Goal: Task Accomplishment & Management: Manage account settings

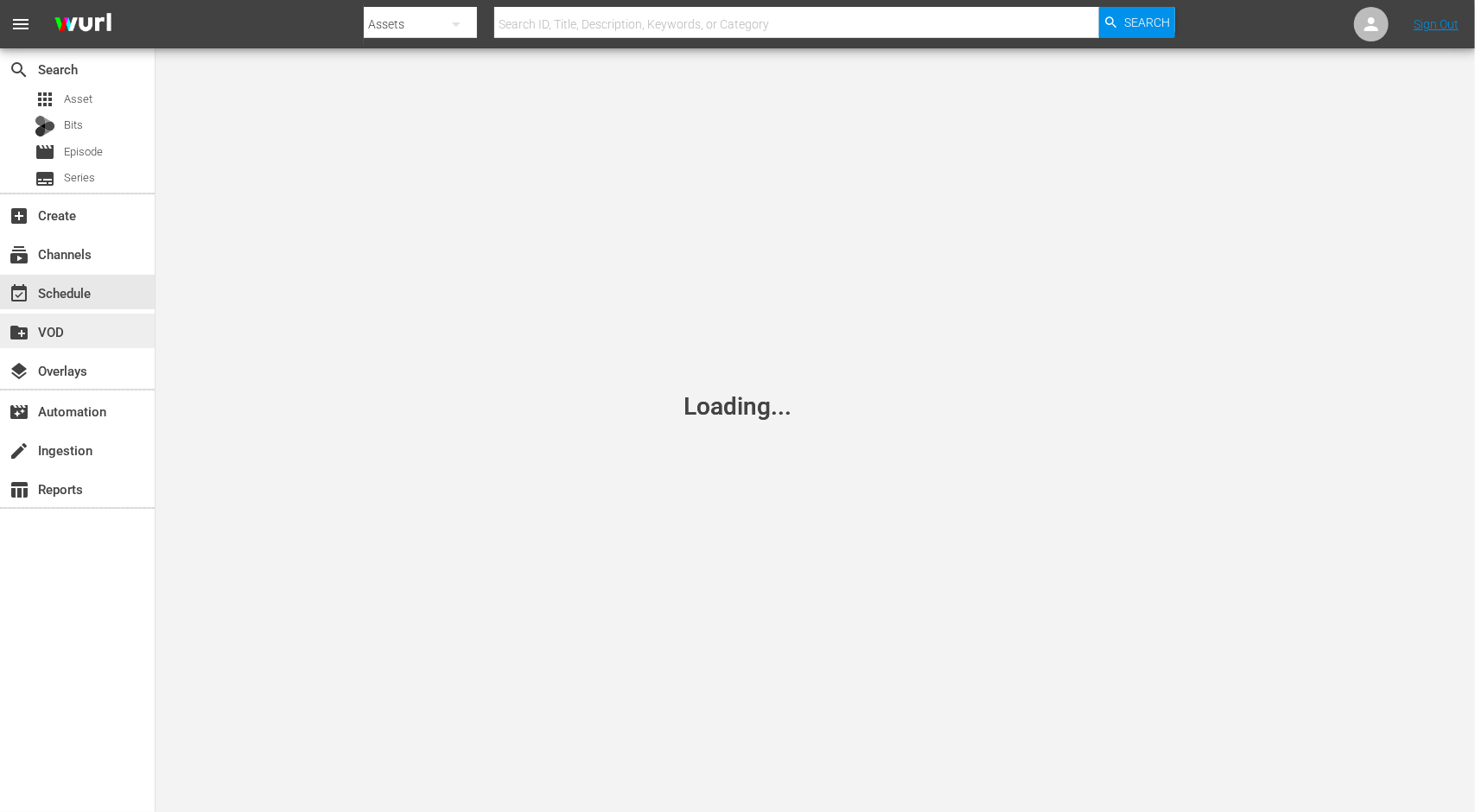
click at [62, 330] on div "create_new_folder VOD" at bounding box center [49, 329] width 97 height 16
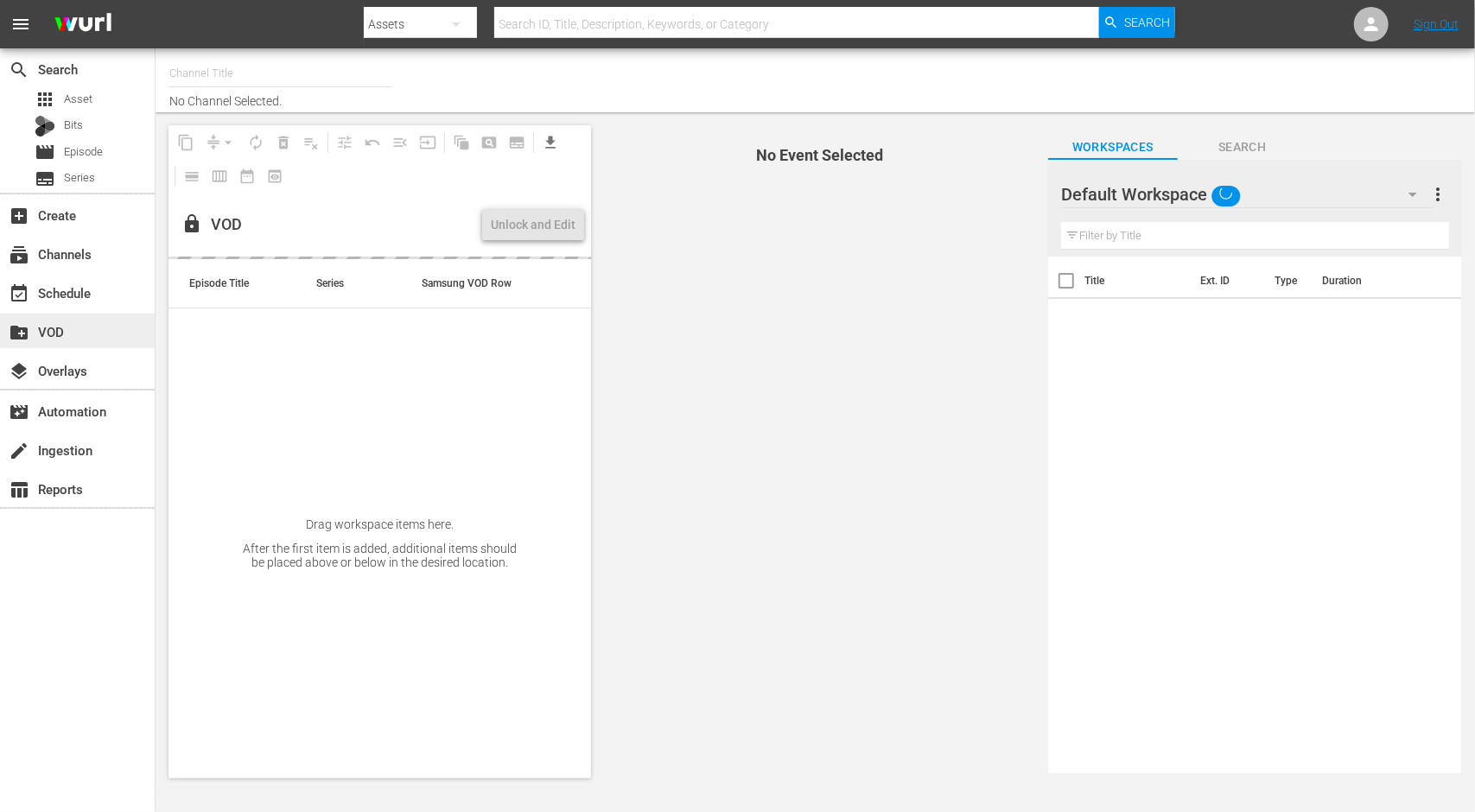
type input "Adventure Earth (1299)"
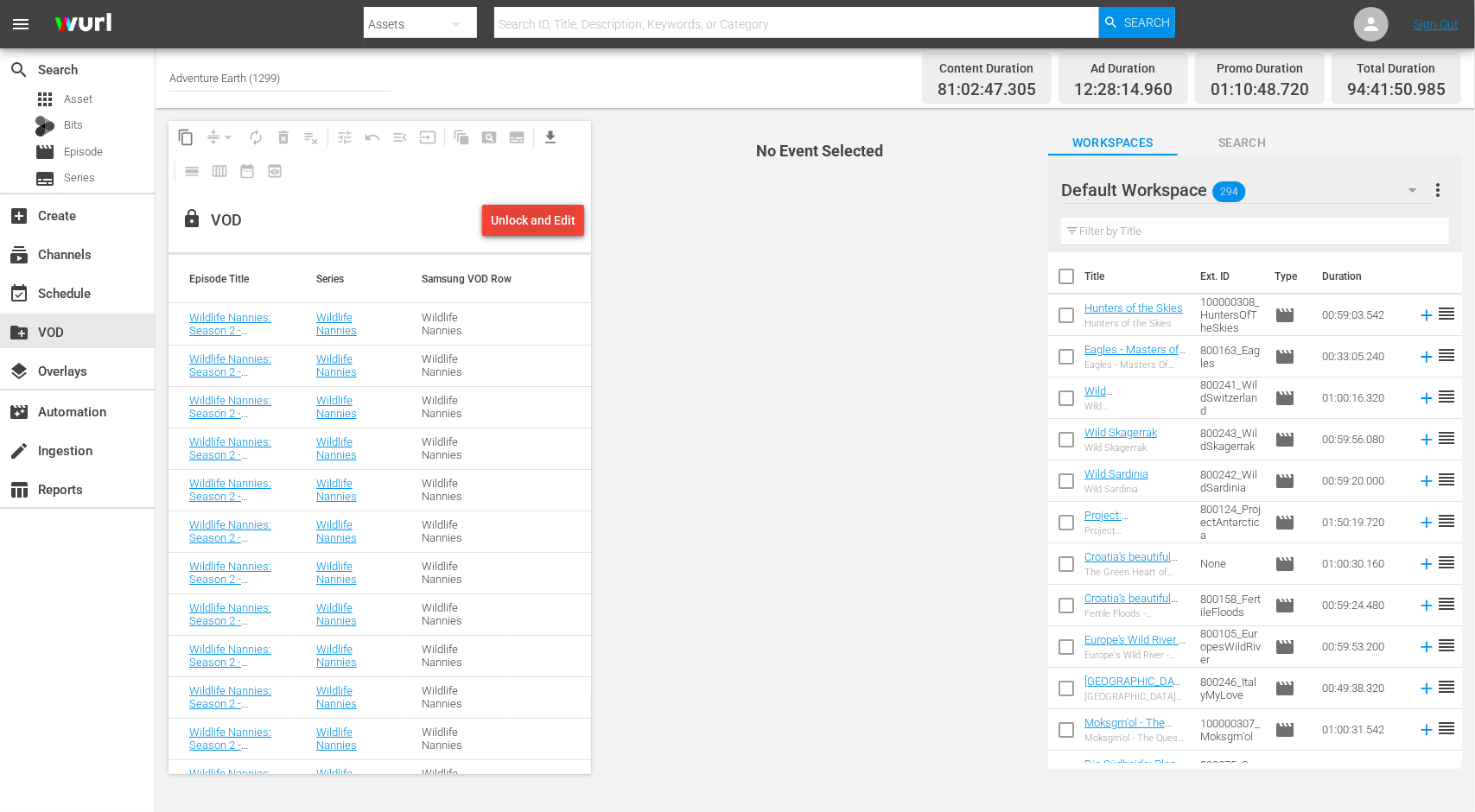
click at [517, 216] on div "Unlock and Edit" at bounding box center [533, 219] width 84 height 31
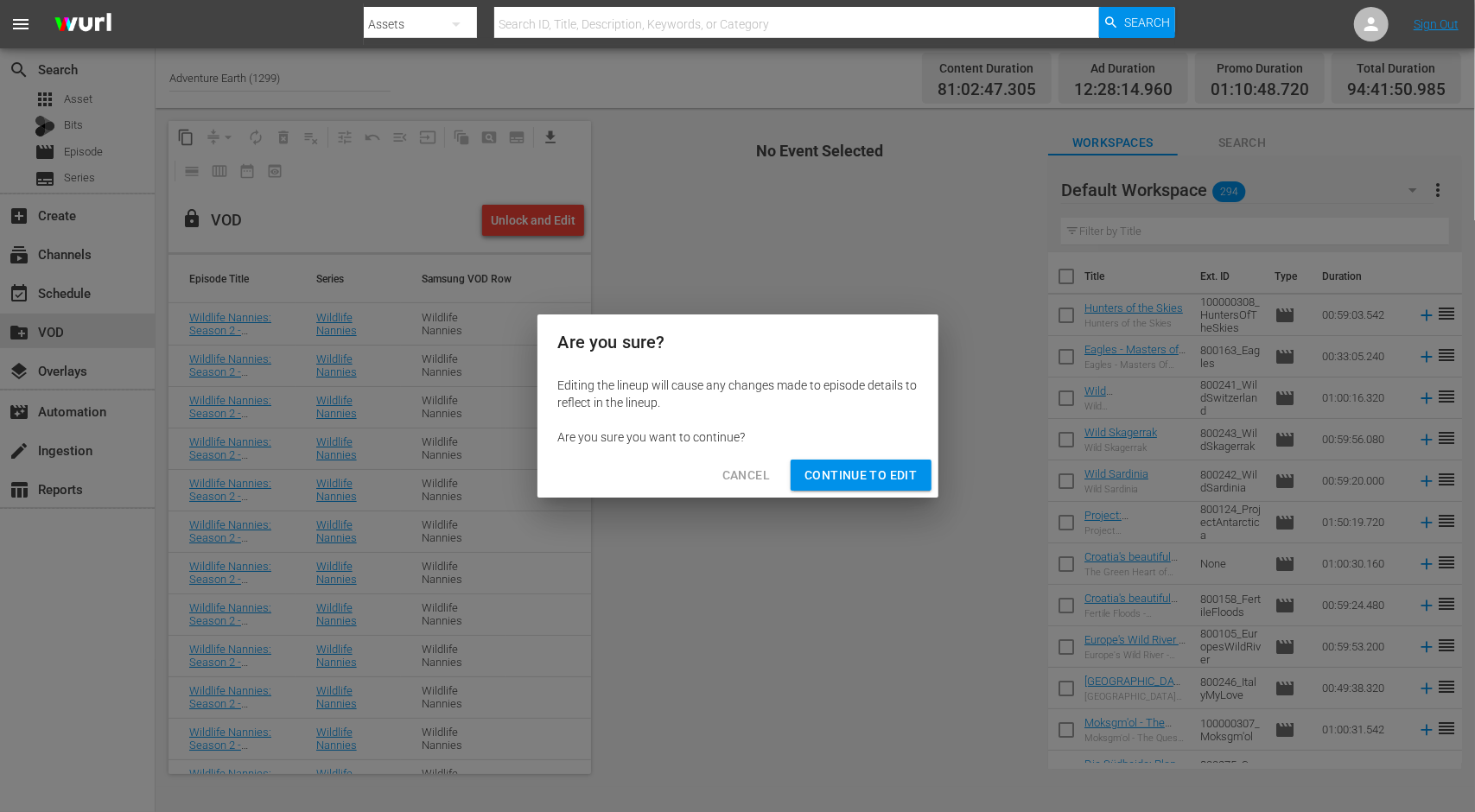
click at [855, 479] on span "Continue to Edit" at bounding box center [860, 476] width 112 height 22
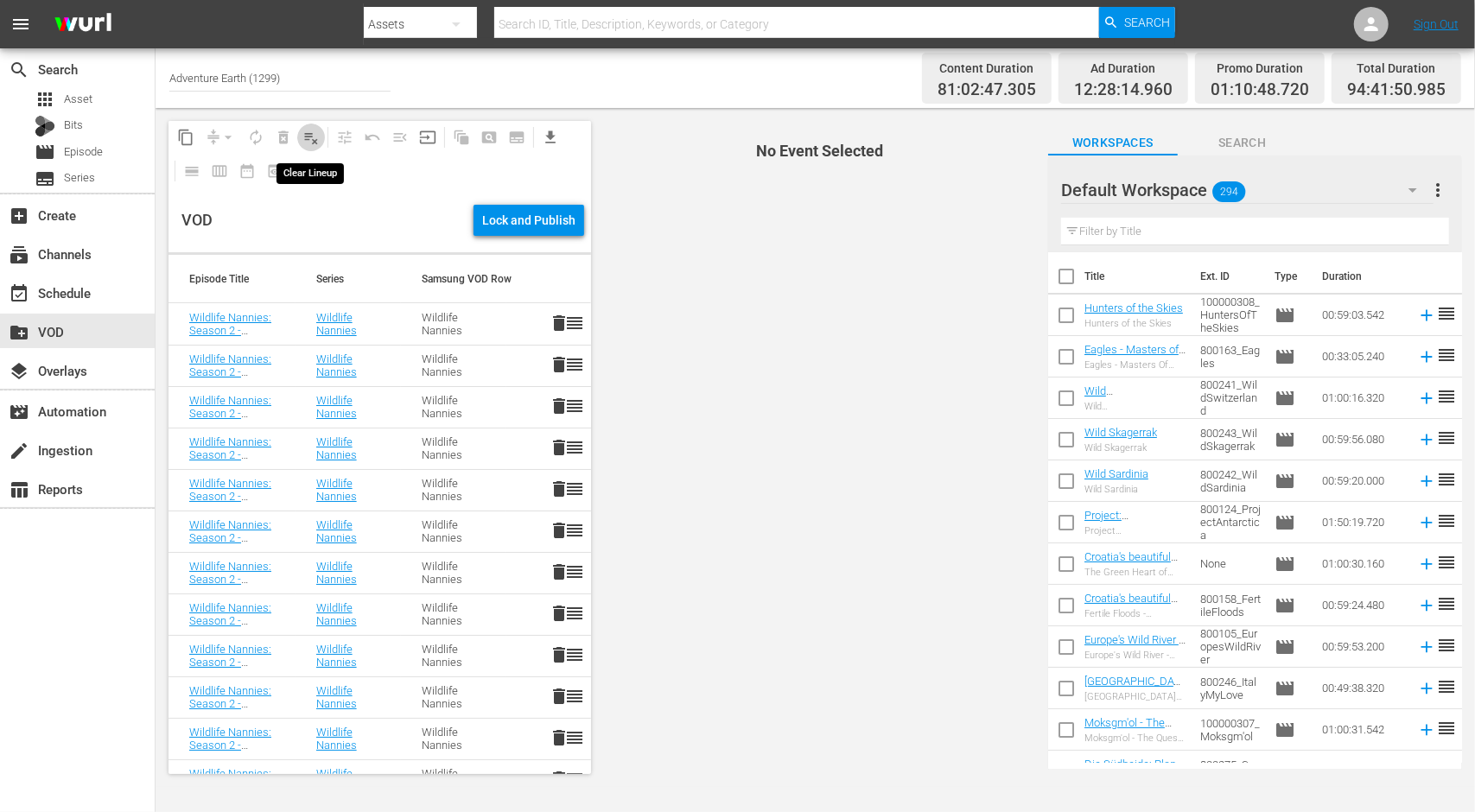
click at [306, 138] on span "playlist_remove_outlined" at bounding box center [310, 137] width 17 height 17
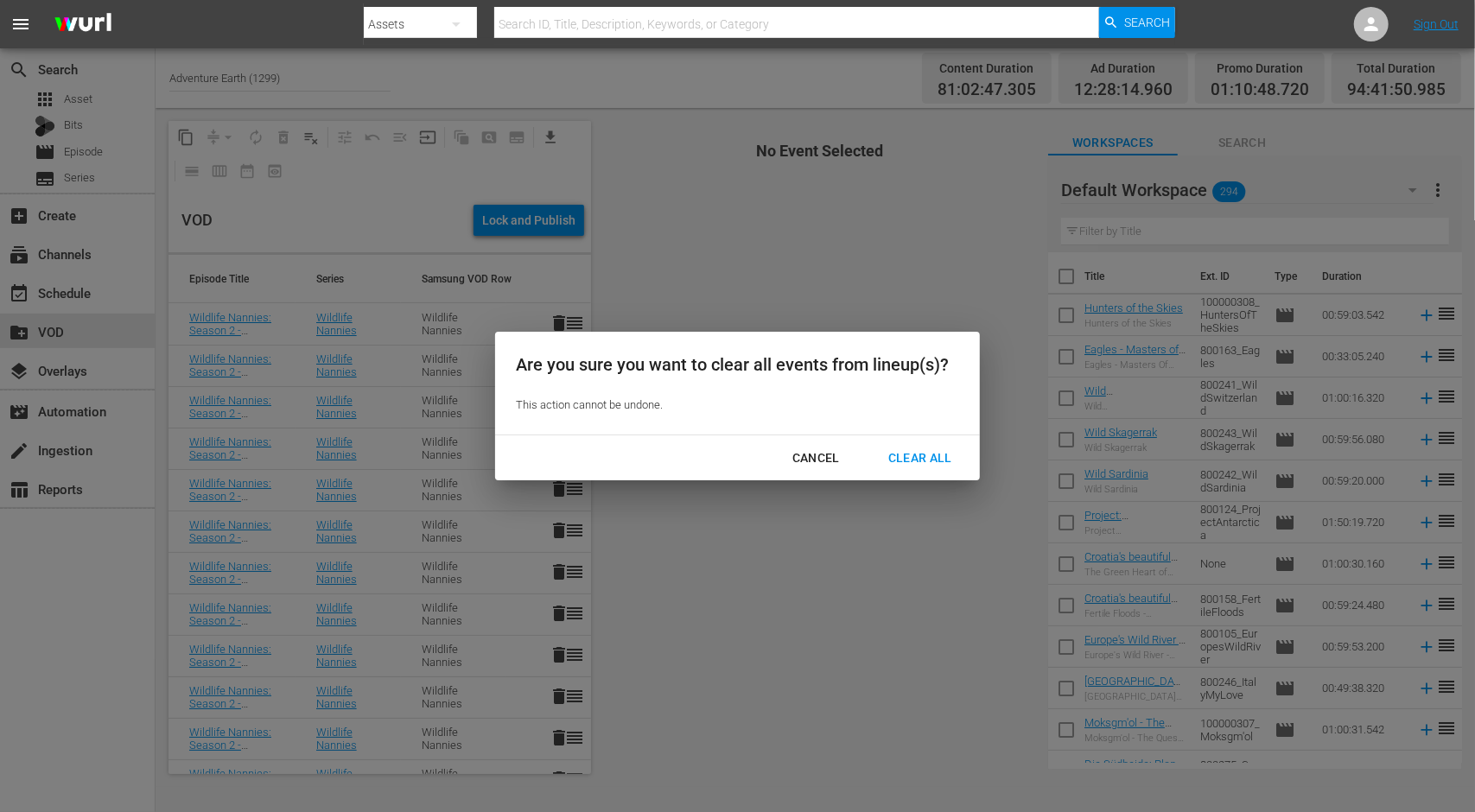
click at [933, 451] on div "Clear All" at bounding box center [920, 458] width 91 height 22
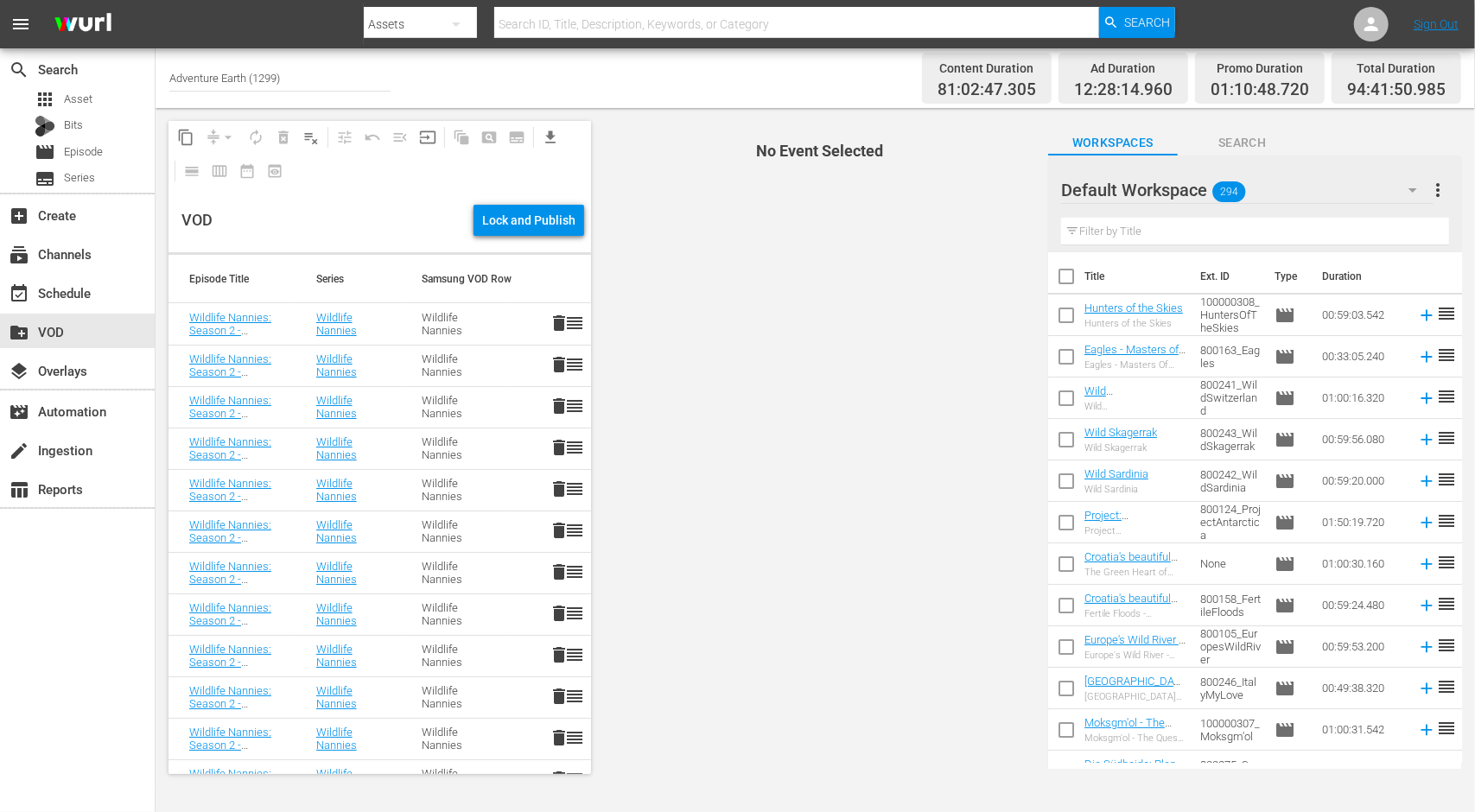
click at [1420, 183] on icon "button" at bounding box center [1413, 189] width 21 height 21
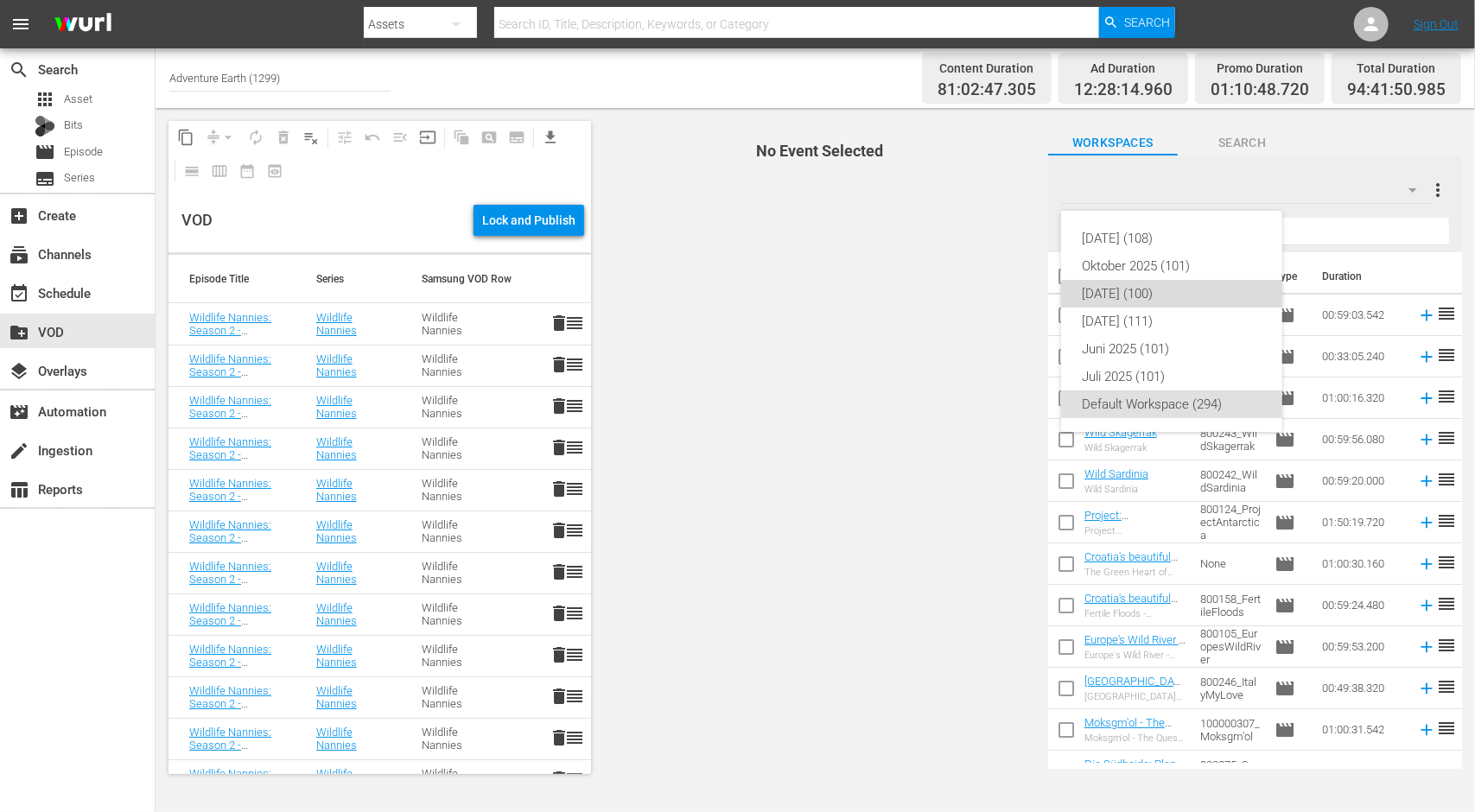
click at [1190, 294] on div "September 2025 (100)" at bounding box center [1170, 293] width 180 height 28
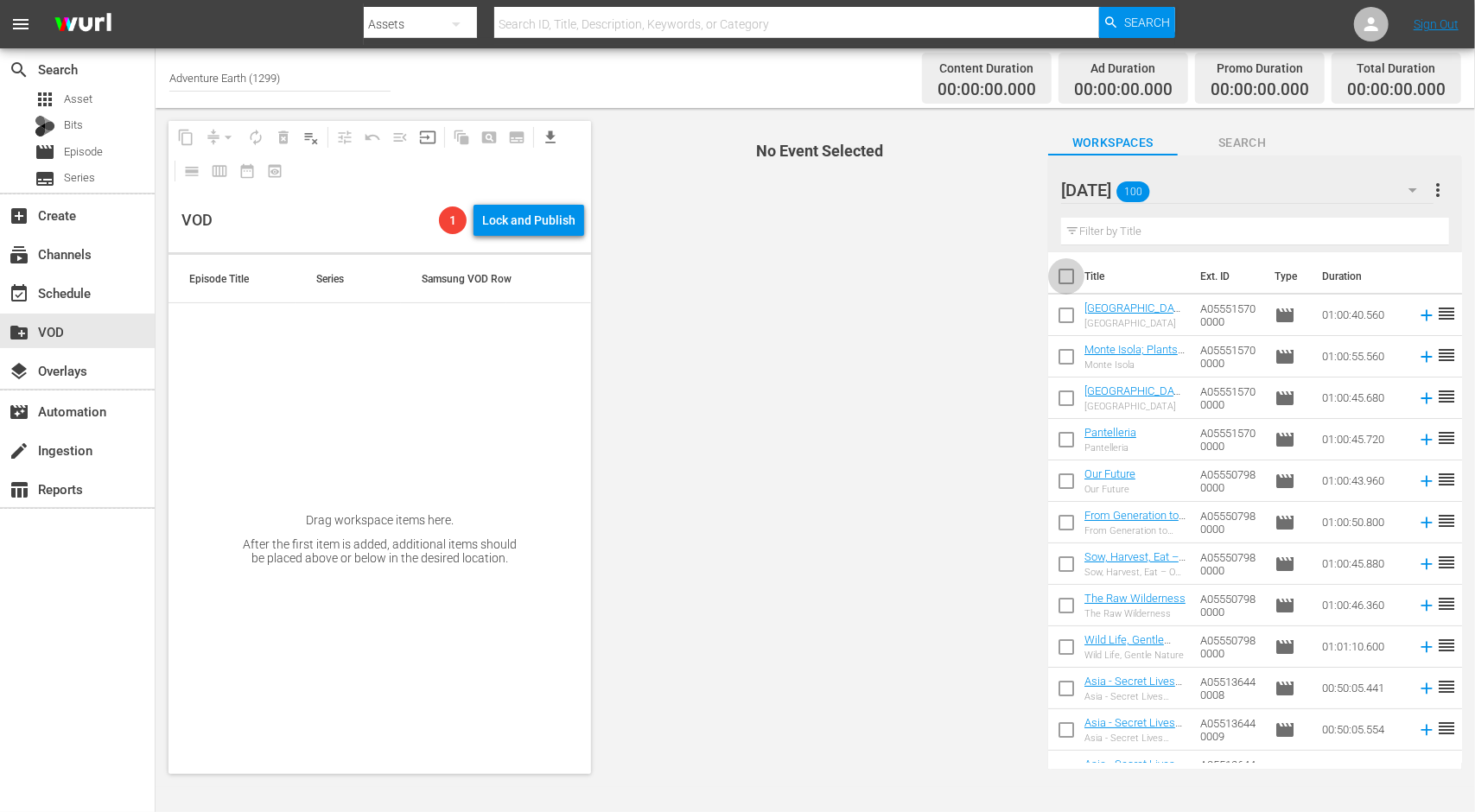
click at [1067, 279] on input "checkbox" at bounding box center [1066, 280] width 37 height 37
checkbox input "true"
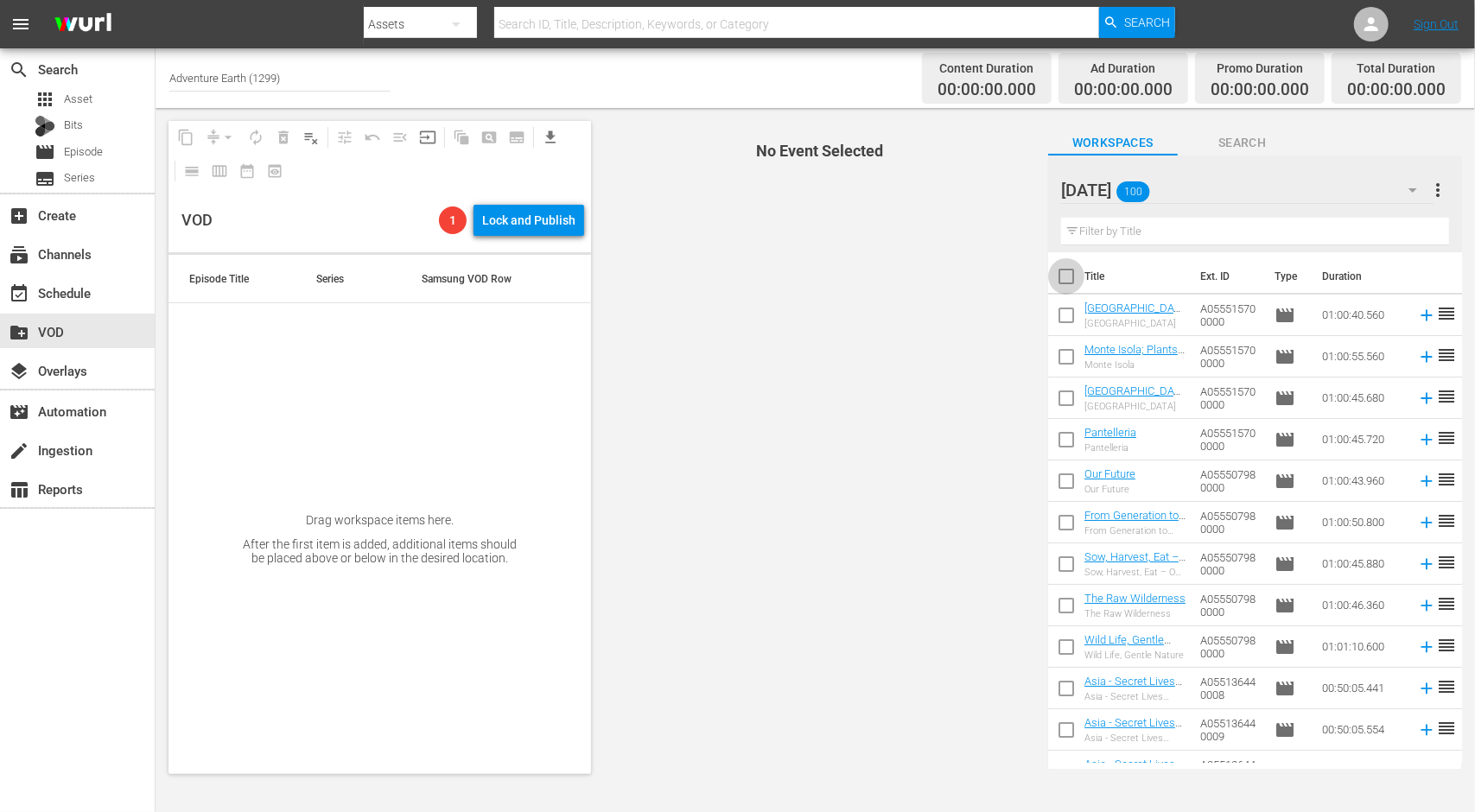
checkbox input "true"
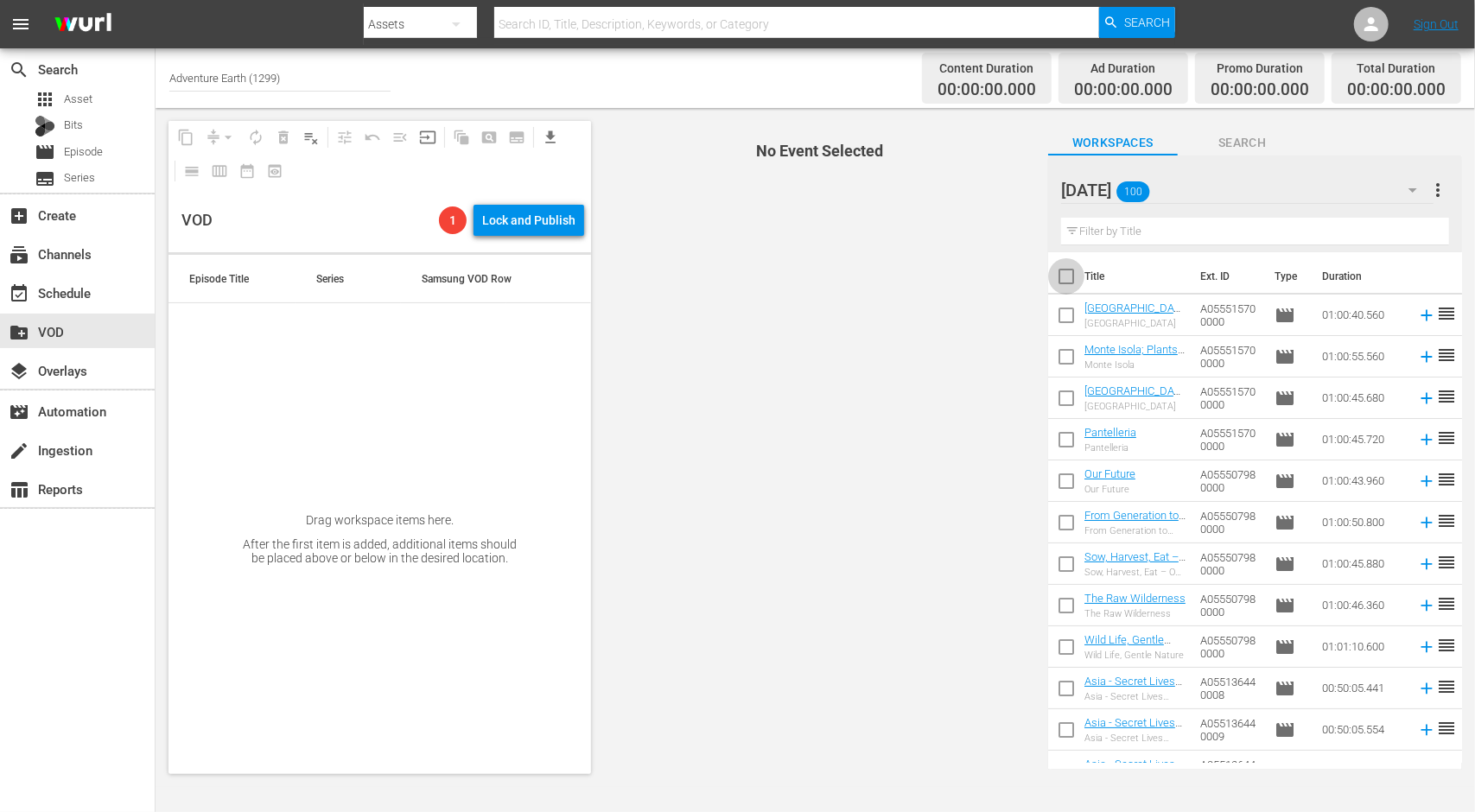
checkbox input "true"
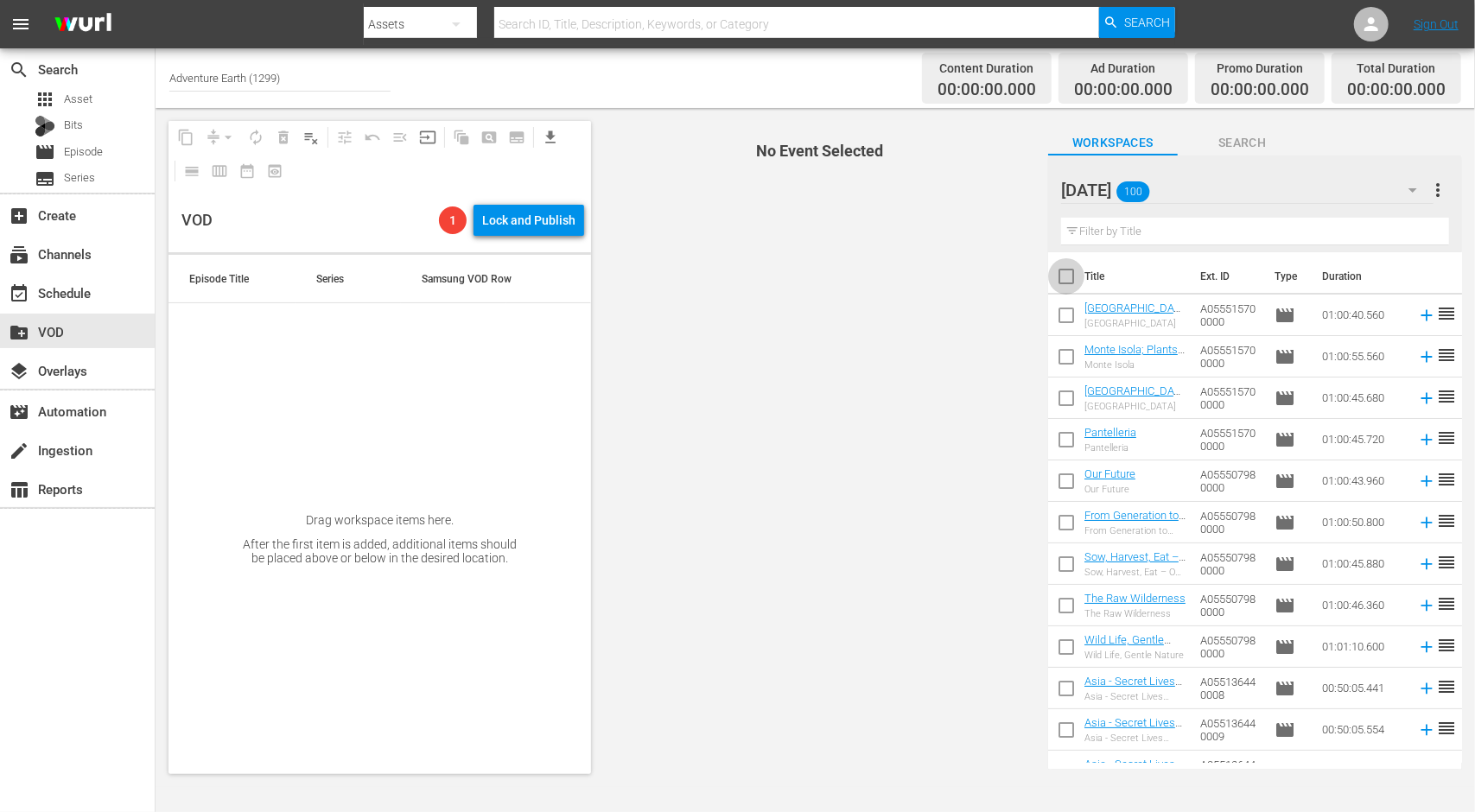
checkbox input "true"
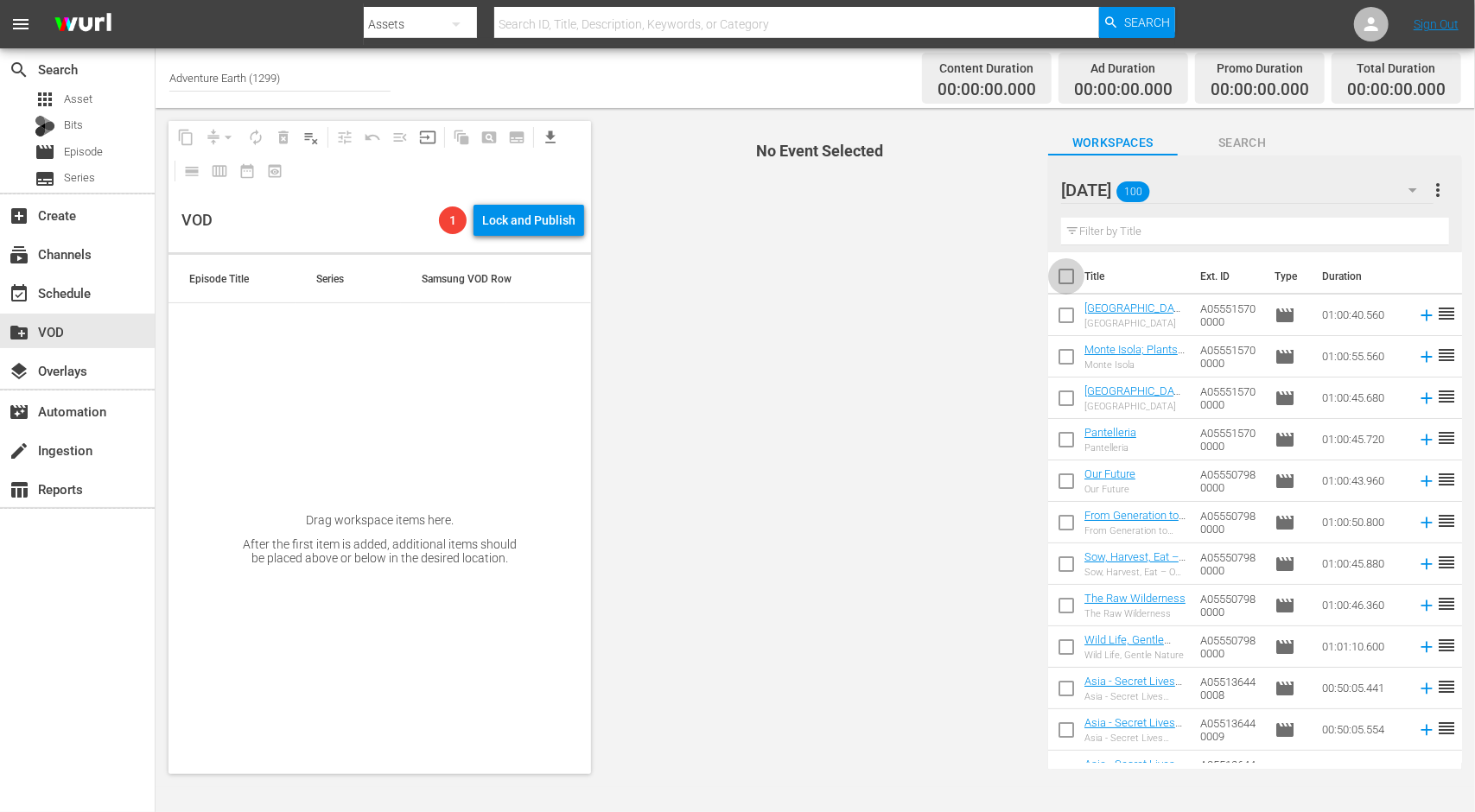
checkbox input "true"
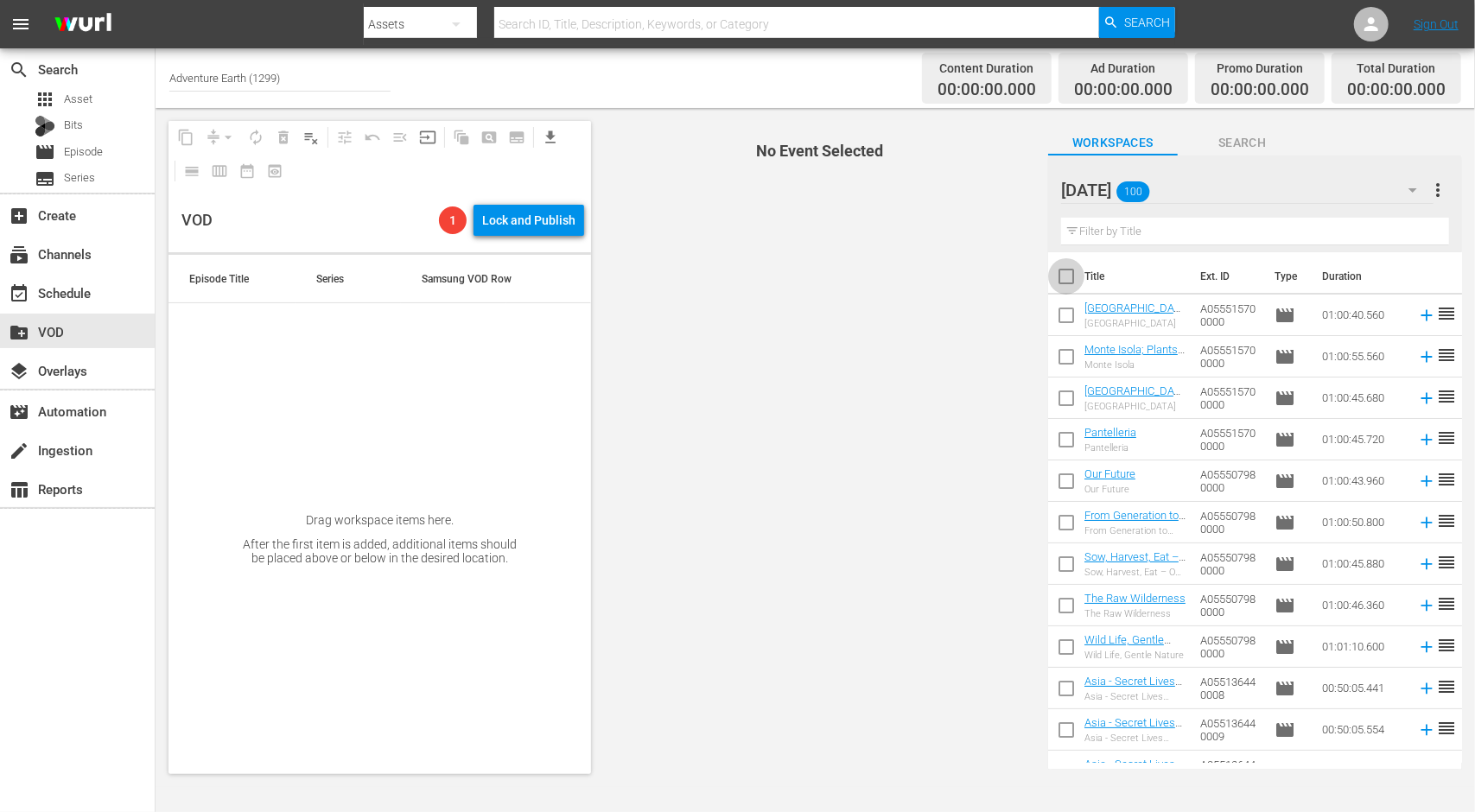
checkbox input "true"
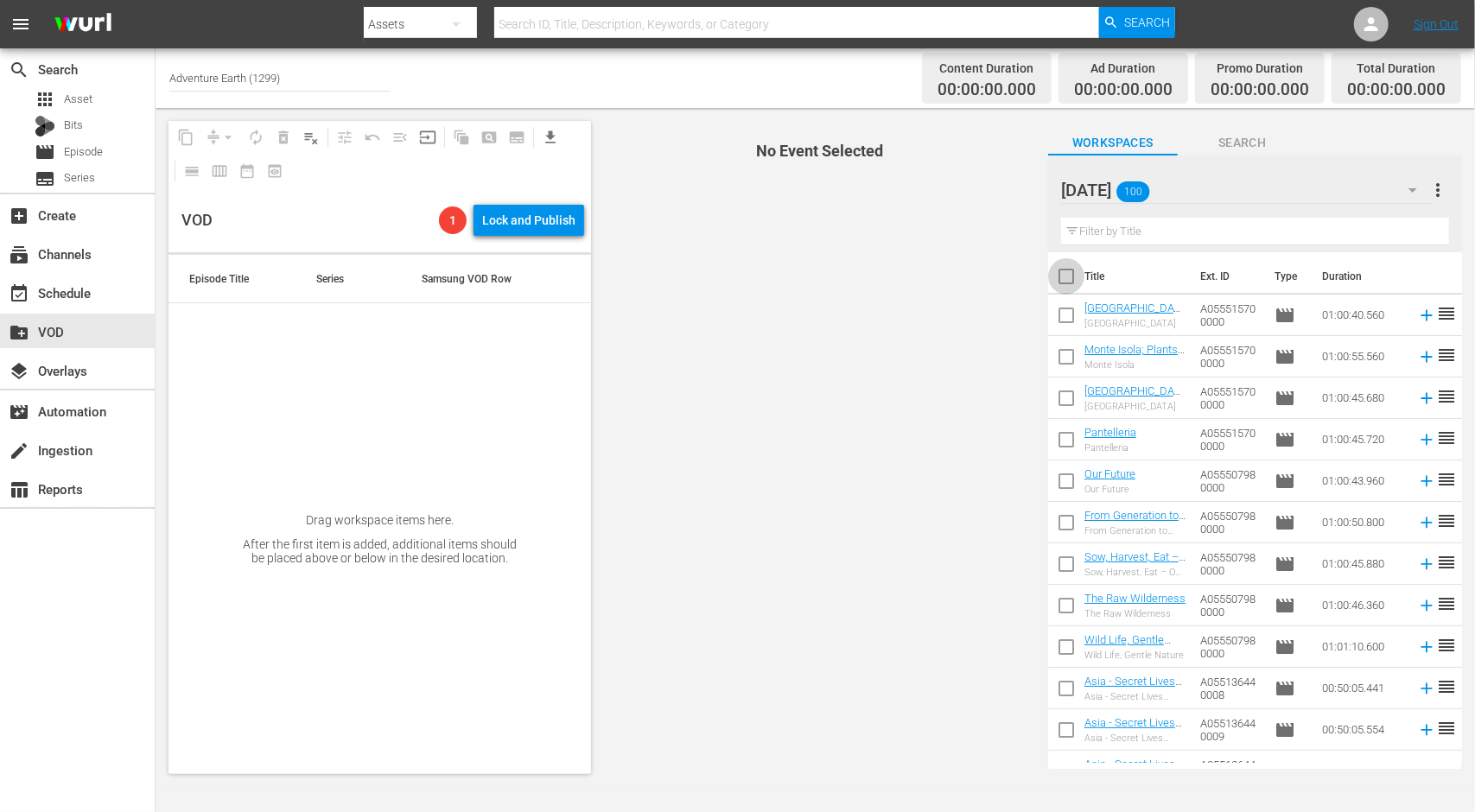
checkbox input "true"
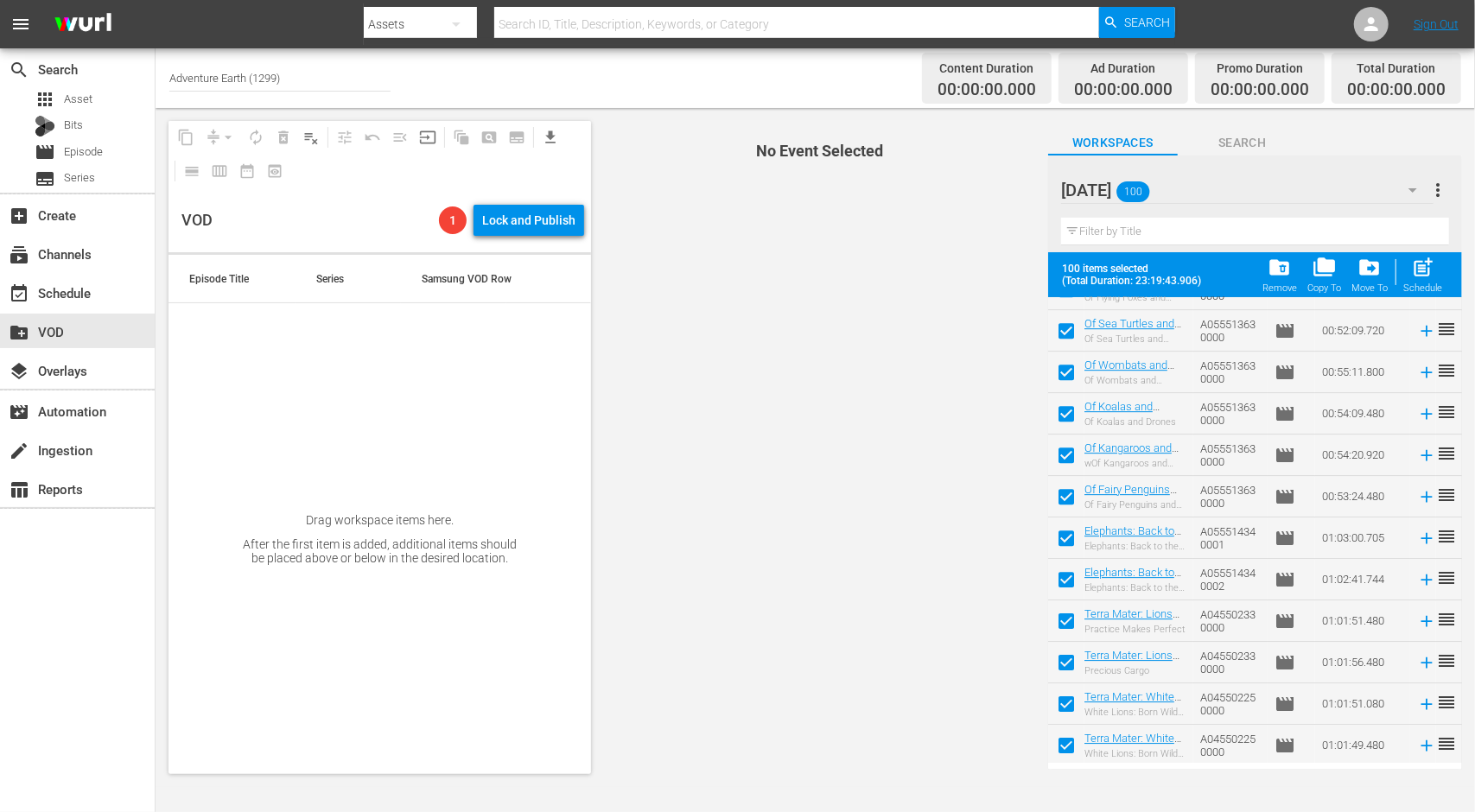
scroll to position [3721, 0]
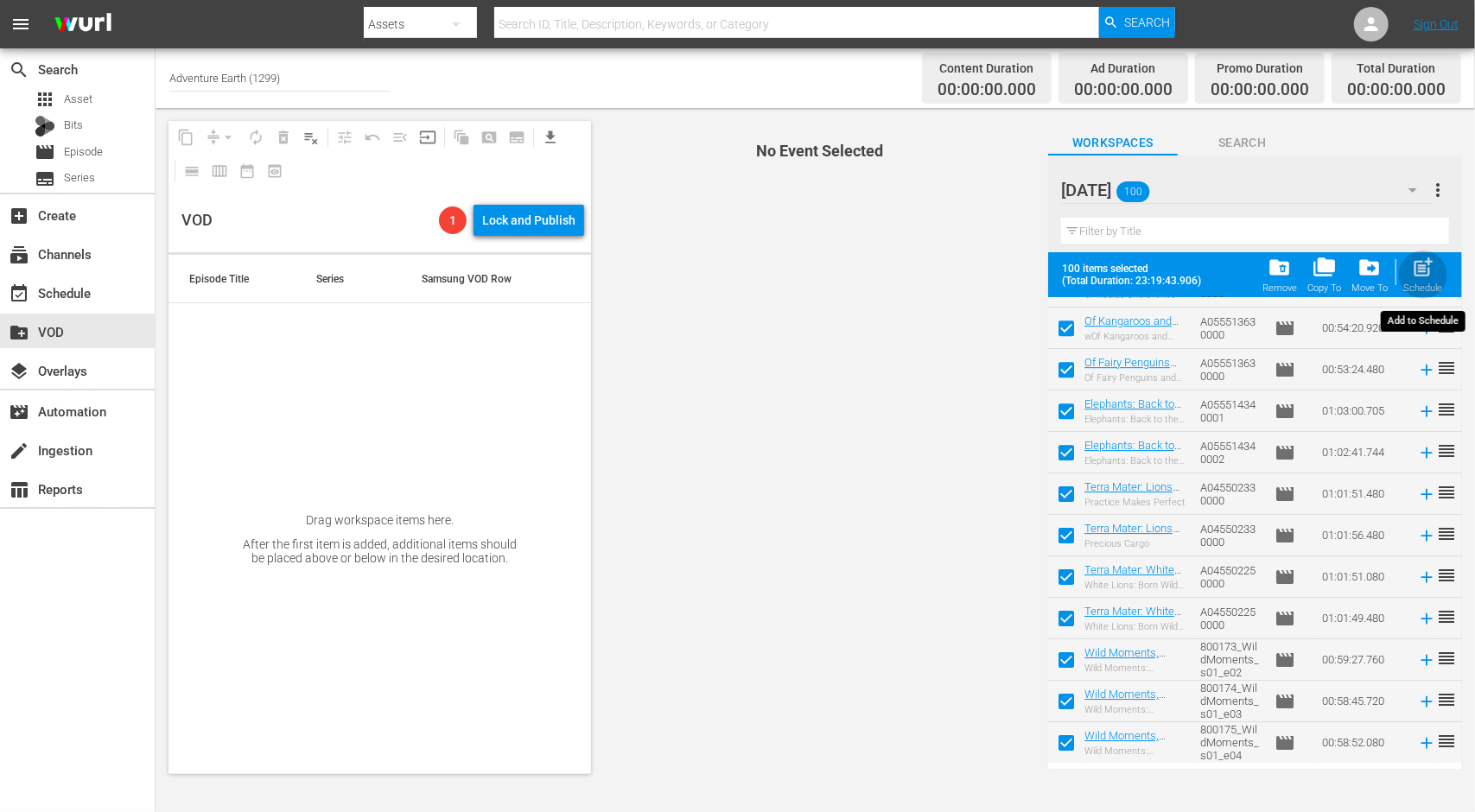
click at [1432, 266] on span "post_add" at bounding box center [1423, 268] width 24 height 24
checkbox input "false"
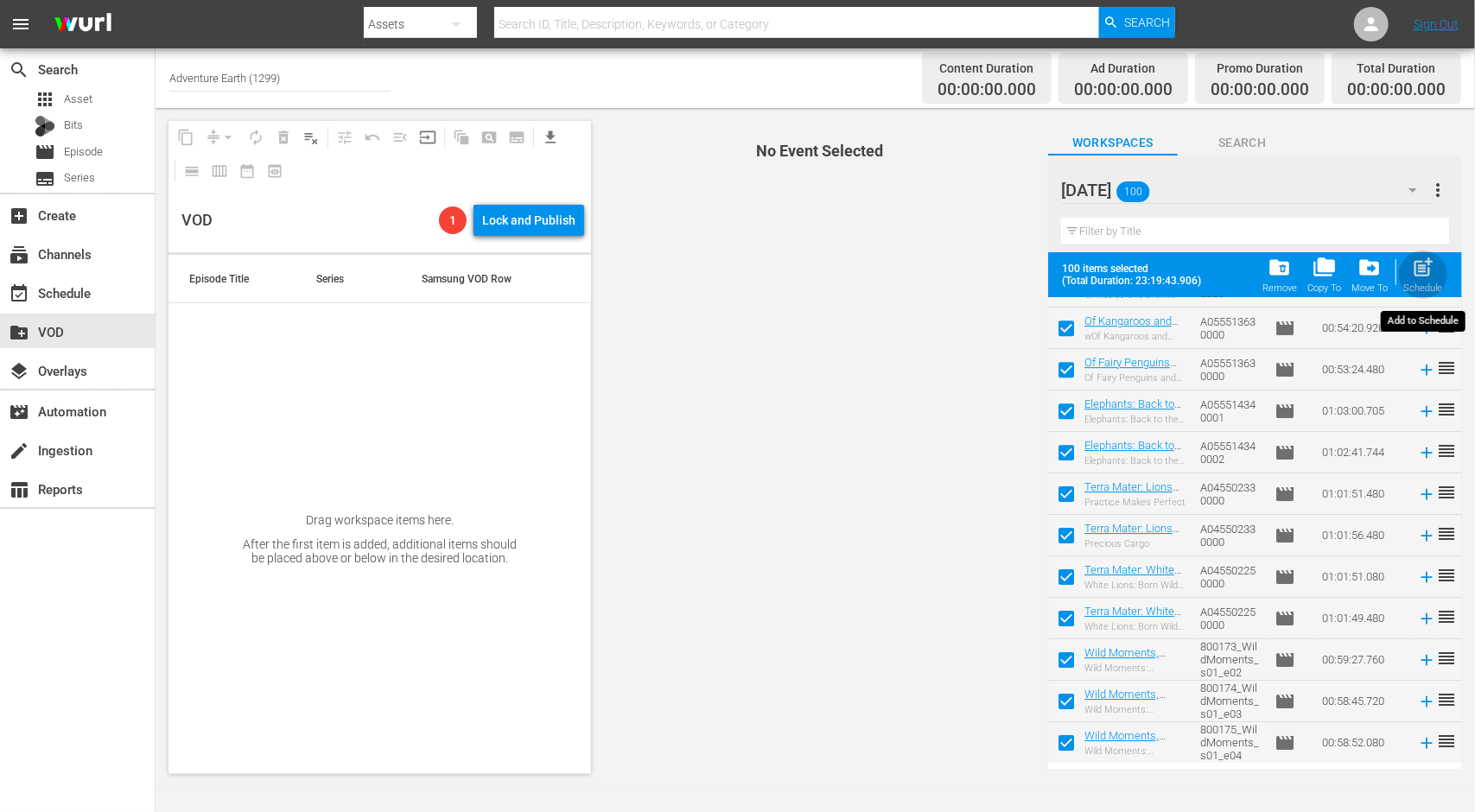
checkbox input "false"
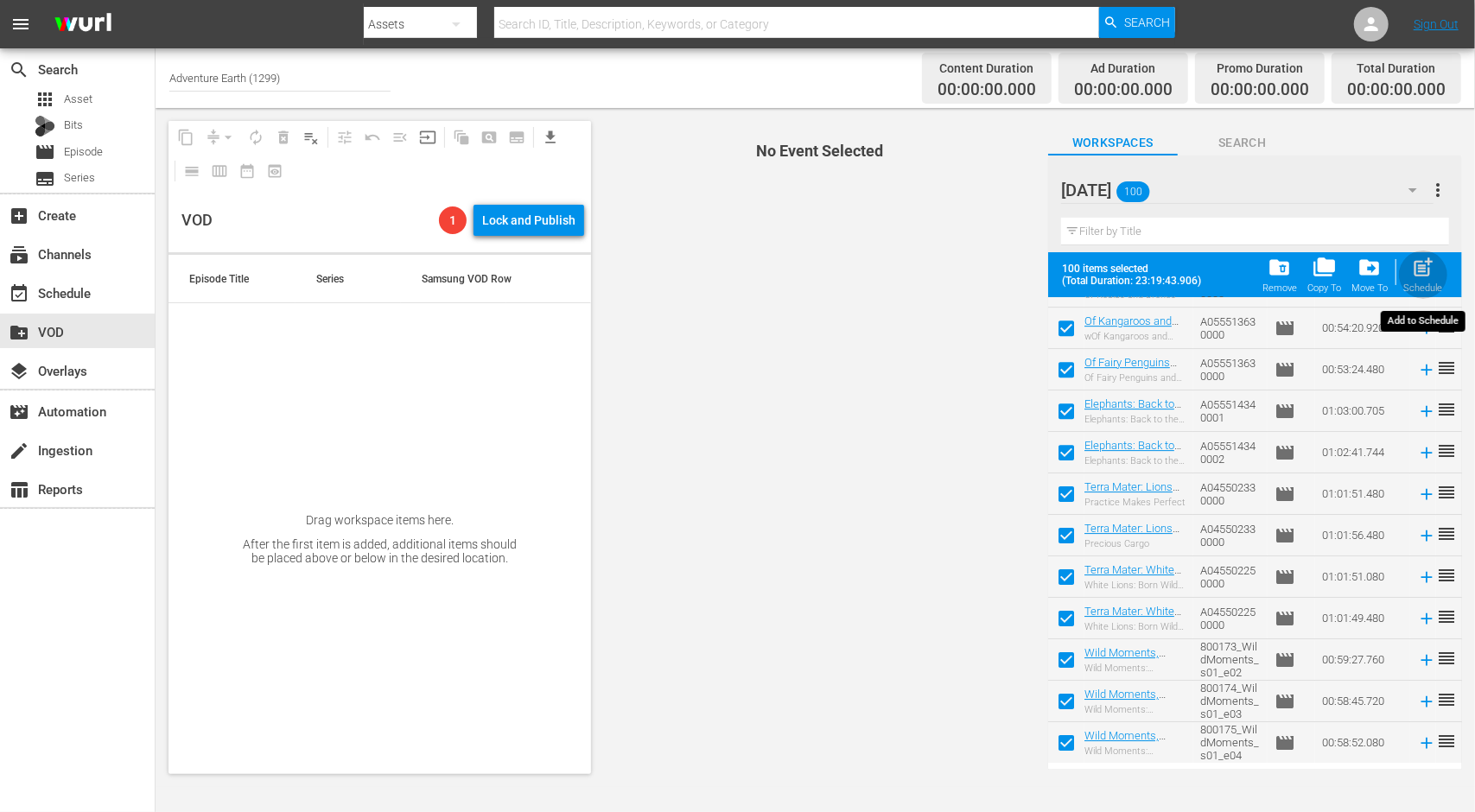
checkbox input "false"
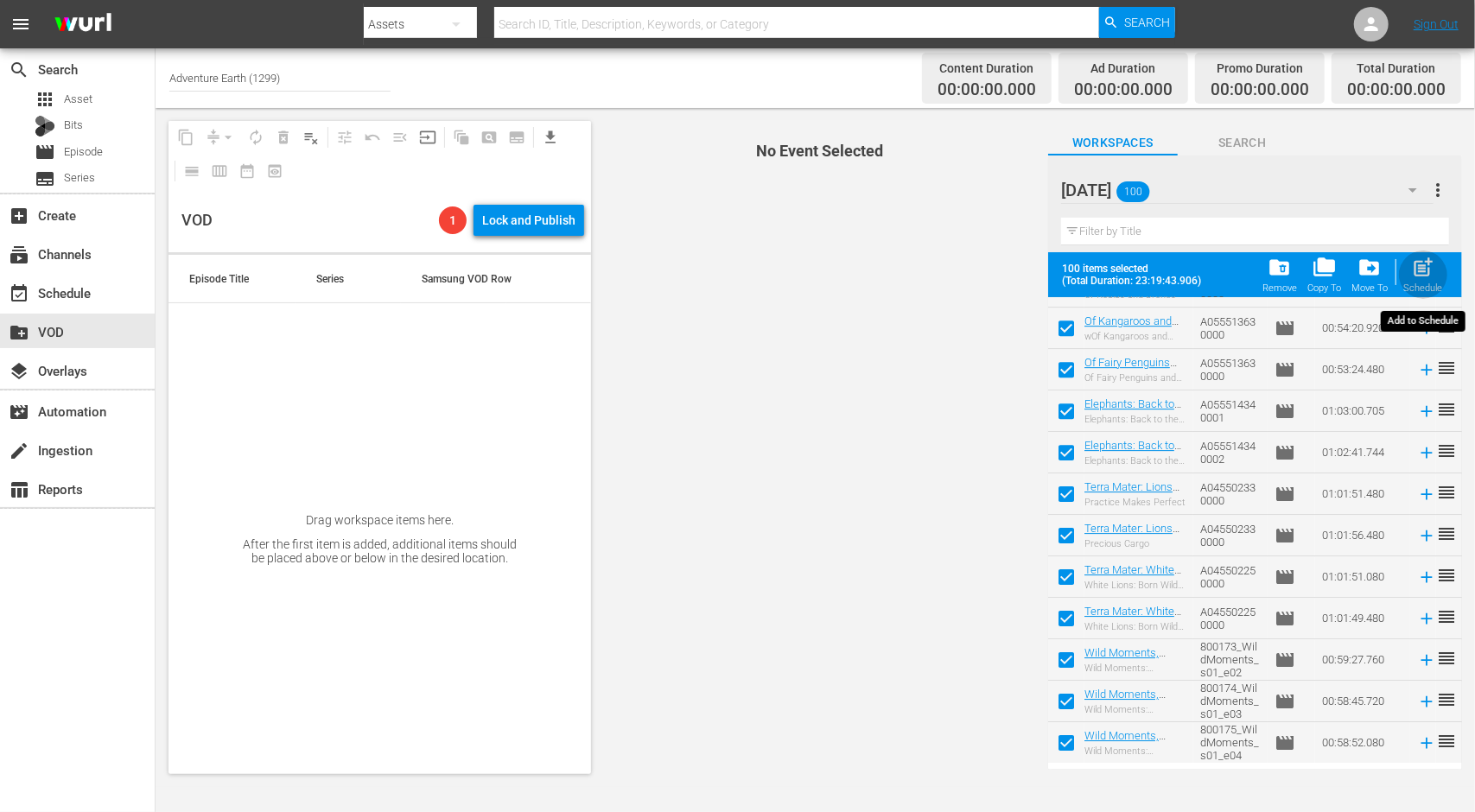
checkbox input "false"
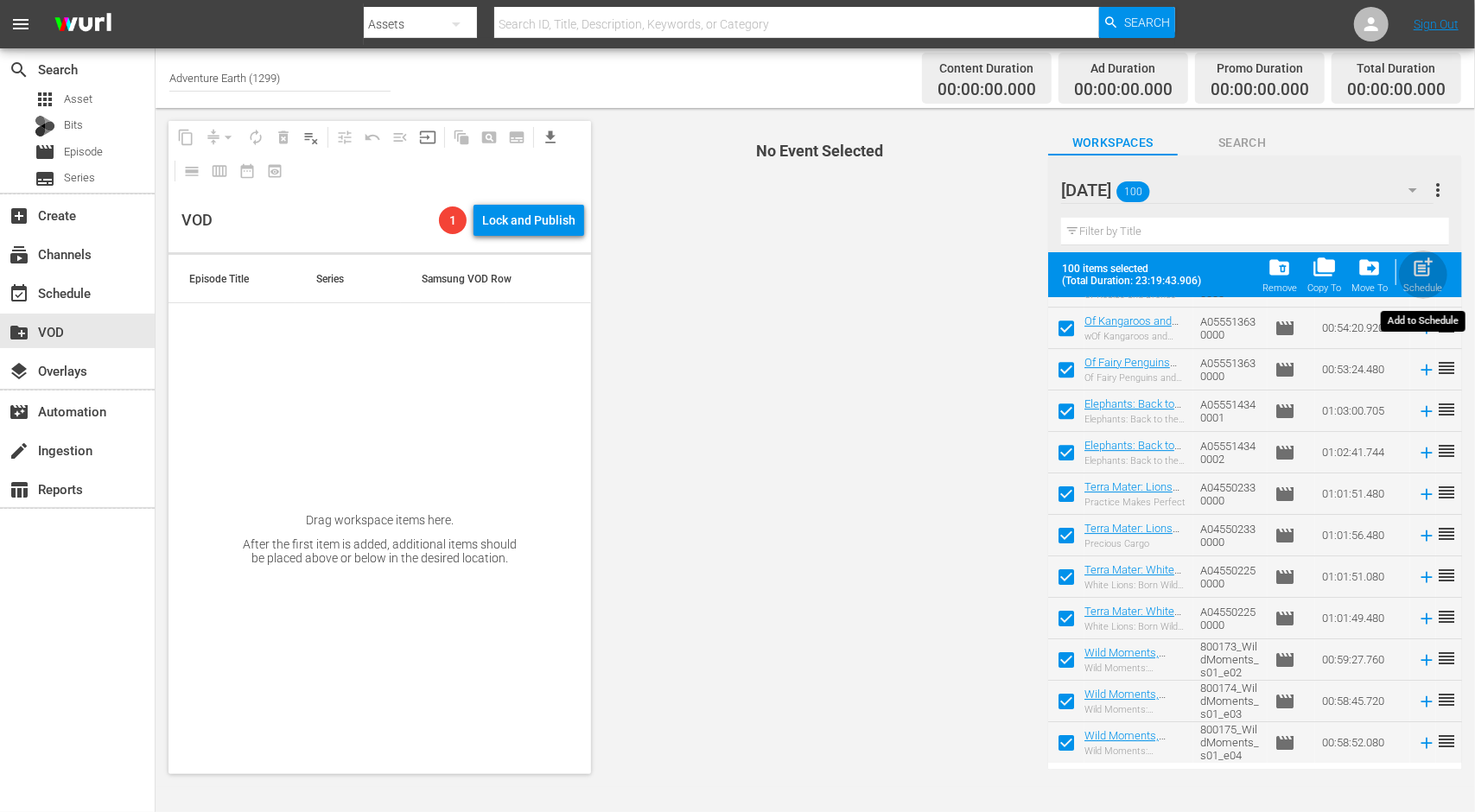
checkbox input "false"
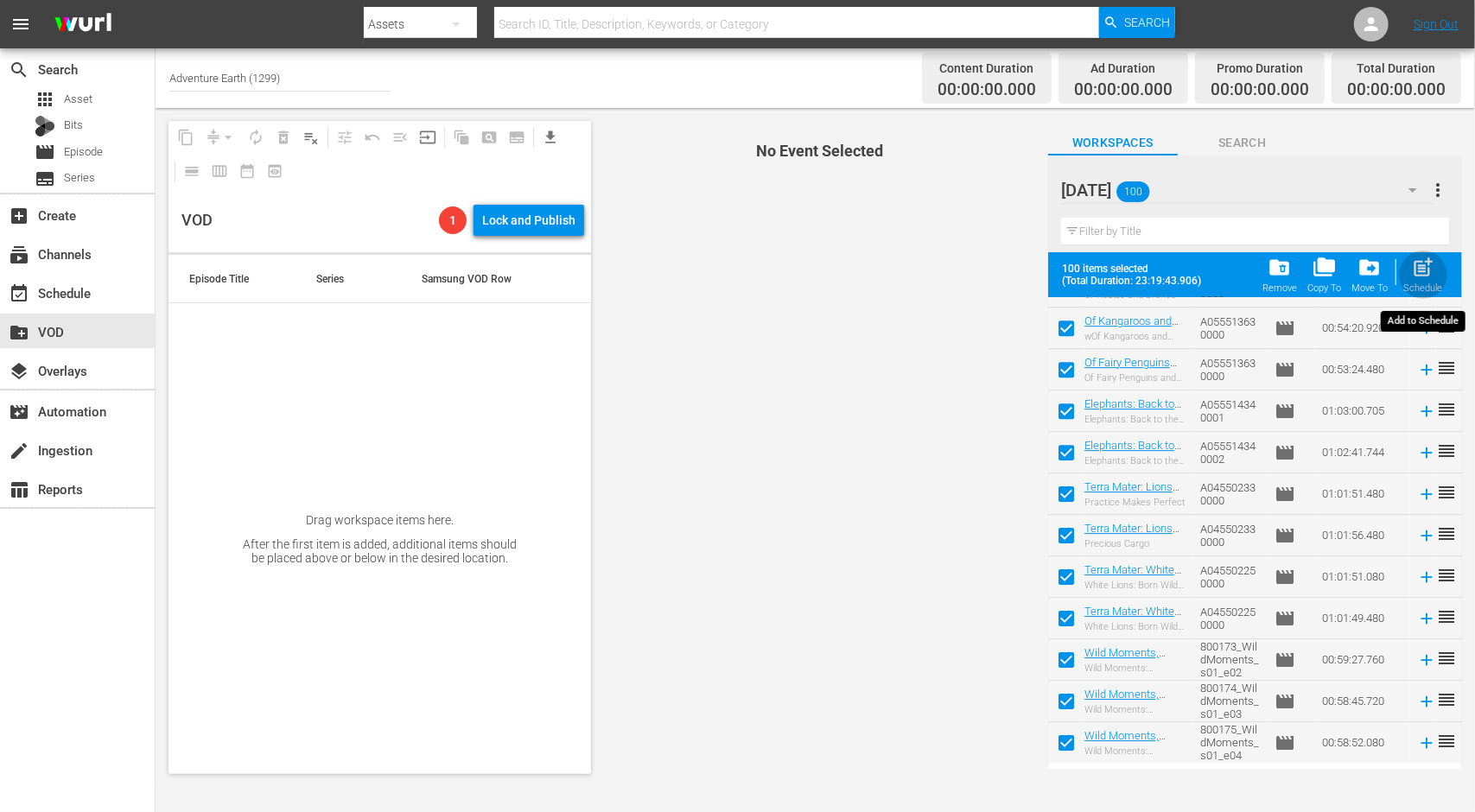
checkbox input "false"
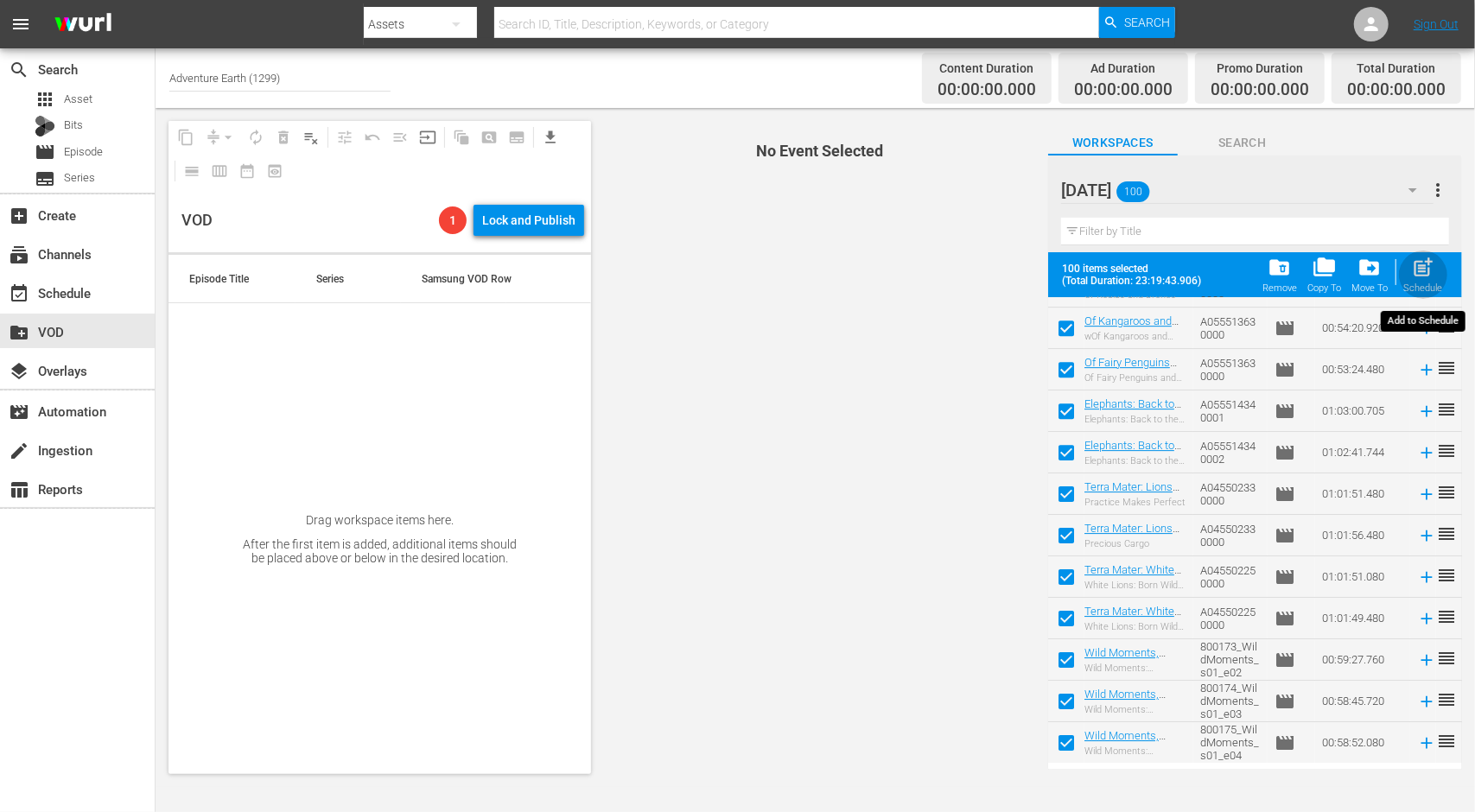
checkbox input "false"
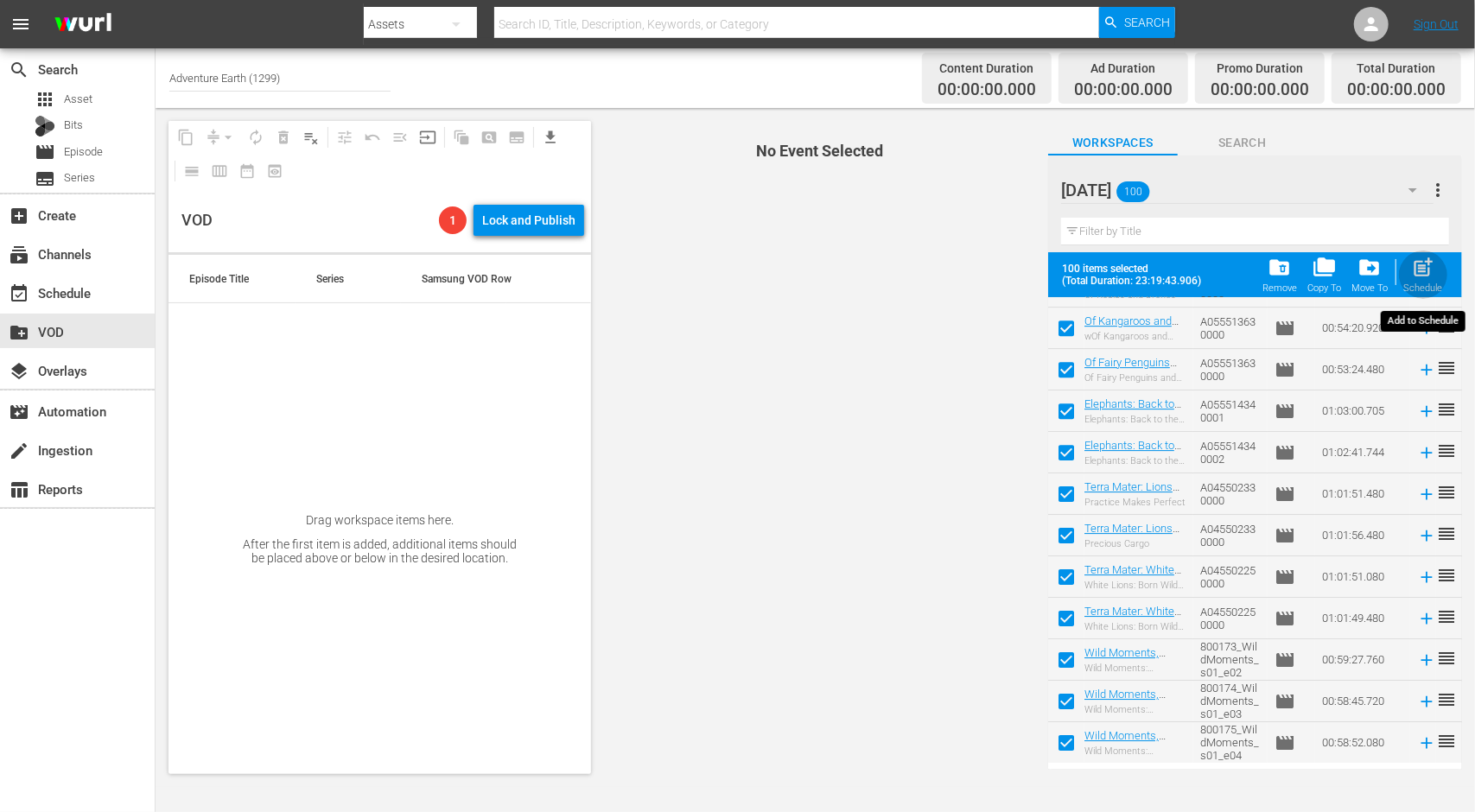
checkbox input "false"
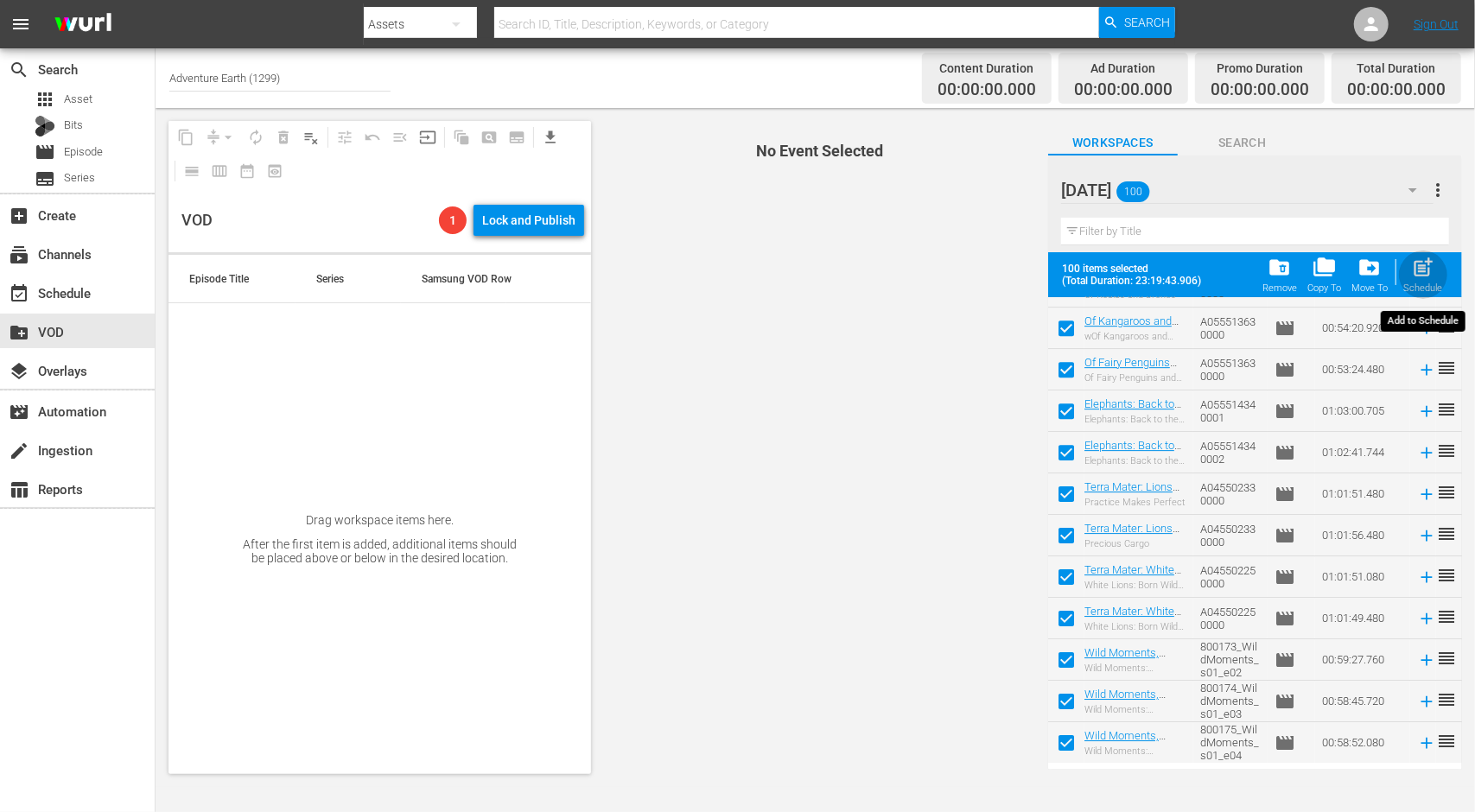
checkbox input "false"
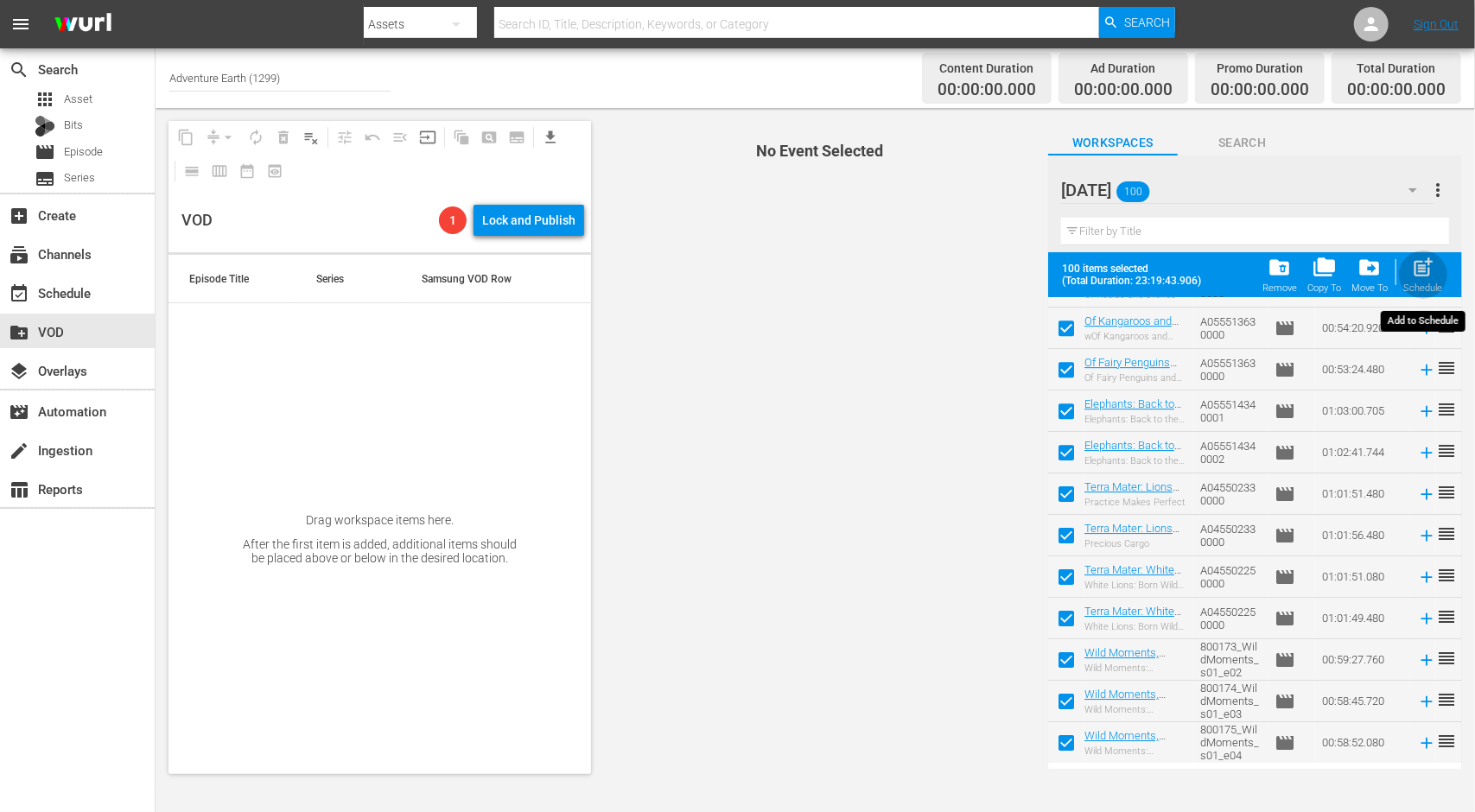
checkbox input "false"
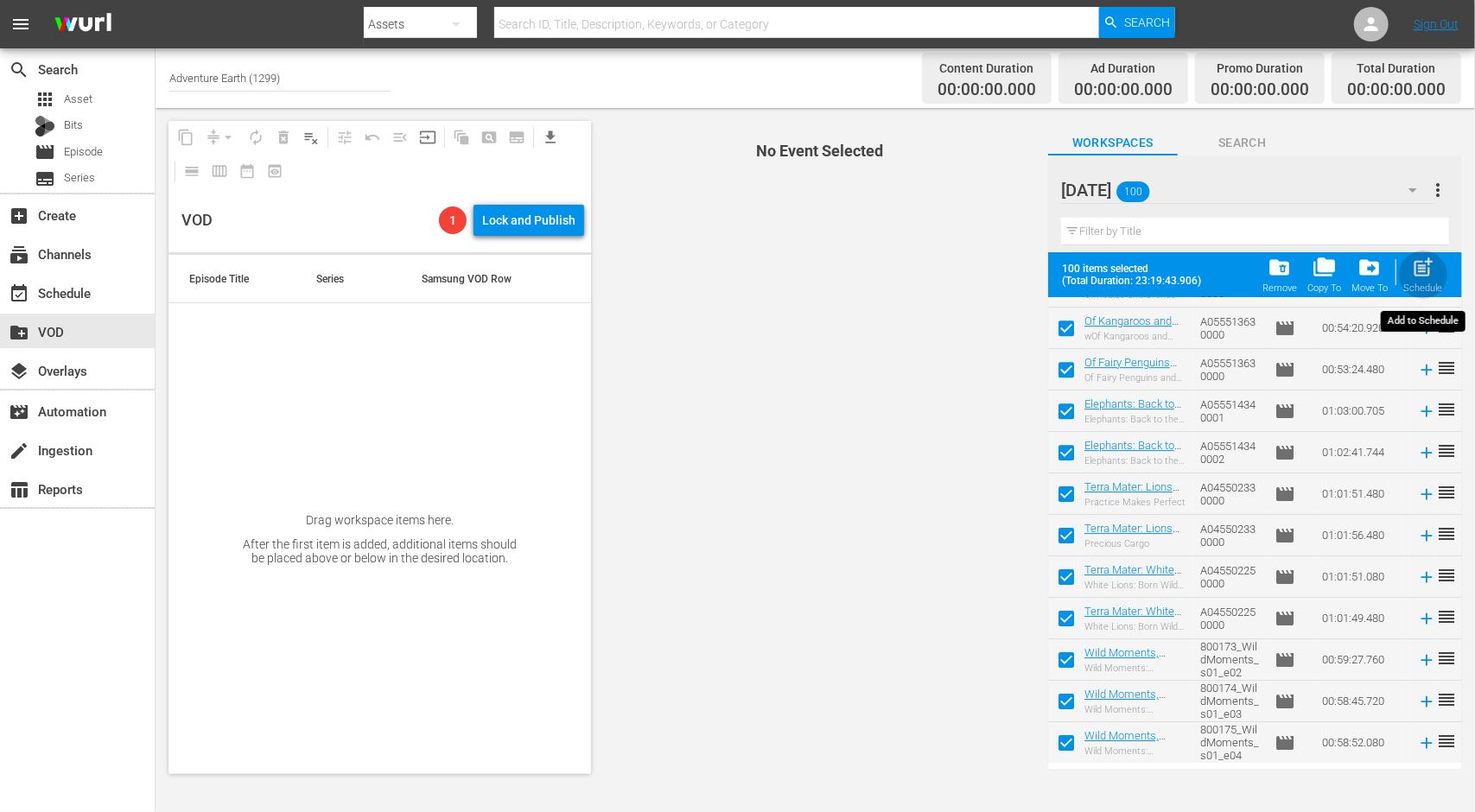
checkbox input "false"
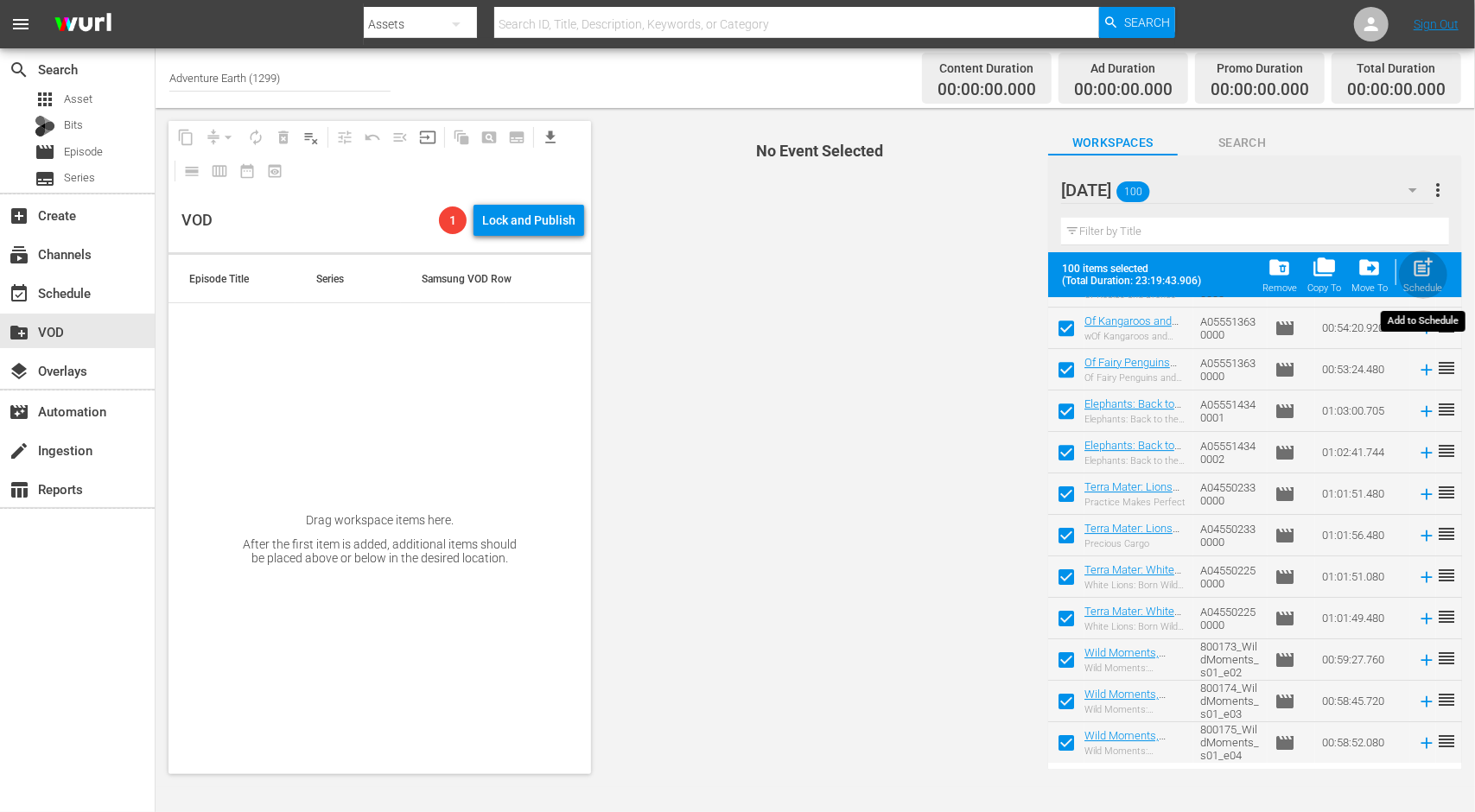
checkbox input "false"
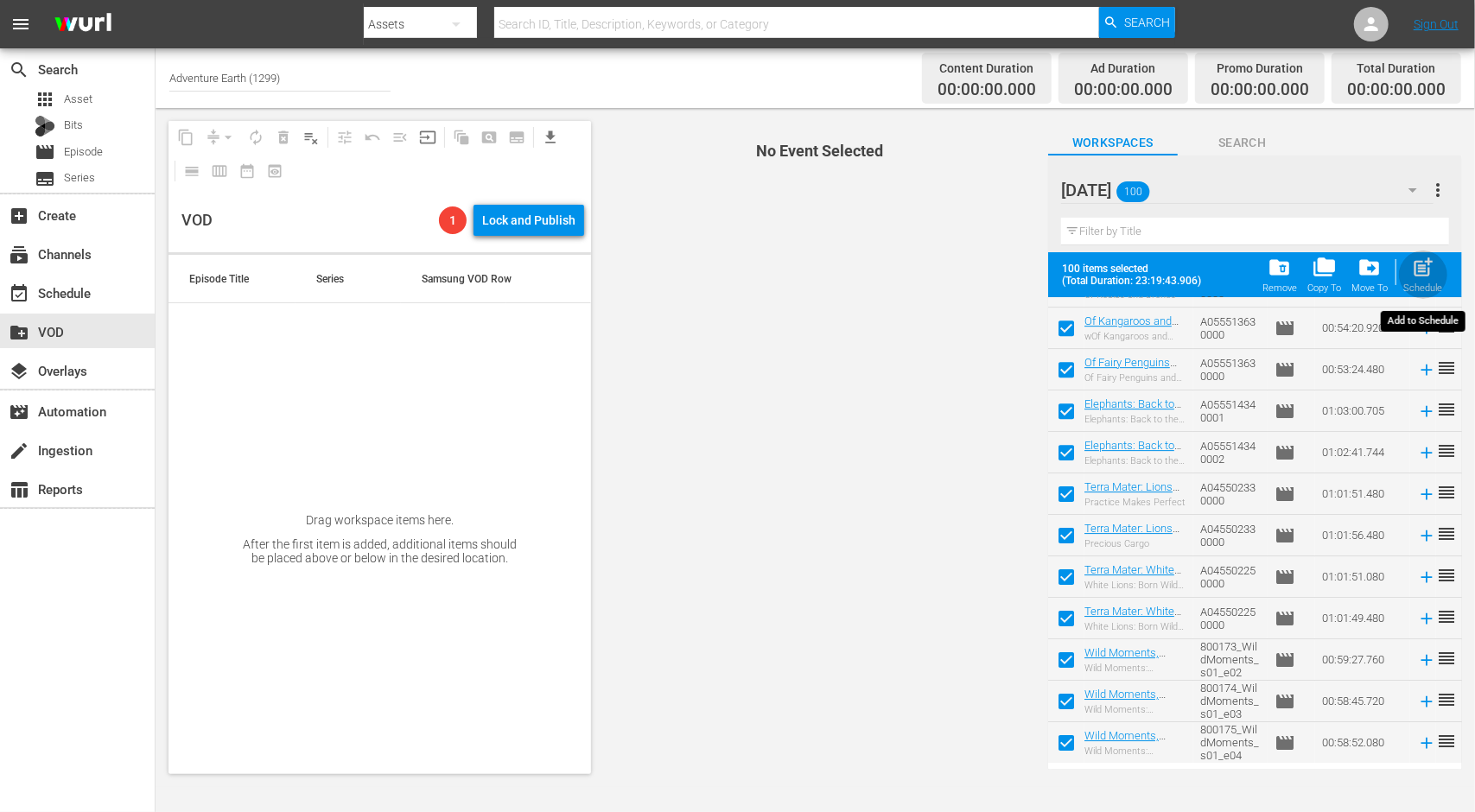
checkbox input "false"
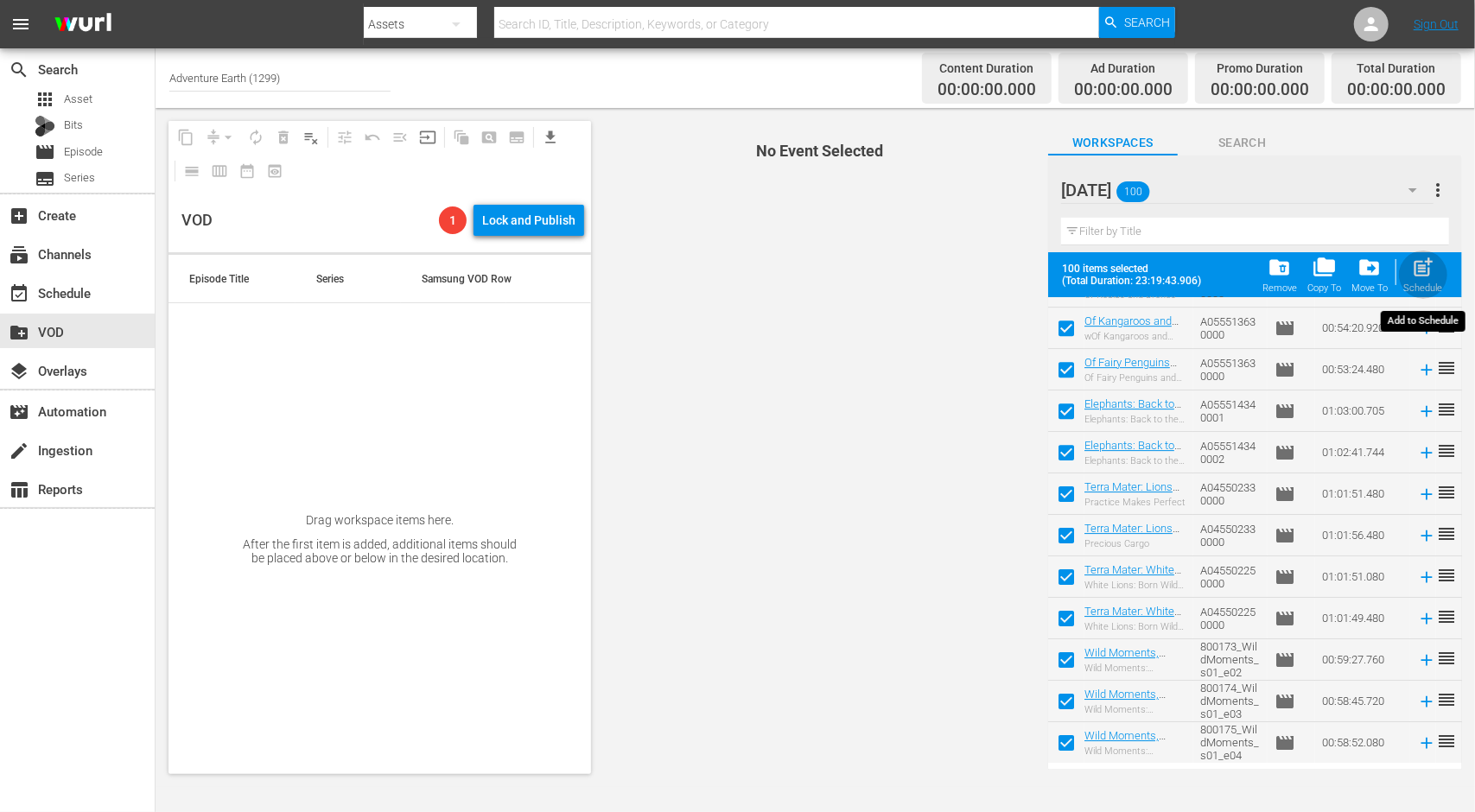
checkbox input "false"
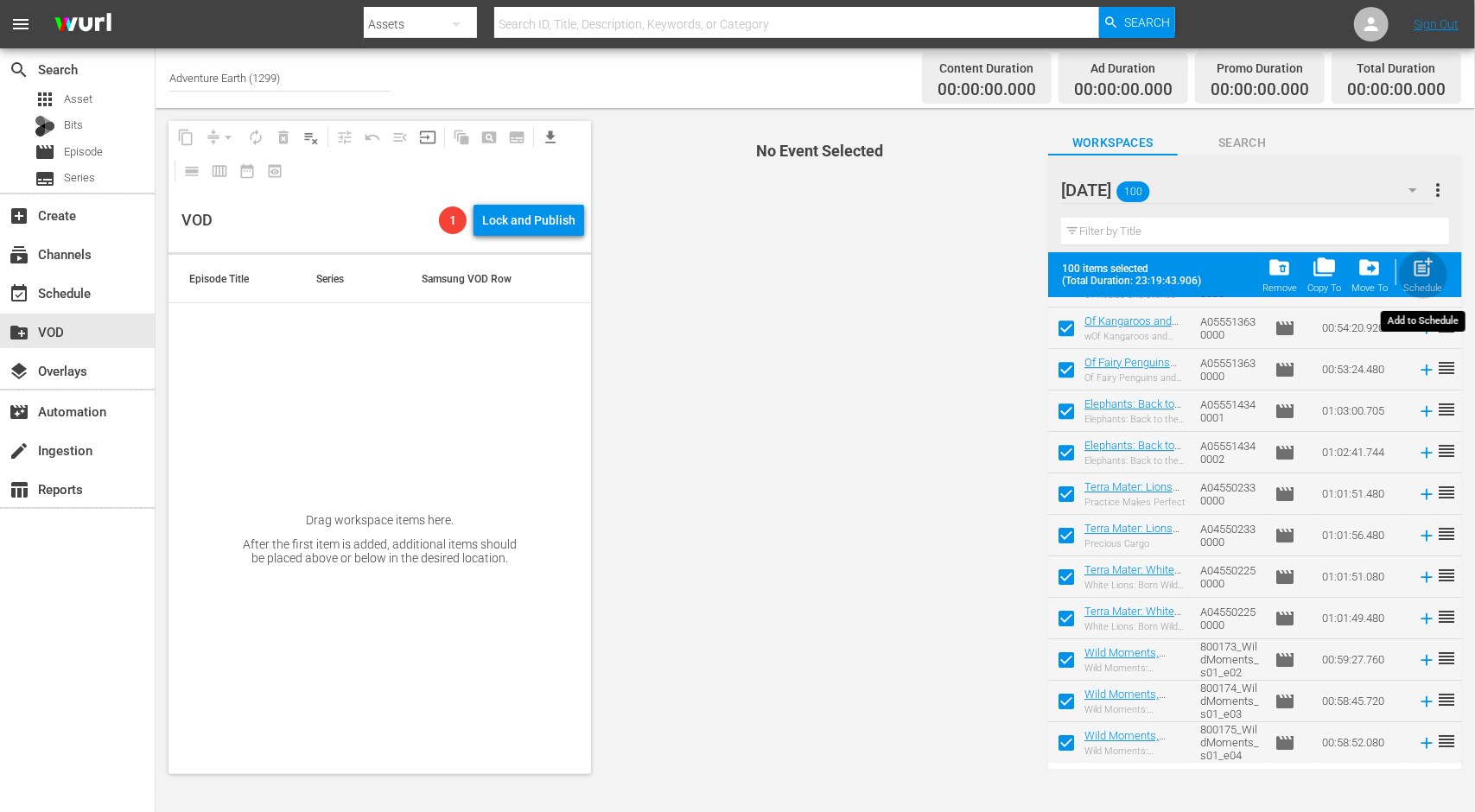
checkbox input "false"
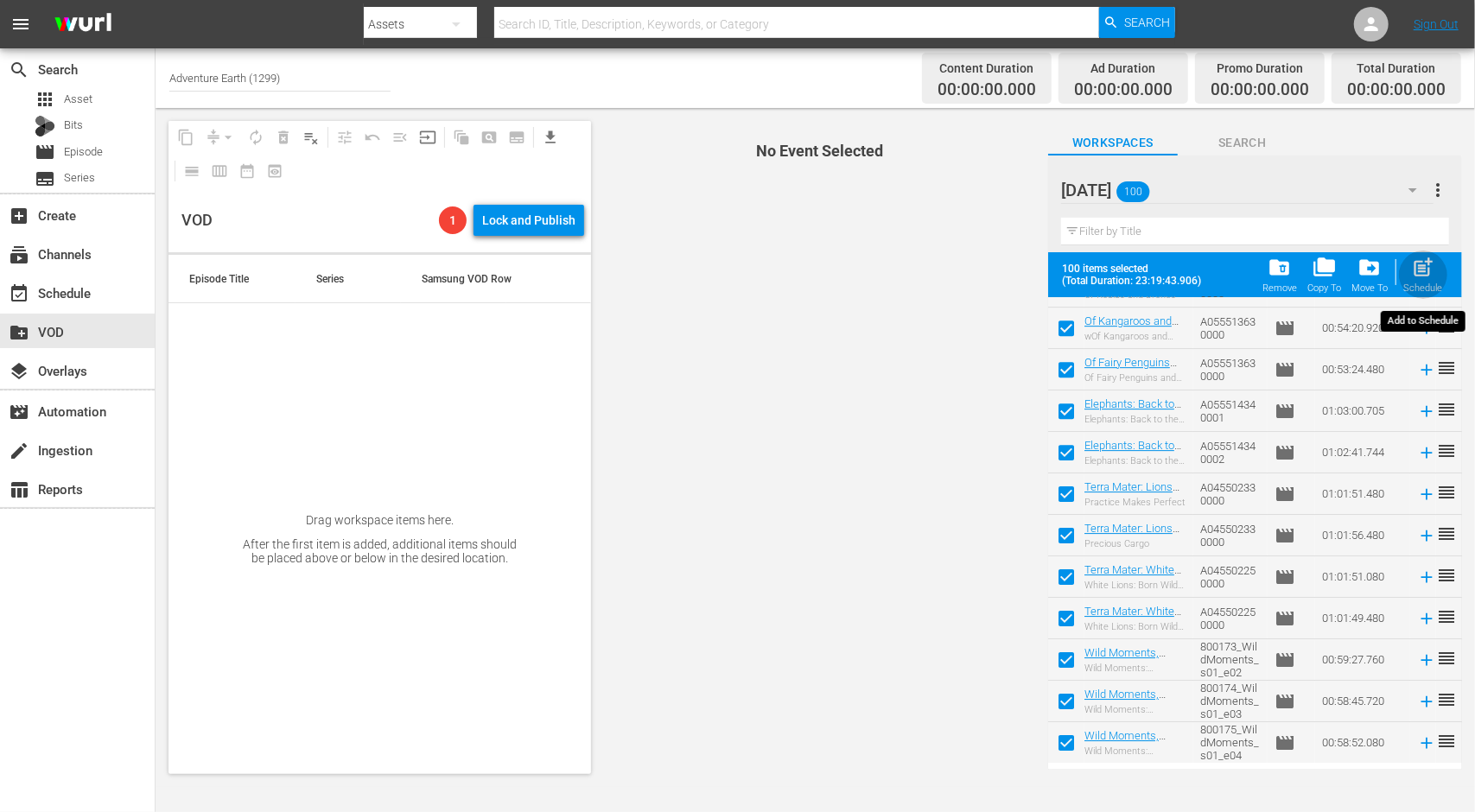
checkbox input "false"
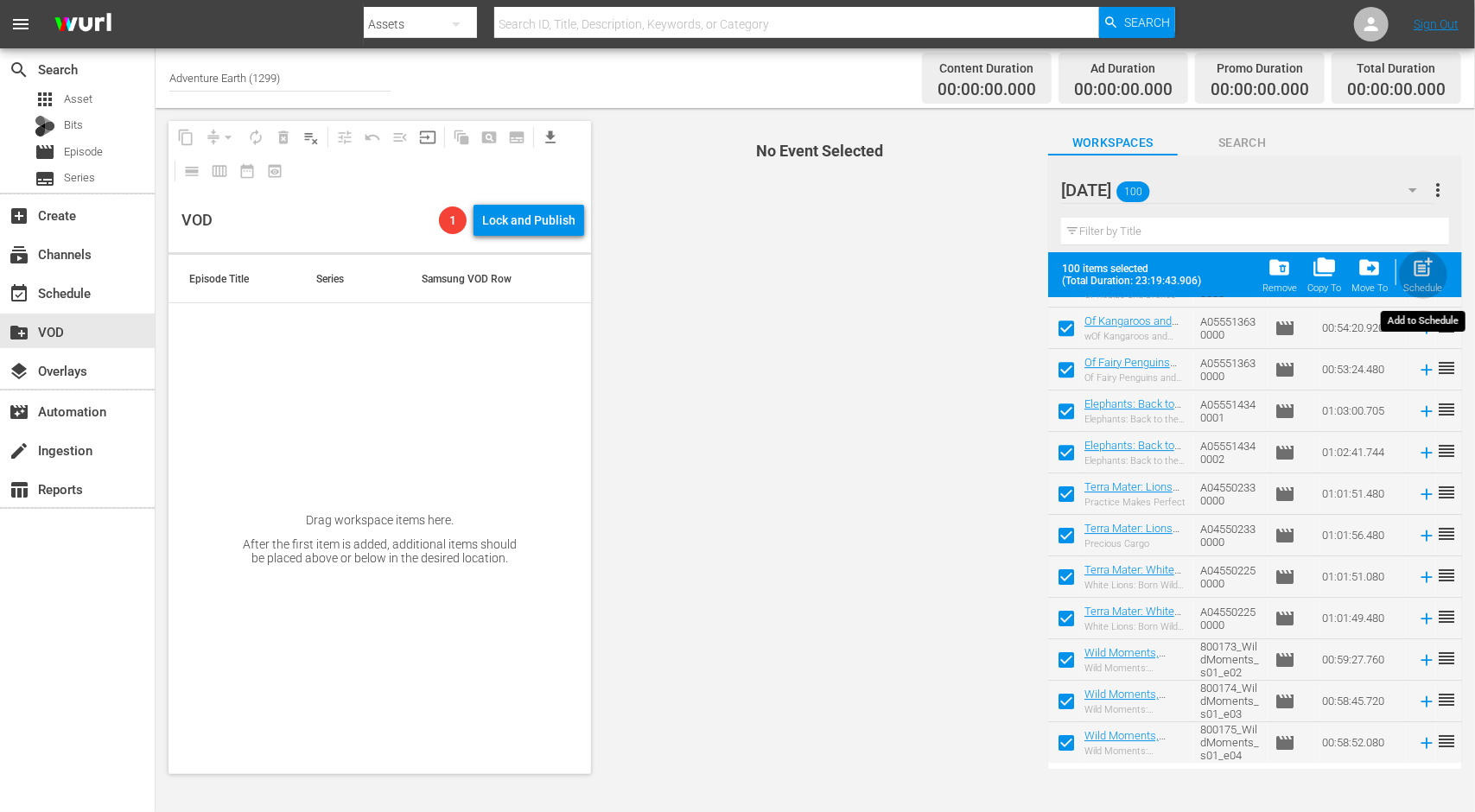
checkbox input "false"
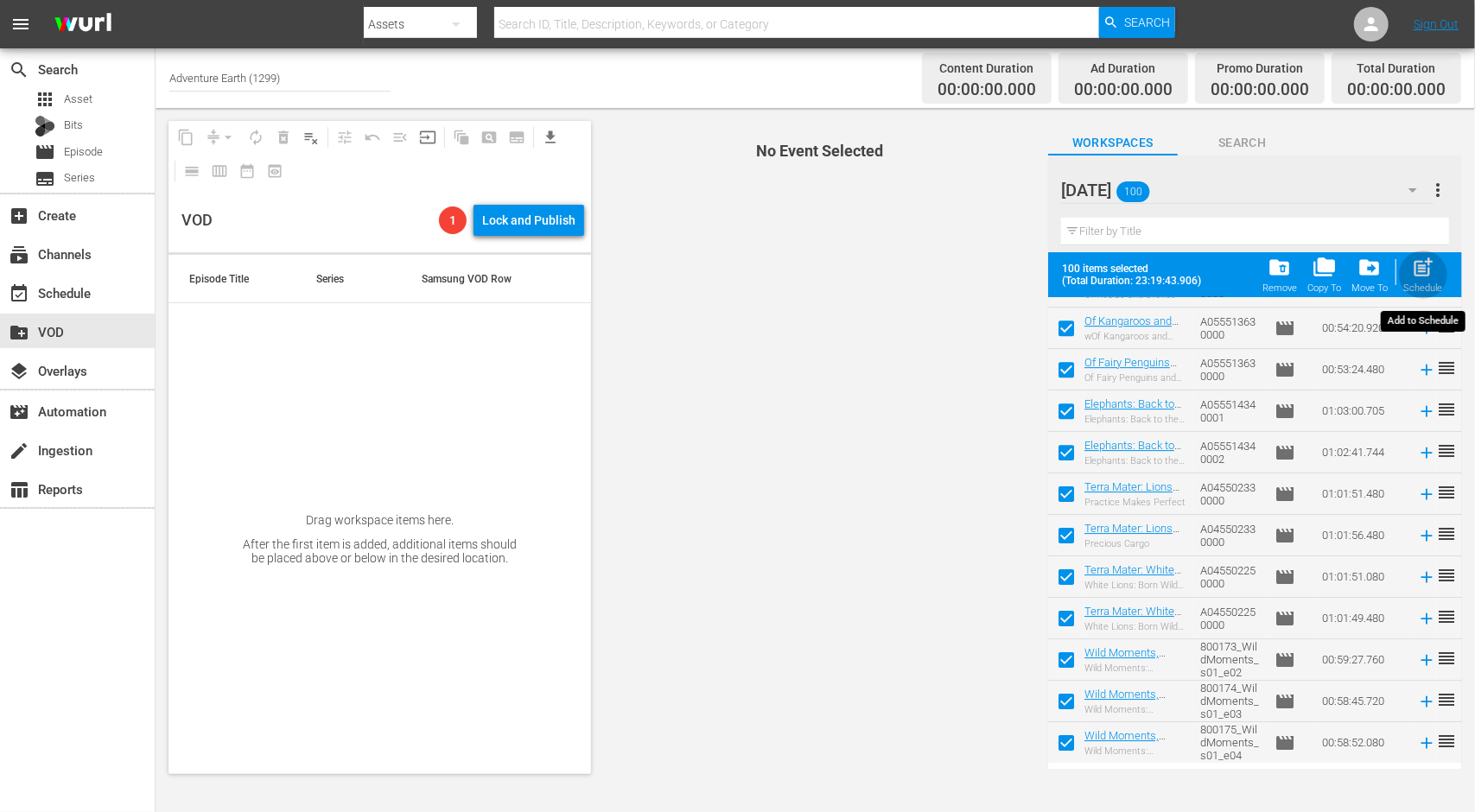
checkbox input "false"
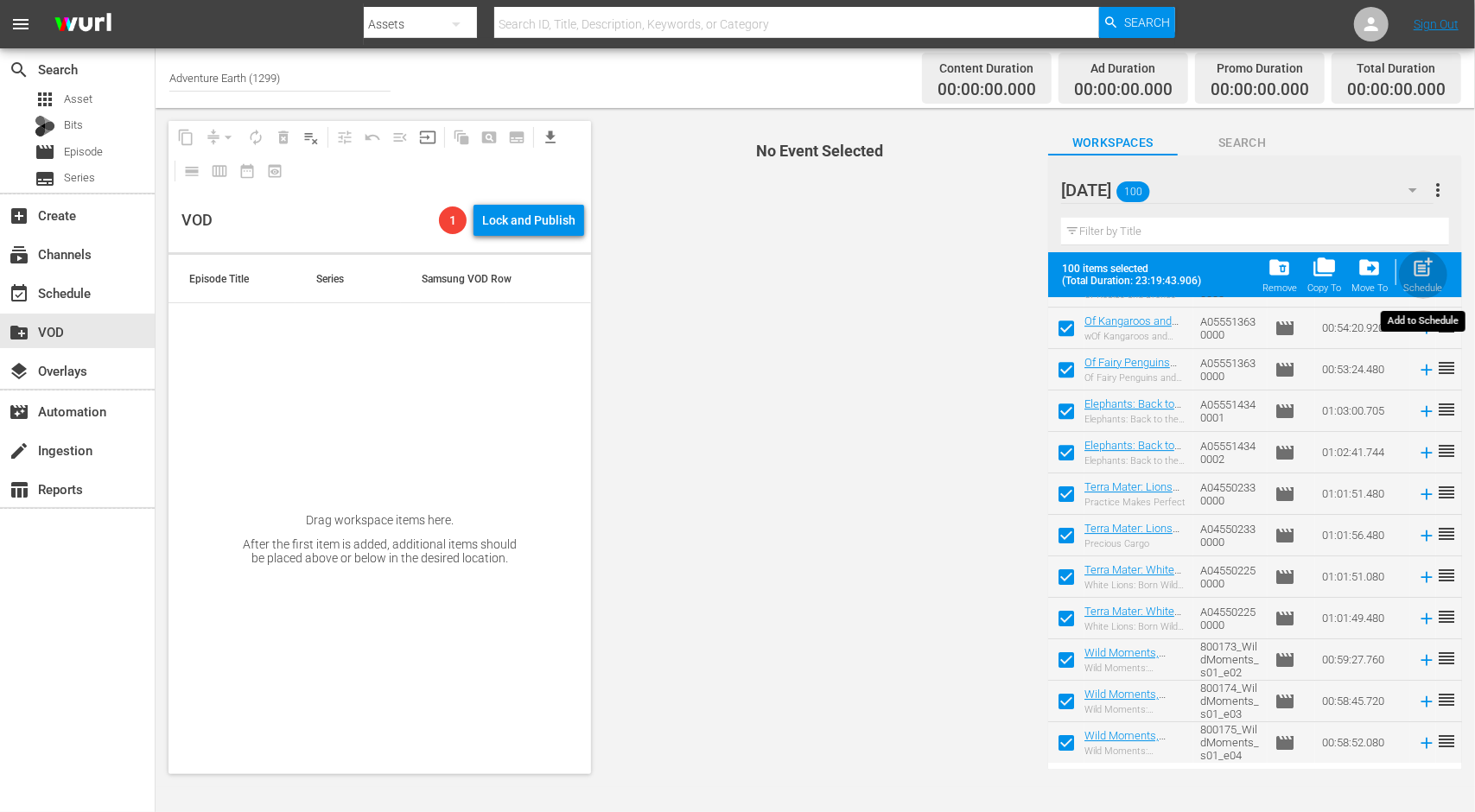
checkbox input "false"
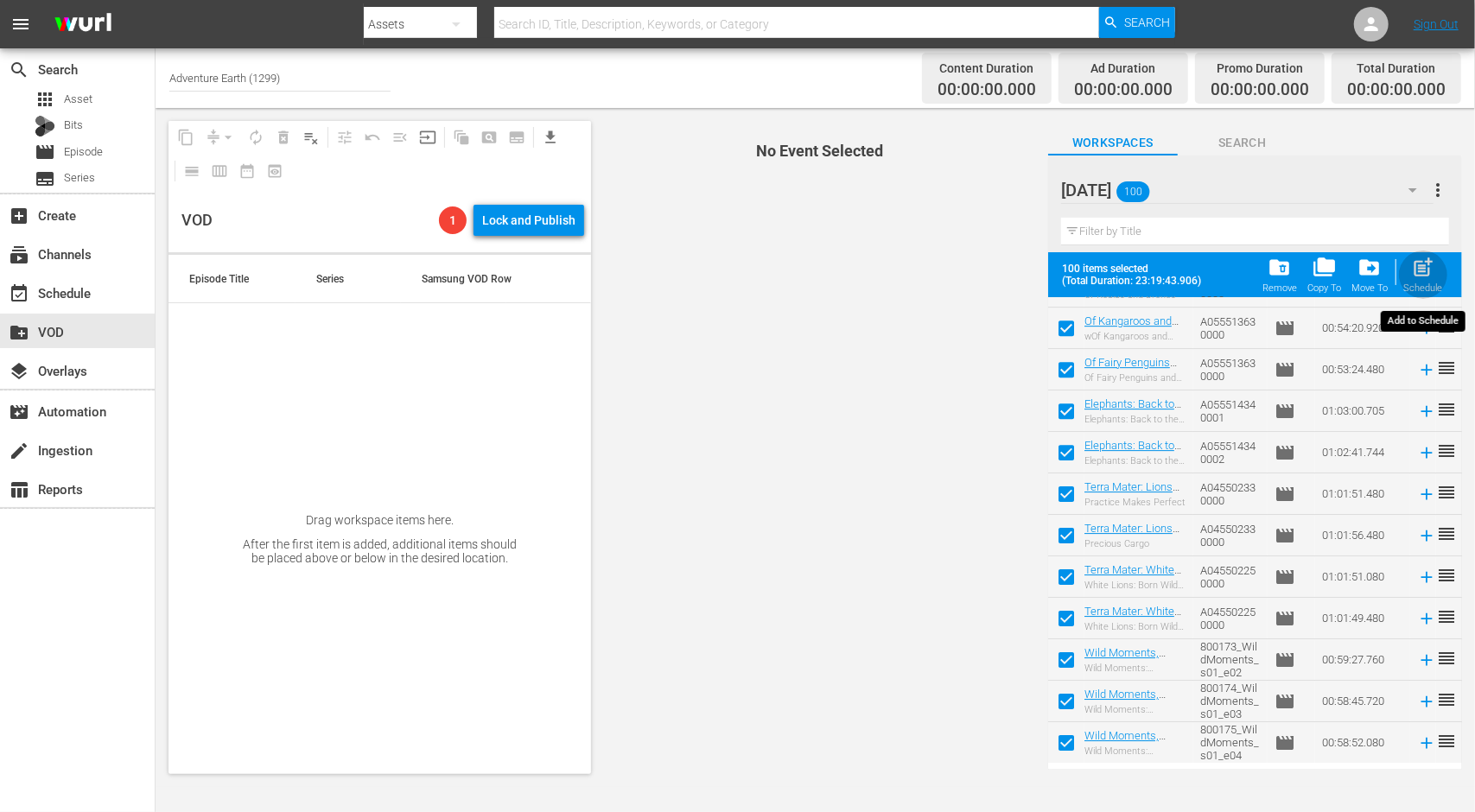
checkbox input "false"
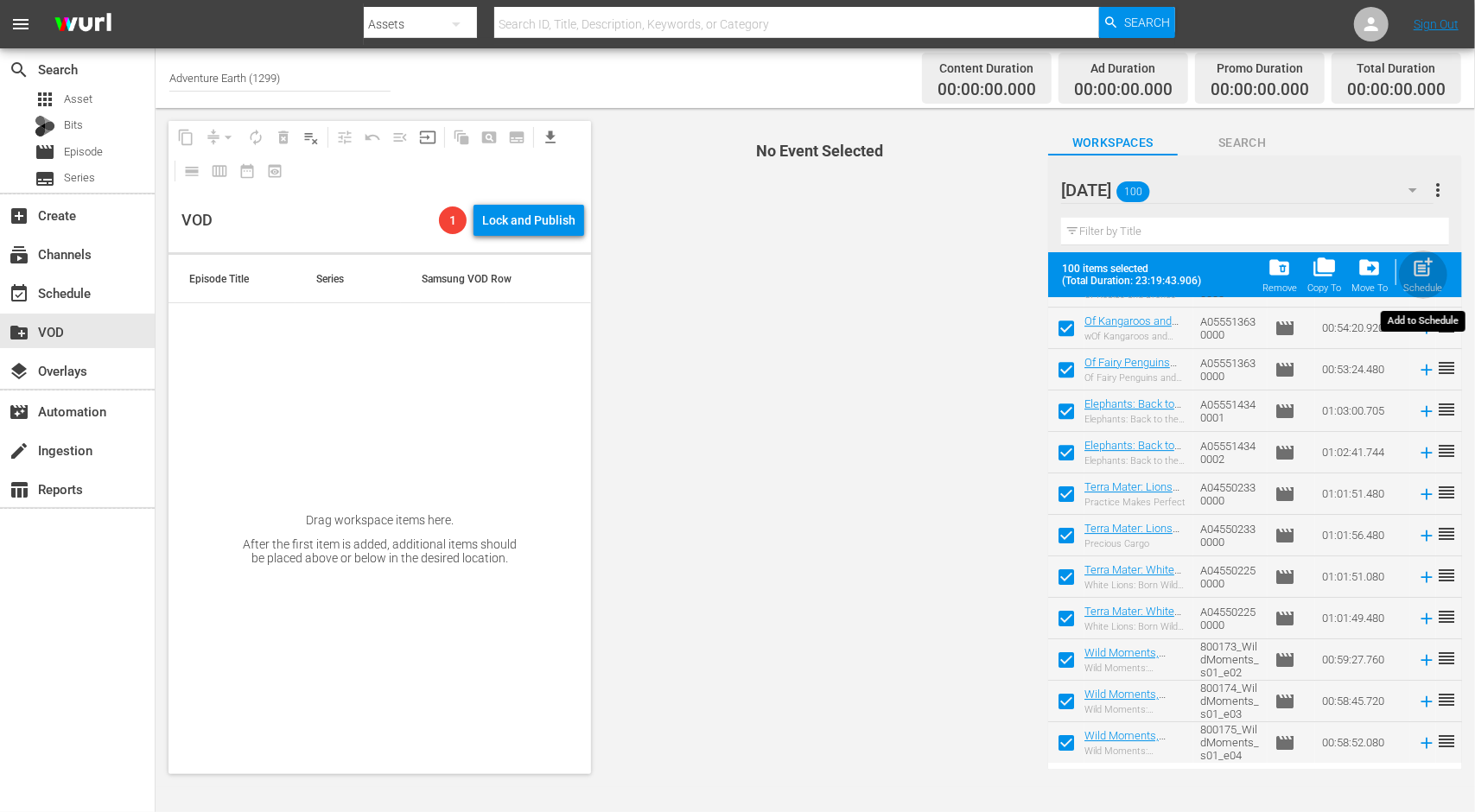
checkbox input "false"
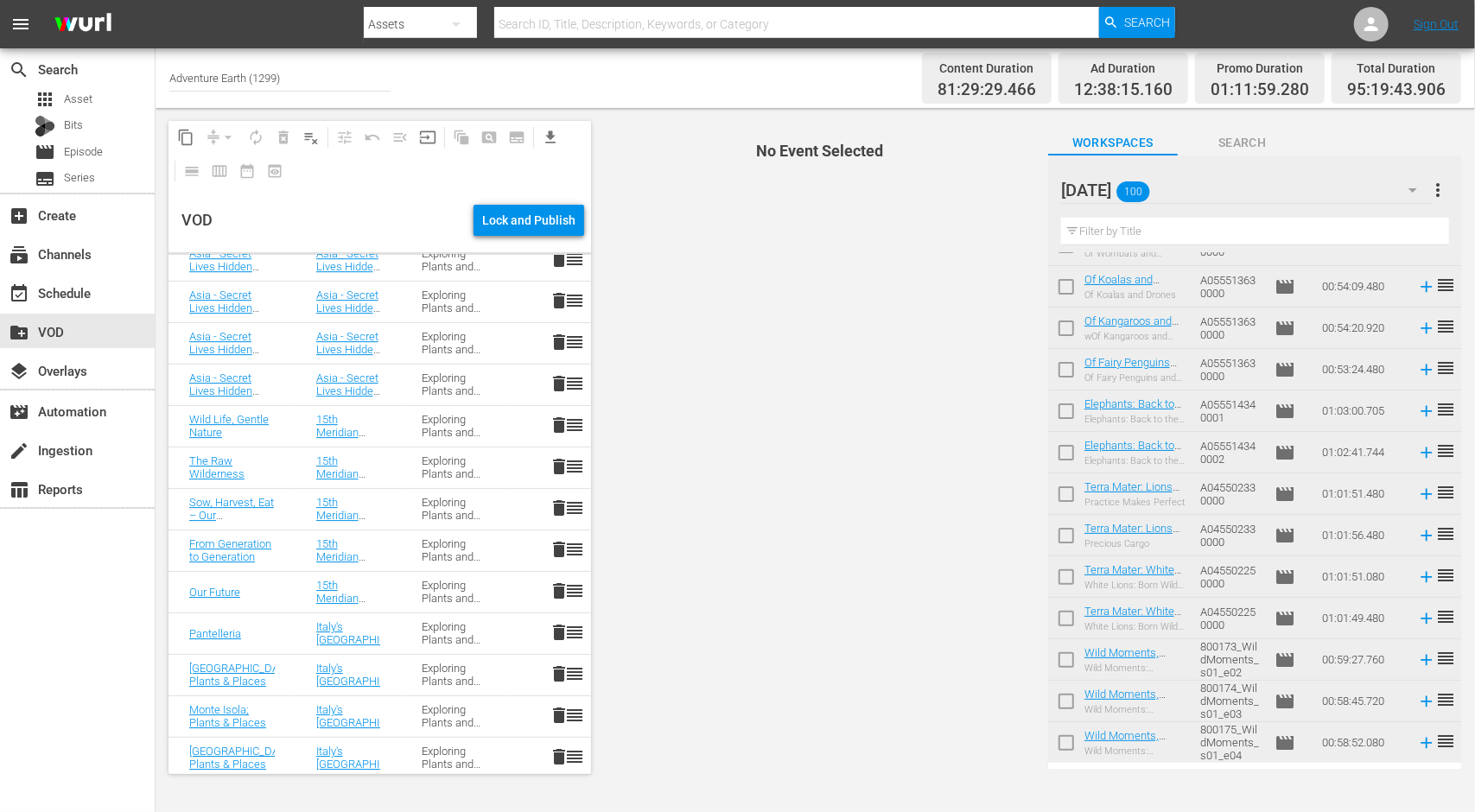
scroll to position [3674, 0]
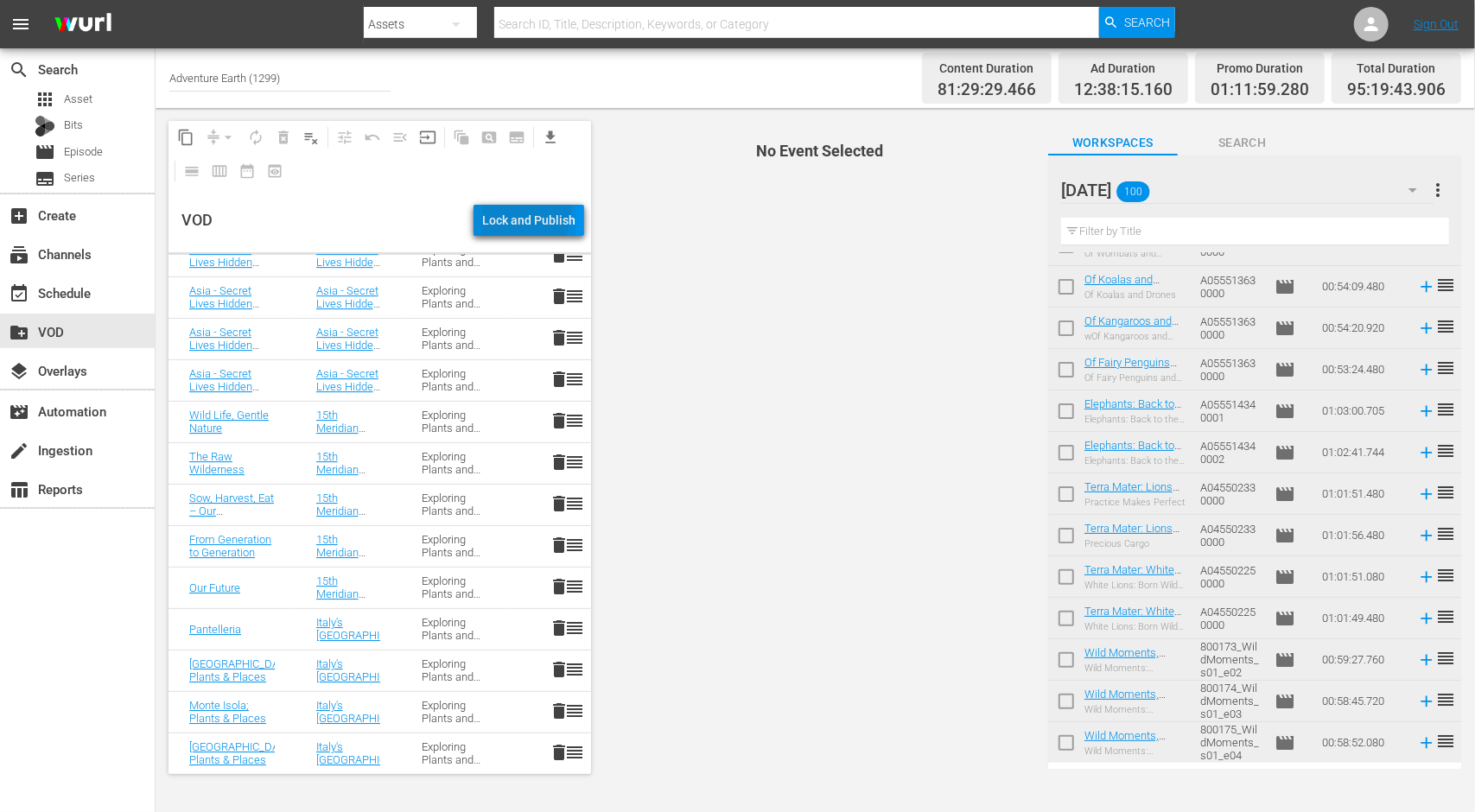
click at [520, 211] on div "Lock and Publish" at bounding box center [529, 219] width 93 height 31
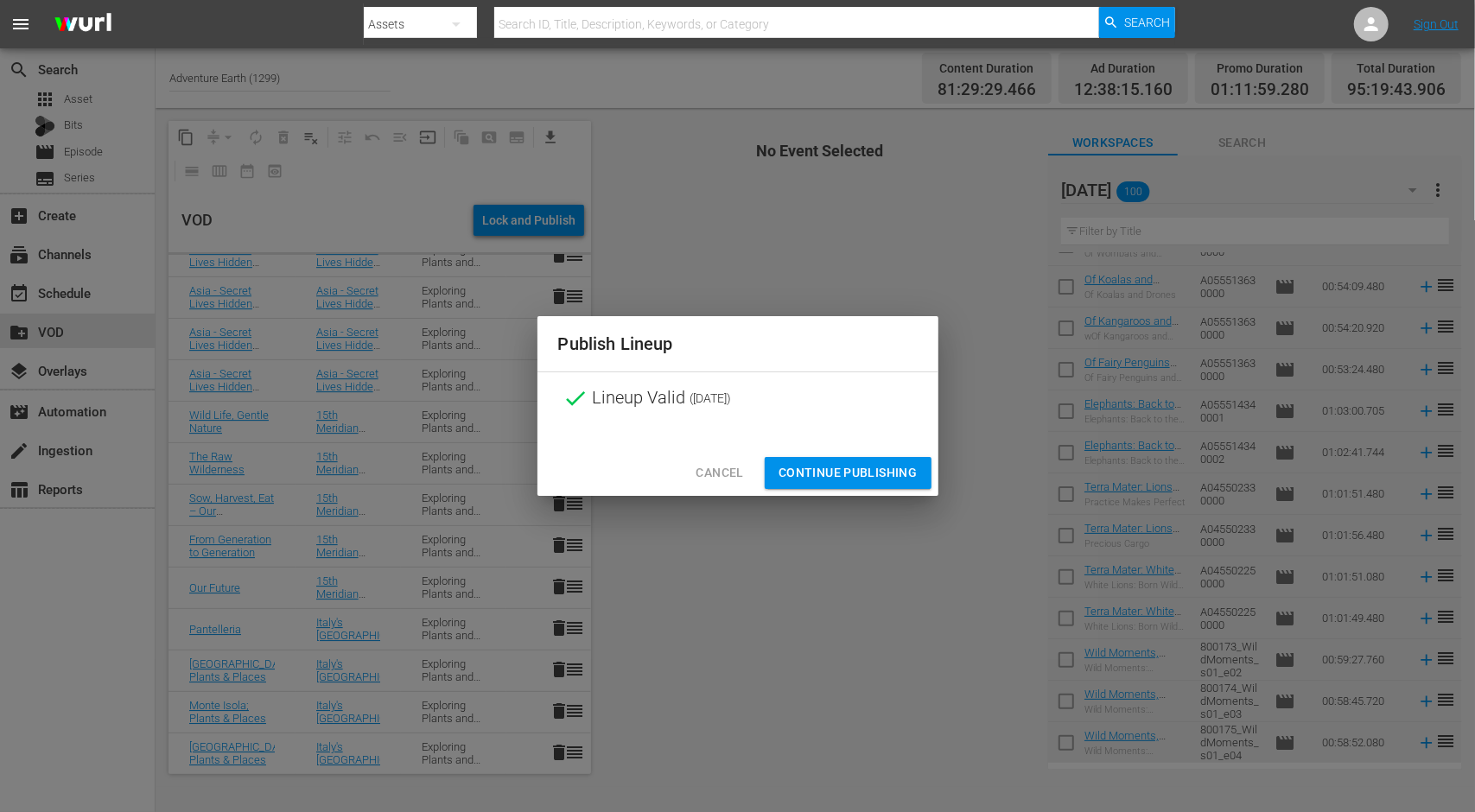
click at [836, 476] on span "Continue Publishing" at bounding box center [848, 473] width 139 height 22
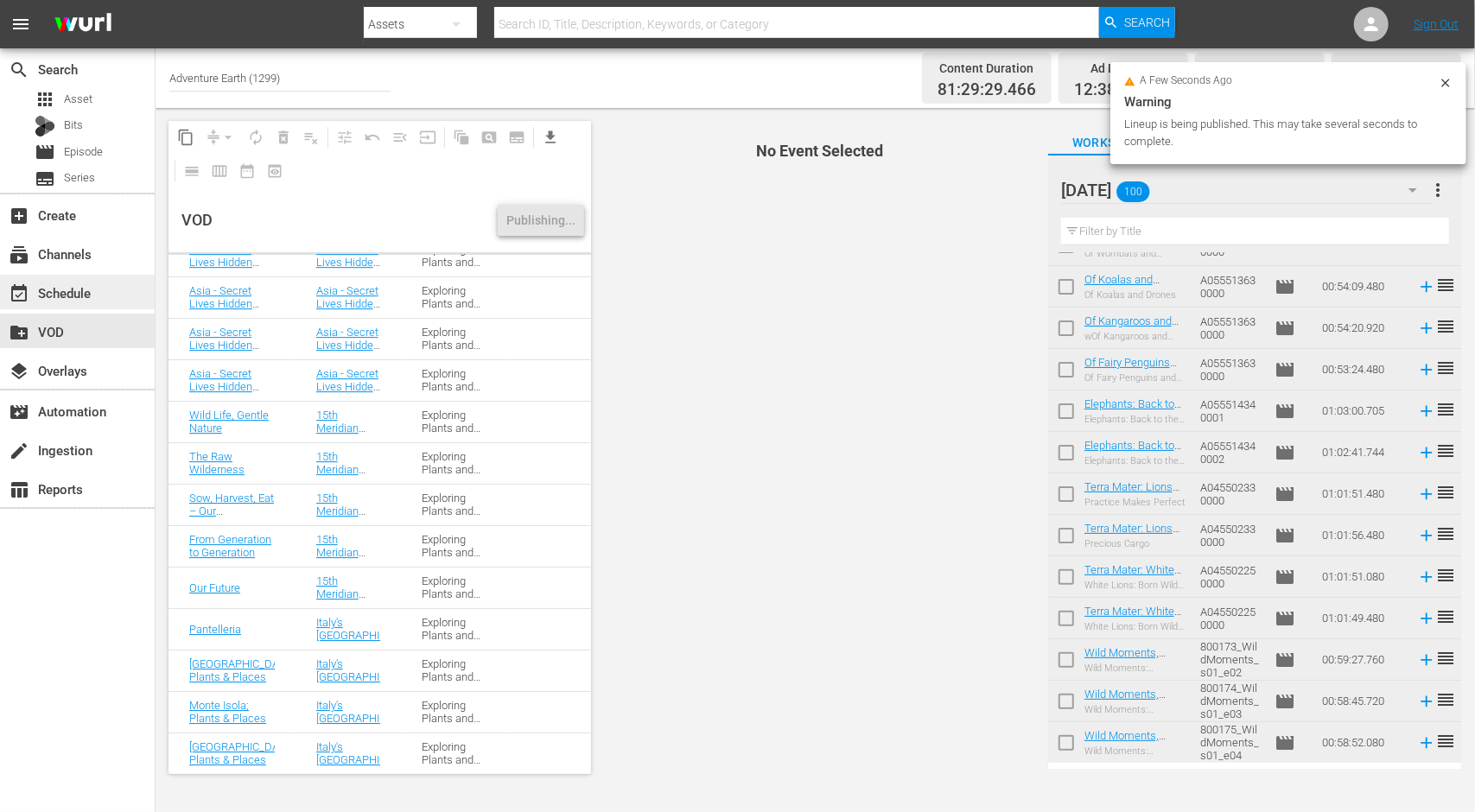
click at [74, 292] on div "event_available Schedule" at bounding box center [49, 290] width 97 height 16
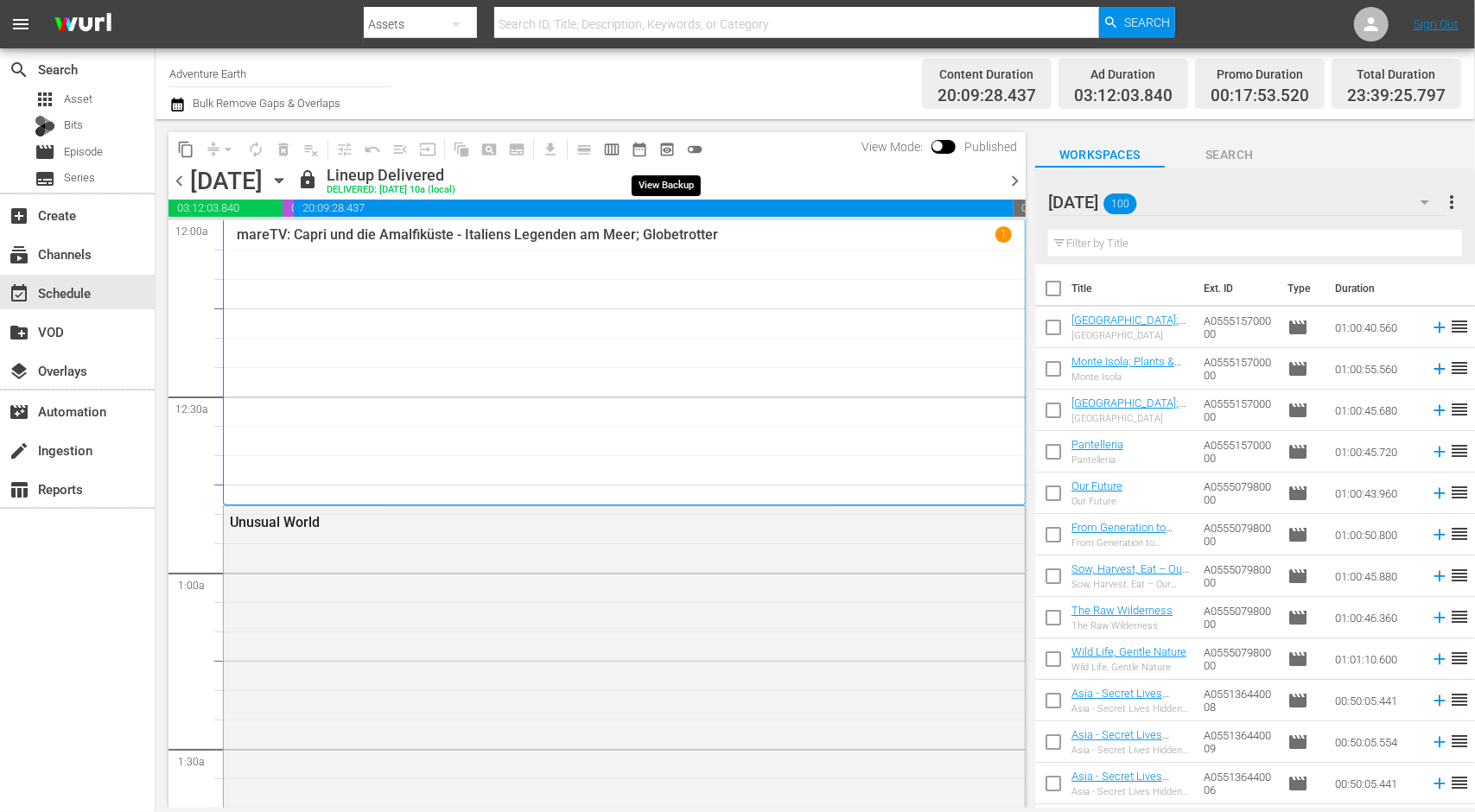
click at [669, 148] on span "preview_outlined" at bounding box center [667, 149] width 17 height 17
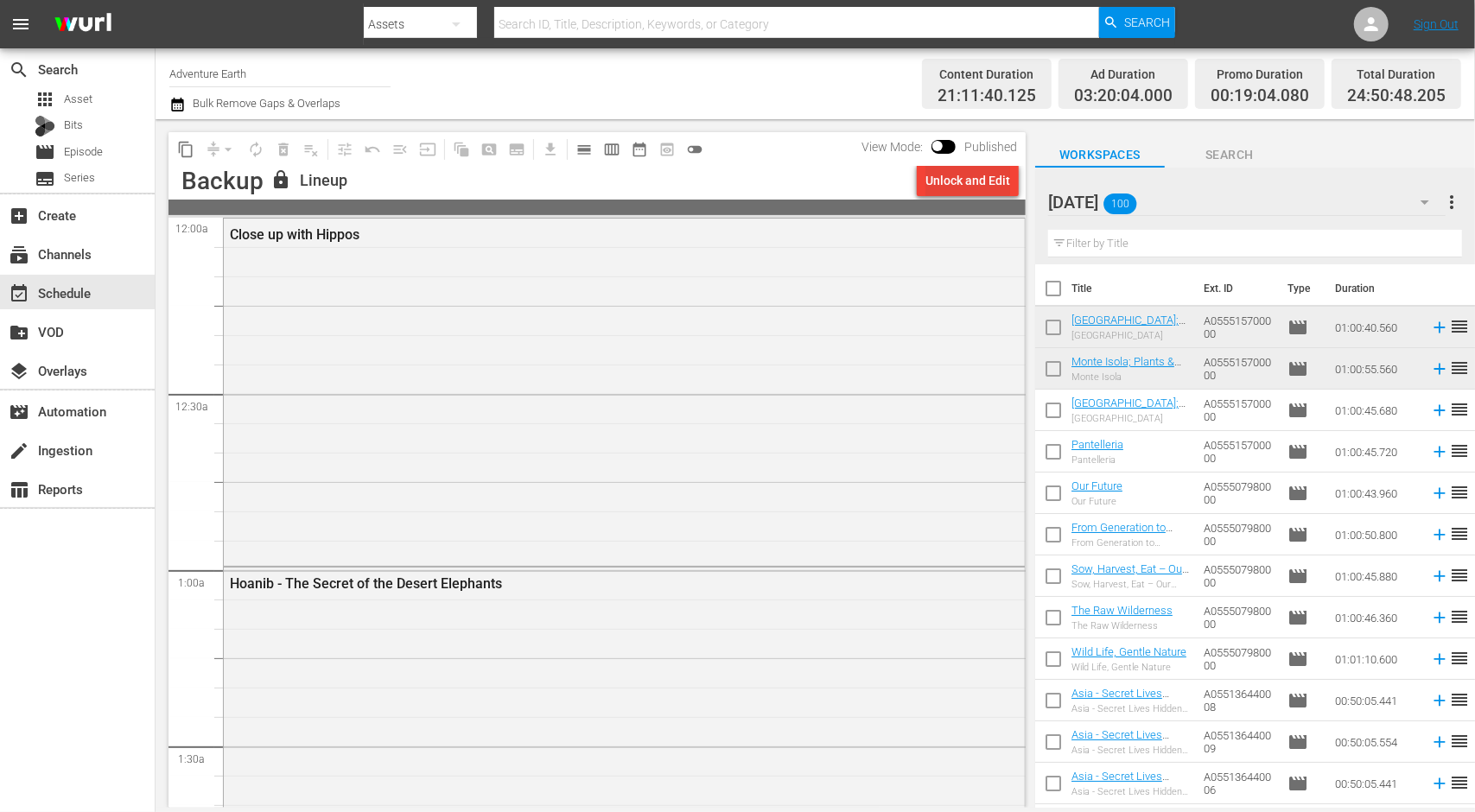
click at [966, 178] on div "Unlock and Edit" at bounding box center [967, 179] width 84 height 31
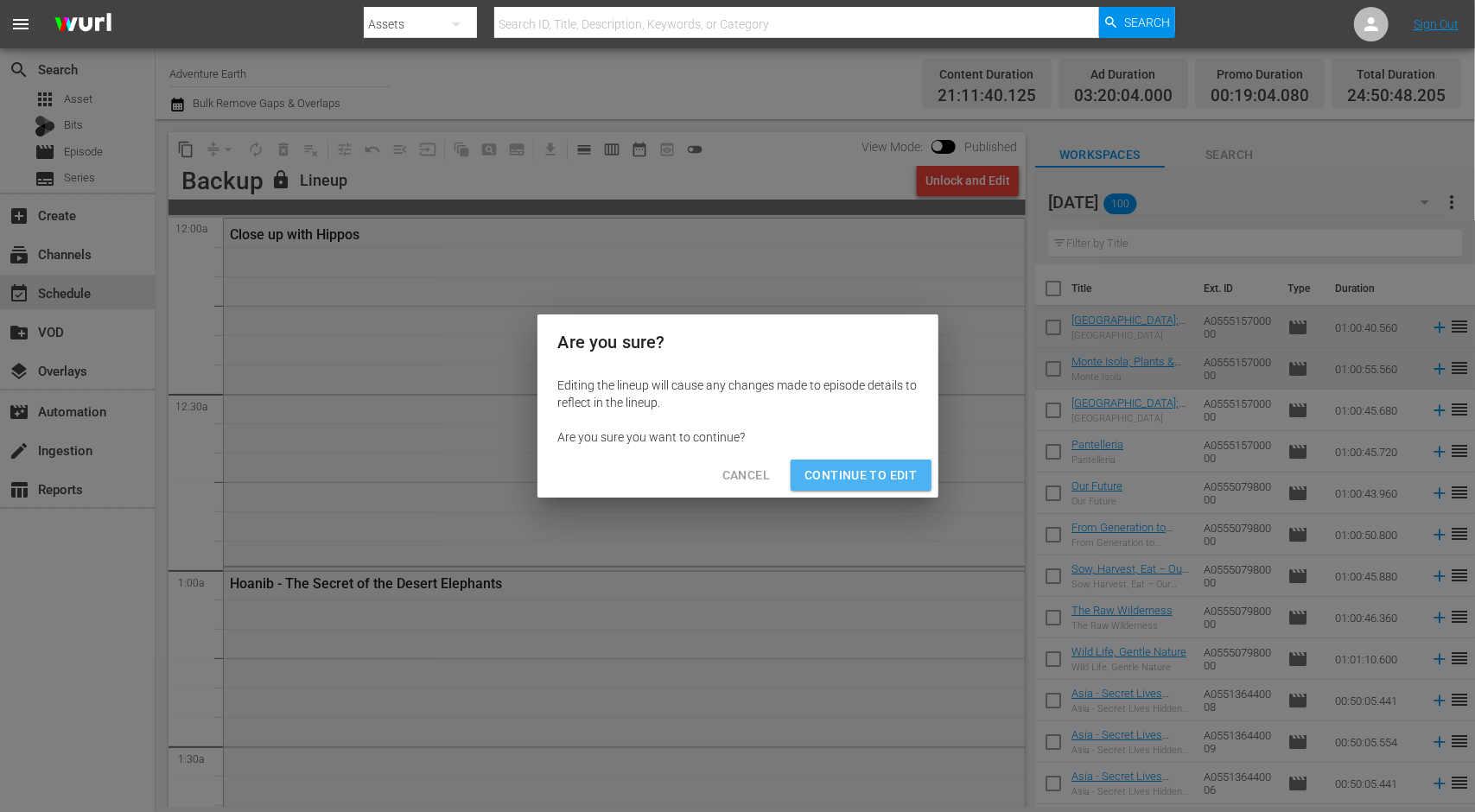
click at [867, 477] on span "Continue to Edit" at bounding box center [860, 476] width 112 height 22
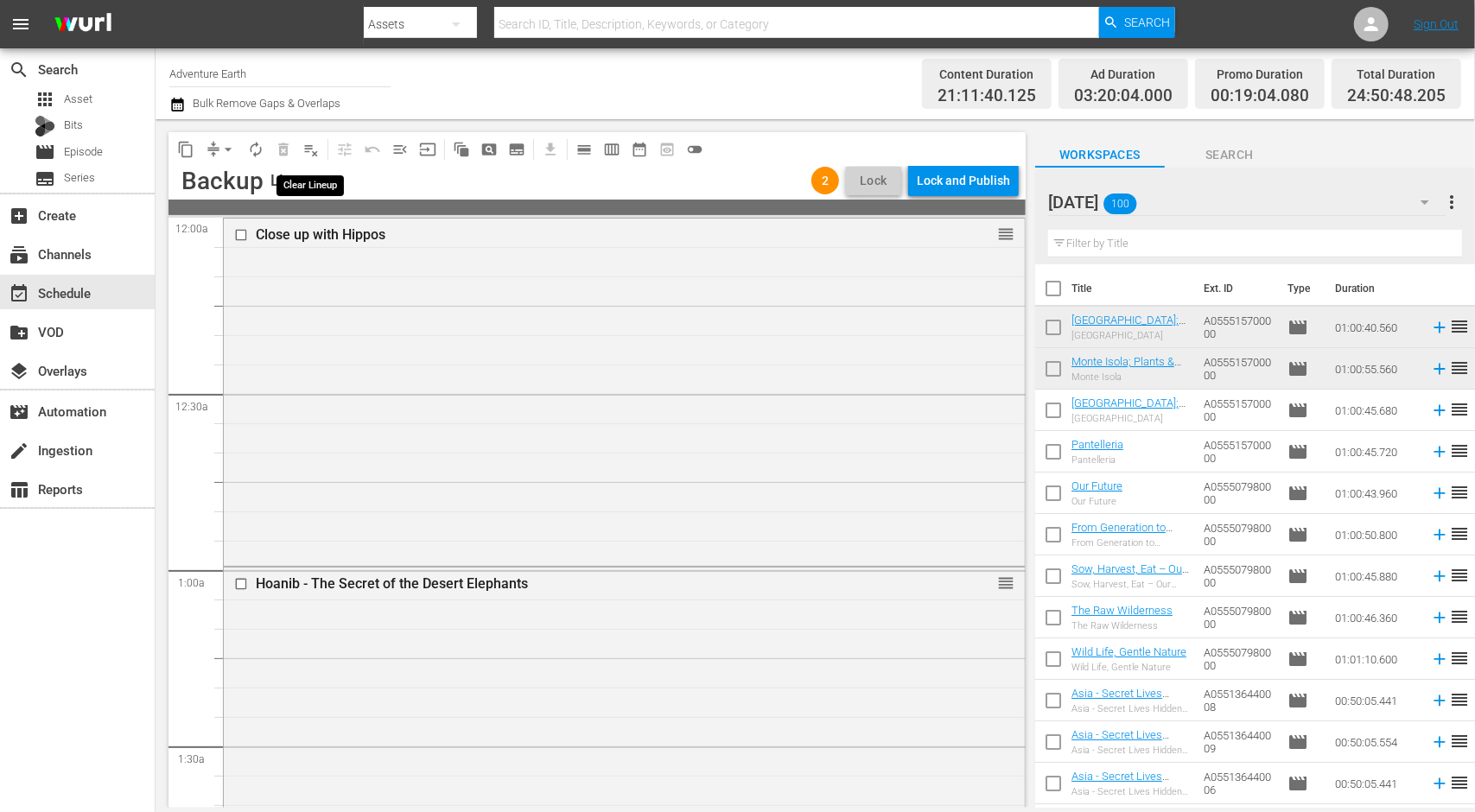
click at [310, 152] on span "playlist_remove_outlined" at bounding box center [310, 149] width 17 height 17
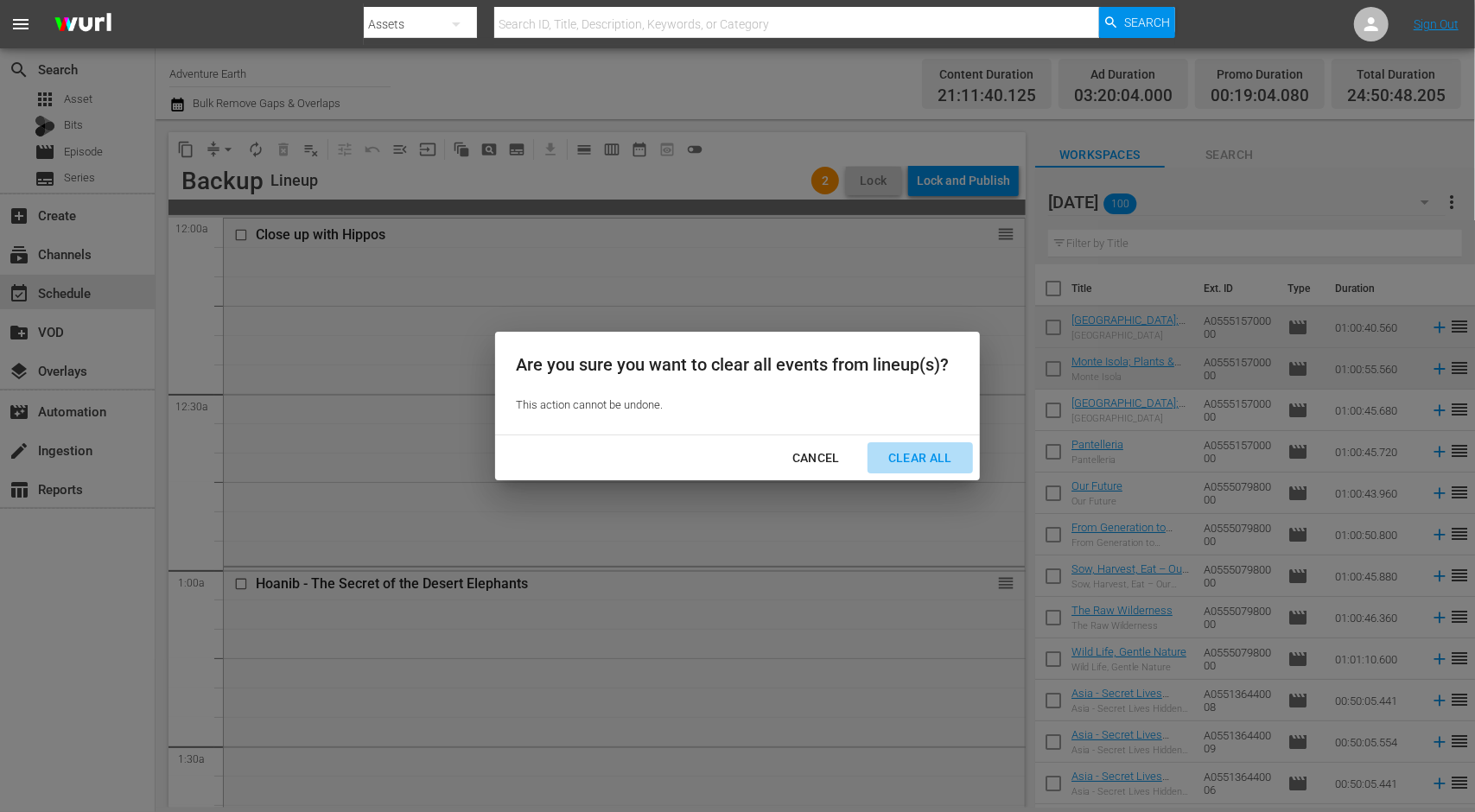
click at [952, 454] on div "Clear All" at bounding box center [920, 458] width 91 height 22
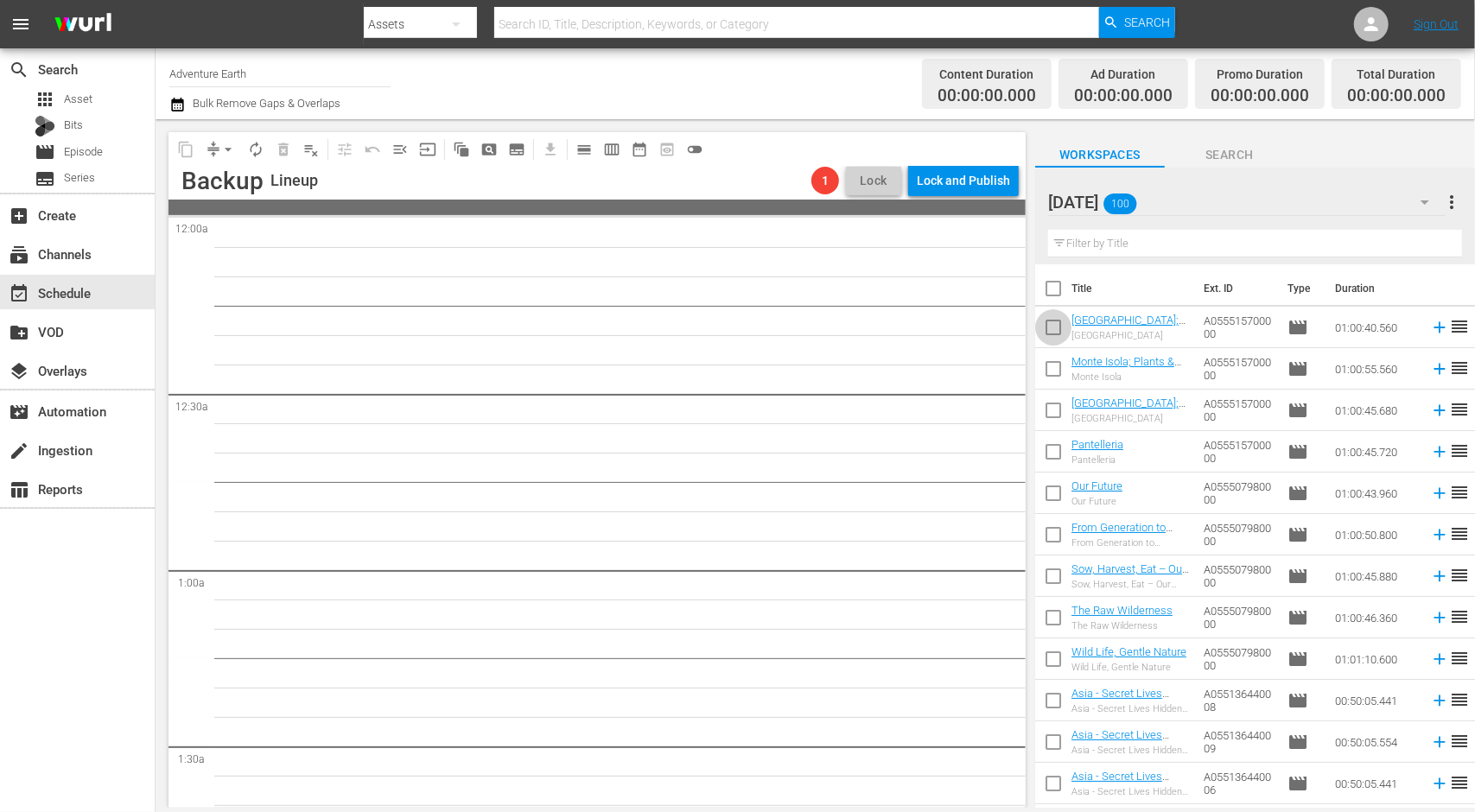
click at [1052, 331] on input "checkbox" at bounding box center [1052, 330] width 37 height 37
checkbox input "true"
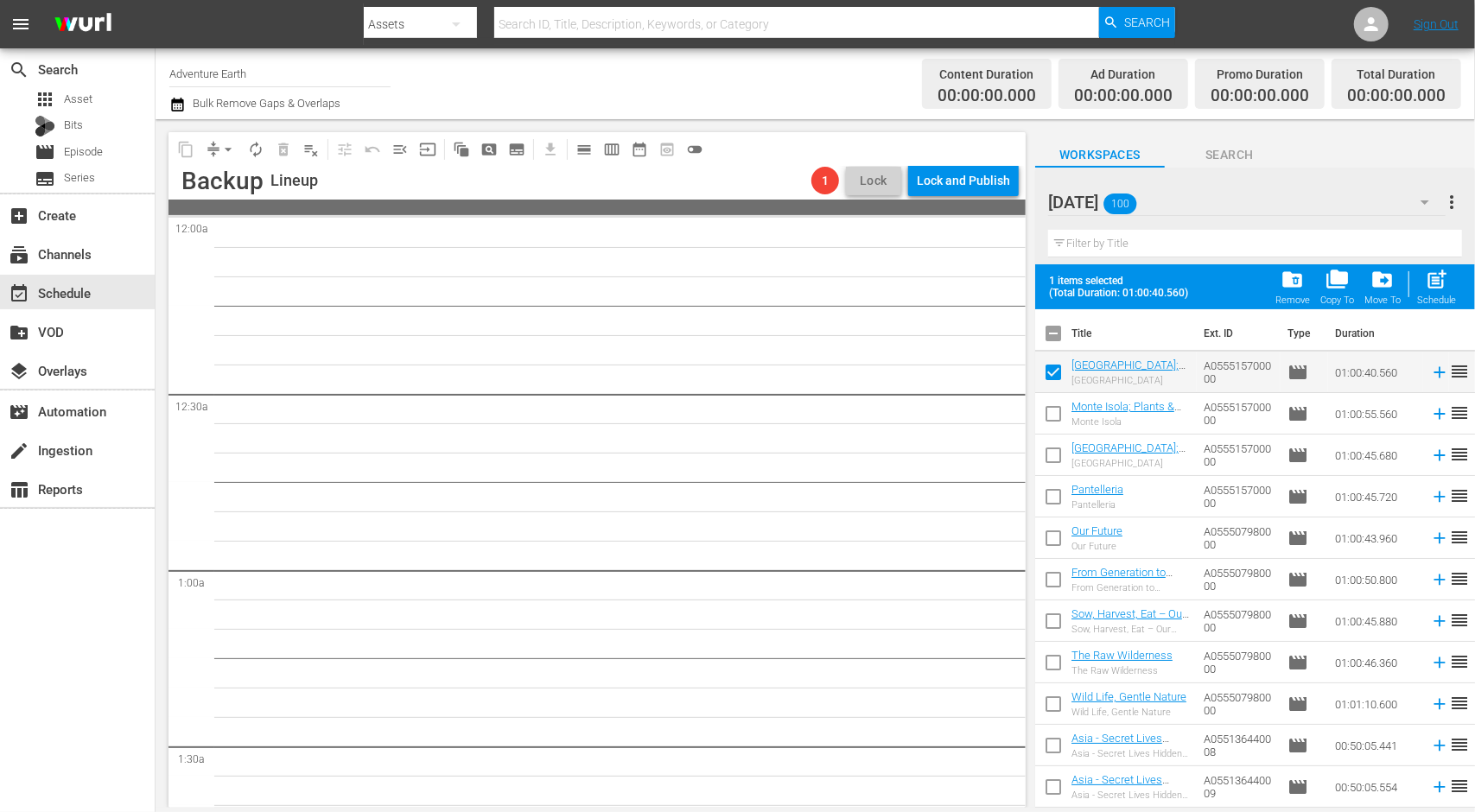
click at [1053, 410] on input "checkbox" at bounding box center [1052, 416] width 37 height 37
checkbox input "true"
click at [1053, 664] on input "checkbox" at bounding box center [1052, 665] width 37 height 37
checkbox input "true"
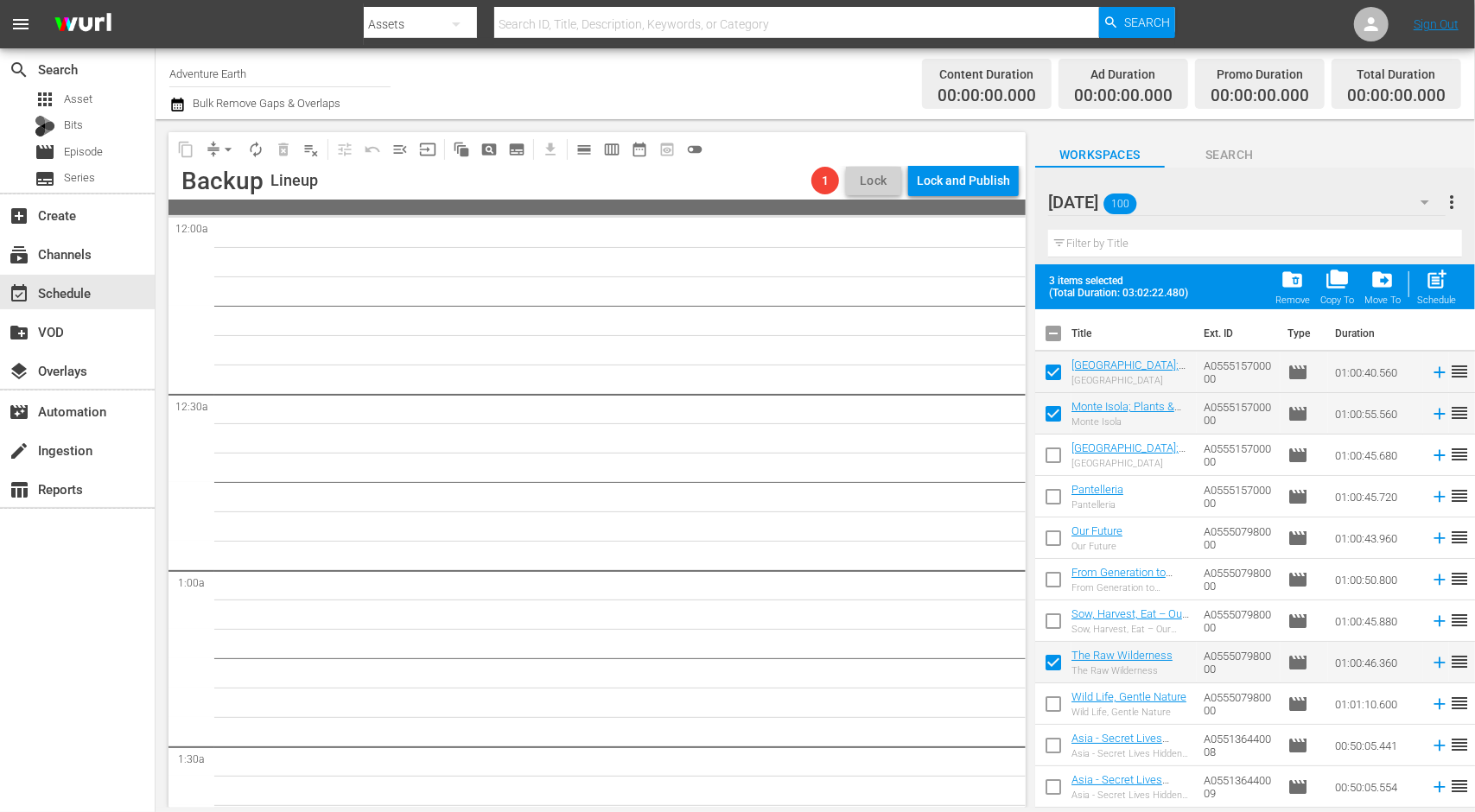
click at [1054, 702] on input "checkbox" at bounding box center [1052, 707] width 37 height 37
checkbox input "true"
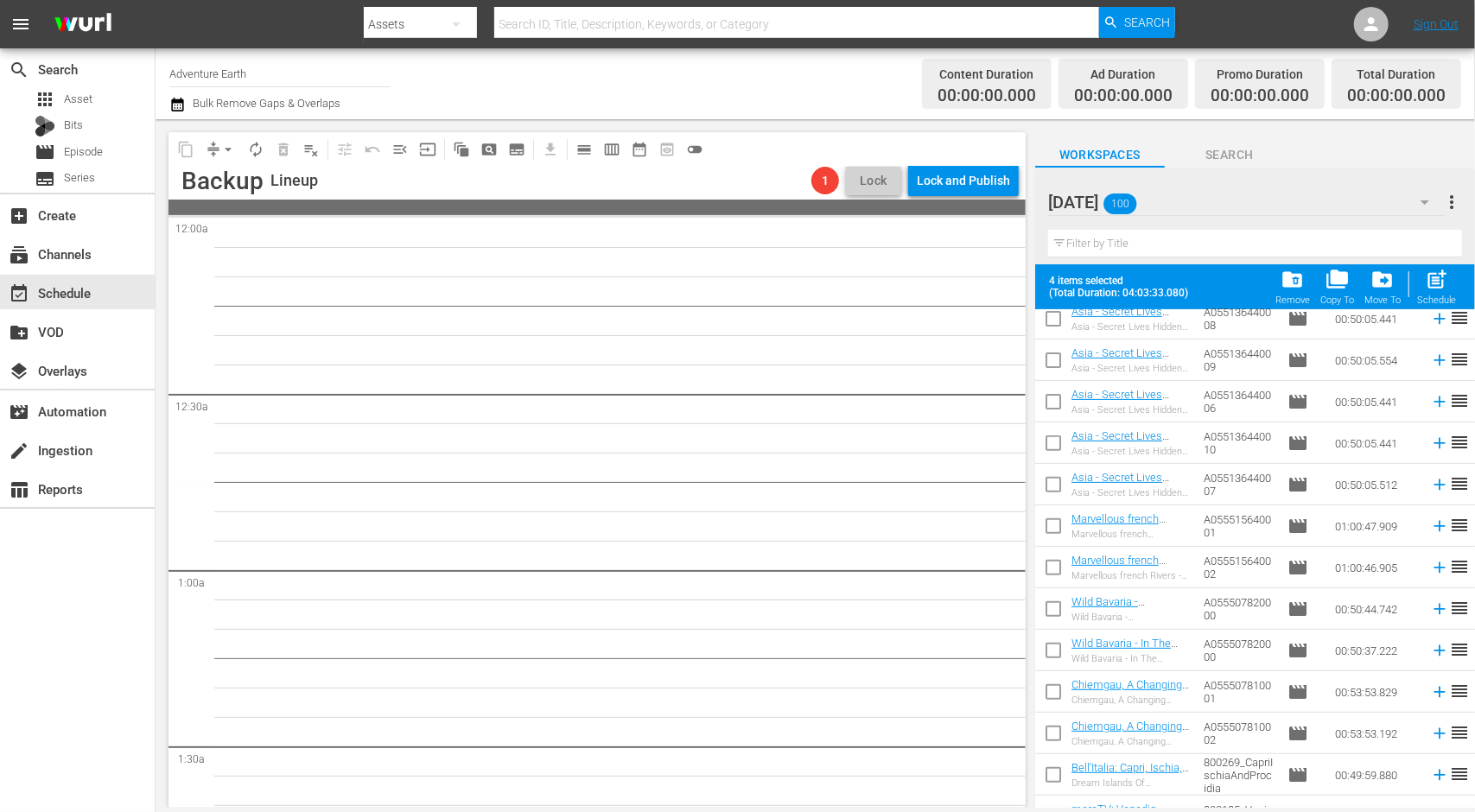
scroll to position [431, 0]
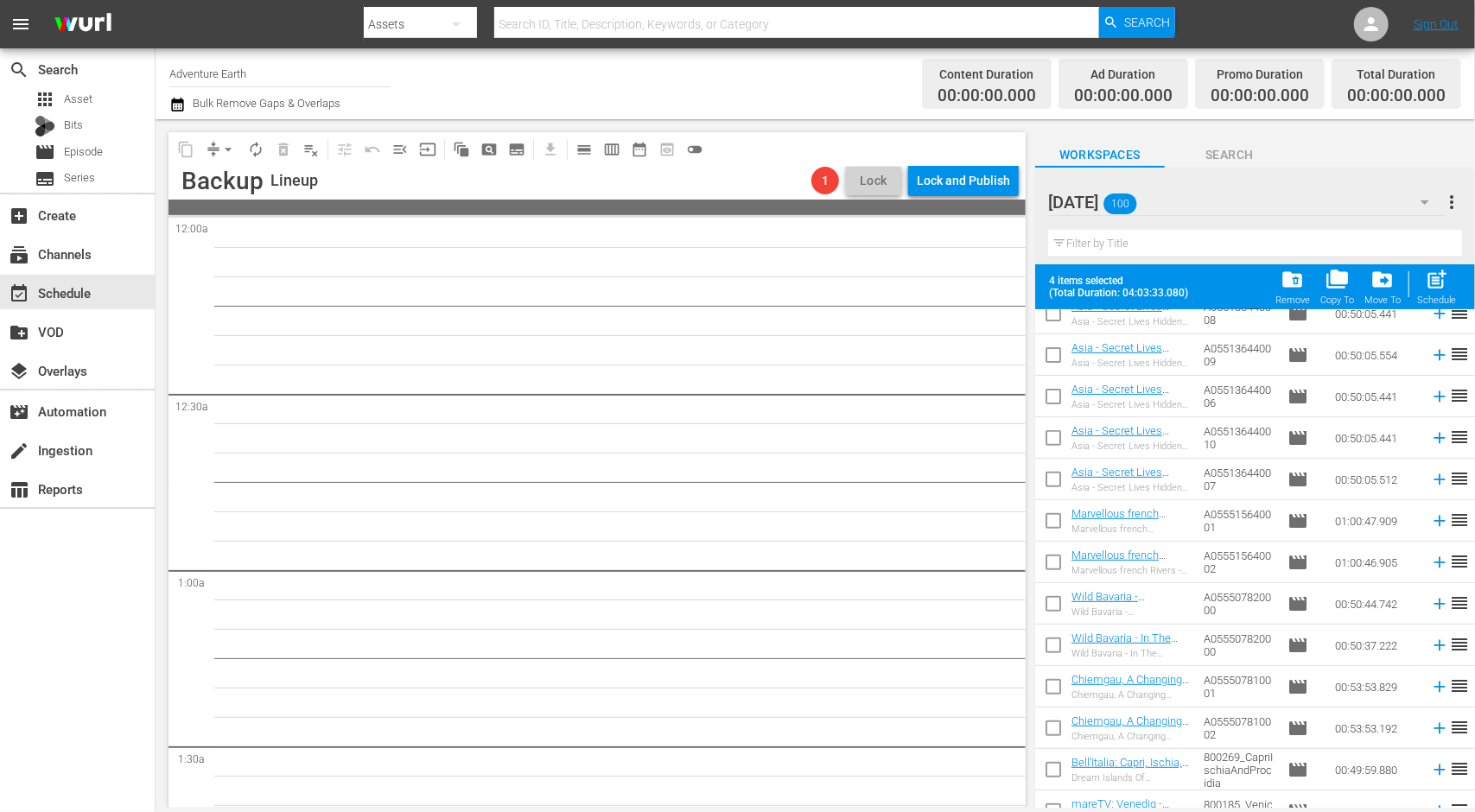
click at [1055, 554] on input "checkbox" at bounding box center [1052, 565] width 37 height 37
checkbox input "true"
click at [1058, 607] on input "checkbox" at bounding box center [1052, 607] width 37 height 37
checkbox input "true"
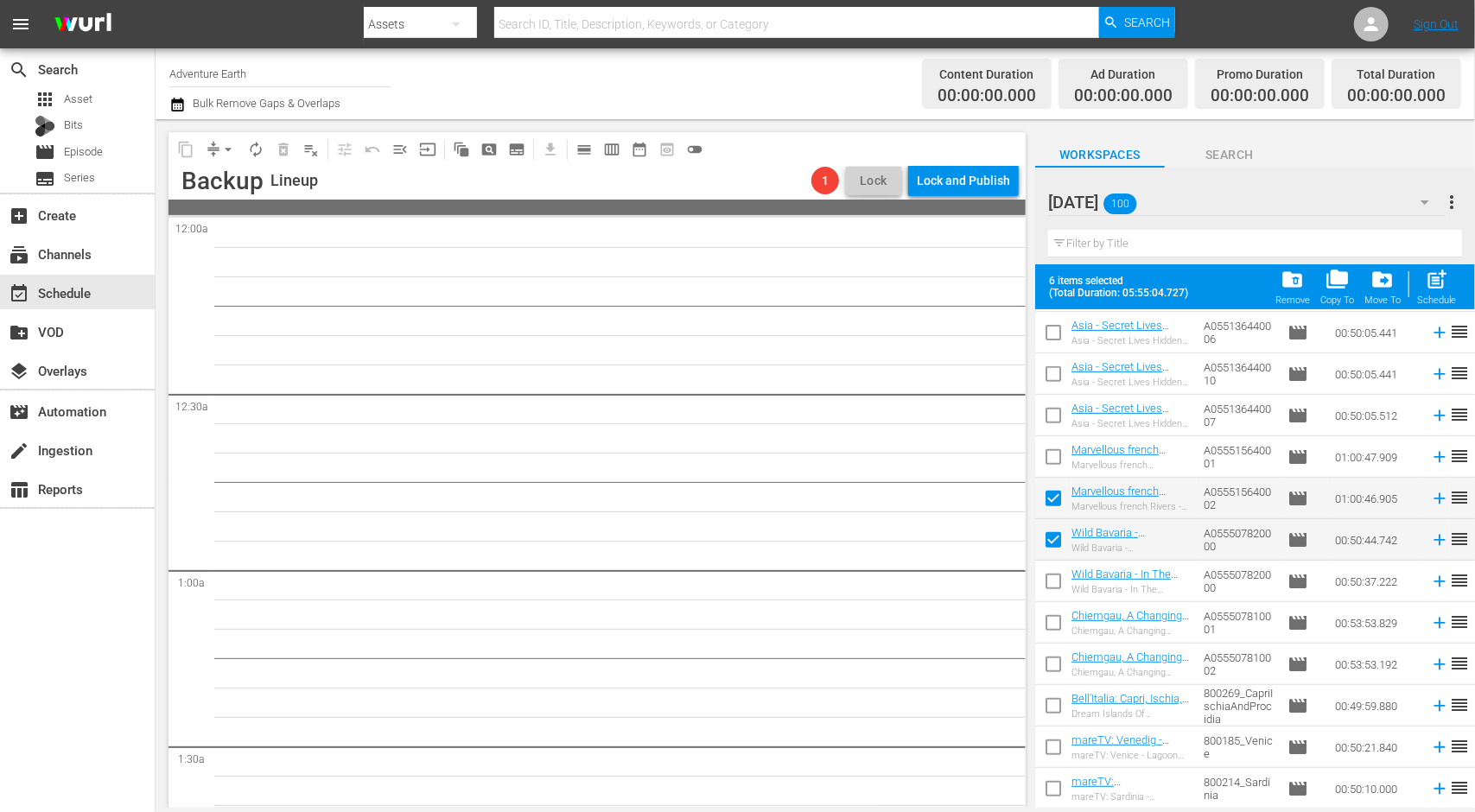
scroll to position [777, 0]
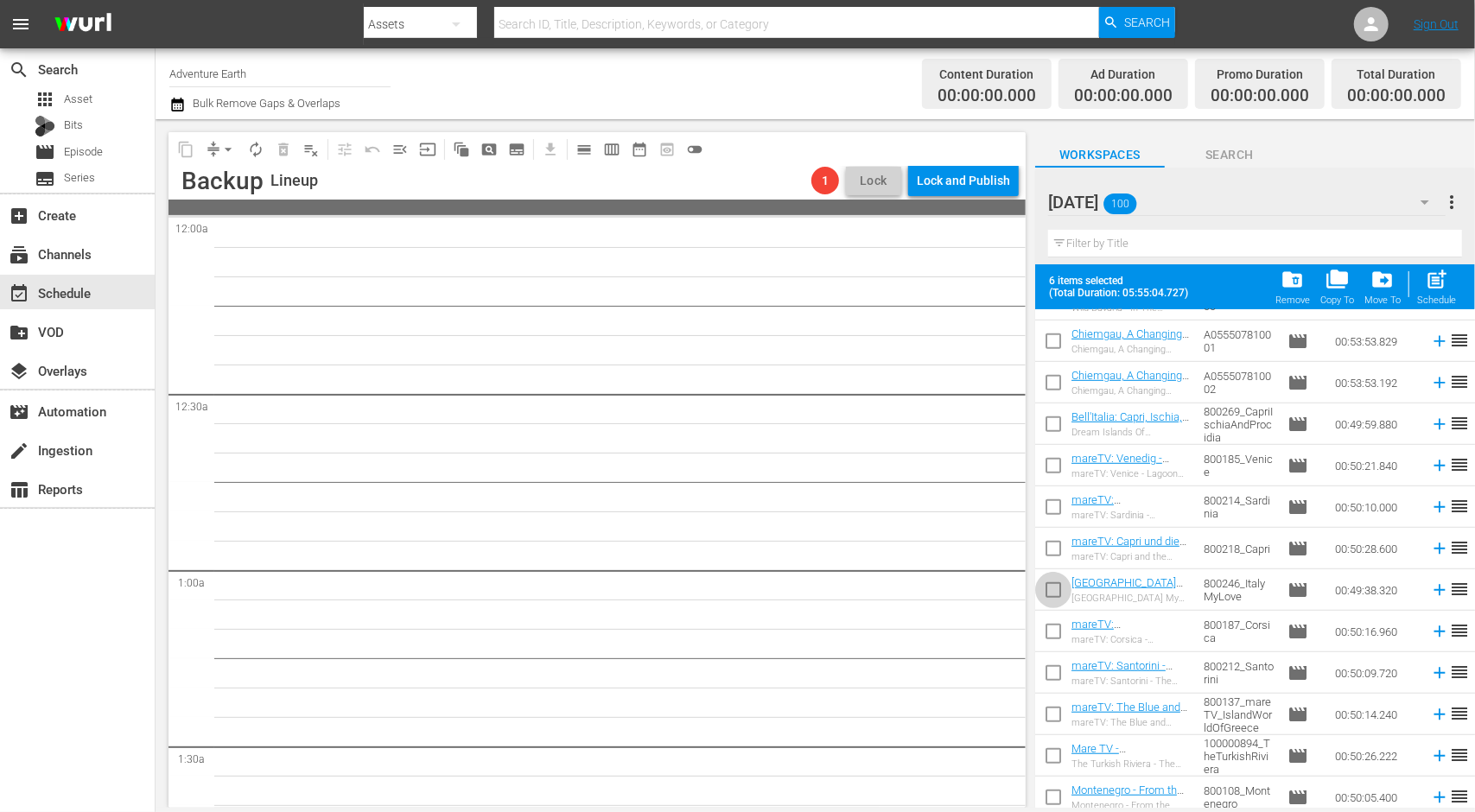
click at [1052, 590] on input "checkbox" at bounding box center [1052, 593] width 37 height 37
checkbox input "true"
click at [1054, 636] on input "checkbox" at bounding box center [1052, 635] width 37 height 37
checkbox input "true"
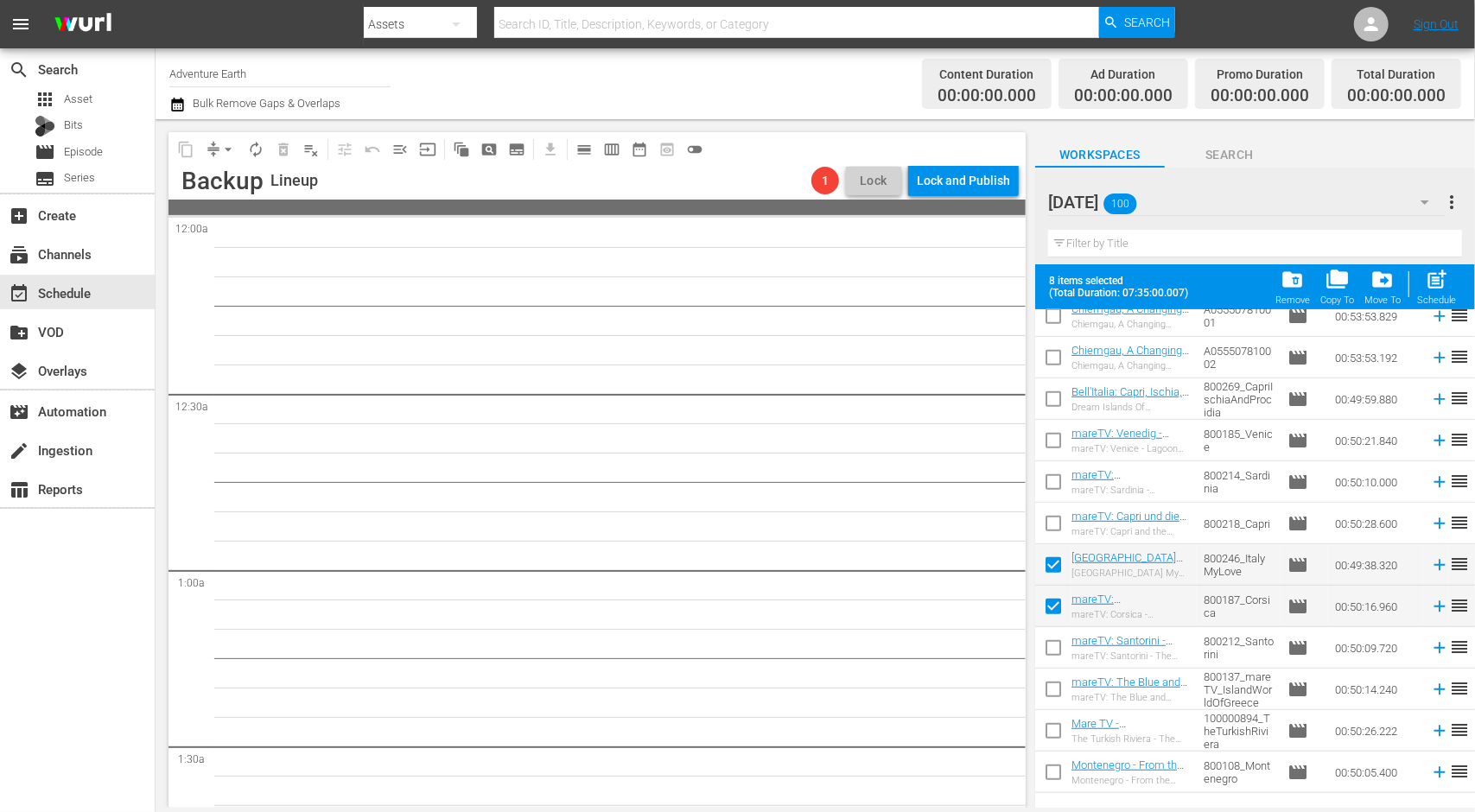
scroll to position [826, 0]
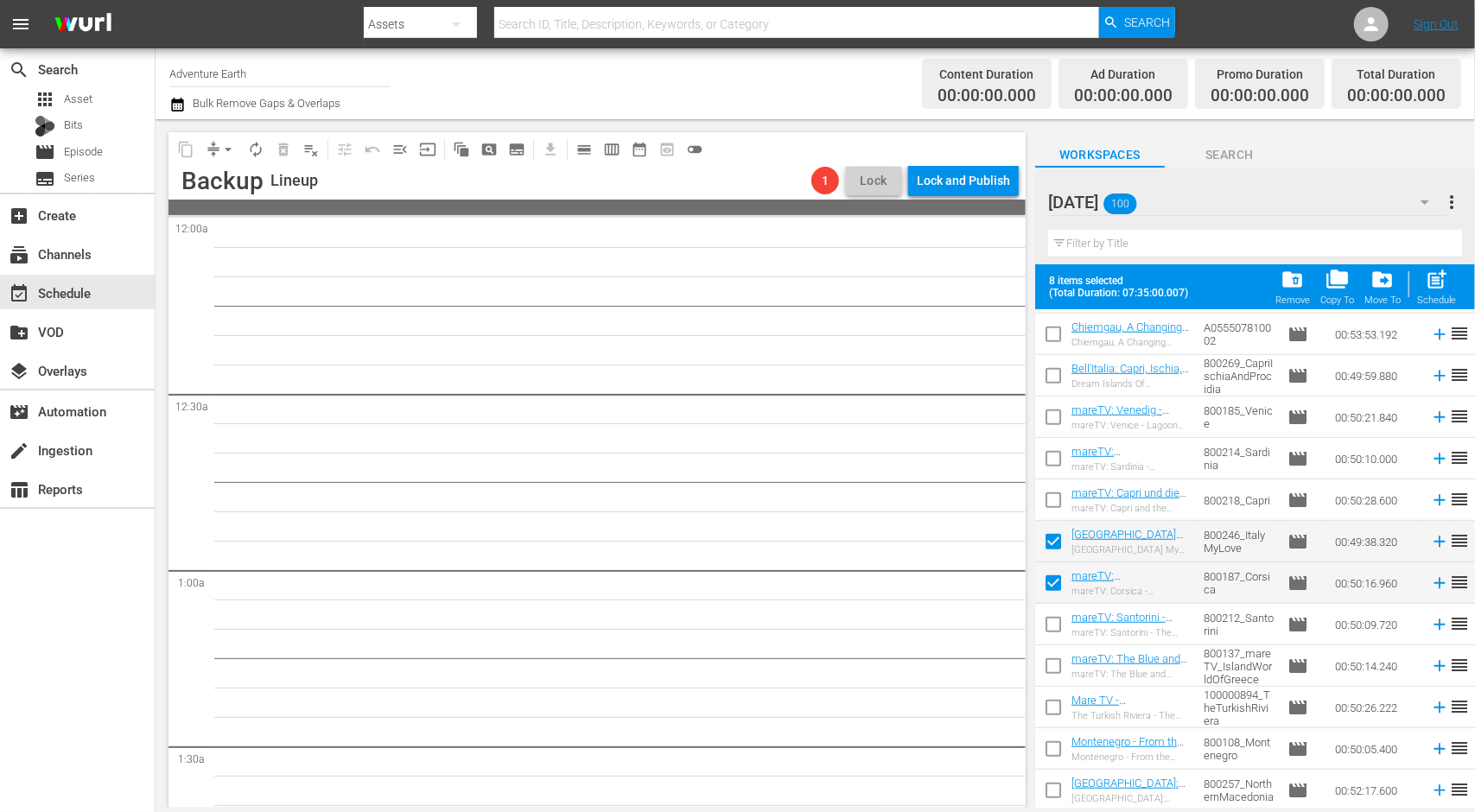
click at [1049, 747] on input "checkbox" at bounding box center [1052, 752] width 37 height 37
checkbox input "true"
click at [1049, 788] on input "checkbox" at bounding box center [1052, 793] width 37 height 37
checkbox input "true"
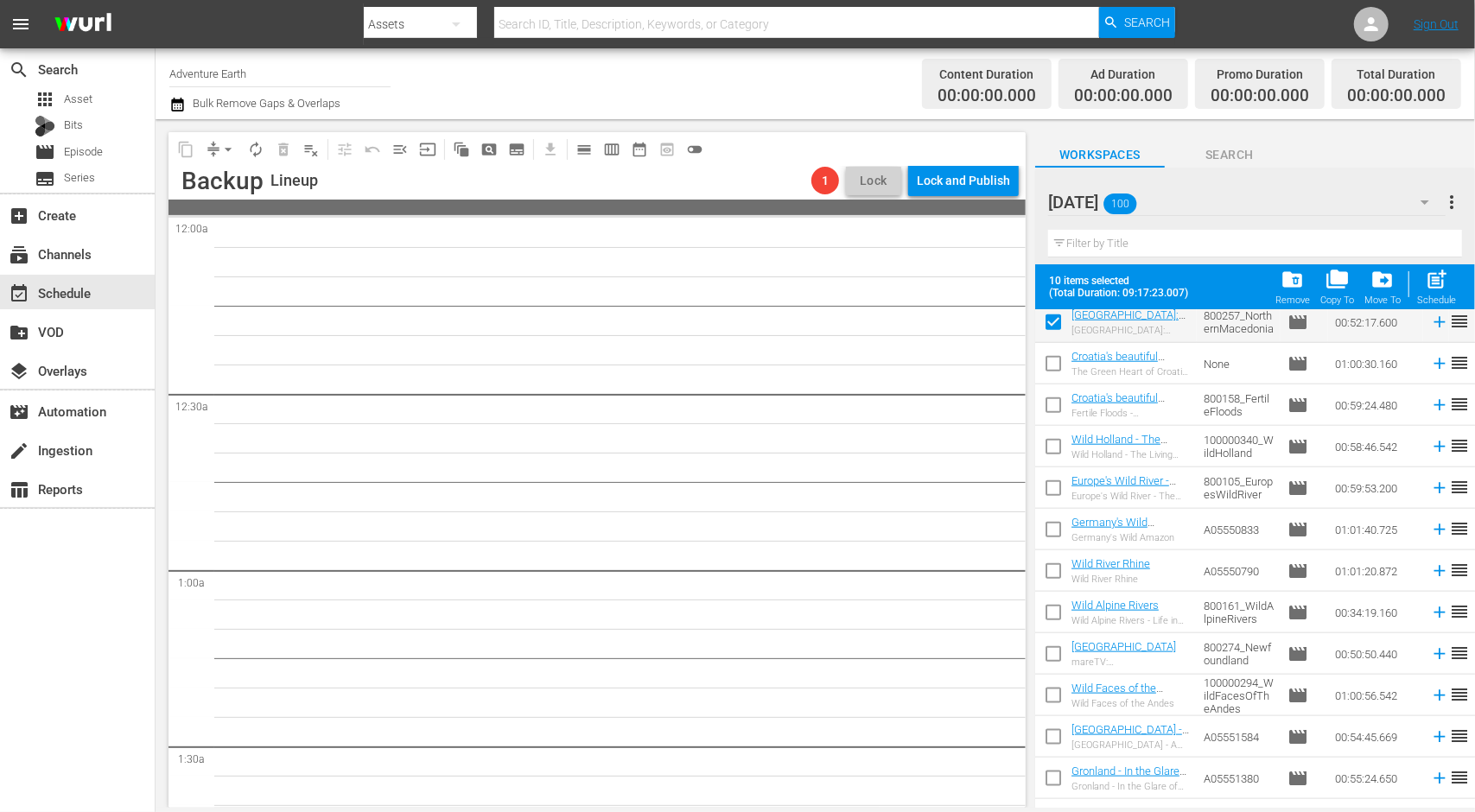
scroll to position [1516, 0]
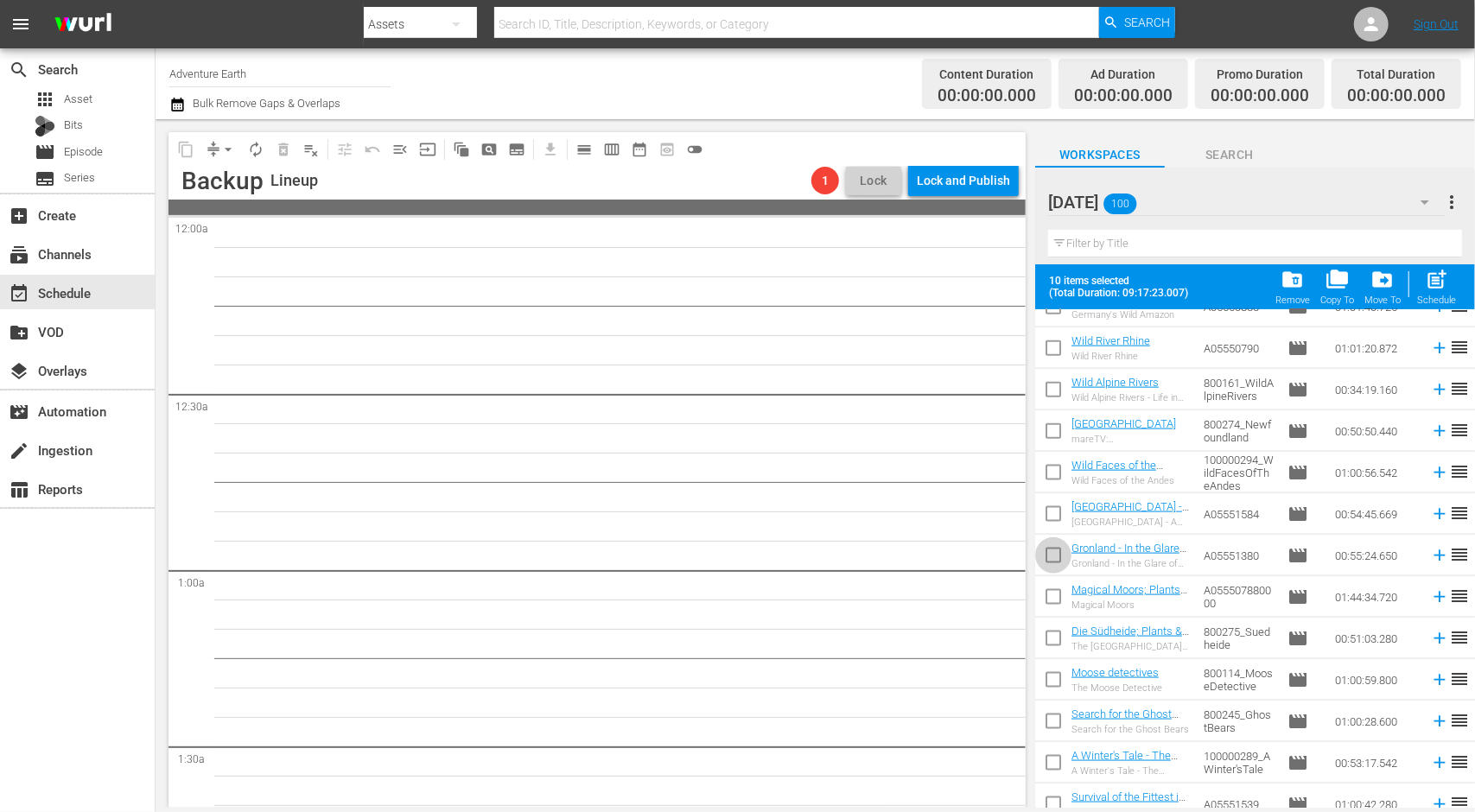
click at [1054, 554] on input "checkbox" at bounding box center [1052, 558] width 37 height 37
checkbox input "true"
click at [1054, 680] on input "checkbox" at bounding box center [1052, 683] width 37 height 37
checkbox input "true"
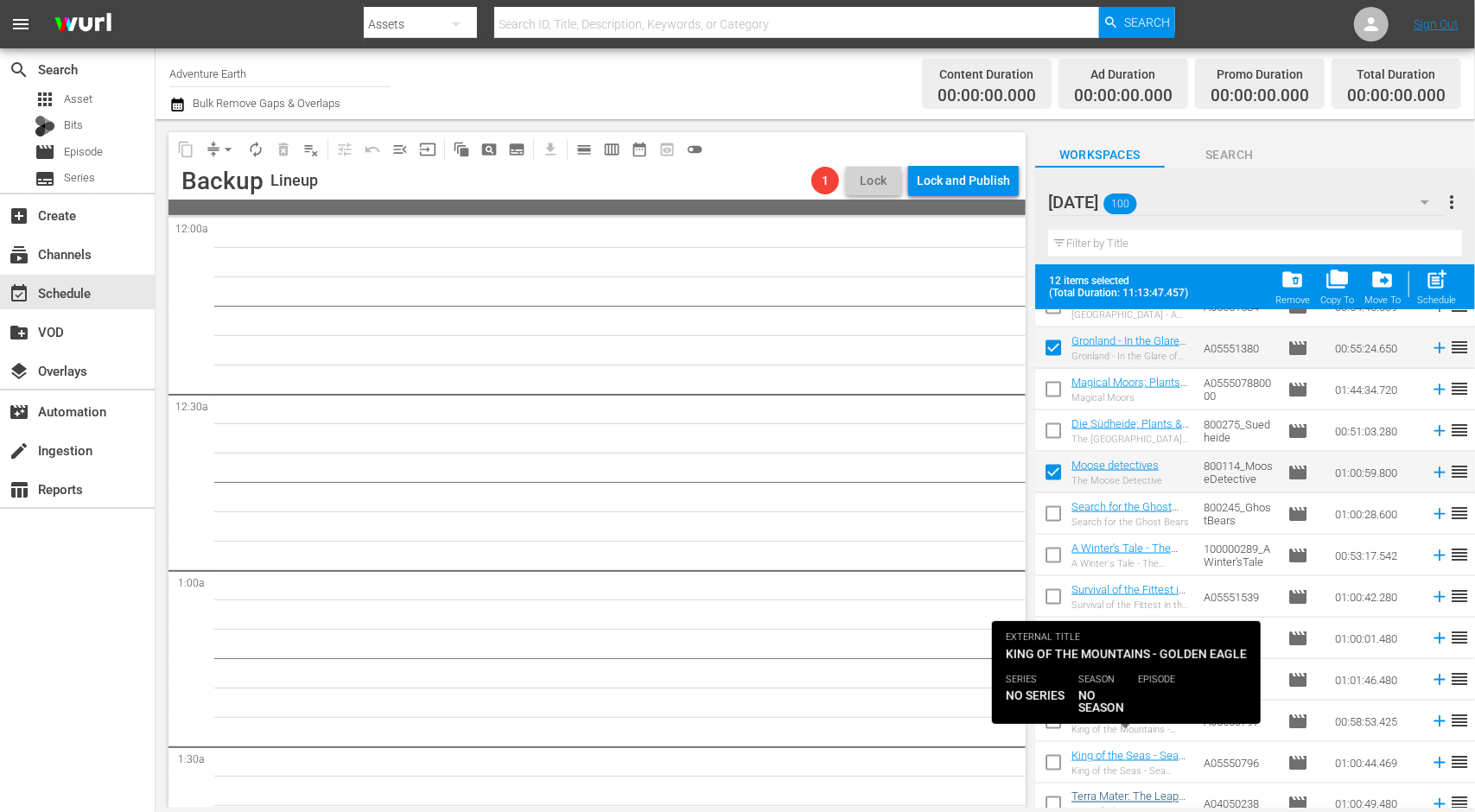
scroll to position [1776, 0]
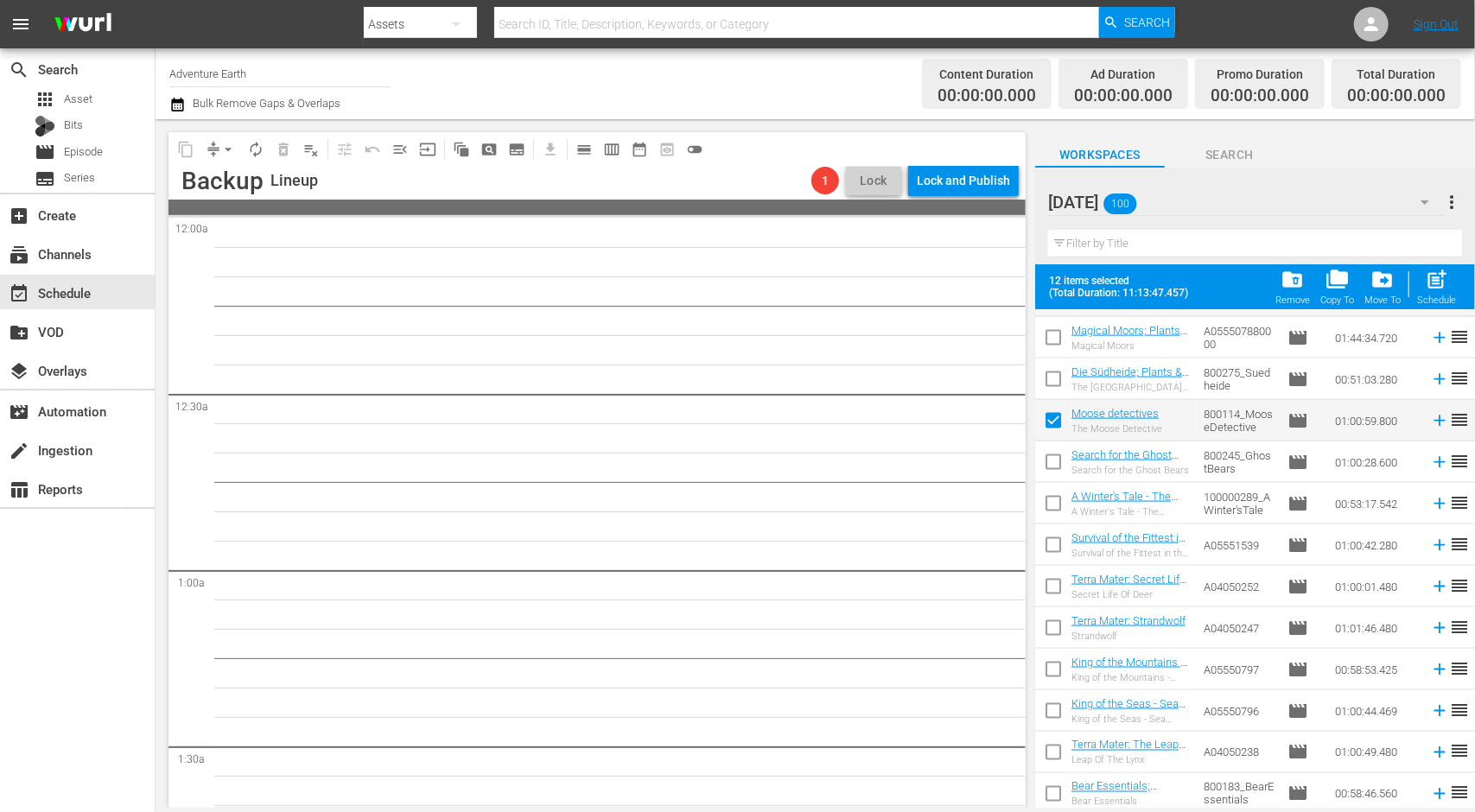
click at [1048, 749] on input "checkbox" at bounding box center [1052, 755] width 37 height 37
checkbox input "true"
click at [1439, 278] on span "post_add" at bounding box center [1436, 280] width 24 height 24
checkbox input "false"
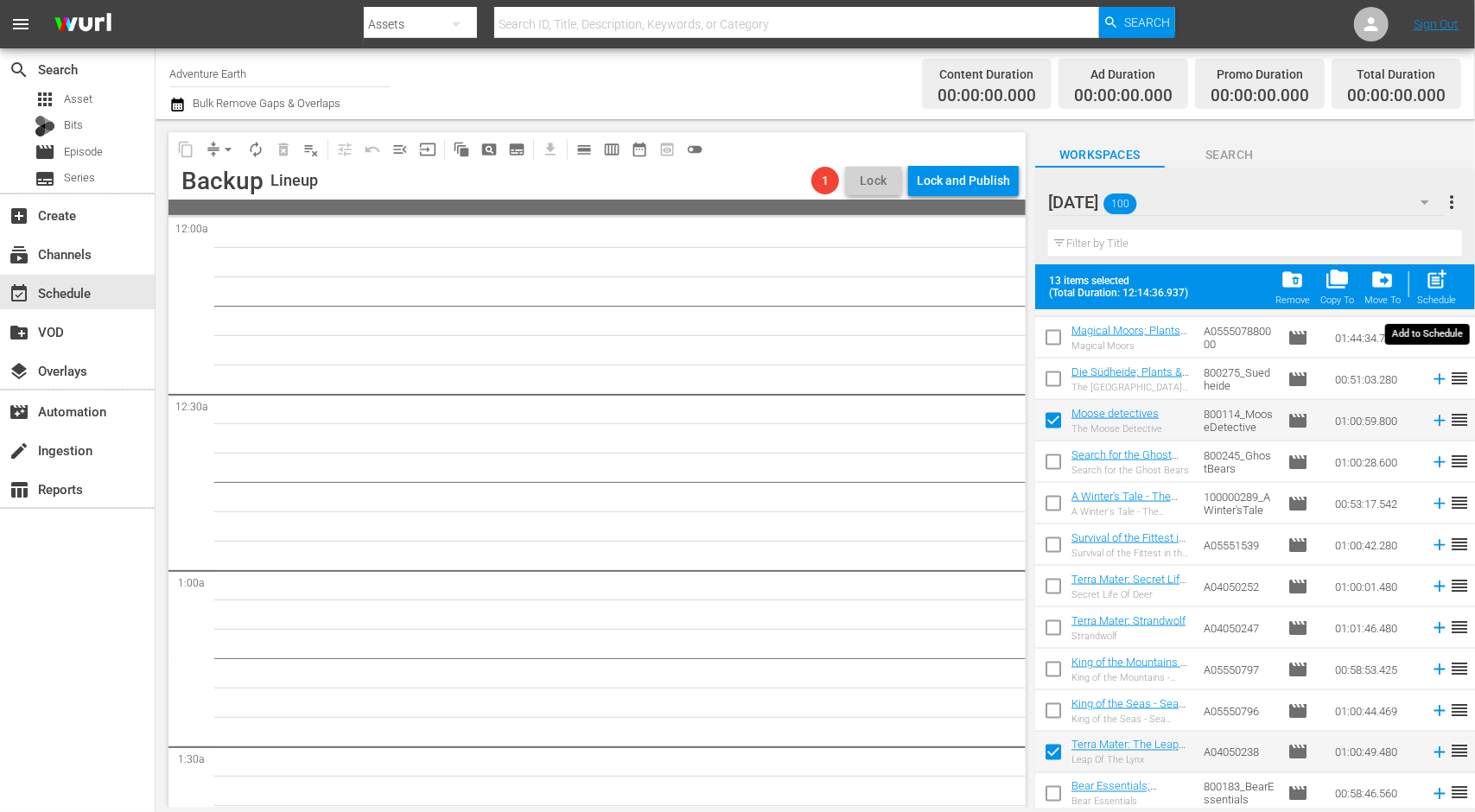
checkbox input "false"
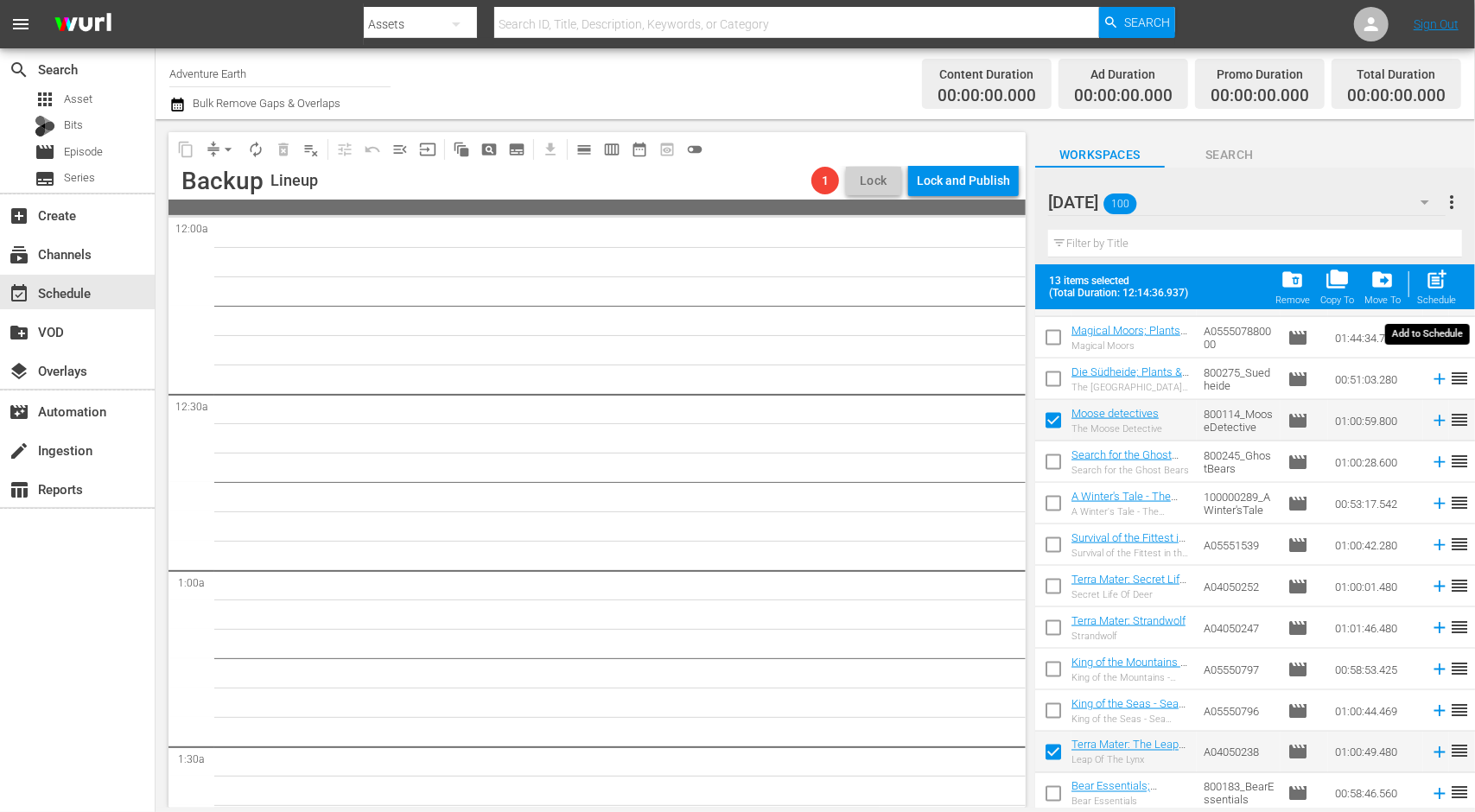
checkbox input "false"
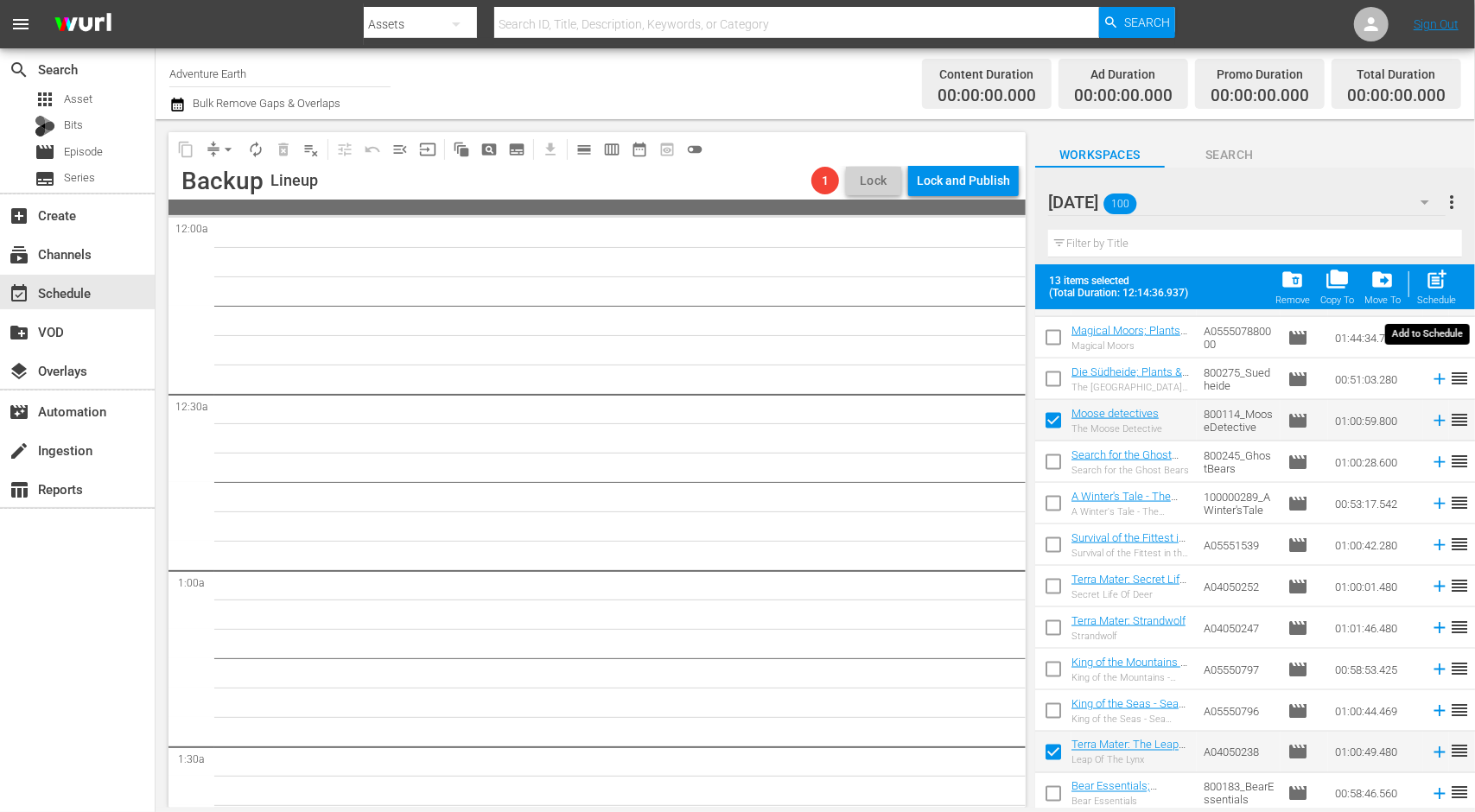
checkbox input "false"
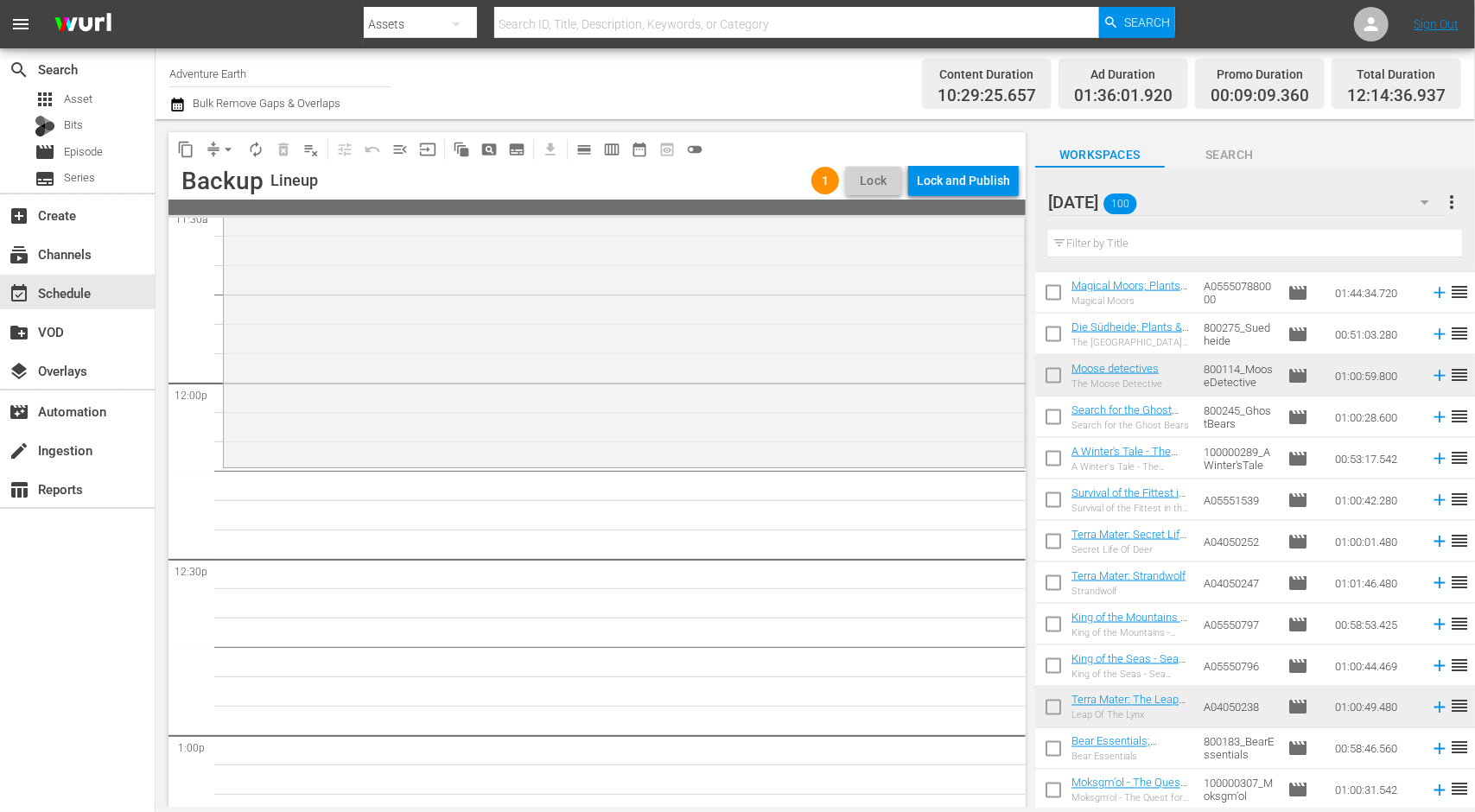
scroll to position [4059, 0]
click at [251, 147] on span "autorenew_outlined" at bounding box center [255, 149] width 17 height 17
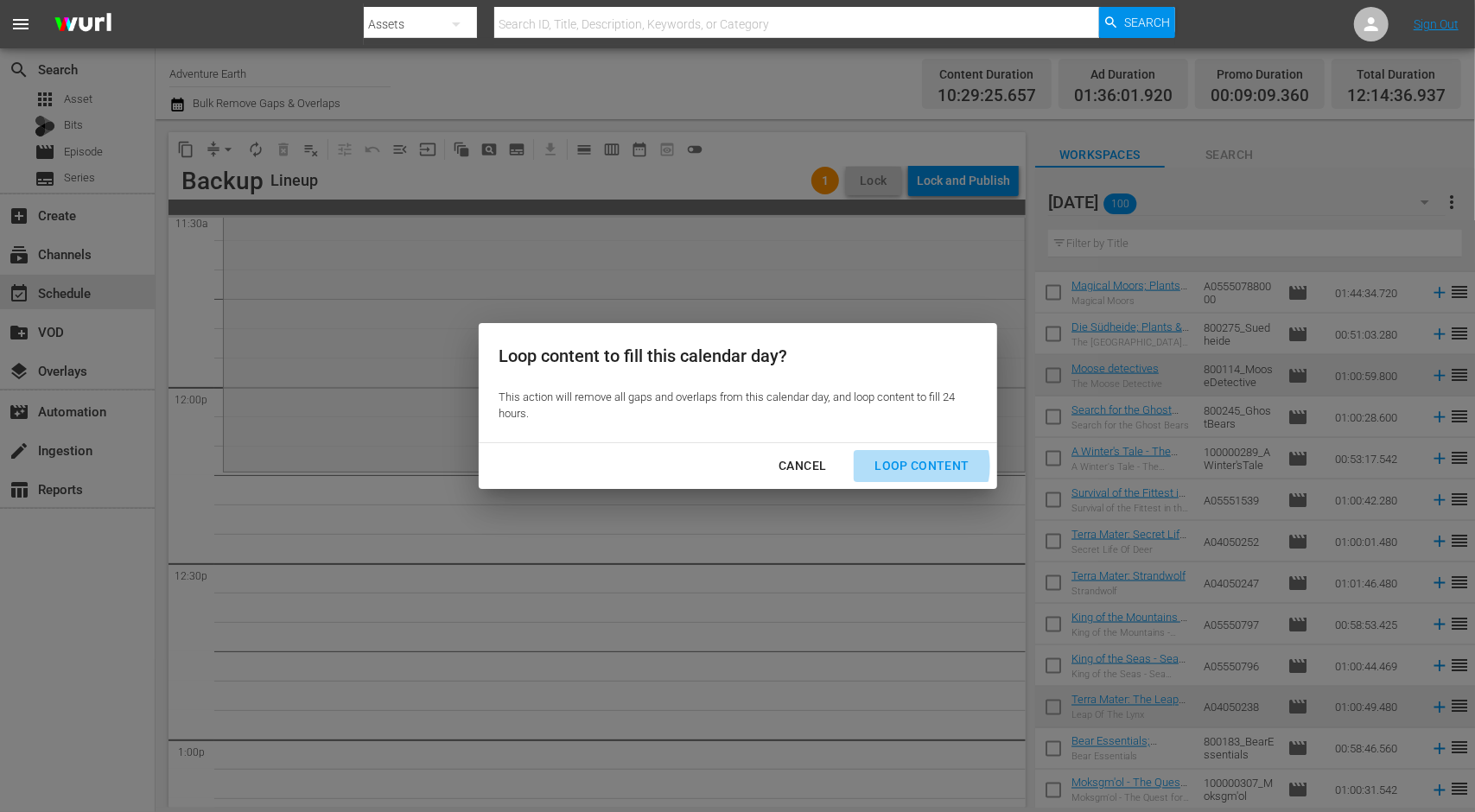
click at [916, 465] on div "Loop Content" at bounding box center [922, 466] width 122 height 22
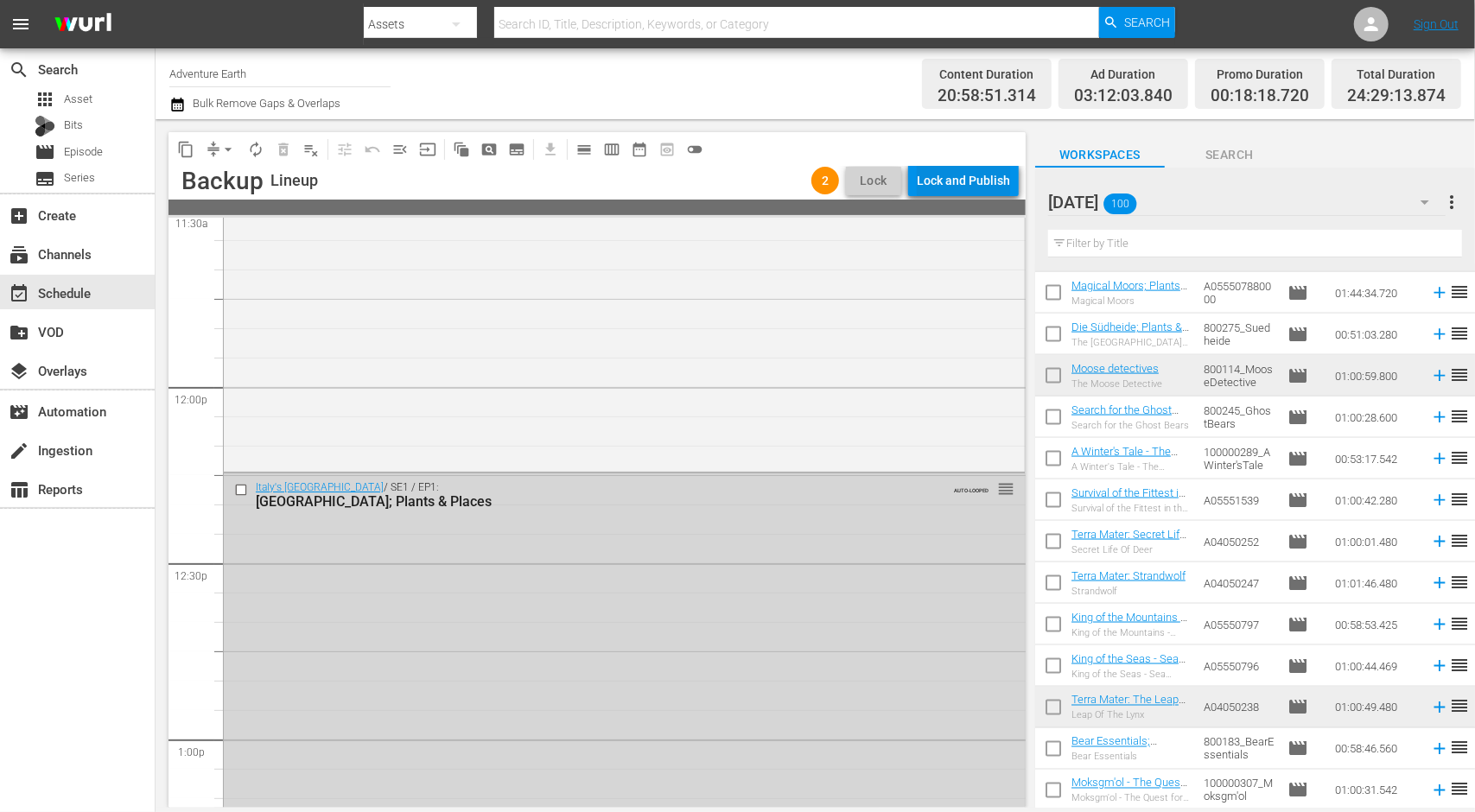
click at [940, 178] on div "Lock and Publish" at bounding box center [963, 179] width 93 height 31
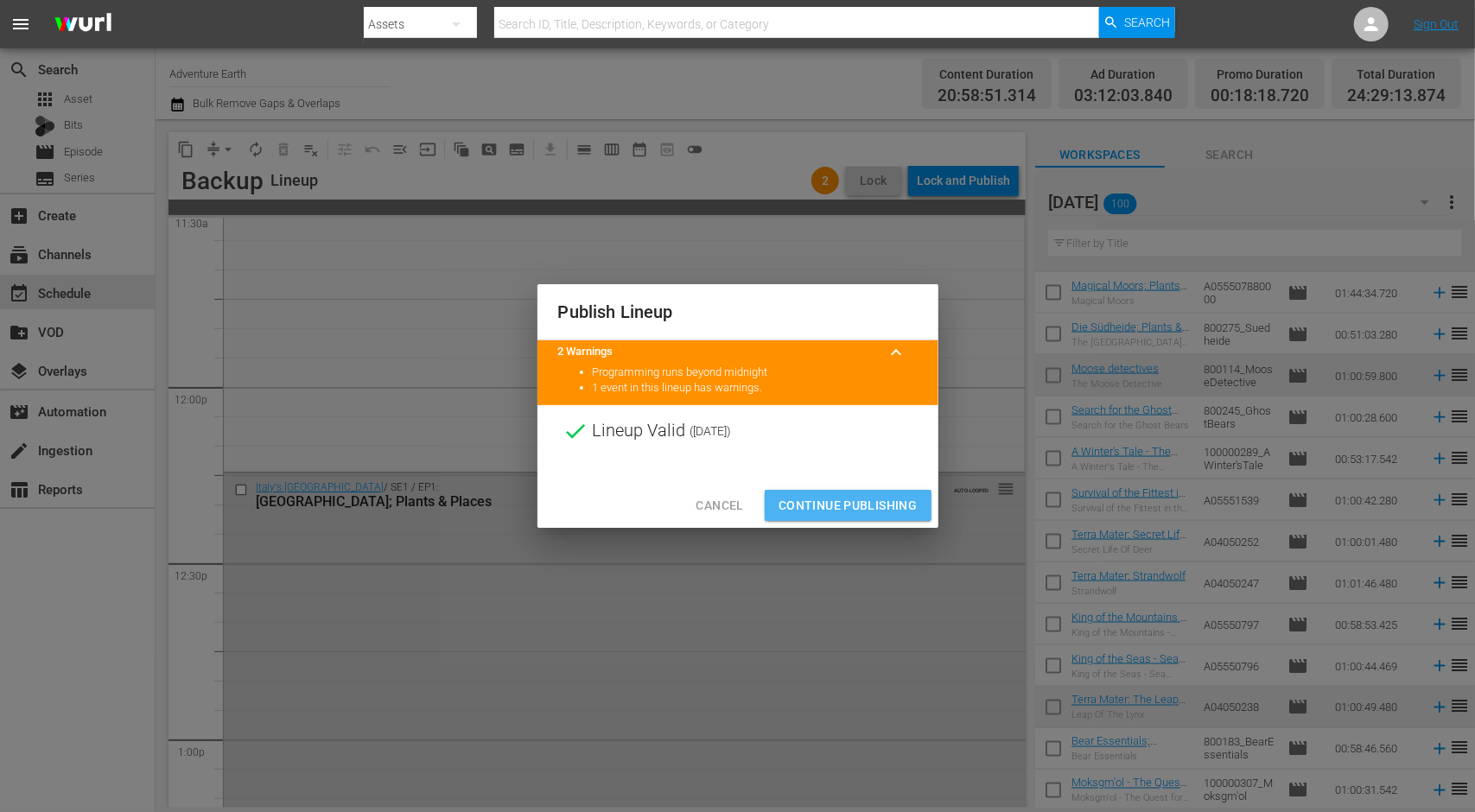
click at [857, 504] on span "Continue Publishing" at bounding box center [848, 506] width 139 height 22
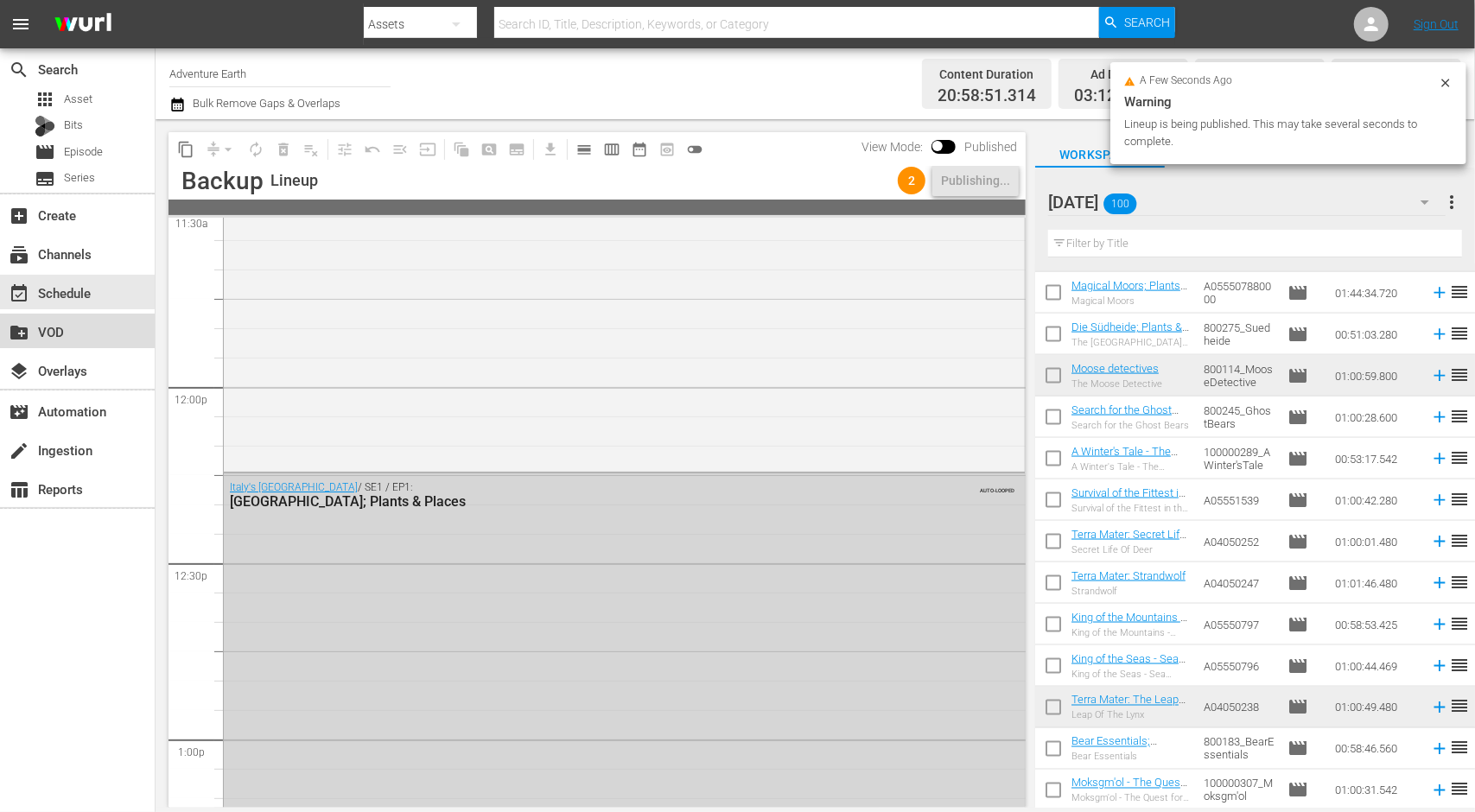
click at [88, 324] on div "create_new_folder VOD" at bounding box center [49, 329] width 97 height 16
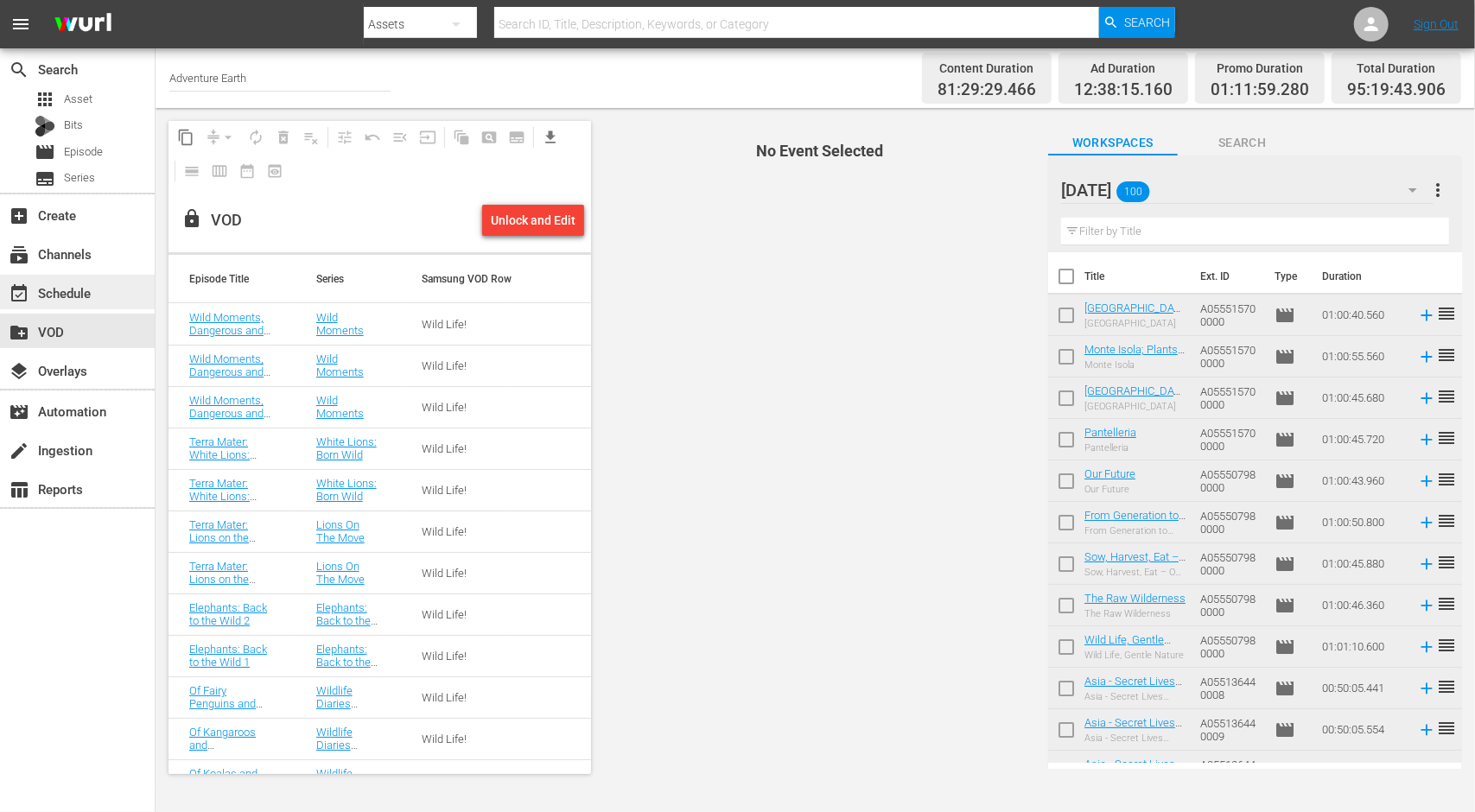
click at [52, 295] on div "event_available Schedule" at bounding box center [49, 290] width 97 height 16
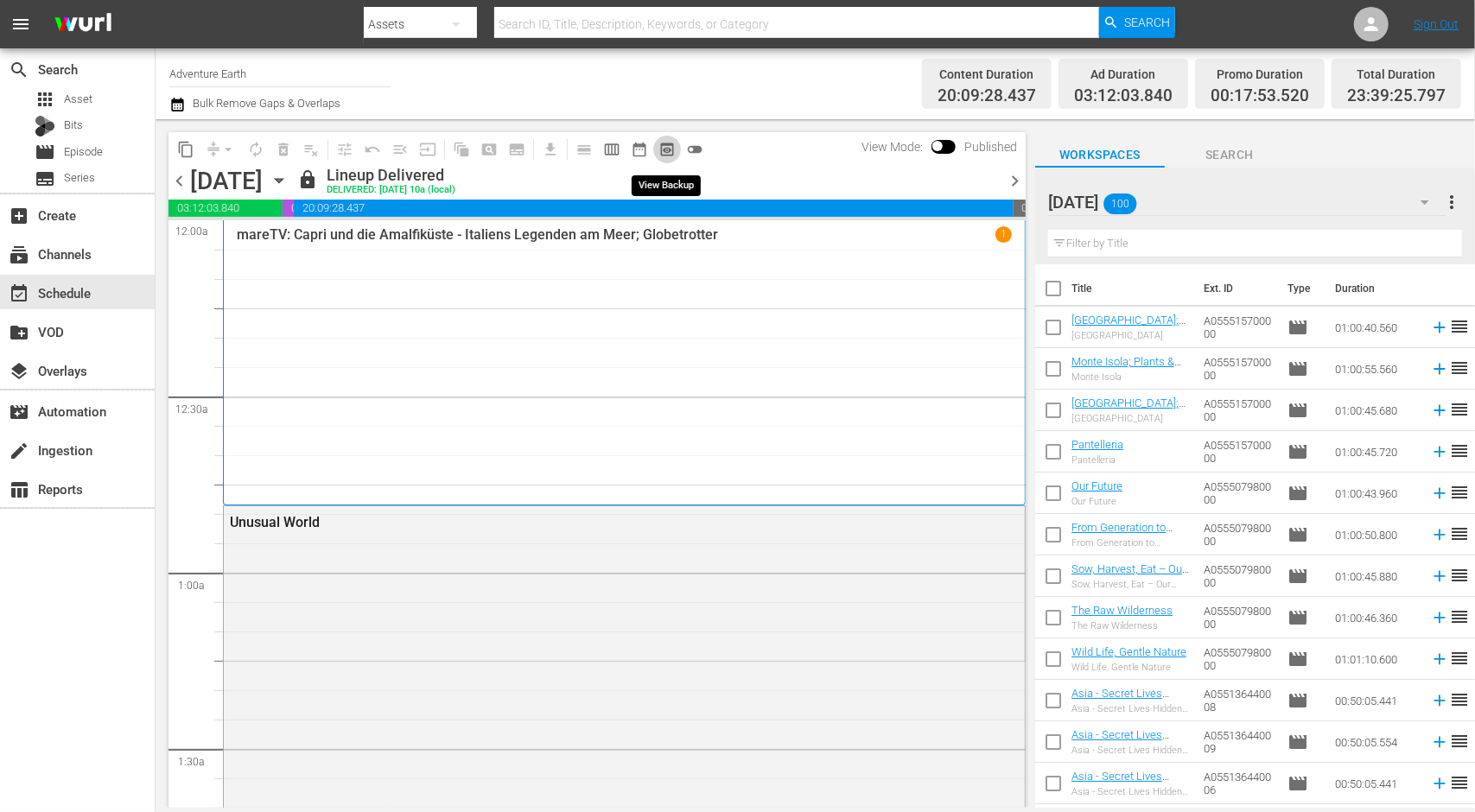
click at [662, 144] on span "preview_outlined" at bounding box center [667, 149] width 17 height 17
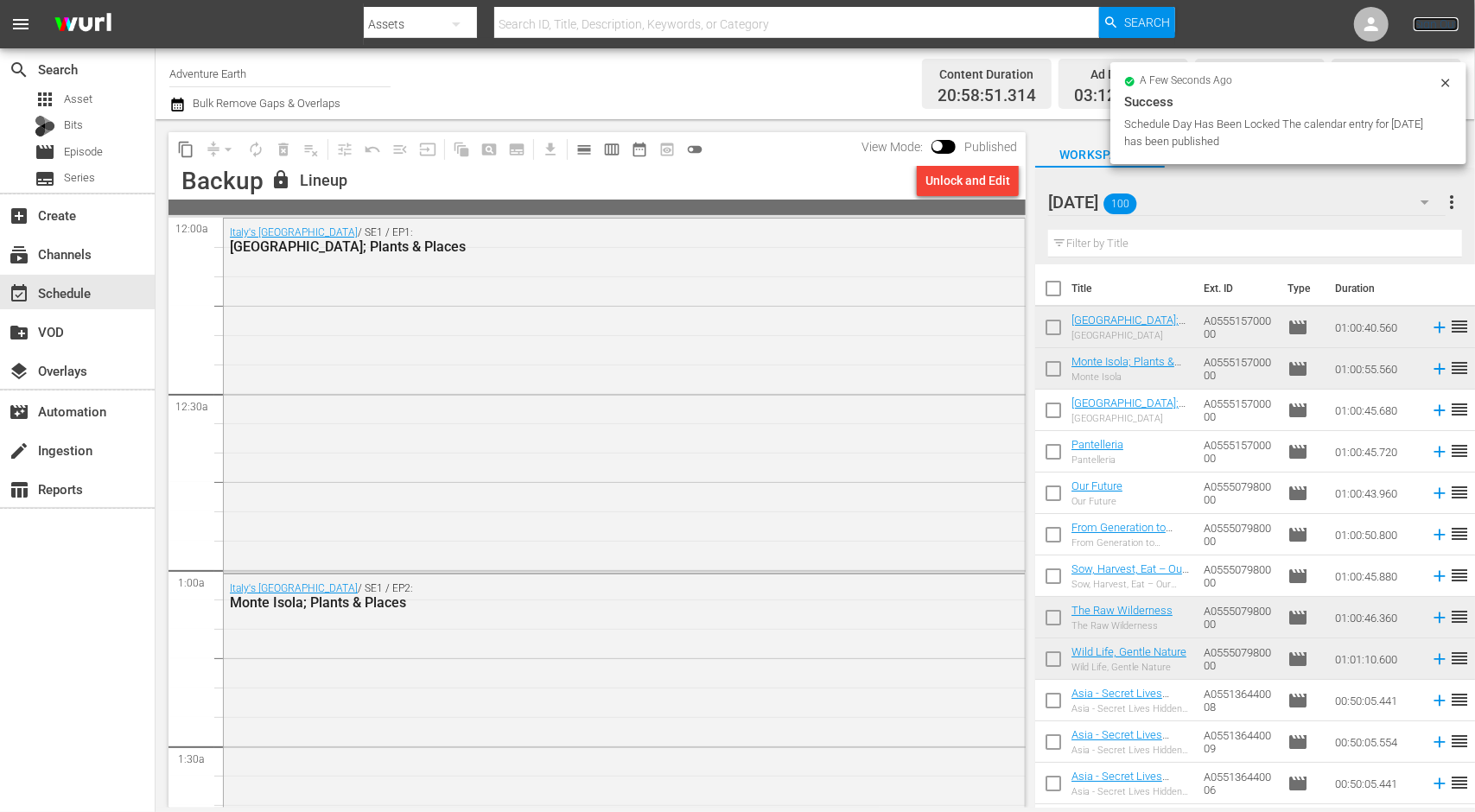
click at [1449, 24] on link "Sign Out" at bounding box center [1435, 24] width 45 height 14
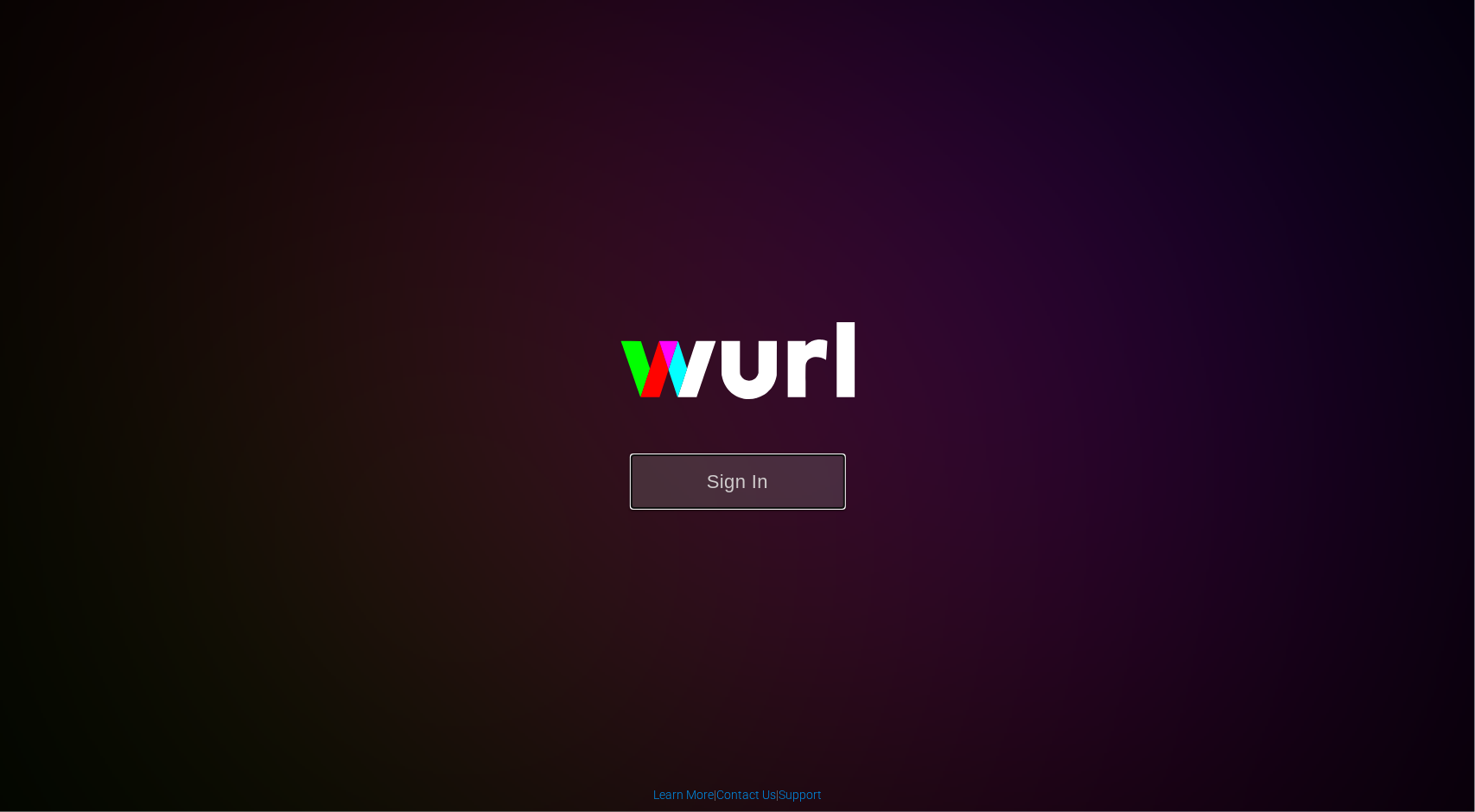
click at [708, 475] on button "Sign In" at bounding box center [738, 481] width 216 height 57
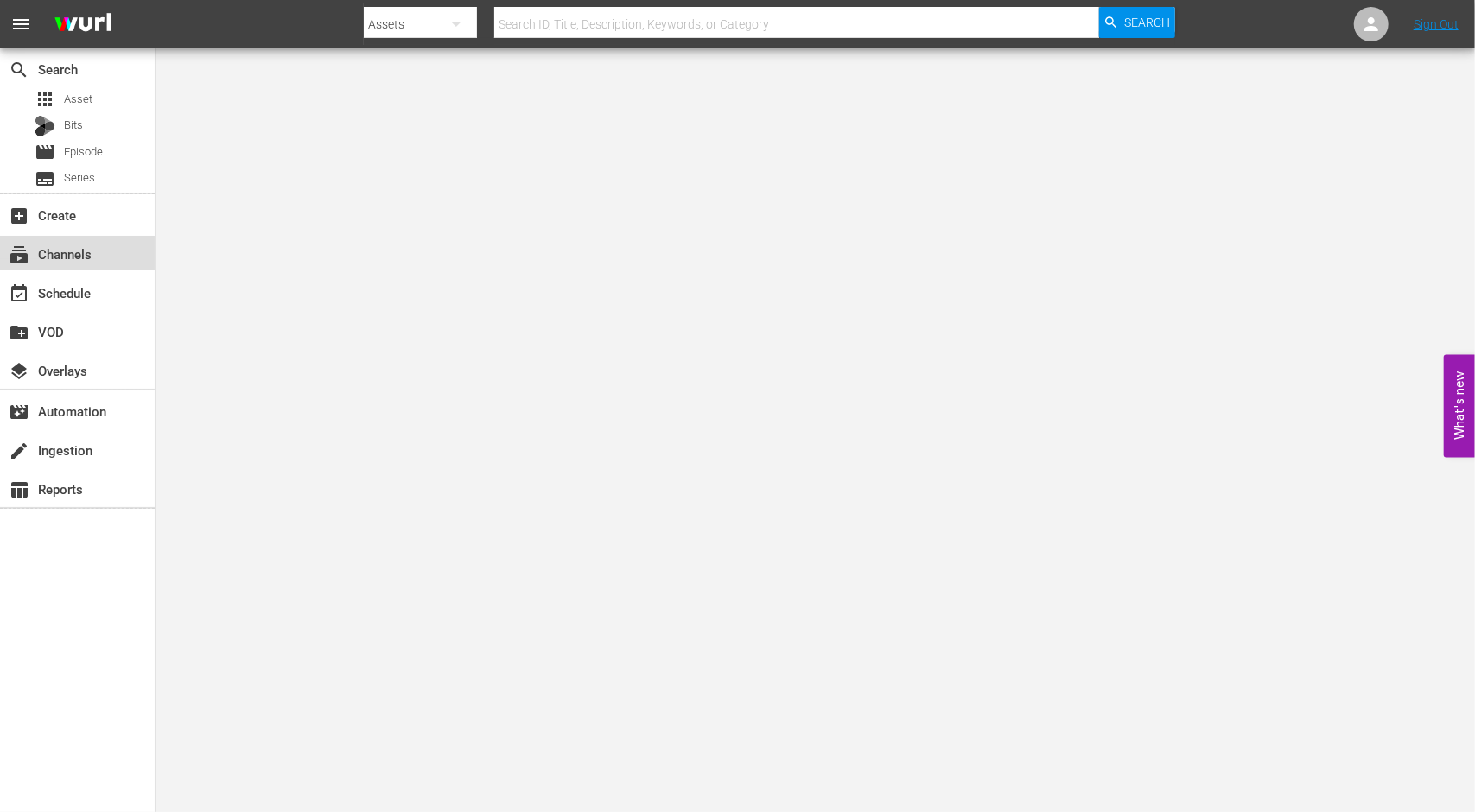
click at [56, 252] on div "subscriptions Channels" at bounding box center [49, 252] width 97 height 16
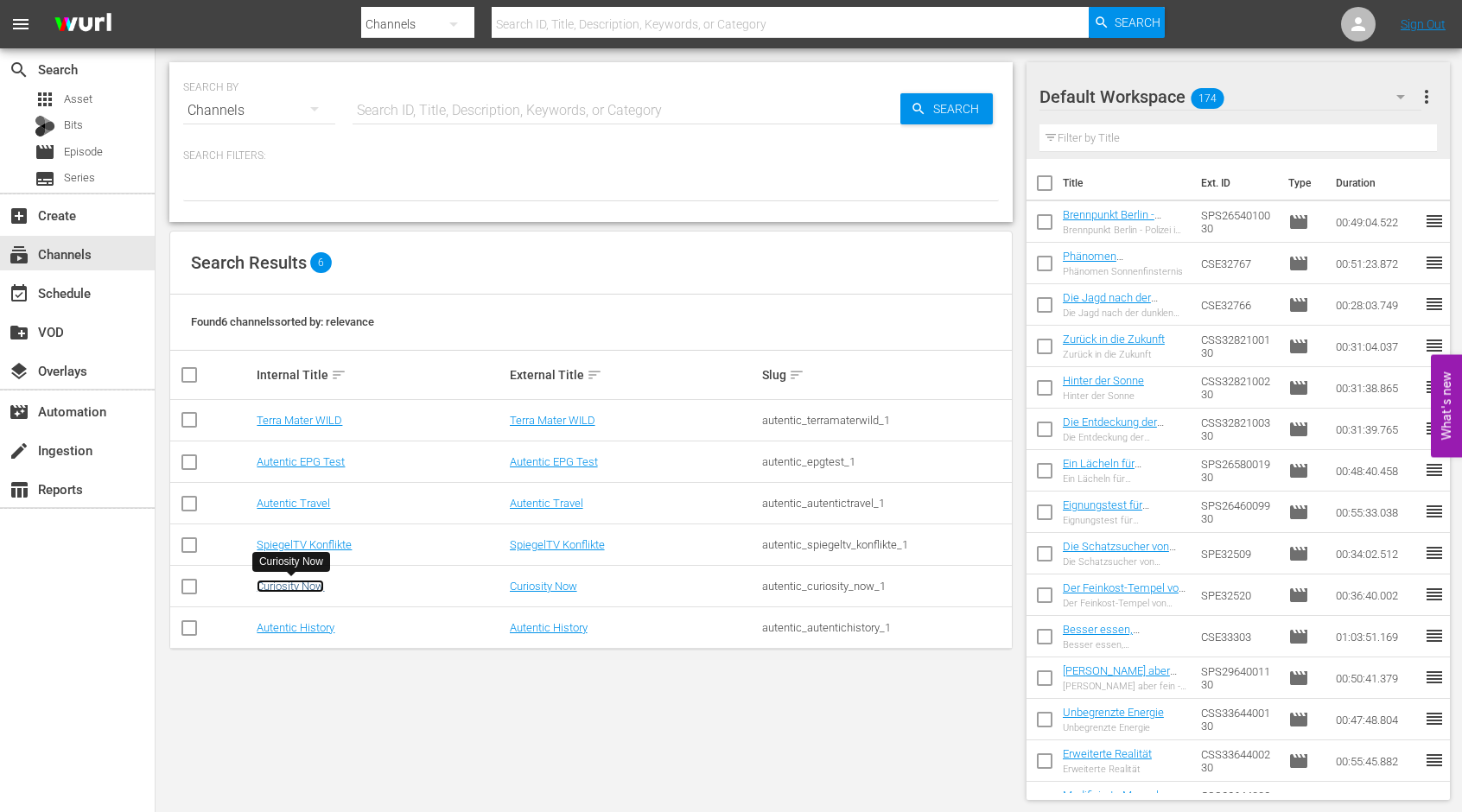
click at [292, 582] on link "Curiosity Now" at bounding box center [291, 585] width 67 height 13
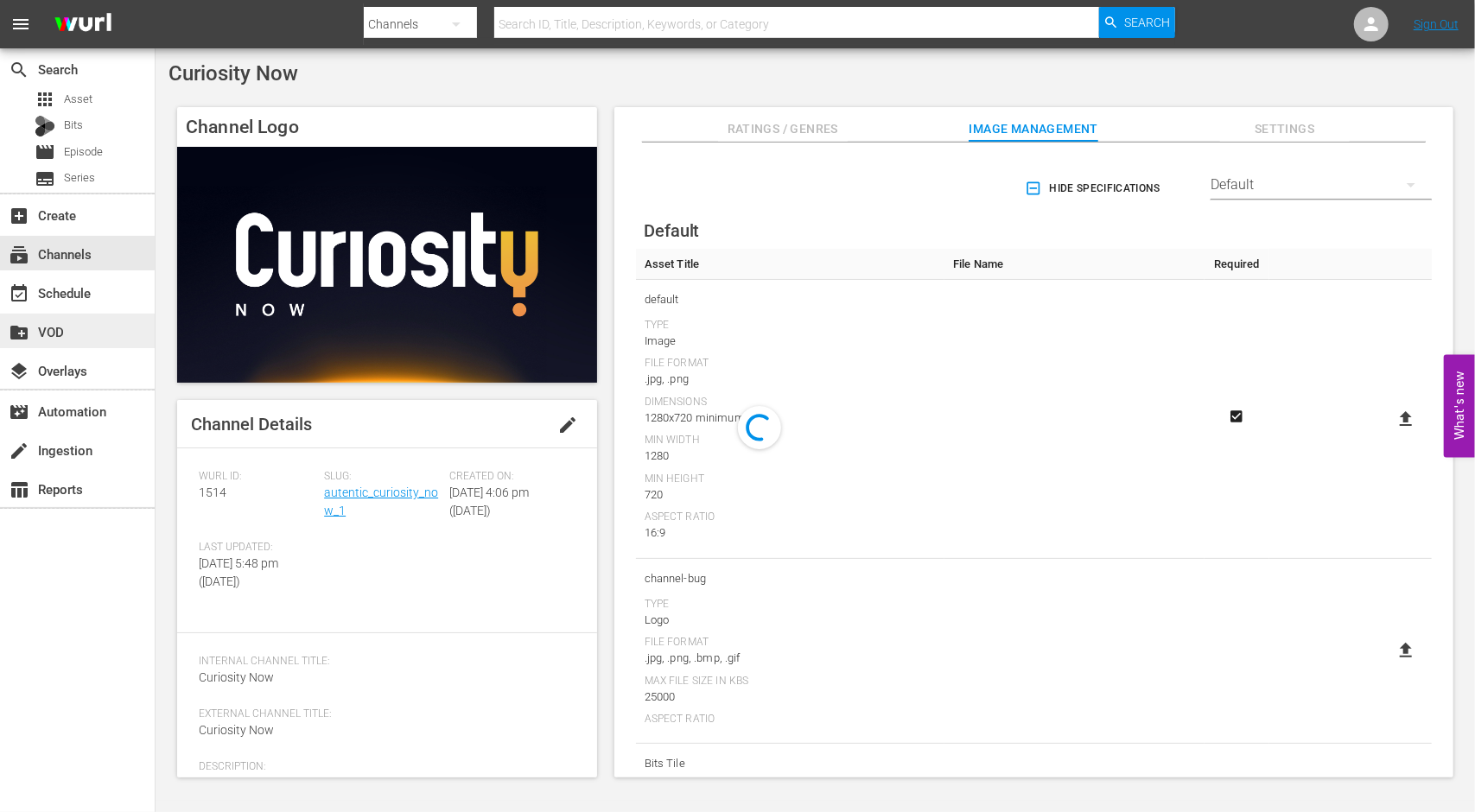
click at [42, 327] on div "create_new_folder VOD" at bounding box center [49, 329] width 97 height 16
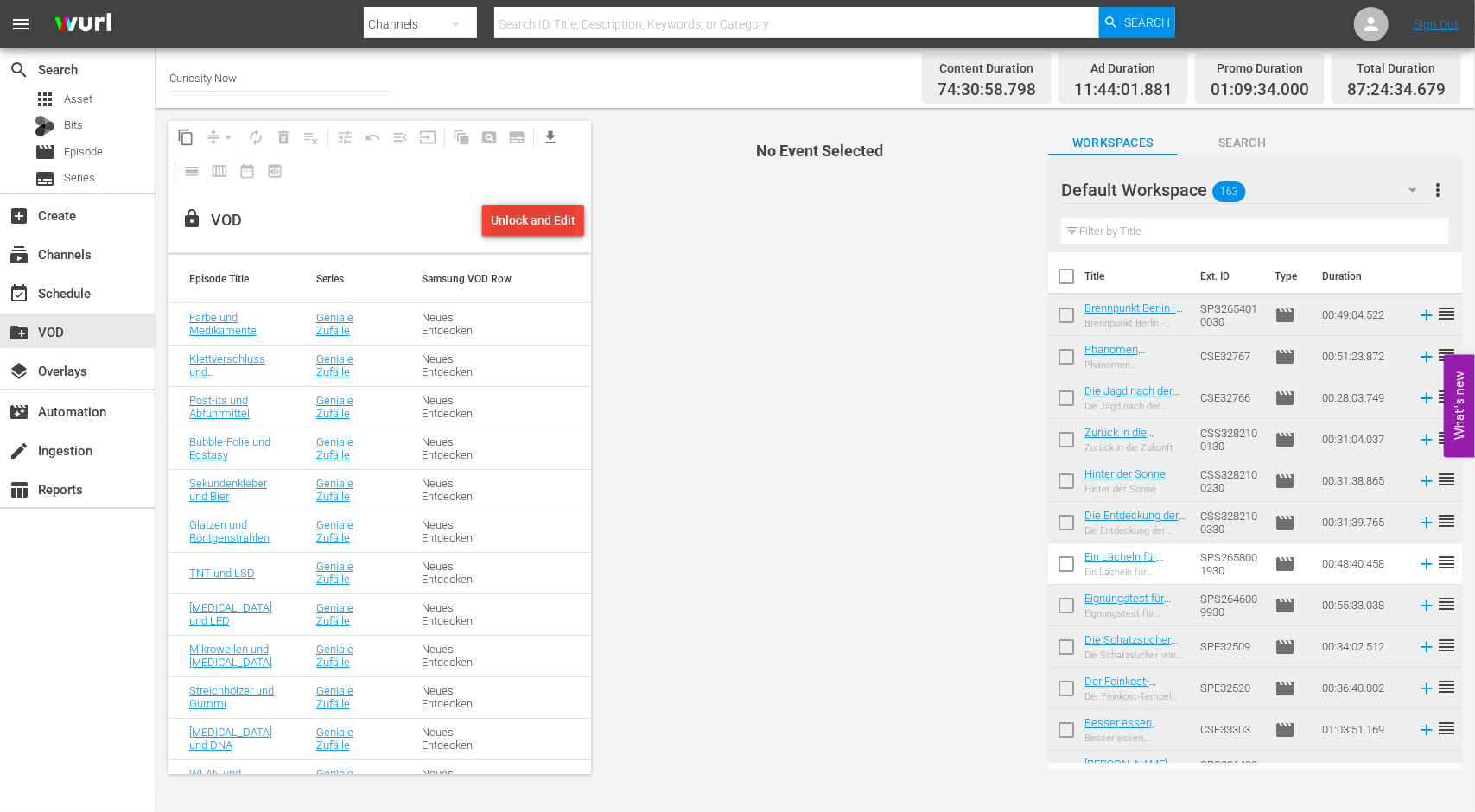
click at [520, 225] on div "Unlock and Edit" at bounding box center [533, 219] width 84 height 31
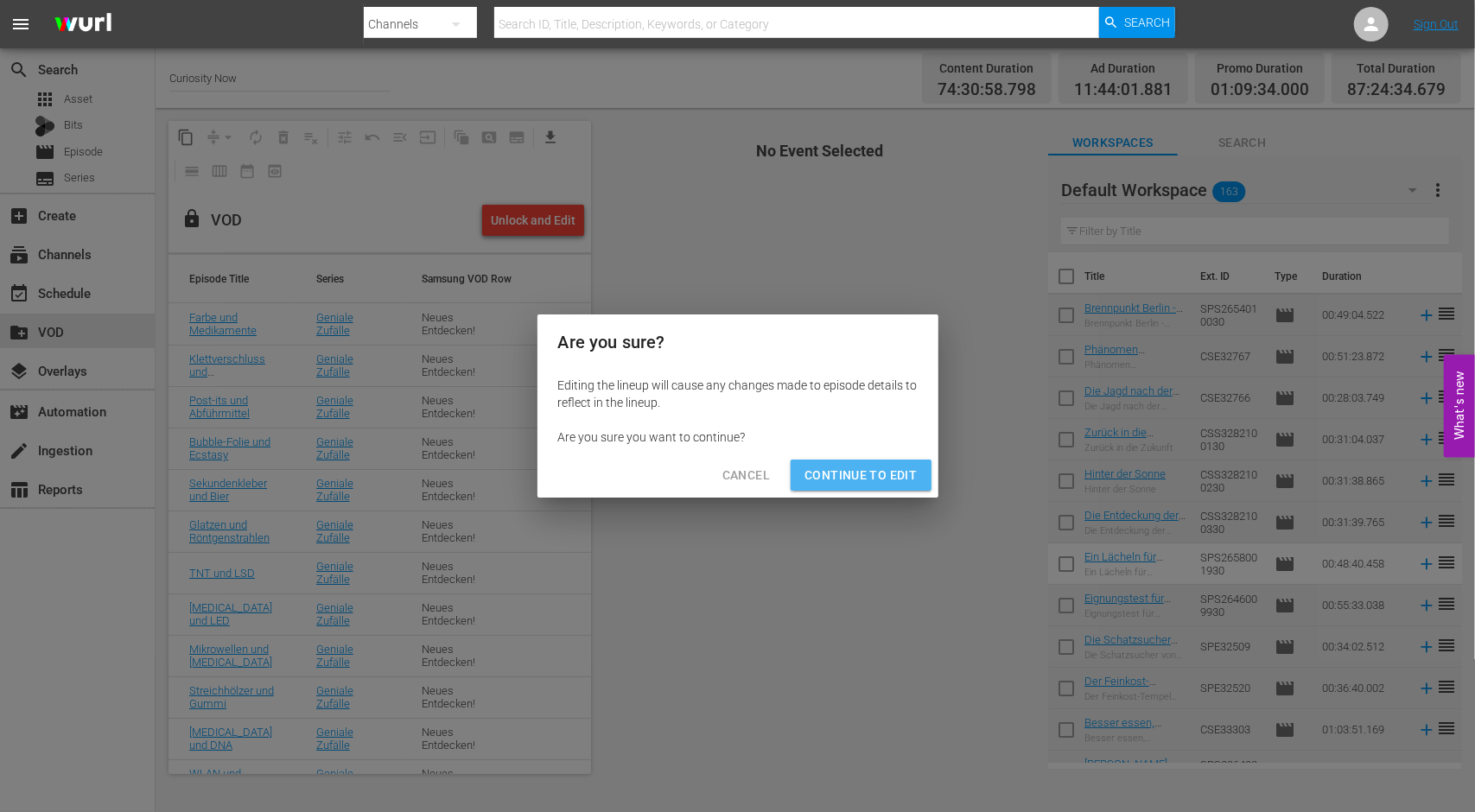
click at [871, 480] on span "Continue to Edit" at bounding box center [860, 476] width 112 height 22
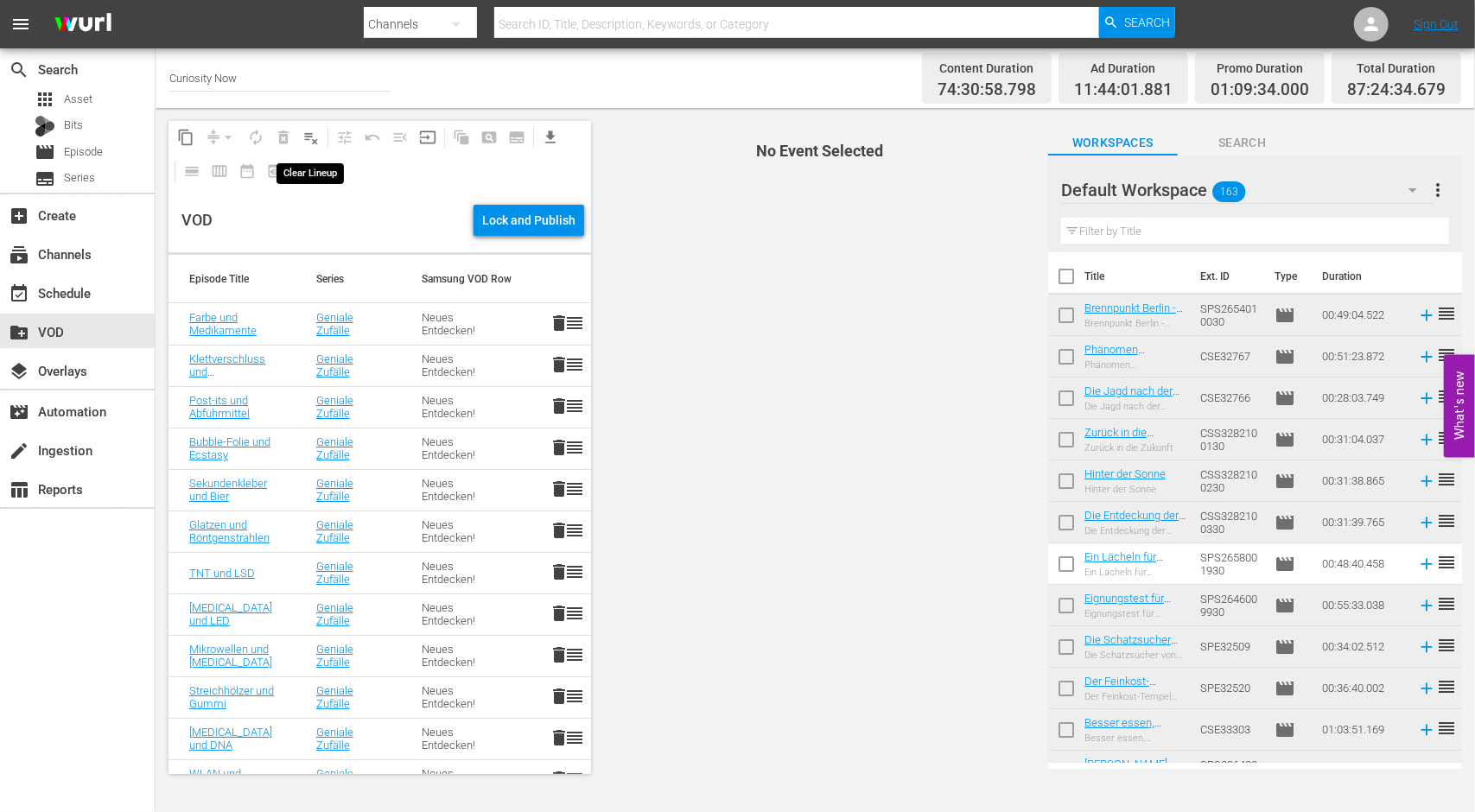
click at [305, 136] on span "playlist_remove_outlined" at bounding box center [310, 137] width 17 height 17
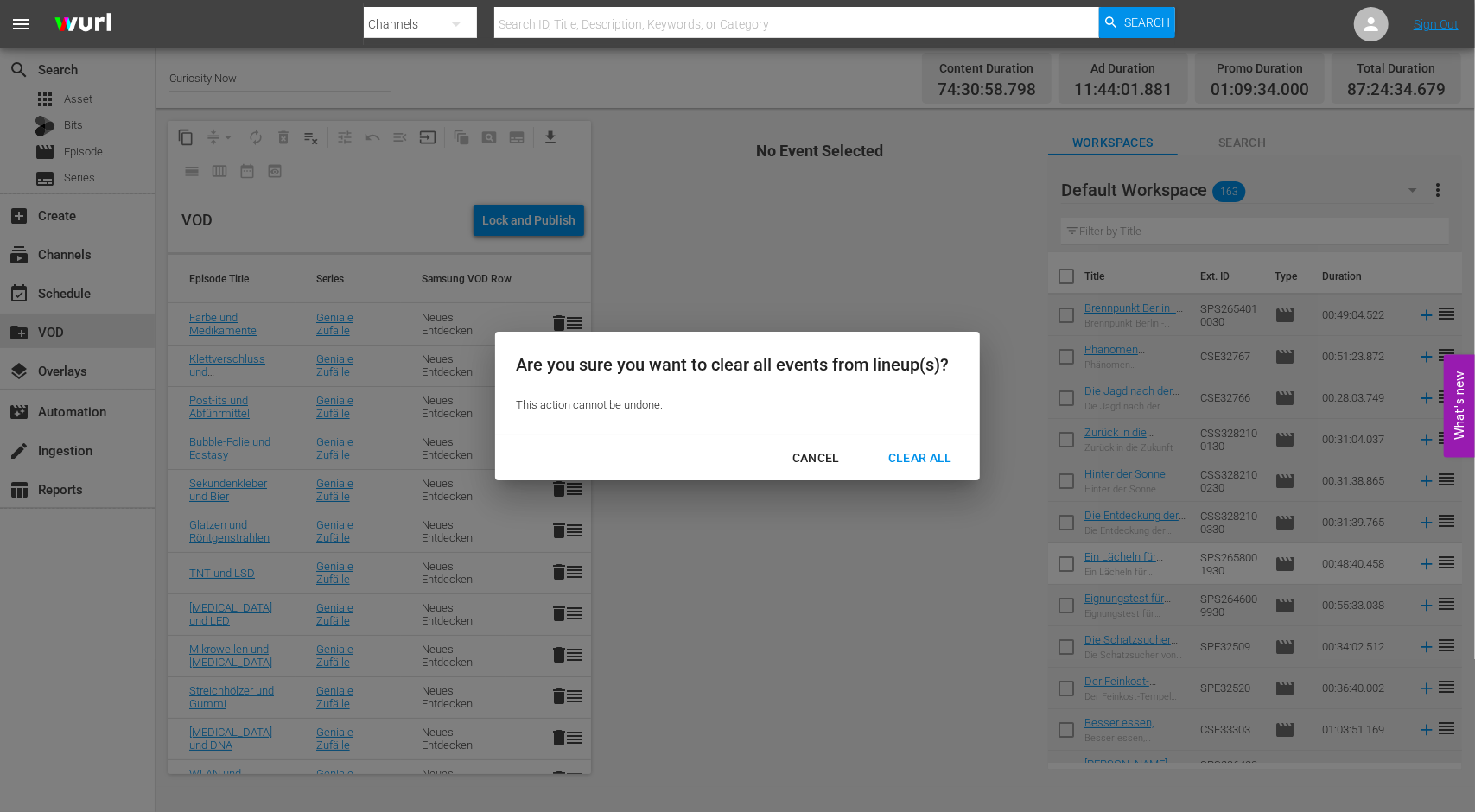
click at [918, 460] on div "Clear All" at bounding box center [920, 458] width 91 height 22
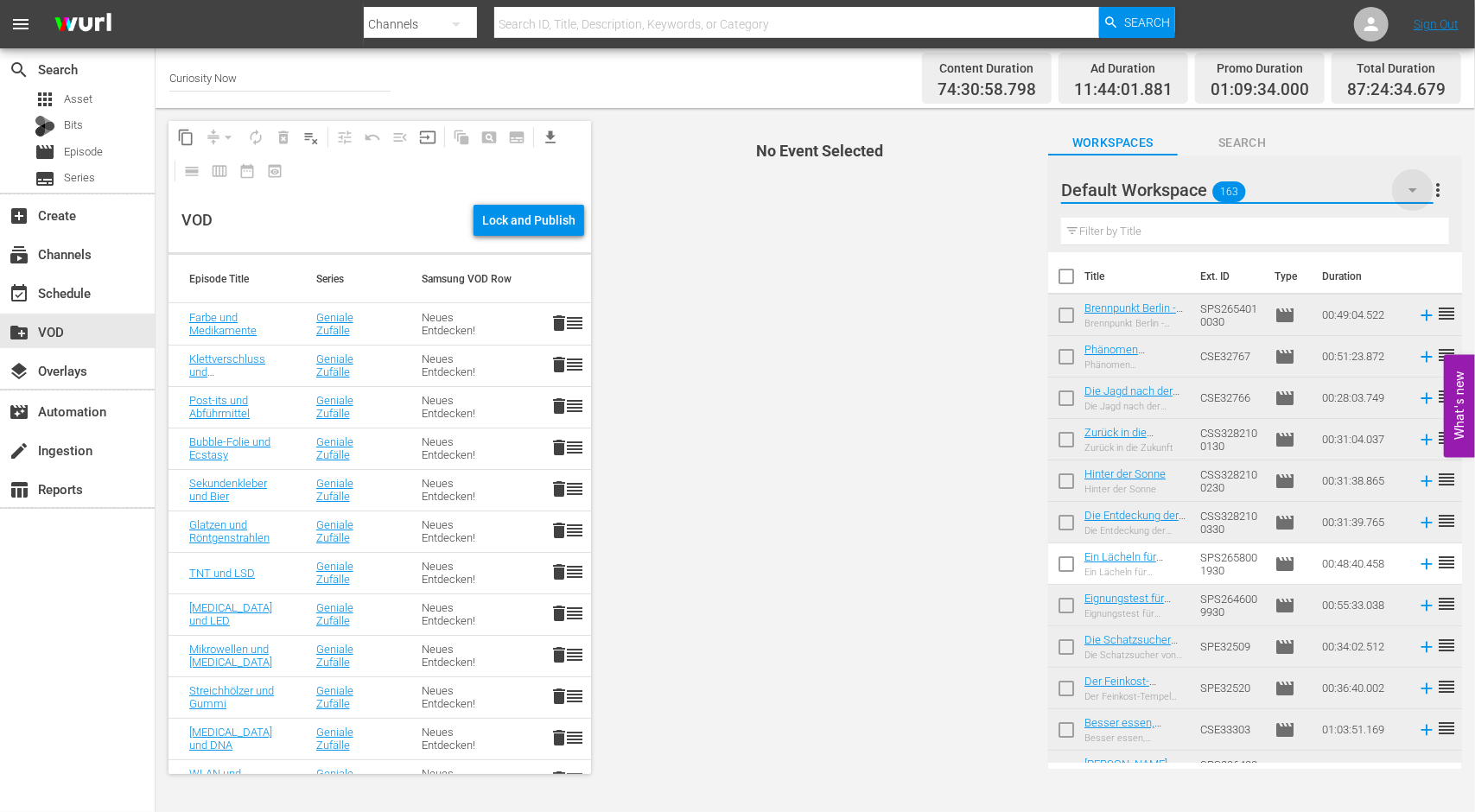
click at [1414, 185] on icon "button" at bounding box center [1413, 189] width 21 height 21
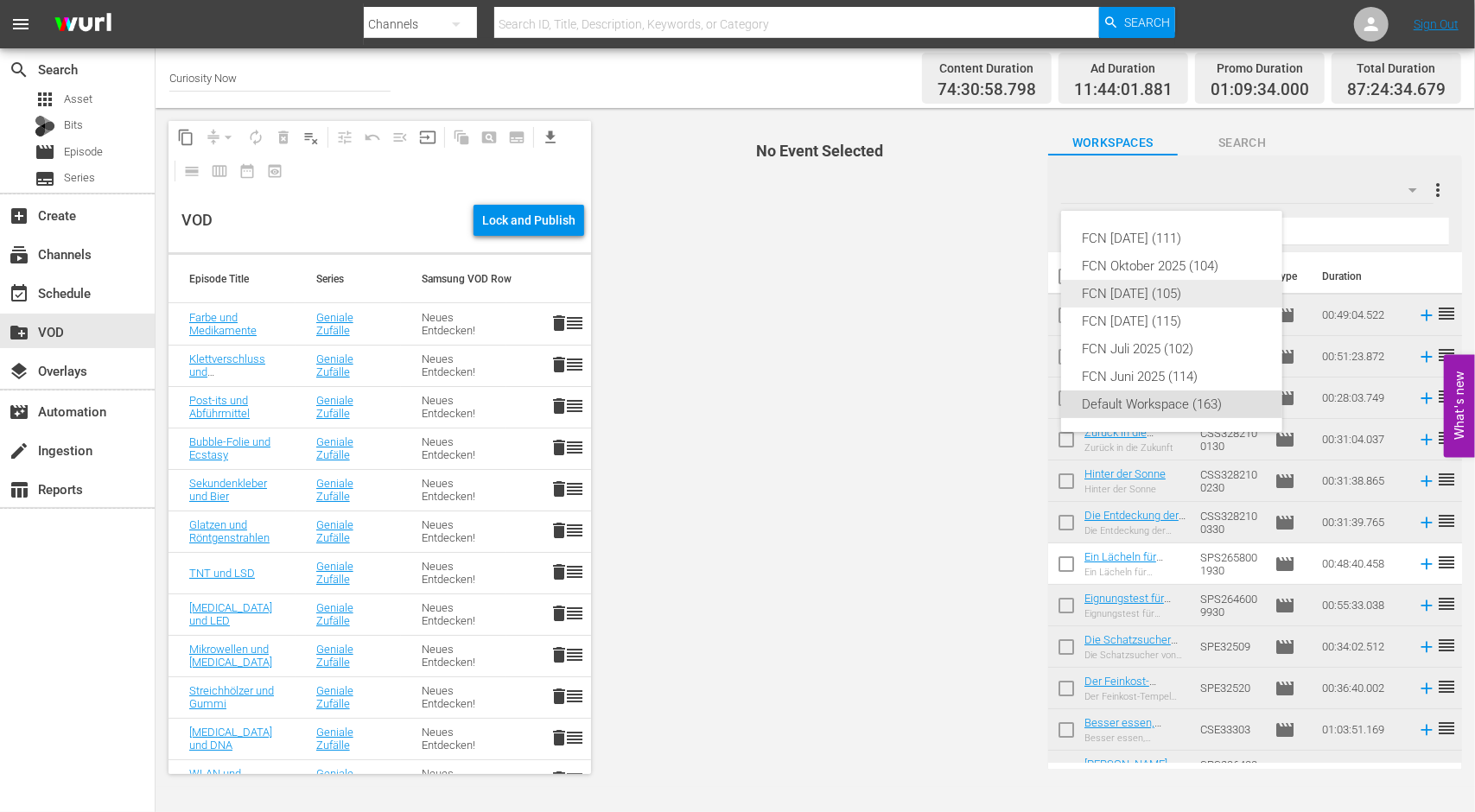
click at [1180, 294] on div "FCN September 2025 (105)" at bounding box center [1170, 293] width 180 height 28
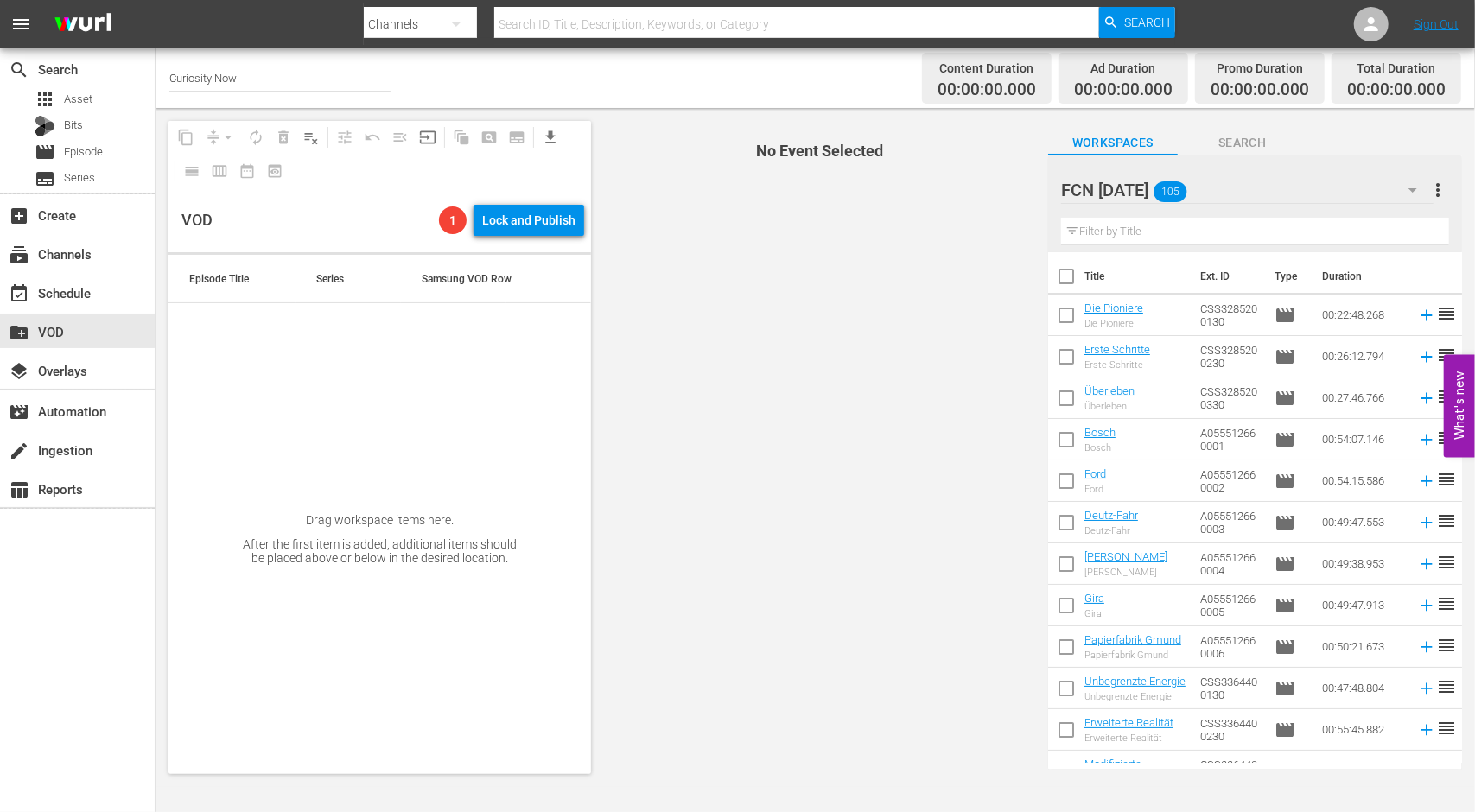
click at [1058, 274] on input "checkbox" at bounding box center [1066, 280] width 37 height 37
checkbox input "true"
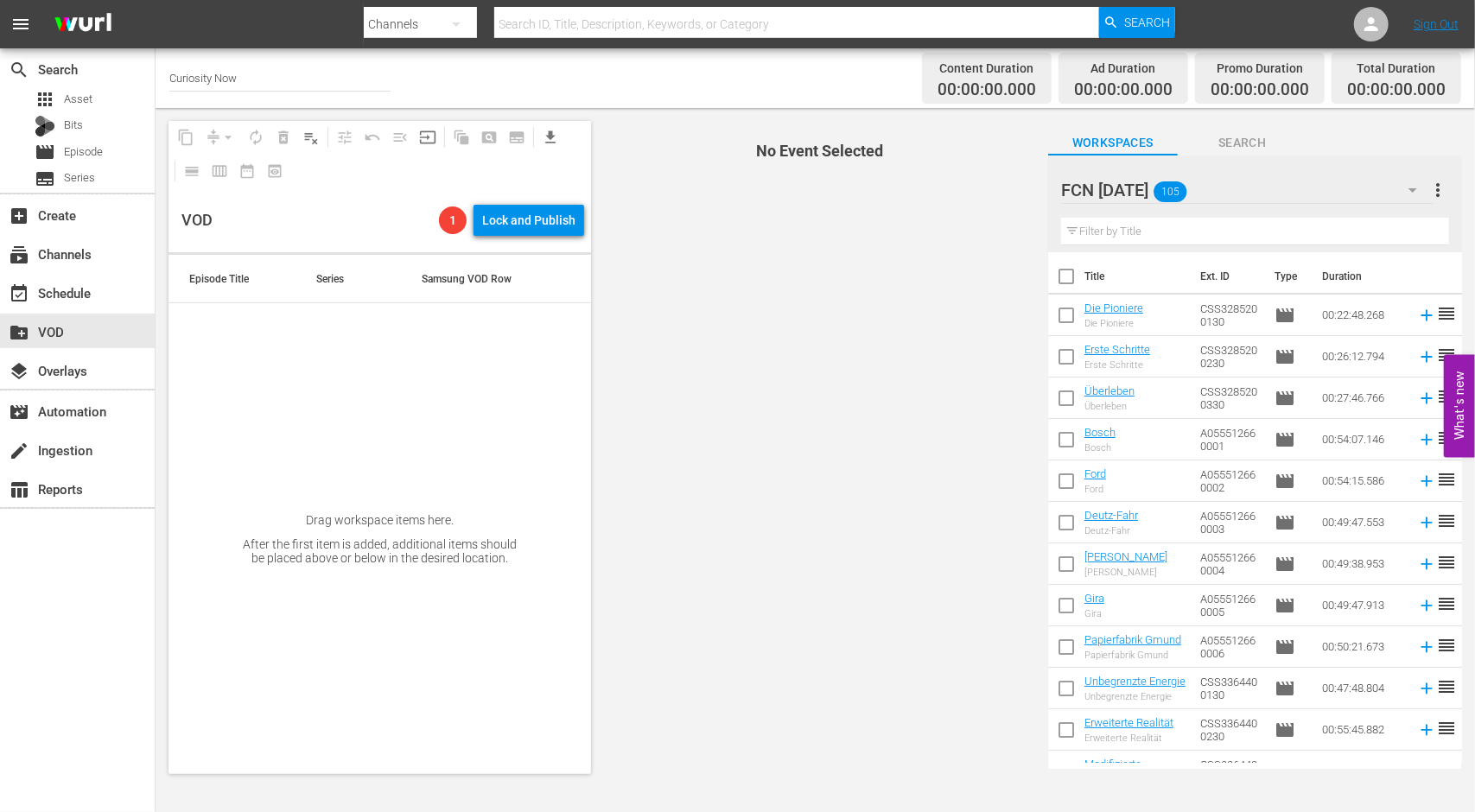
checkbox input "true"
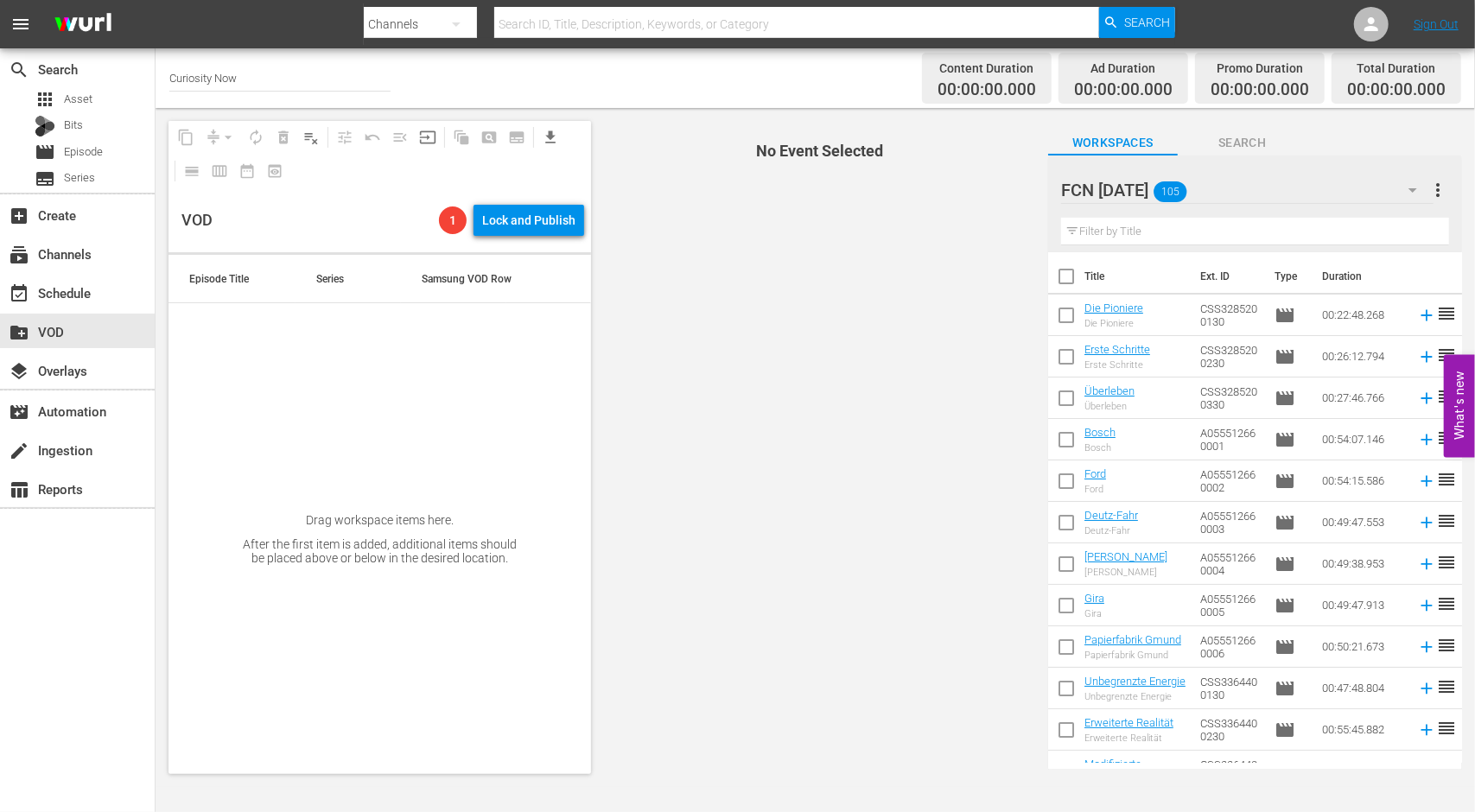
checkbox input "true"
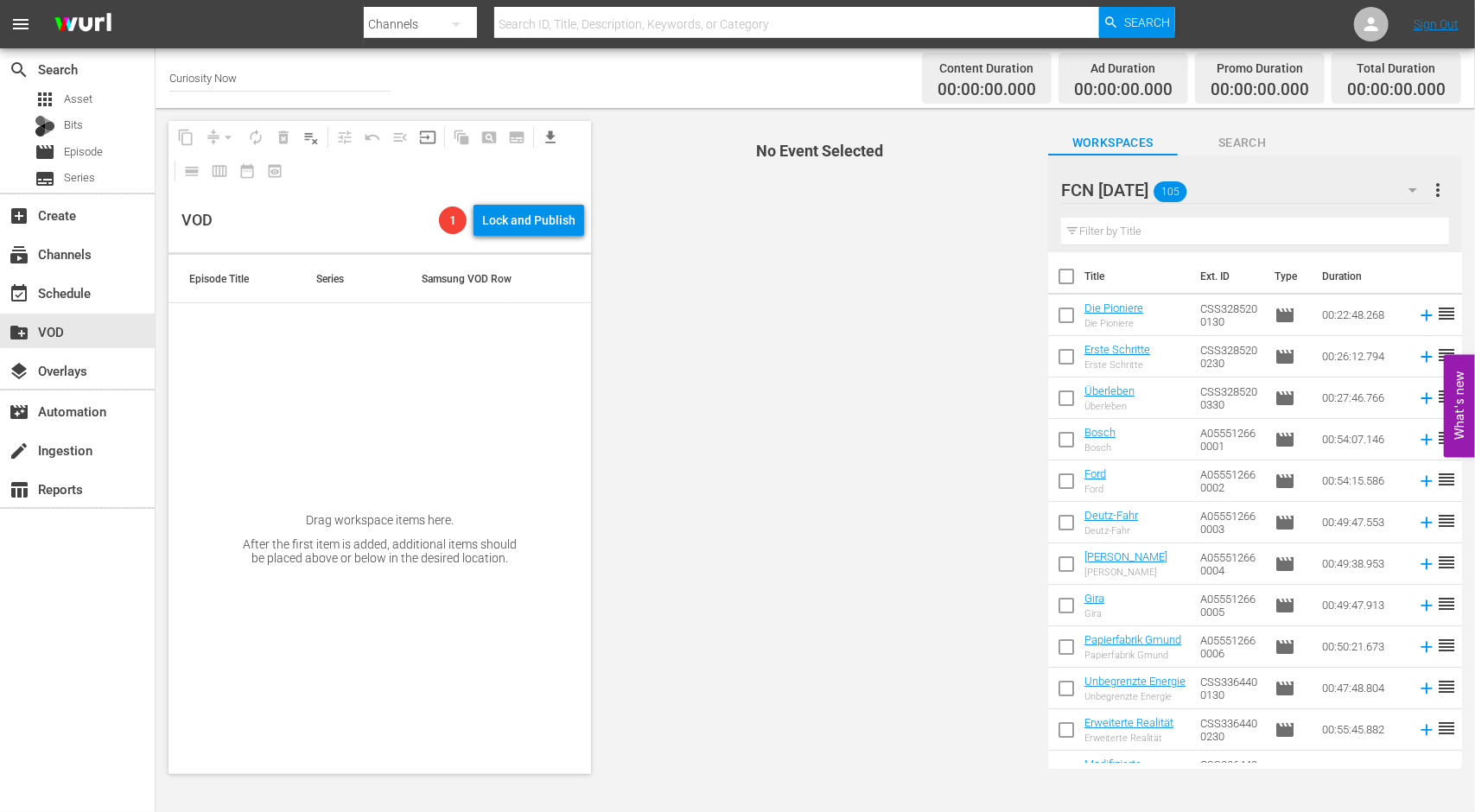
checkbox input "true"
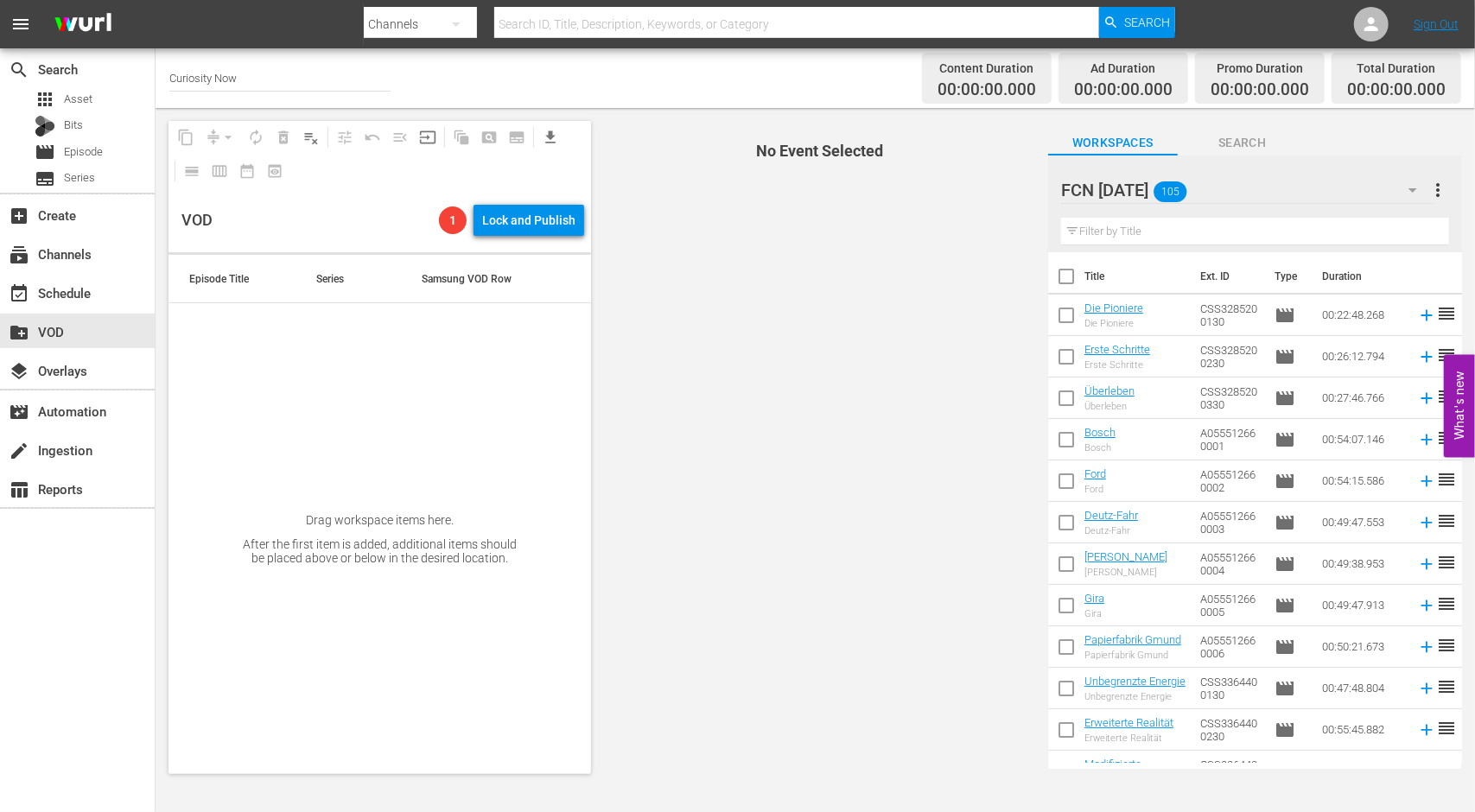
checkbox input "true"
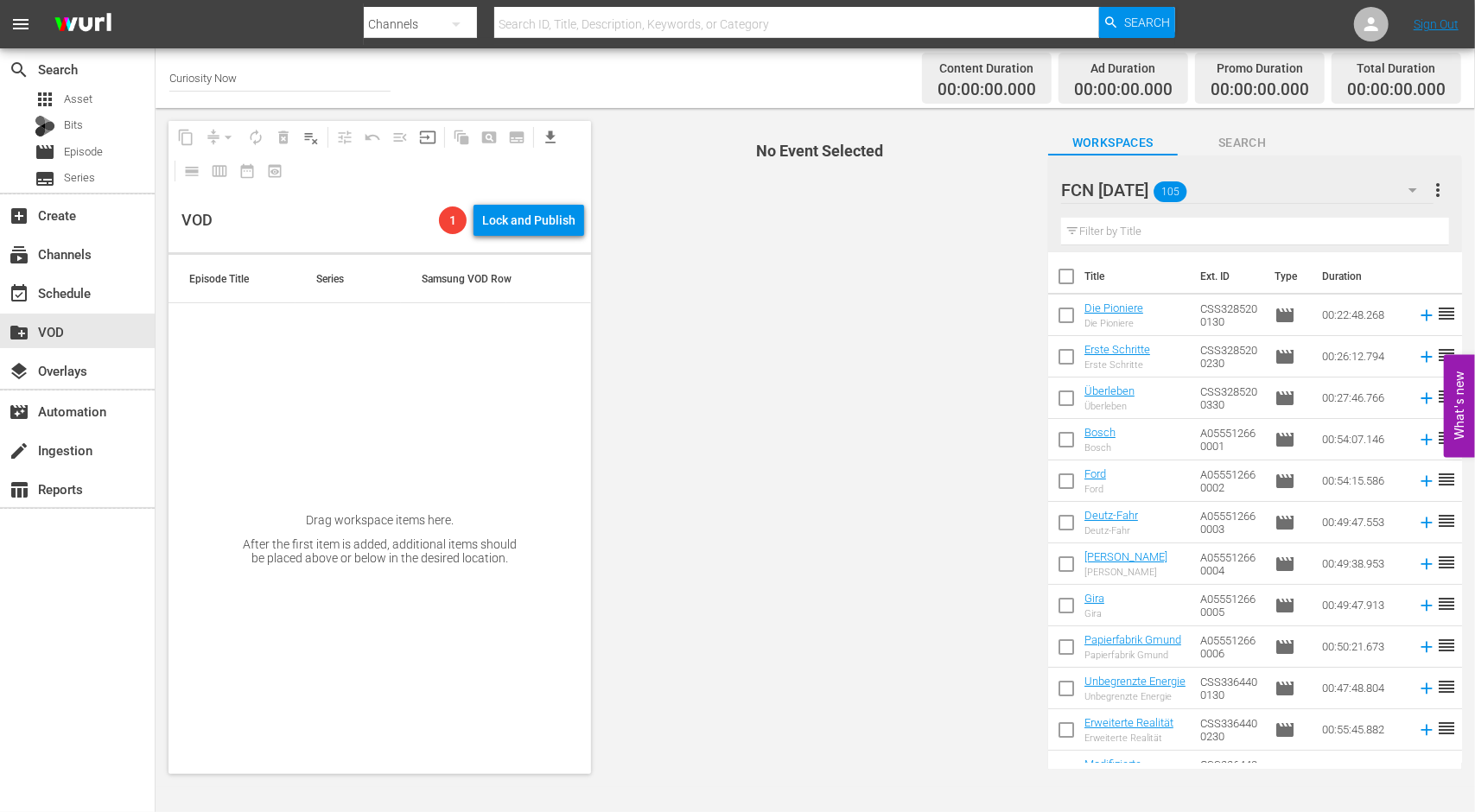
checkbox input "true"
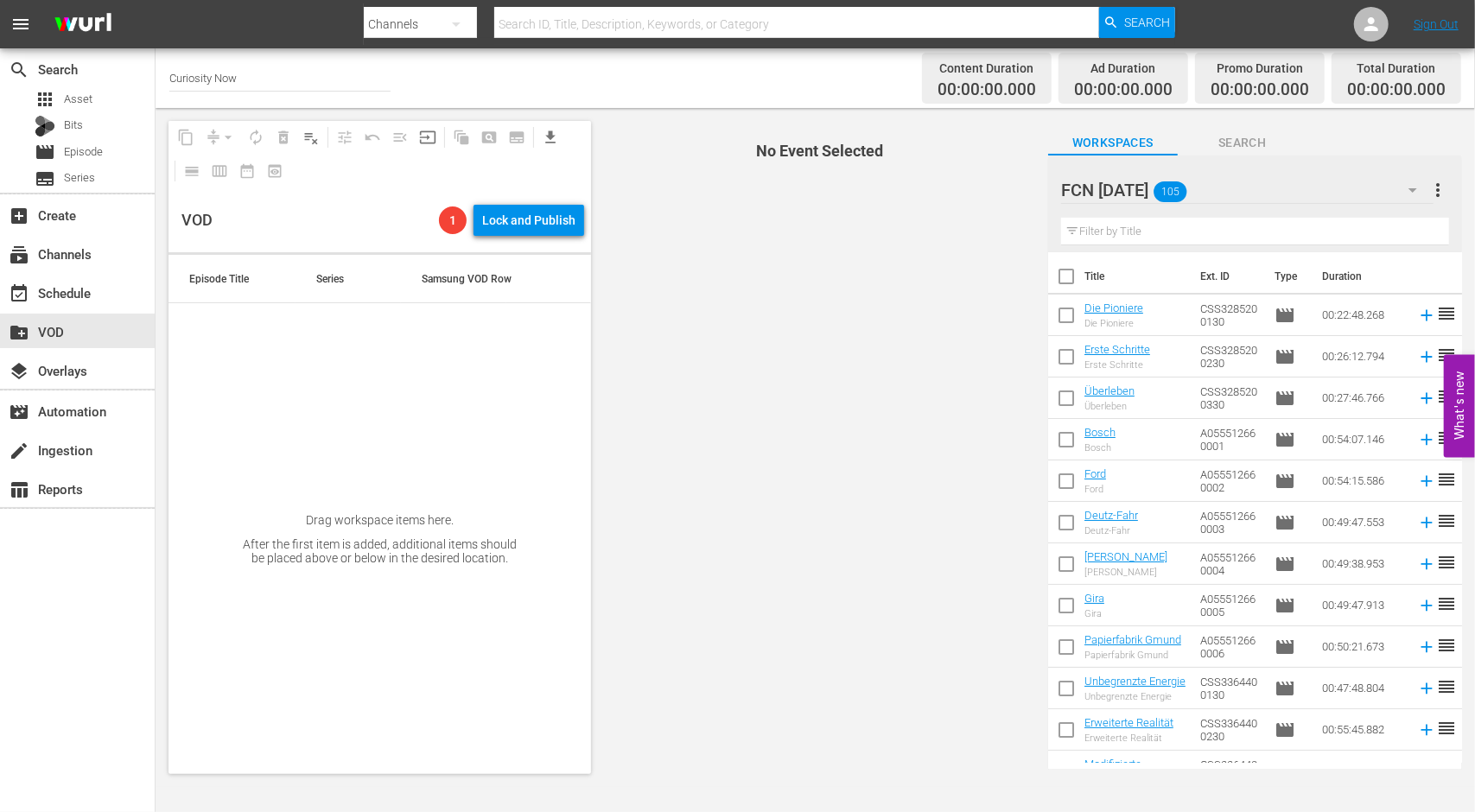
checkbox input "true"
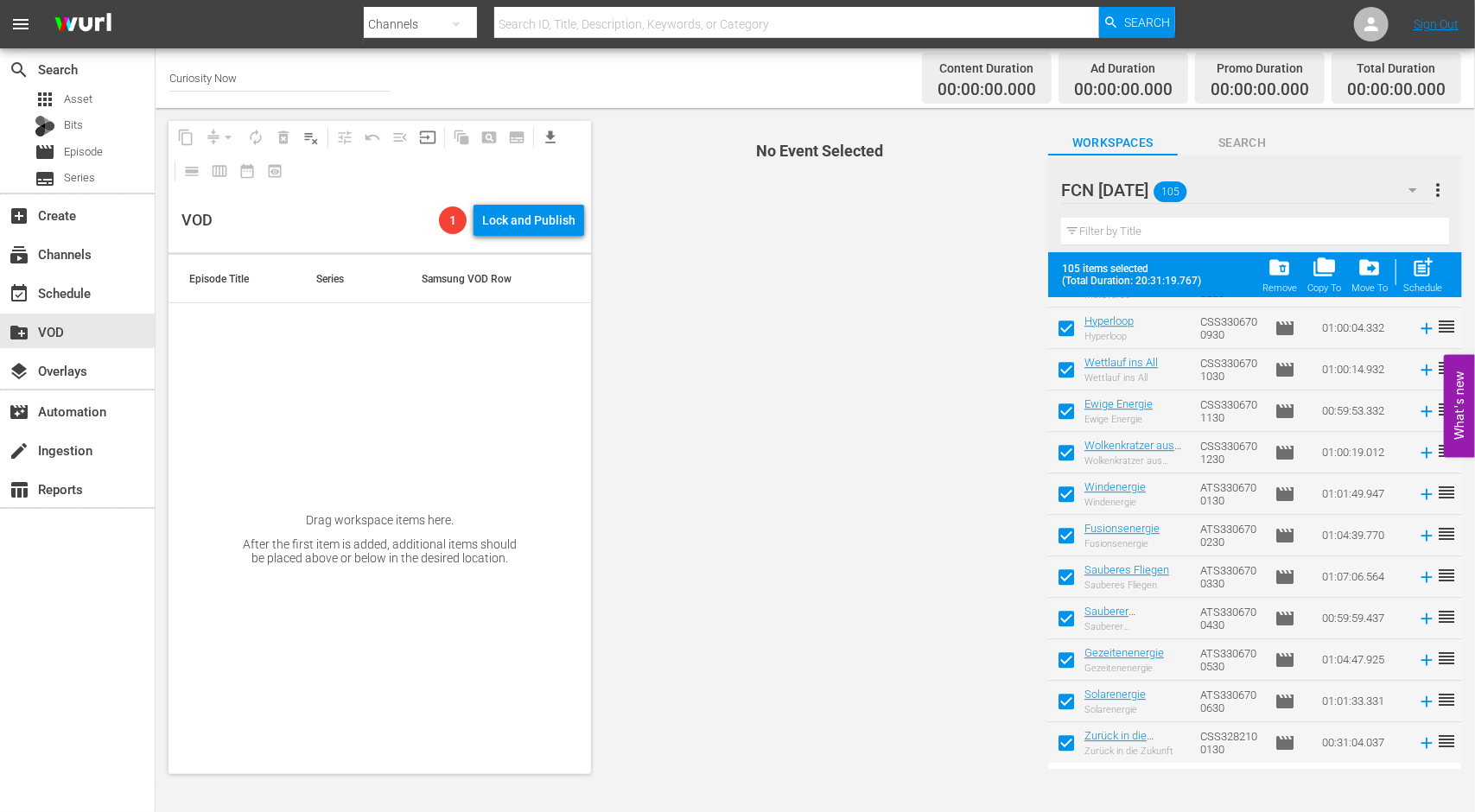
scroll to position [3928, 0]
click at [1420, 261] on span "post_add" at bounding box center [1423, 268] width 24 height 24
checkbox input "false"
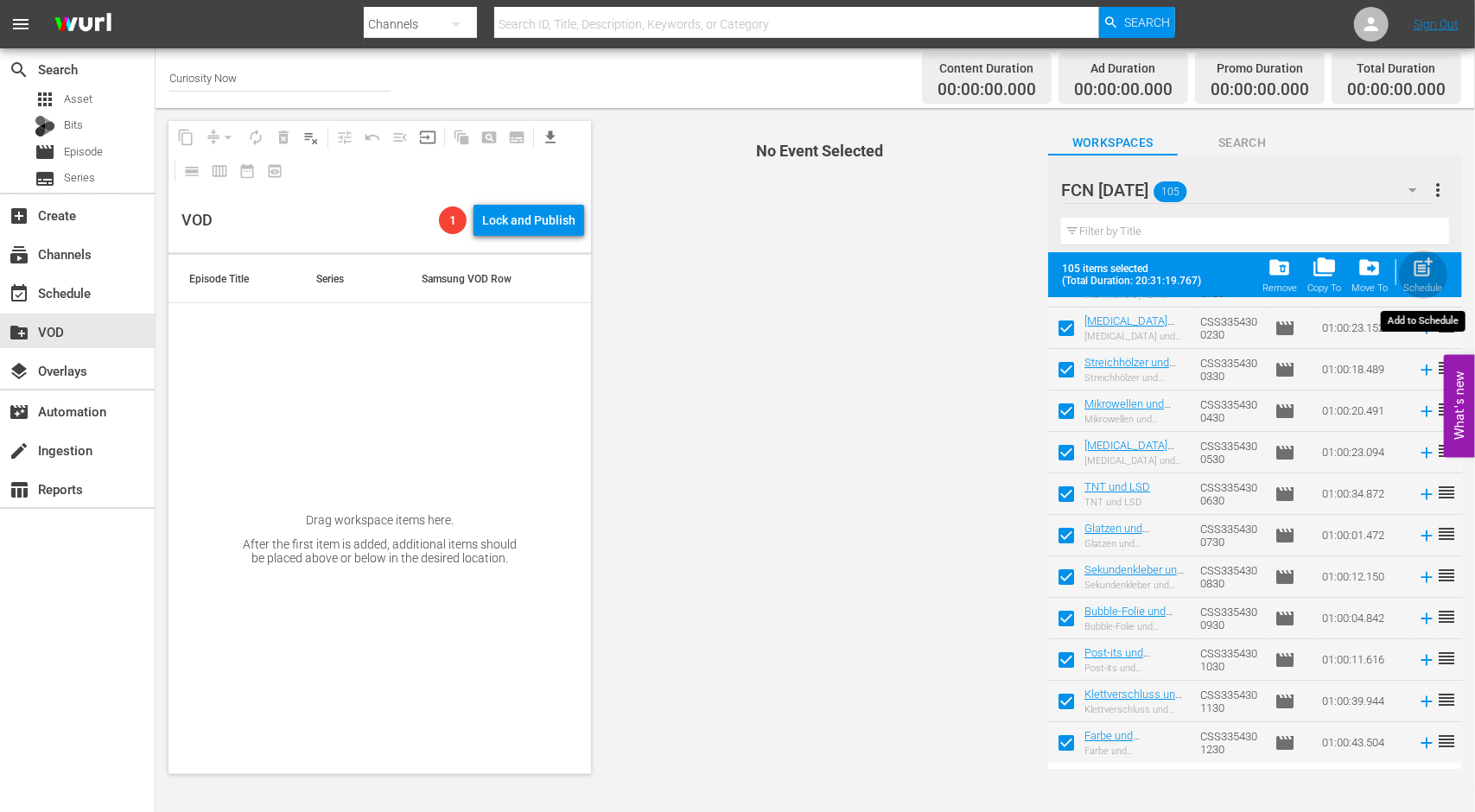
checkbox input "false"
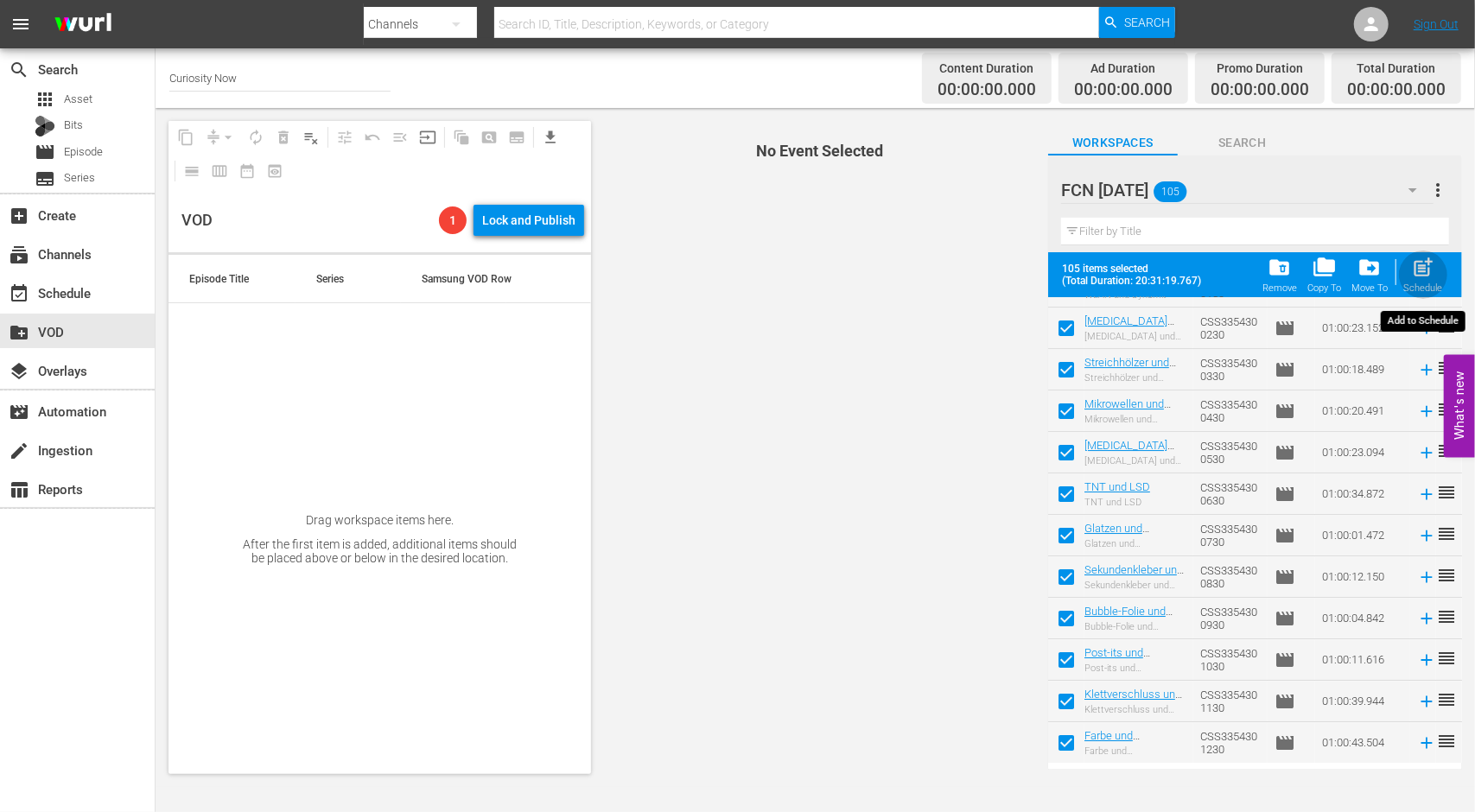
checkbox input "false"
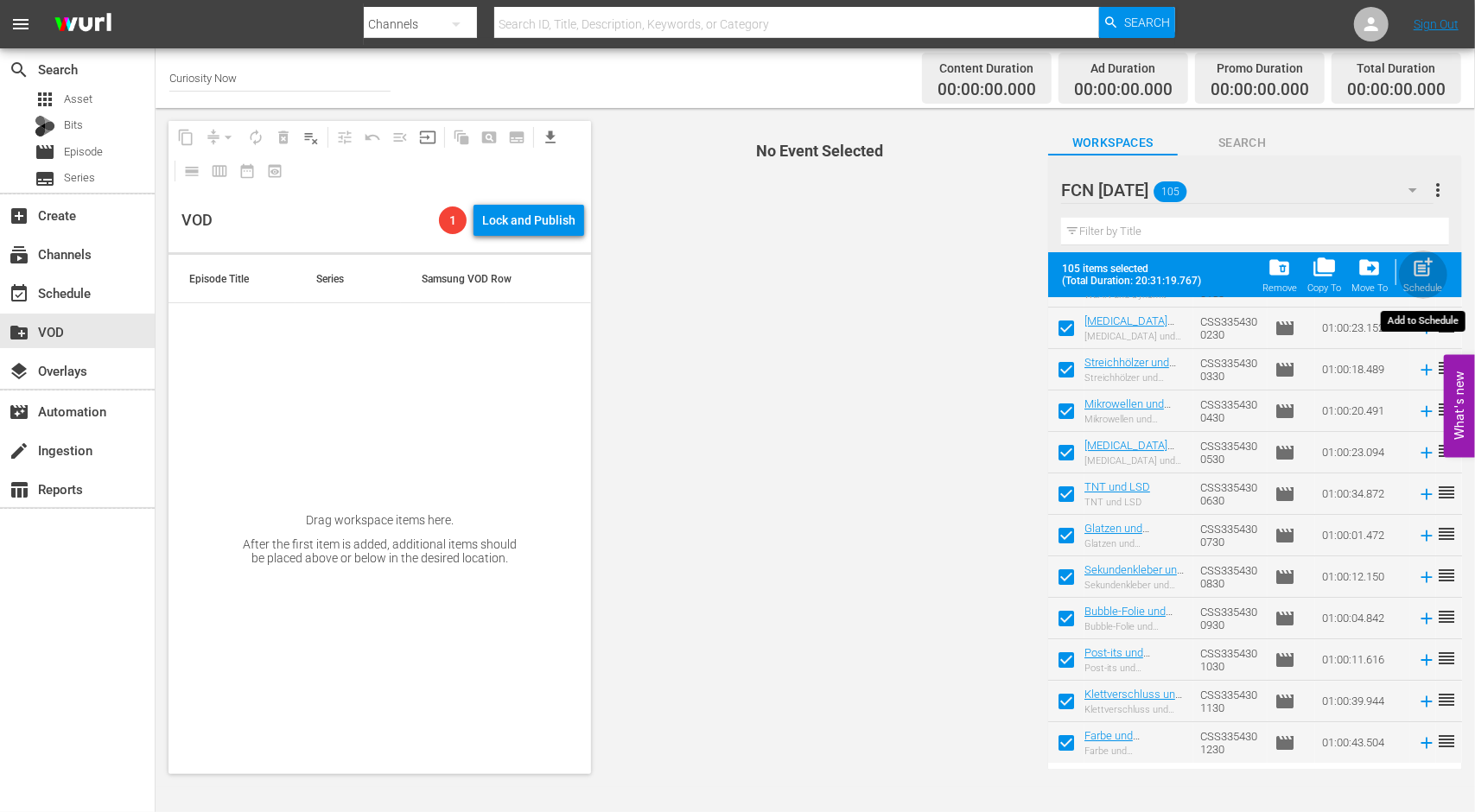
checkbox input "false"
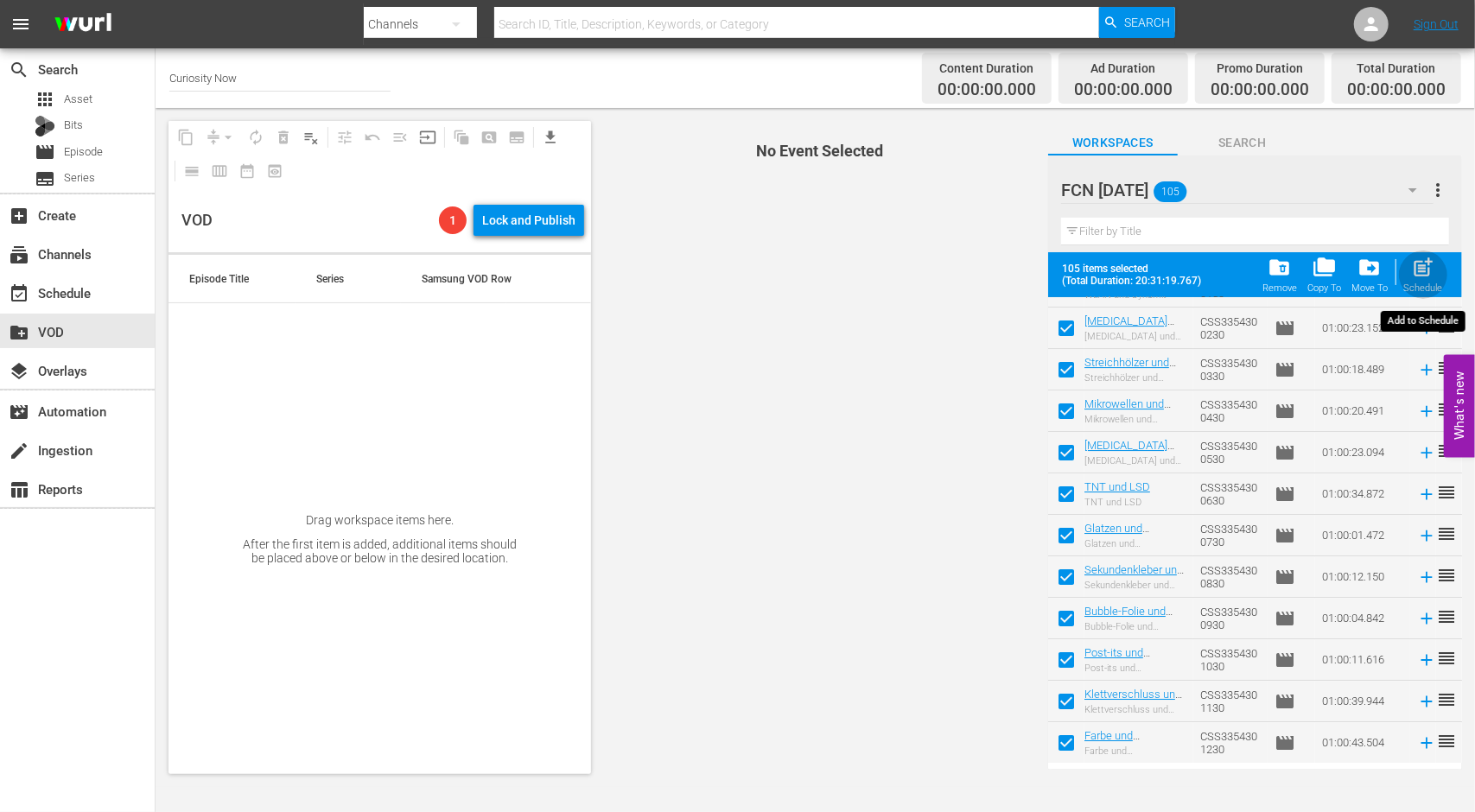
checkbox input "false"
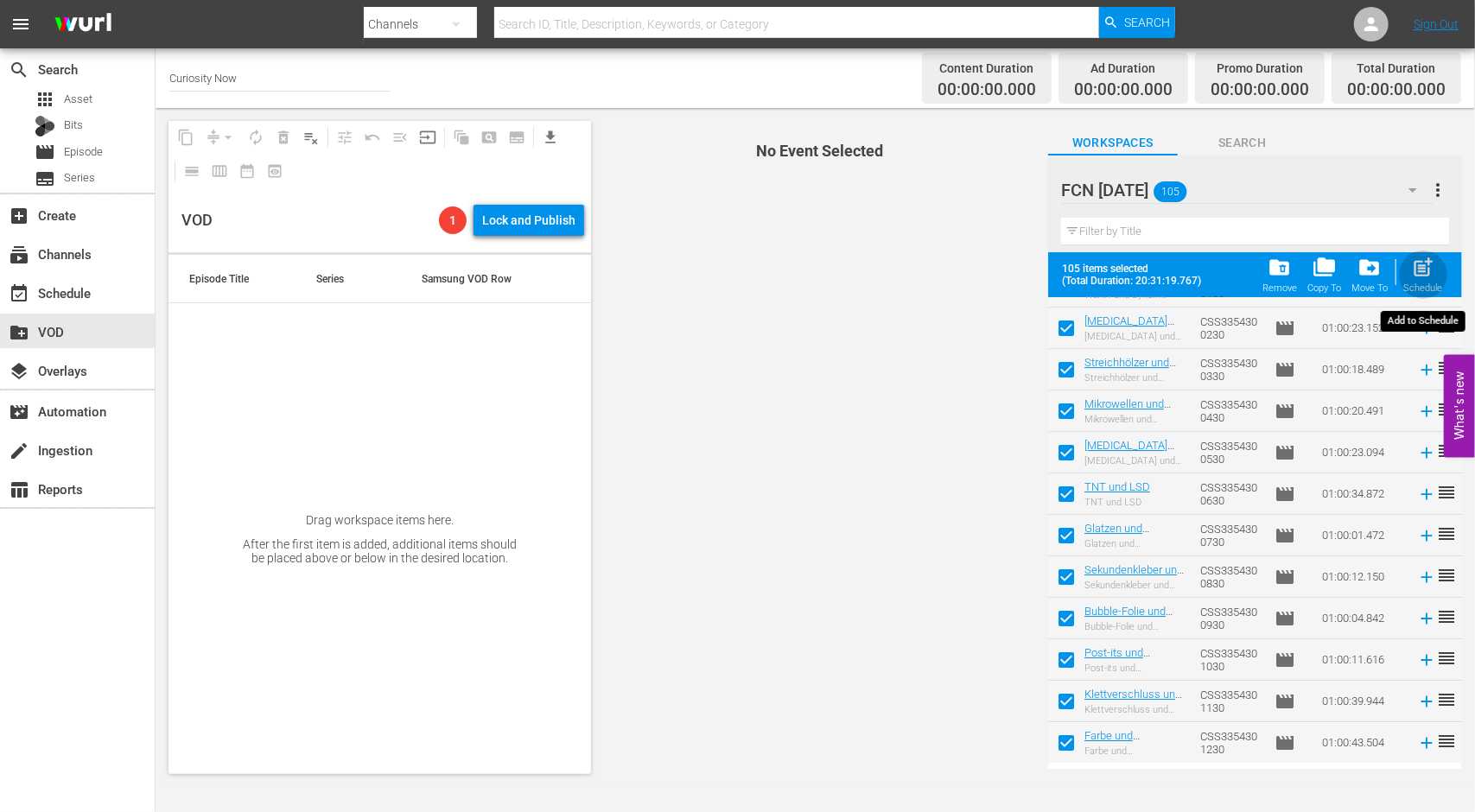
checkbox input "false"
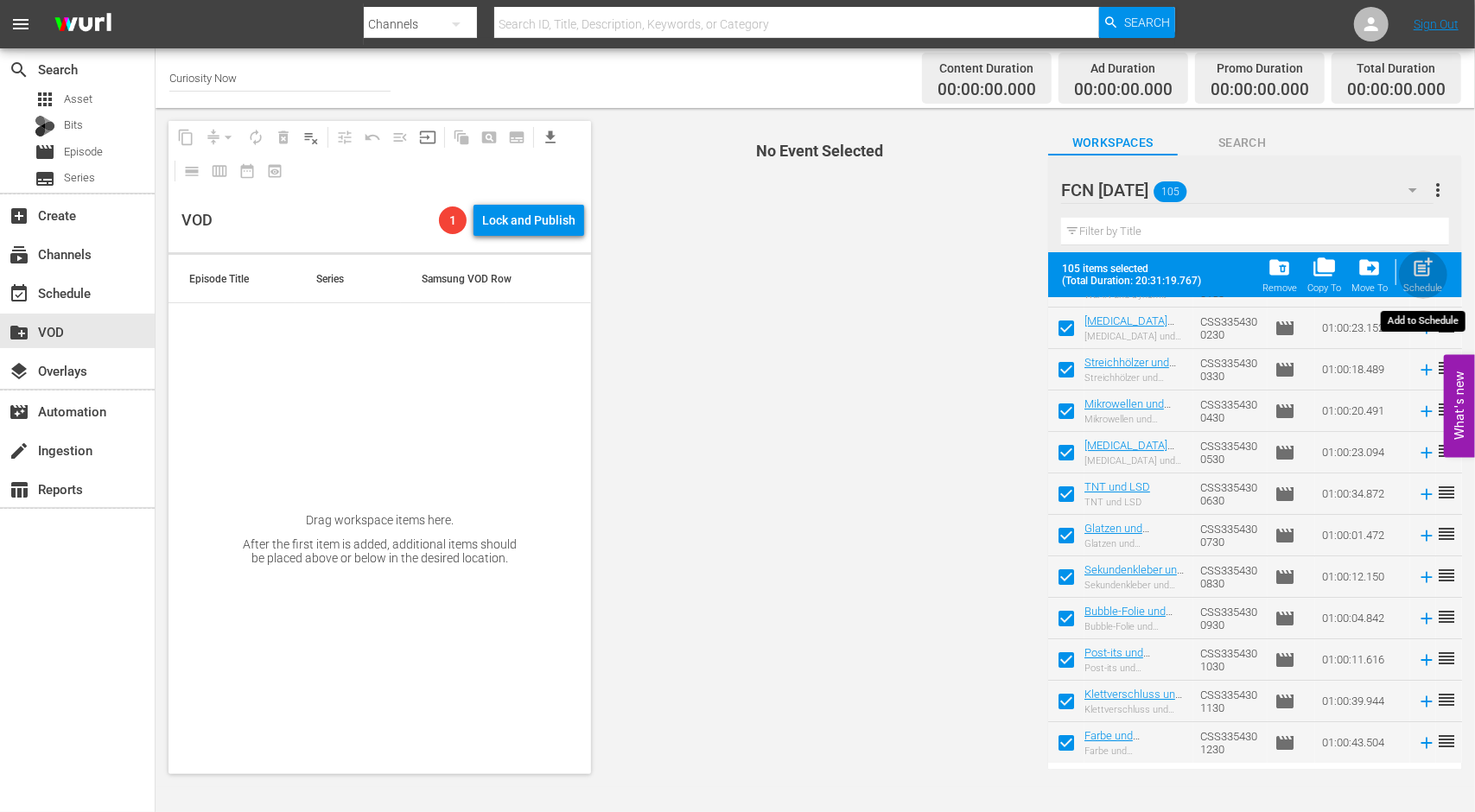
checkbox input "false"
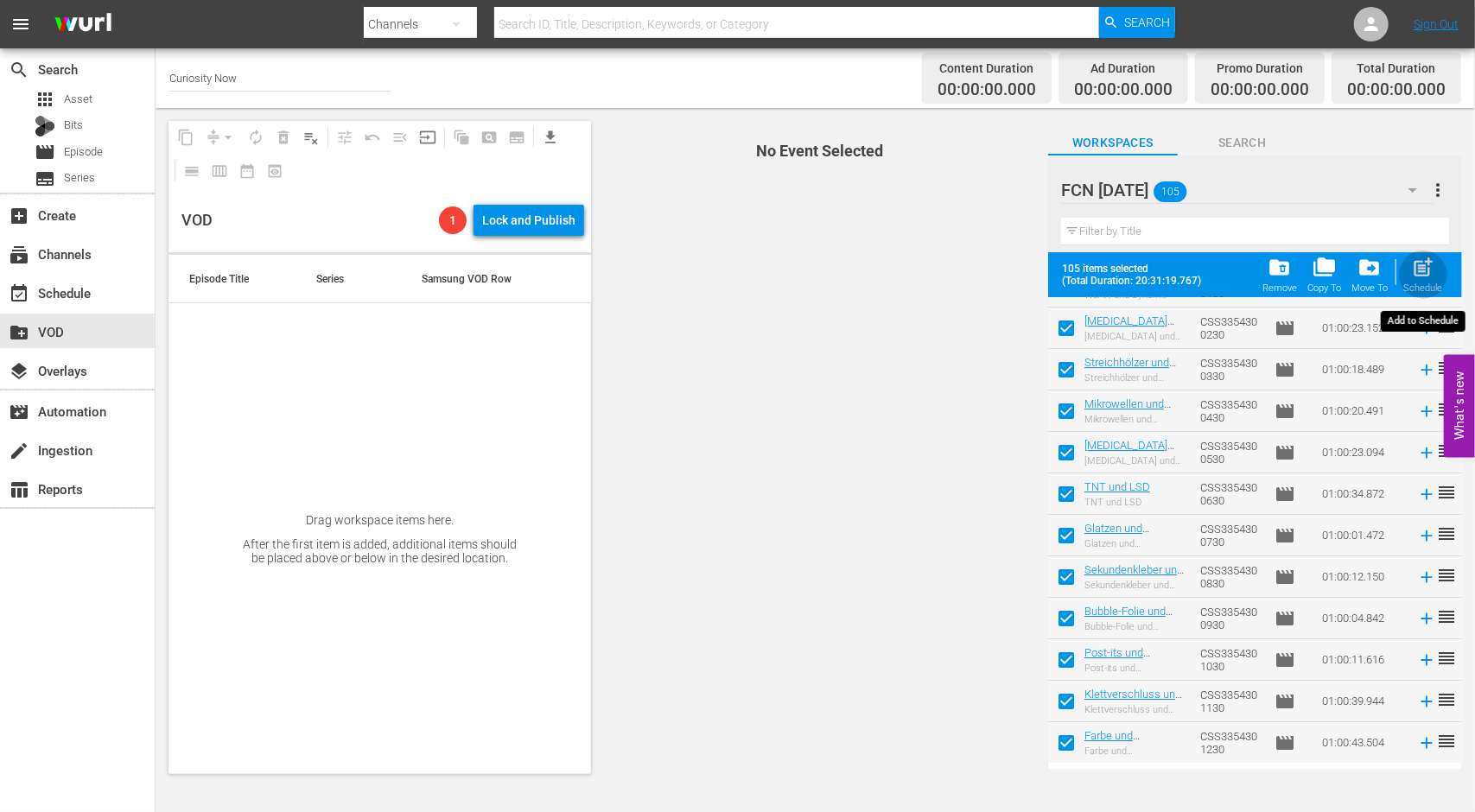
checkbox input "false"
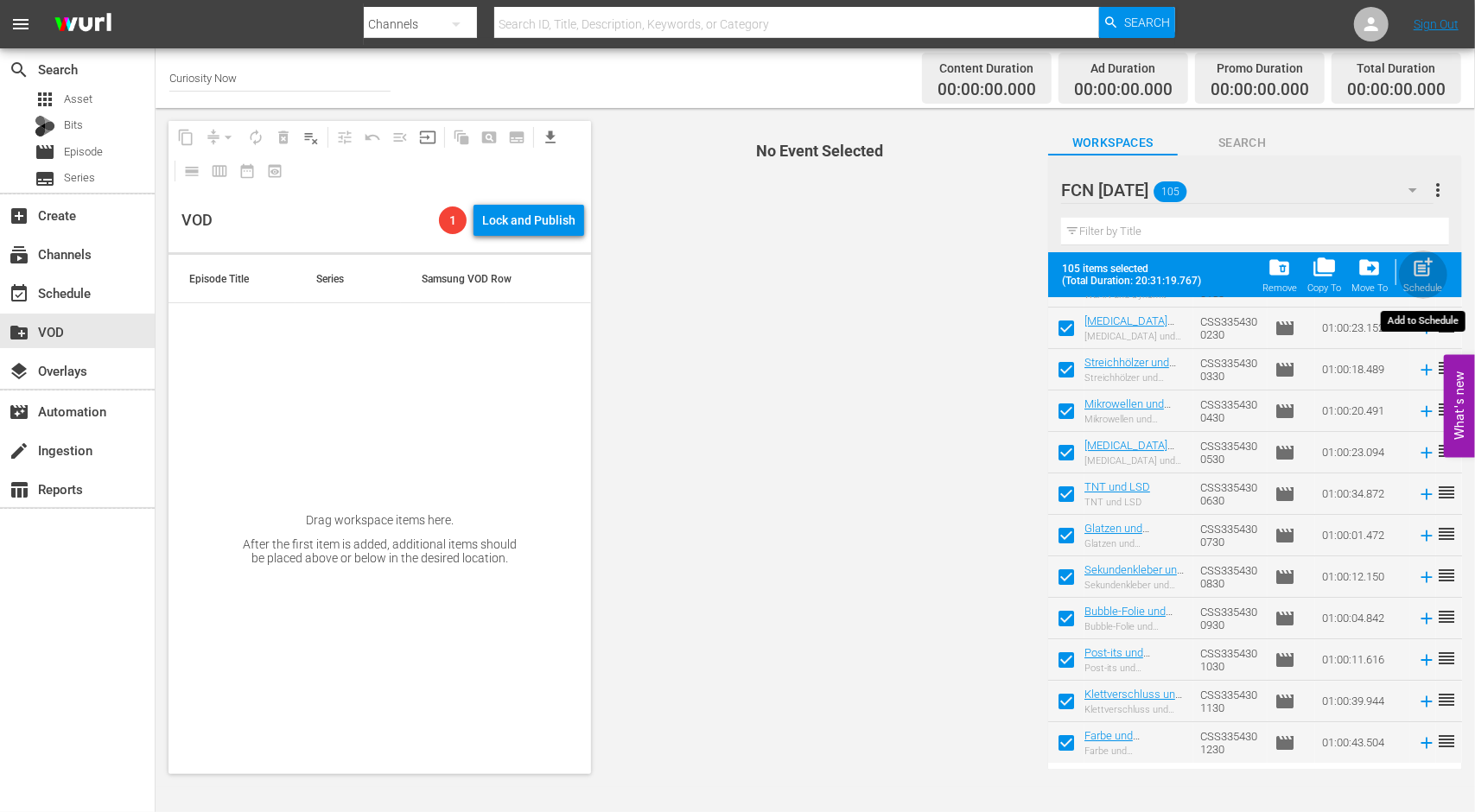
checkbox input "false"
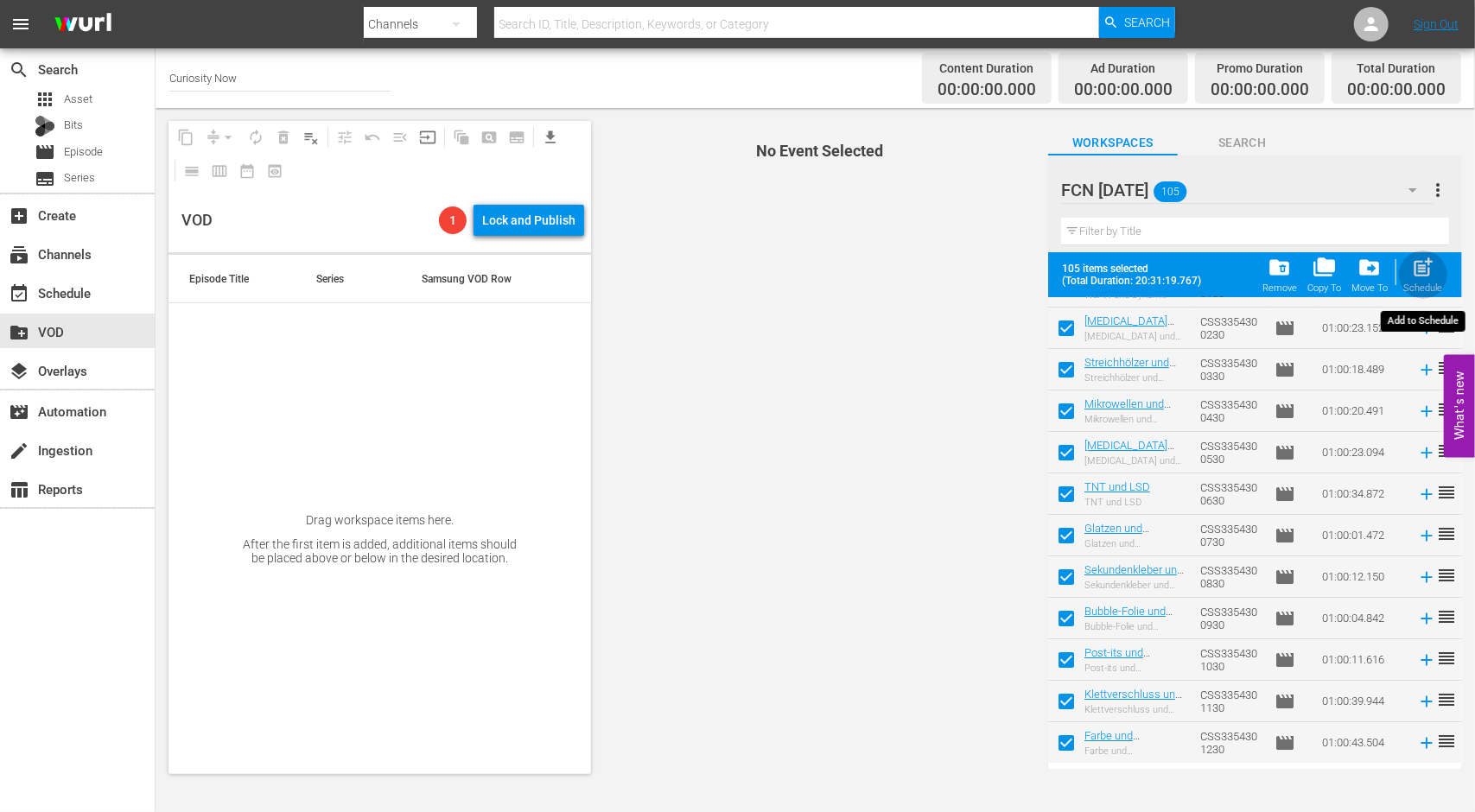
checkbox input "false"
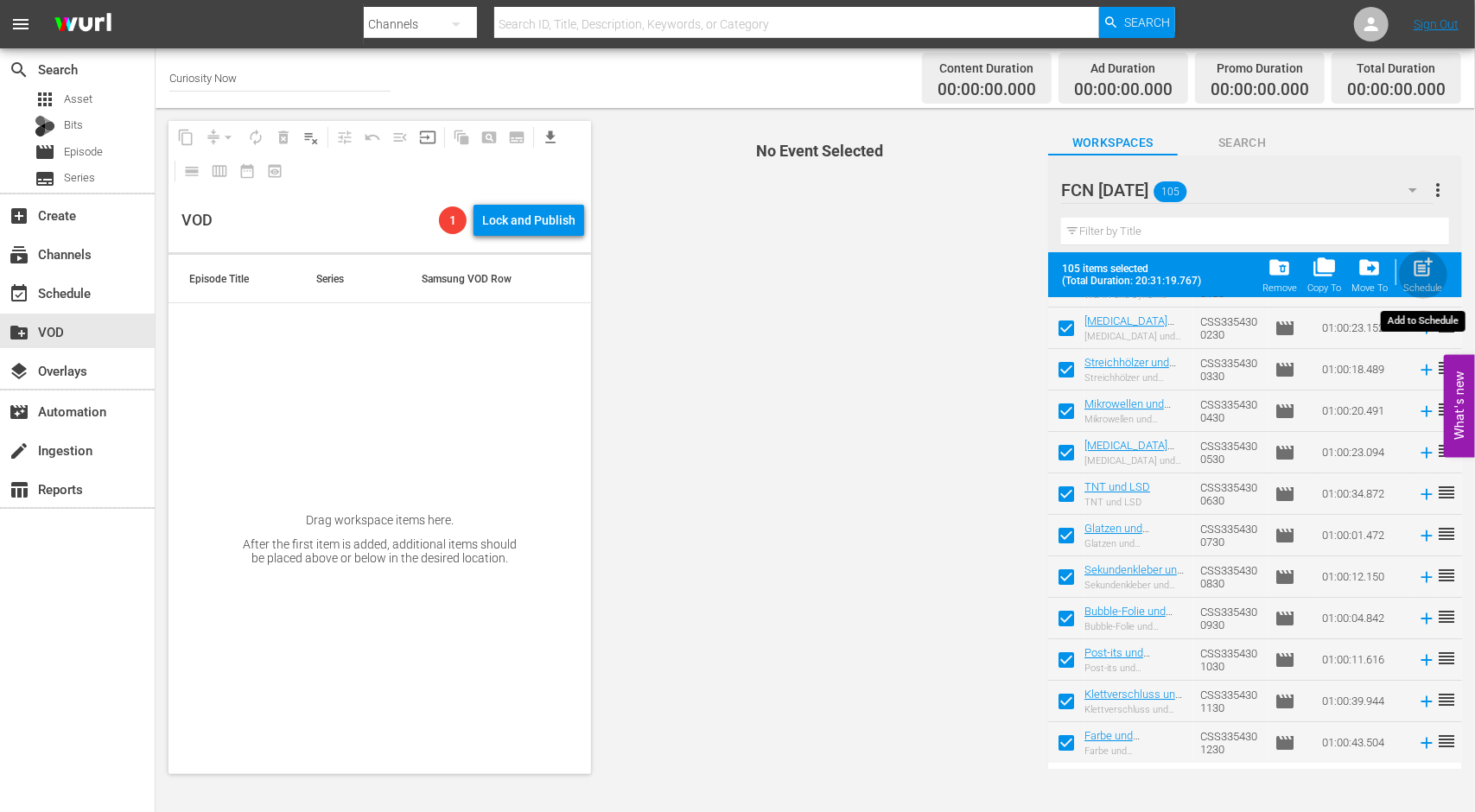
checkbox input "false"
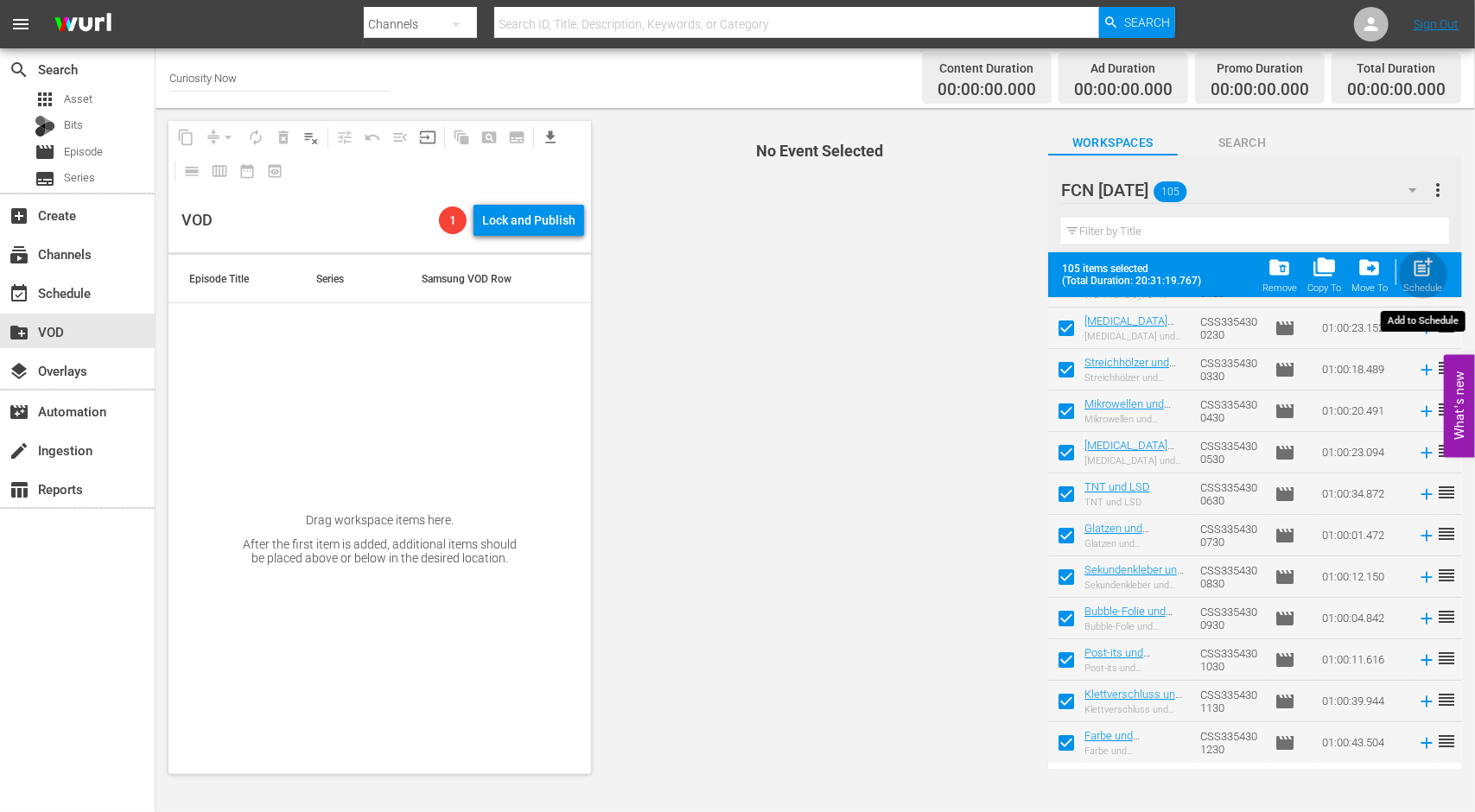
checkbox input "false"
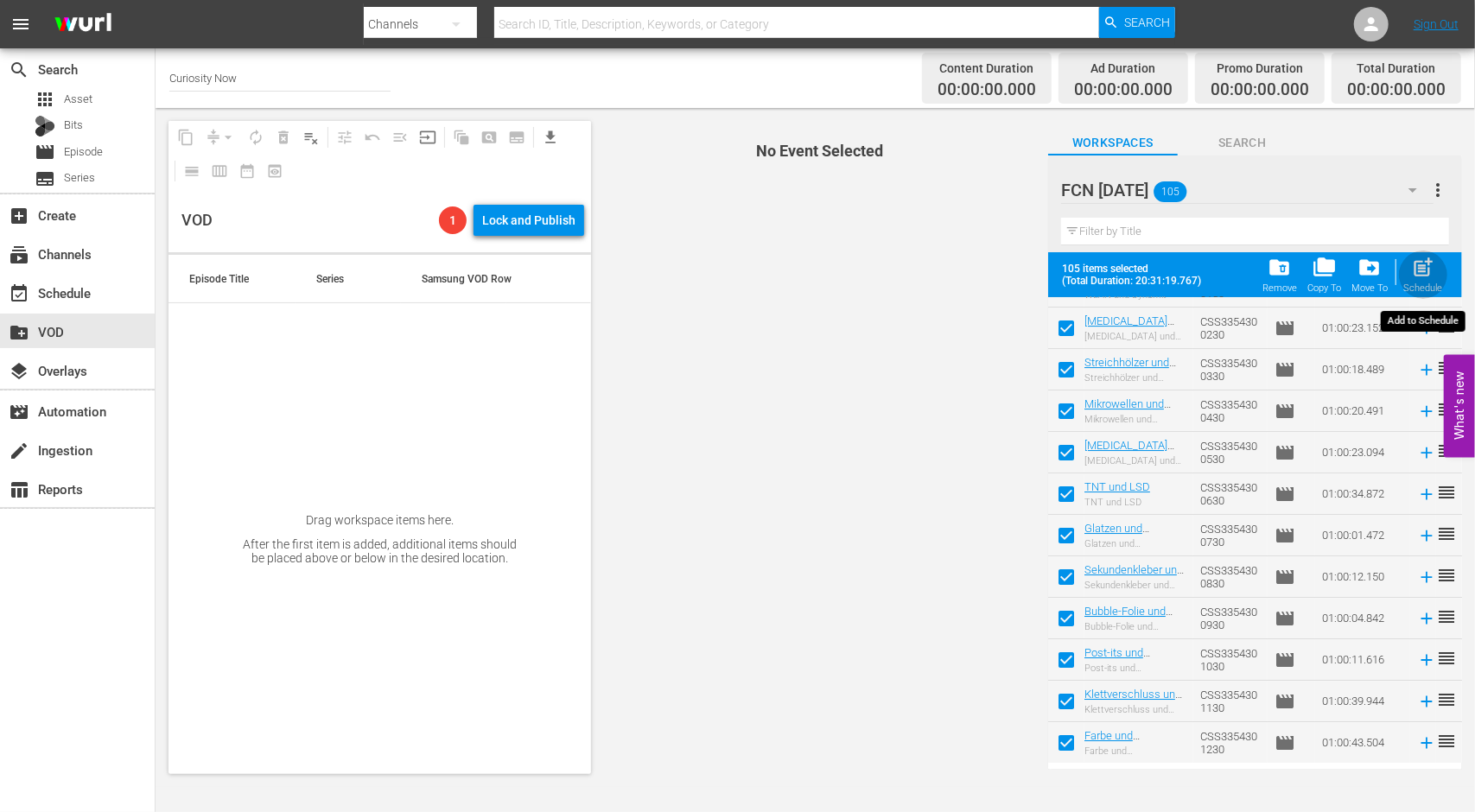
checkbox input "false"
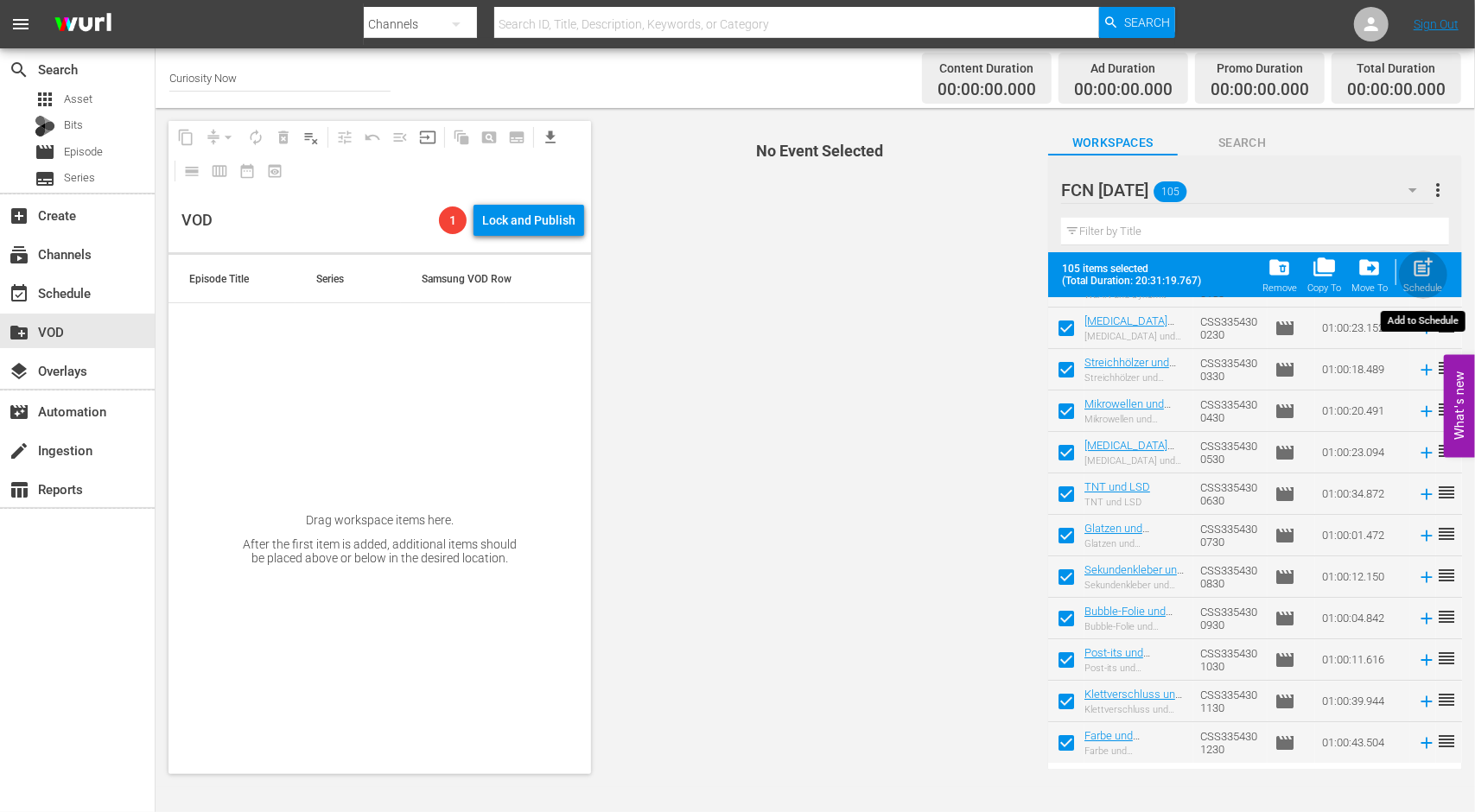
checkbox input "false"
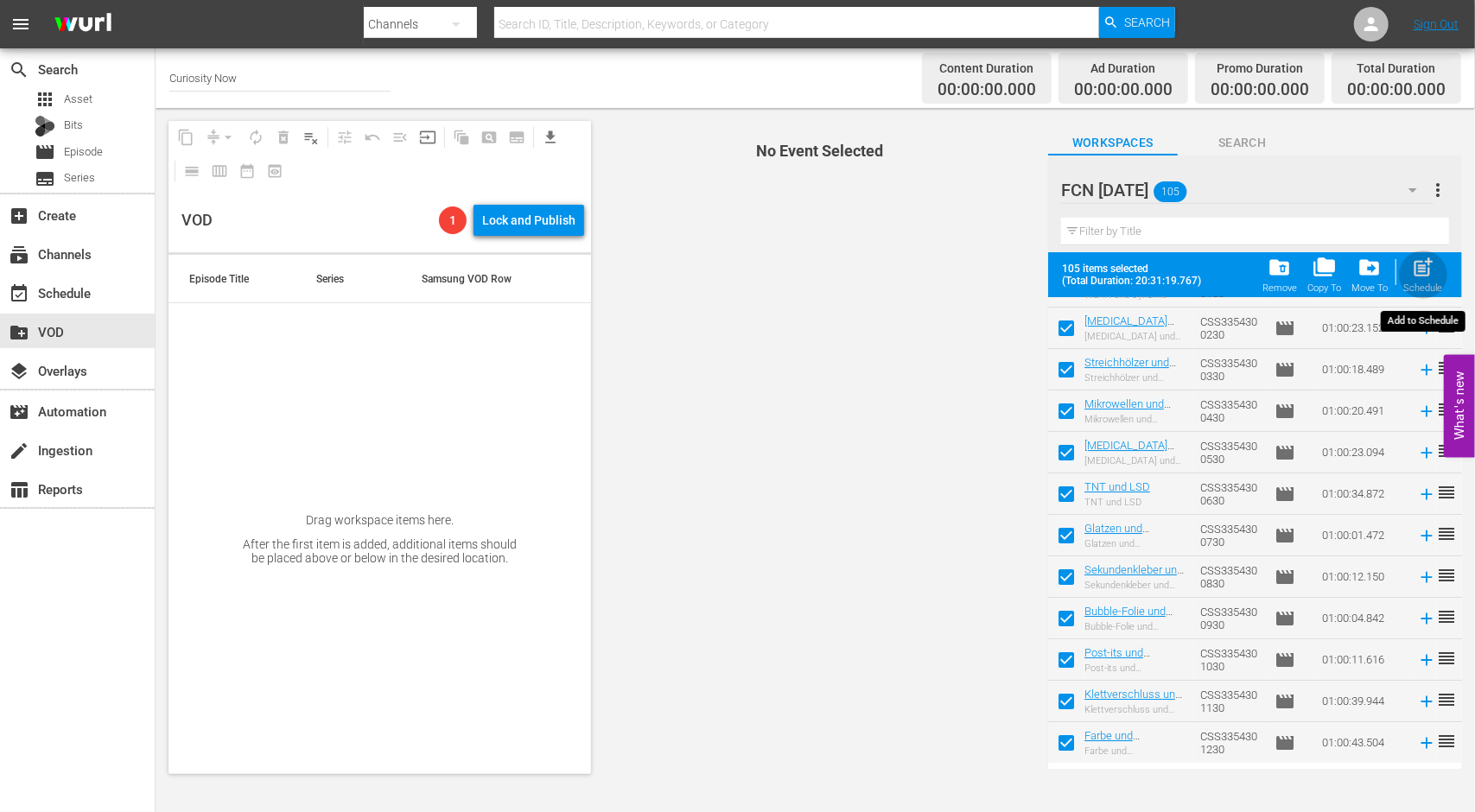
checkbox input "false"
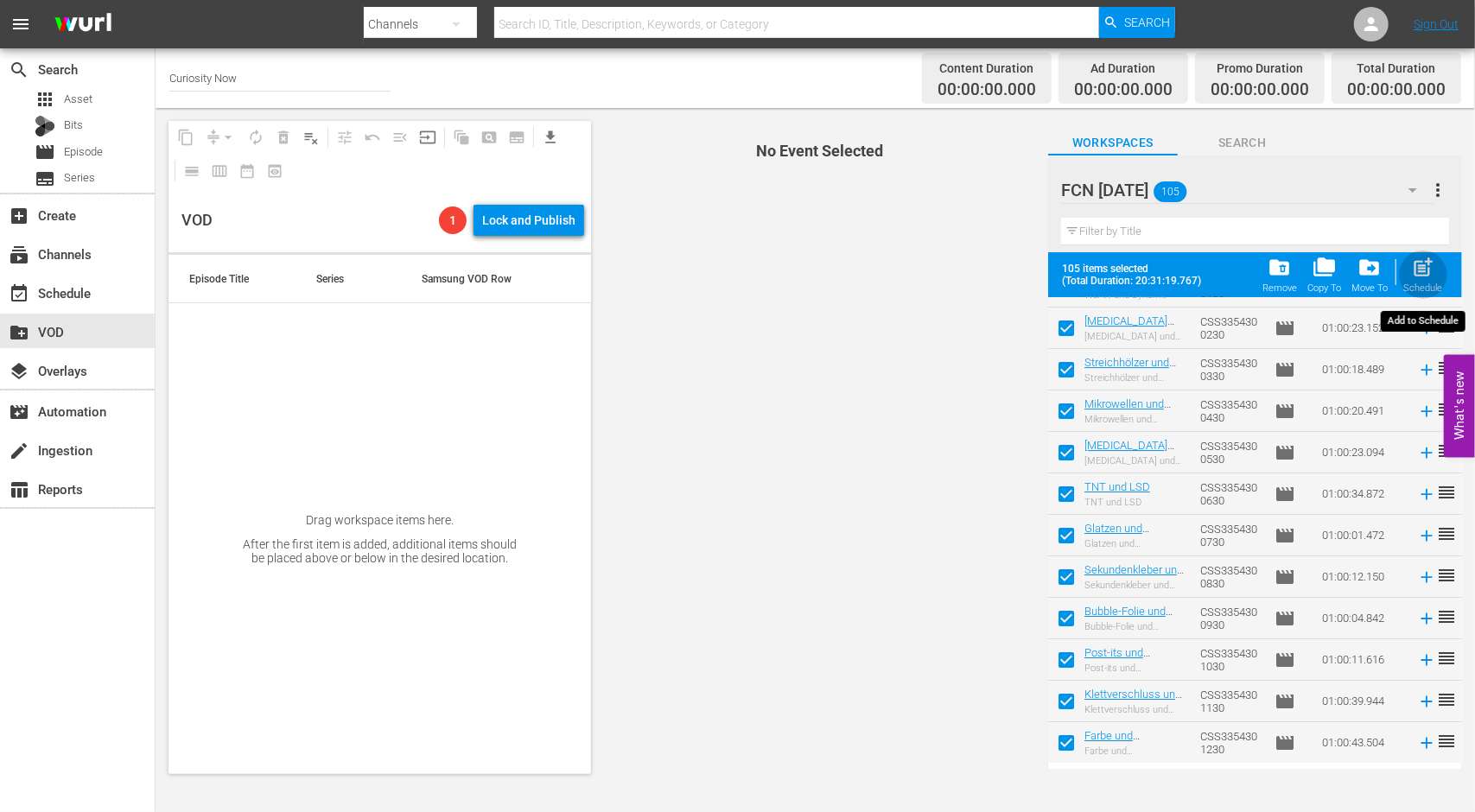
checkbox input "false"
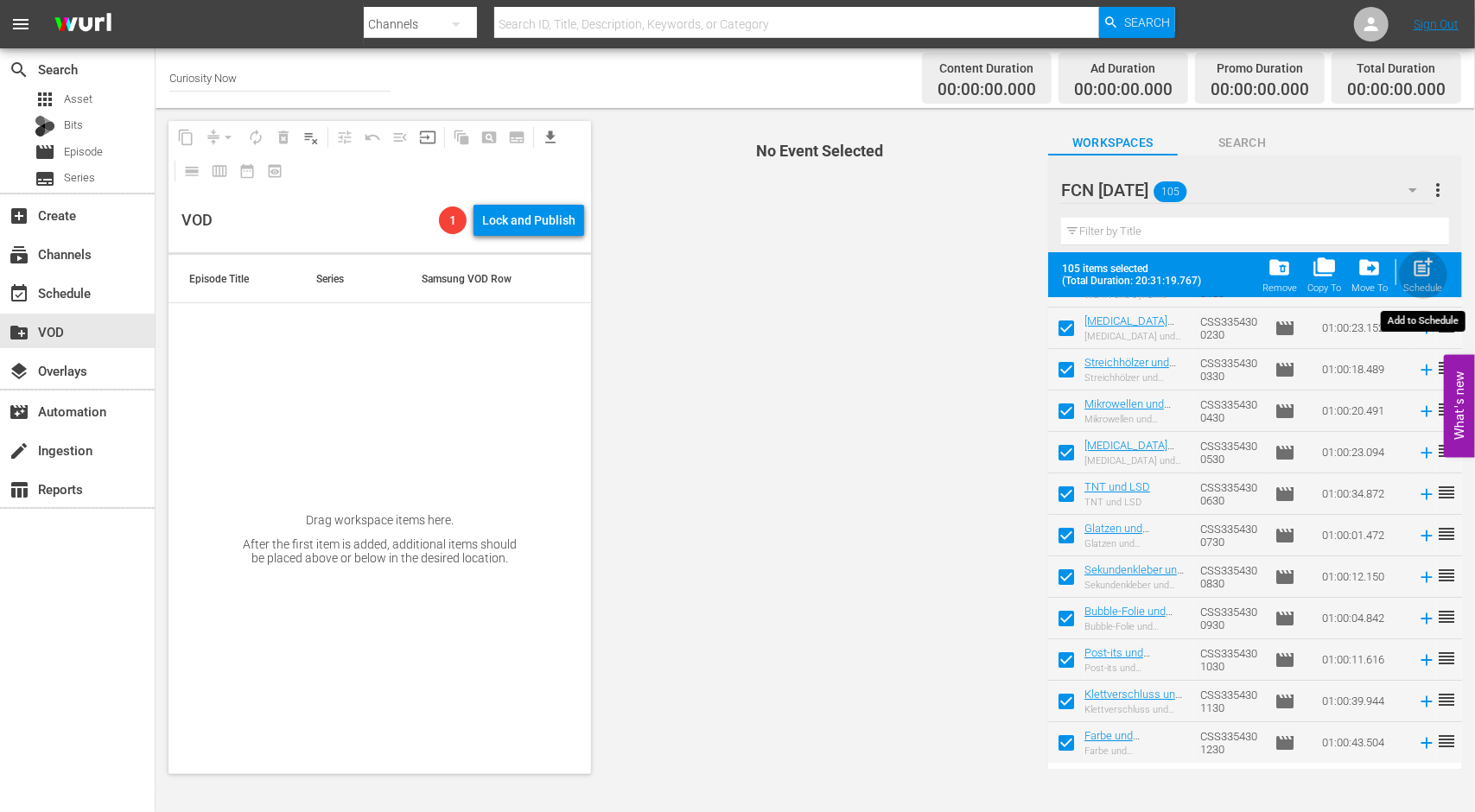
checkbox input "false"
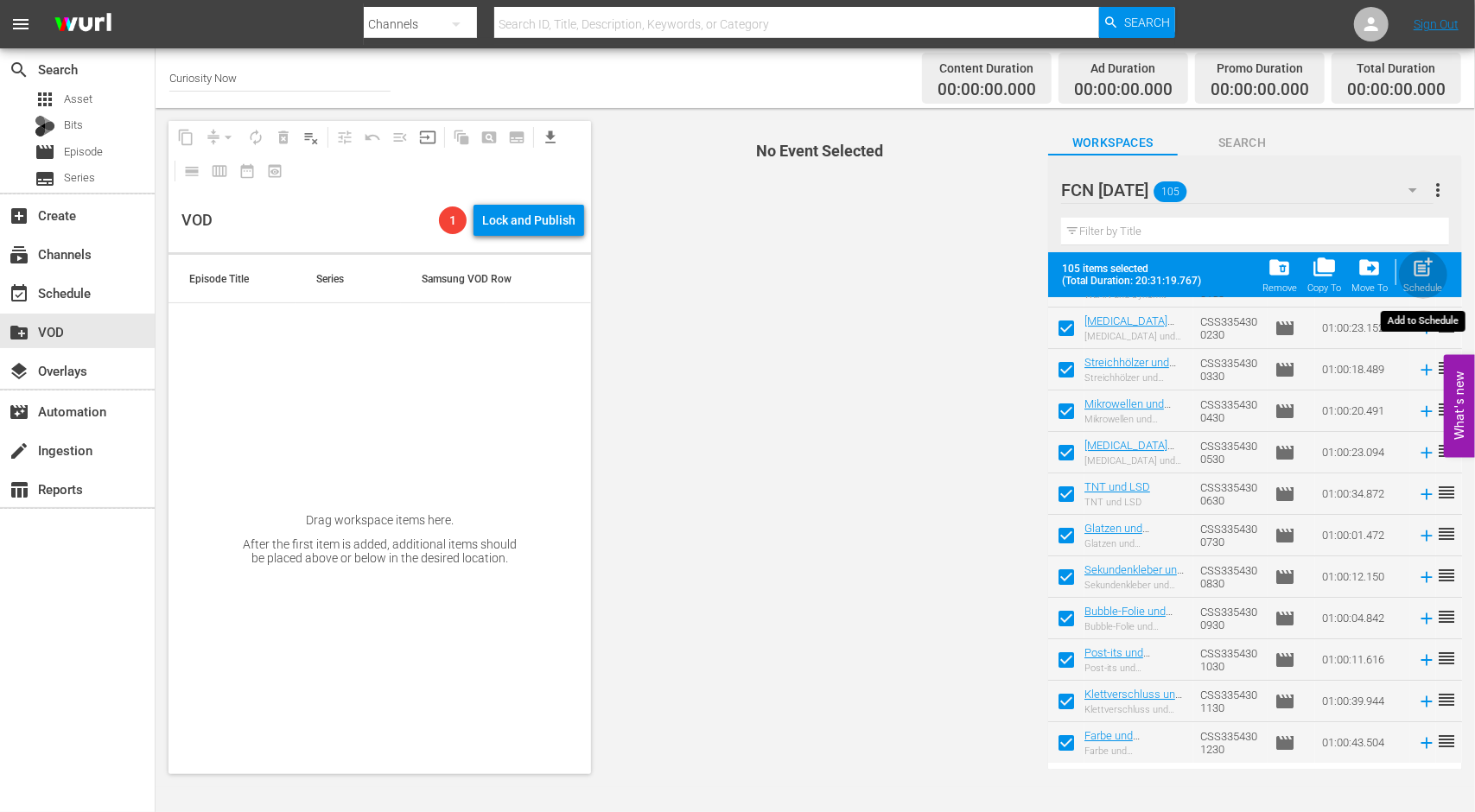
checkbox input "false"
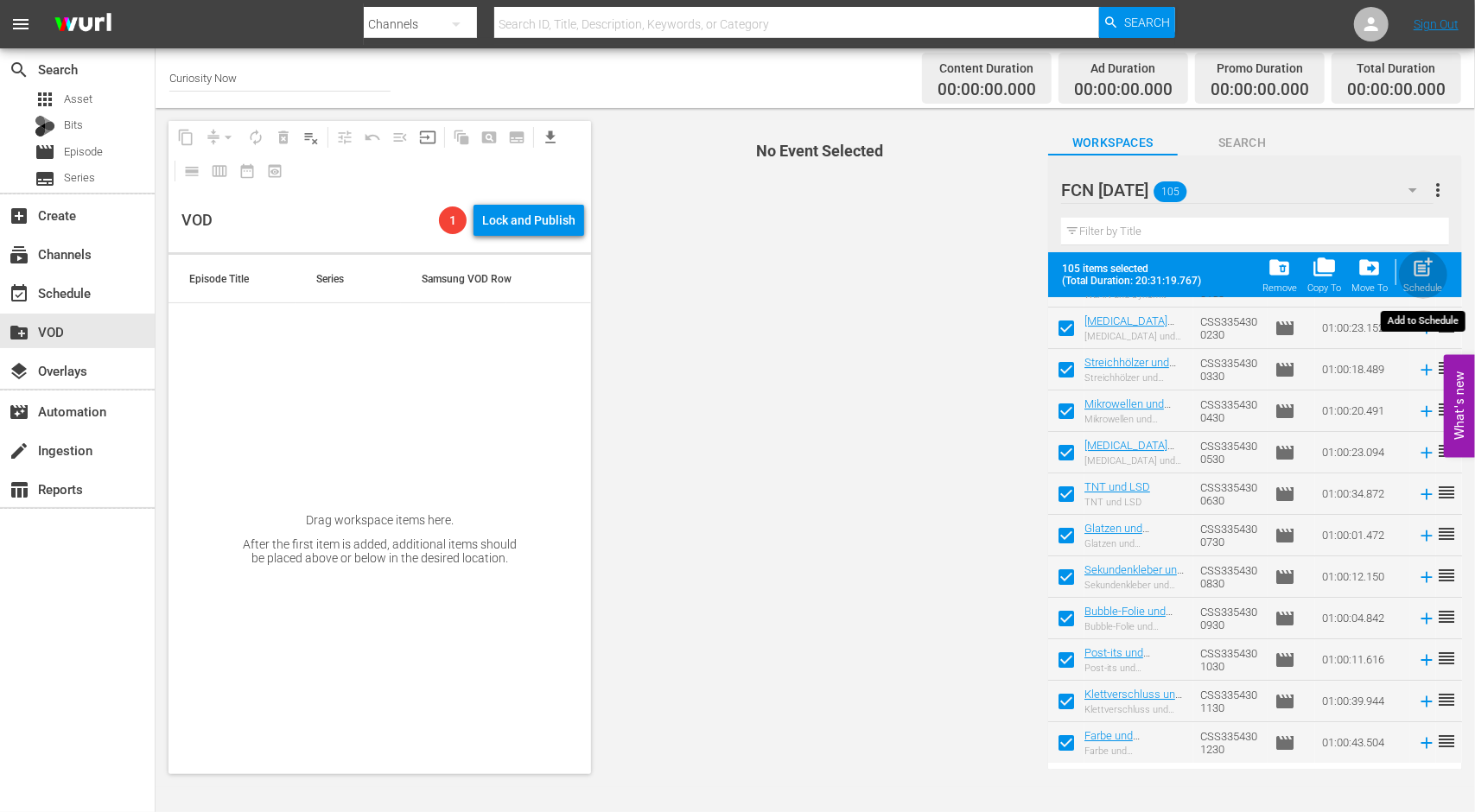
checkbox input "false"
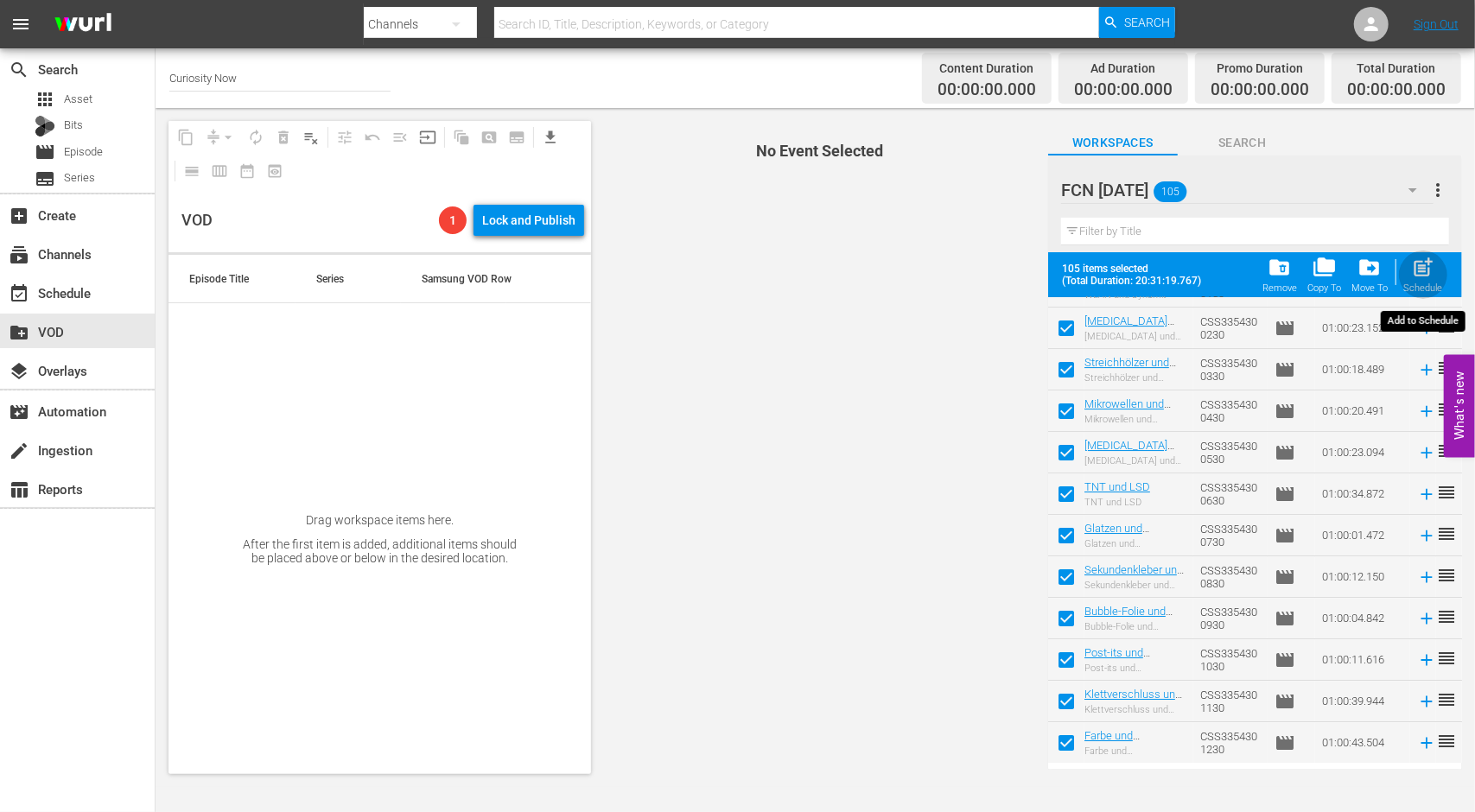
checkbox input "false"
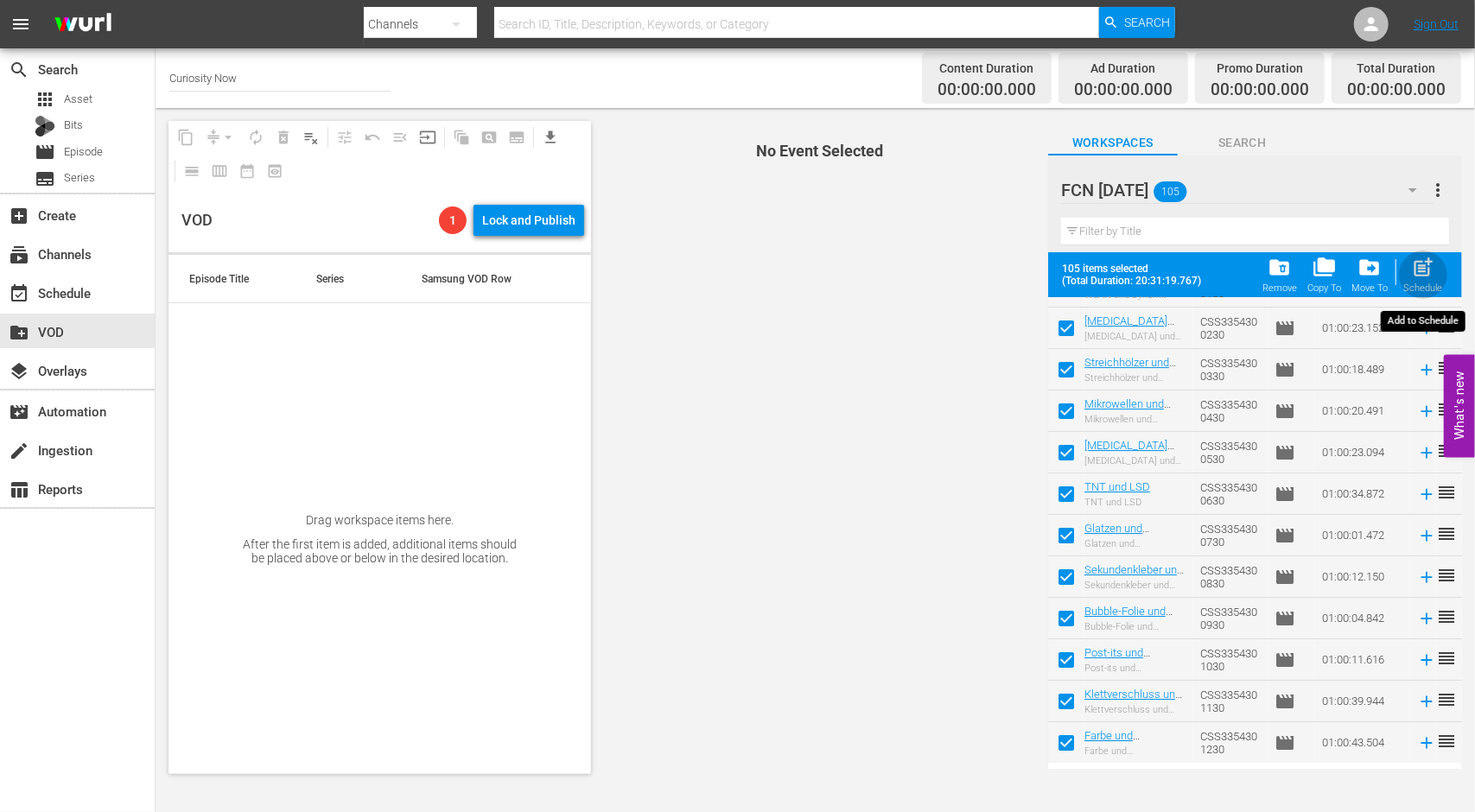
checkbox input "false"
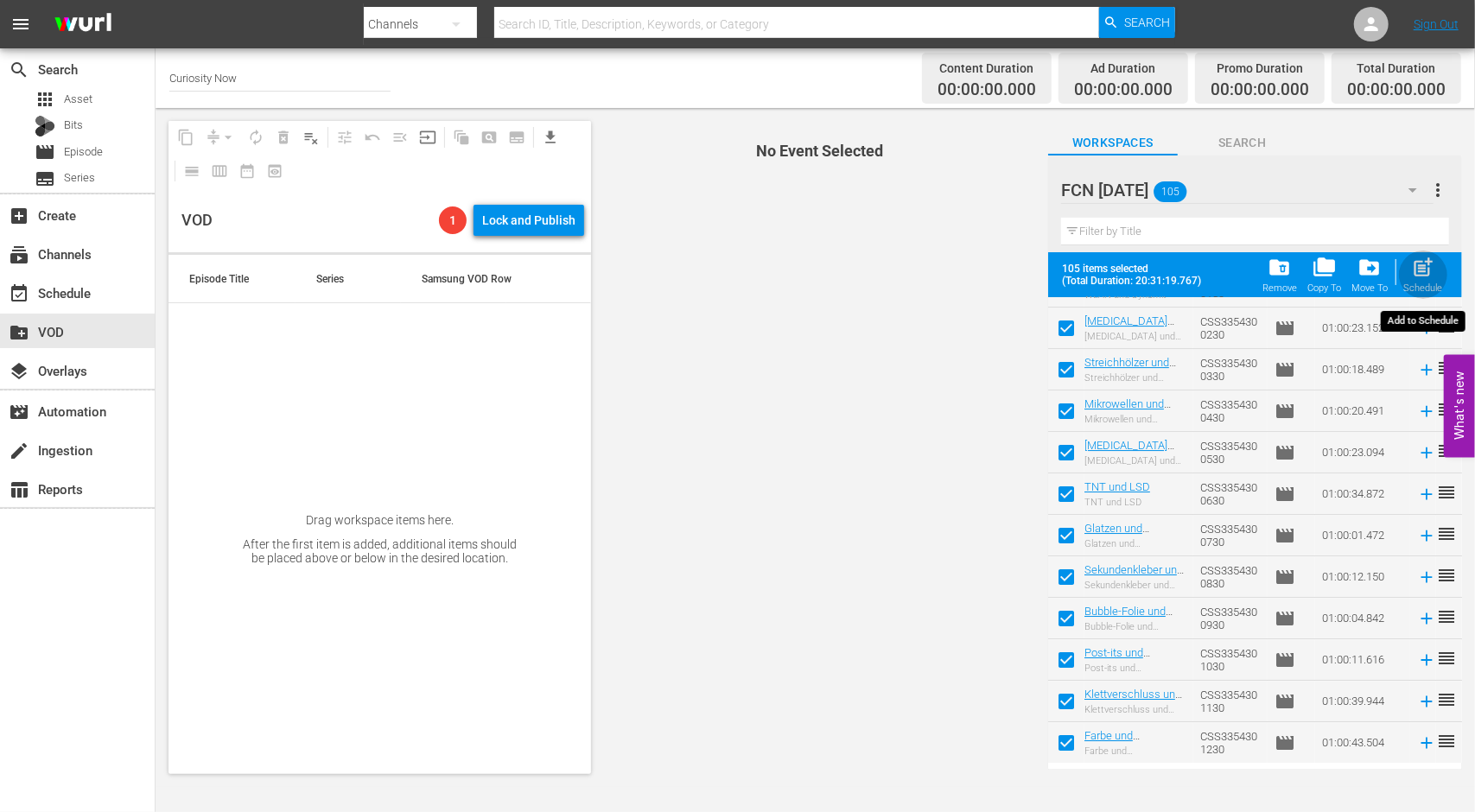
checkbox input "false"
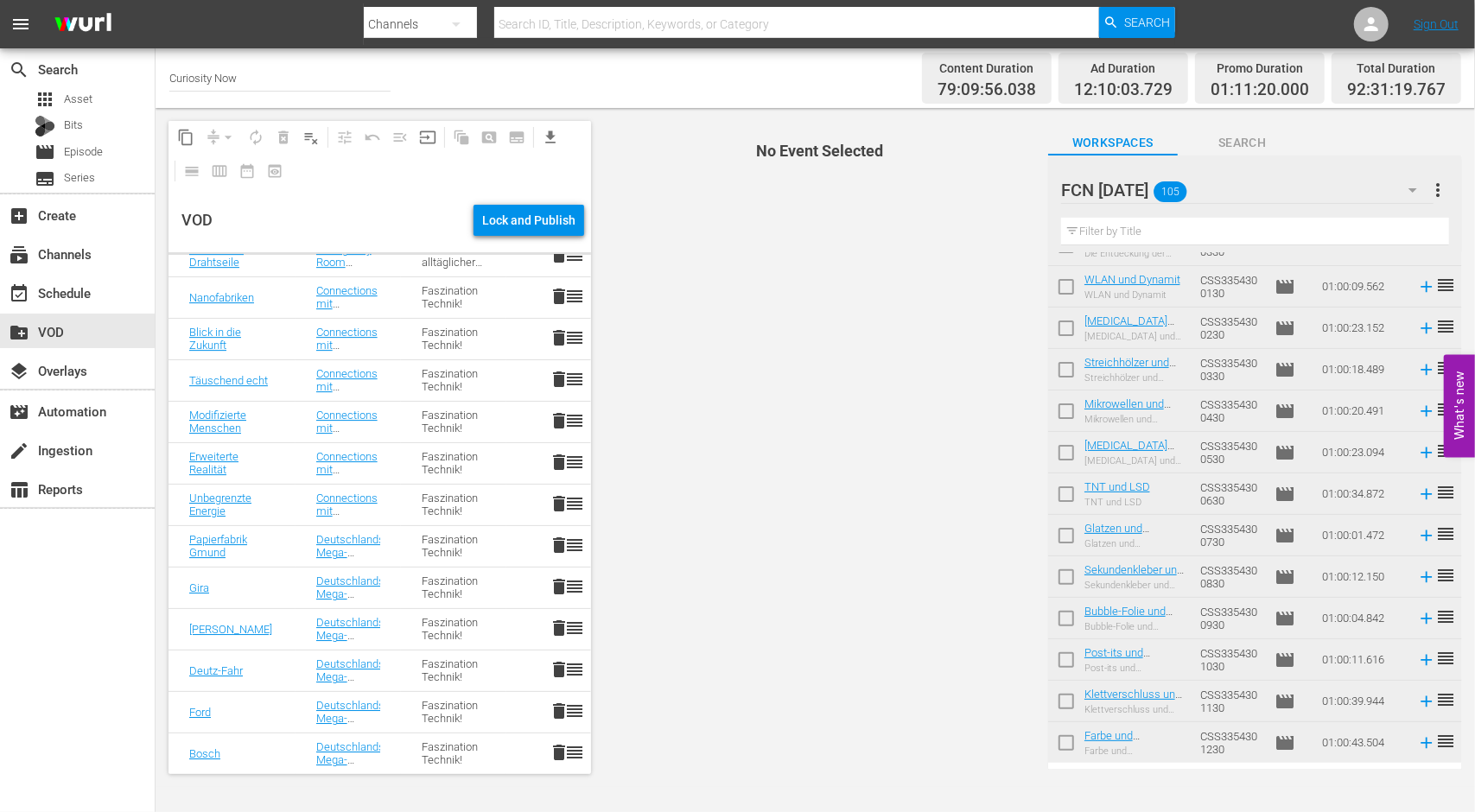
scroll to position [3882, 0]
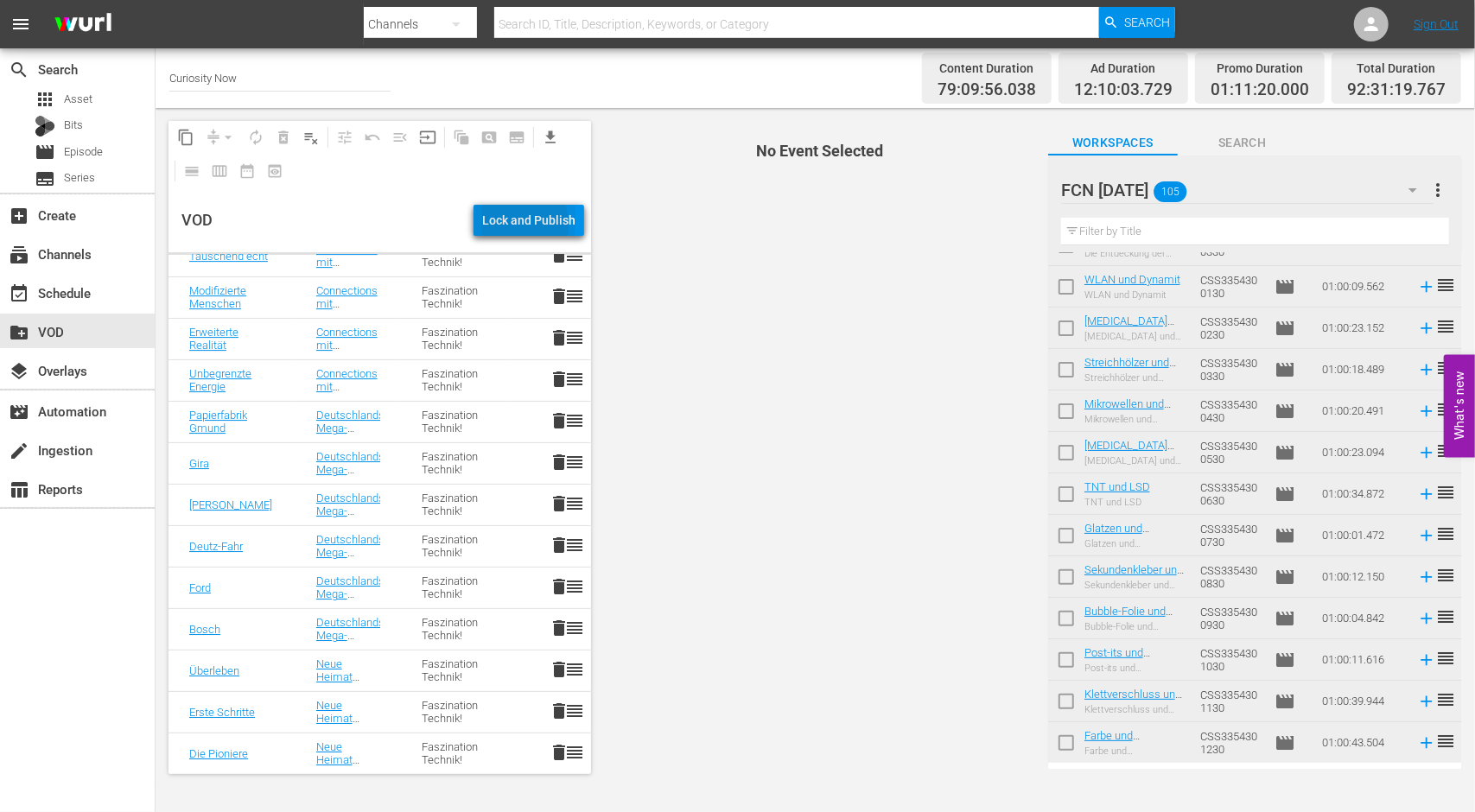
click at [502, 225] on div "Lock and Publish" at bounding box center [529, 219] width 93 height 31
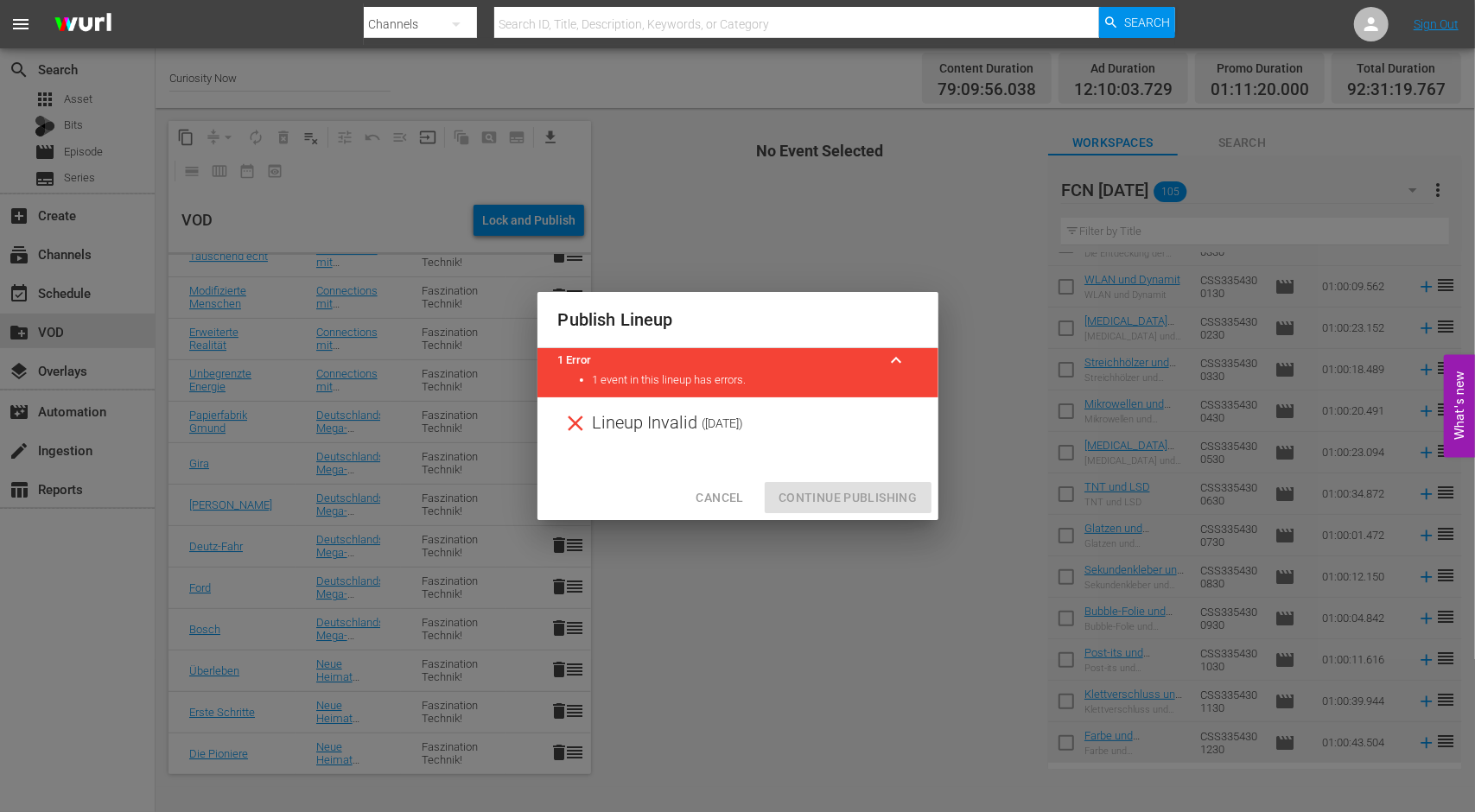
click at [713, 497] on span "Cancel" at bounding box center [719, 498] width 48 height 22
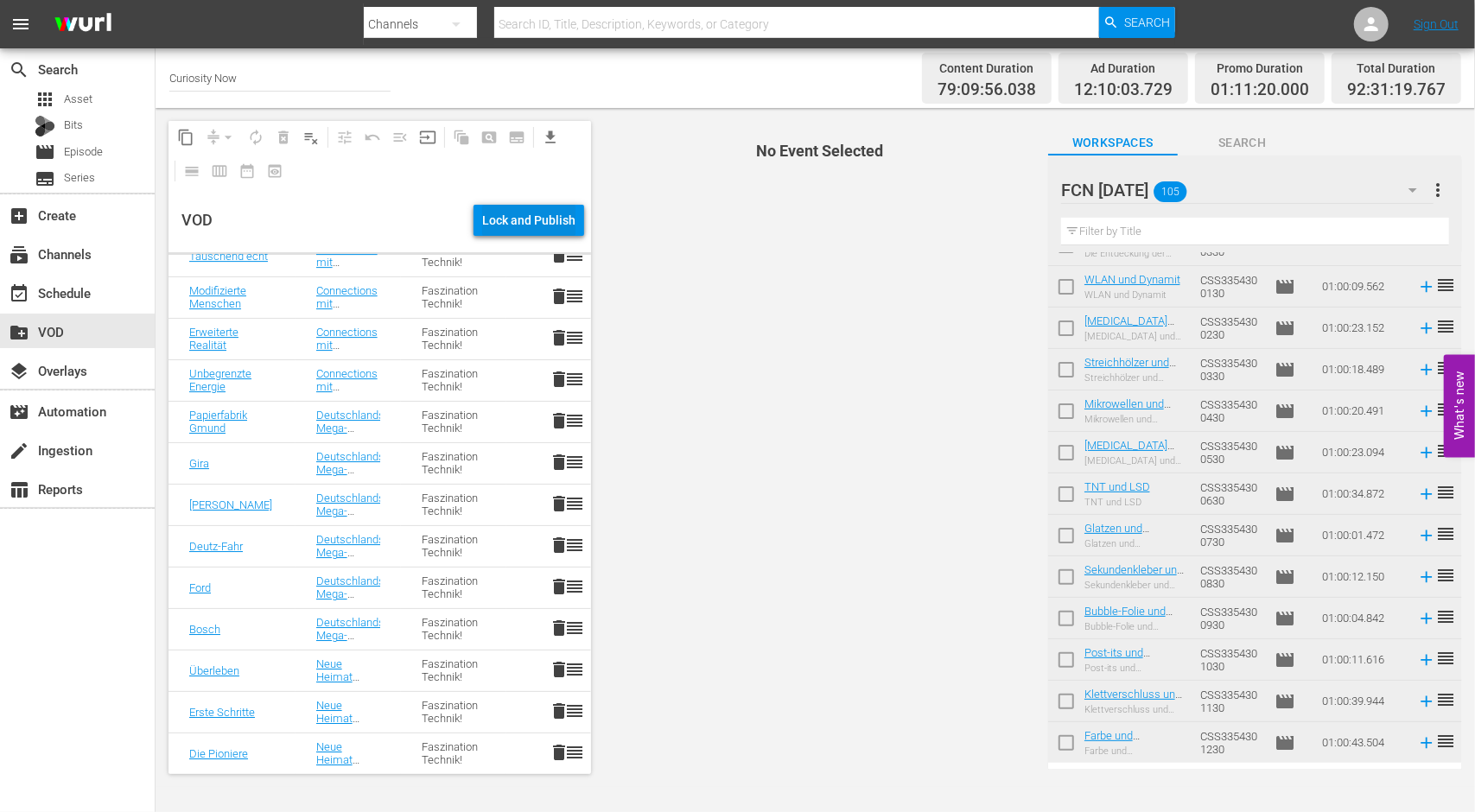
click at [546, 214] on div "Lock and Publish" at bounding box center [529, 219] width 93 height 31
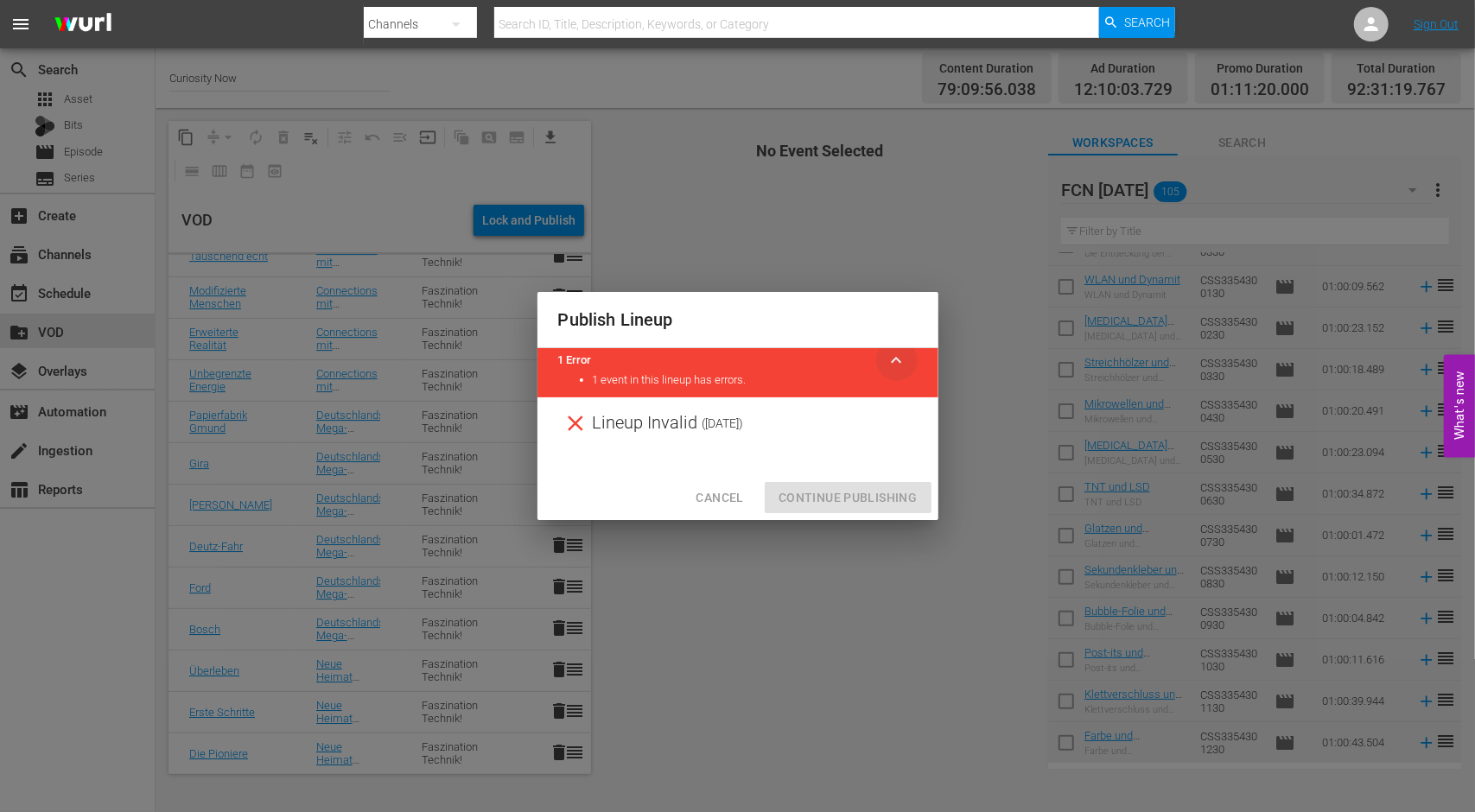
click at [901, 364] on span "keyboard_arrow_up" at bounding box center [897, 360] width 21 height 21
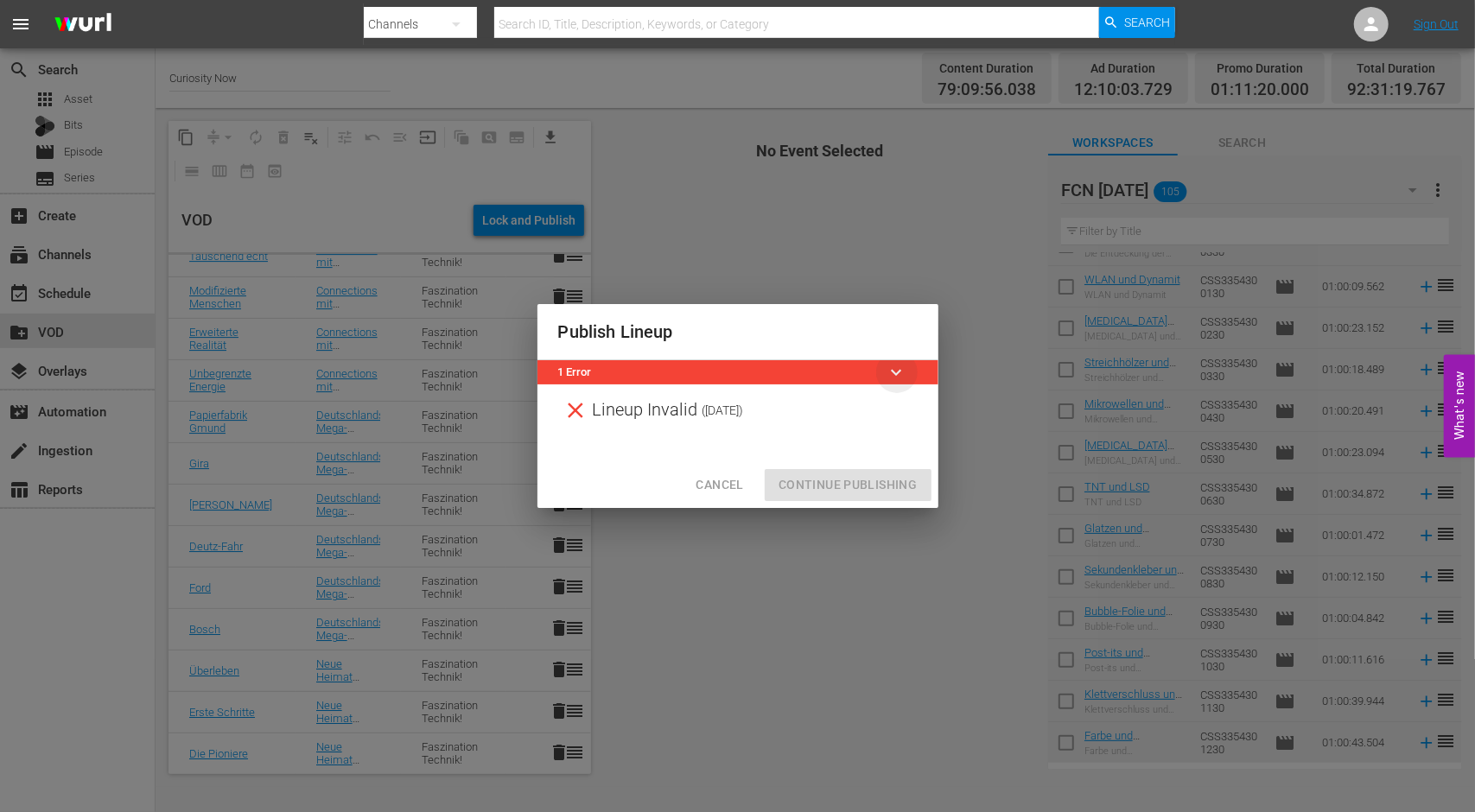
click at [901, 364] on span "keyboard_arrow_down" at bounding box center [897, 372] width 21 height 21
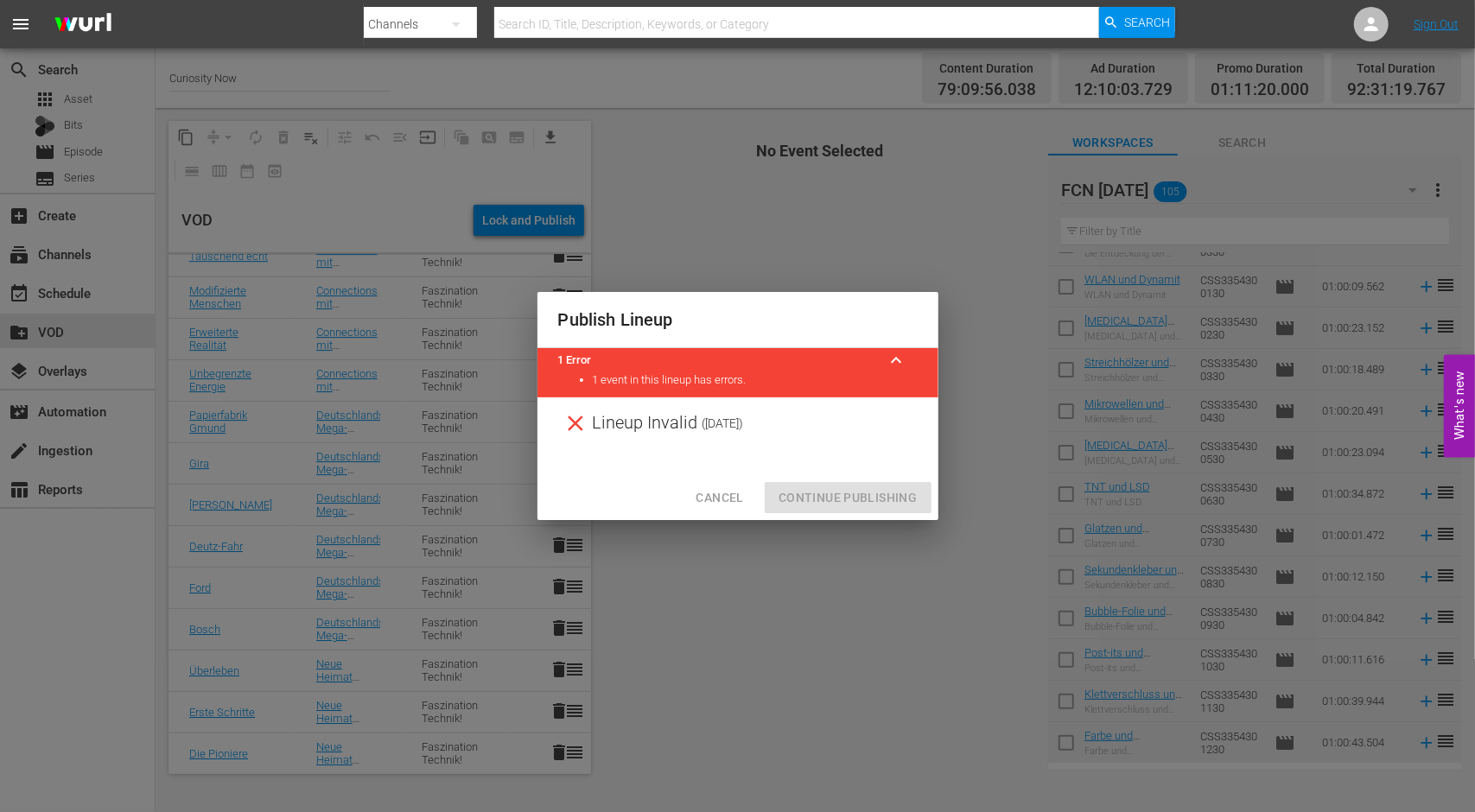
click at [612, 381] on li "1 event in this lineup has errors." at bounding box center [754, 380] width 324 height 17
click at [715, 499] on span "Cancel" at bounding box center [719, 498] width 48 height 22
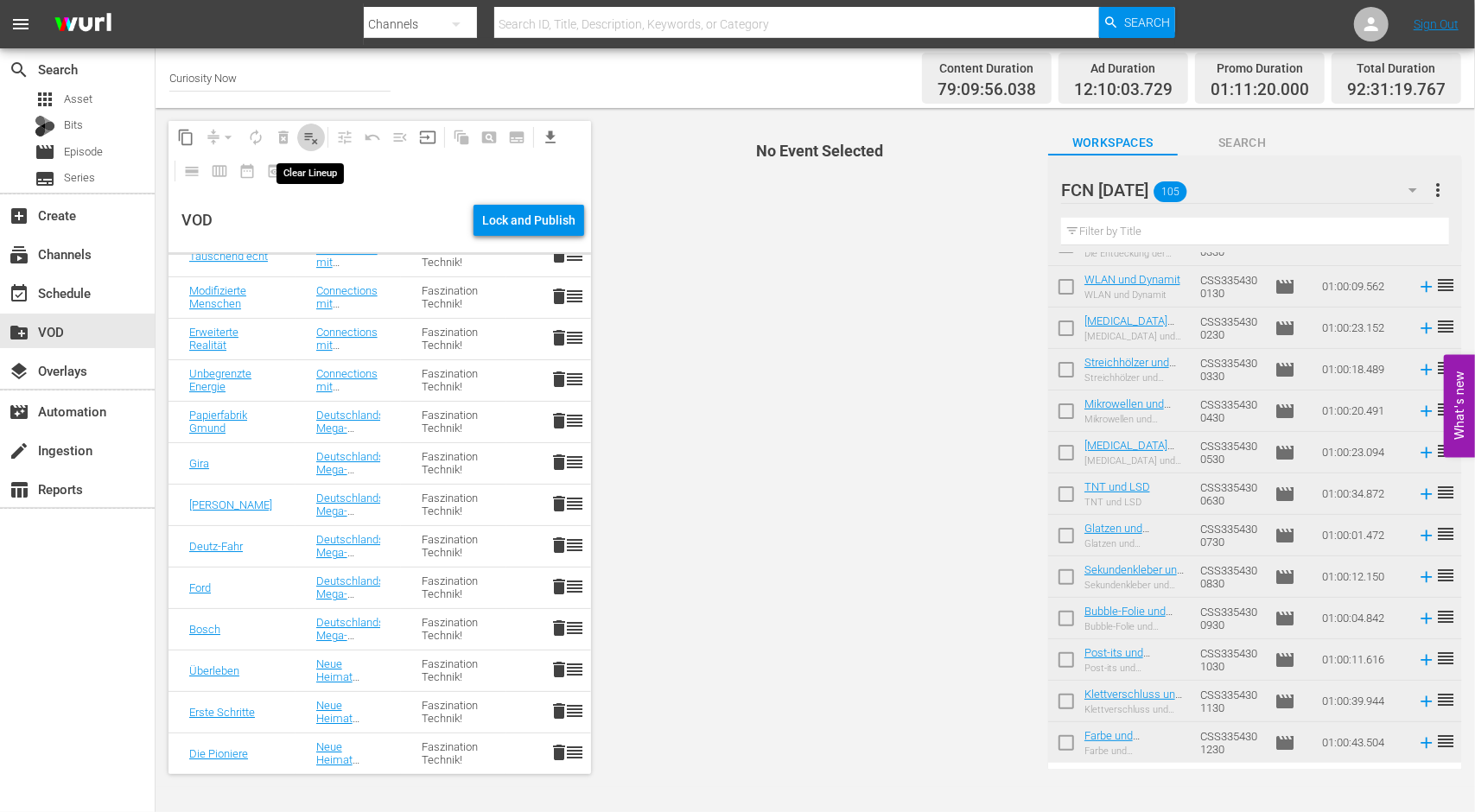
click at [312, 134] on span "playlist_remove_outlined" at bounding box center [310, 137] width 17 height 17
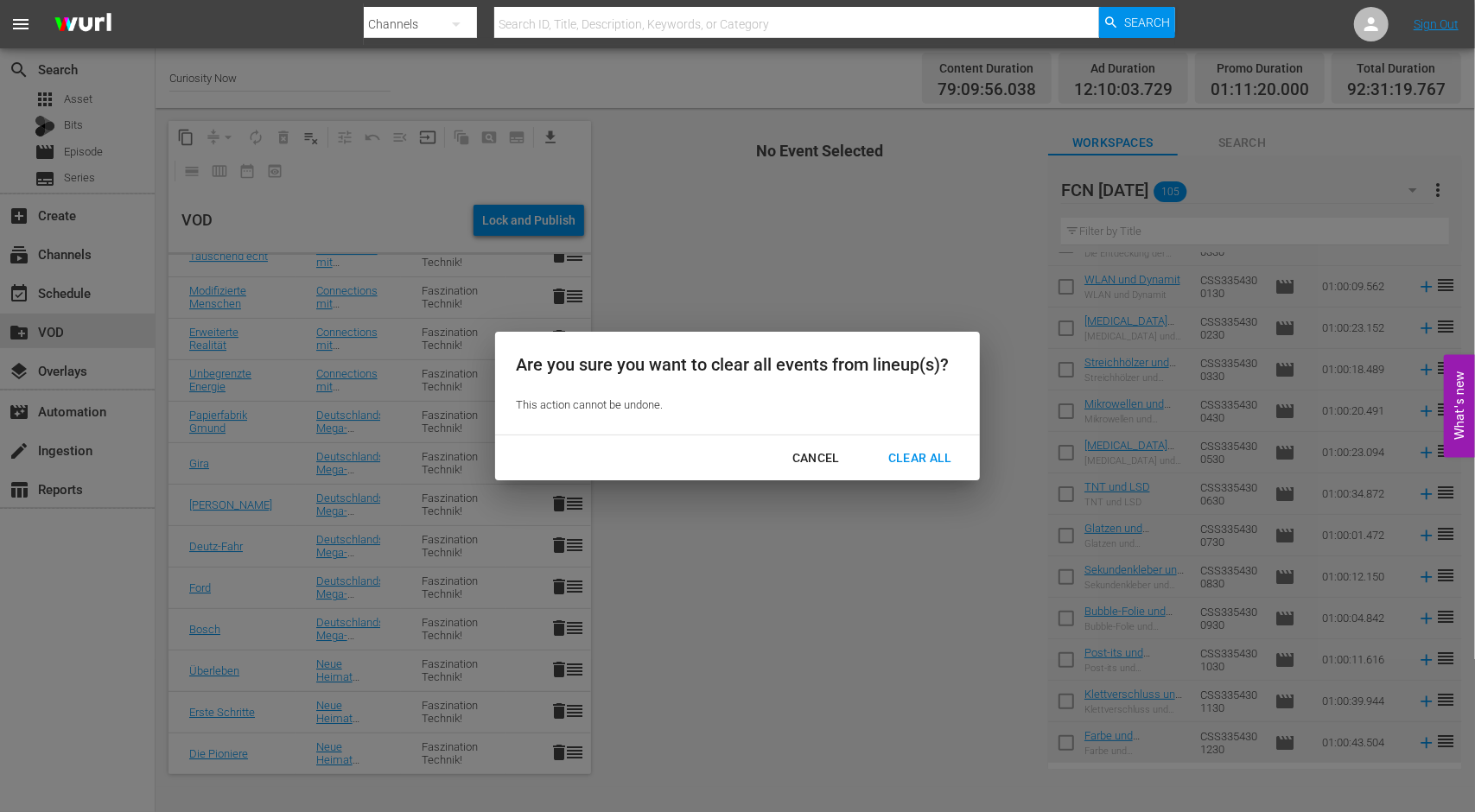
click at [931, 451] on div "Clear All" at bounding box center [920, 458] width 91 height 22
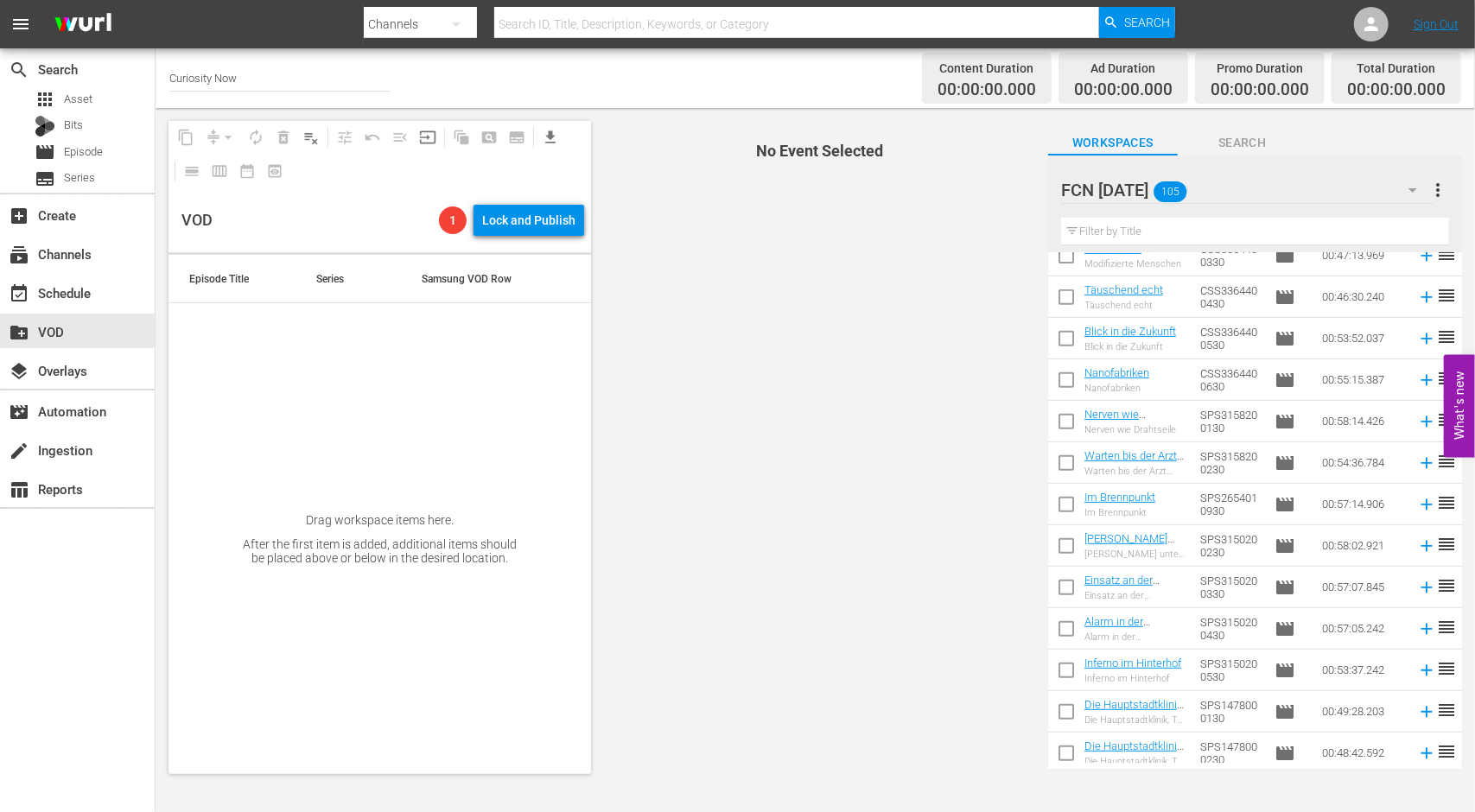
scroll to position [0, 0]
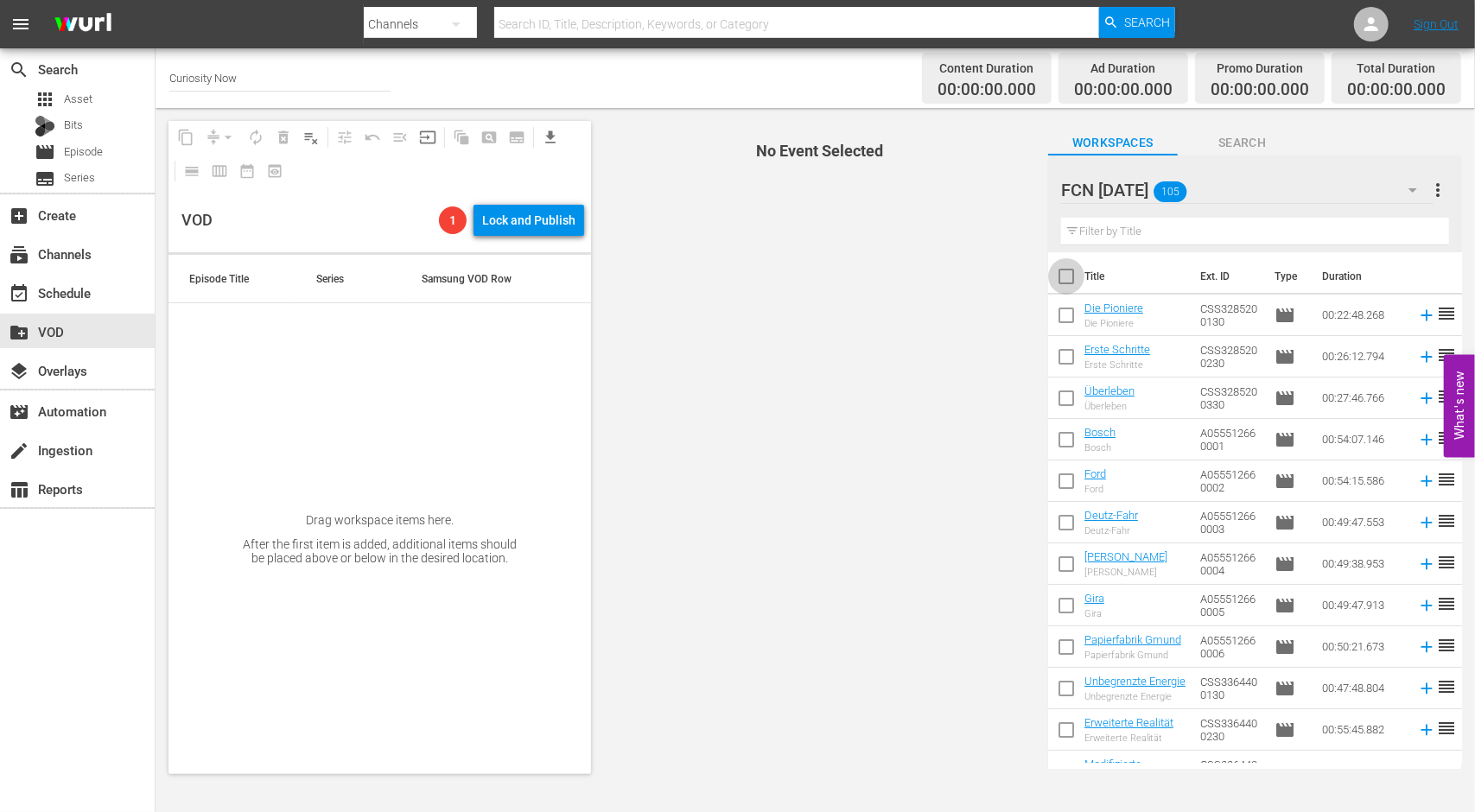
click at [1066, 271] on input "checkbox" at bounding box center [1066, 280] width 37 height 37
checkbox input "true"
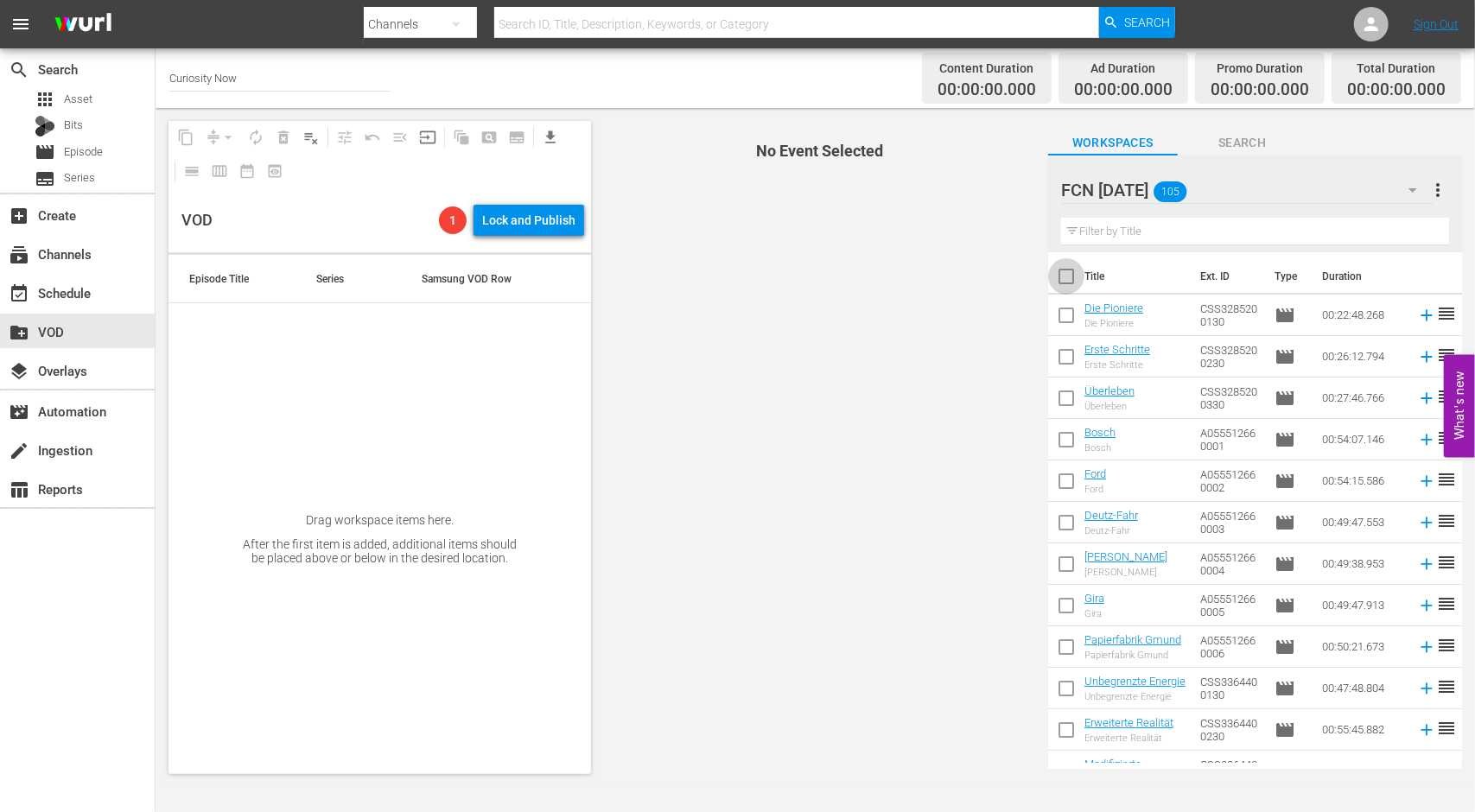
checkbox input "true"
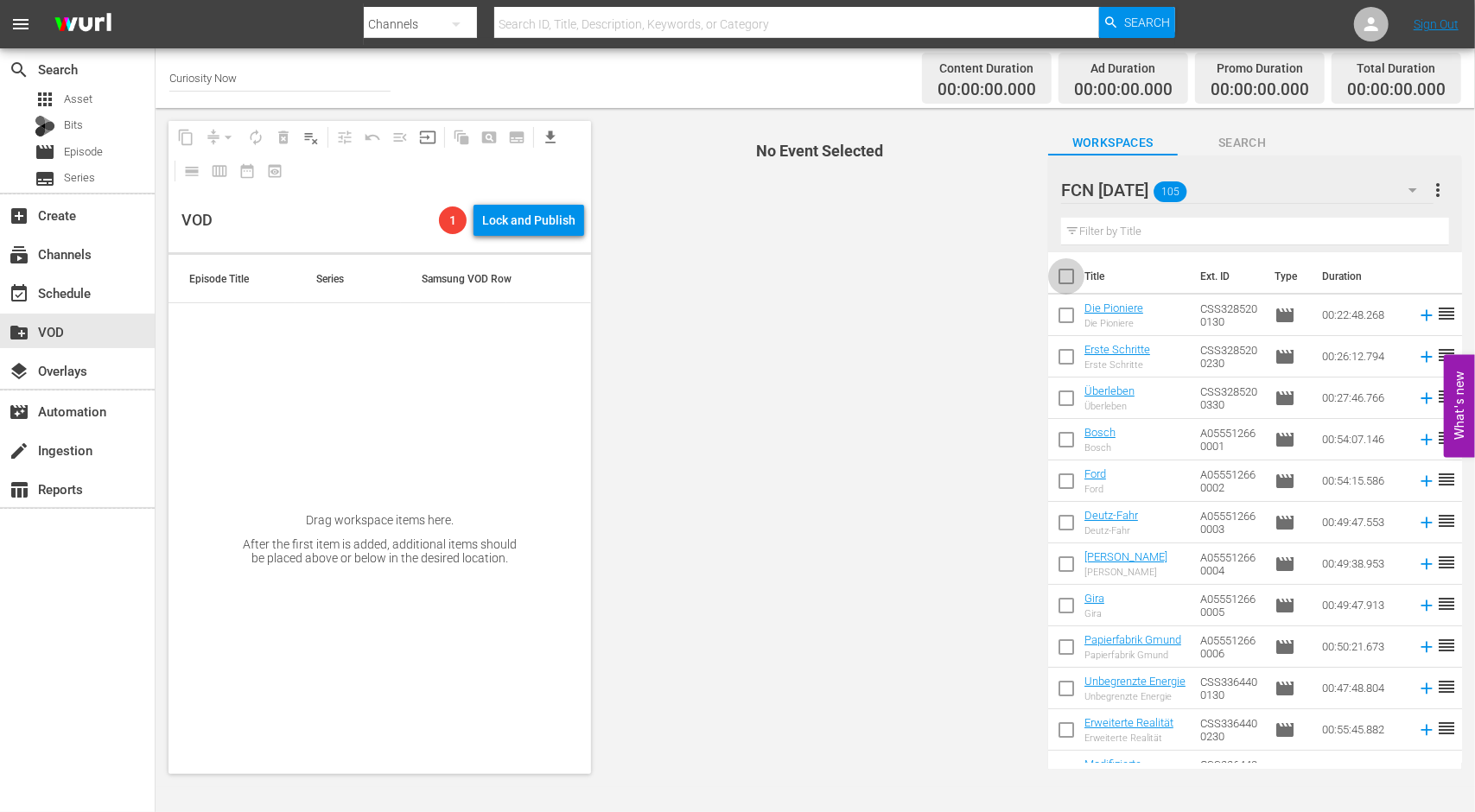
checkbox input "true"
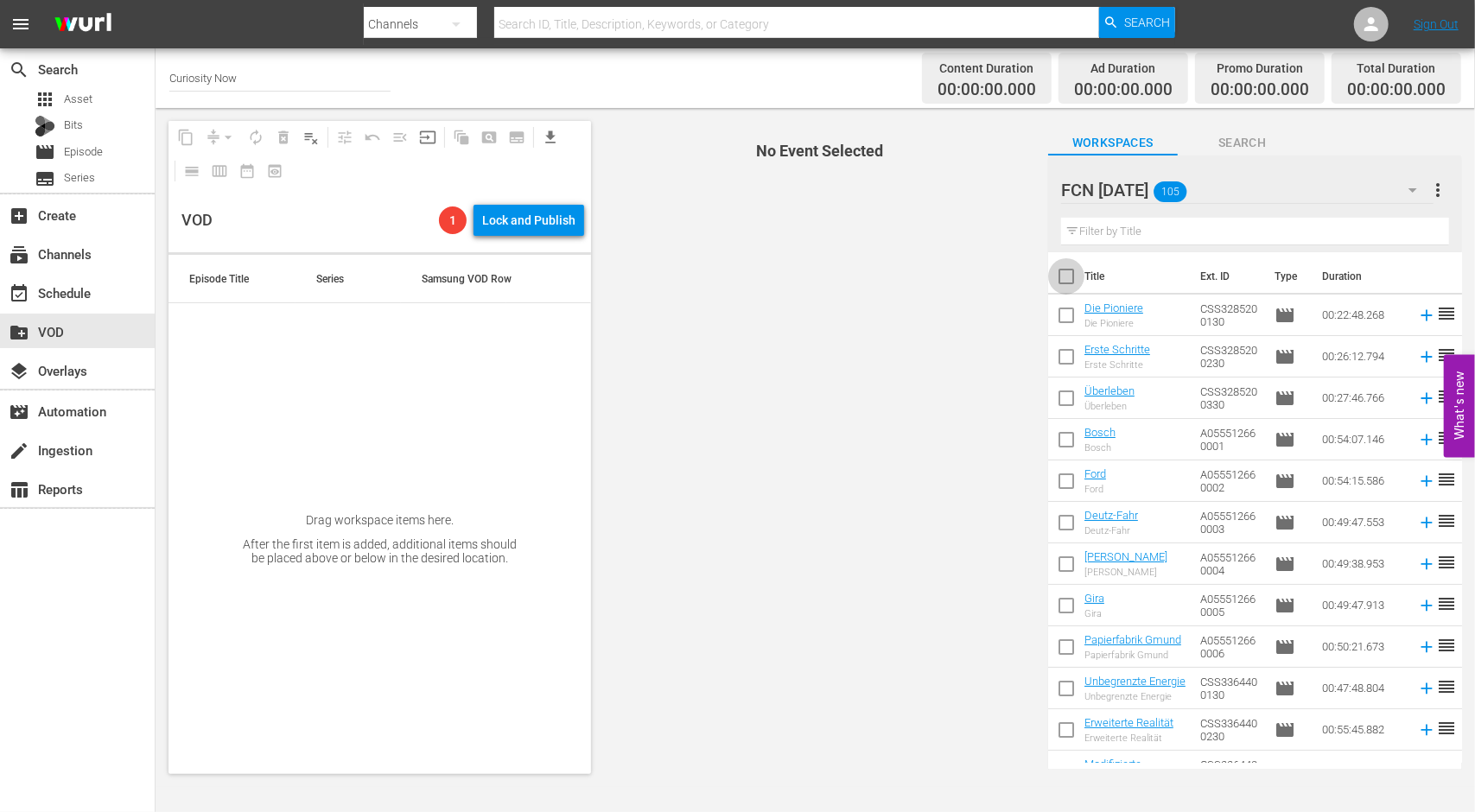
checkbox input "true"
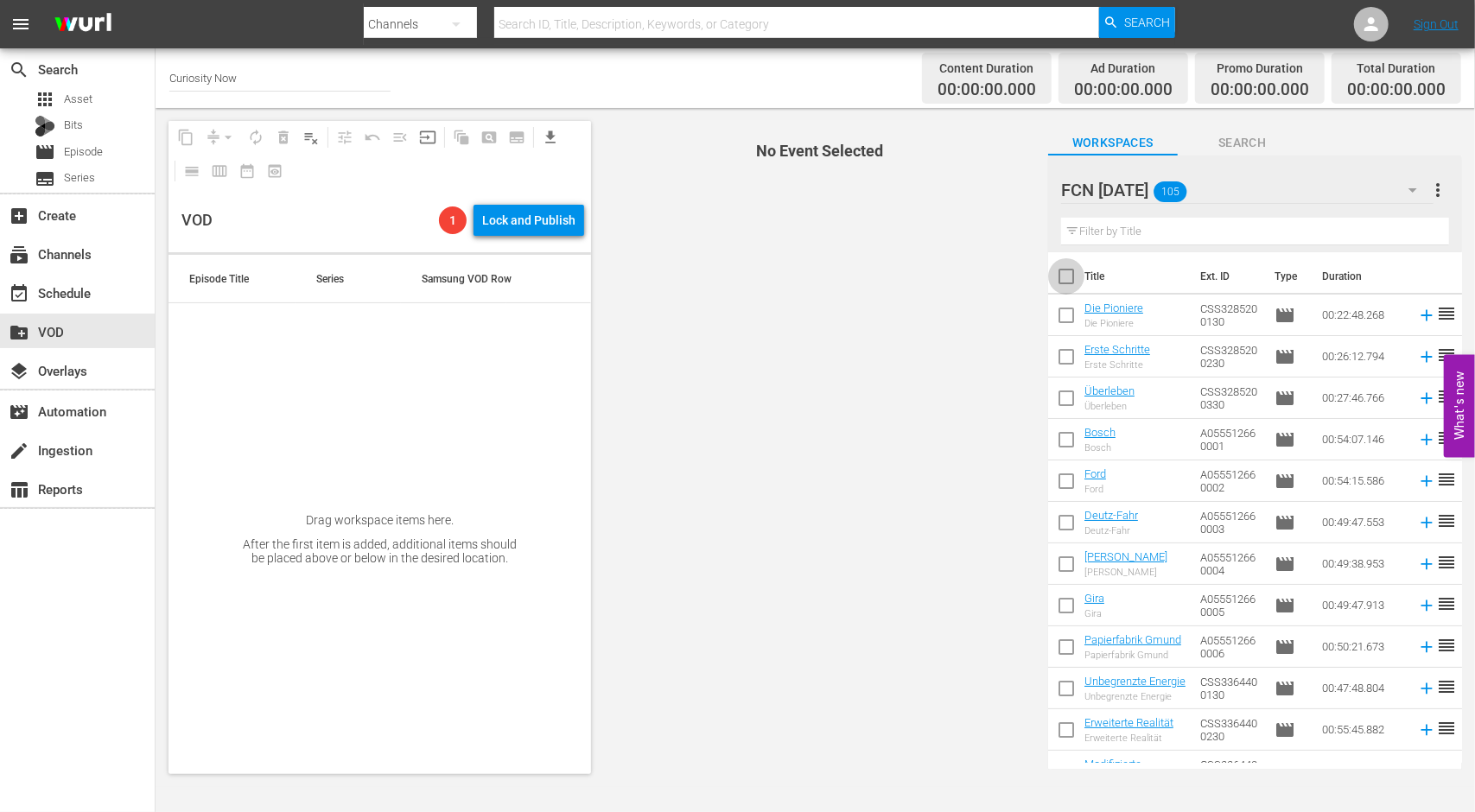
checkbox input "true"
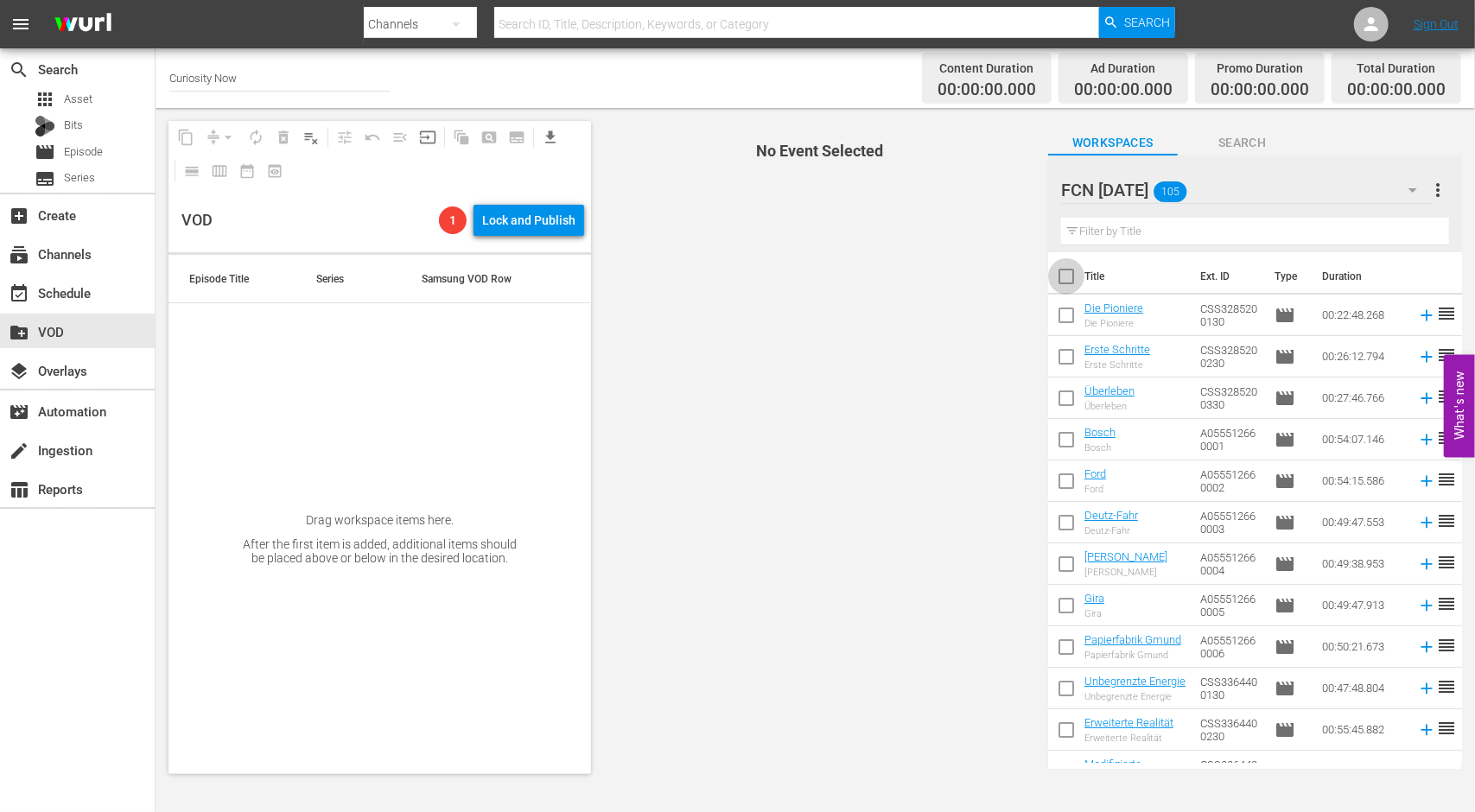
checkbox input "true"
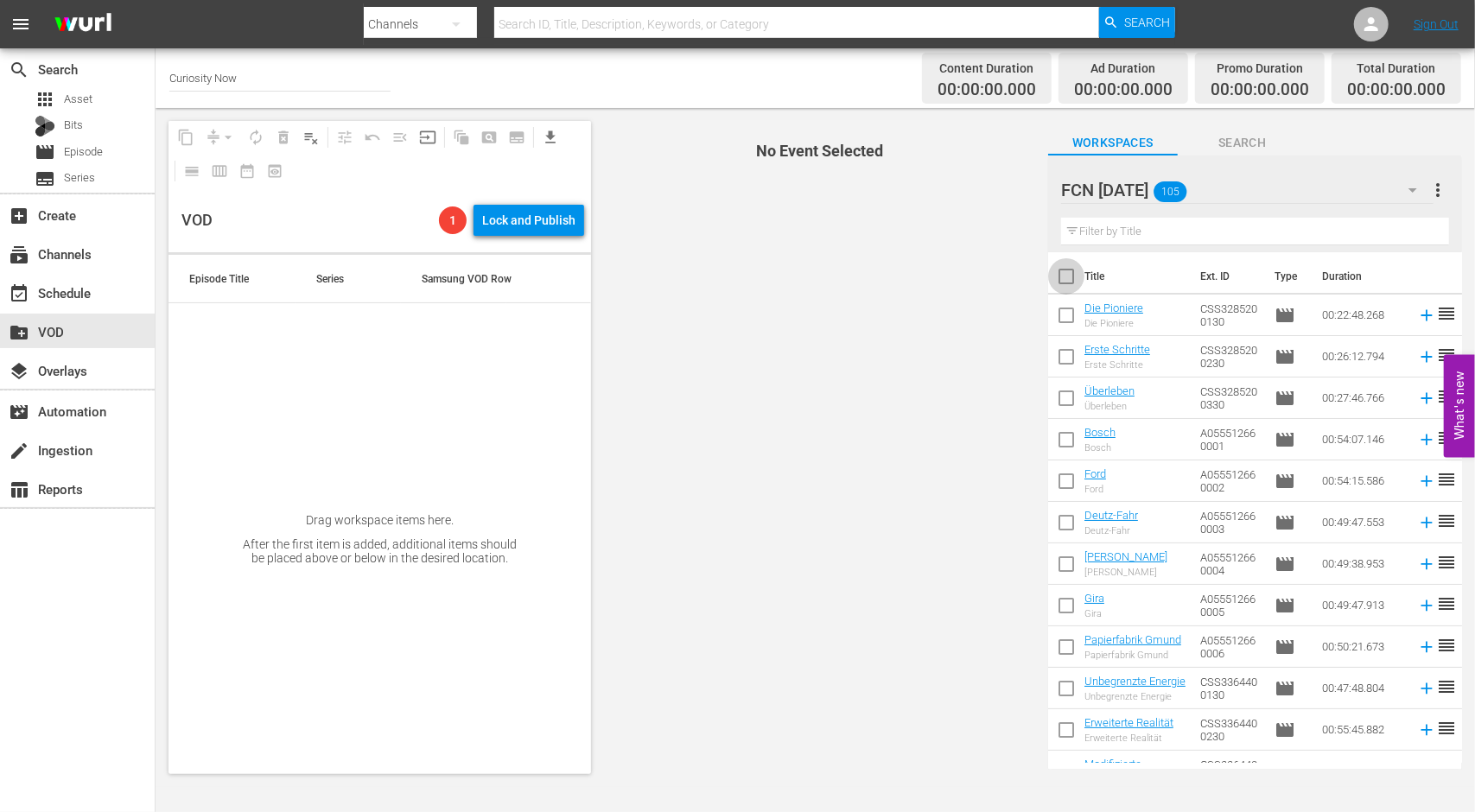
checkbox input "true"
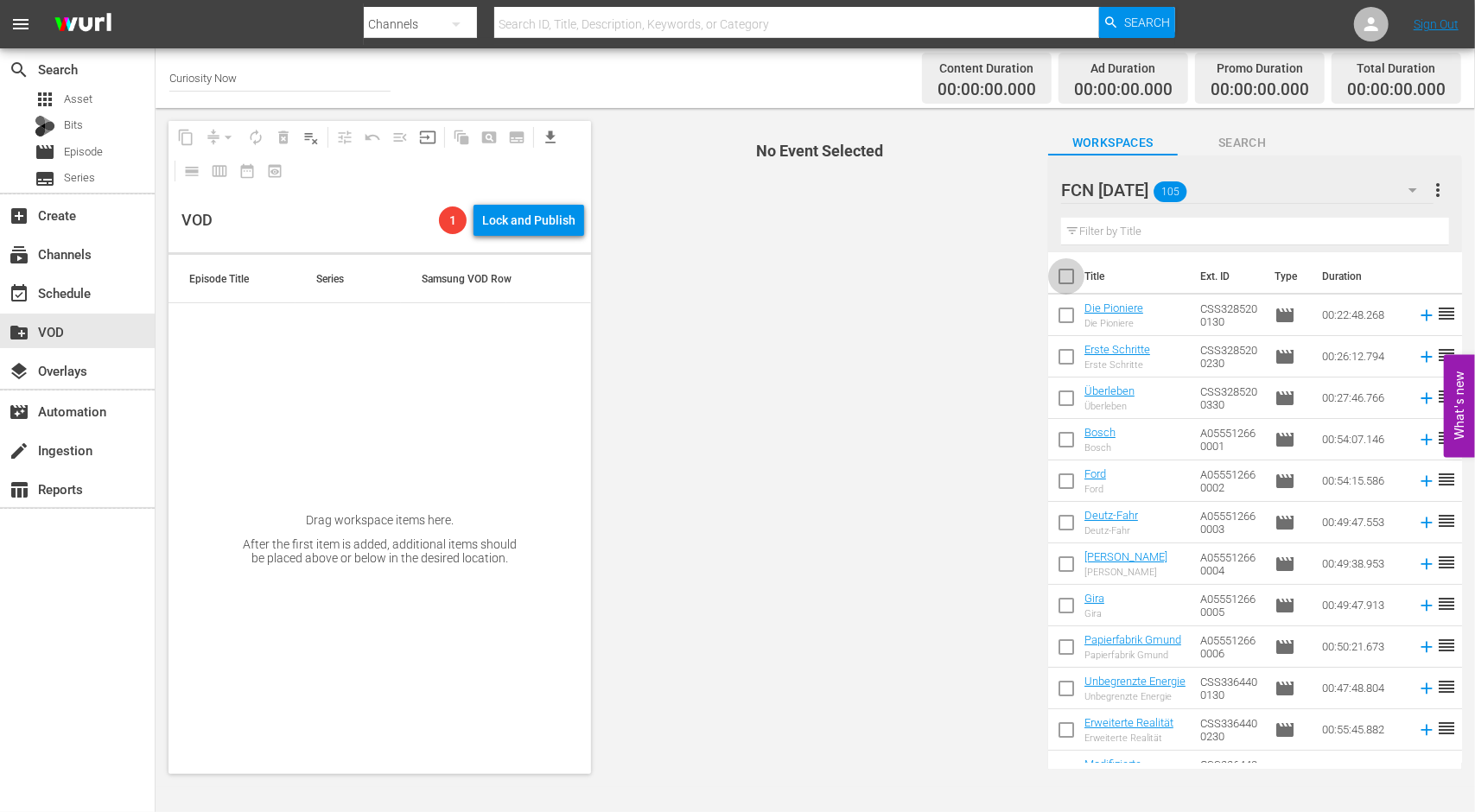
checkbox input "true"
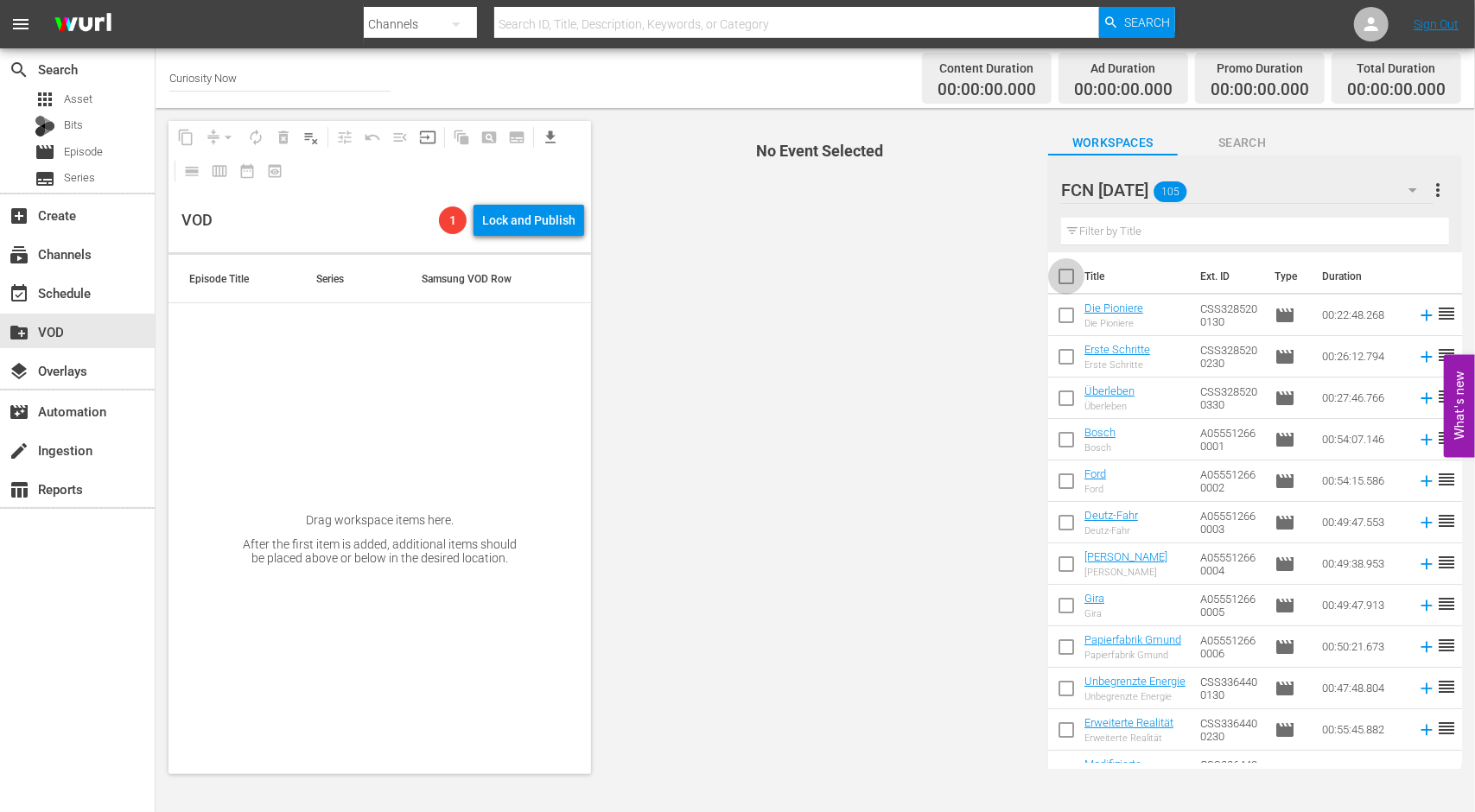
checkbox input "true"
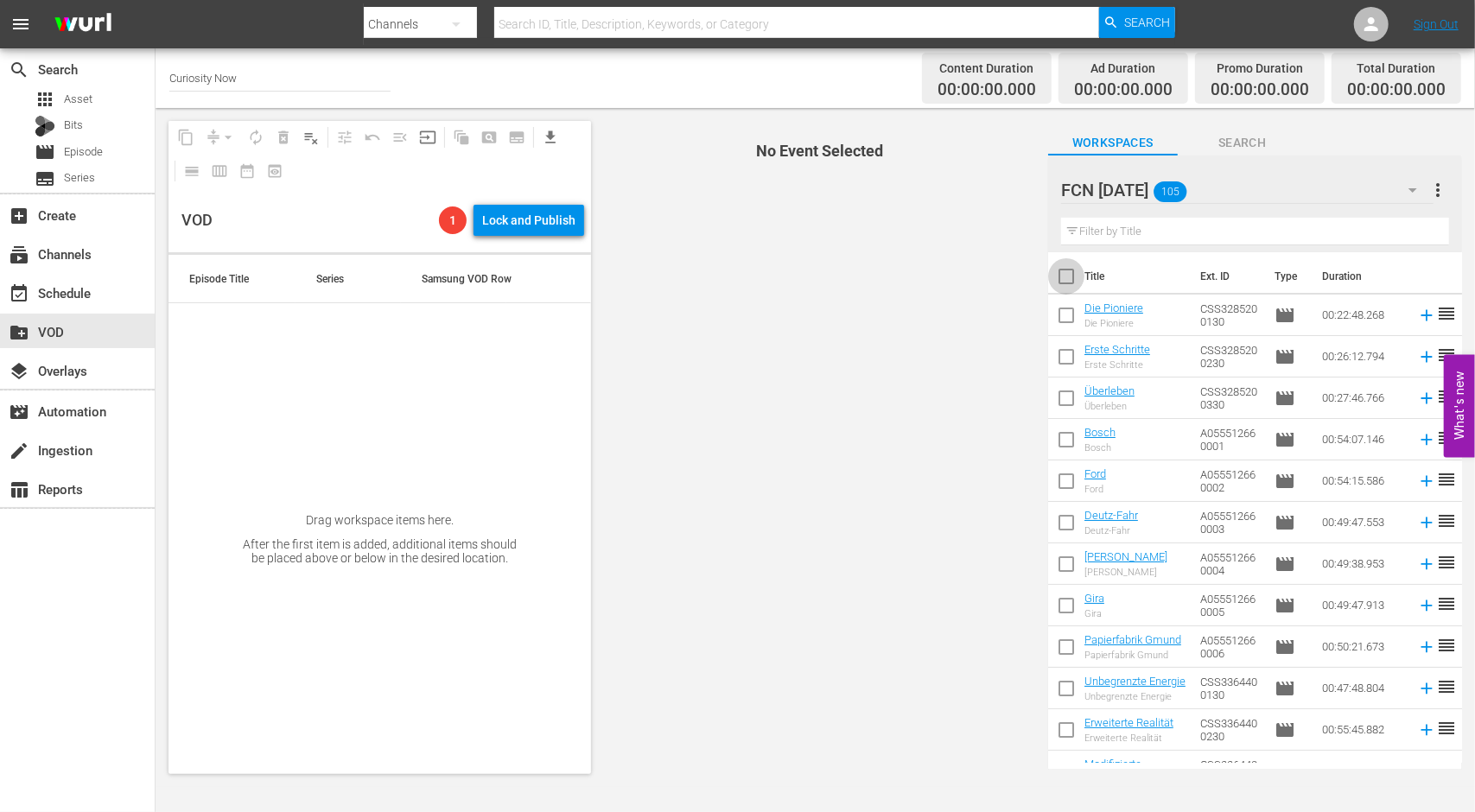
checkbox input "true"
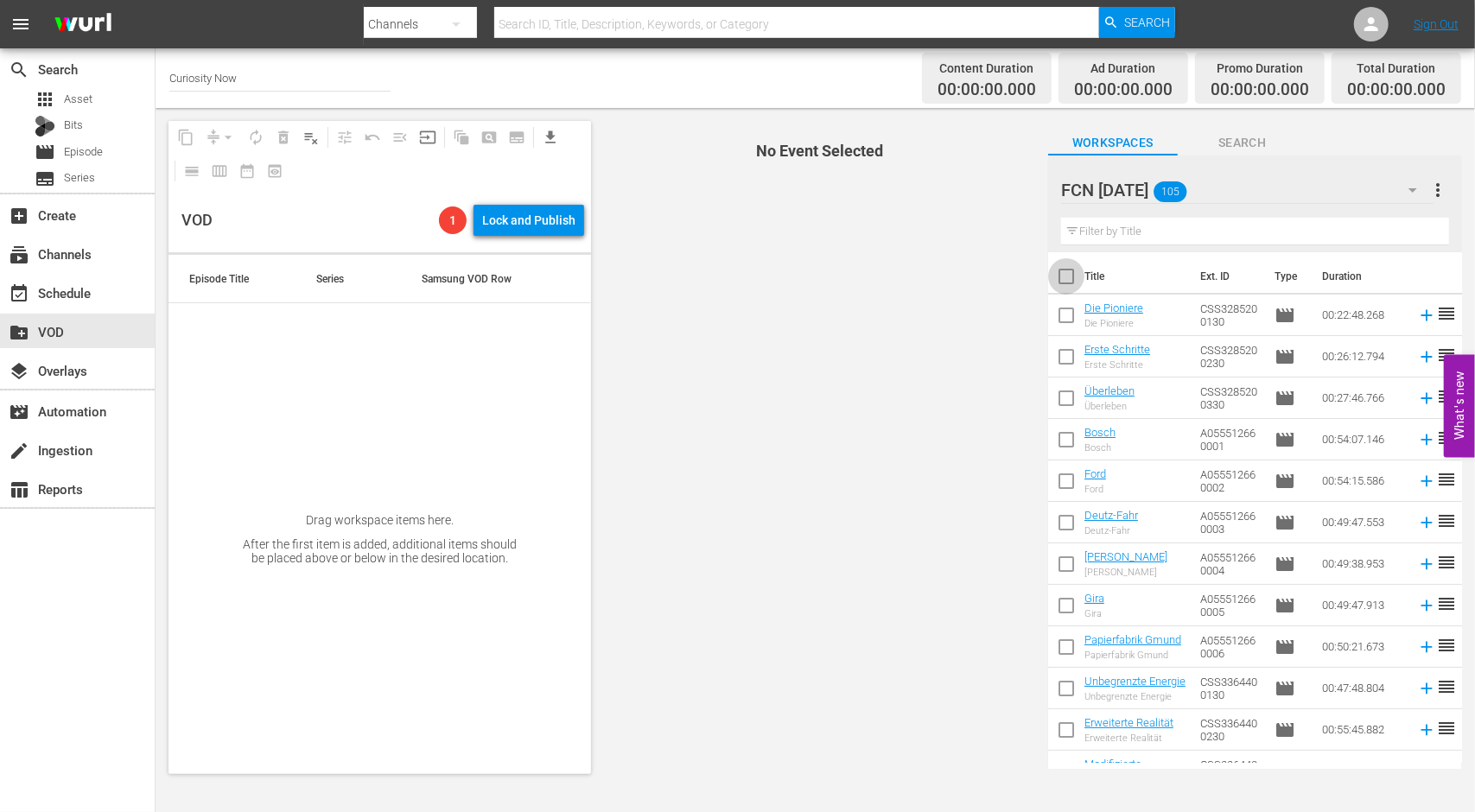
checkbox input "true"
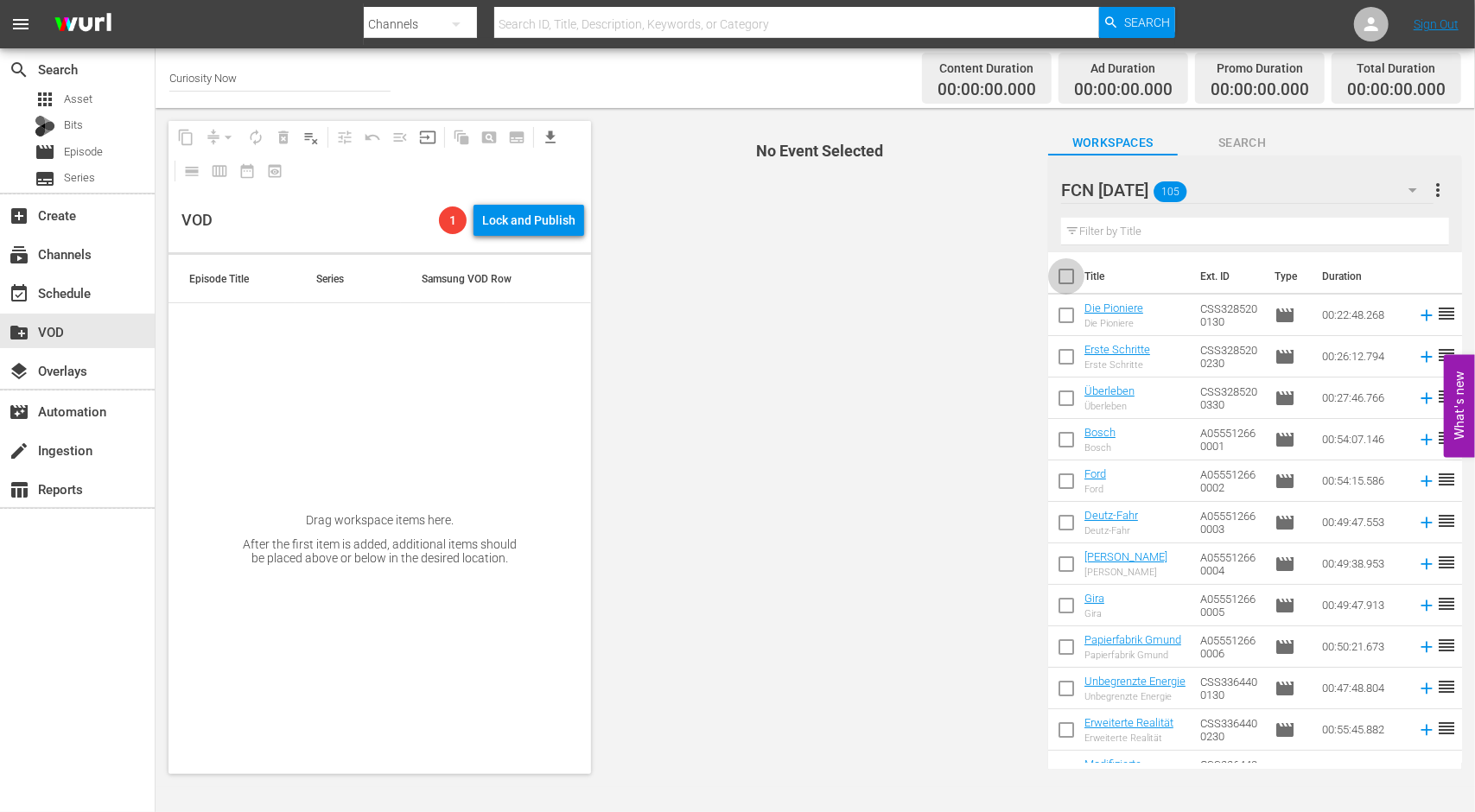
checkbox input "true"
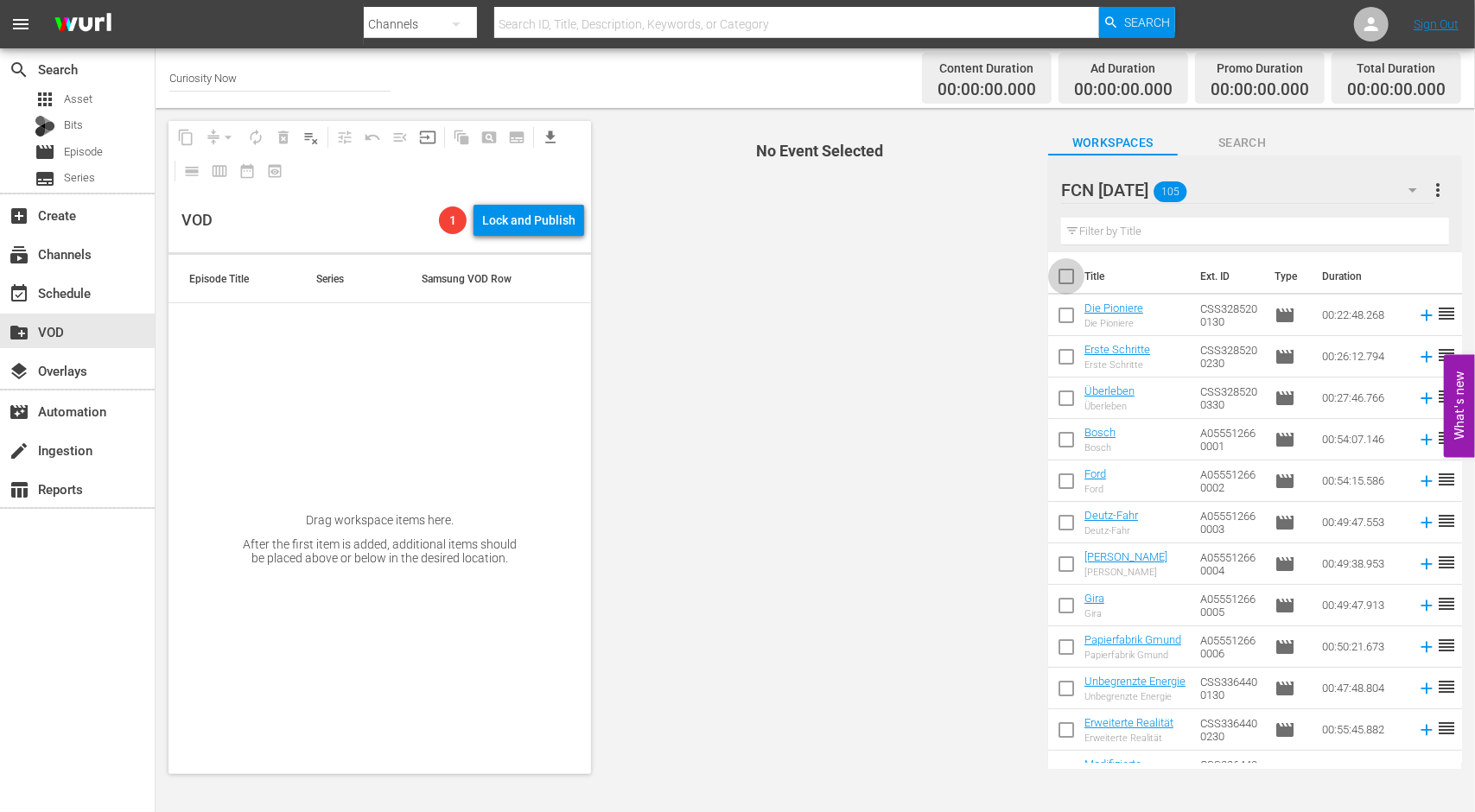
checkbox input "true"
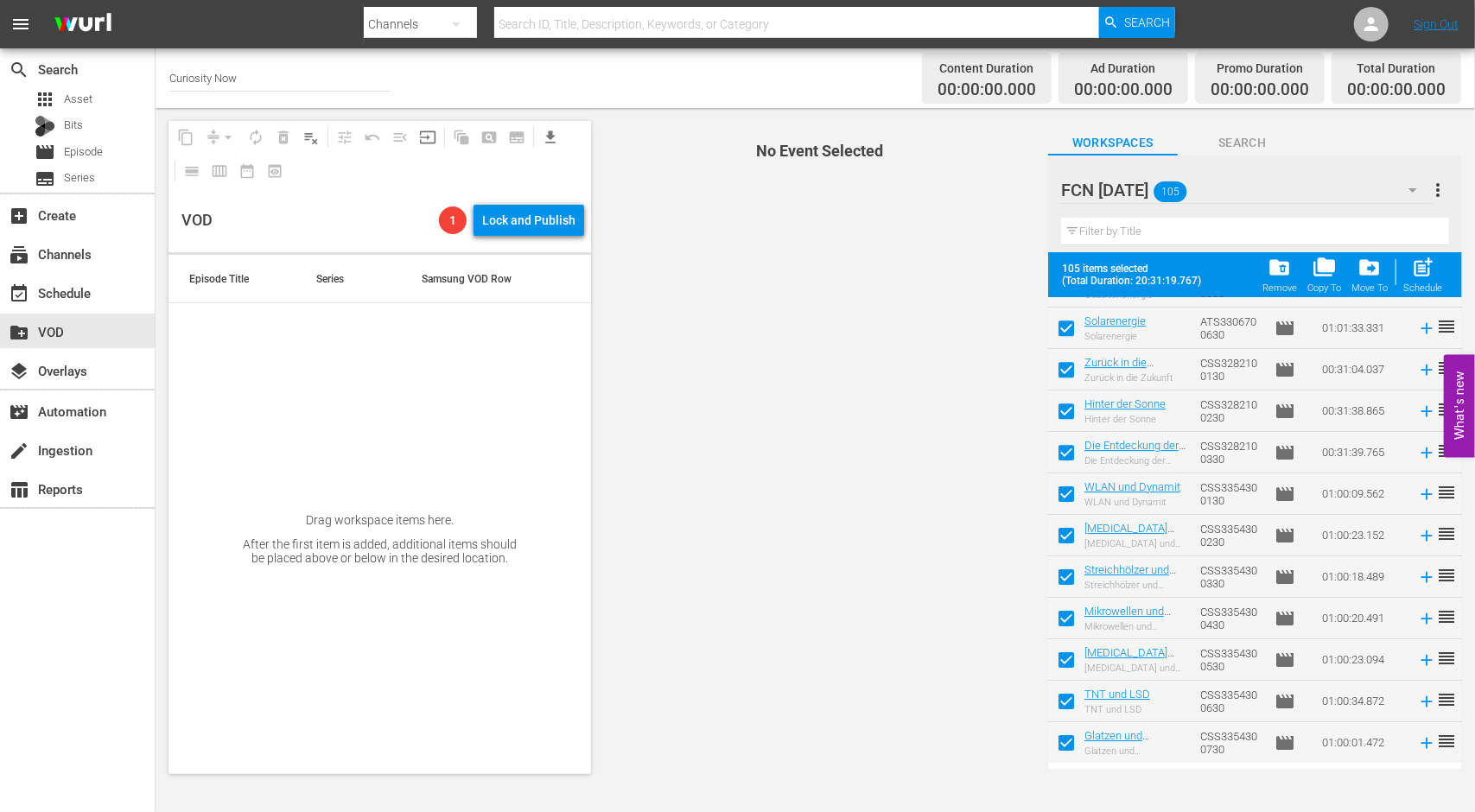
scroll to position [3928, 0]
click at [1414, 272] on span "post_add" at bounding box center [1423, 268] width 24 height 24
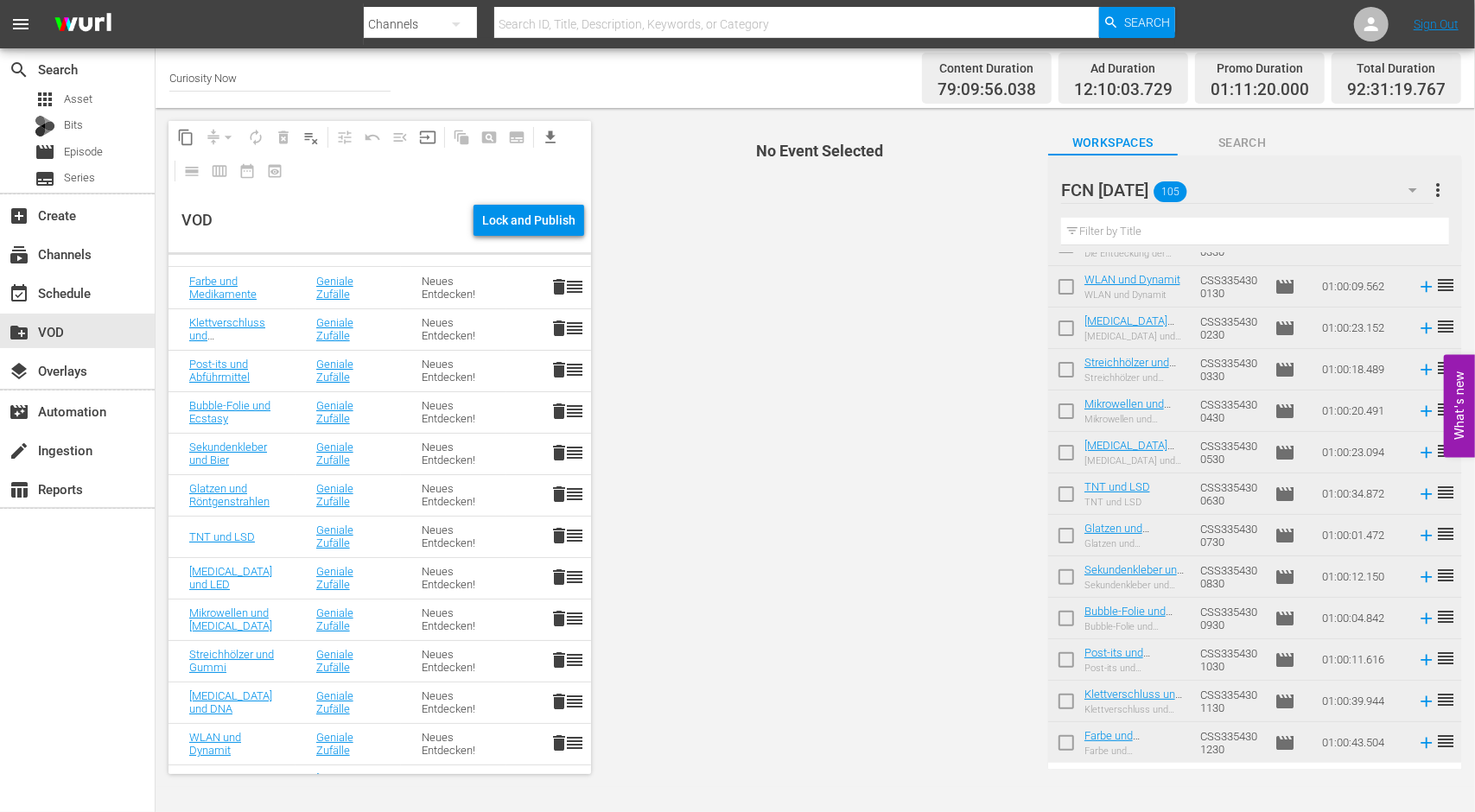
scroll to position [0, 0]
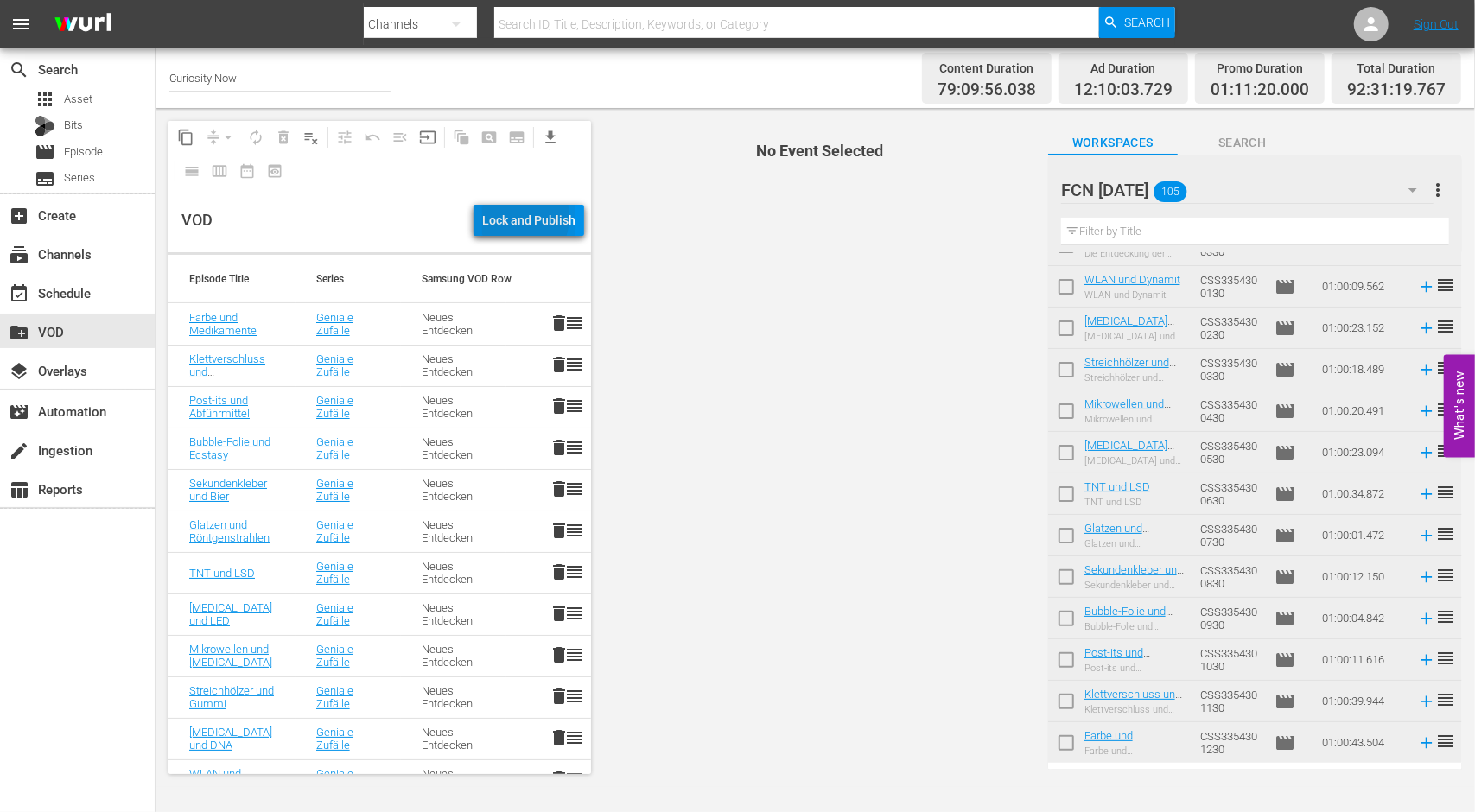
click at [519, 217] on div "Lock and Publish" at bounding box center [529, 219] width 93 height 31
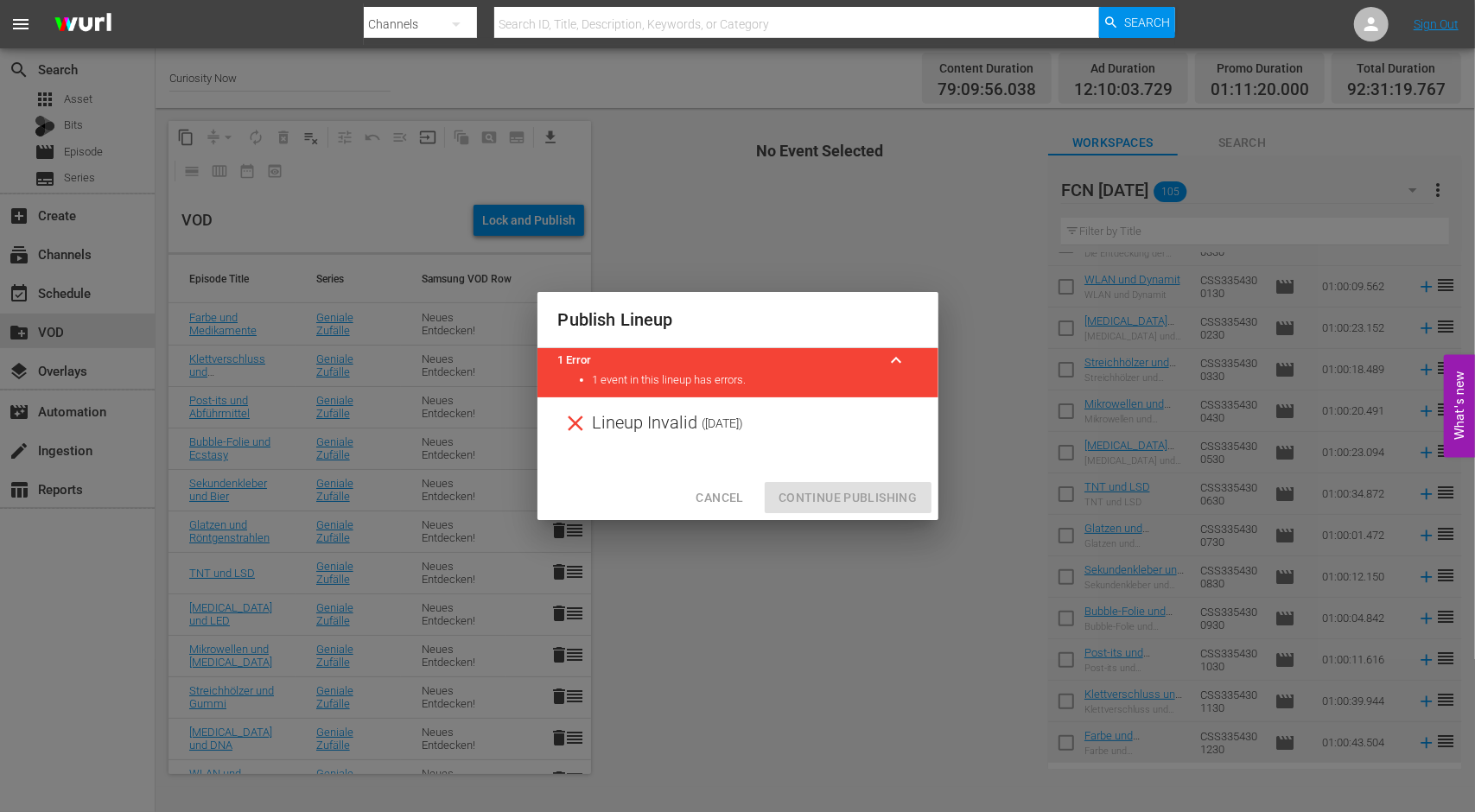
click at [731, 500] on span "Cancel" at bounding box center [719, 498] width 48 height 22
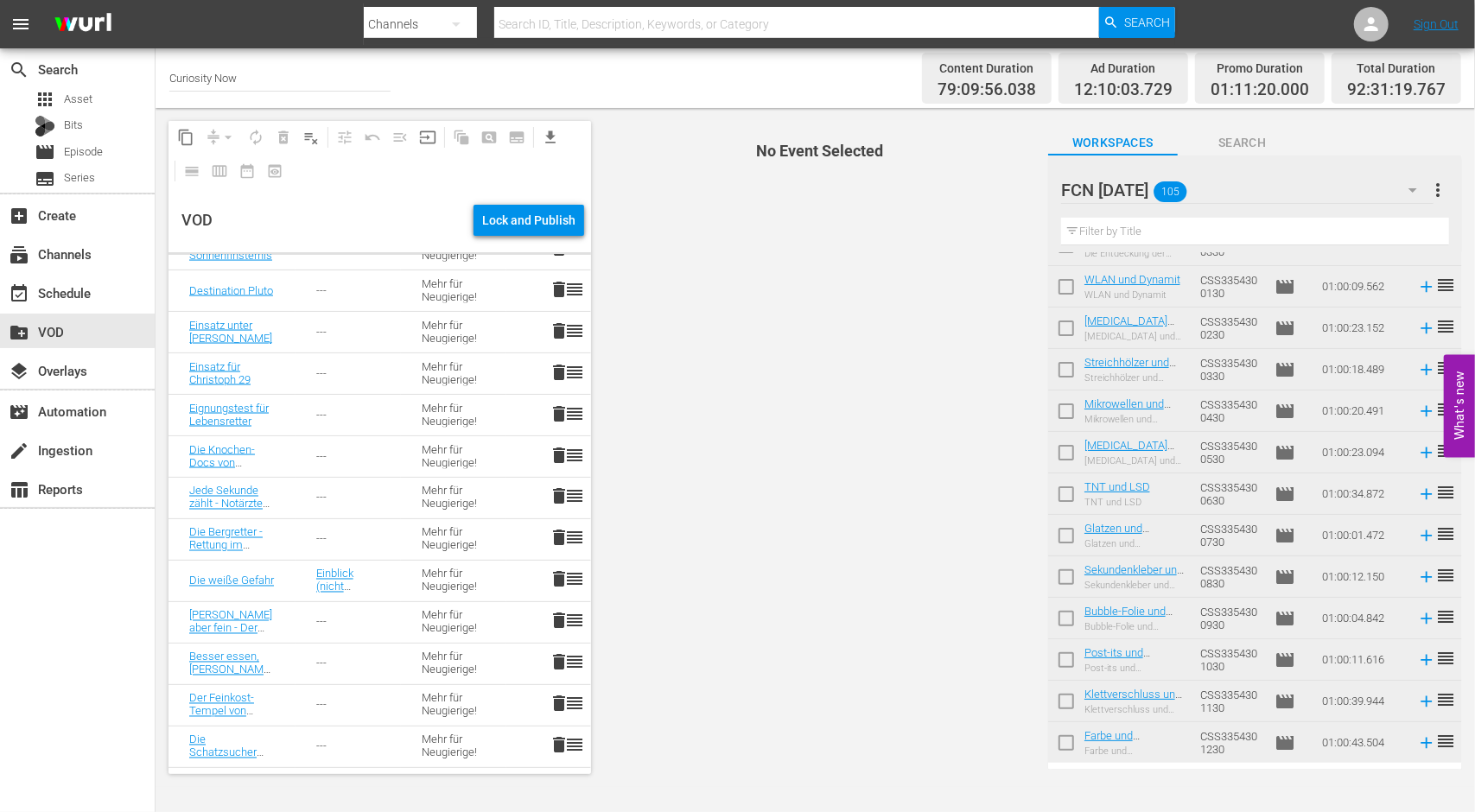
scroll to position [2246, 0]
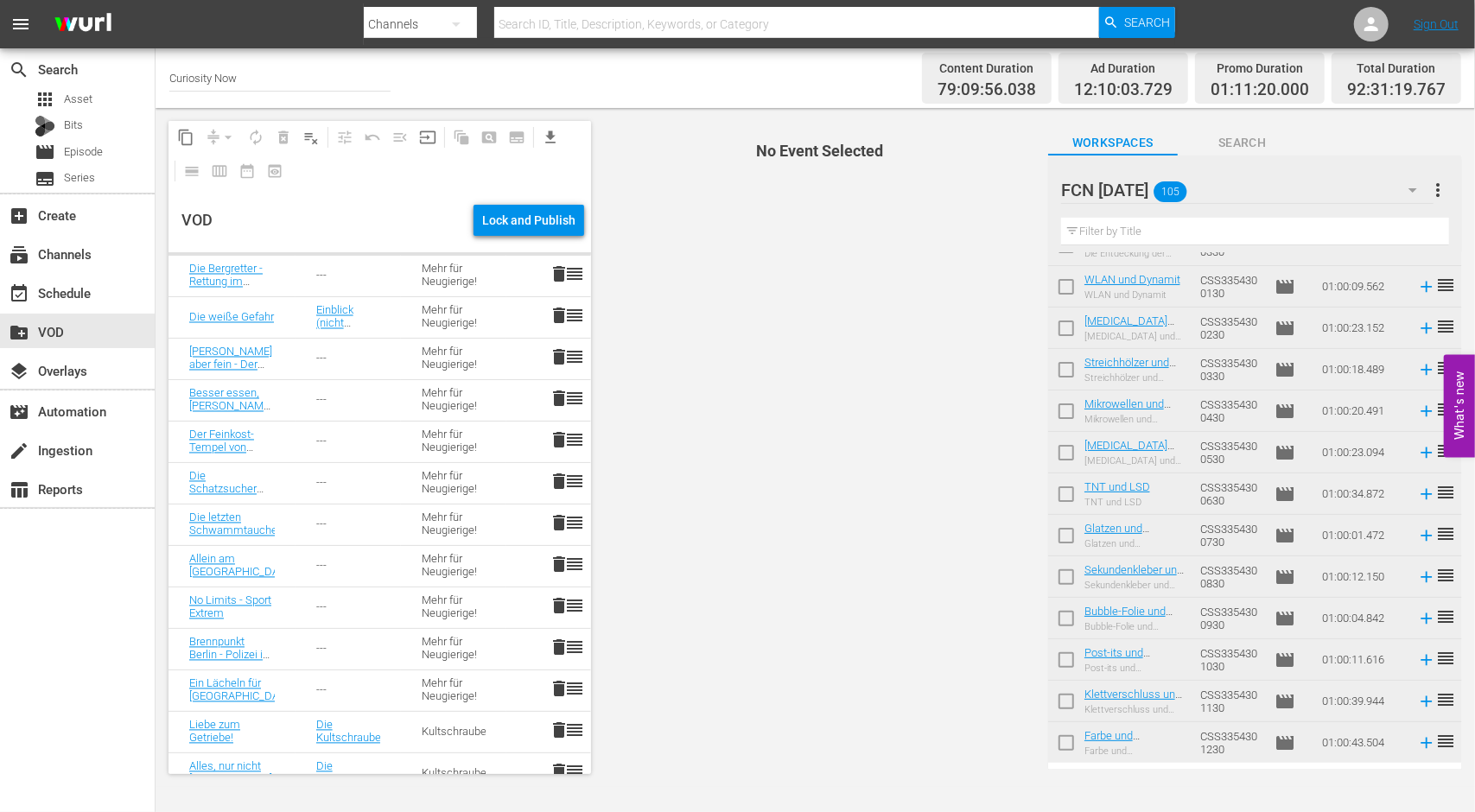
click at [564, 323] on span "reorder" at bounding box center [574, 315] width 21 height 21
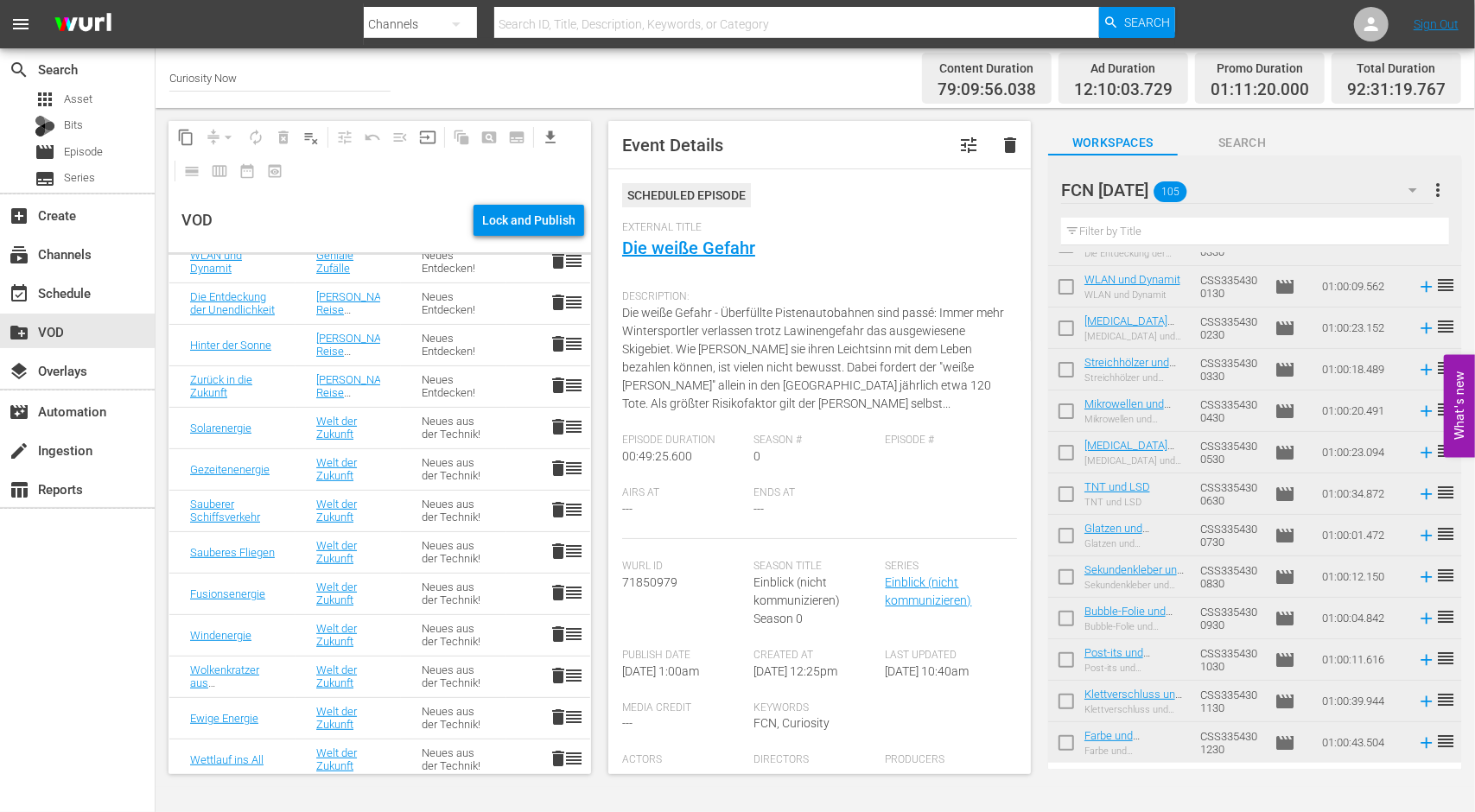
scroll to position [0, 0]
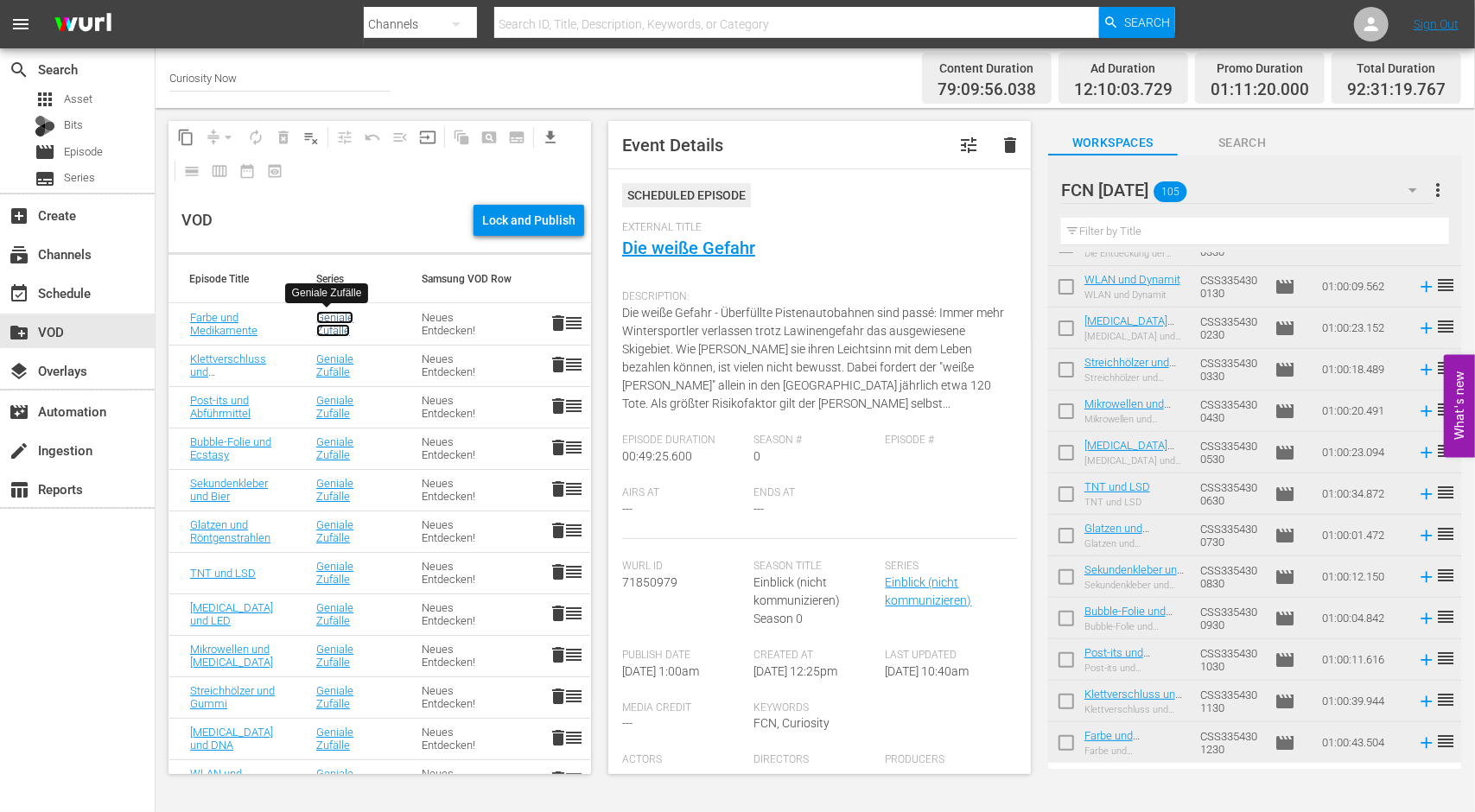
click at [344, 318] on link "Geniale Zufälle" at bounding box center [334, 324] width 37 height 26
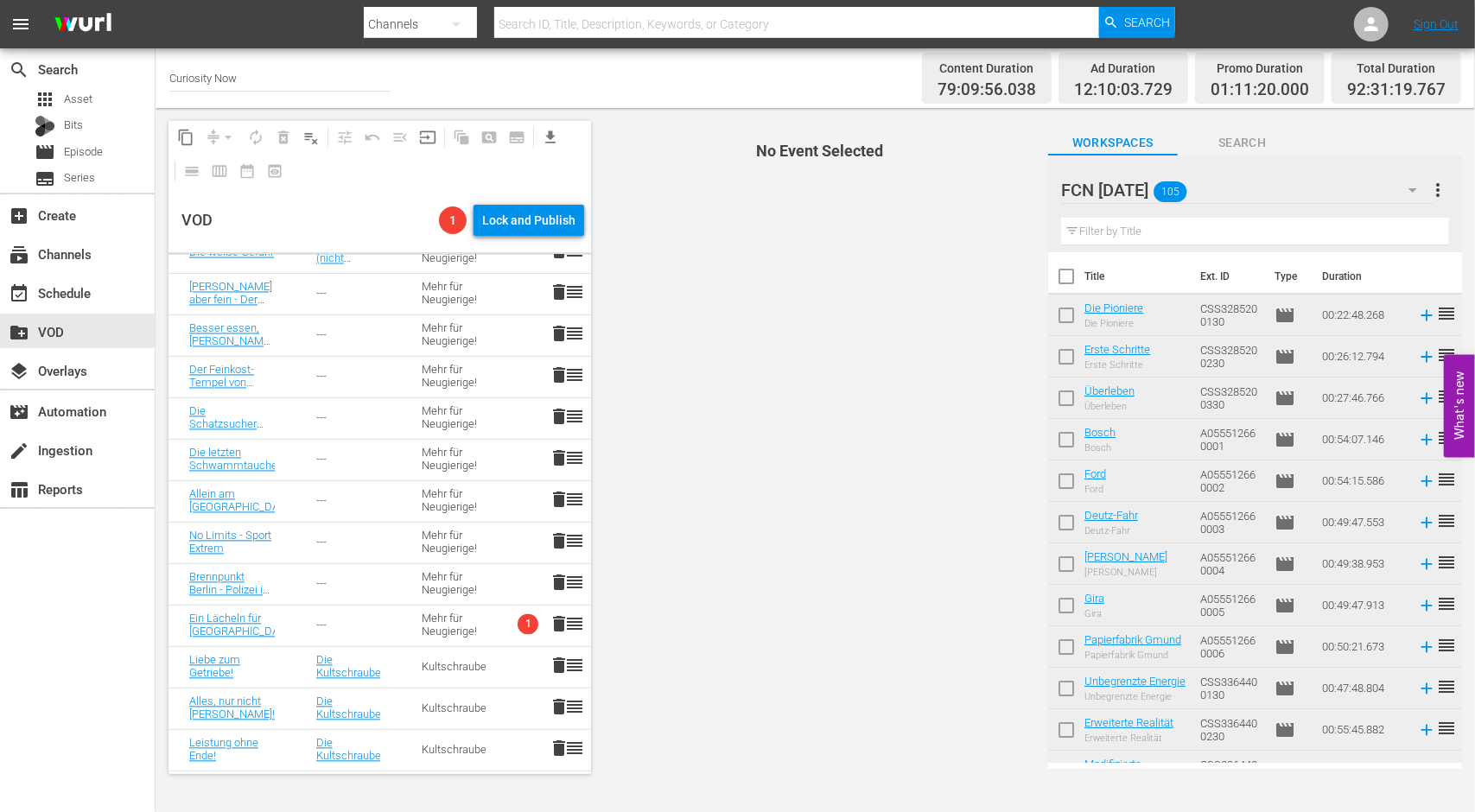
scroll to position [2332, 0]
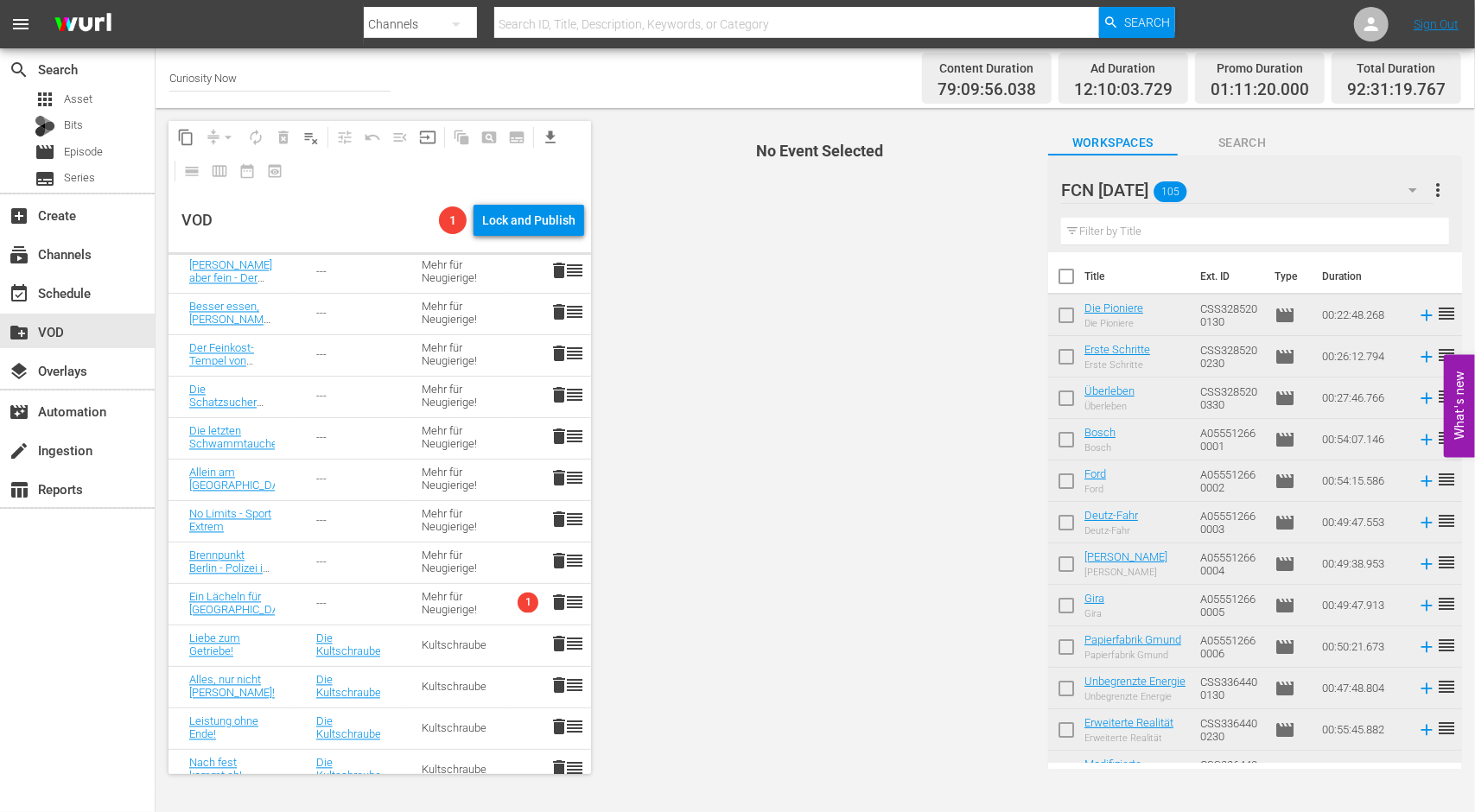
click at [461, 602] on div "Mehr für Neugierige!" at bounding box center [453, 604] width 63 height 26
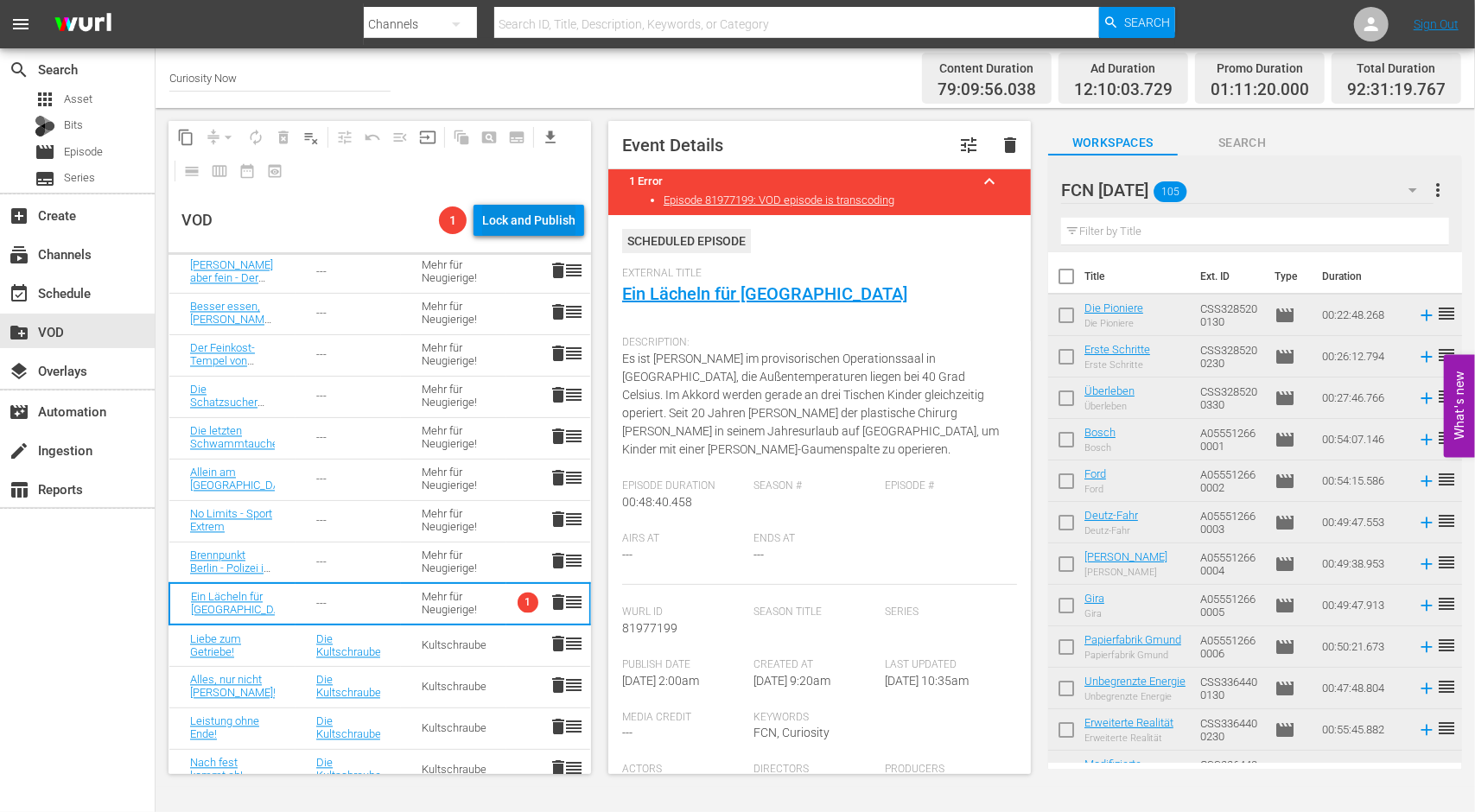
click at [542, 222] on div "Lock and Publish" at bounding box center [529, 219] width 93 height 31
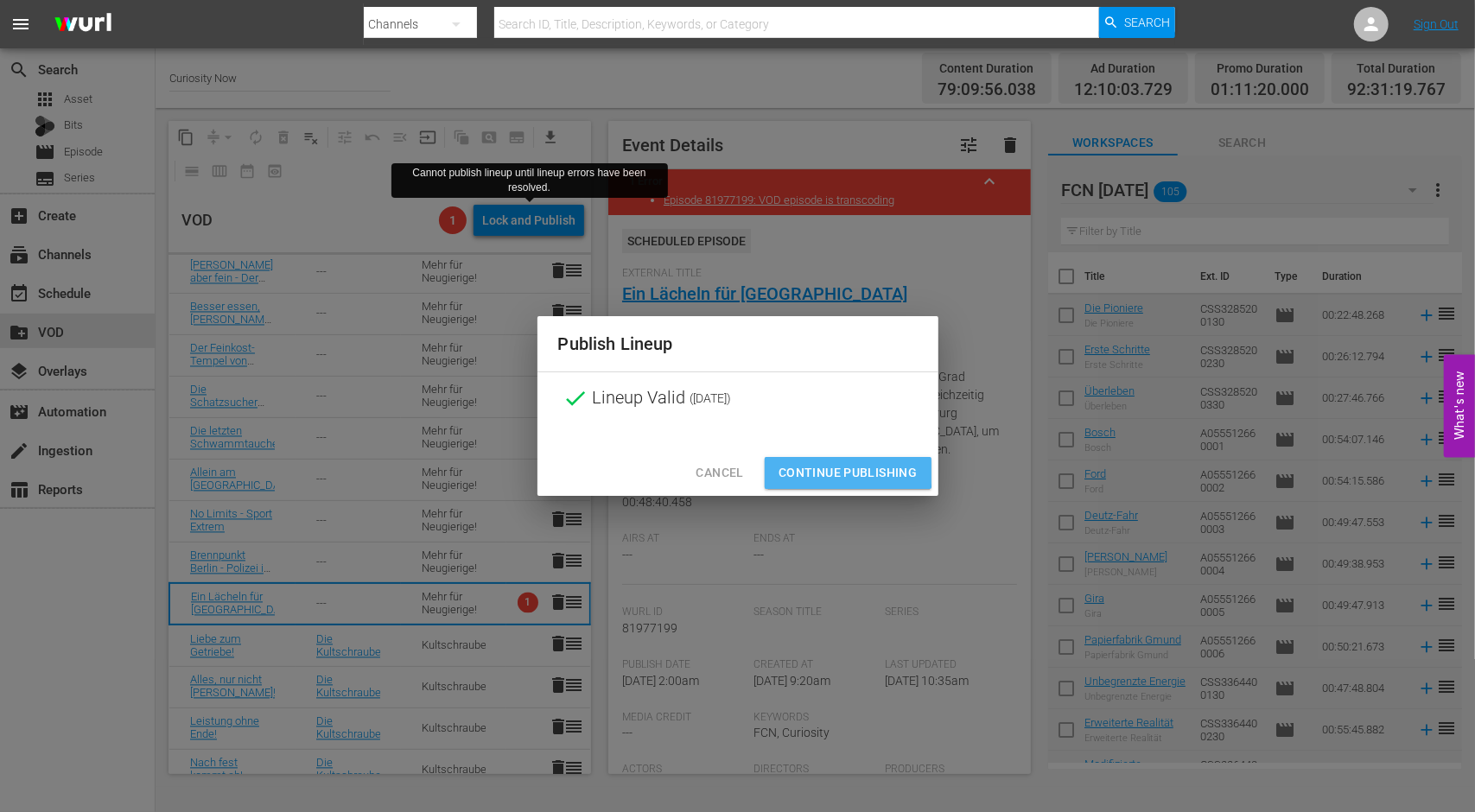
click at [823, 472] on span "Continue Publishing" at bounding box center [848, 473] width 139 height 22
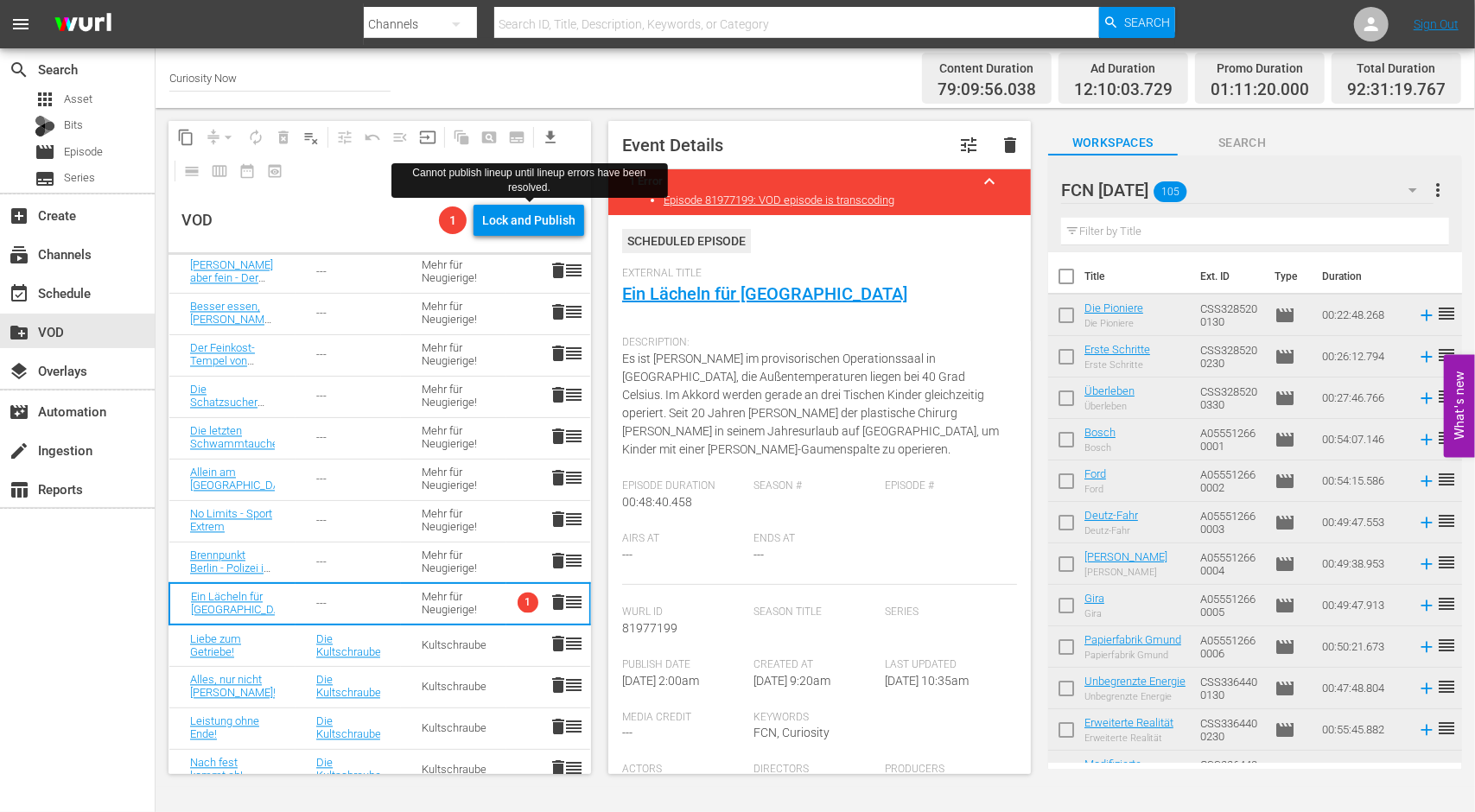
click at [314, 209] on div "VOD" at bounding box center [307, 220] width 251 height 63
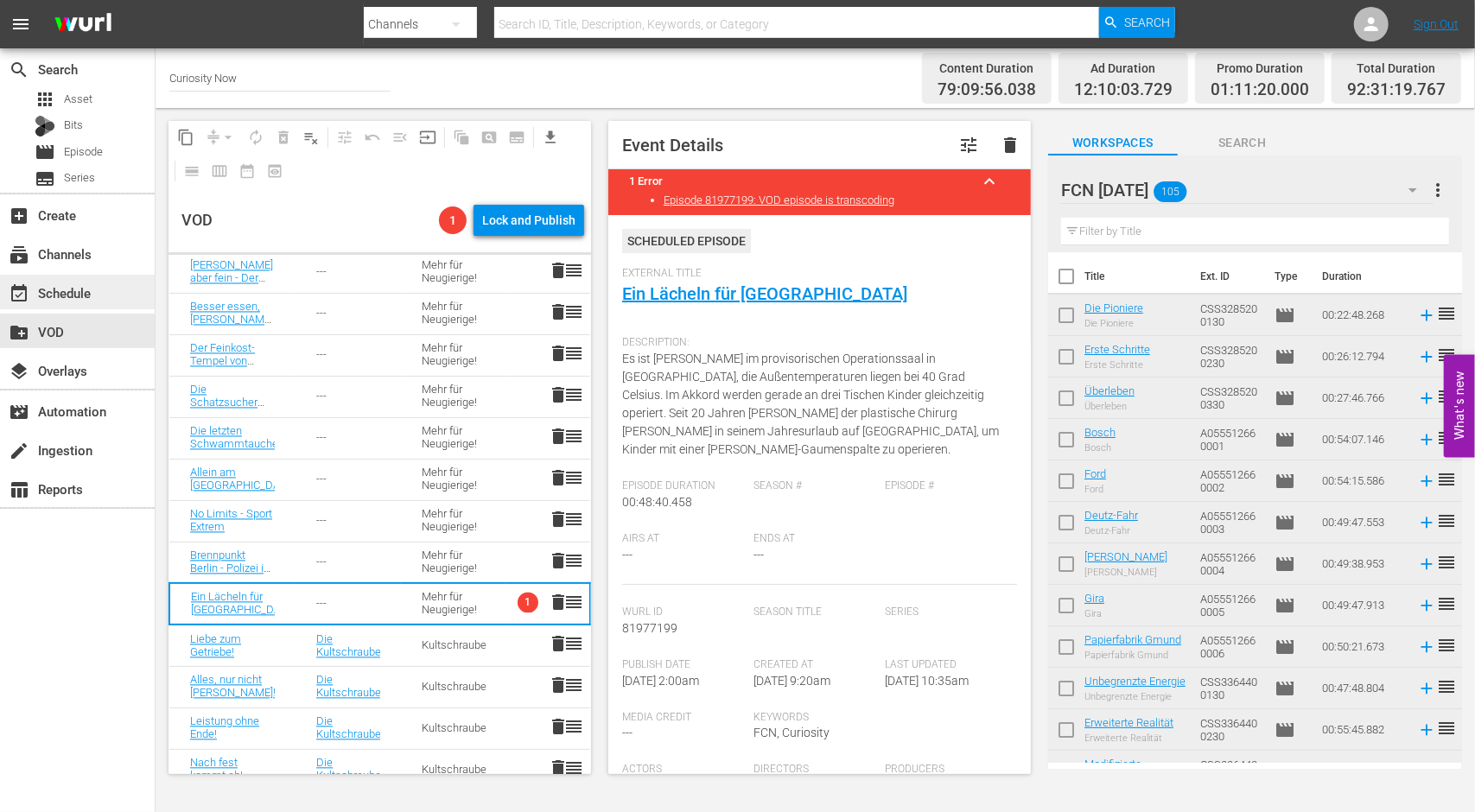
click at [50, 288] on div "event_available Schedule" at bounding box center [49, 290] width 97 height 16
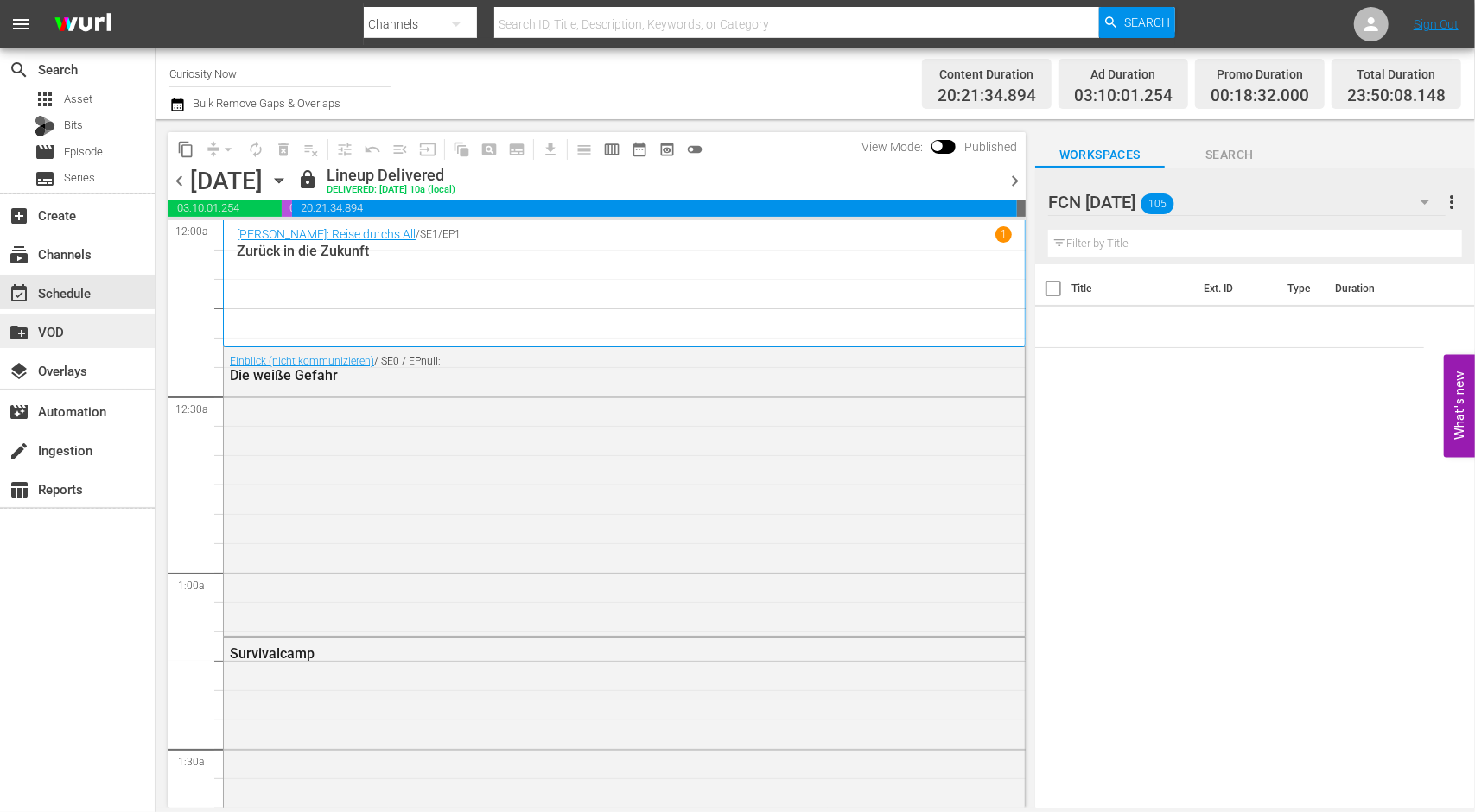
click at [62, 335] on div "create_new_folder VOD" at bounding box center [49, 329] width 97 height 16
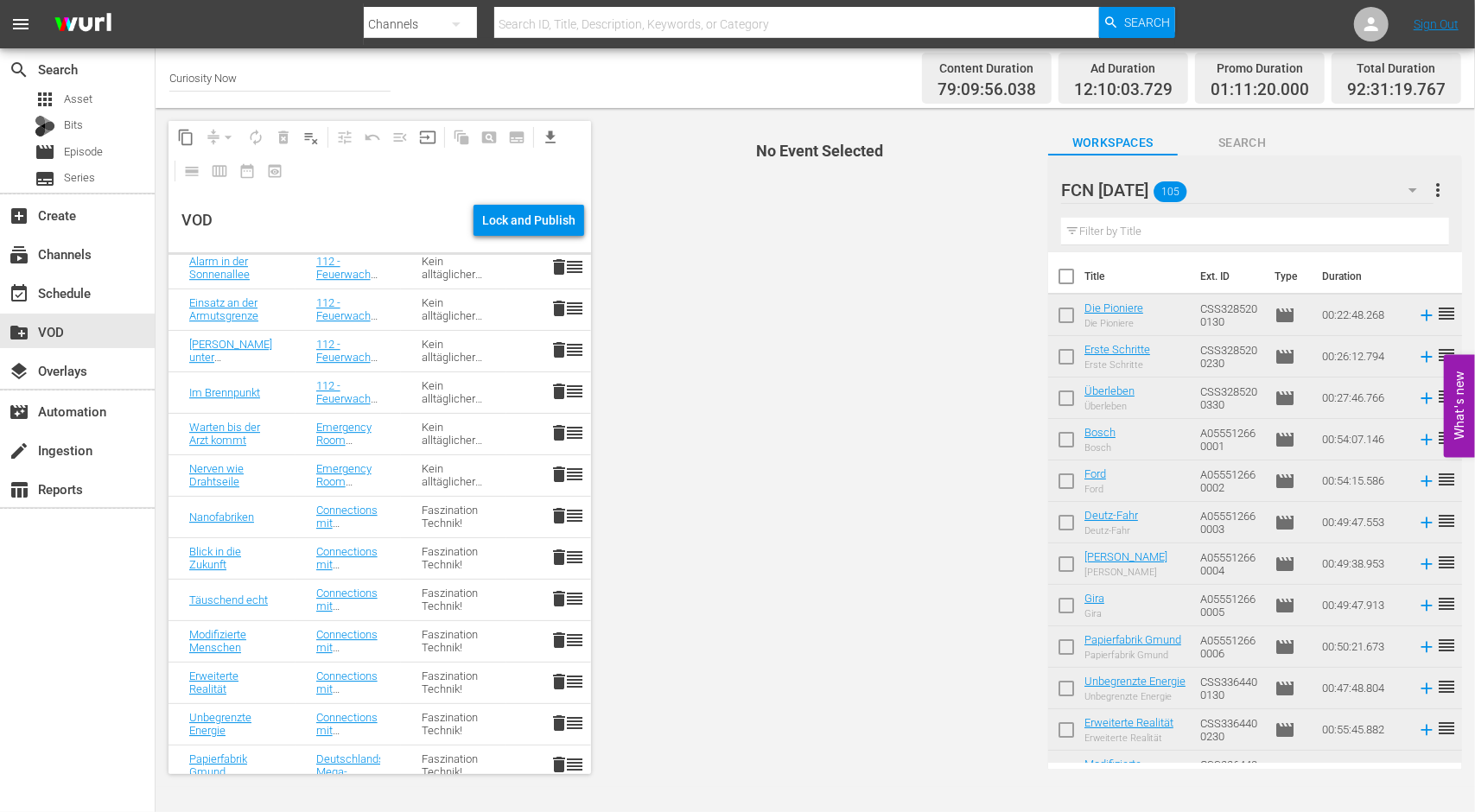
scroll to position [3882, 0]
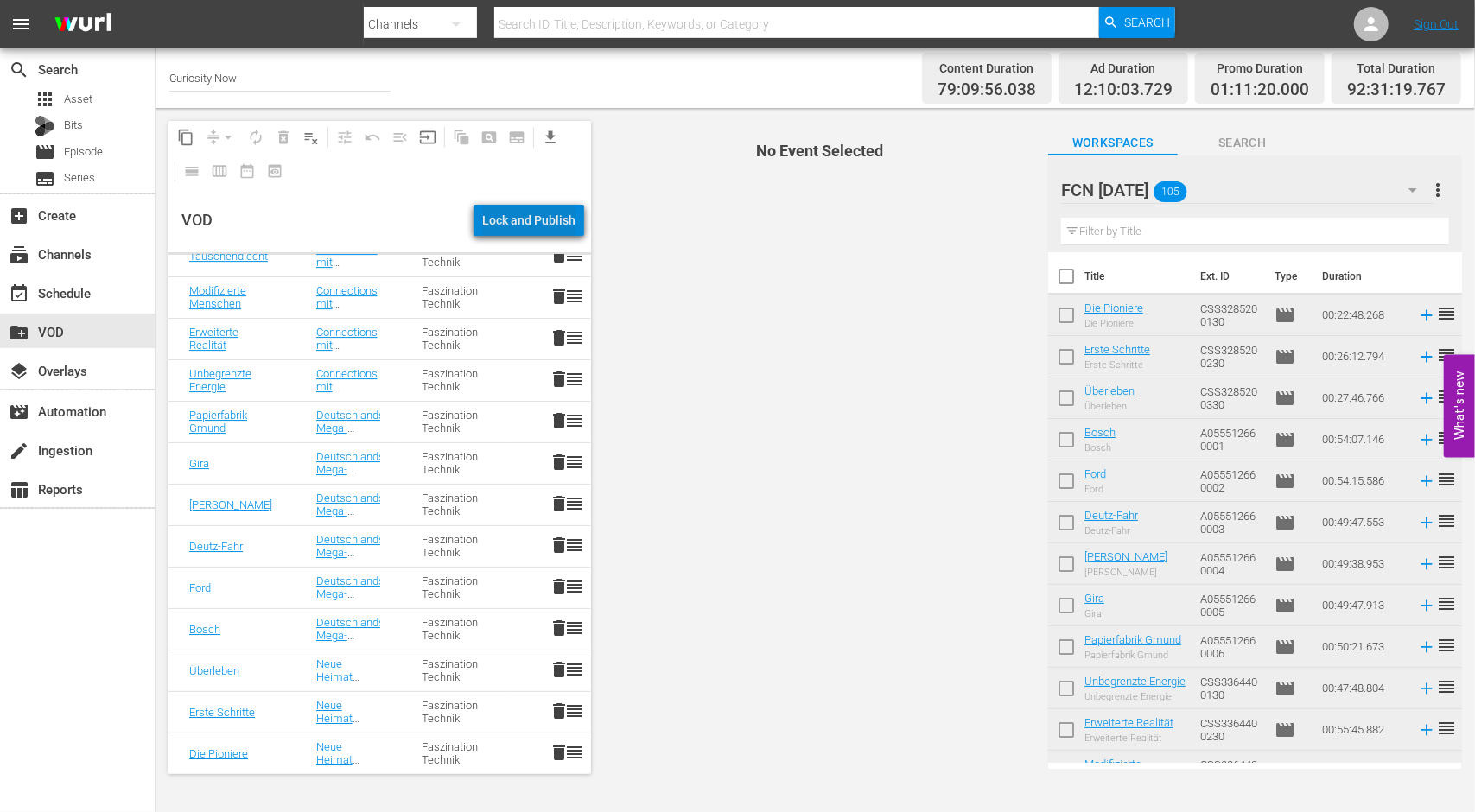
click at [539, 210] on div "Lock and Publish" at bounding box center [529, 219] width 93 height 31
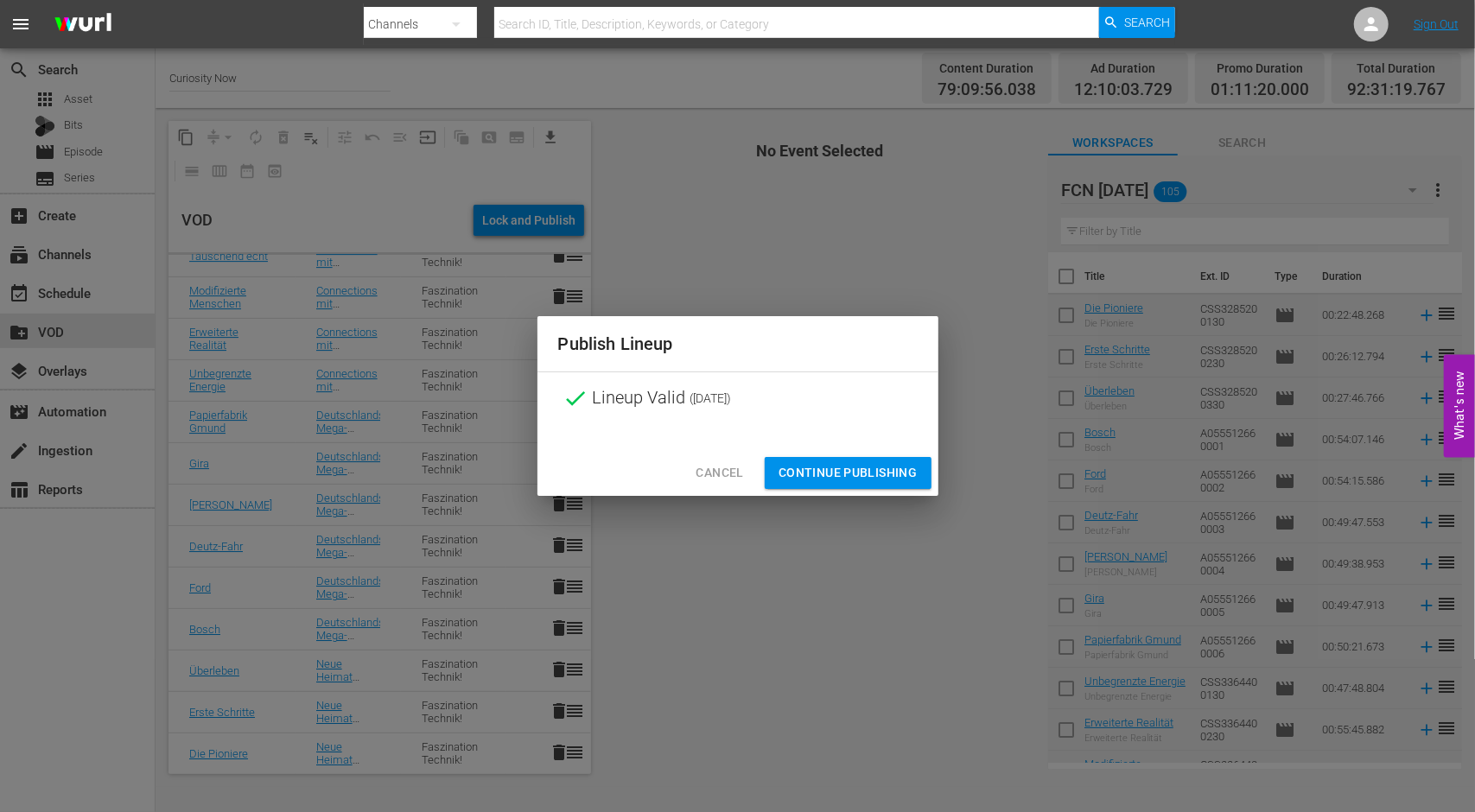
click at [862, 470] on span "Continue Publishing" at bounding box center [848, 473] width 139 height 22
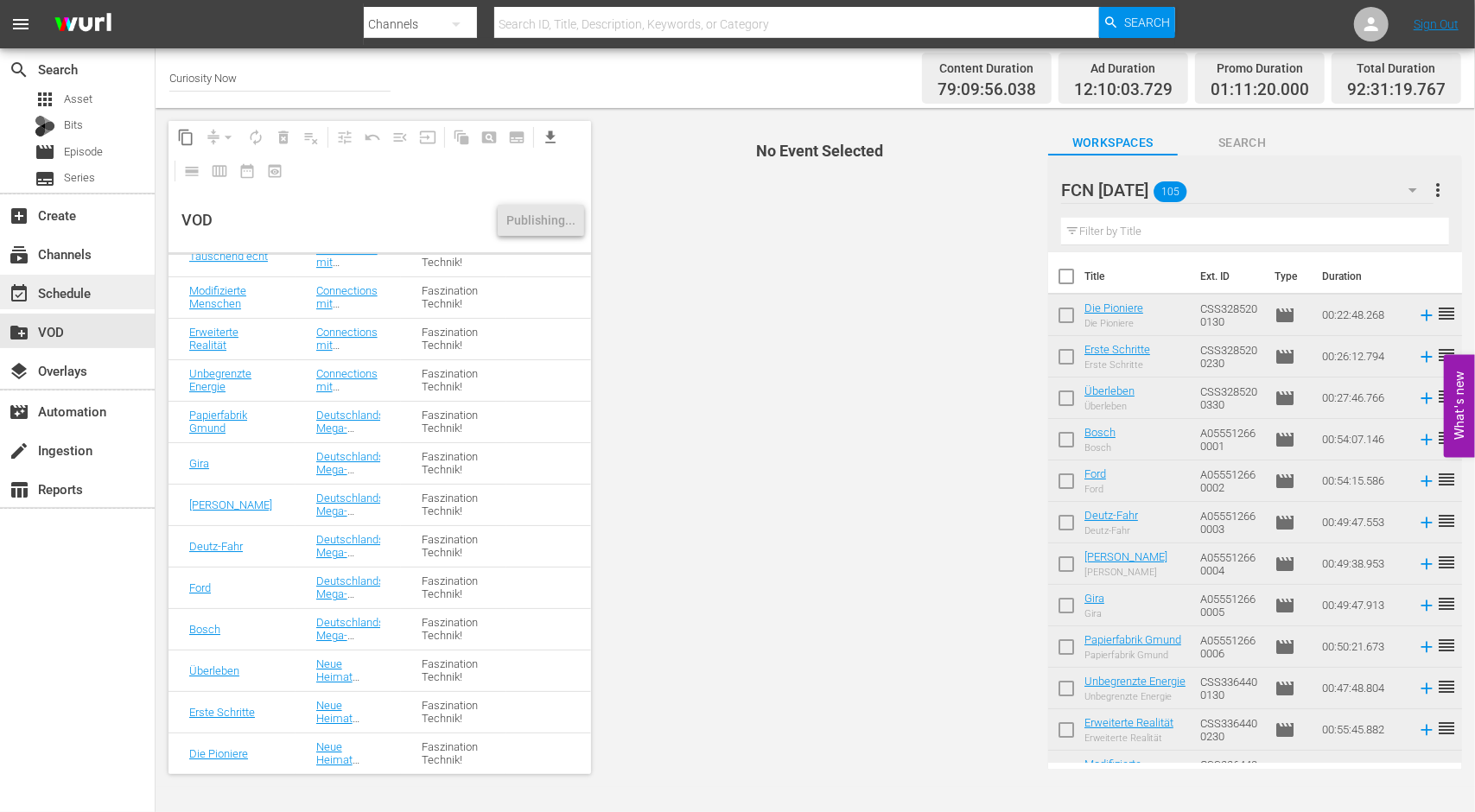
click at [77, 286] on div "event_available Schedule" at bounding box center [49, 290] width 97 height 16
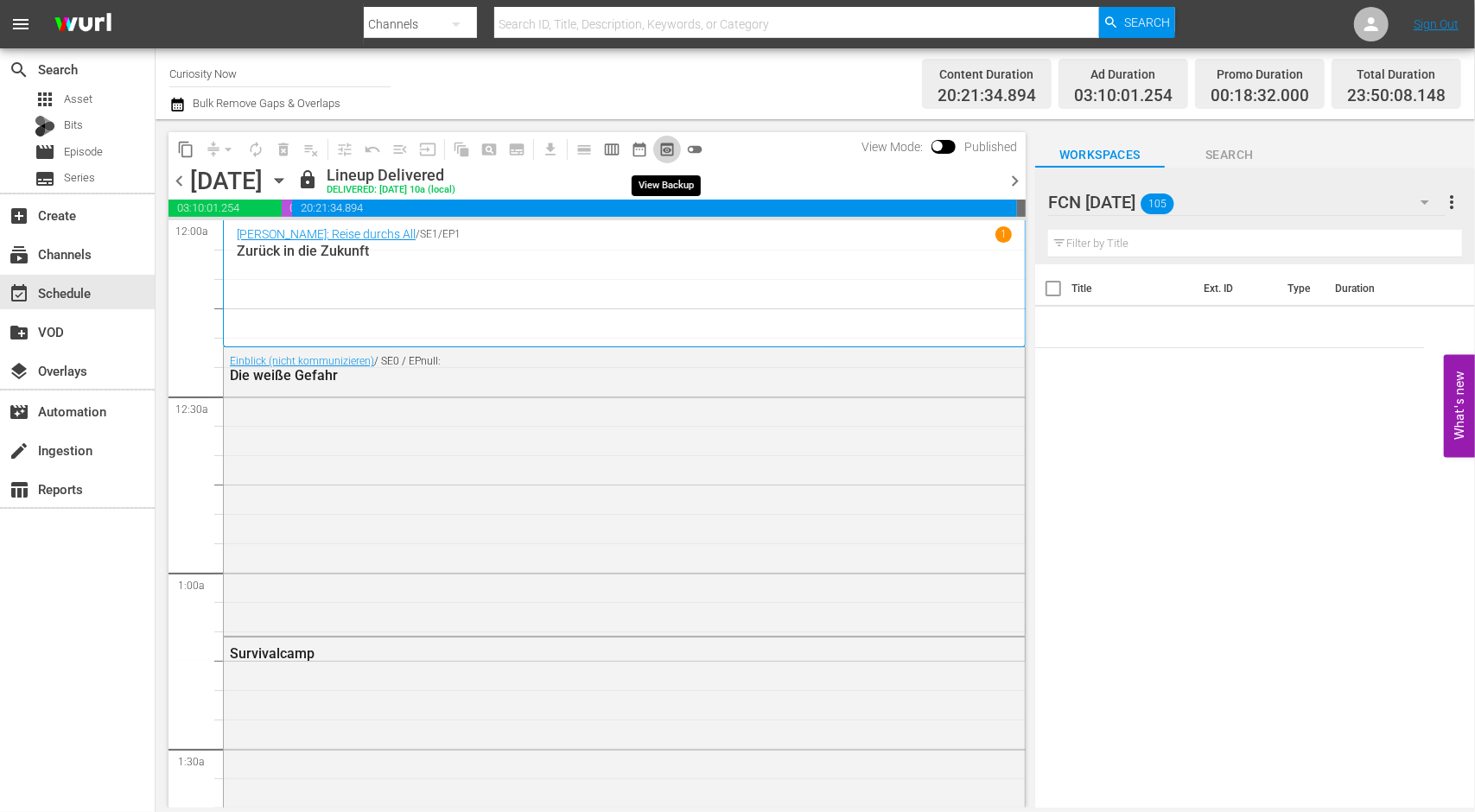
click at [666, 148] on span "preview_outlined" at bounding box center [667, 149] width 17 height 17
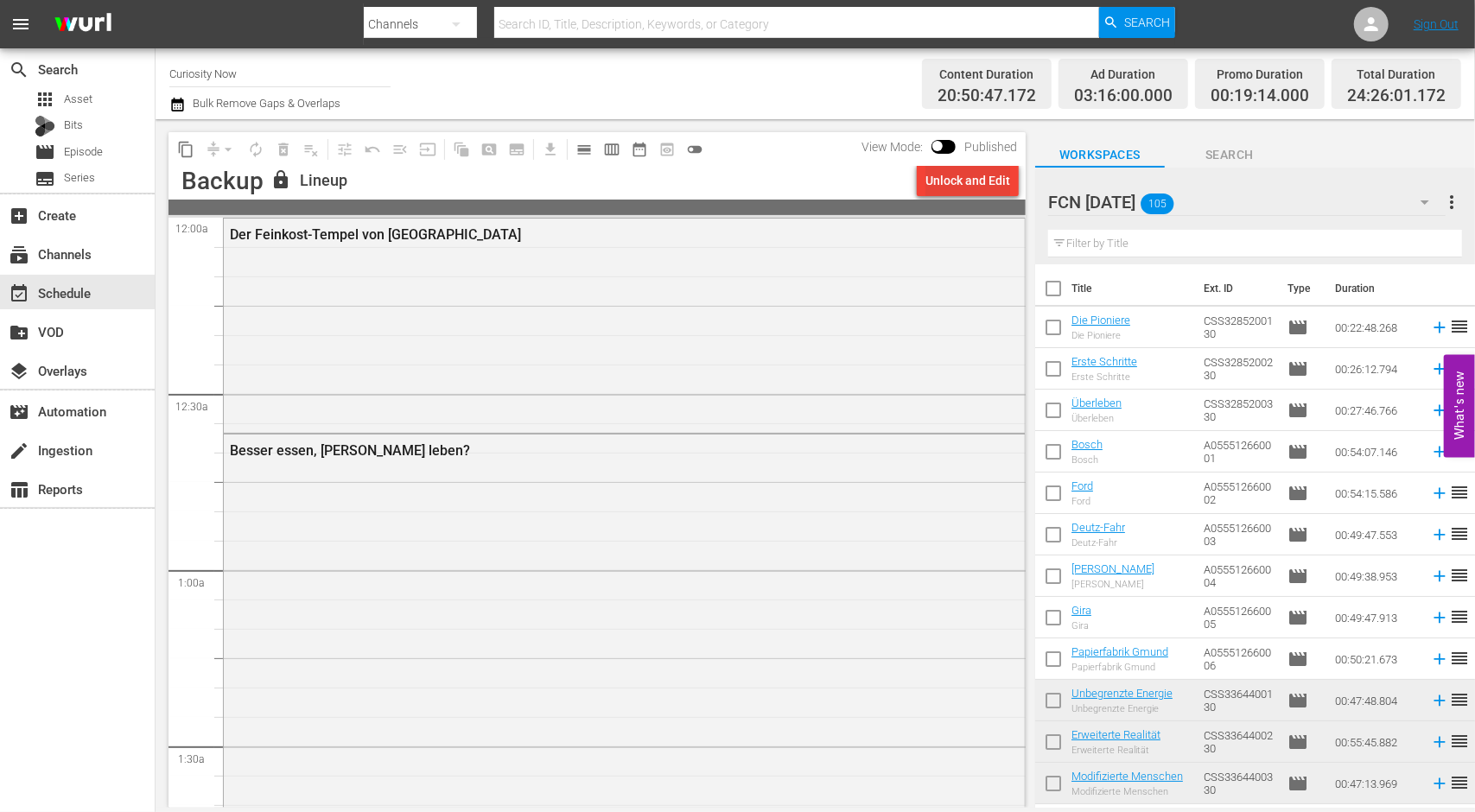
click at [946, 181] on div "Unlock and Edit" at bounding box center [967, 179] width 84 height 31
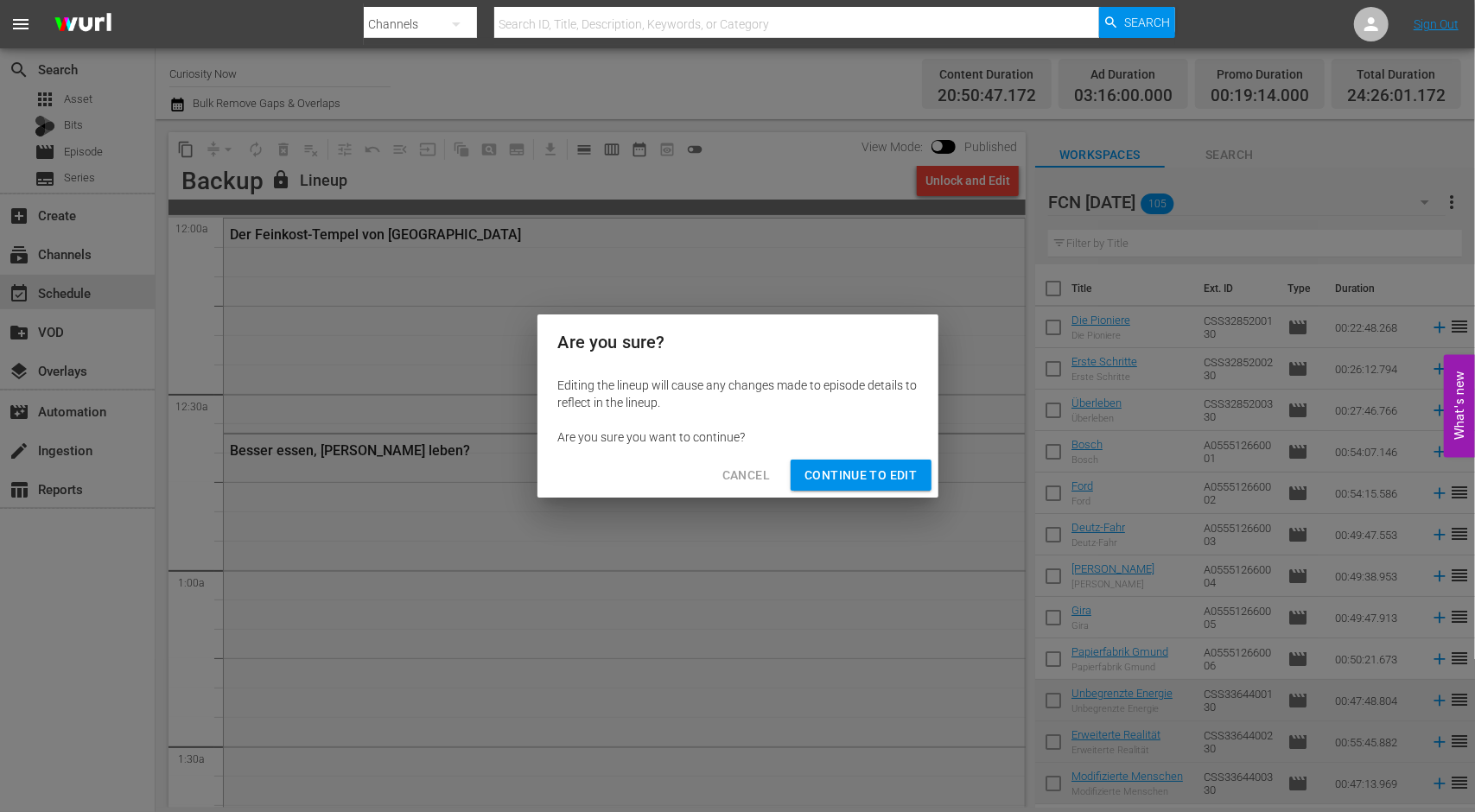
click at [858, 471] on span "Continue to Edit" at bounding box center [860, 476] width 112 height 22
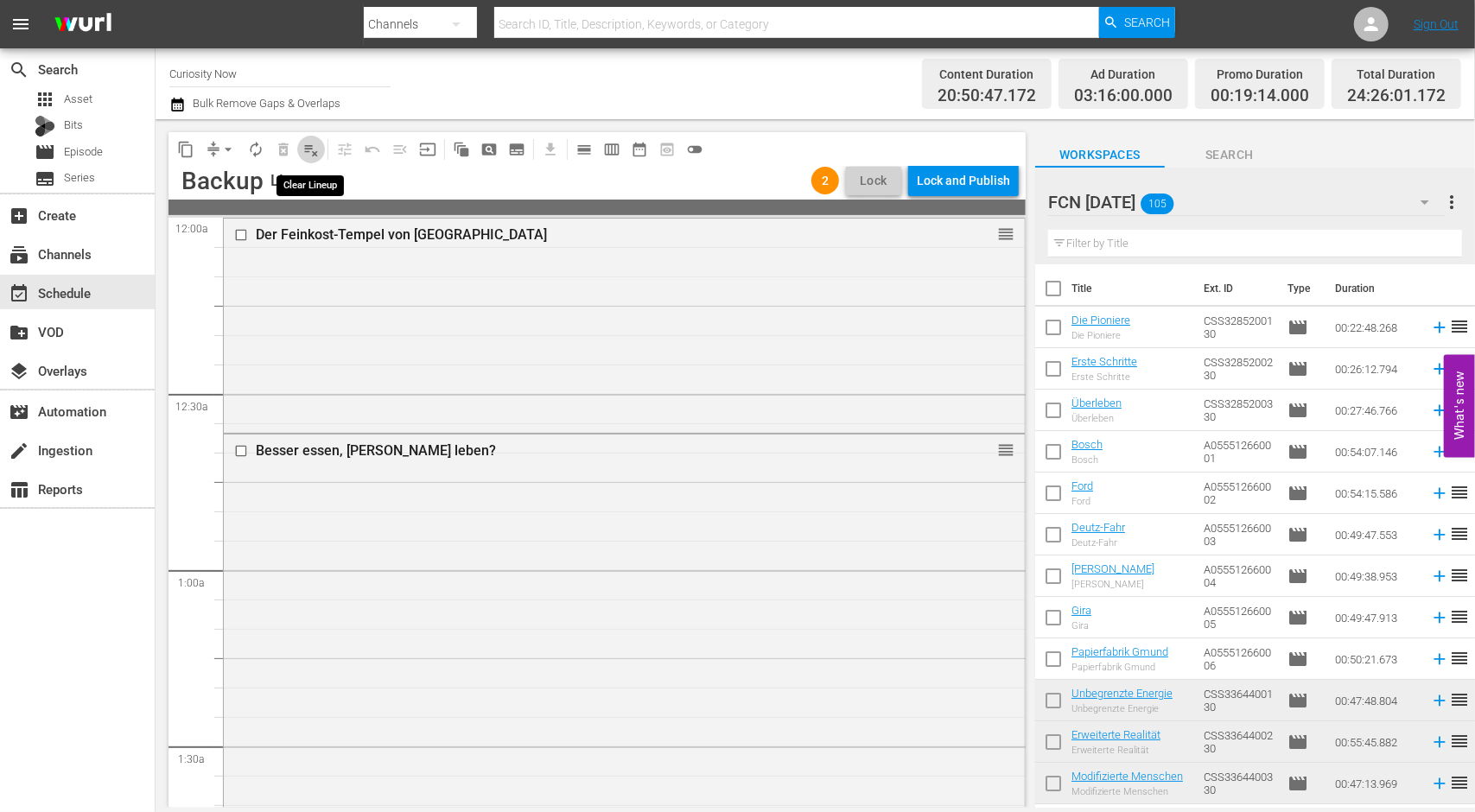
click at [311, 151] on span "playlist_remove_outlined" at bounding box center [310, 149] width 17 height 17
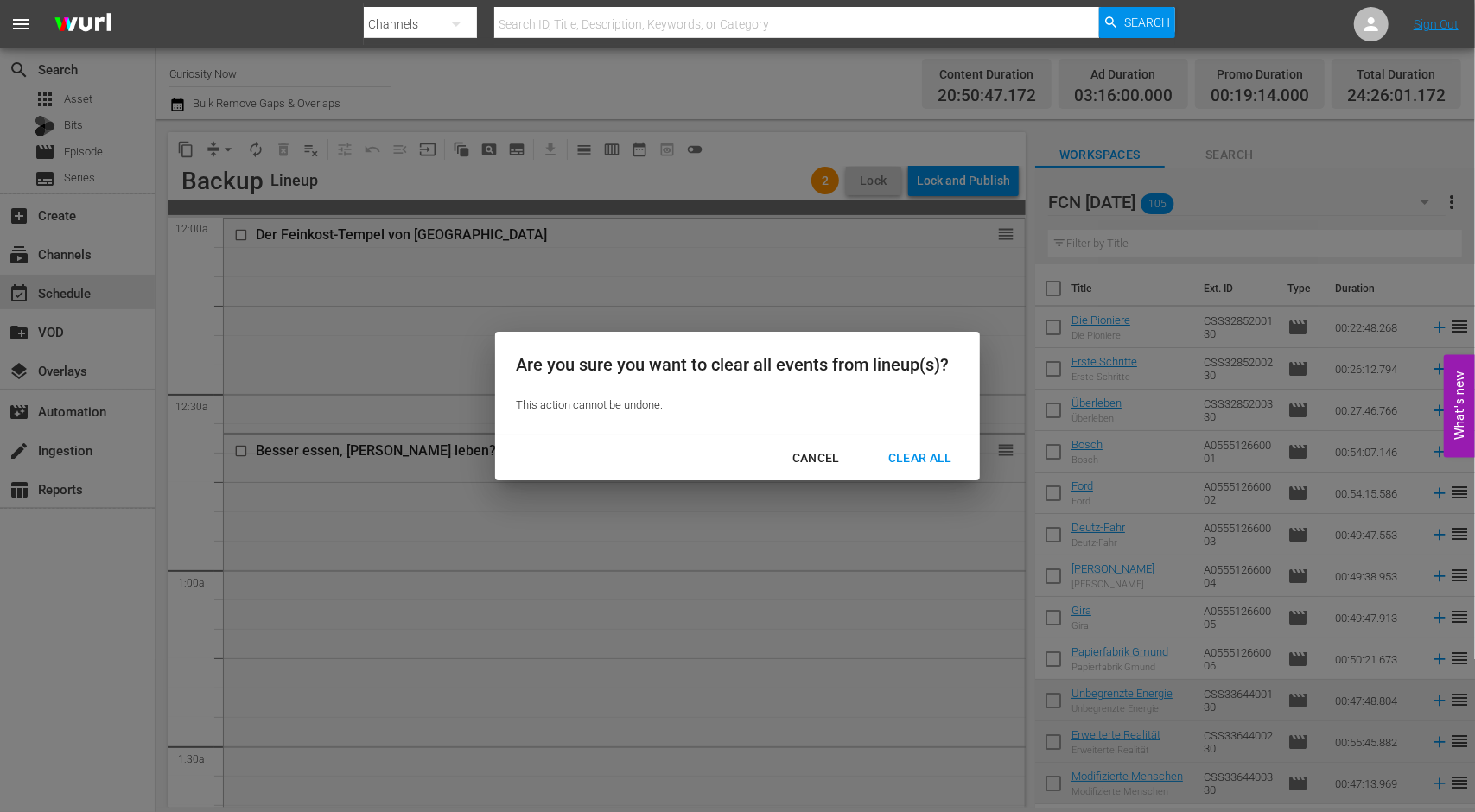
click at [934, 458] on div "Clear All" at bounding box center [920, 458] width 91 height 22
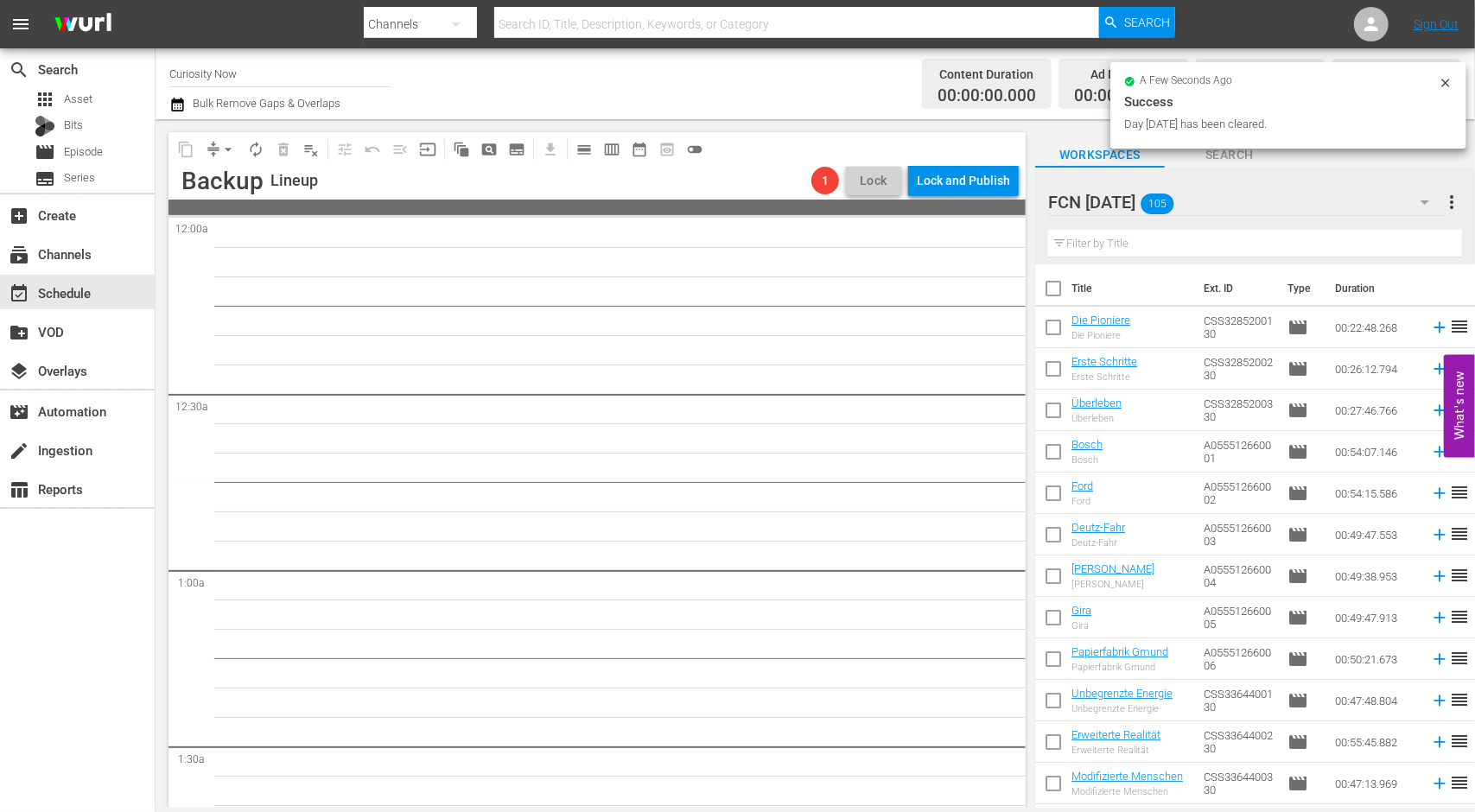
click at [1058, 321] on input "checkbox" at bounding box center [1052, 330] width 37 height 37
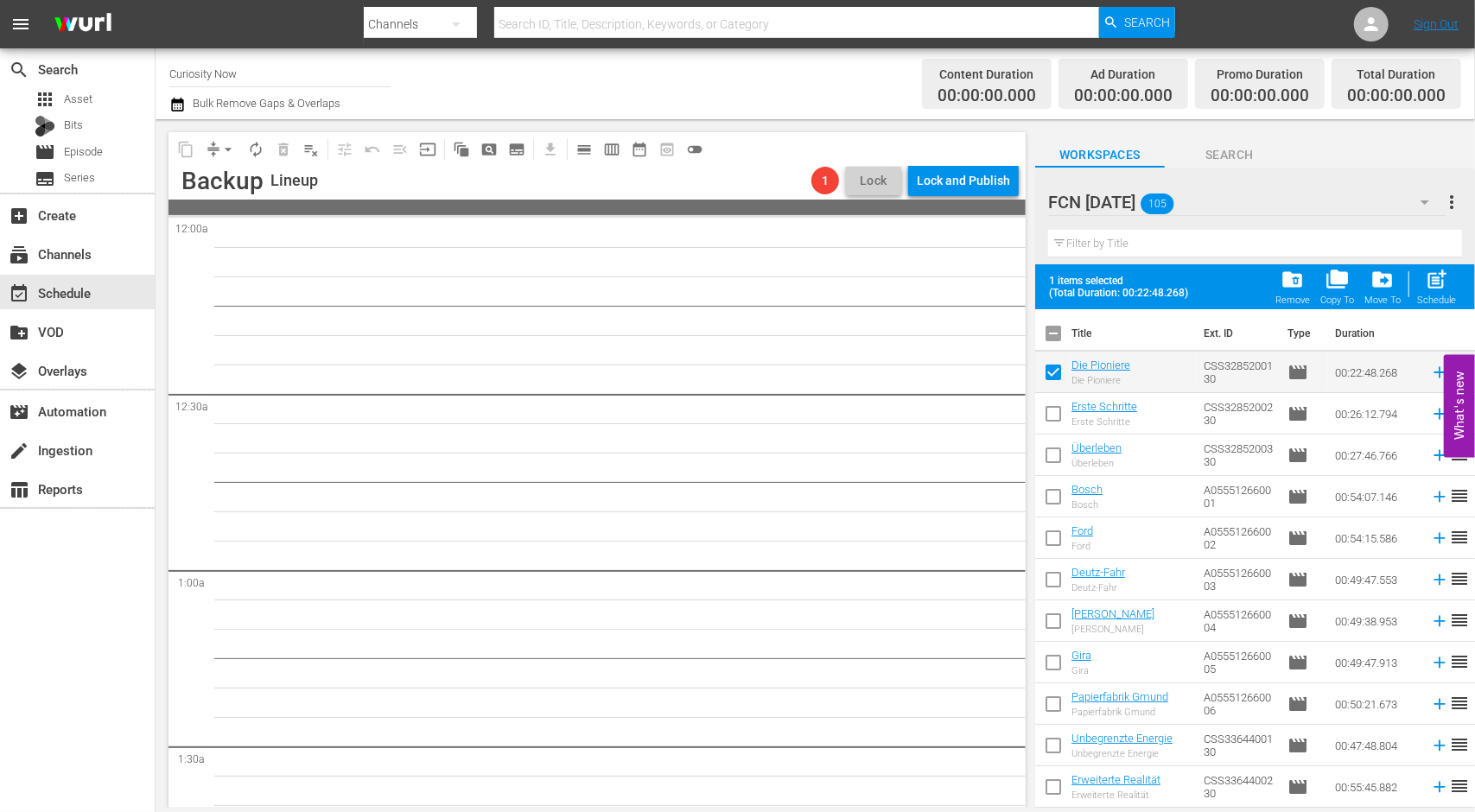
click at [1057, 406] on input "checkbox" at bounding box center [1052, 416] width 37 height 37
click at [1055, 494] on input "checkbox" at bounding box center [1052, 500] width 37 height 37
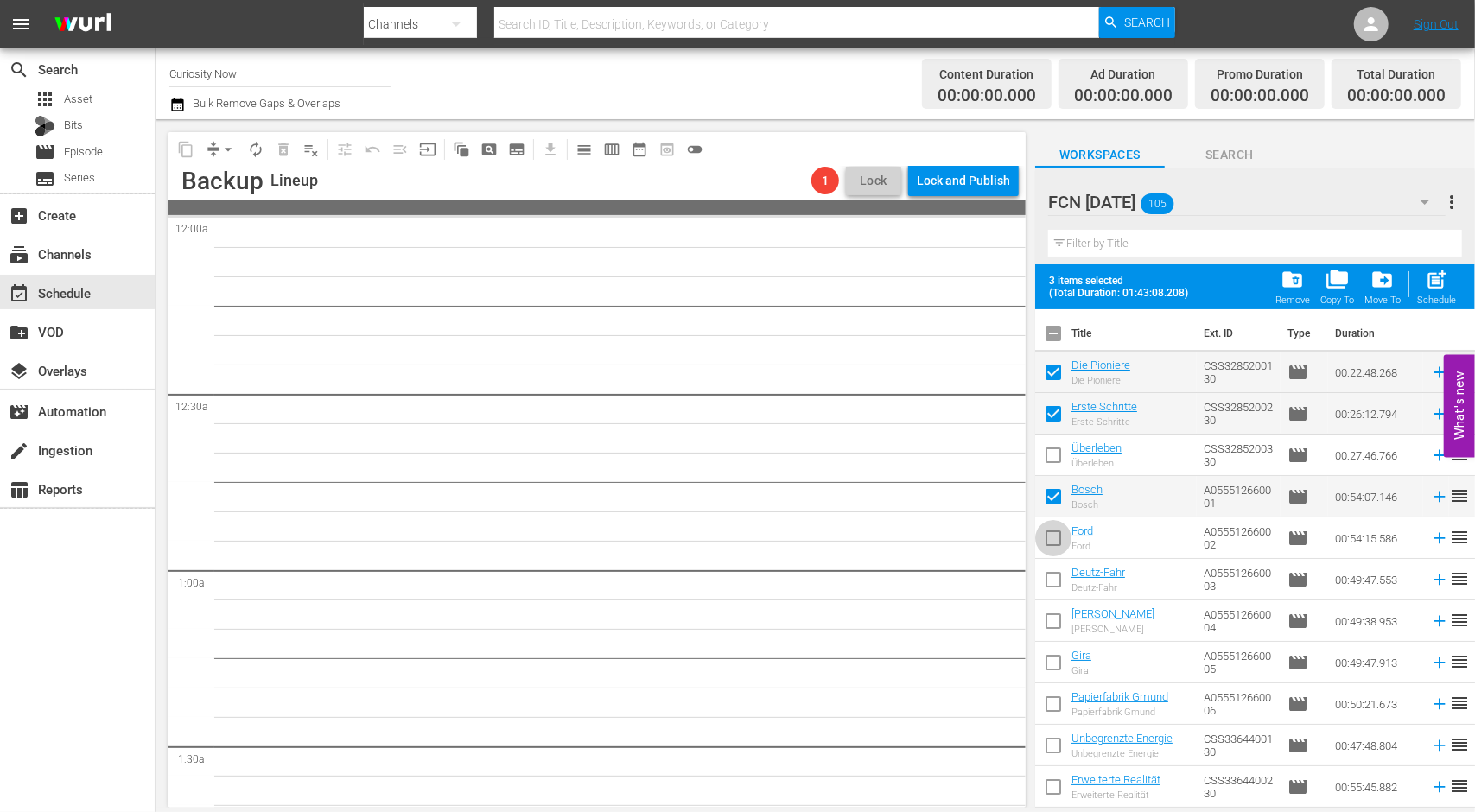
click at [1054, 539] on input "checkbox" at bounding box center [1052, 541] width 37 height 37
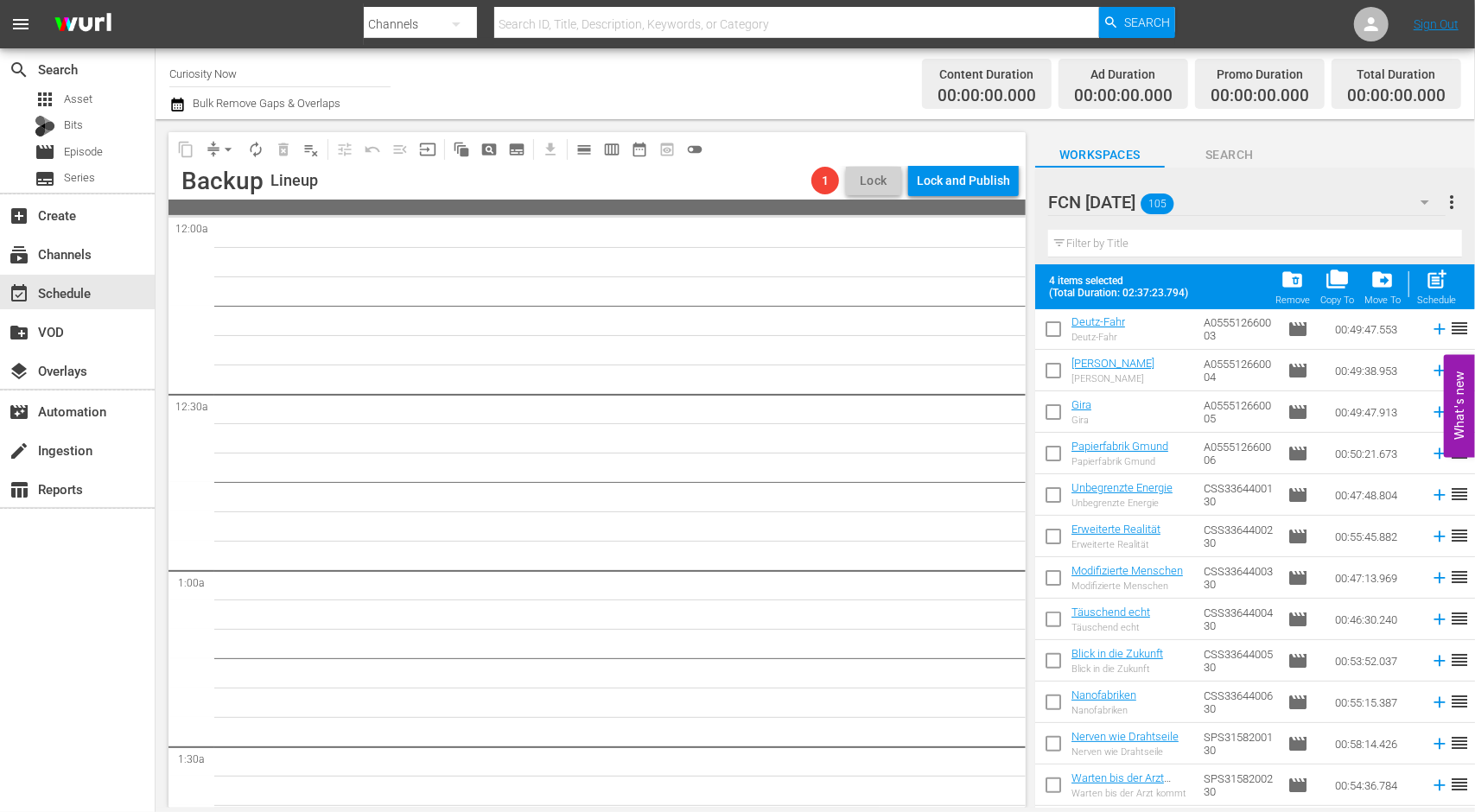
scroll to position [345, 0]
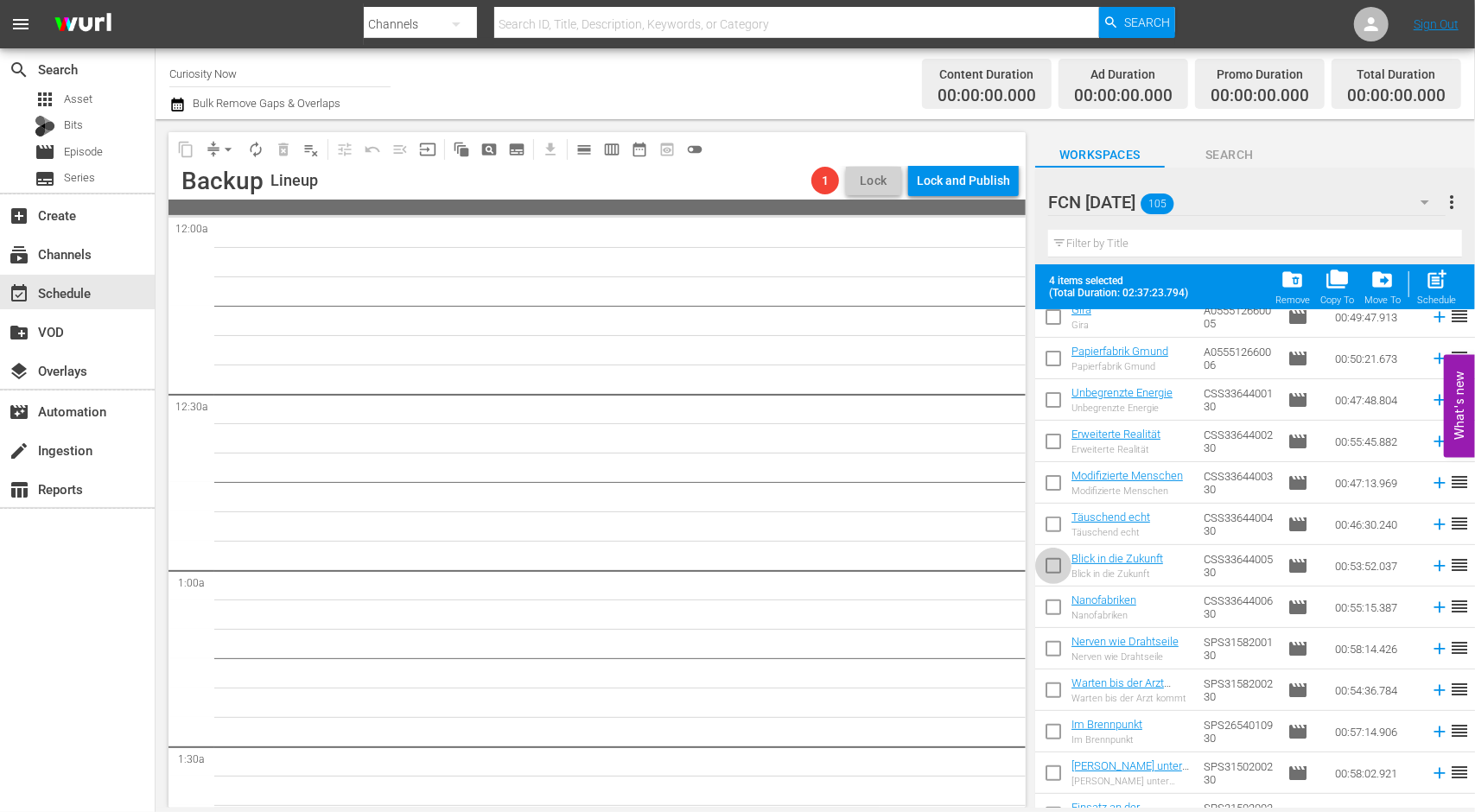
click at [1048, 572] on input "checkbox" at bounding box center [1052, 569] width 37 height 37
click at [1051, 612] on input "checkbox" at bounding box center [1052, 610] width 37 height 37
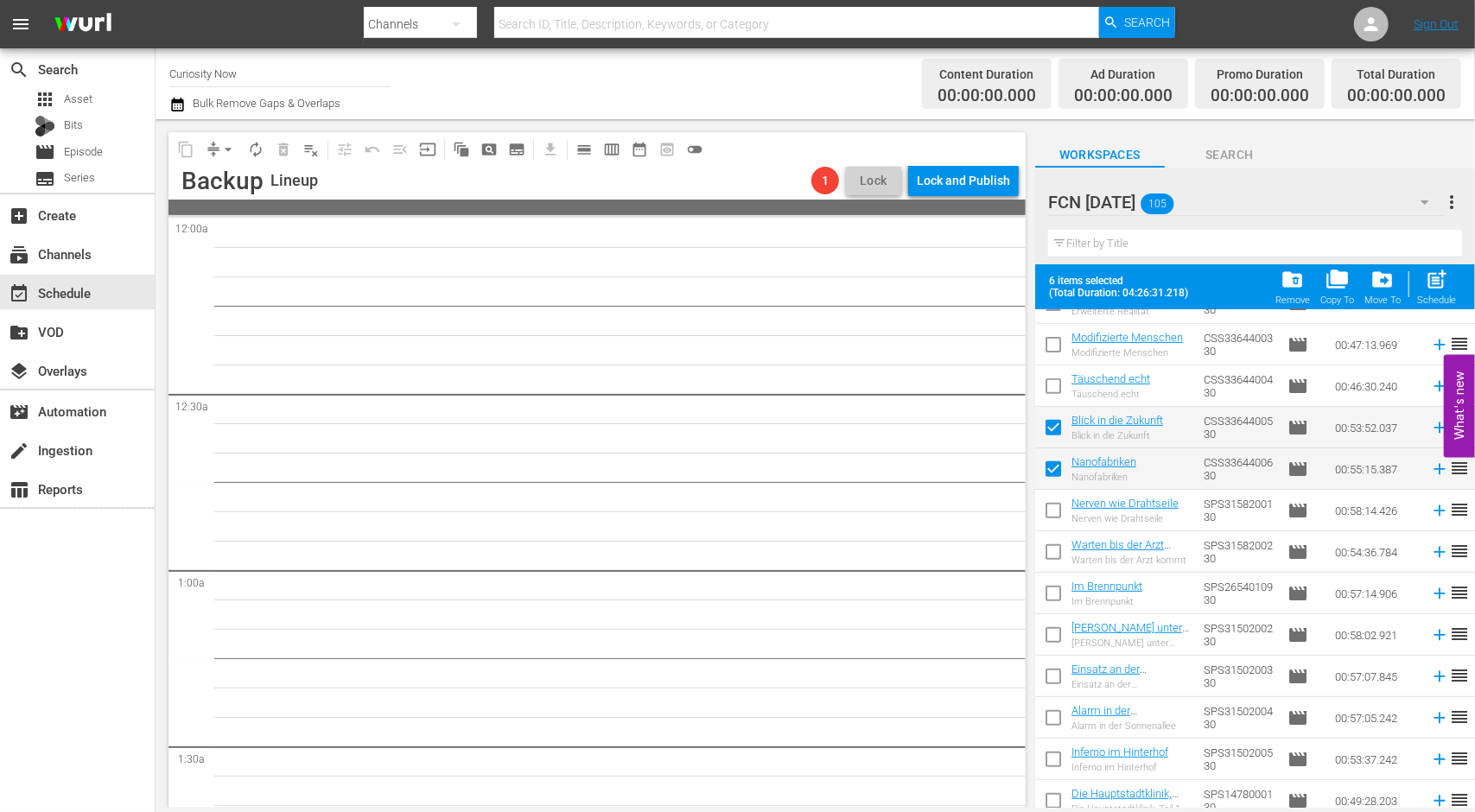
scroll to position [777, 0]
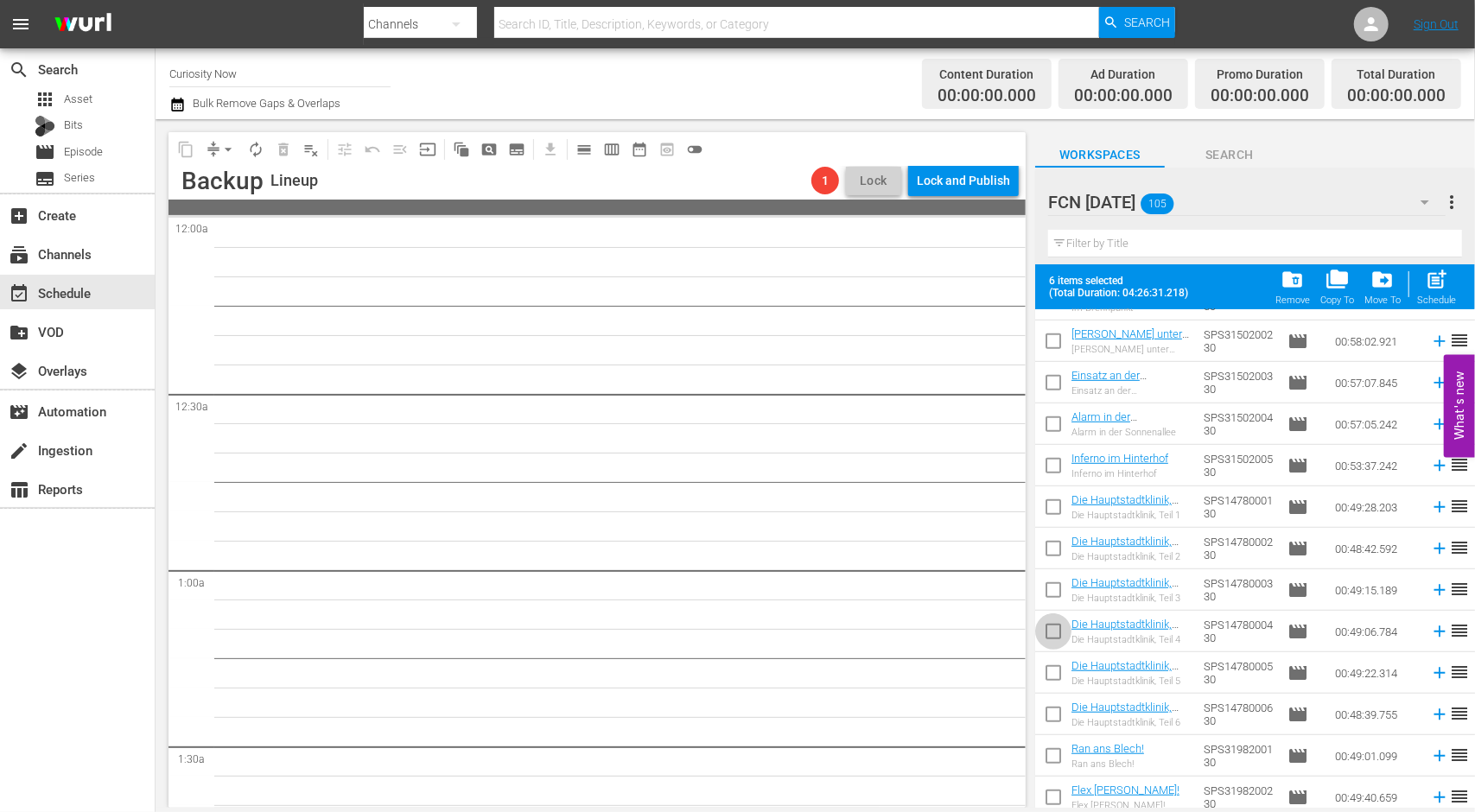
click at [1045, 635] on input "checkbox" at bounding box center [1052, 635] width 37 height 37
click at [1046, 667] on input "checkbox" at bounding box center [1052, 676] width 37 height 37
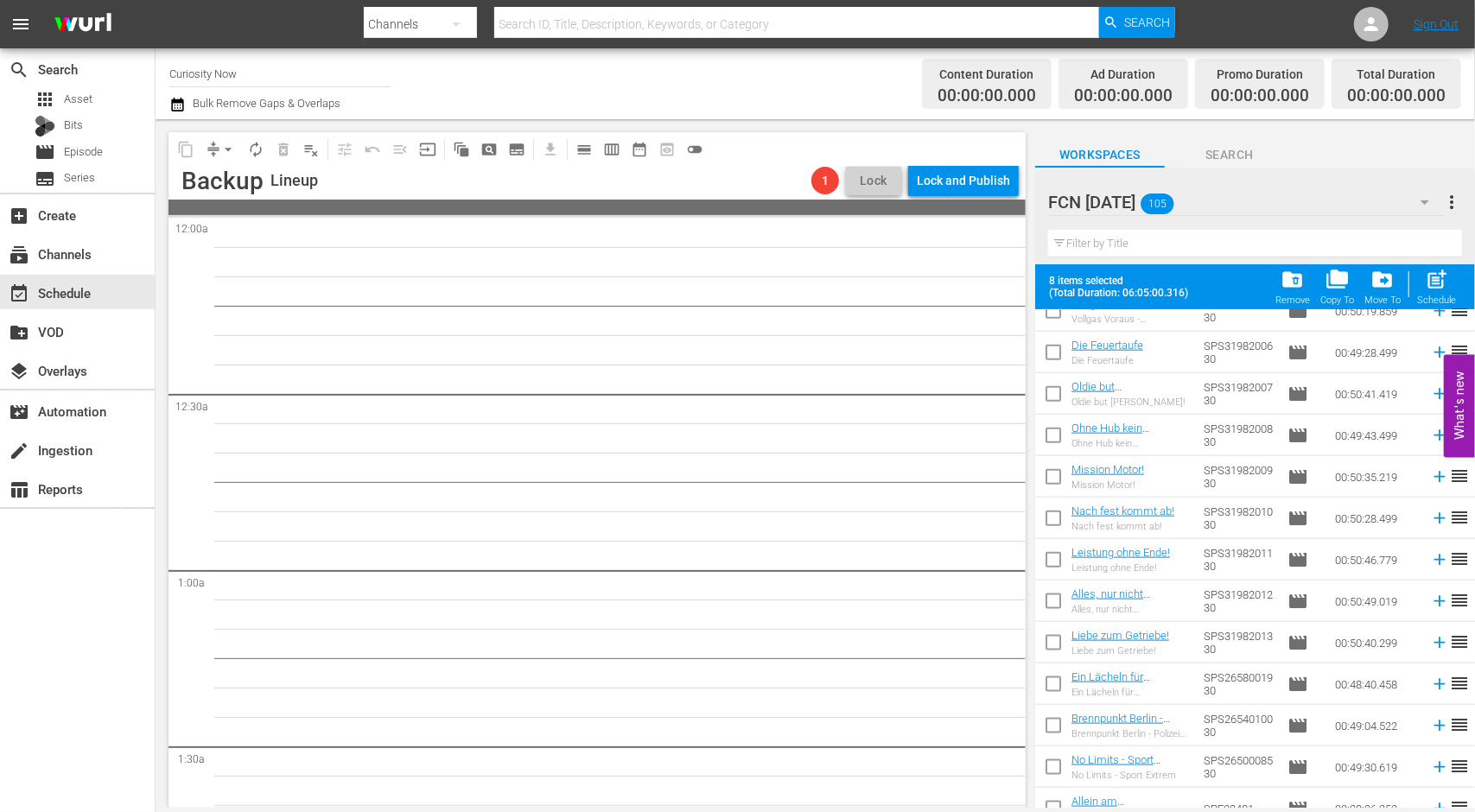
scroll to position [1430, 0]
click at [1058, 560] on input "checkbox" at bounding box center [1052, 562] width 37 height 37
click at [1057, 596] on input "checkbox" at bounding box center [1052, 604] width 37 height 37
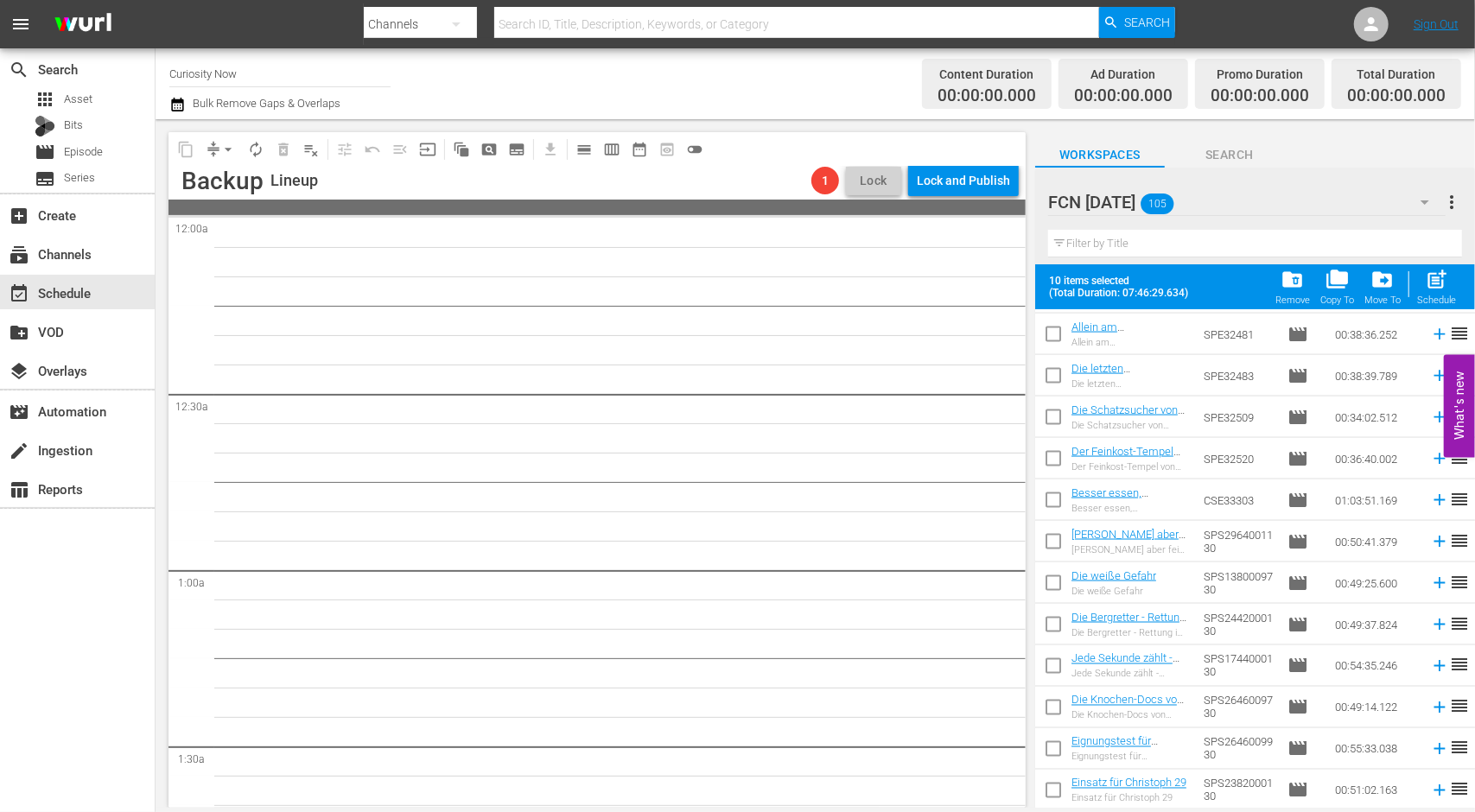
click at [1050, 667] on input "checkbox" at bounding box center [1052, 669] width 37 height 37
click at [1050, 708] on input "checkbox" at bounding box center [1052, 711] width 37 height 37
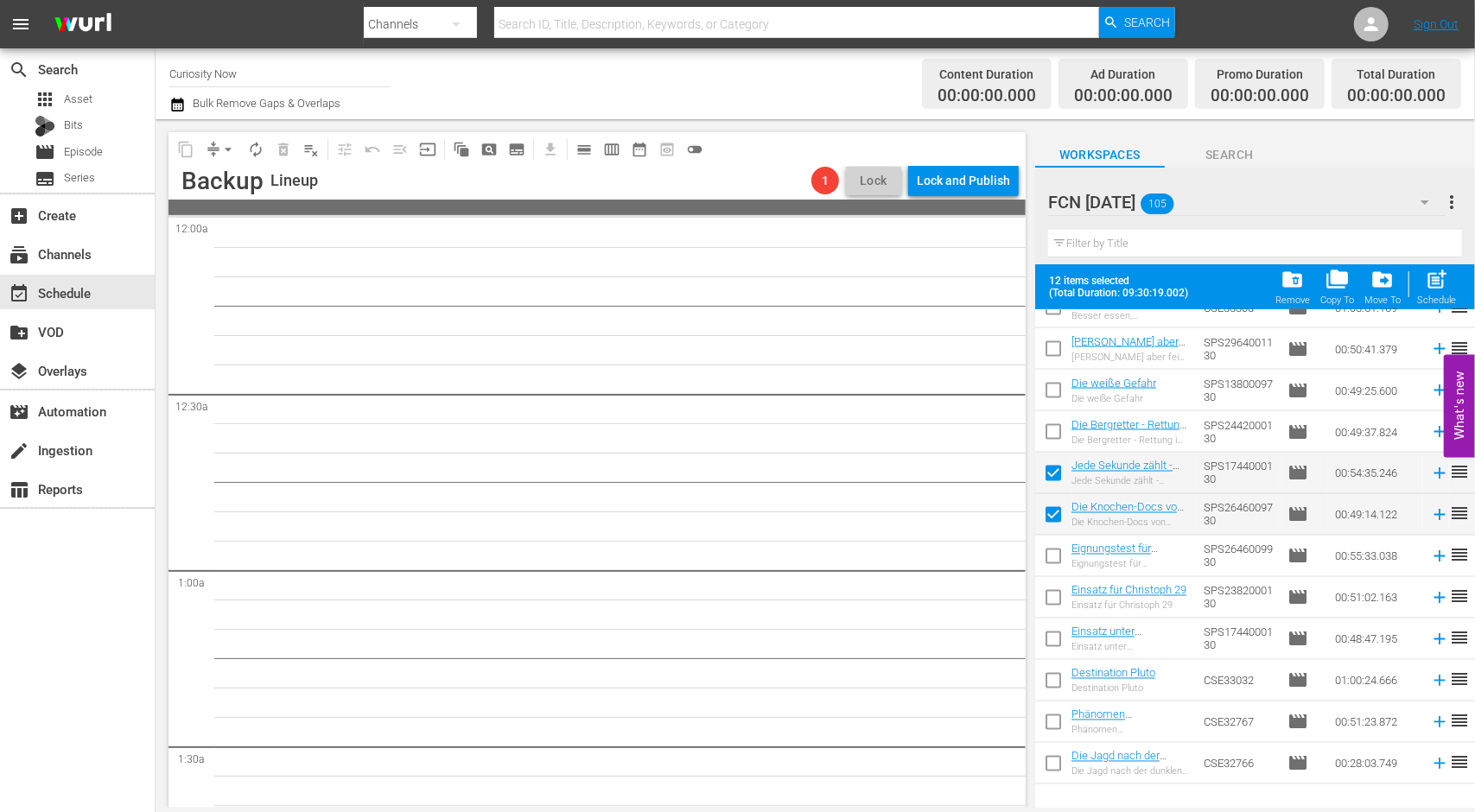
scroll to position [2069, 0]
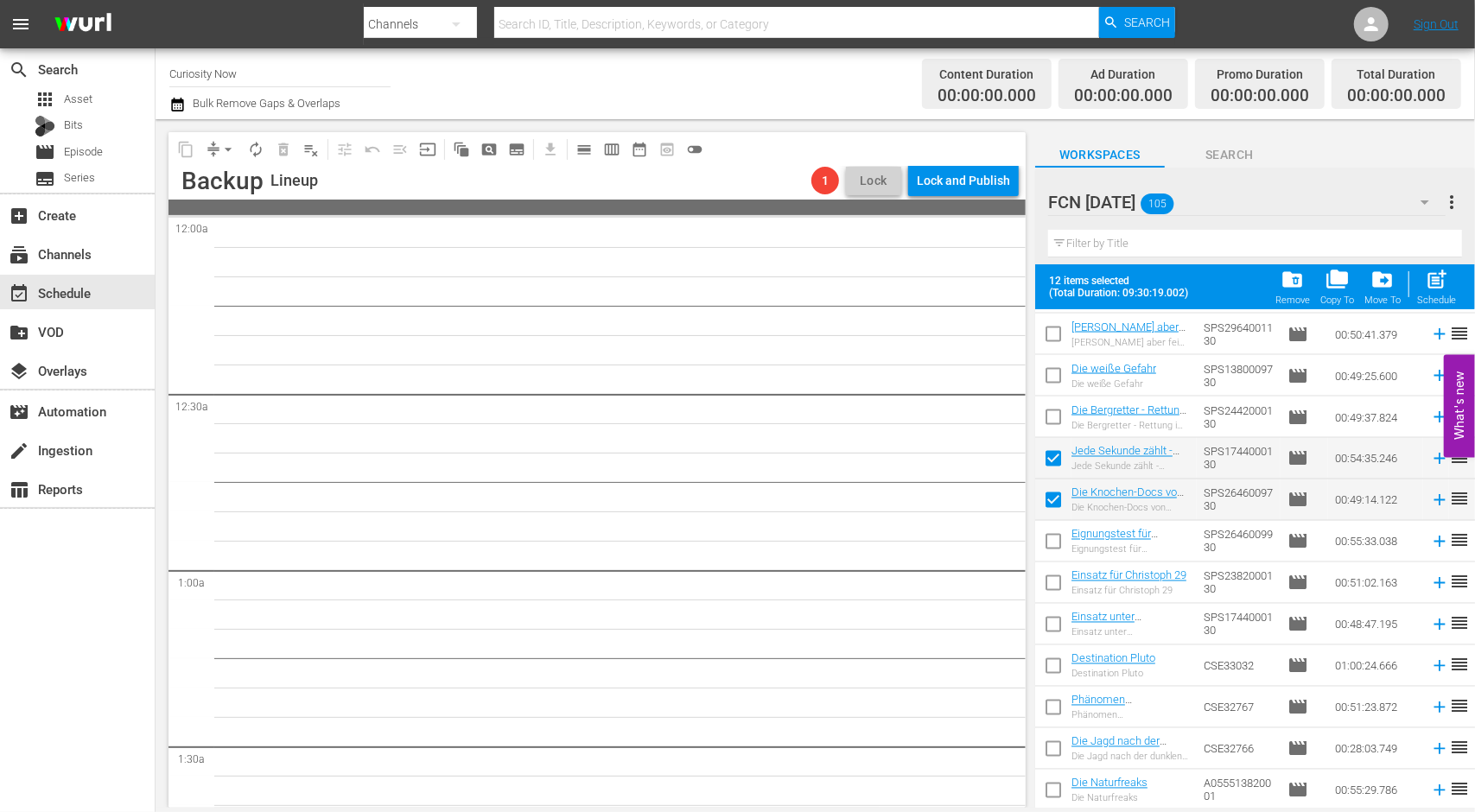
click at [1052, 711] on input "checkbox" at bounding box center [1052, 711] width 37 height 37
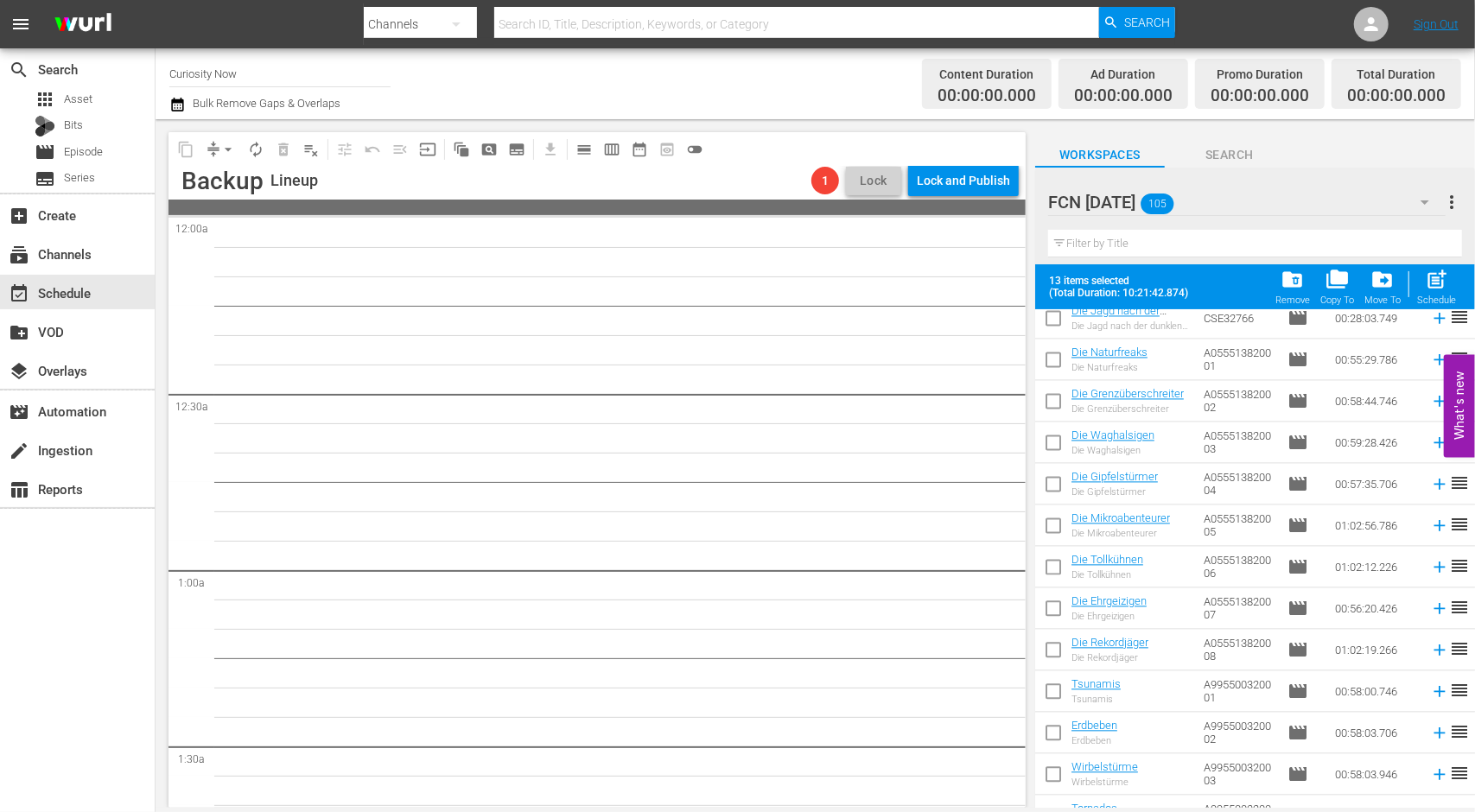
scroll to position [2500, 0]
click at [1052, 662] on input "checkbox" at bounding box center [1052, 651] width 37 height 37
click at [1054, 692] on input "checkbox" at bounding box center [1052, 693] width 37 height 37
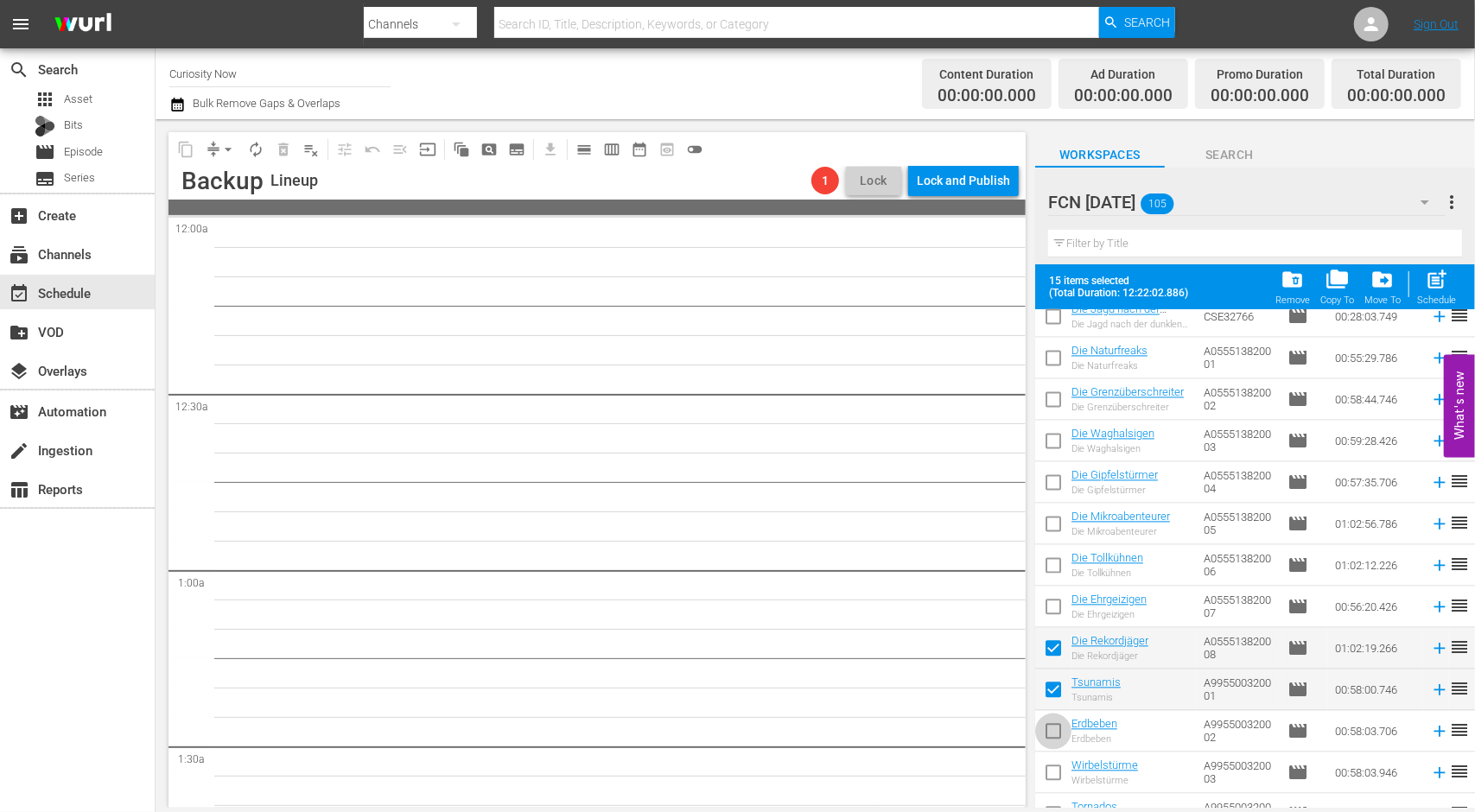
click at [1055, 725] on input "checkbox" at bounding box center [1052, 735] width 37 height 37
click at [1432, 280] on span "post_add" at bounding box center [1436, 280] width 24 height 24
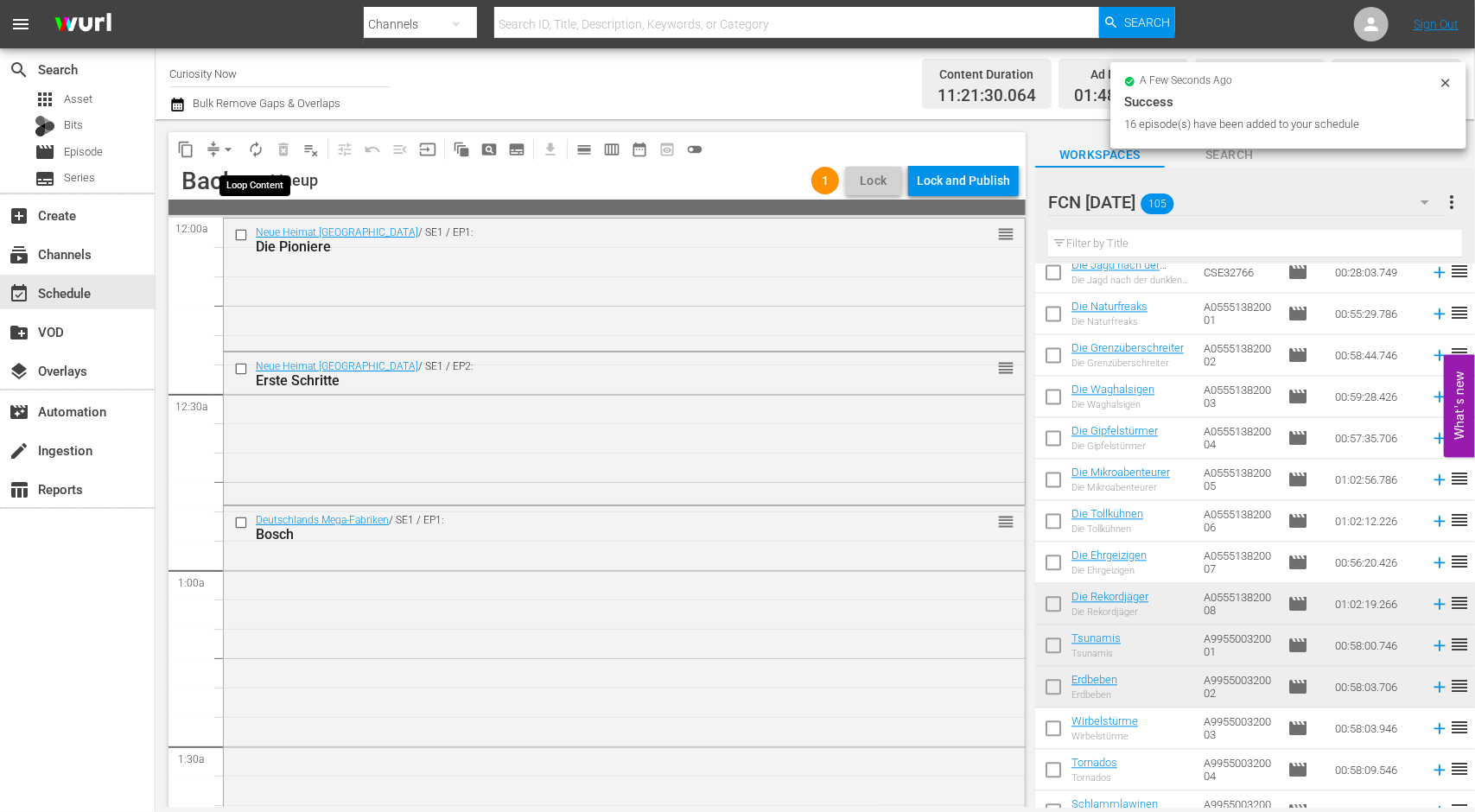
click at [249, 151] on span "autorenew_outlined" at bounding box center [255, 149] width 17 height 17
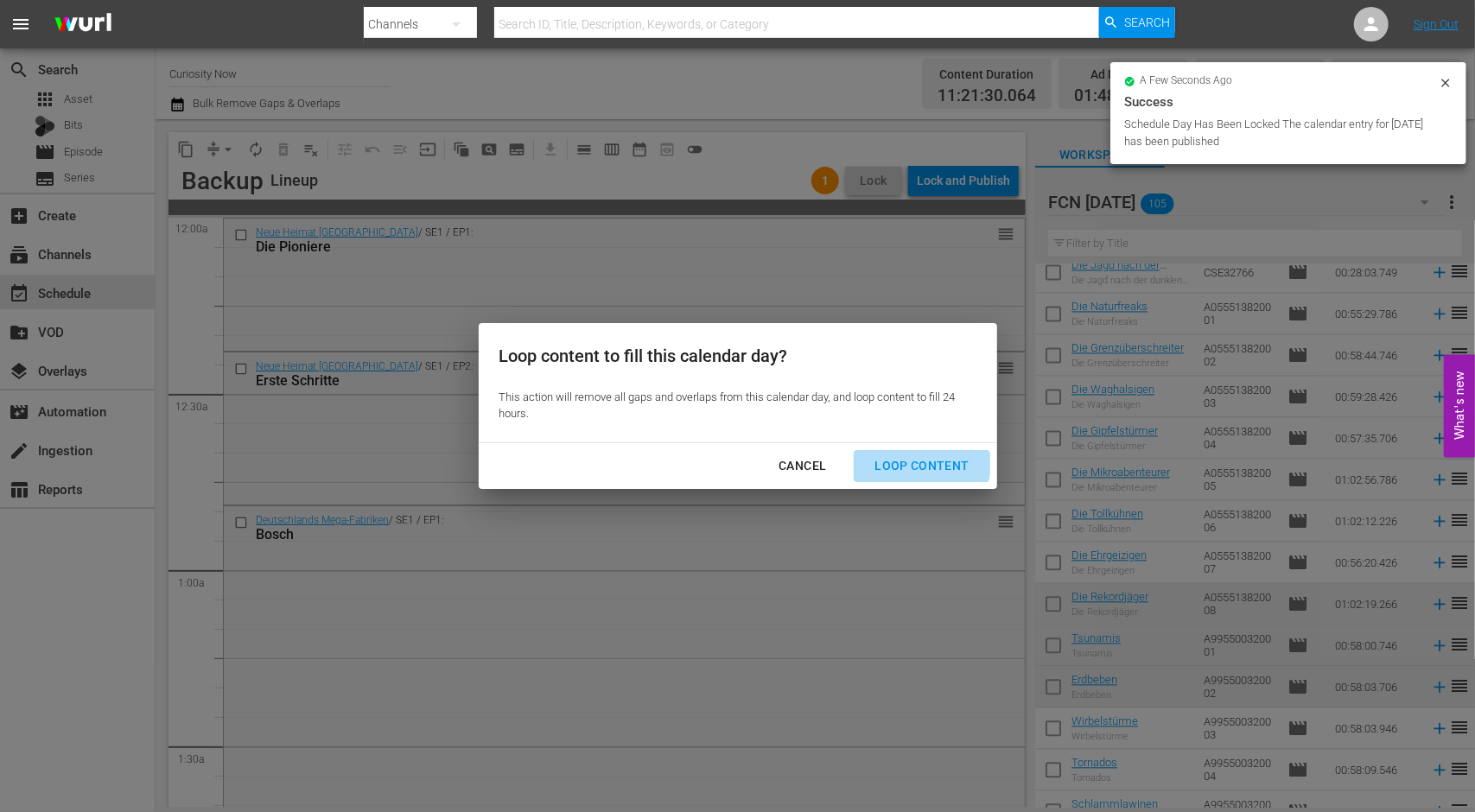
click at [907, 458] on div "Loop Content" at bounding box center [922, 466] width 122 height 22
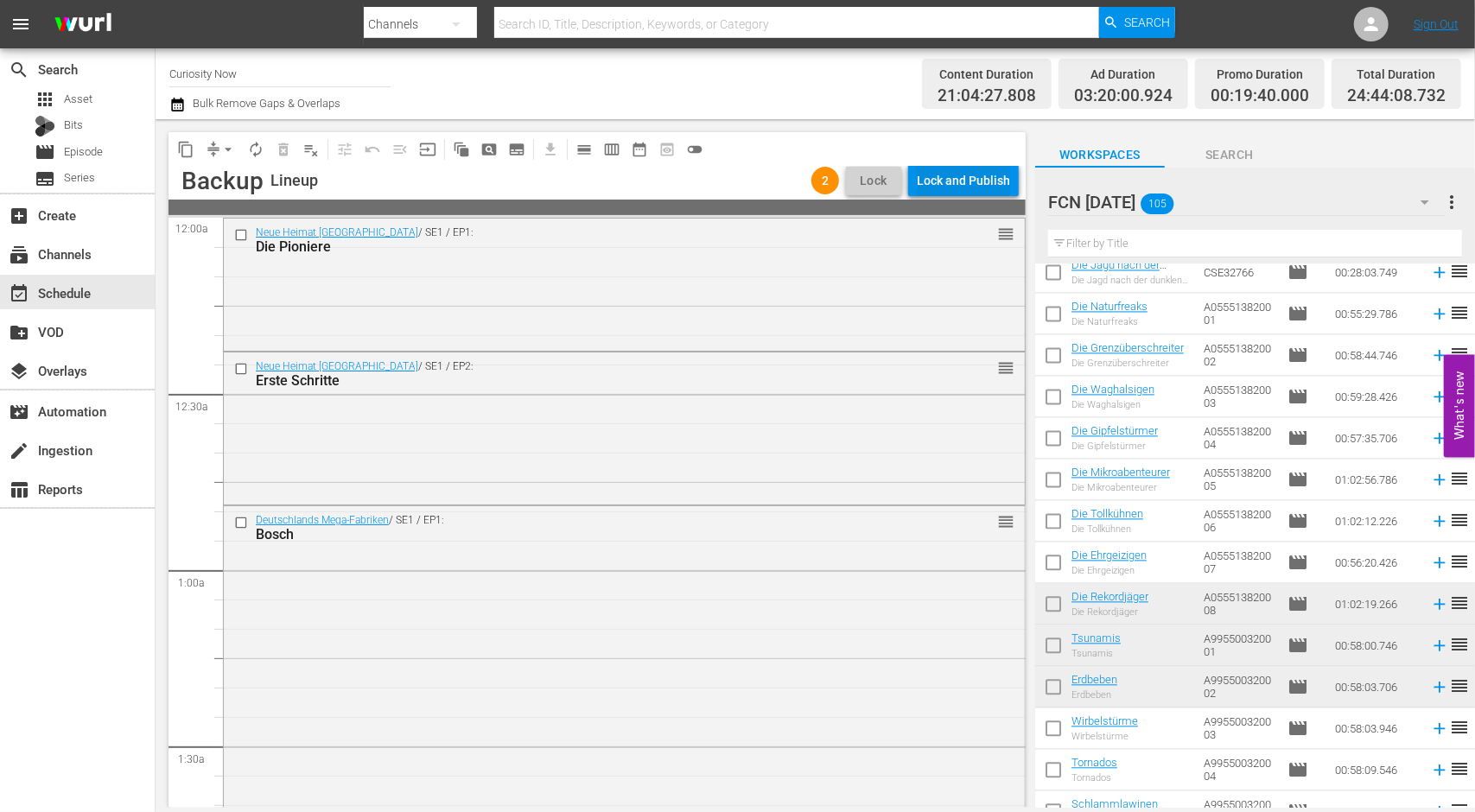
click at [973, 172] on div "Lock and Publish" at bounding box center [963, 179] width 93 height 31
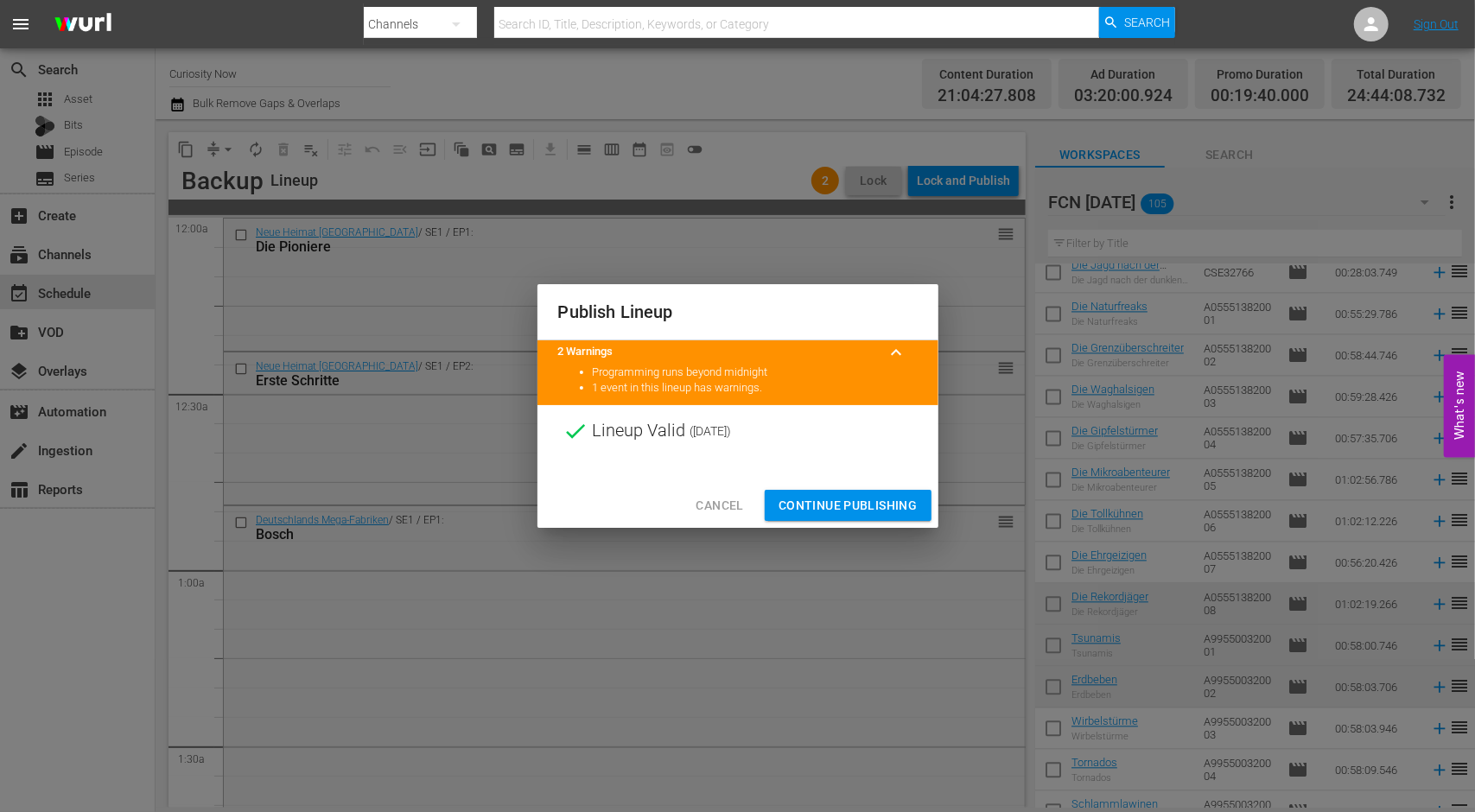
click at [838, 507] on span "Continue Publishing" at bounding box center [848, 506] width 139 height 22
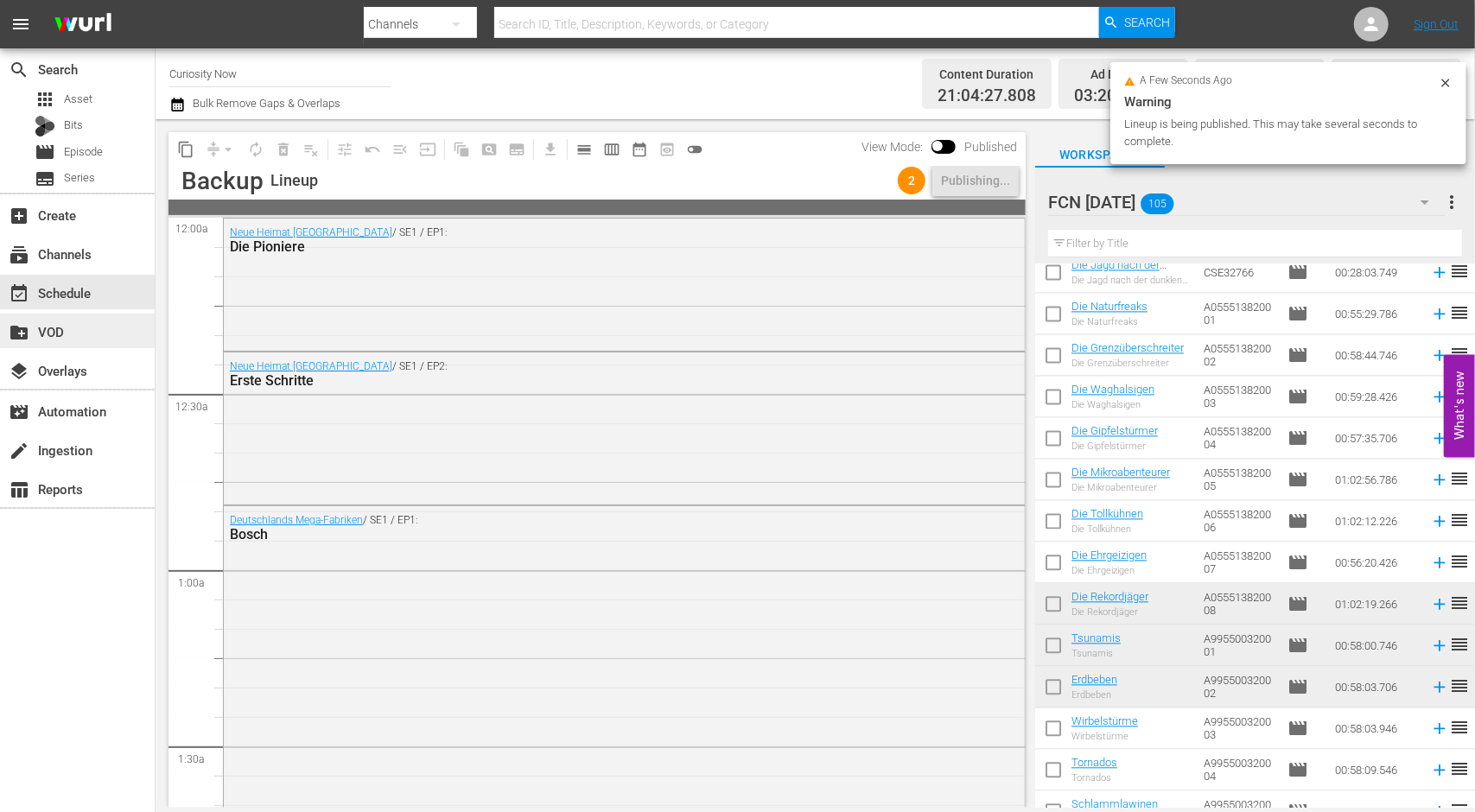
click at [83, 331] on div "create_new_folder VOD" at bounding box center [49, 329] width 97 height 16
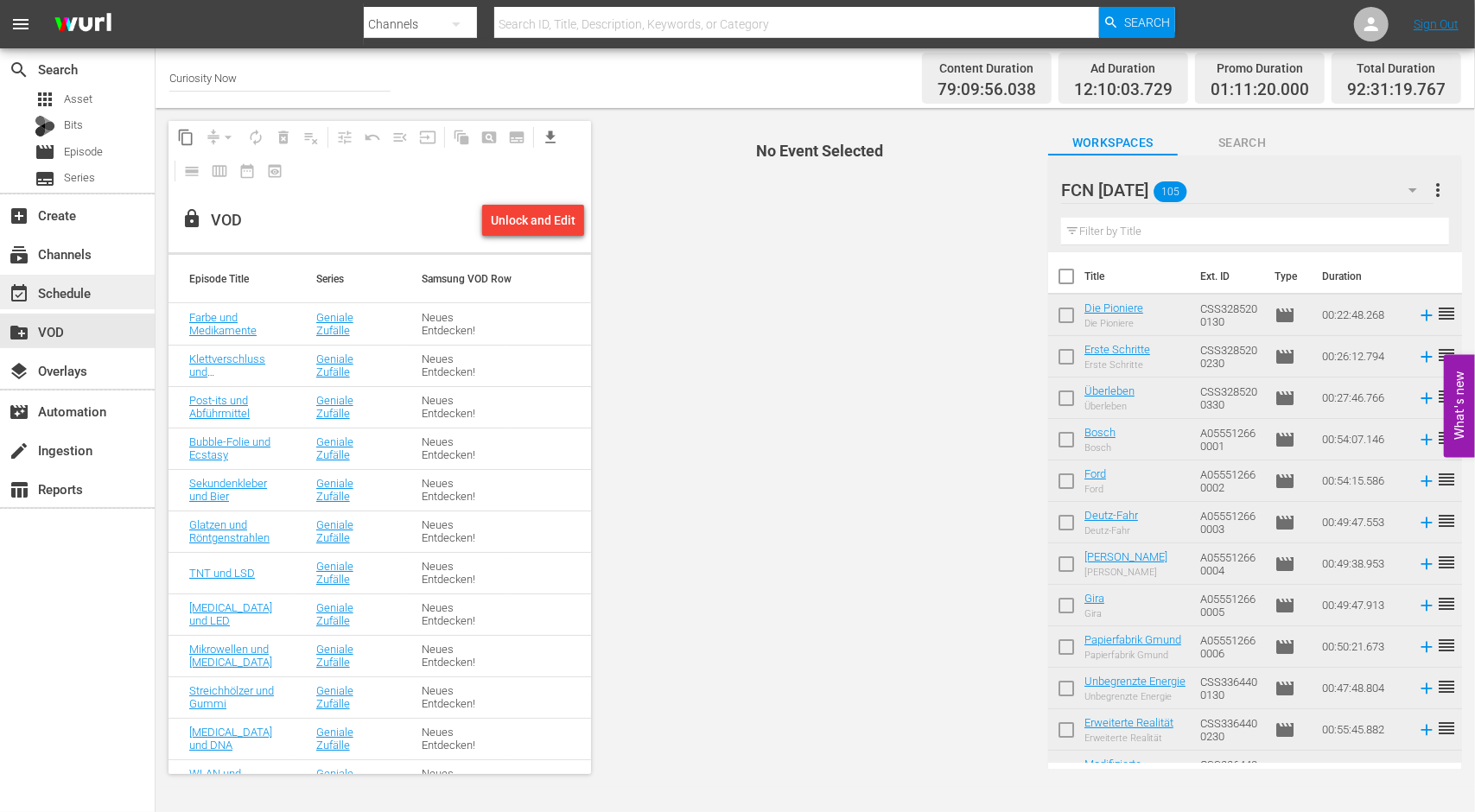
click at [70, 288] on div "event_available Schedule" at bounding box center [49, 290] width 97 height 16
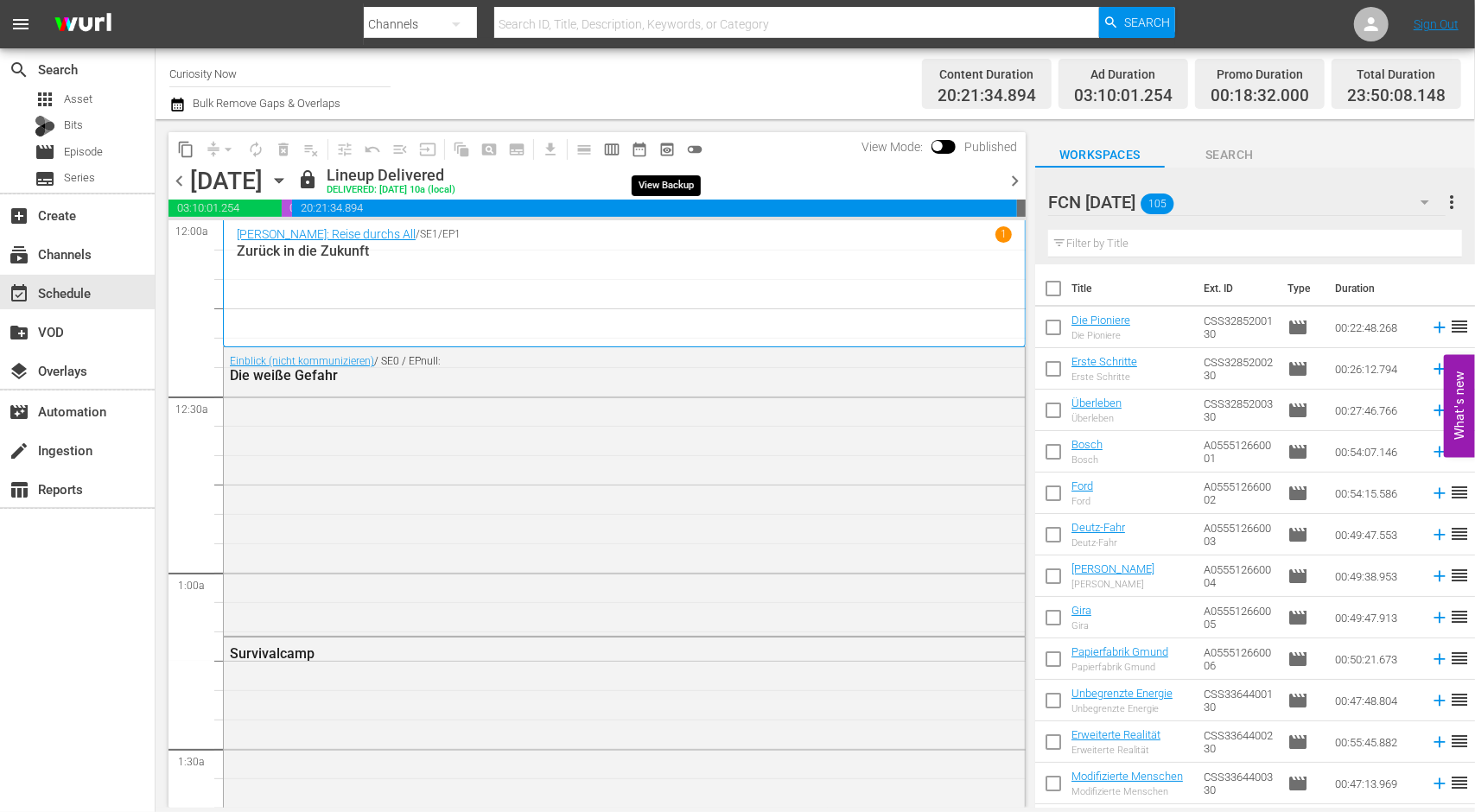
click at [667, 148] on span "preview_outlined" at bounding box center [667, 149] width 17 height 17
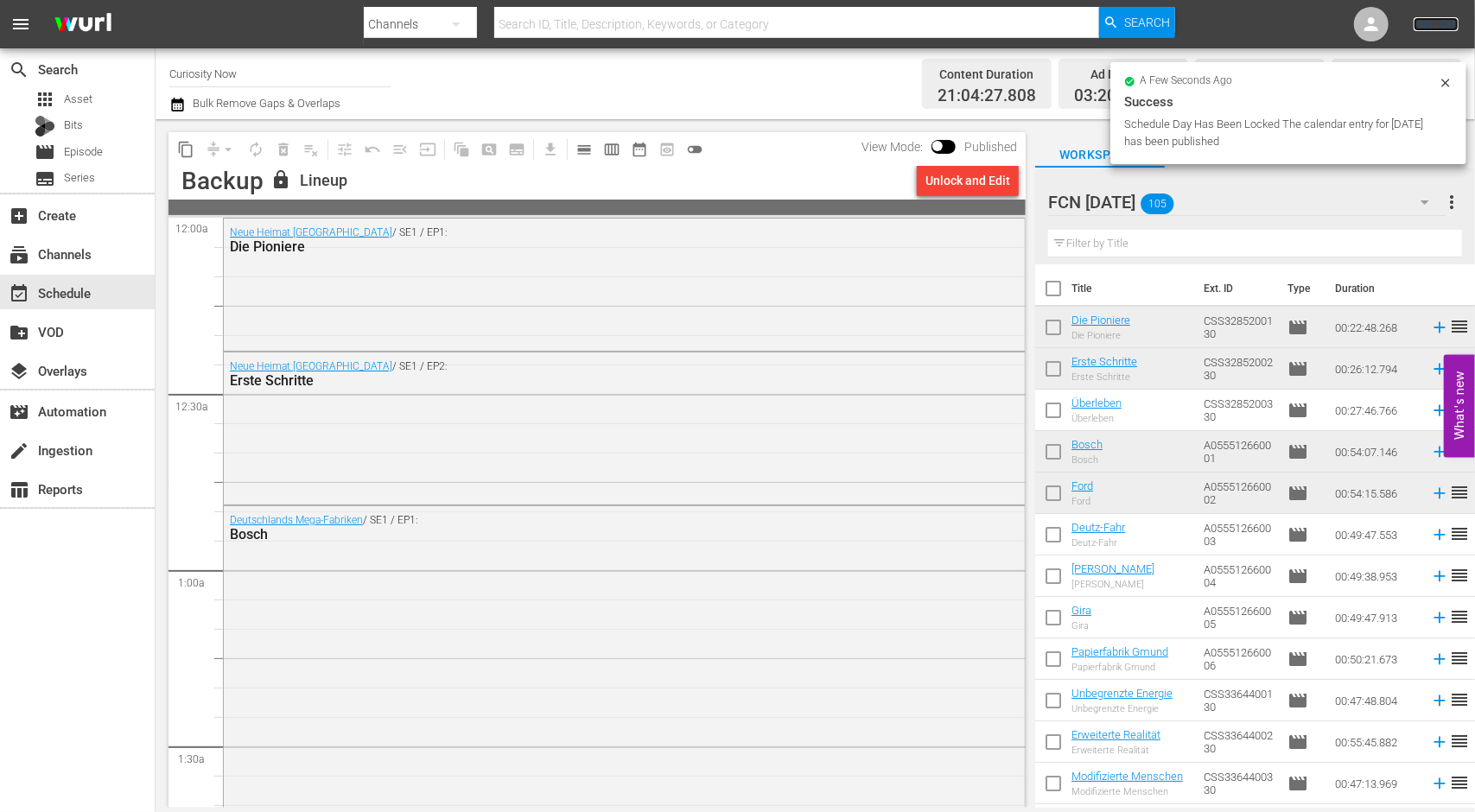
click at [1431, 24] on link "Sign Out" at bounding box center [1435, 24] width 45 height 14
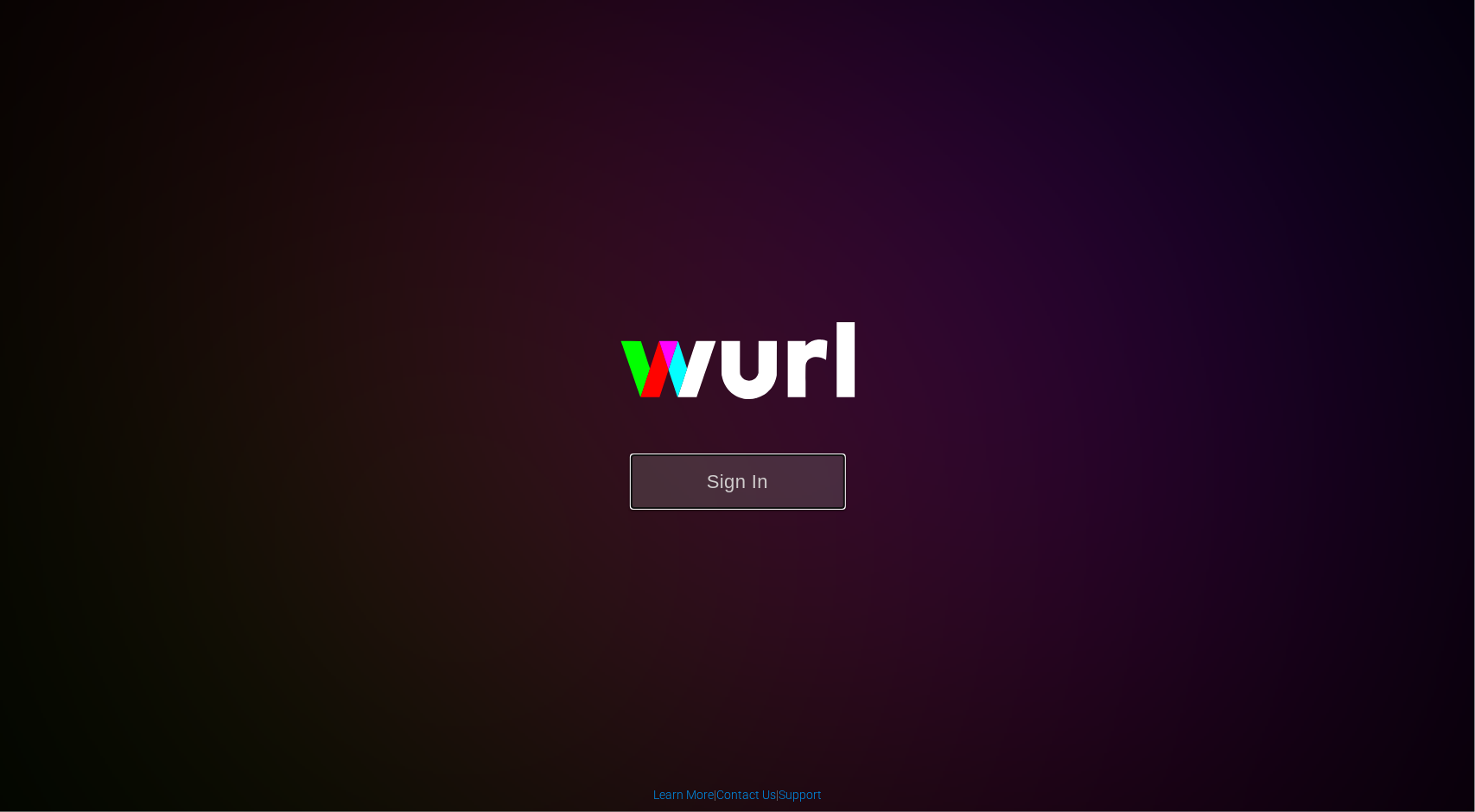
click at [727, 485] on button "Sign In" at bounding box center [738, 481] width 216 height 57
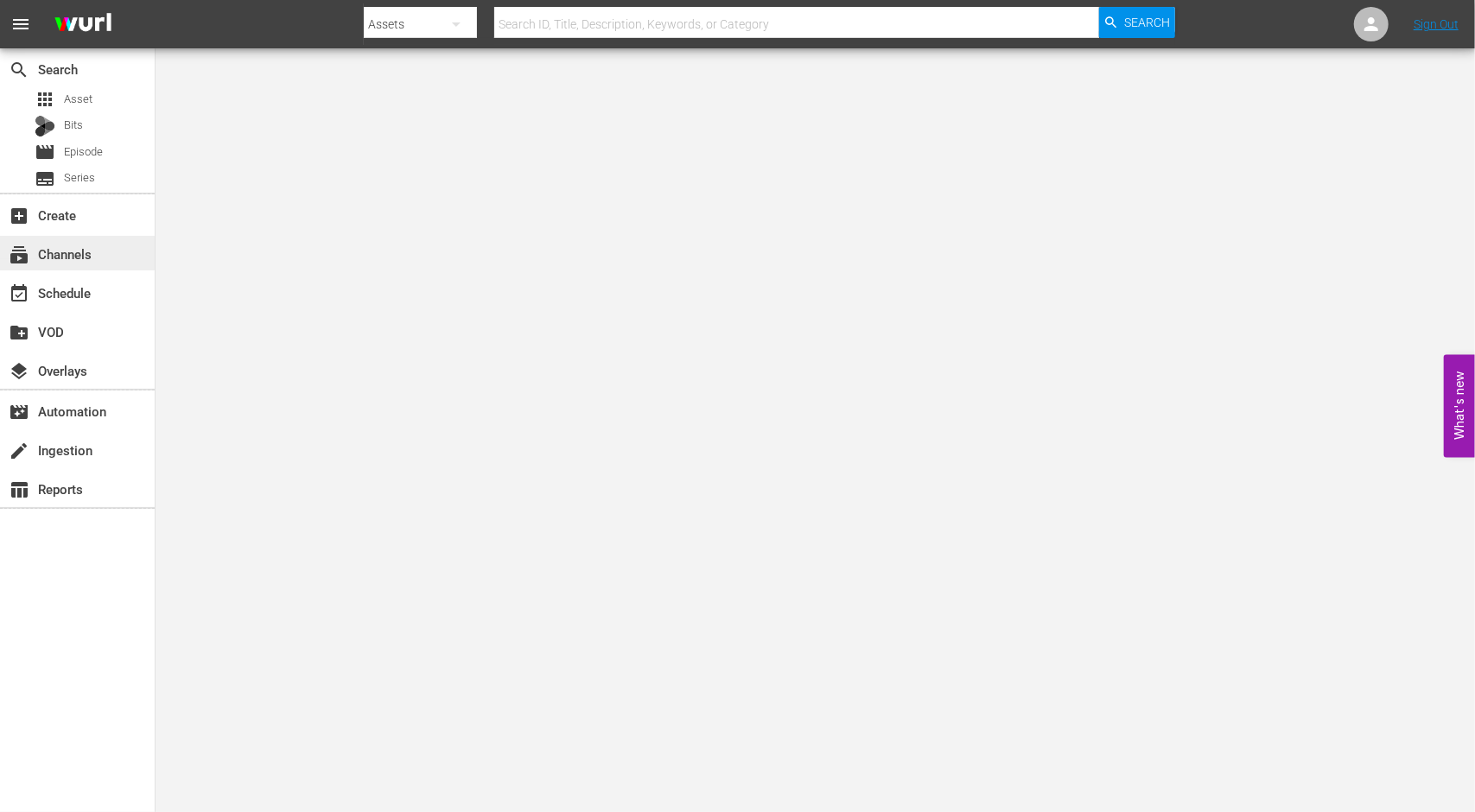
click at [90, 259] on div "subscriptions Channels" at bounding box center [49, 252] width 97 height 16
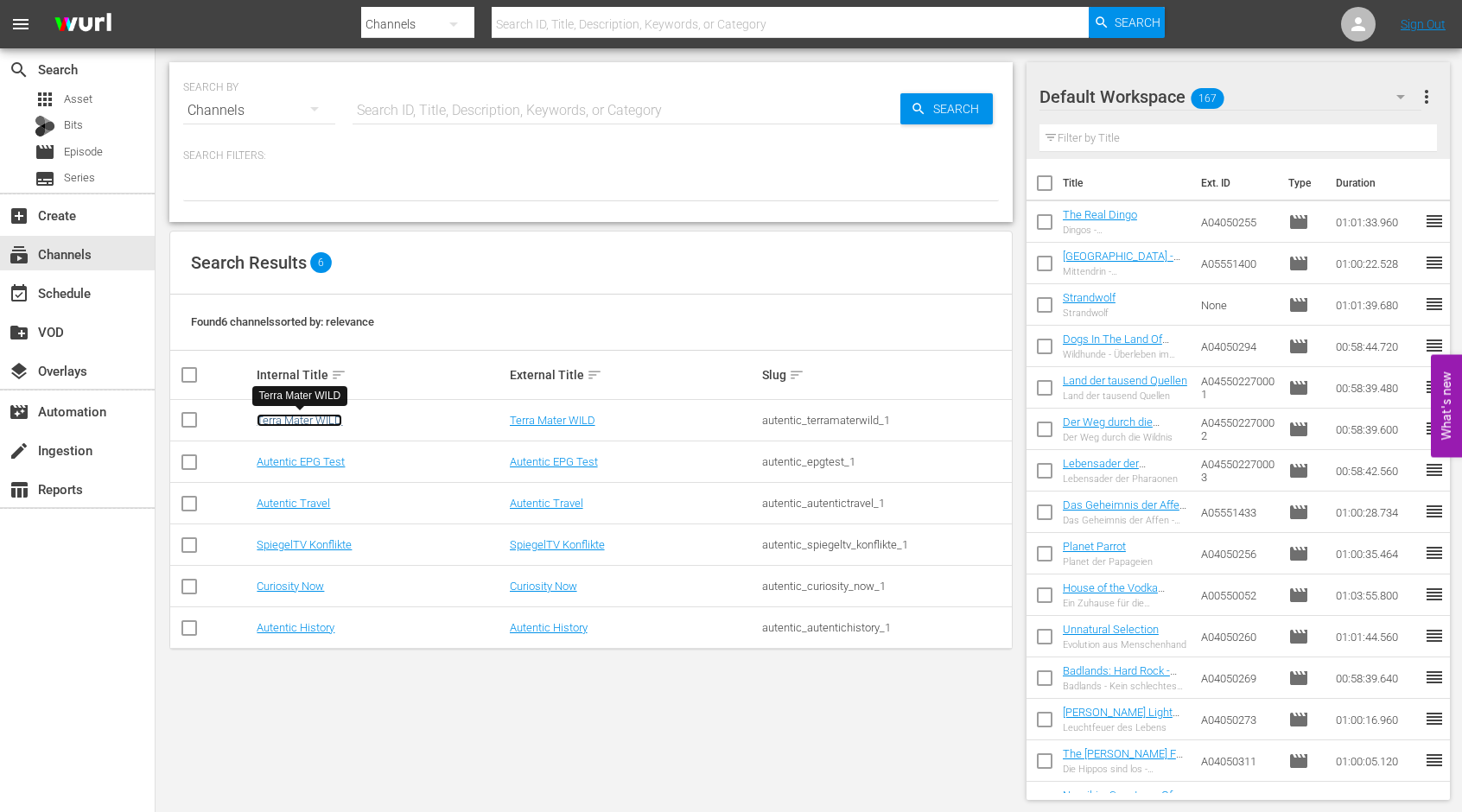
click at [310, 413] on link "Terra Mater WILD" at bounding box center [300, 419] width 85 height 13
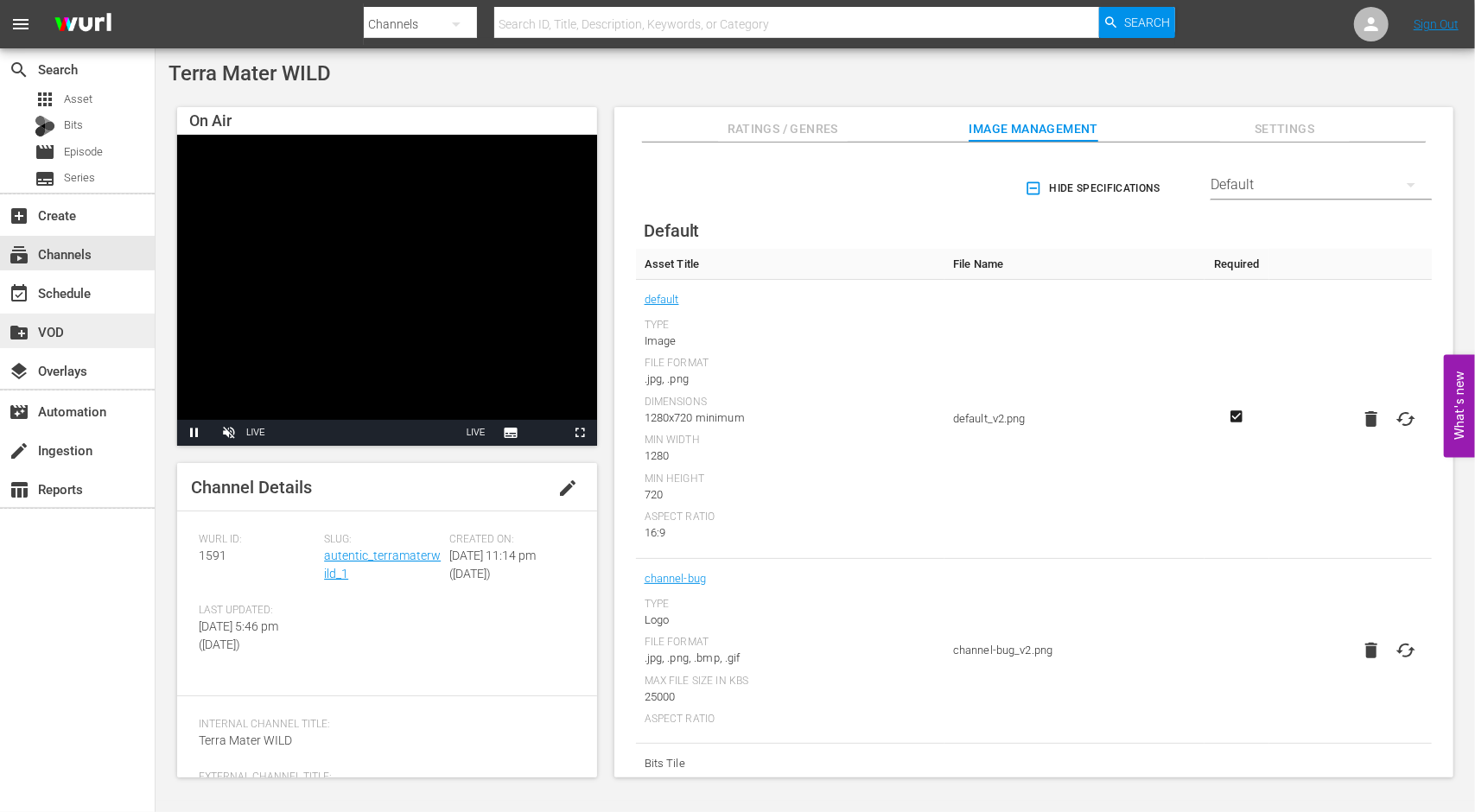
click at [48, 326] on div "create_new_folder VOD" at bounding box center [49, 329] width 97 height 16
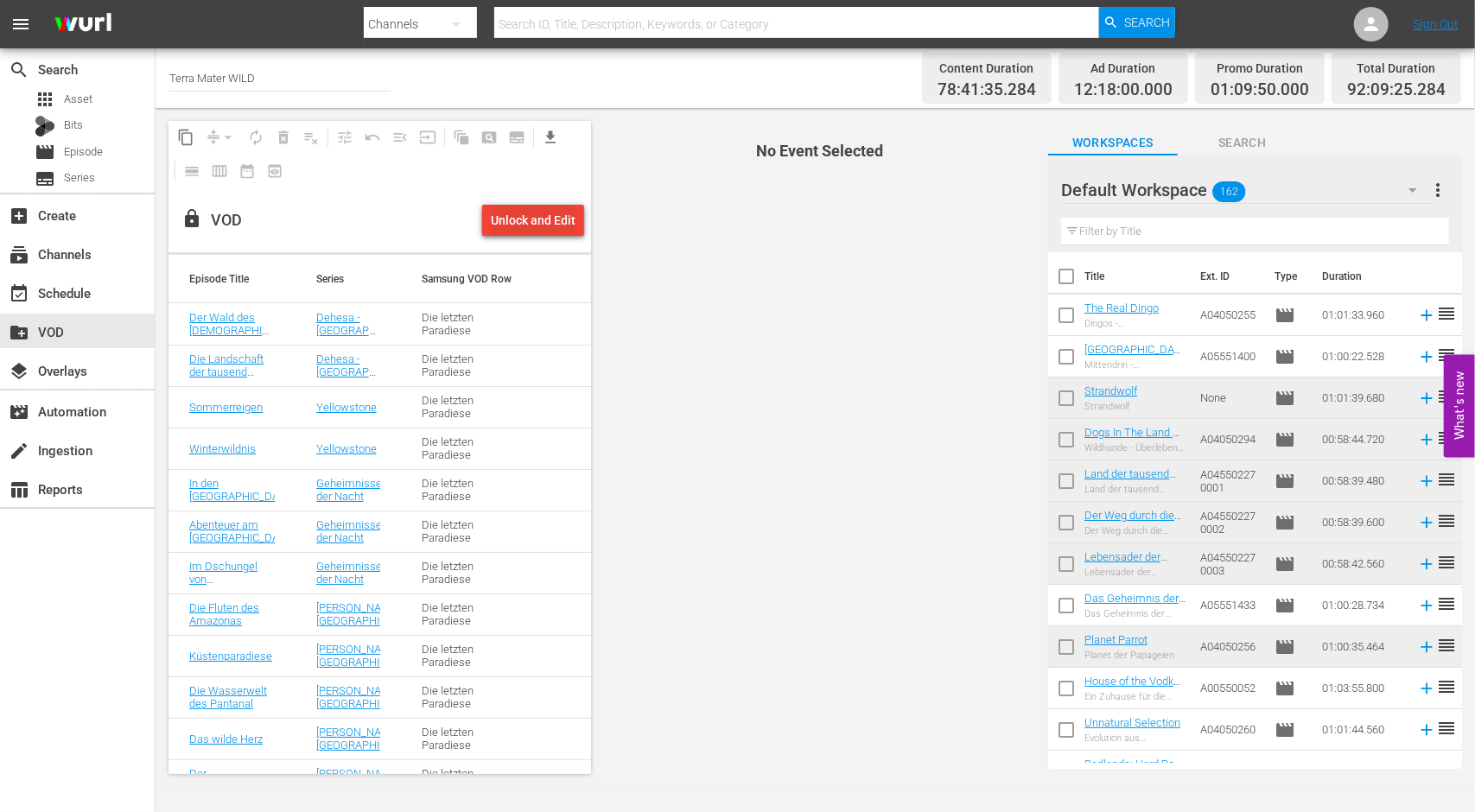
click at [531, 215] on div "Unlock and Edit" at bounding box center [533, 219] width 84 height 31
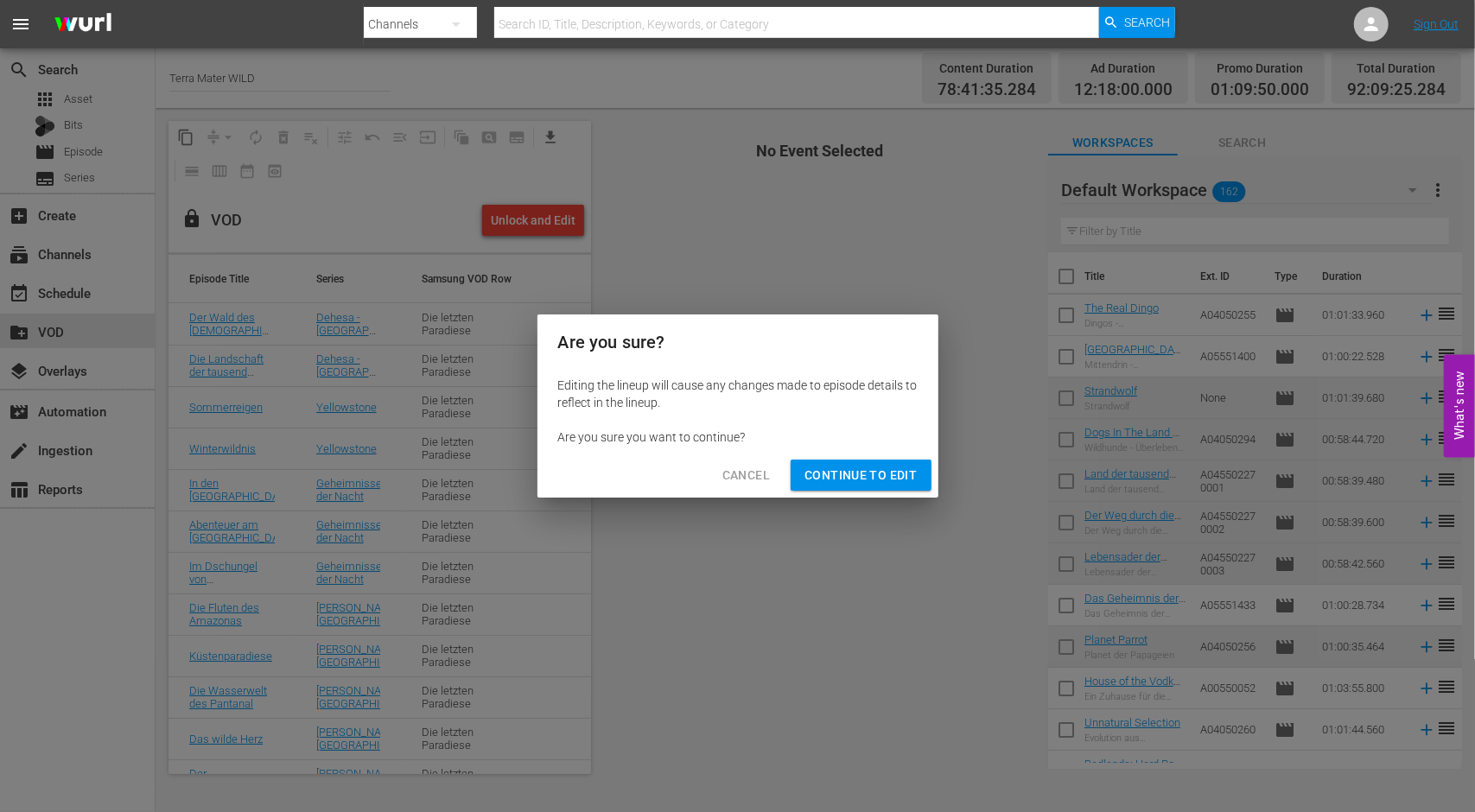
click at [848, 474] on span "Continue to Edit" at bounding box center [860, 476] width 112 height 22
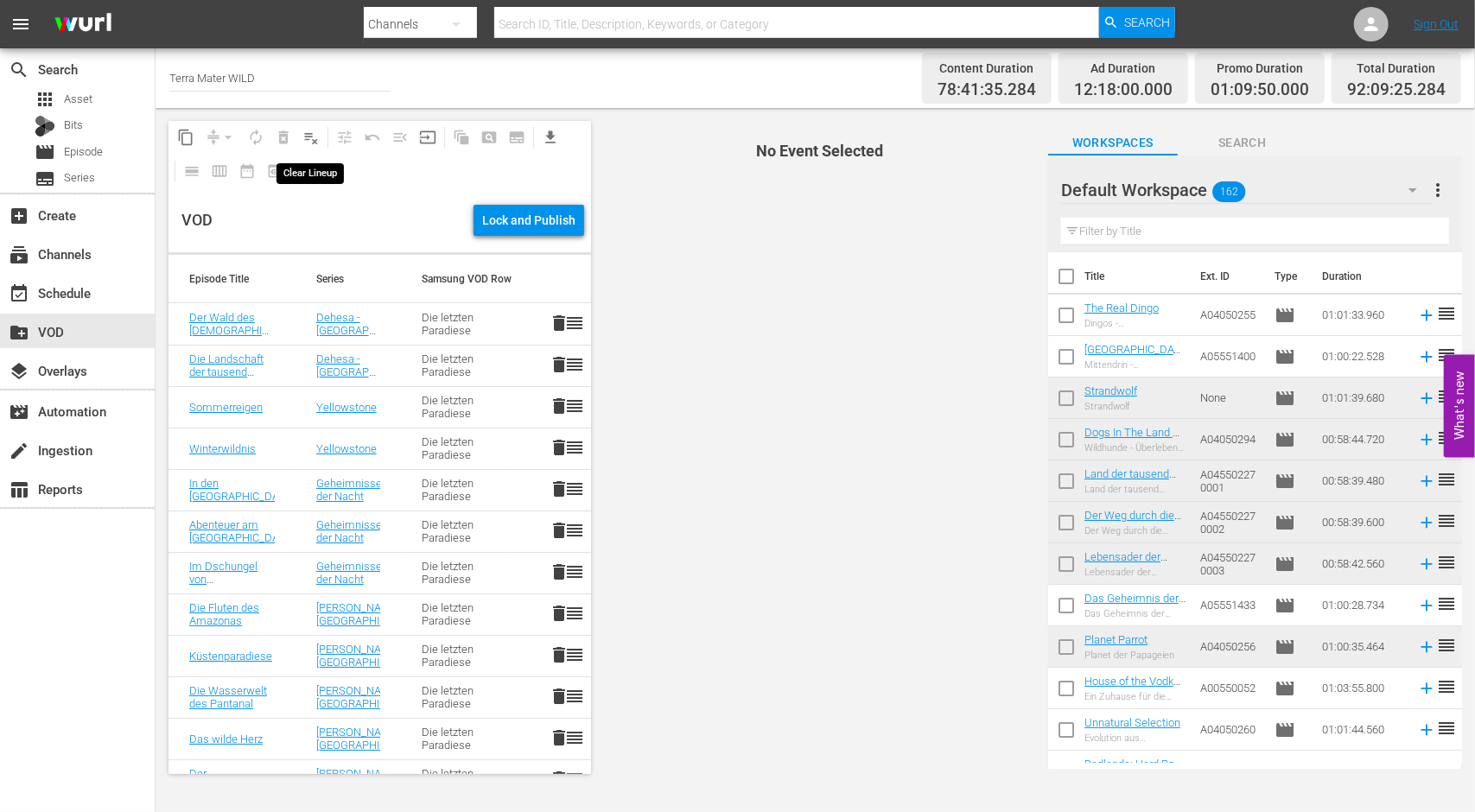
click at [308, 139] on span "playlist_remove_outlined" at bounding box center [310, 137] width 17 height 17
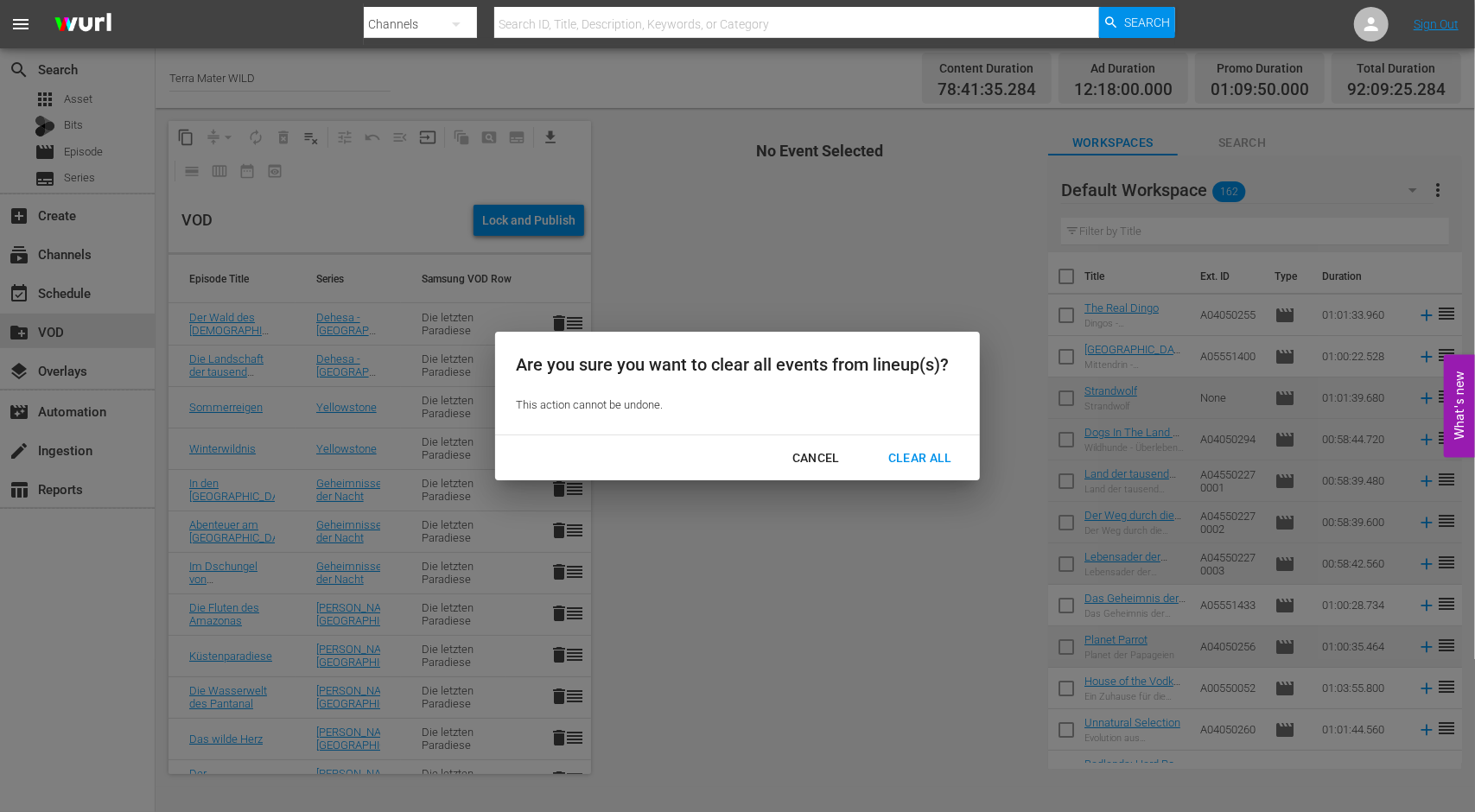
click at [915, 455] on div "Clear All" at bounding box center [920, 458] width 91 height 22
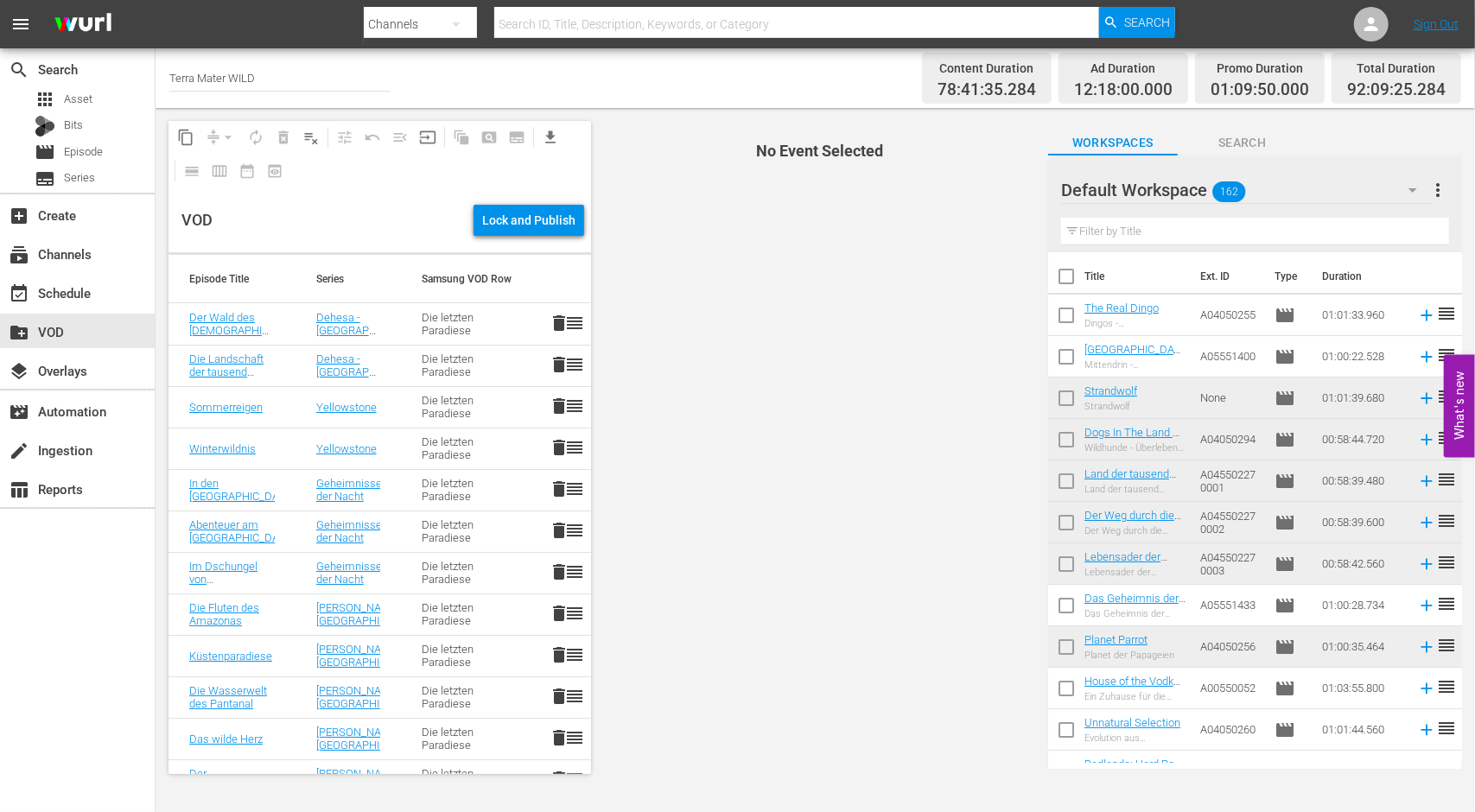
click at [1412, 192] on icon "button" at bounding box center [1413, 189] width 21 height 21
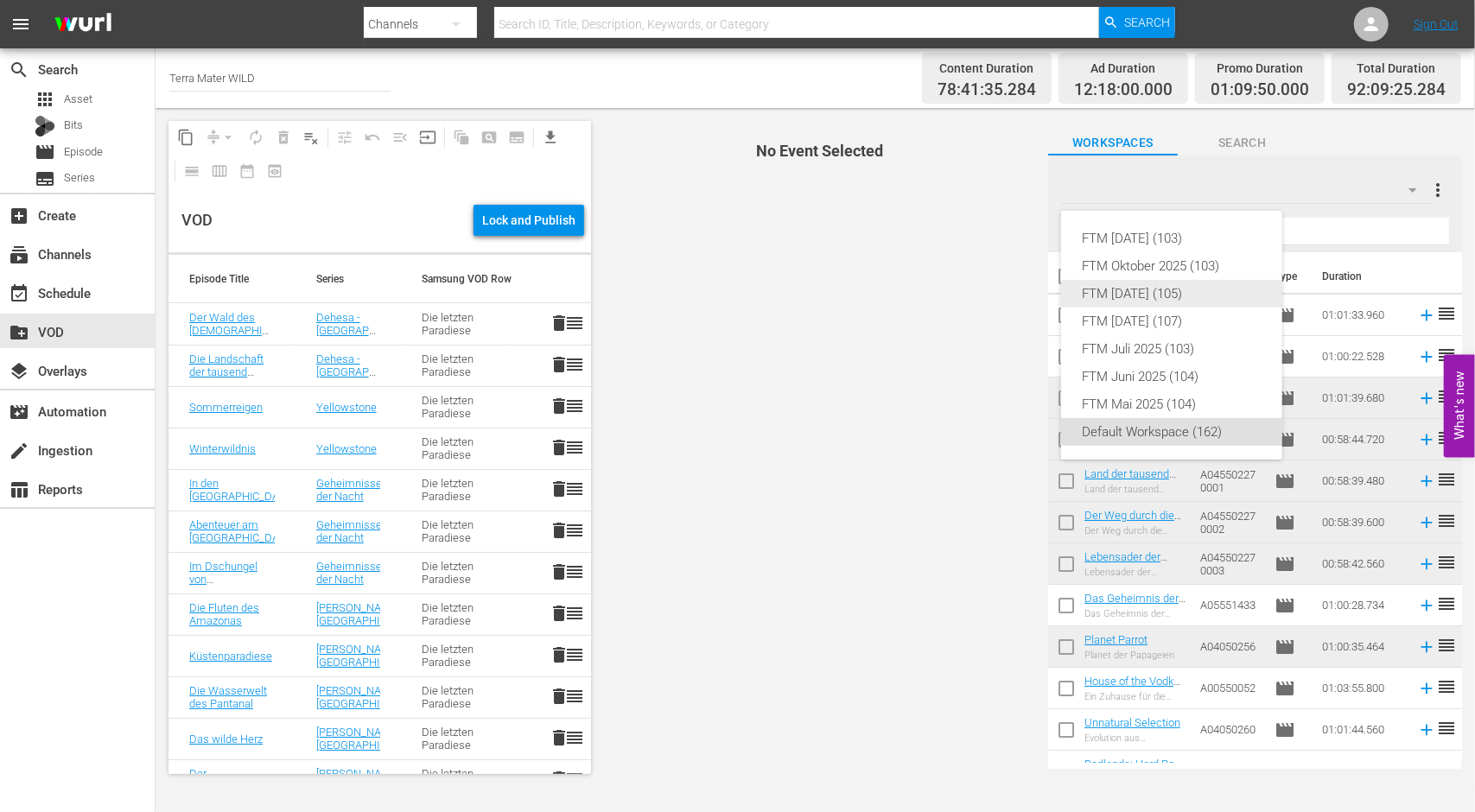
click at [1108, 302] on div "FTM [DATE] (105)" at bounding box center [1170, 293] width 180 height 28
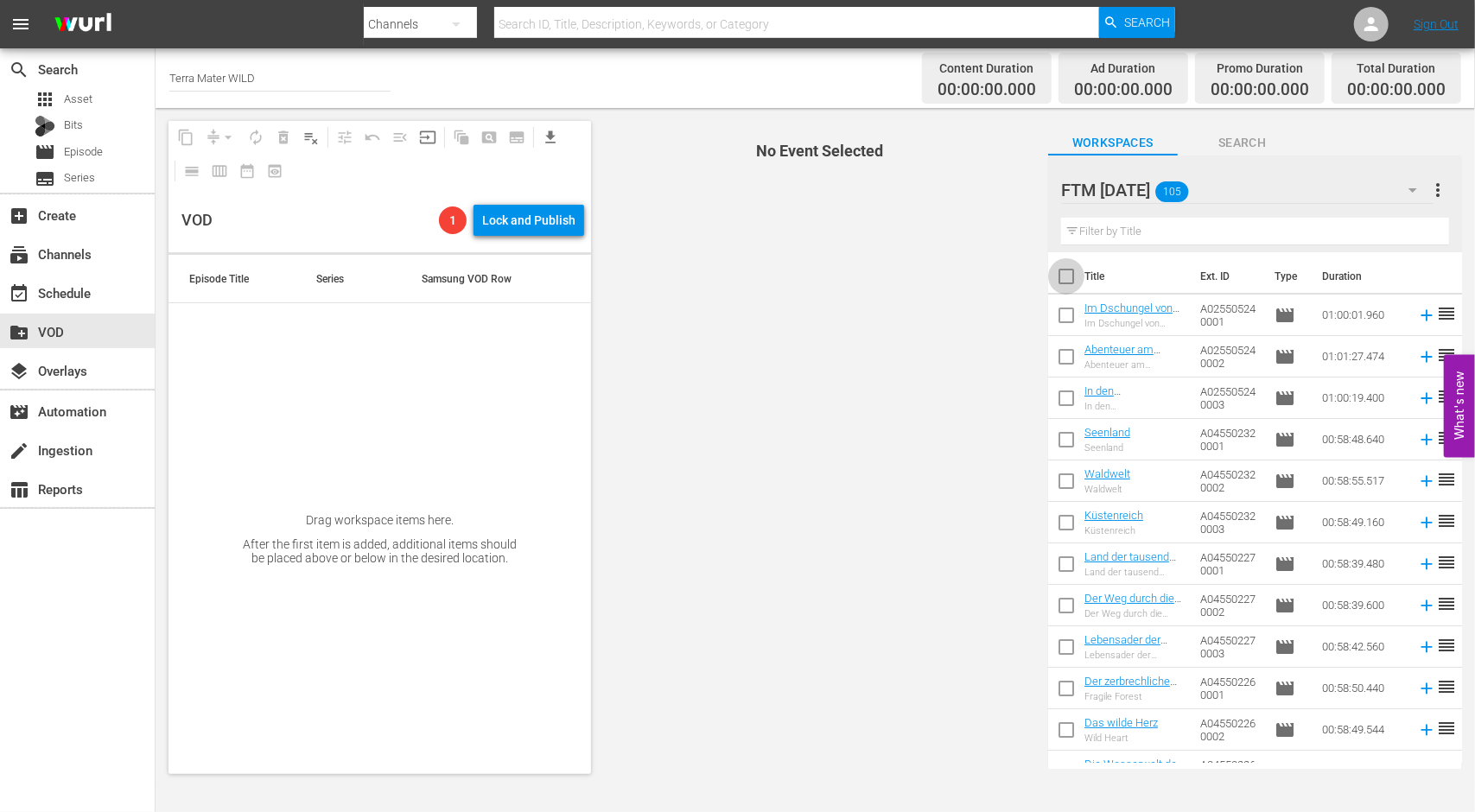
click at [1072, 282] on input "checkbox" at bounding box center [1066, 280] width 37 height 37
checkbox input "true"
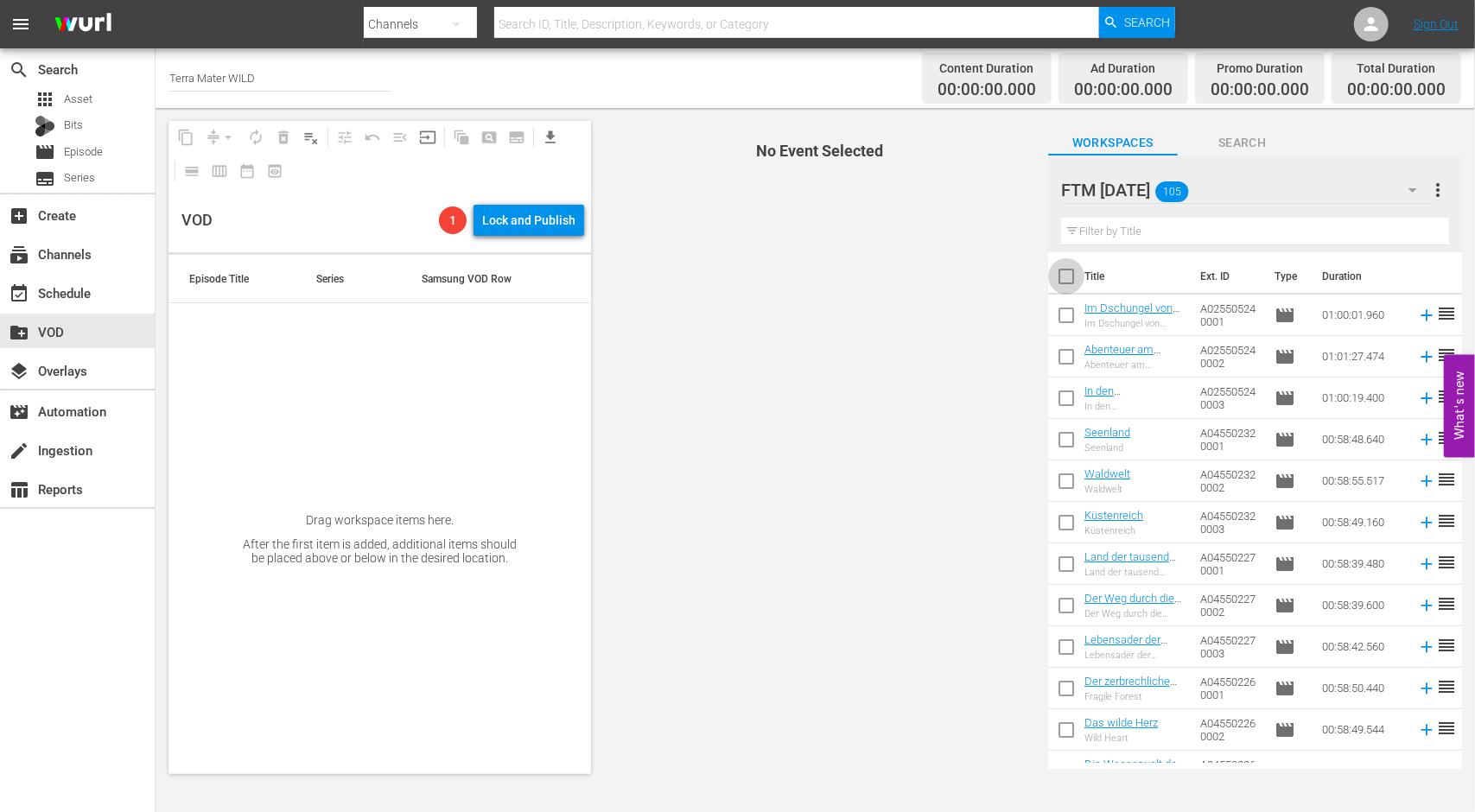
checkbox input "true"
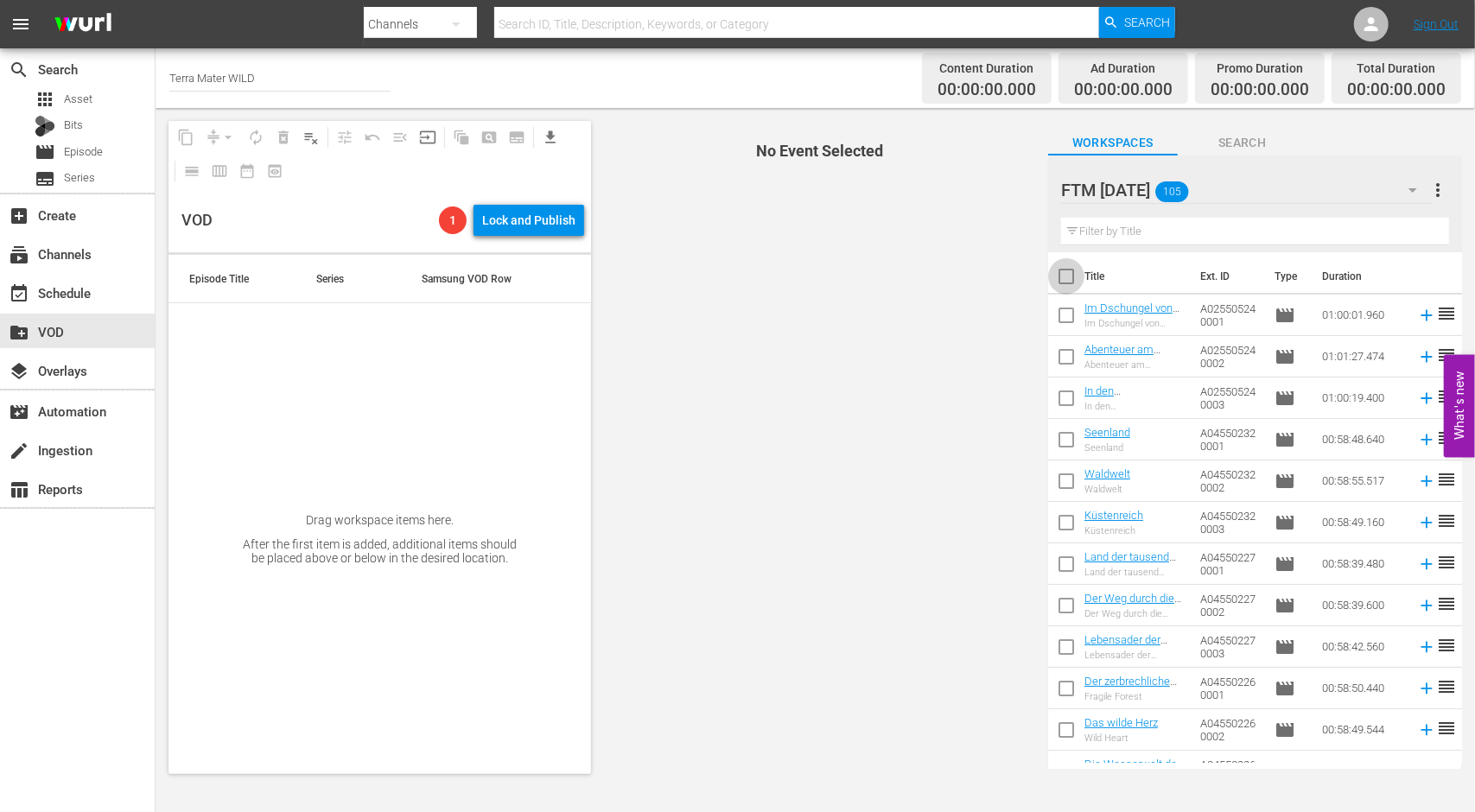
checkbox input "true"
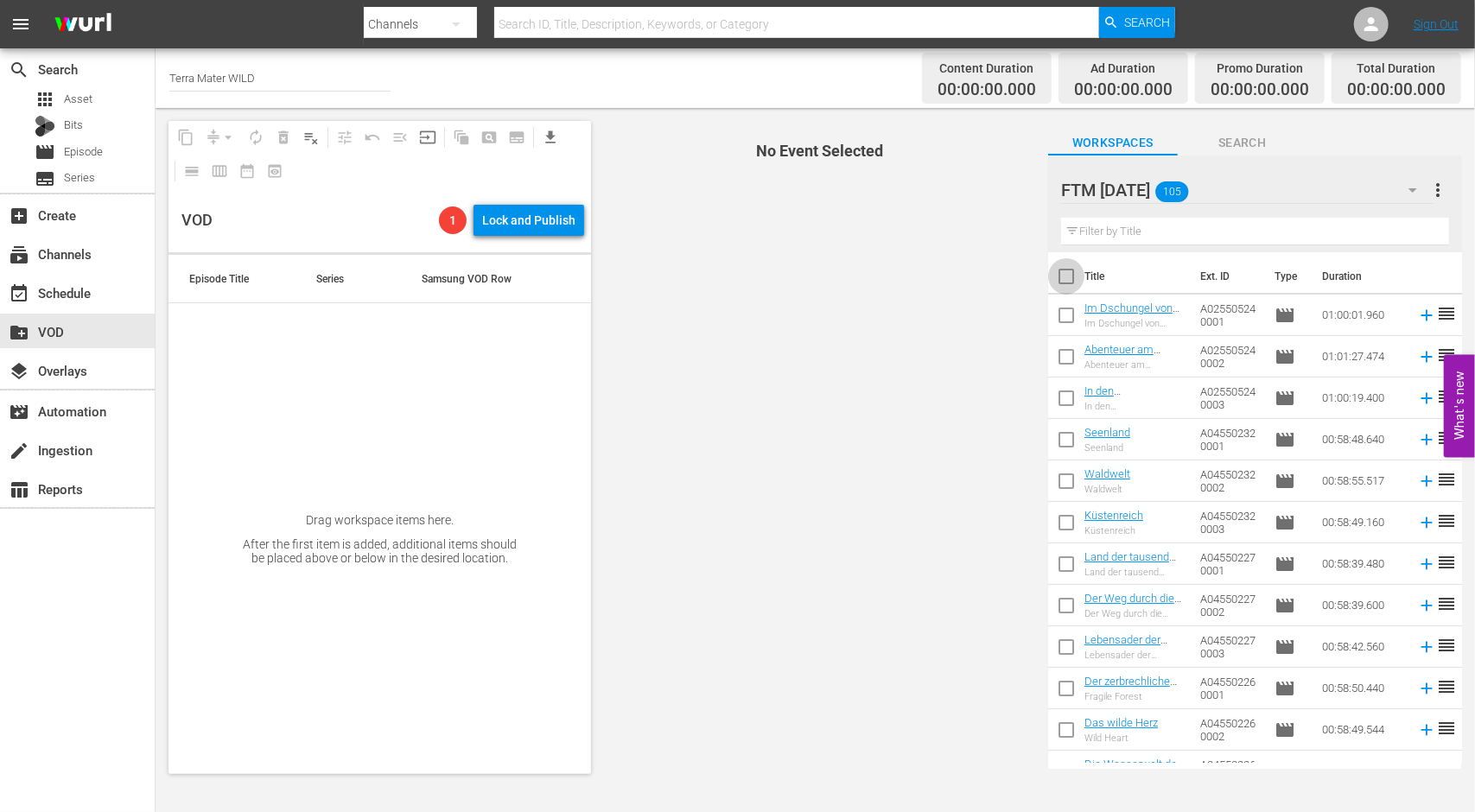
checkbox input "true"
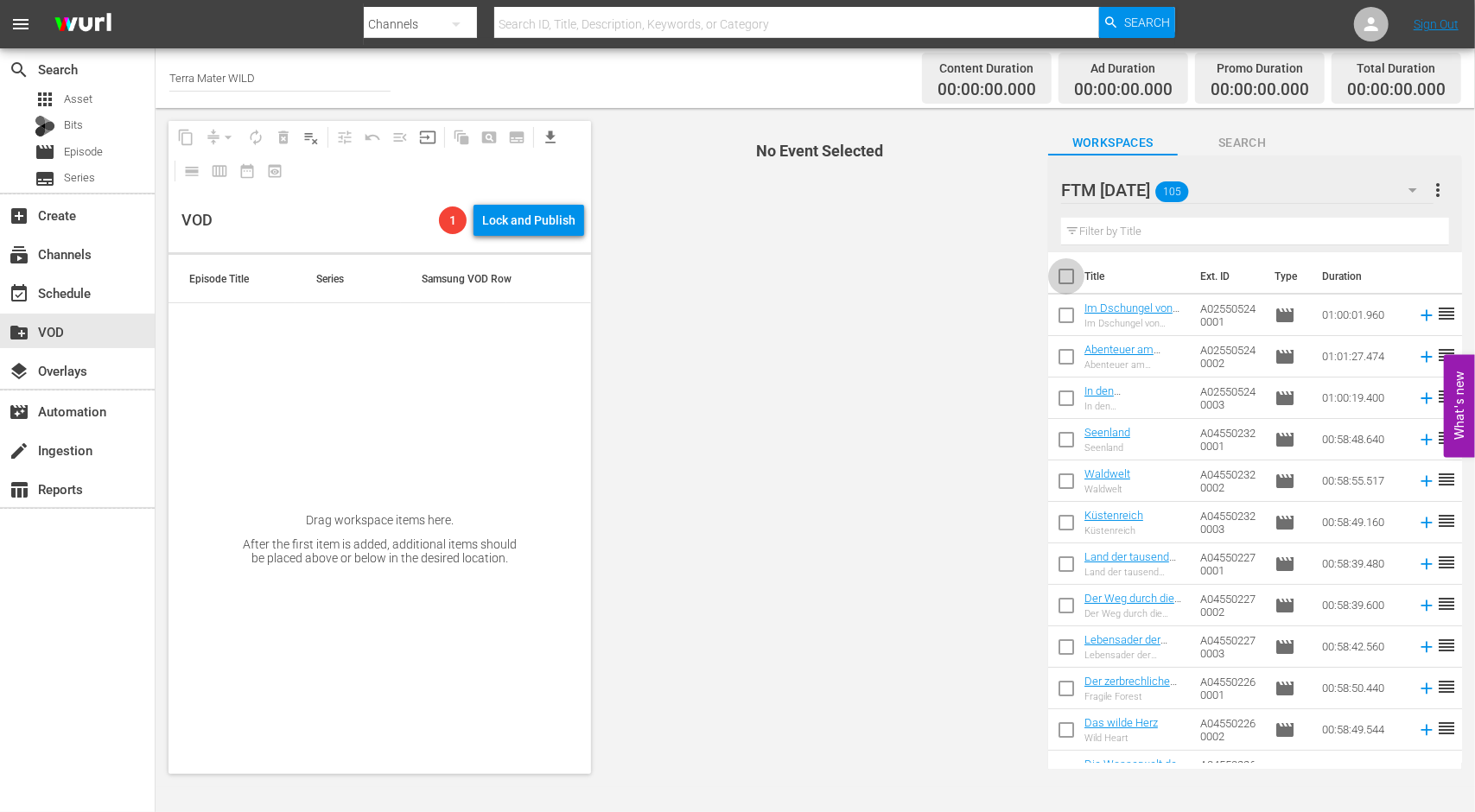
checkbox input "true"
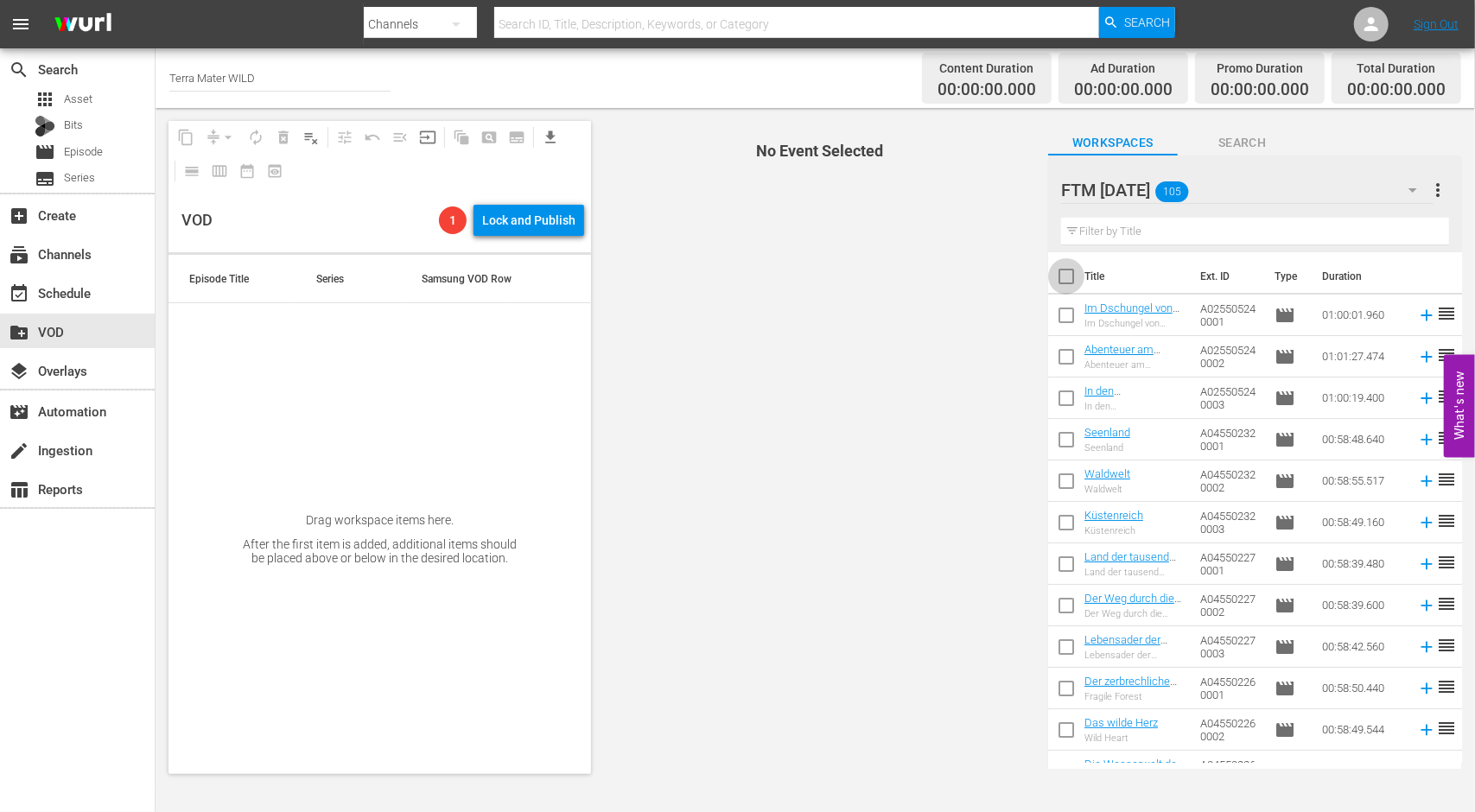
checkbox input "true"
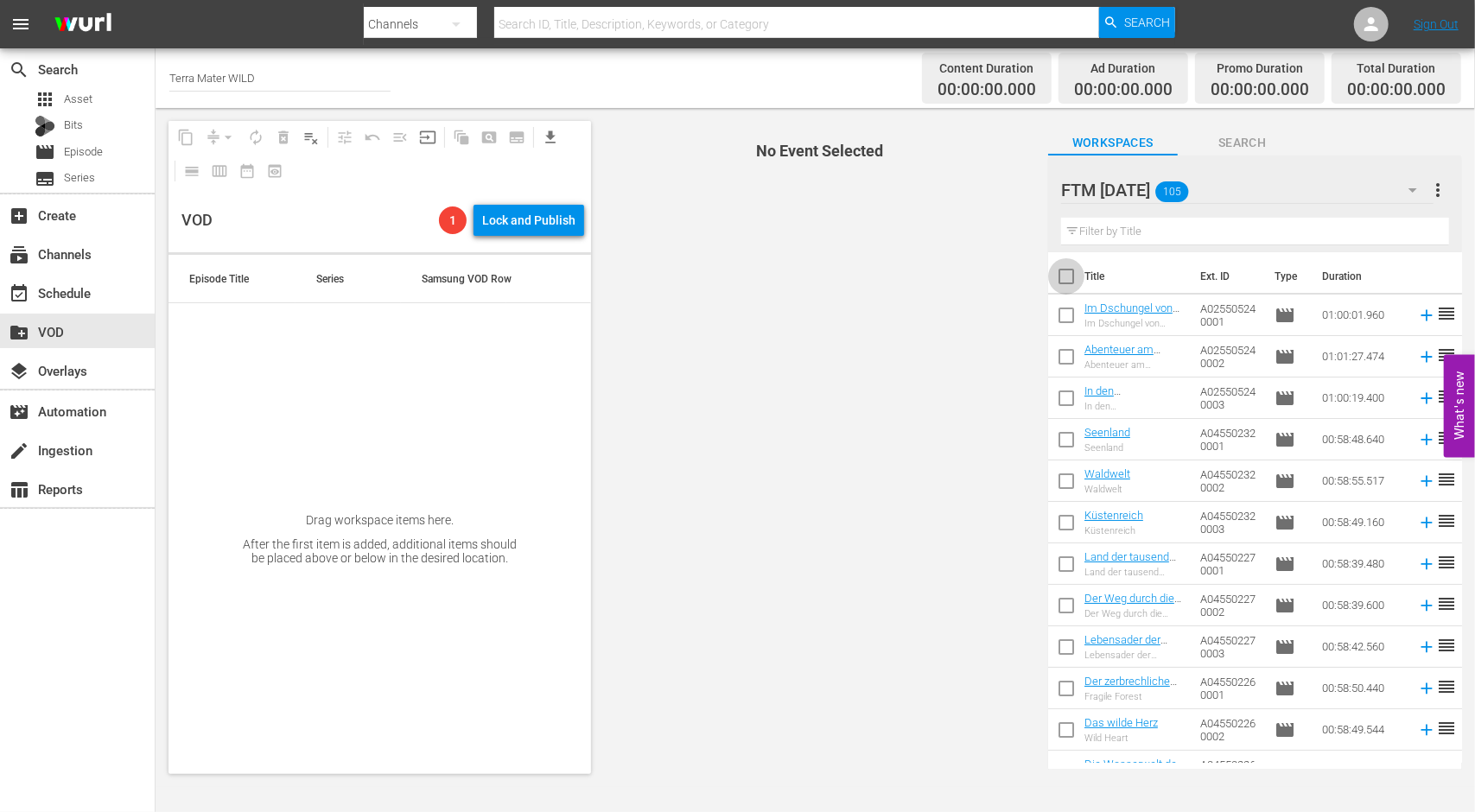
checkbox input "true"
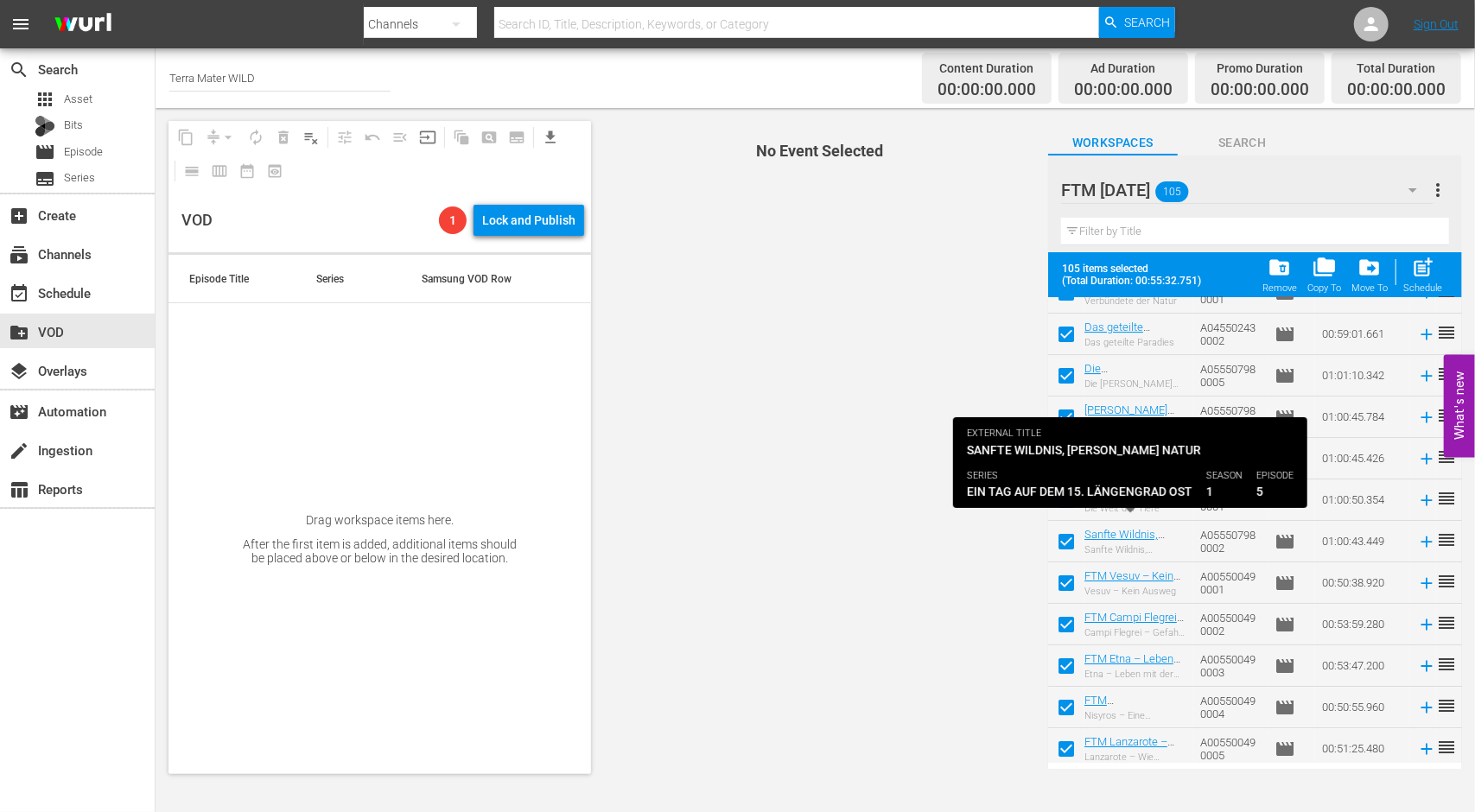
scroll to position [3928, 0]
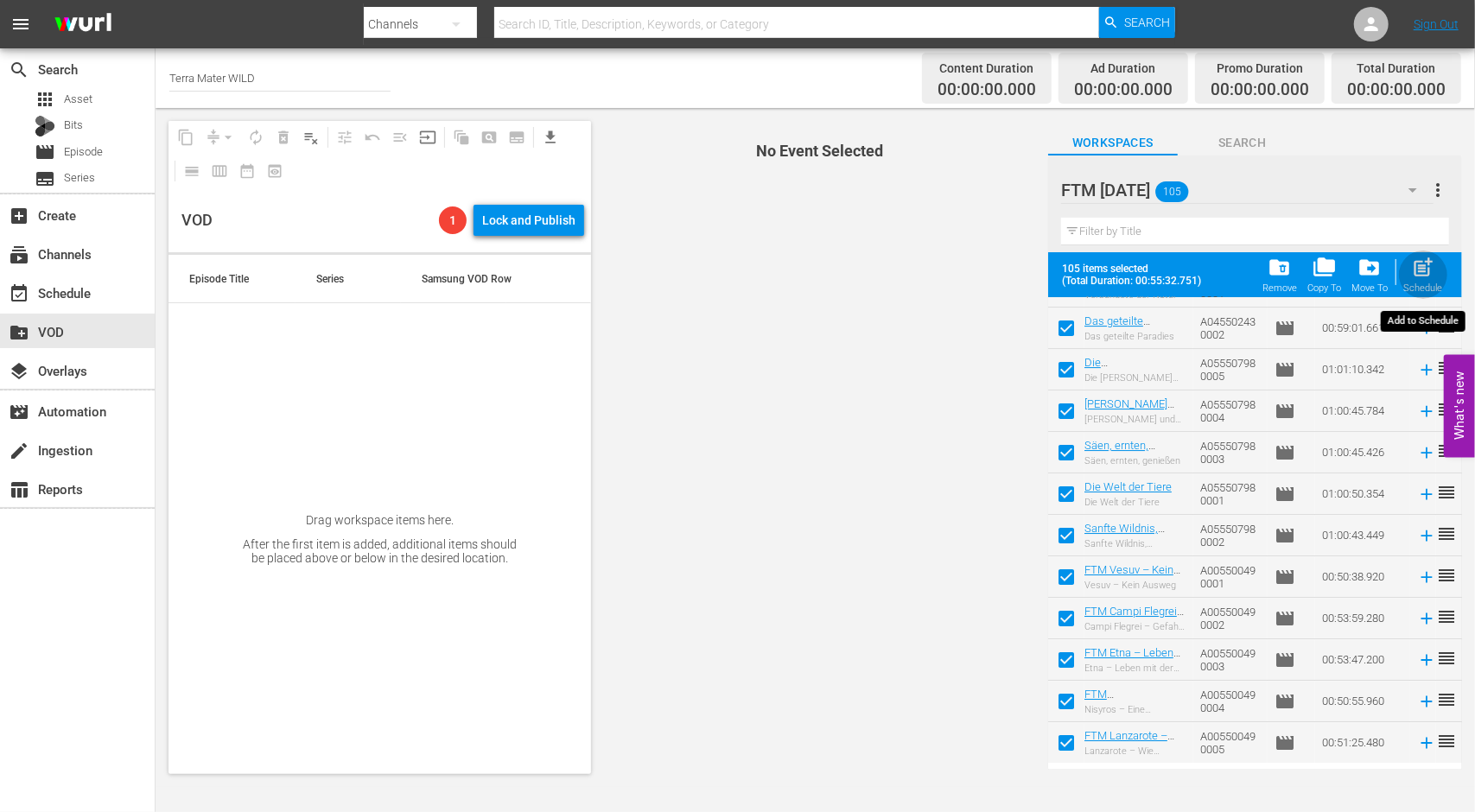
click at [1427, 271] on span "post_add" at bounding box center [1423, 268] width 24 height 24
checkbox input "false"
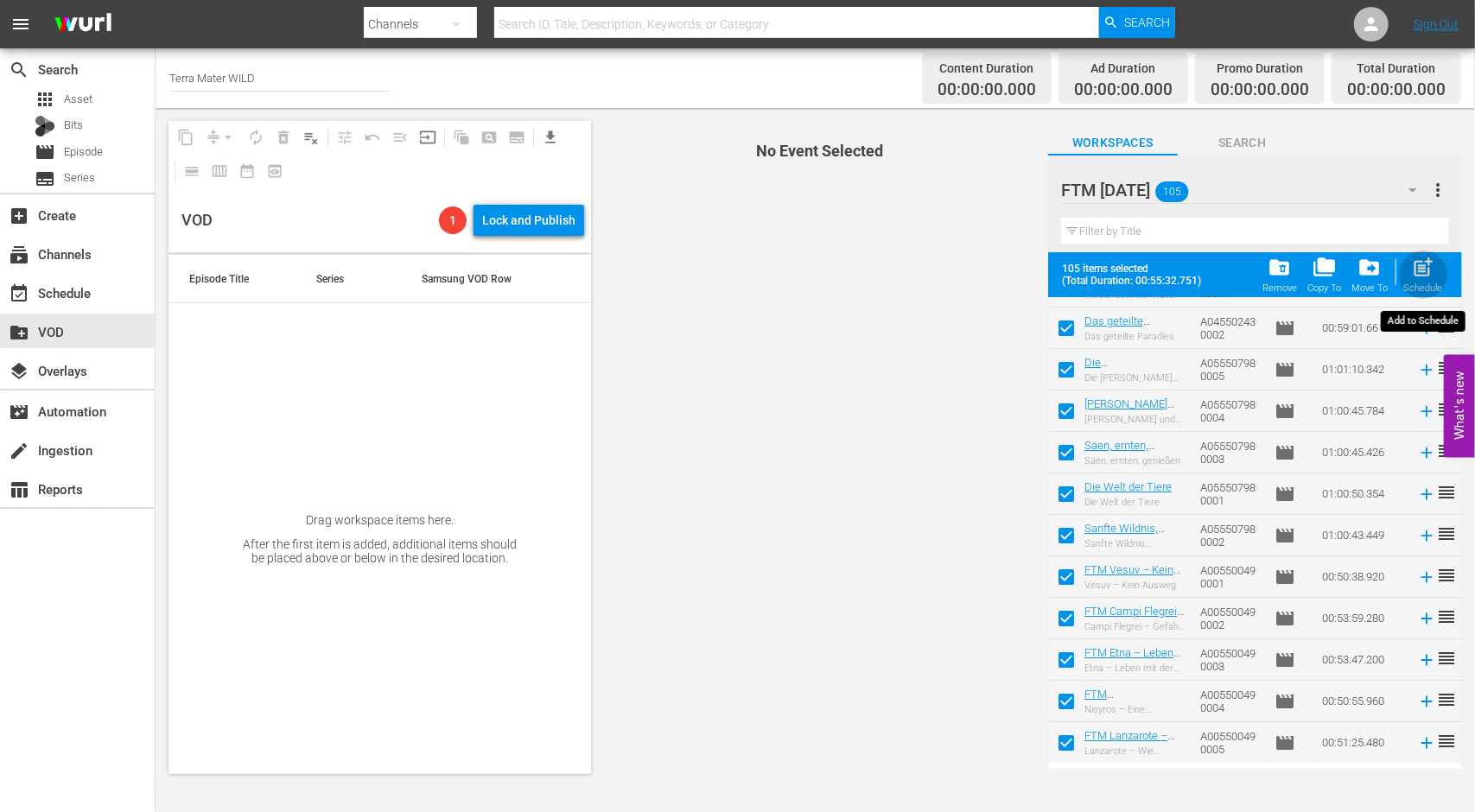
checkbox input "false"
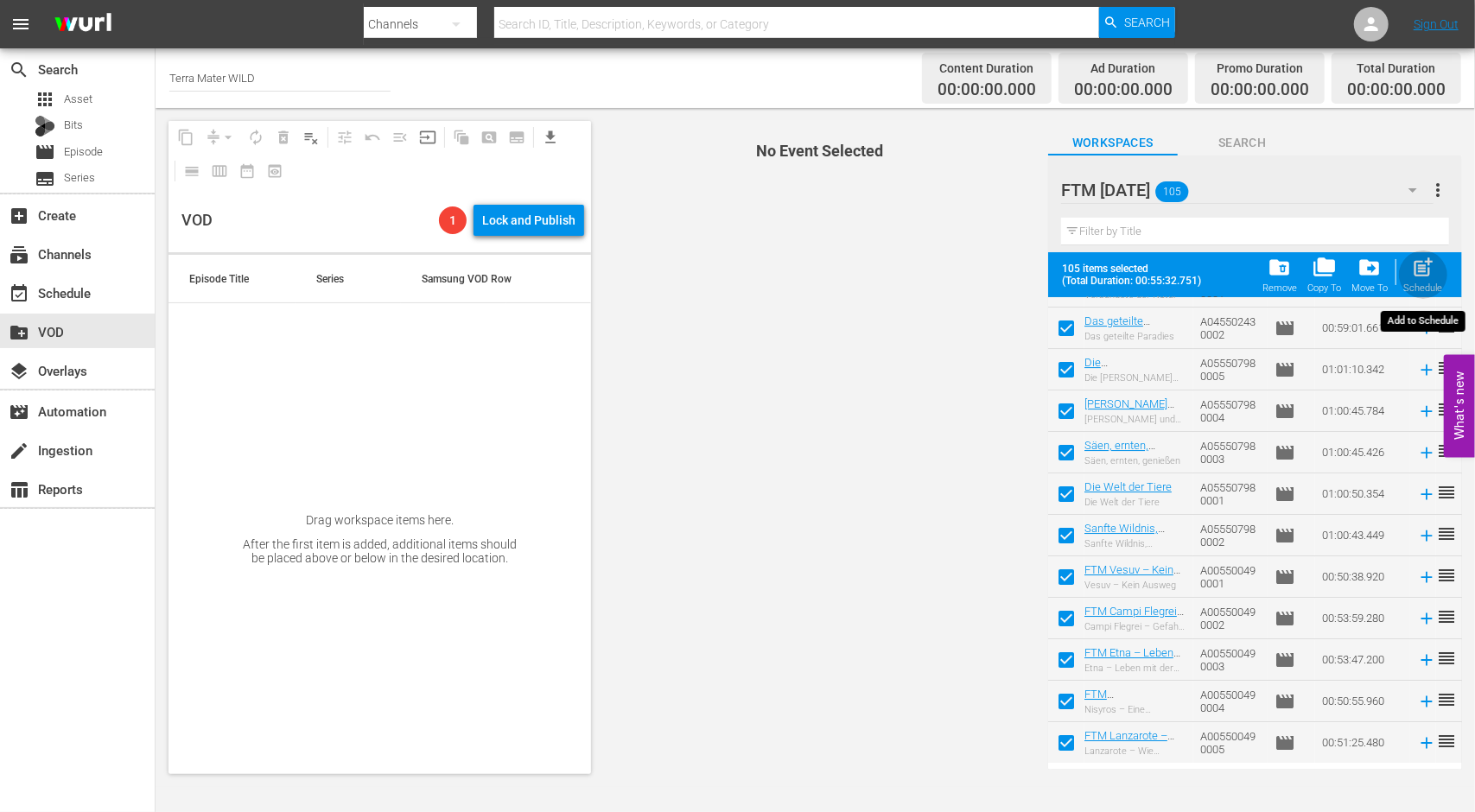
checkbox input "false"
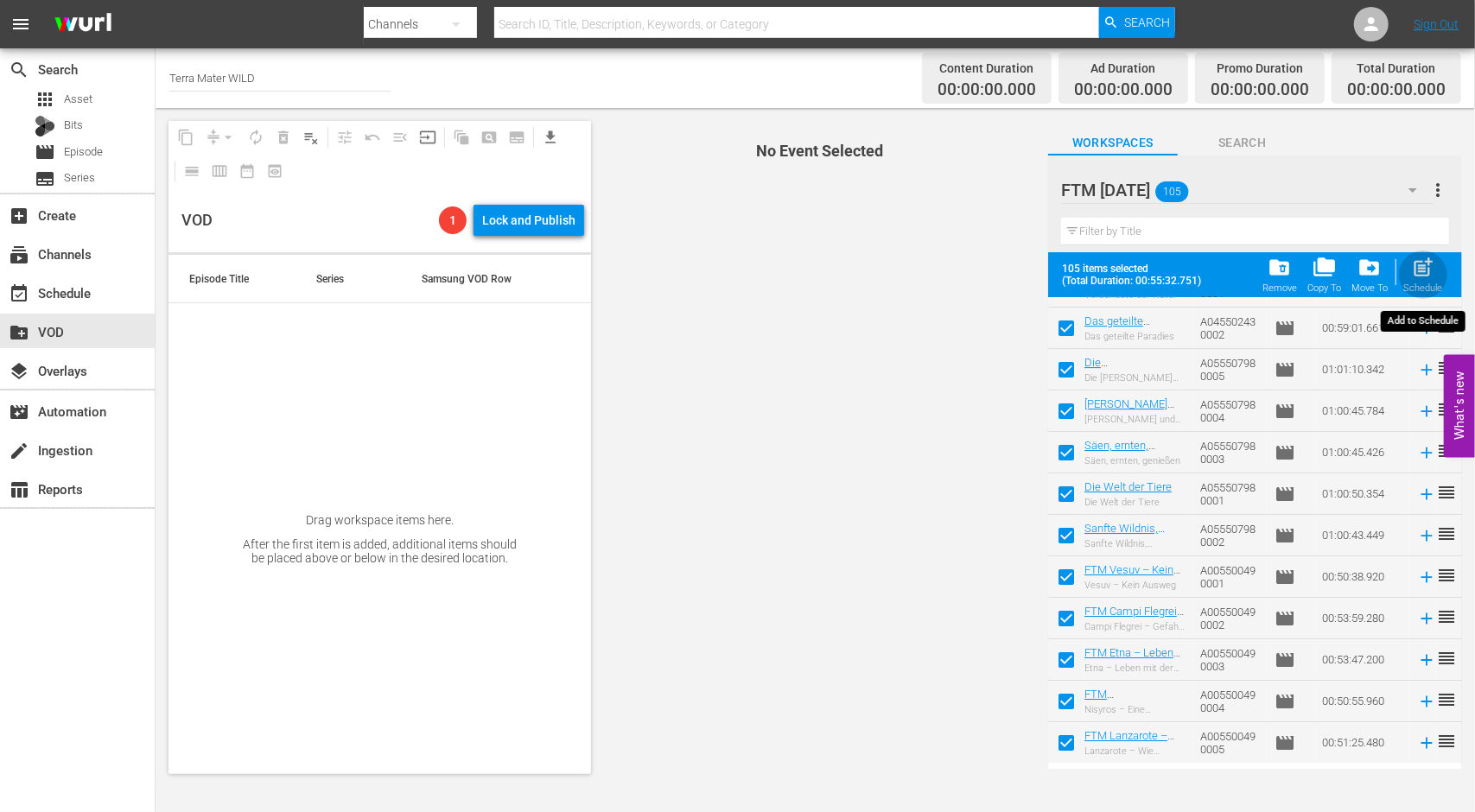
checkbox input "false"
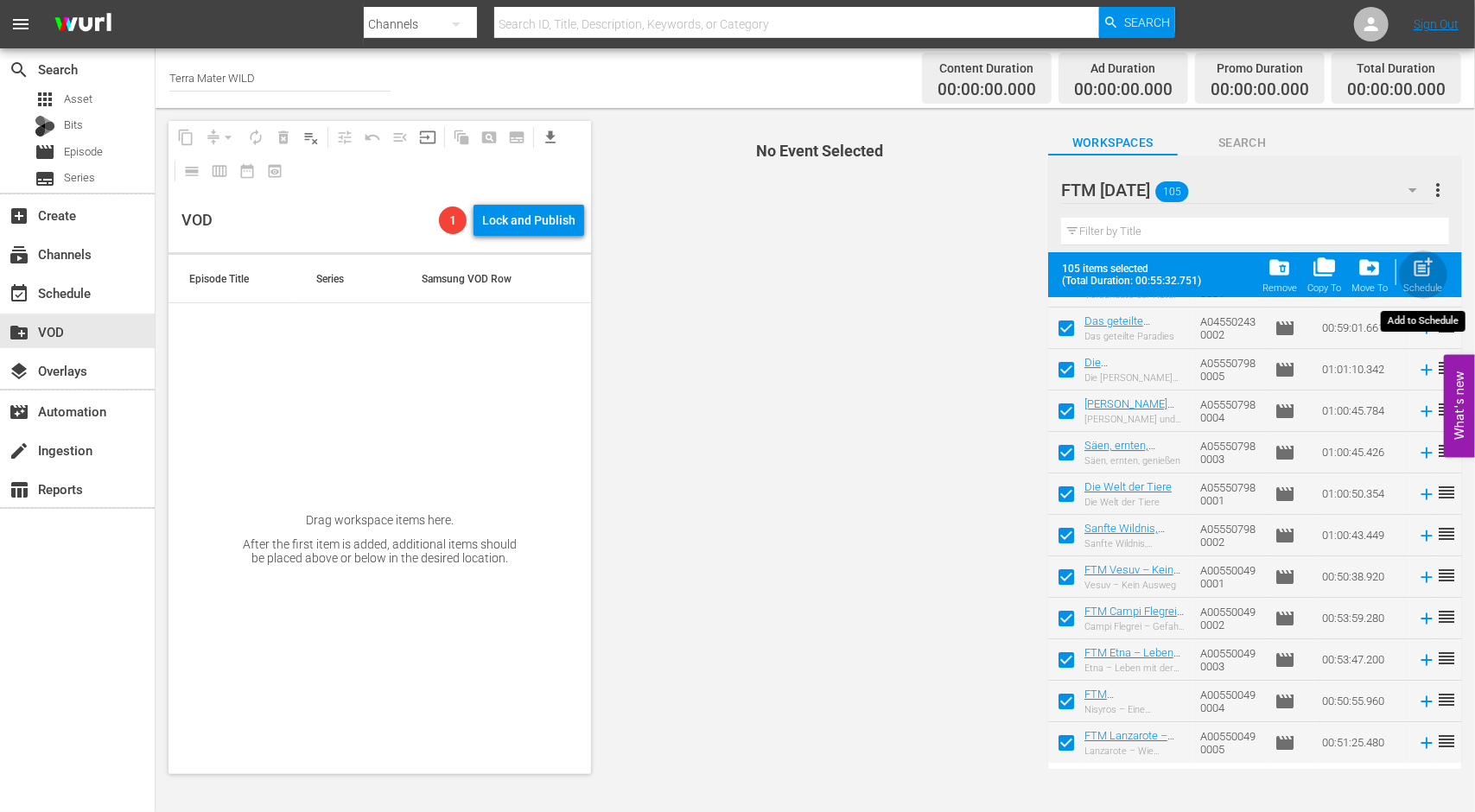
checkbox input "false"
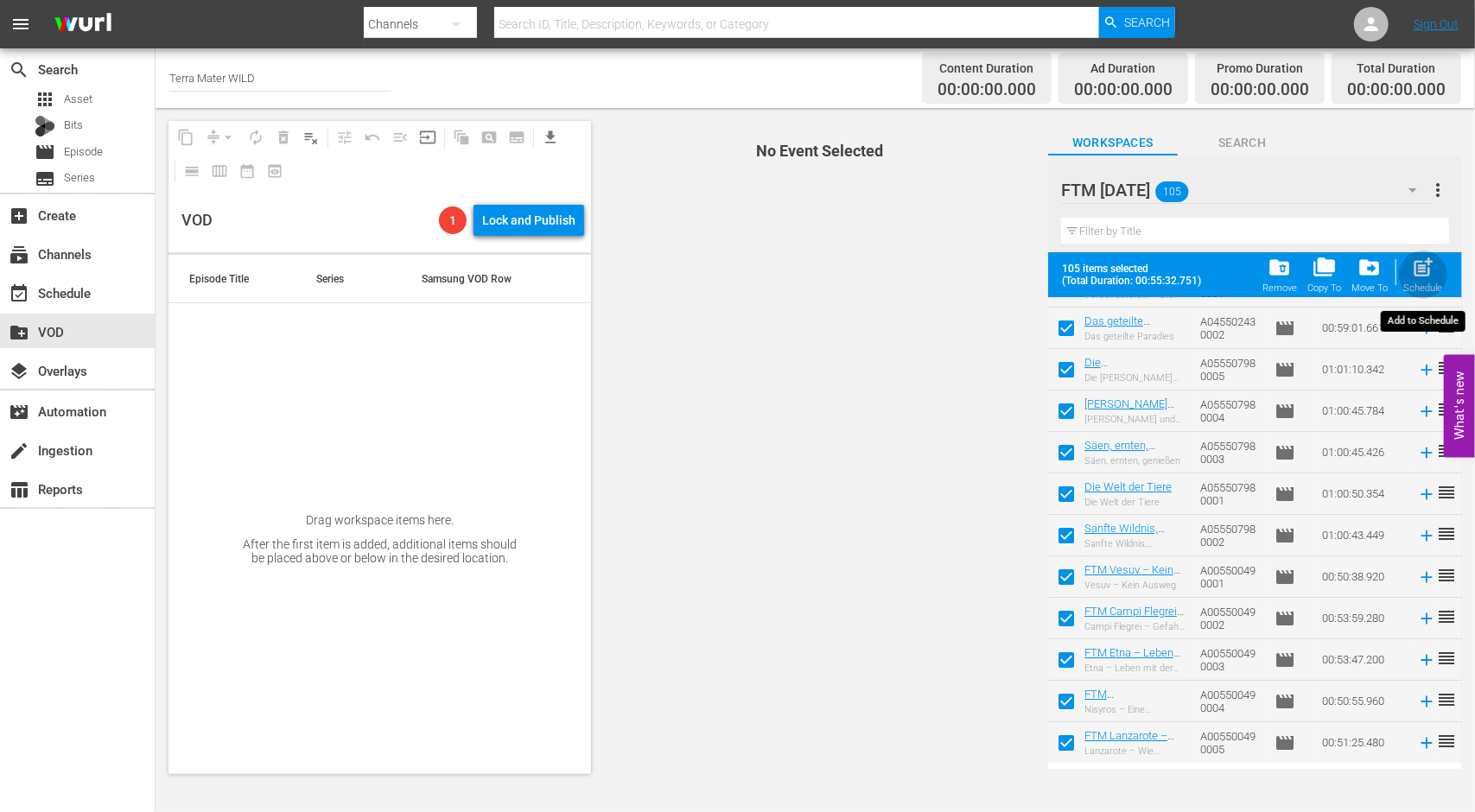
checkbox input "false"
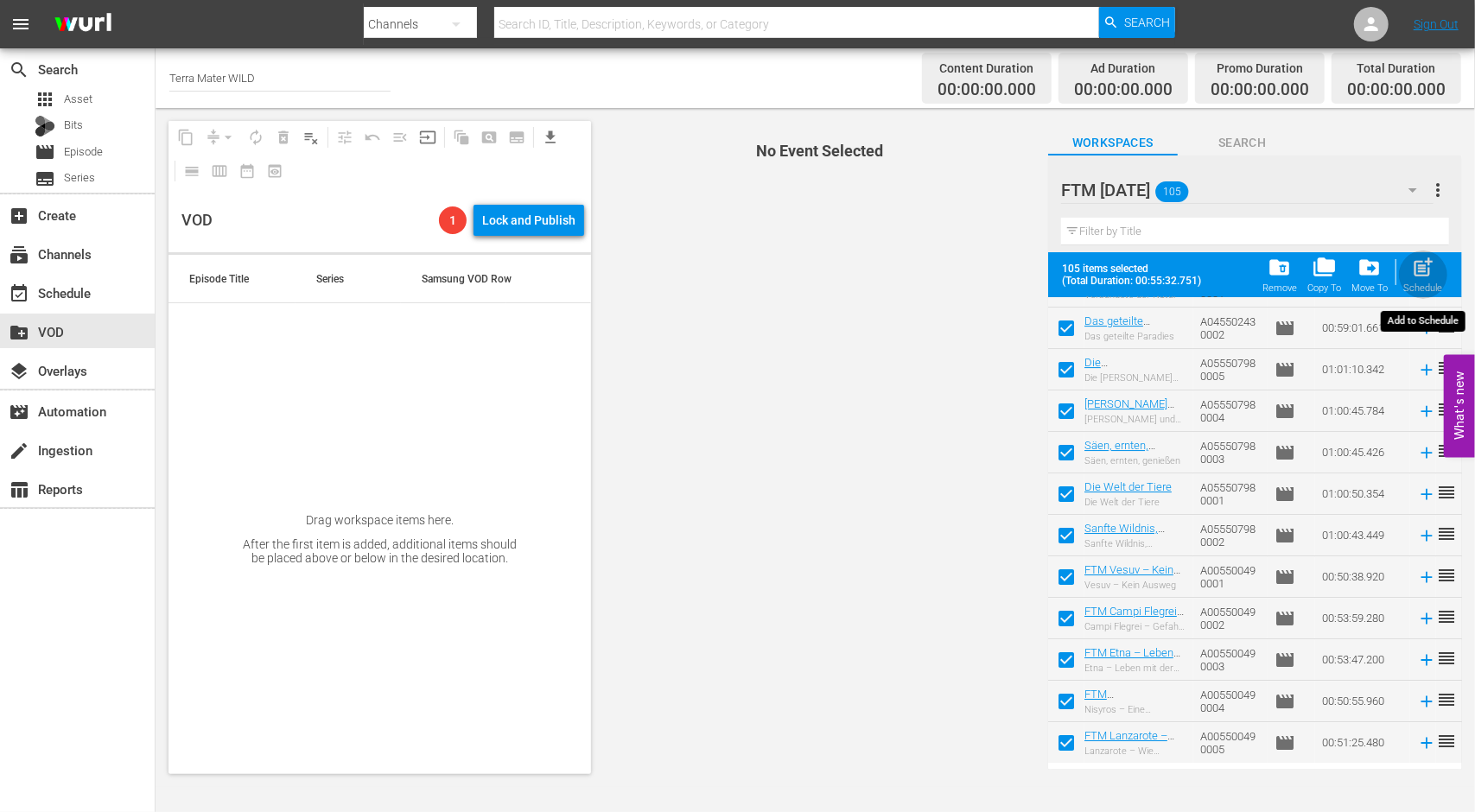
checkbox input "false"
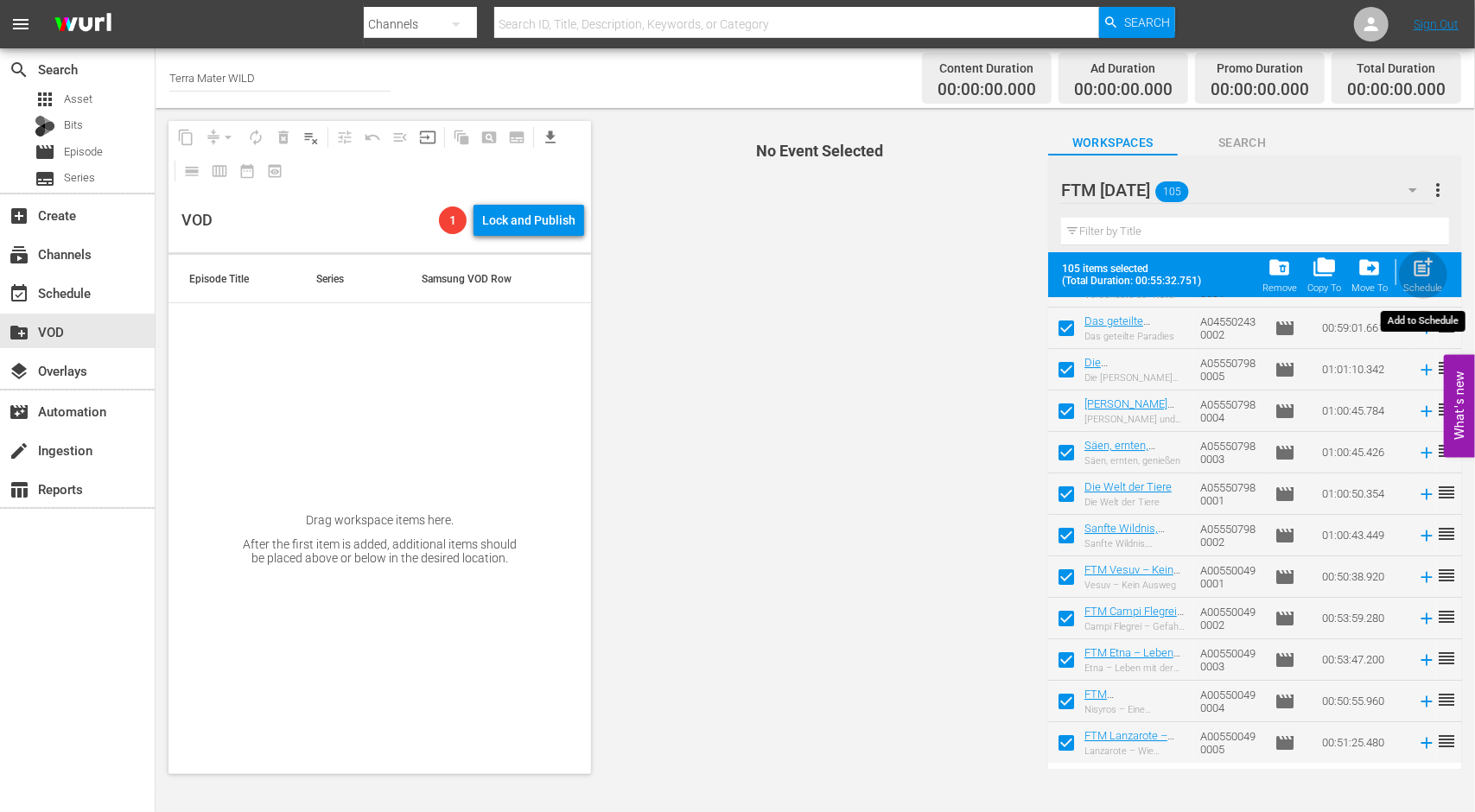
checkbox input "false"
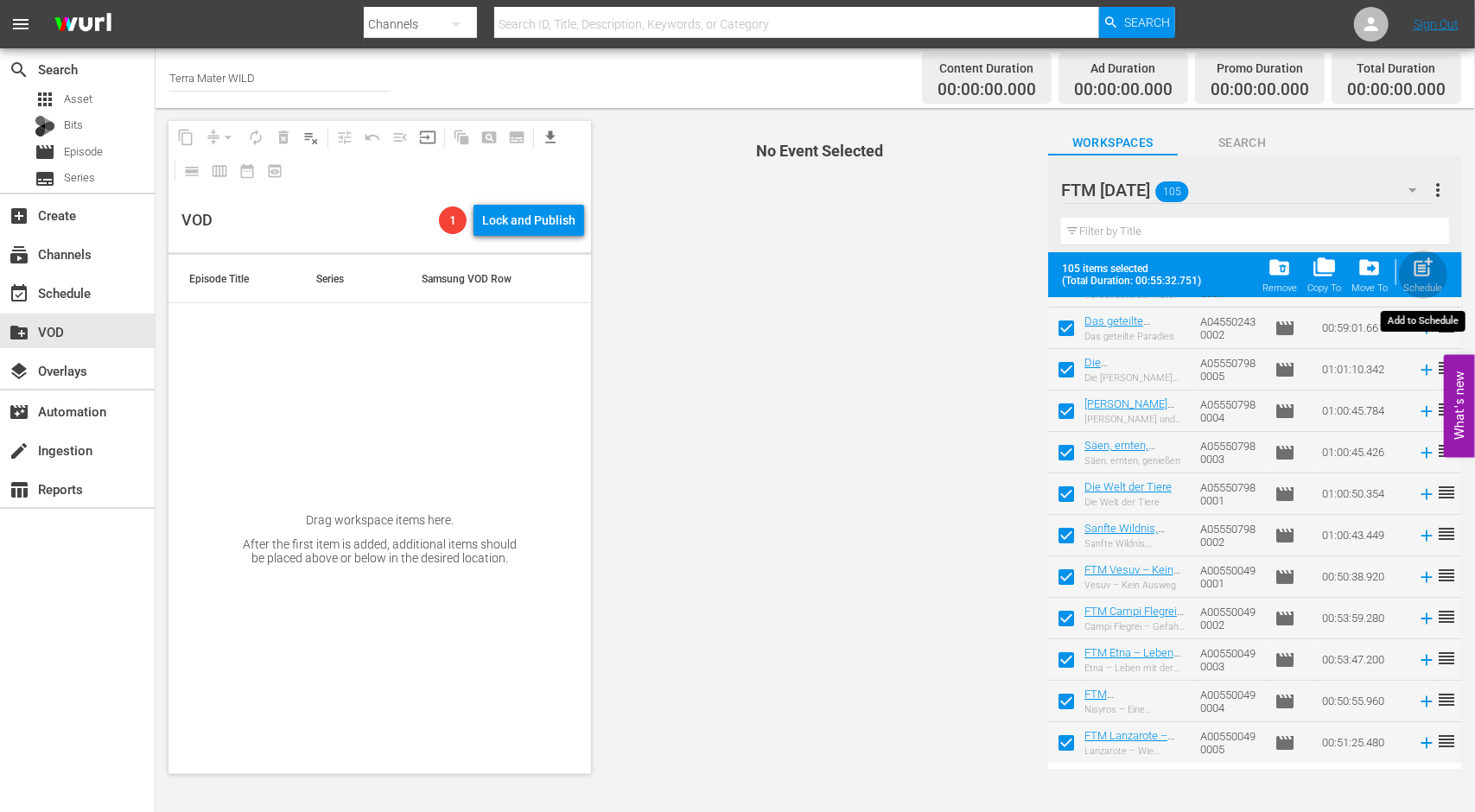
checkbox input "false"
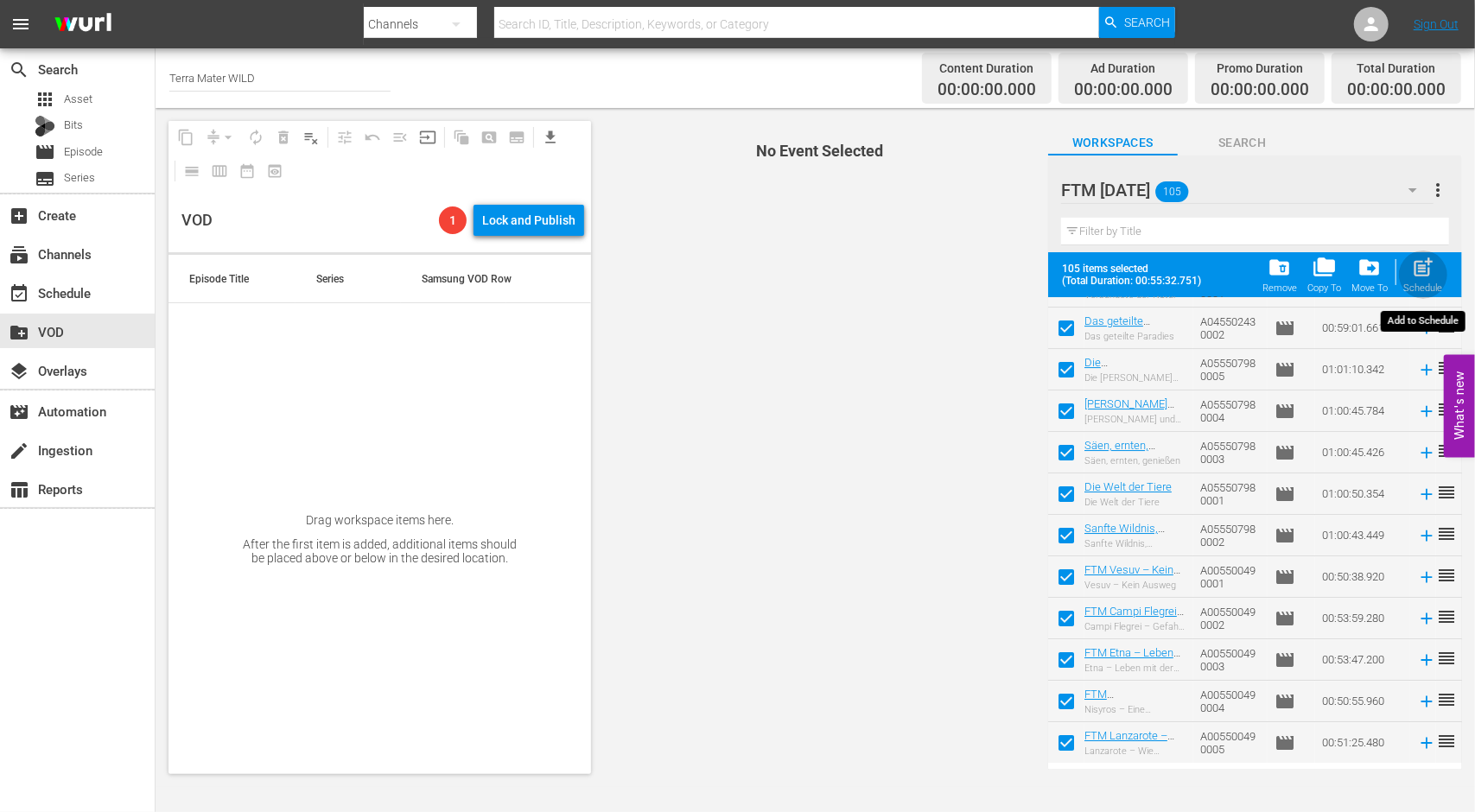
checkbox input "false"
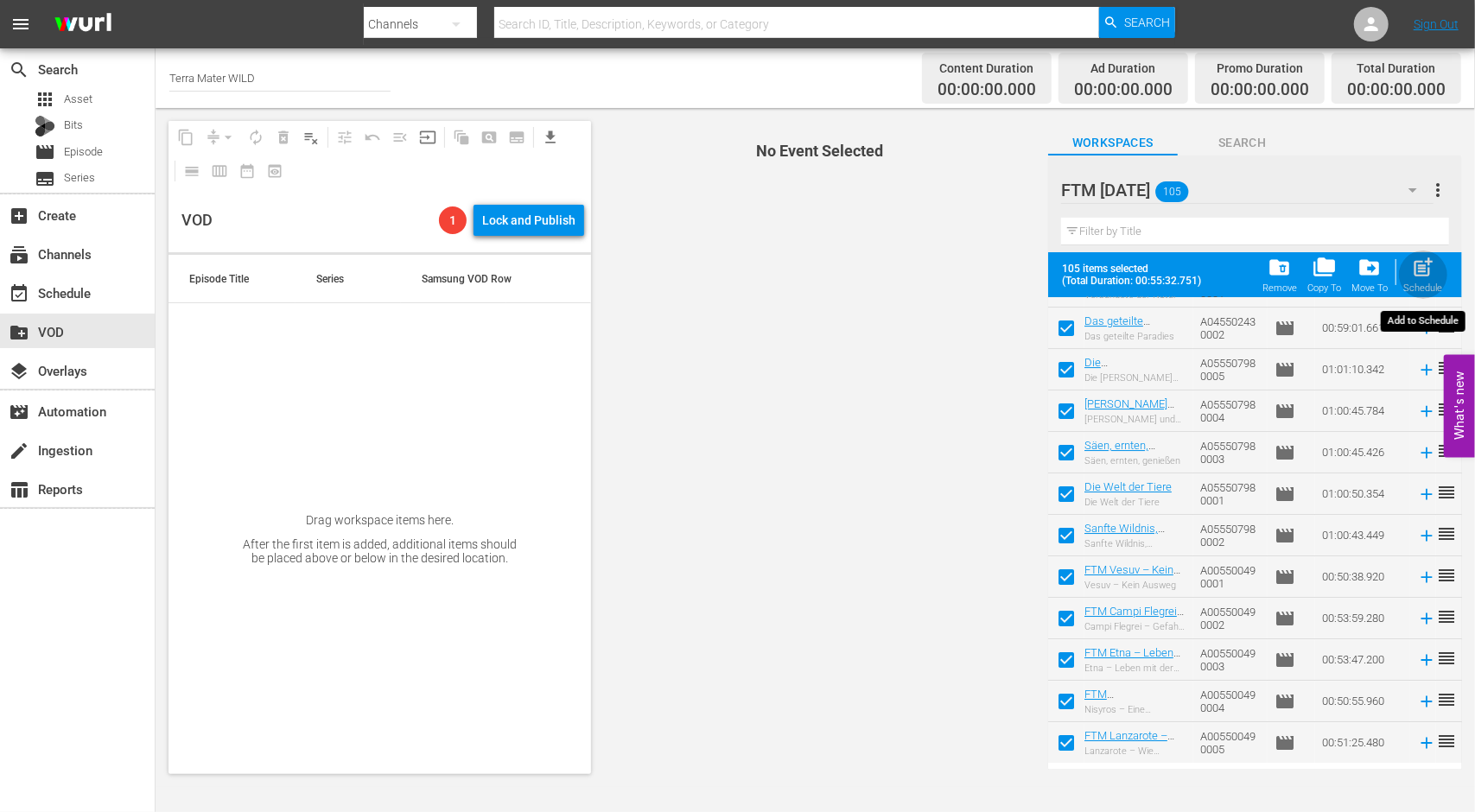
checkbox input "false"
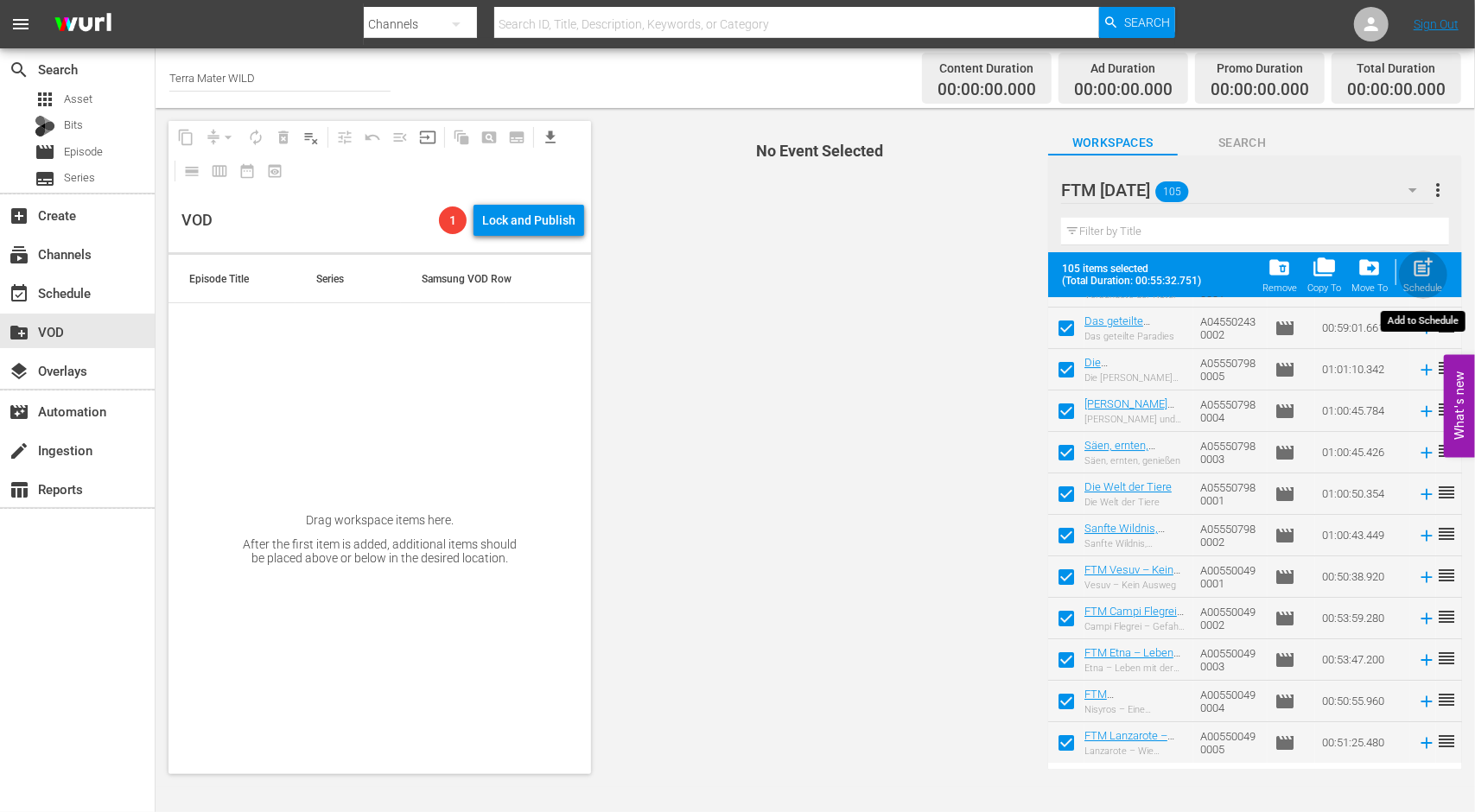
checkbox input "false"
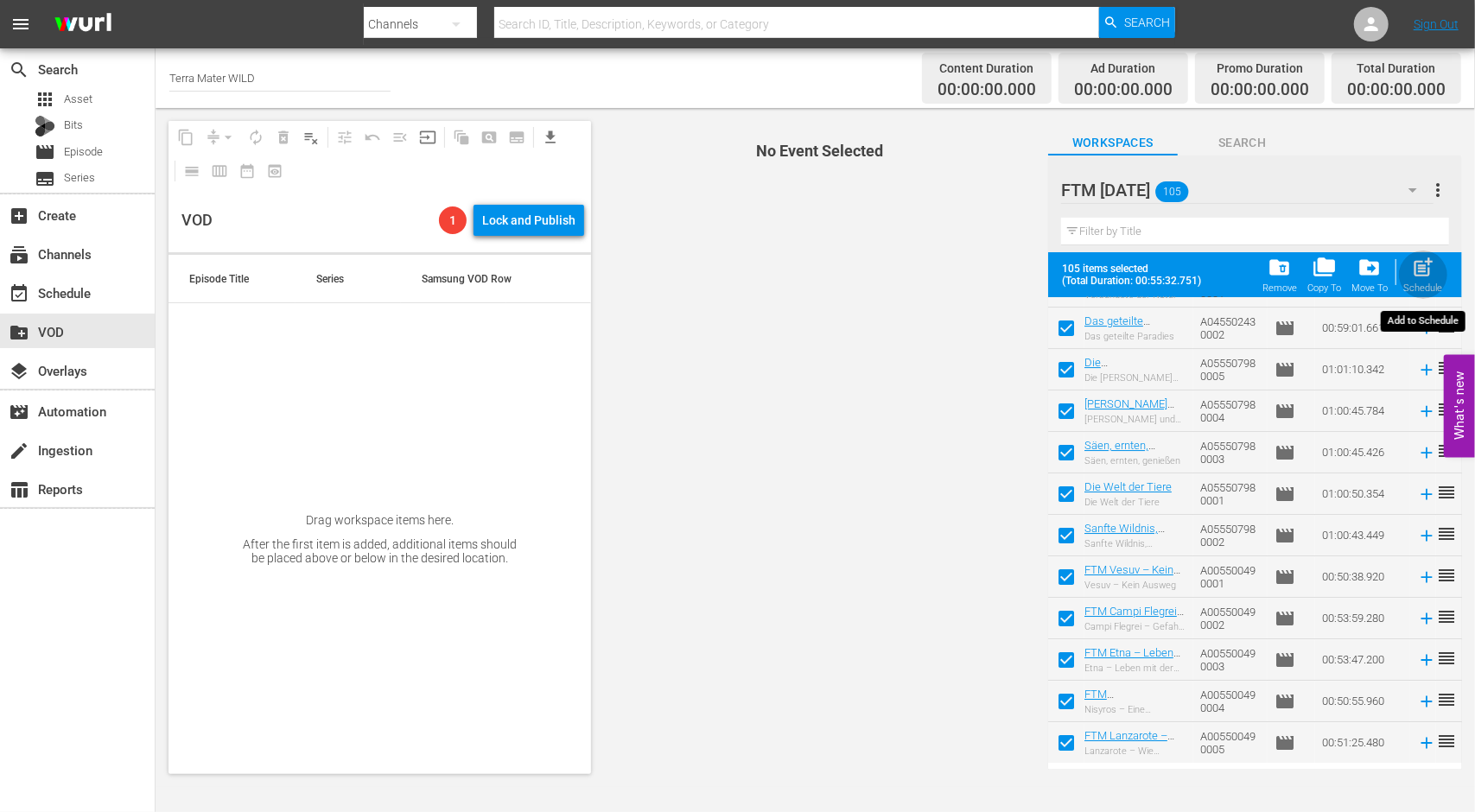
checkbox input "false"
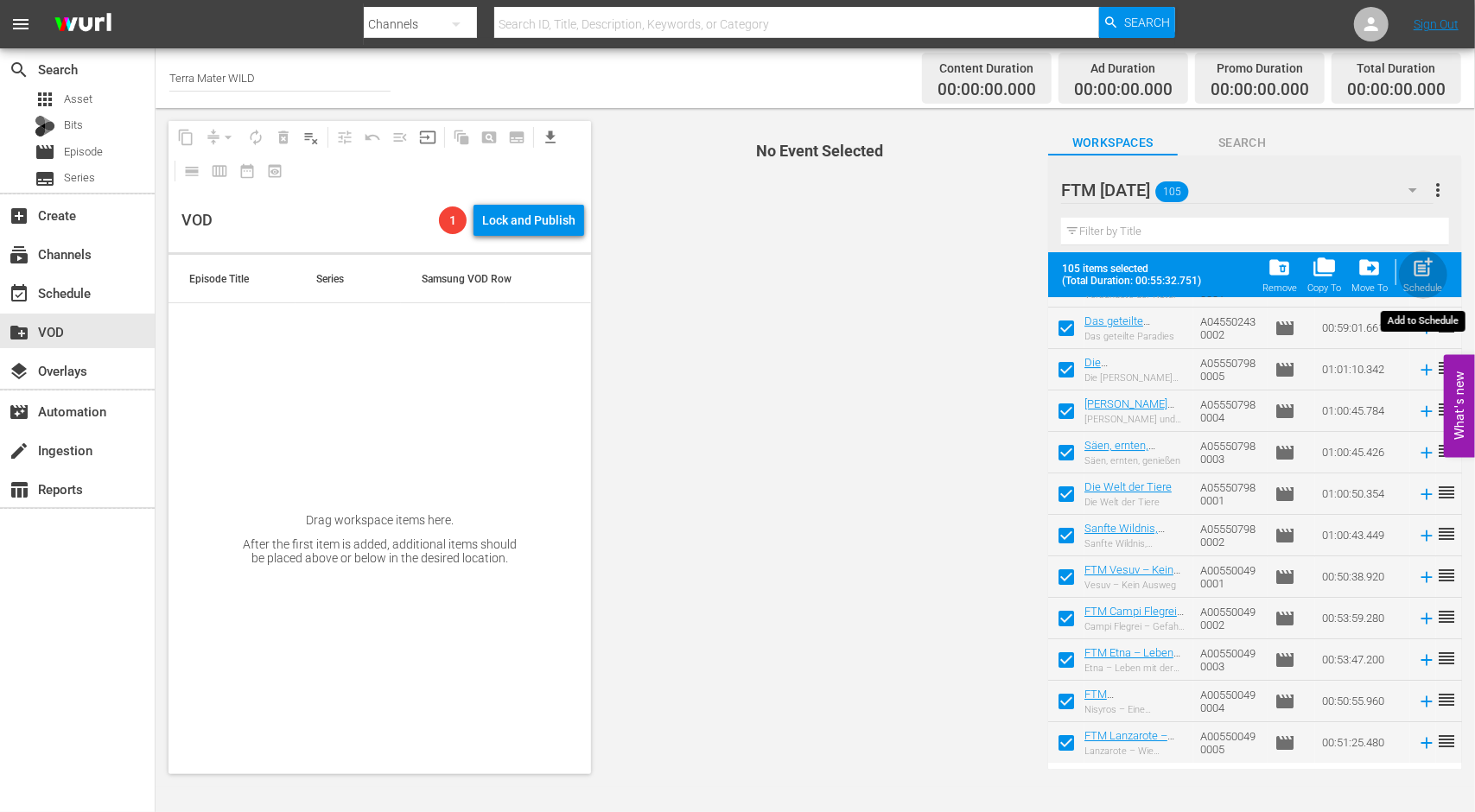
checkbox input "false"
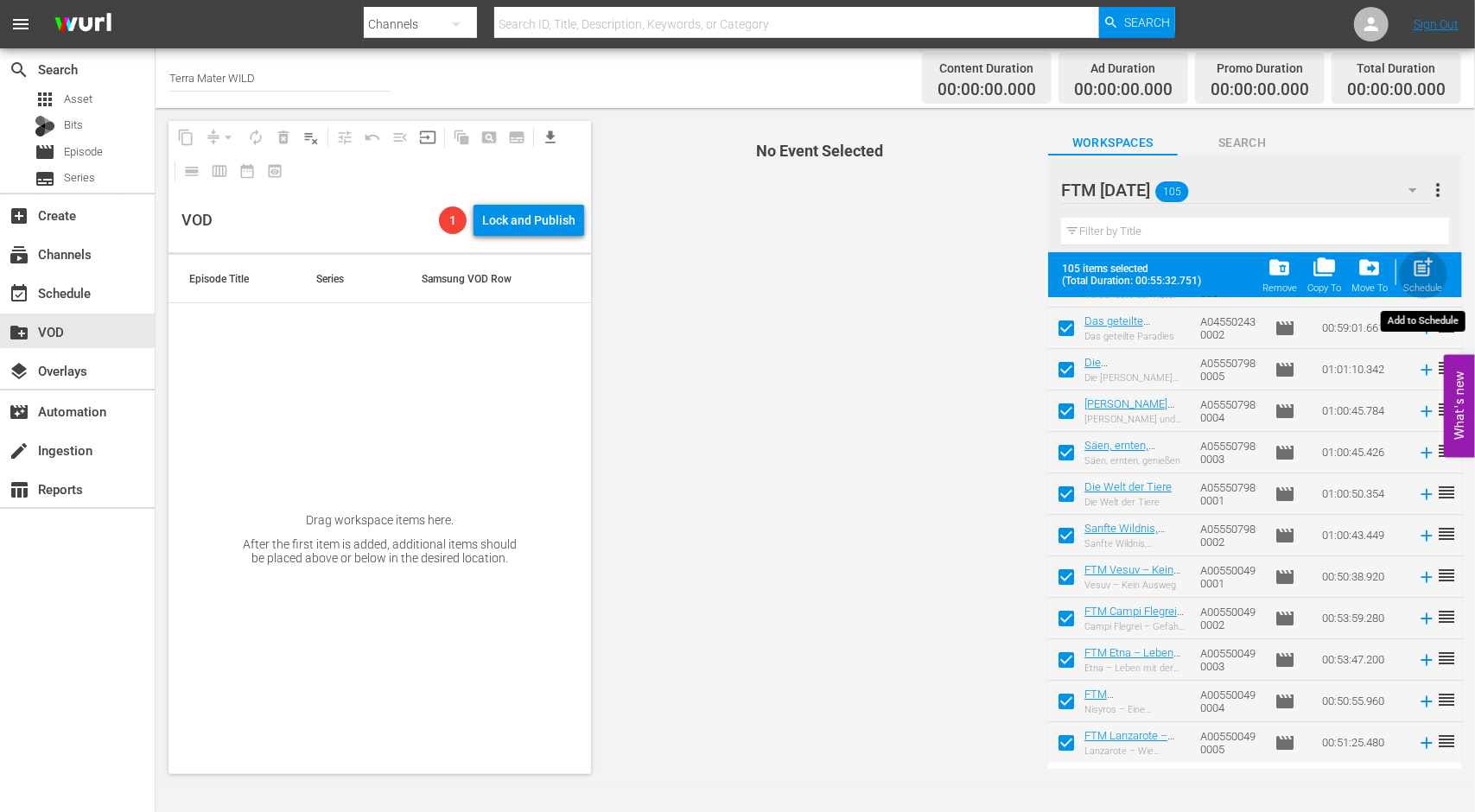
checkbox input "false"
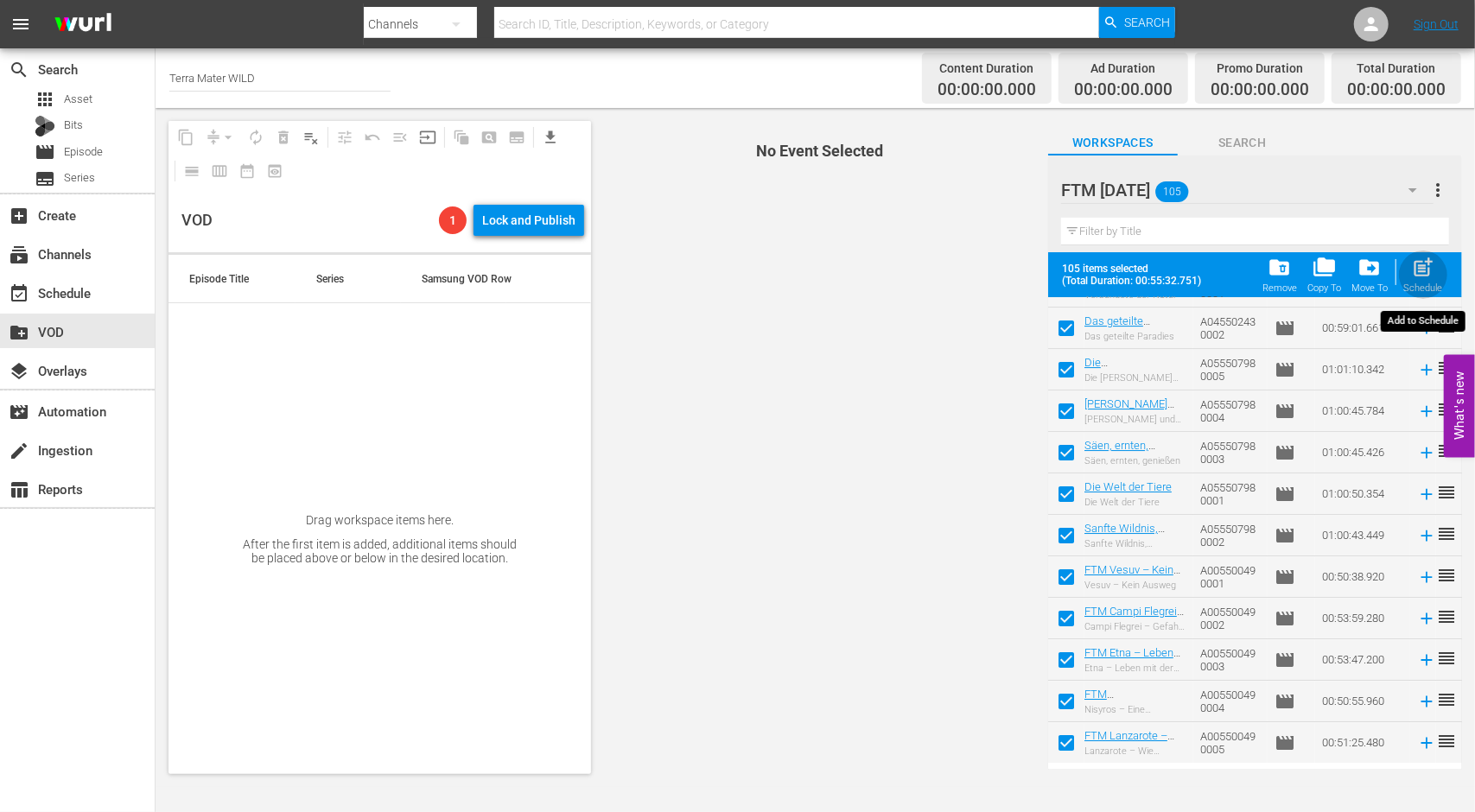
checkbox input "false"
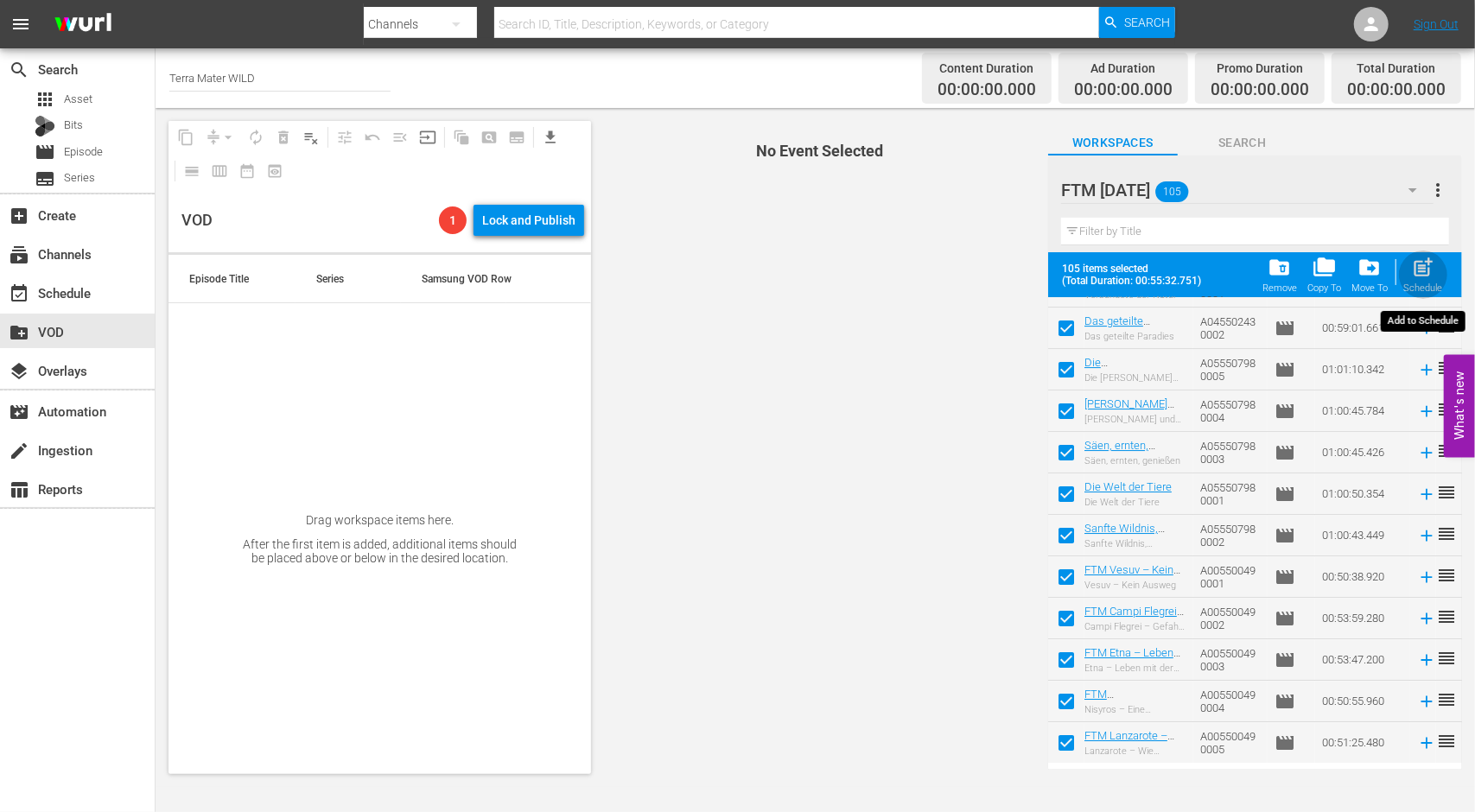
checkbox input "false"
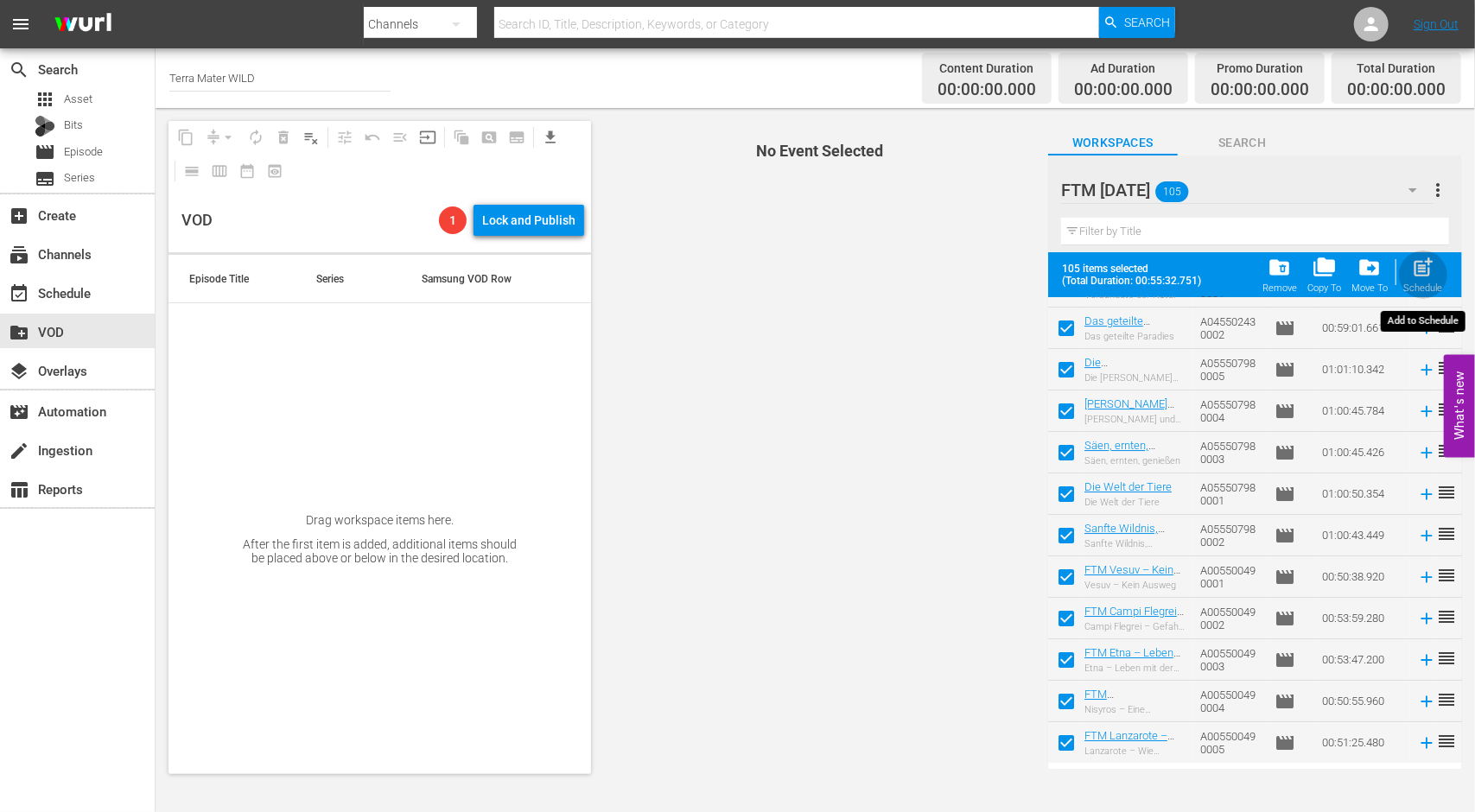
checkbox input "false"
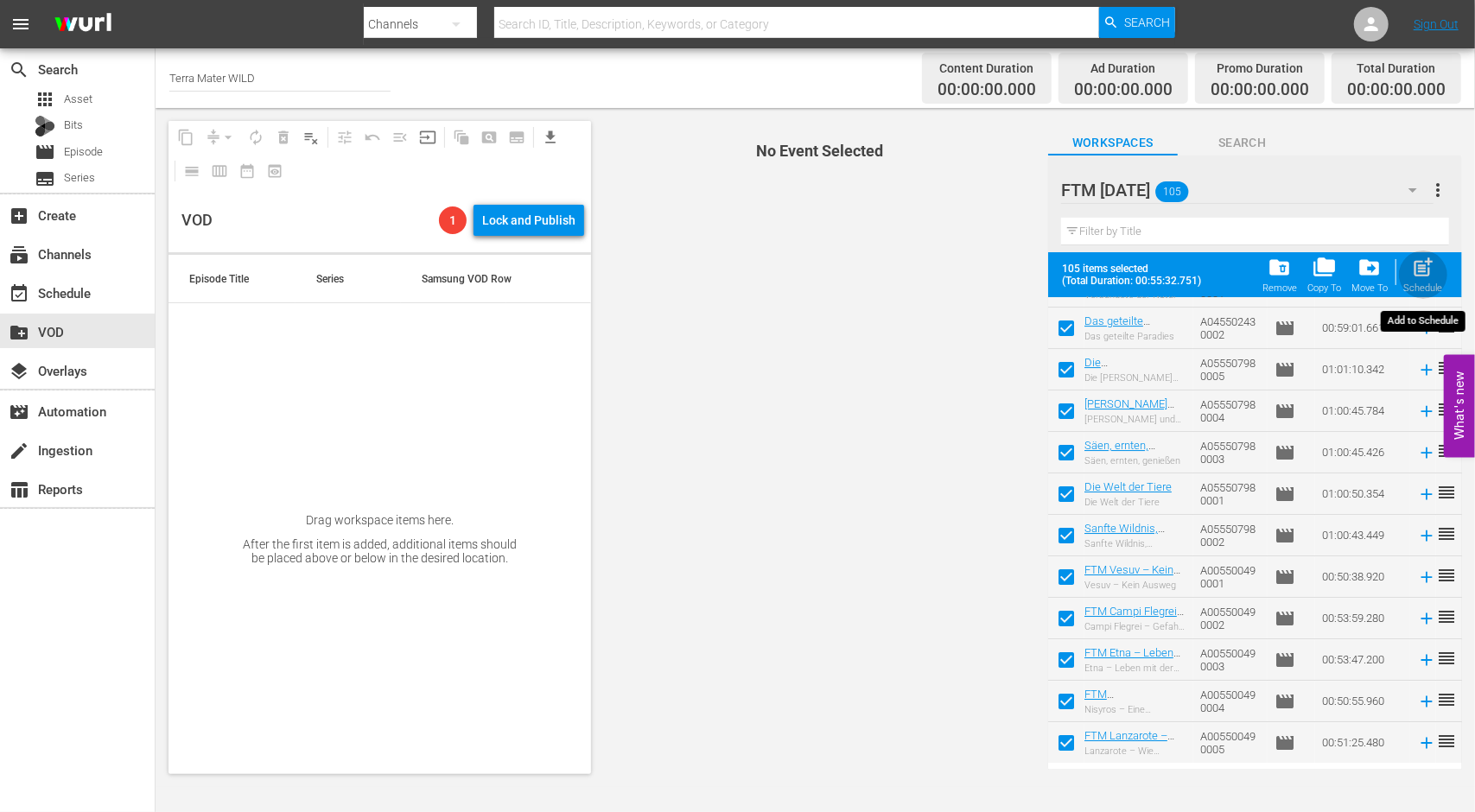
checkbox input "false"
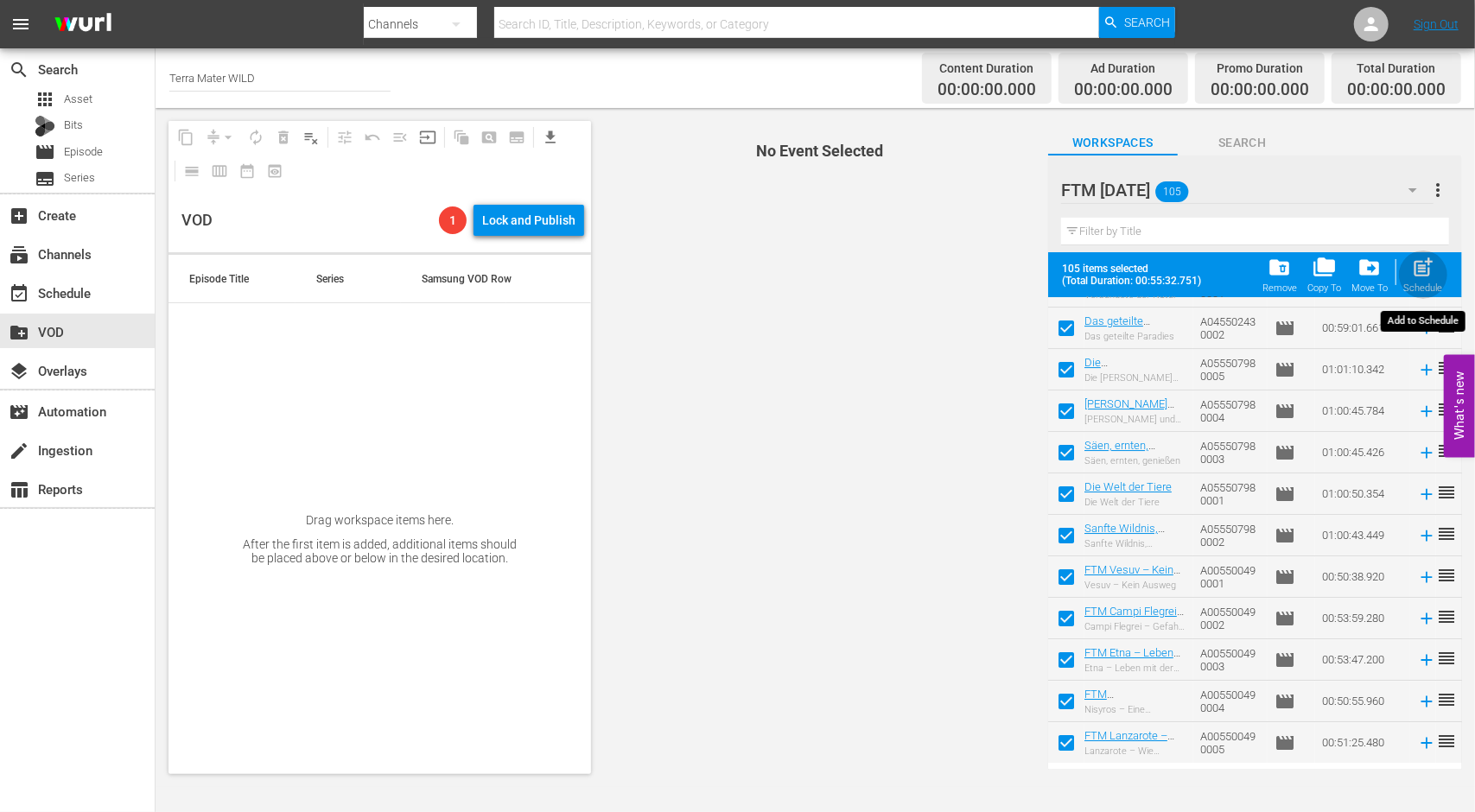
checkbox input "false"
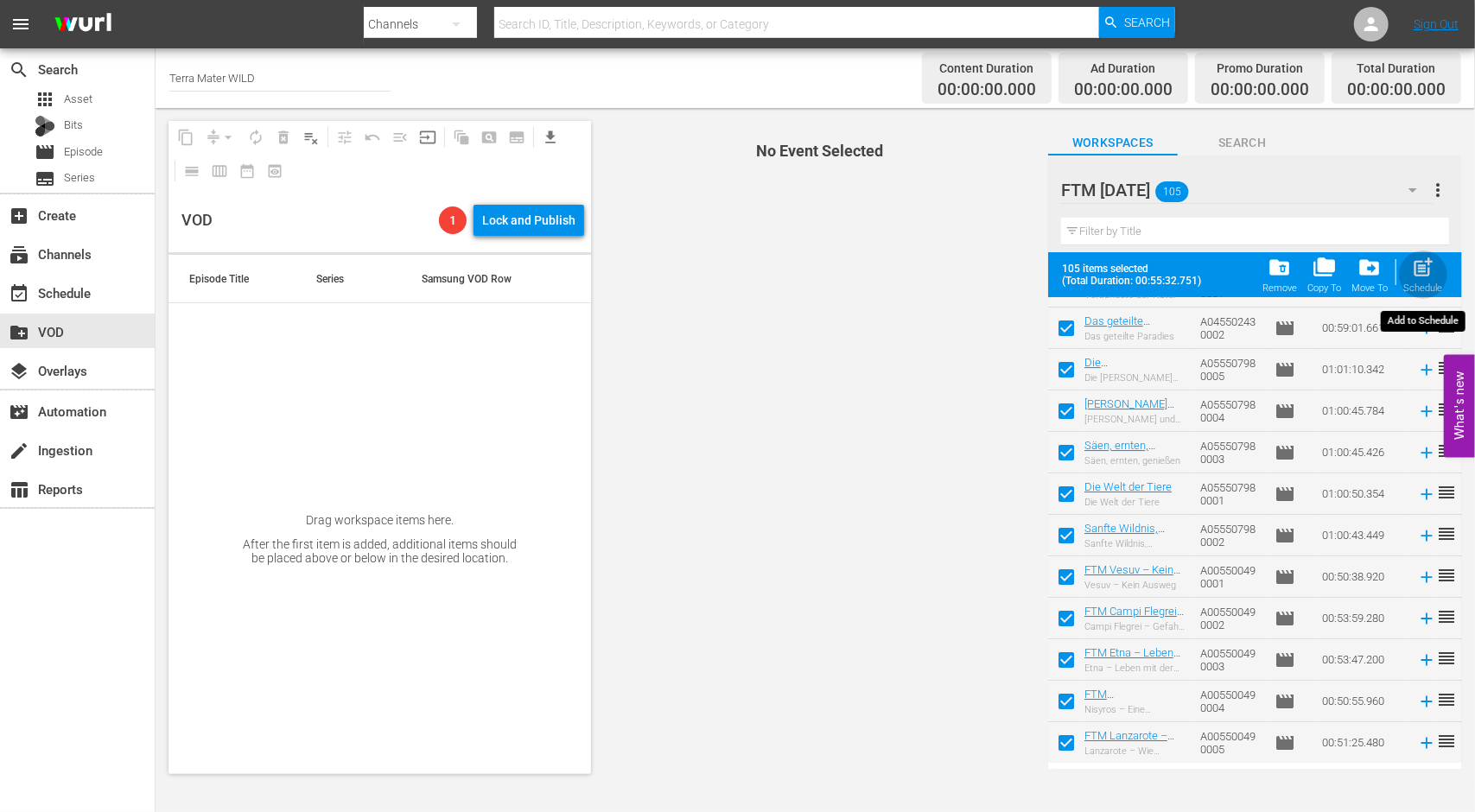
checkbox input "false"
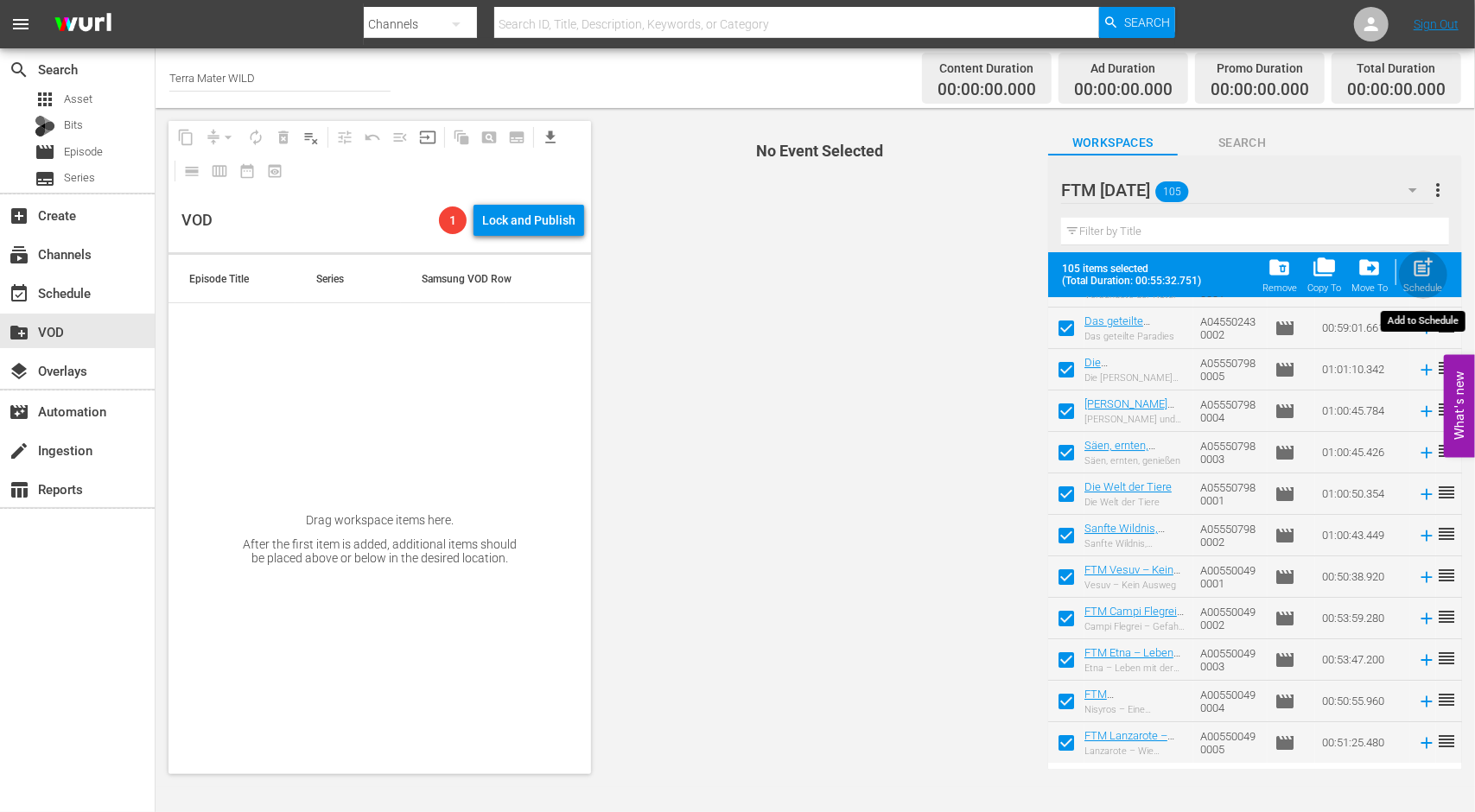
checkbox input "false"
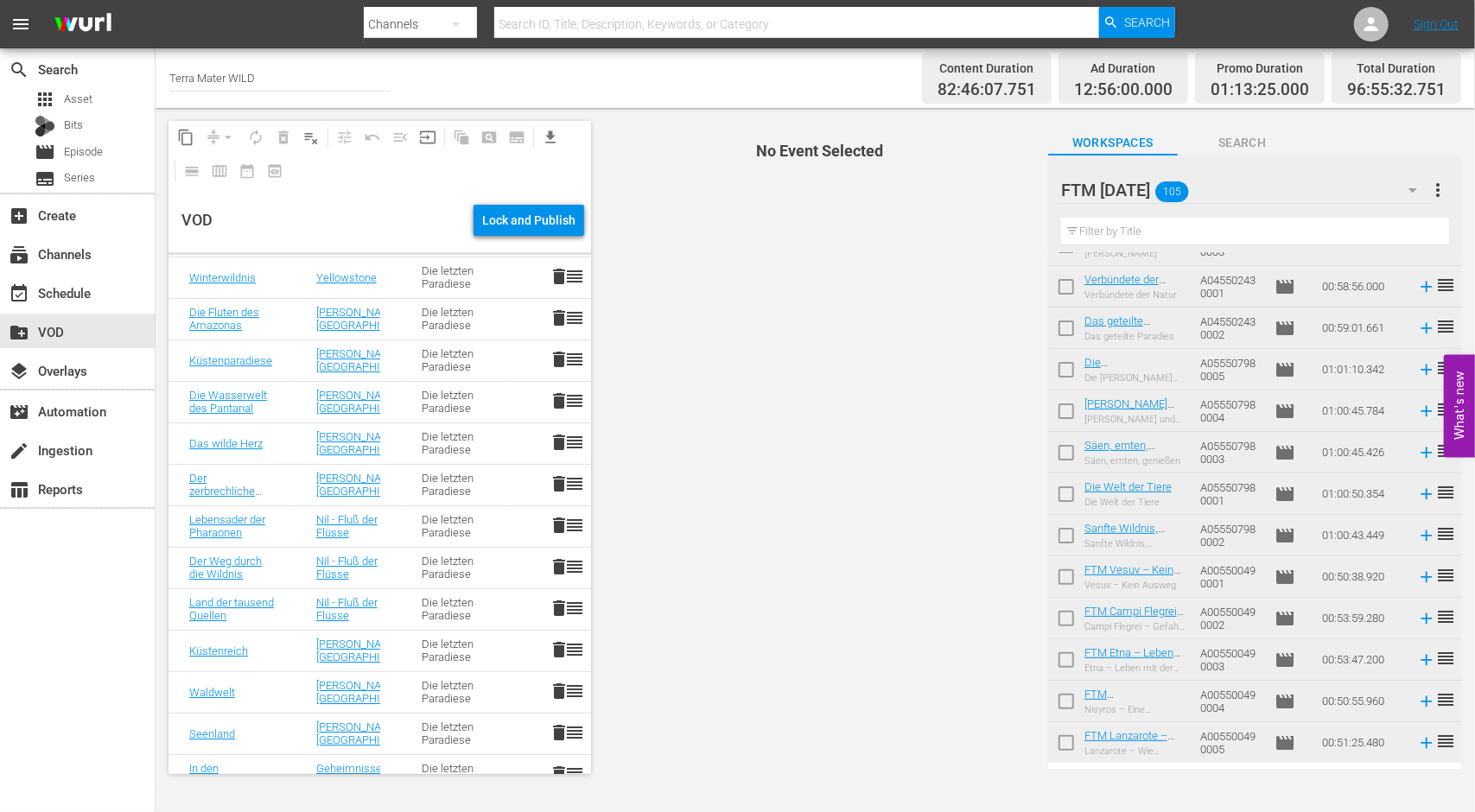
scroll to position [3882, 0]
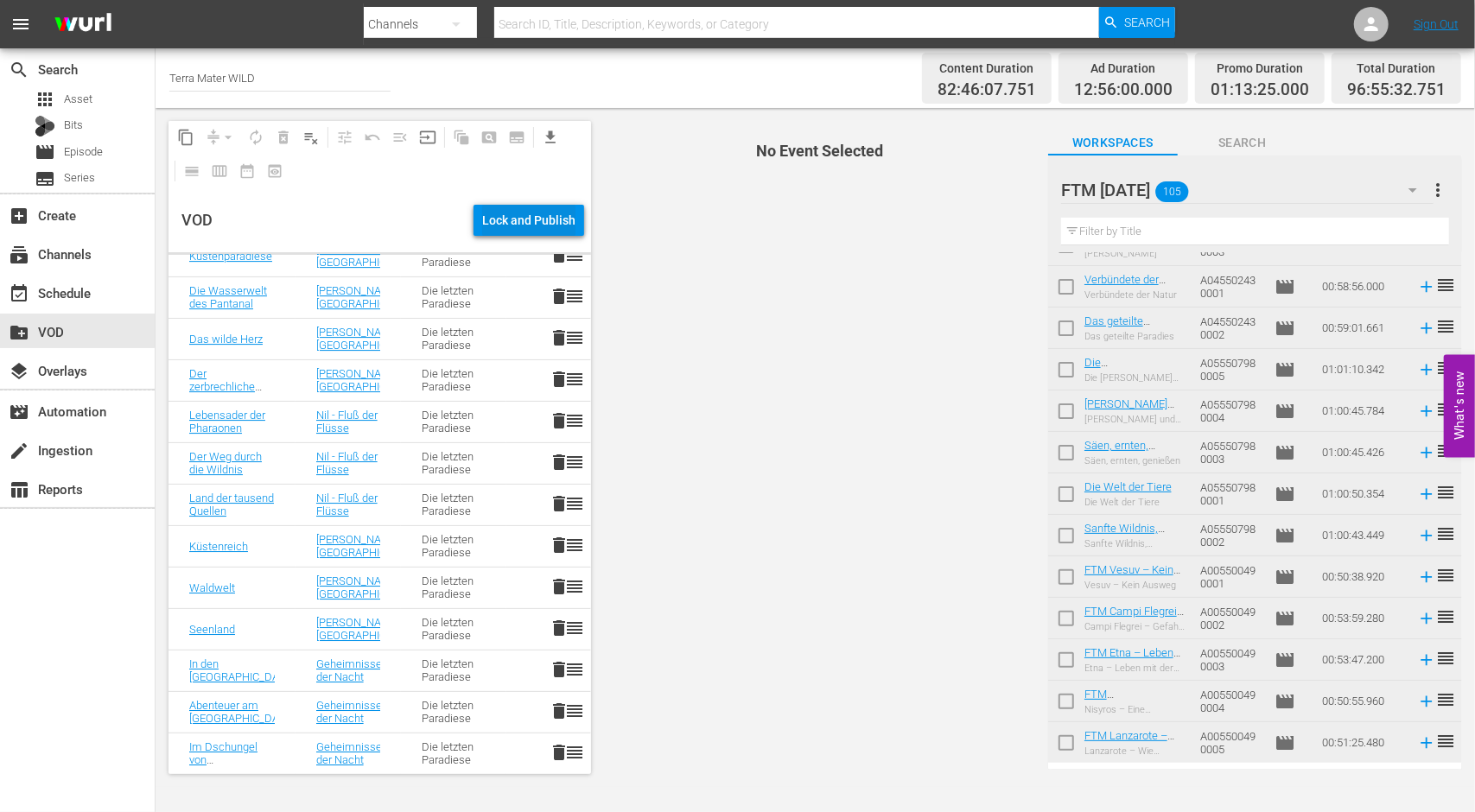
click at [512, 231] on div "Lock and Publish" at bounding box center [529, 219] width 93 height 31
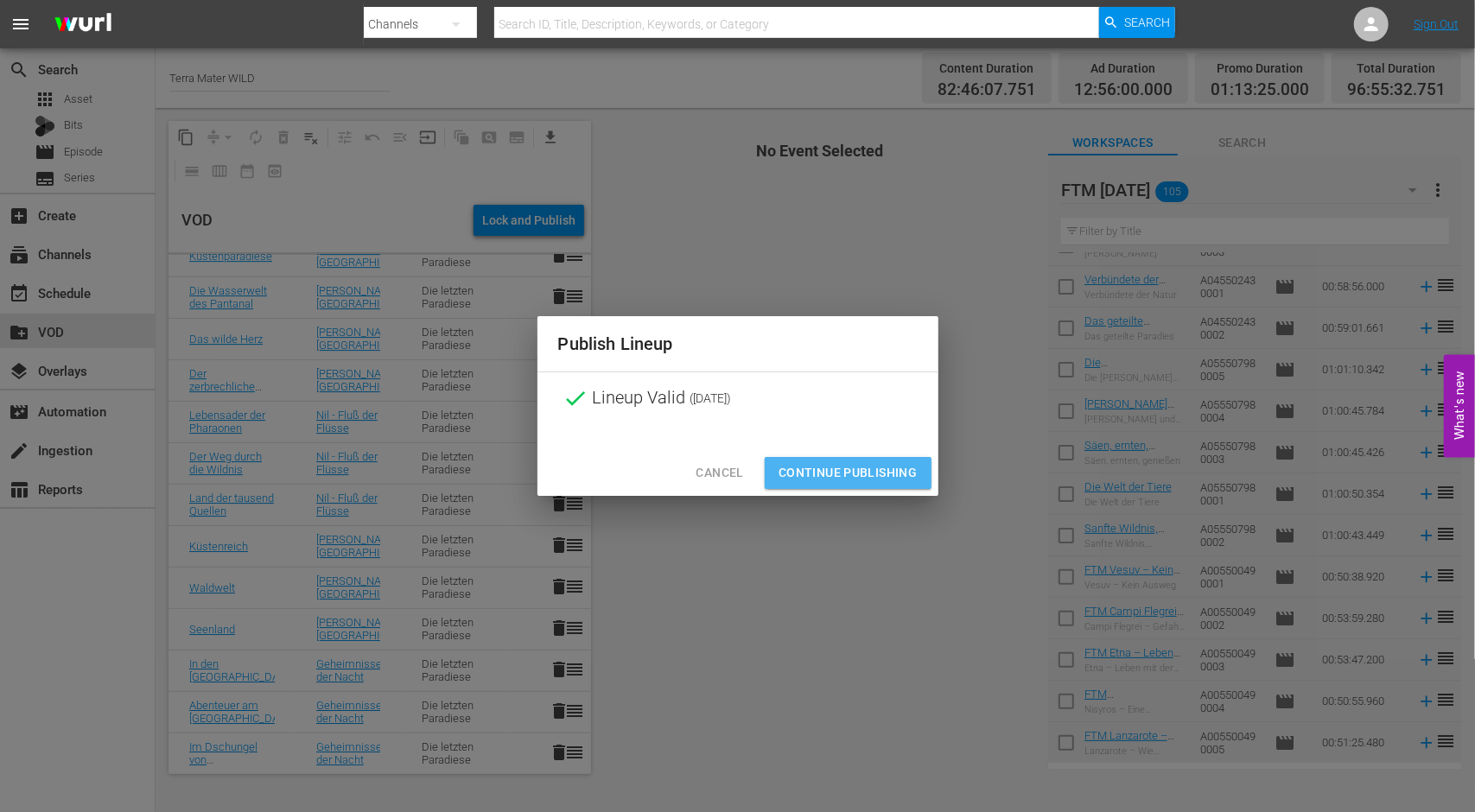
click at [854, 481] on span "Continue Publishing" at bounding box center [848, 473] width 139 height 22
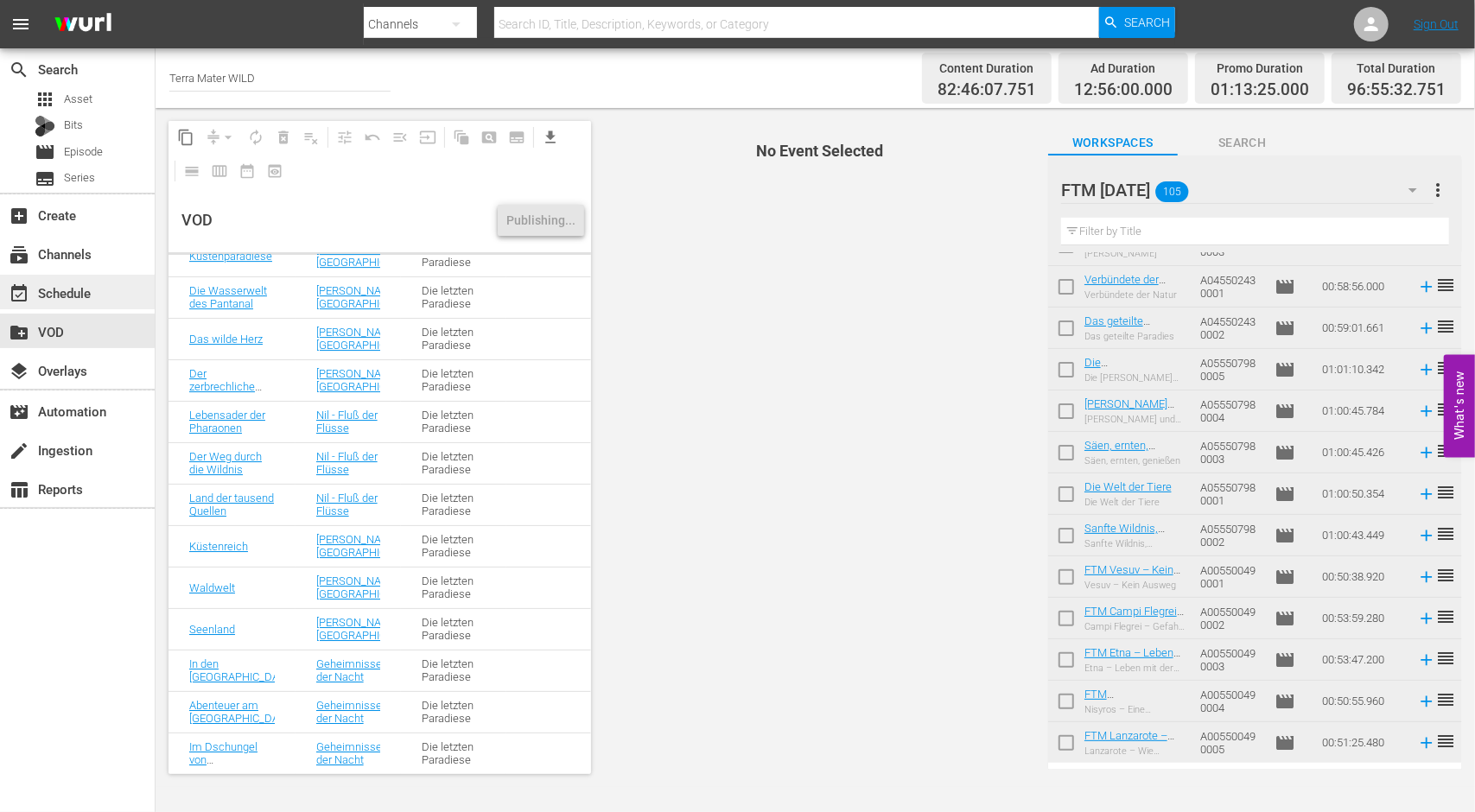
click at [59, 283] on div "event_available Schedule" at bounding box center [49, 290] width 97 height 16
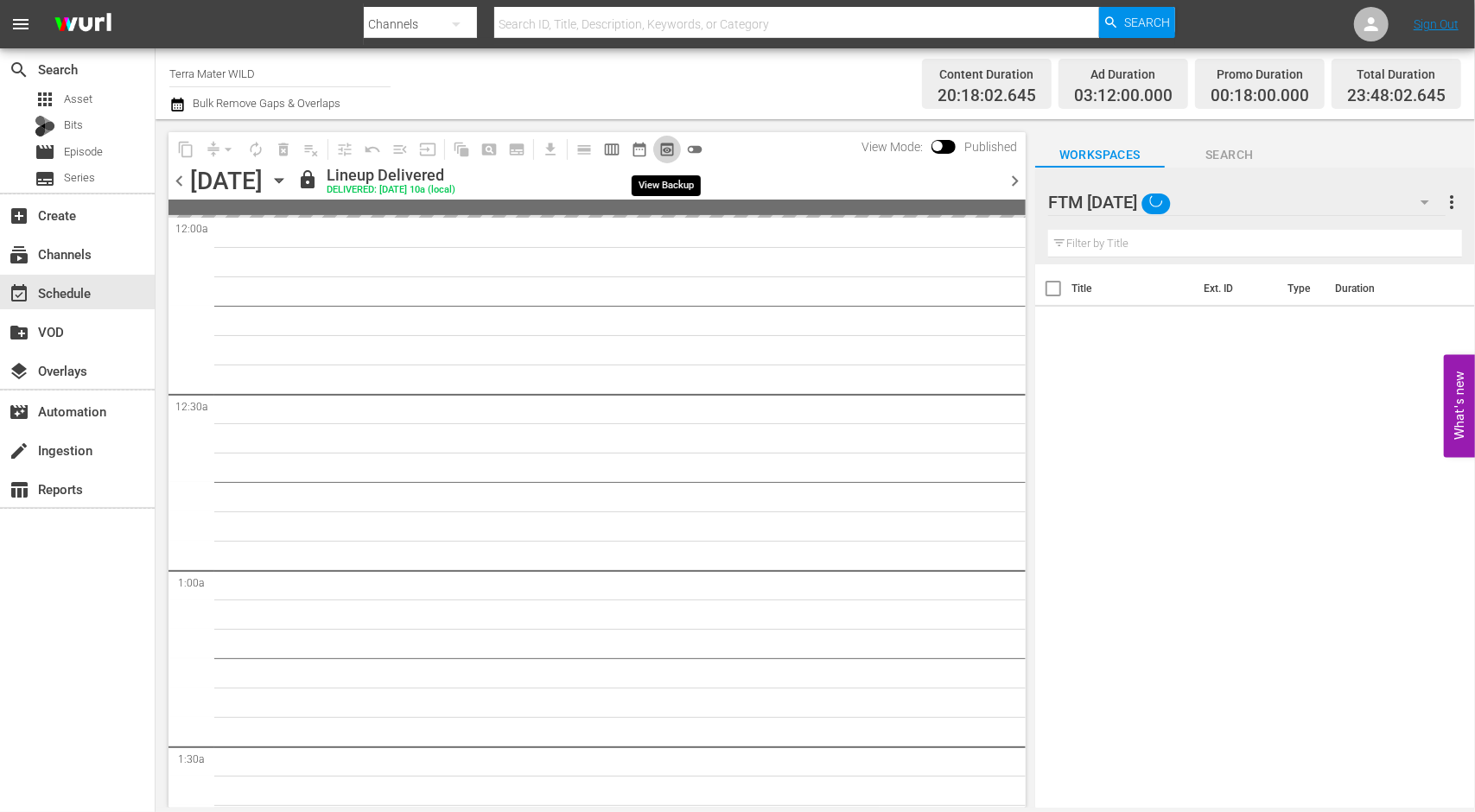
click at [671, 147] on span "preview_outlined" at bounding box center [667, 149] width 17 height 17
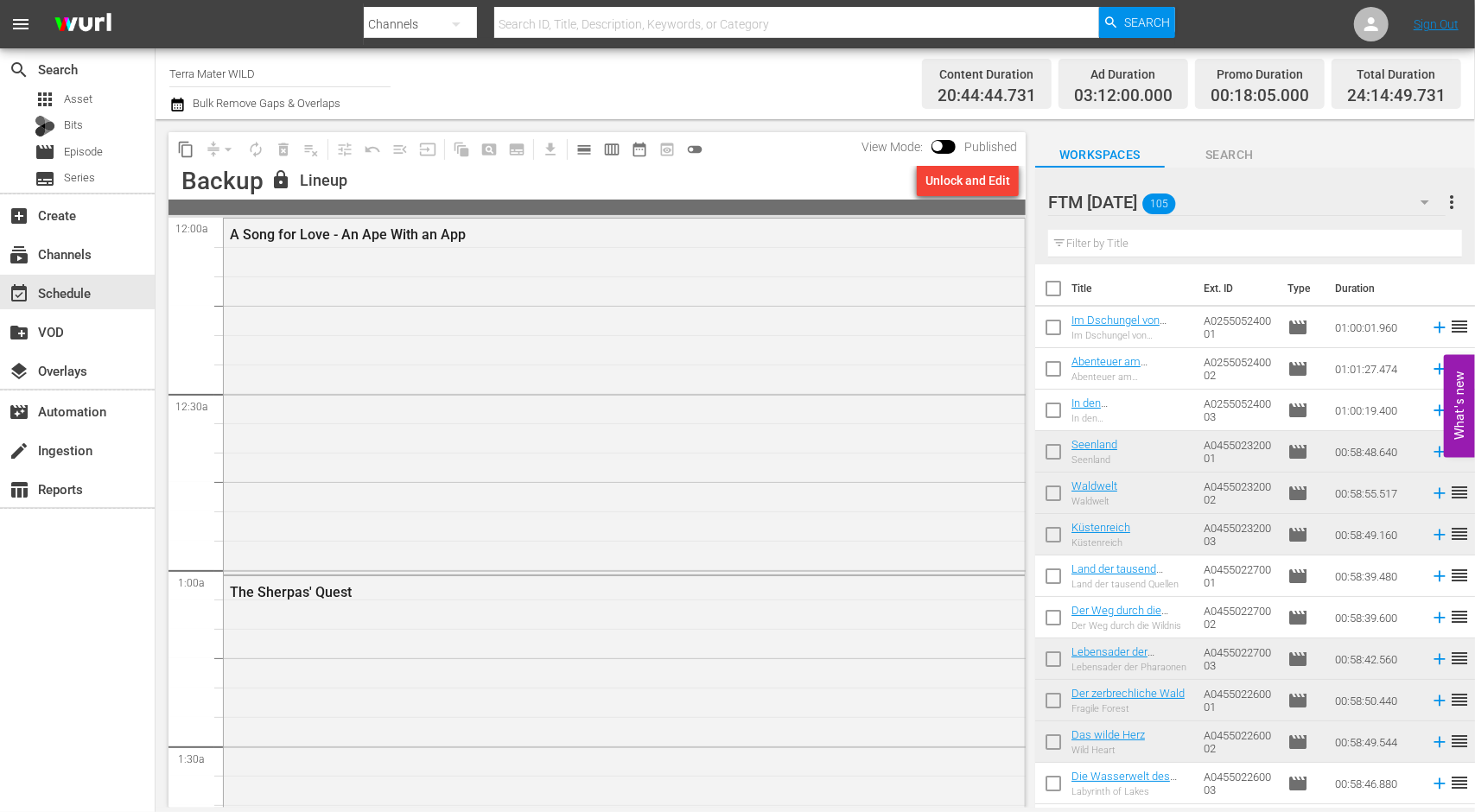
click at [988, 177] on div "Unlock and Edit" at bounding box center [967, 179] width 84 height 31
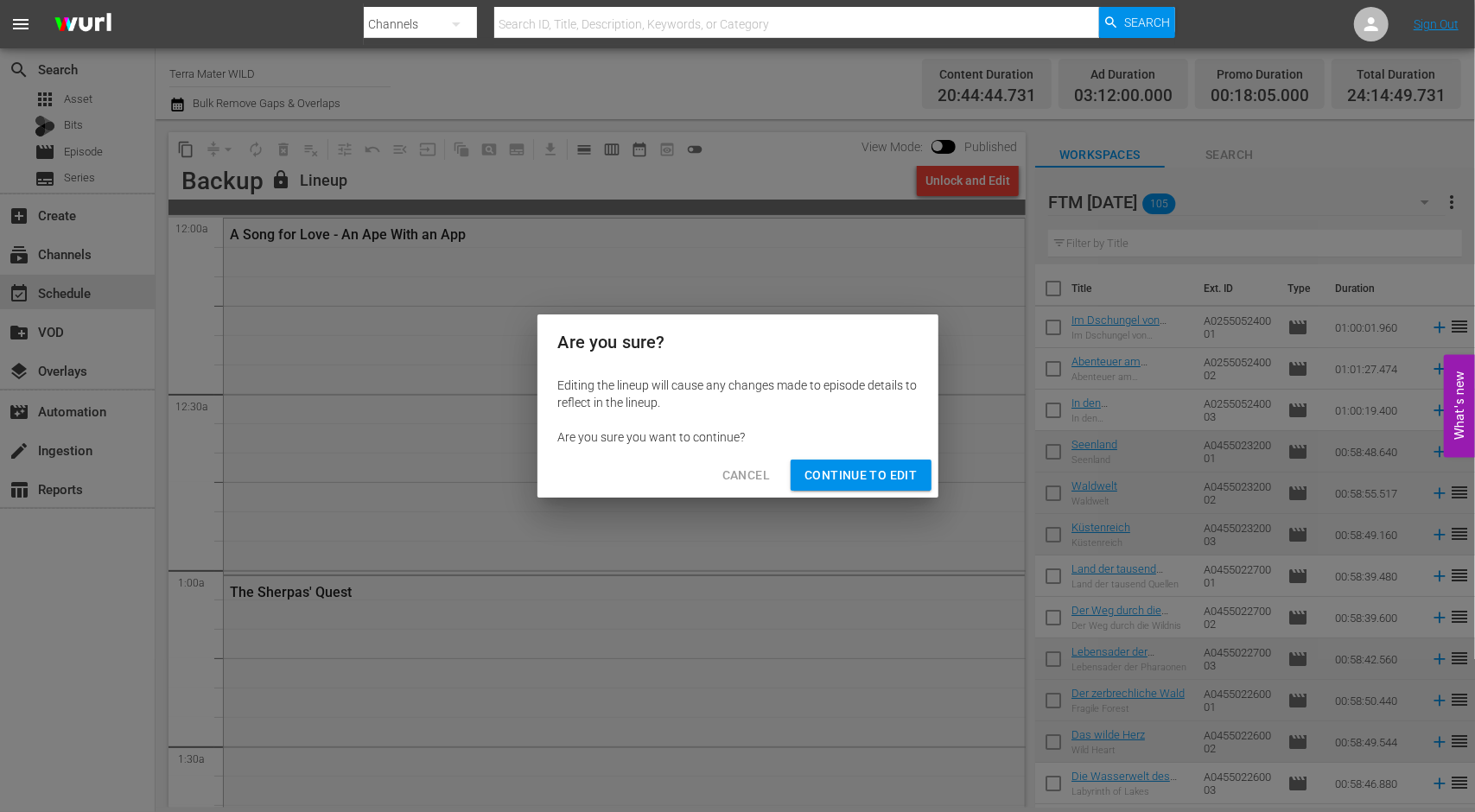
click at [852, 483] on span "Continue to Edit" at bounding box center [860, 476] width 112 height 22
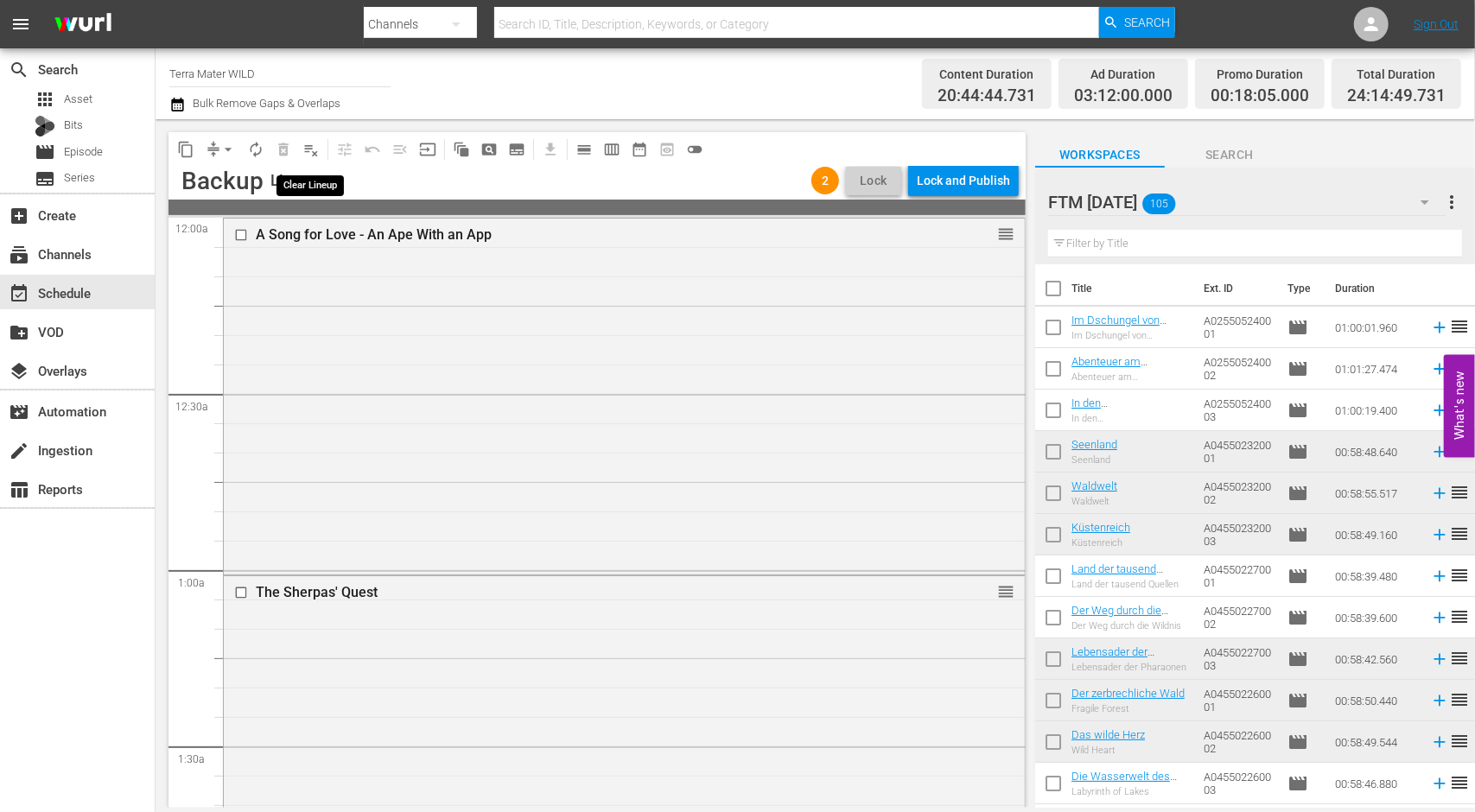
click at [306, 149] on span "playlist_remove_outlined" at bounding box center [310, 149] width 17 height 17
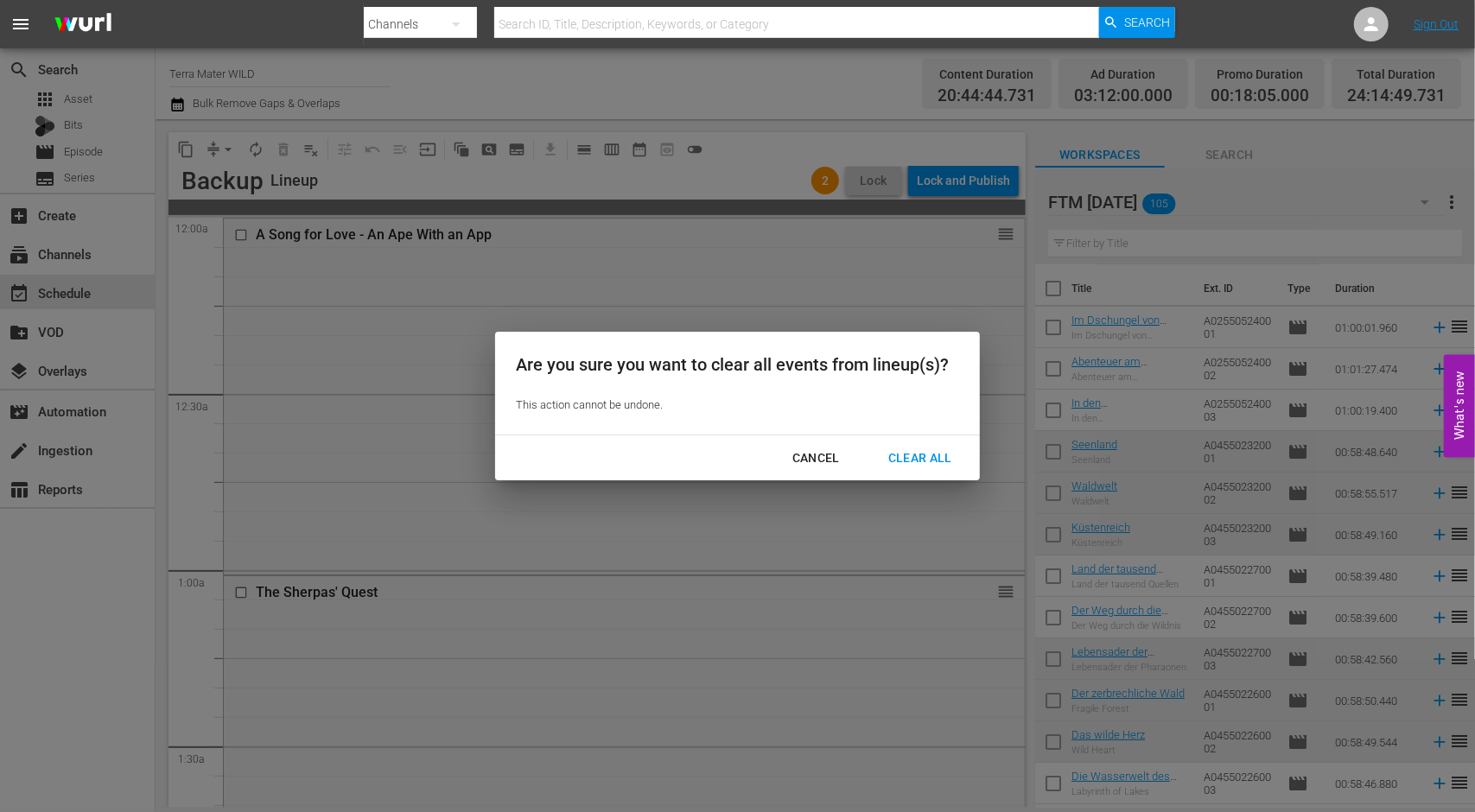
click at [915, 460] on div "Clear All" at bounding box center [920, 458] width 91 height 22
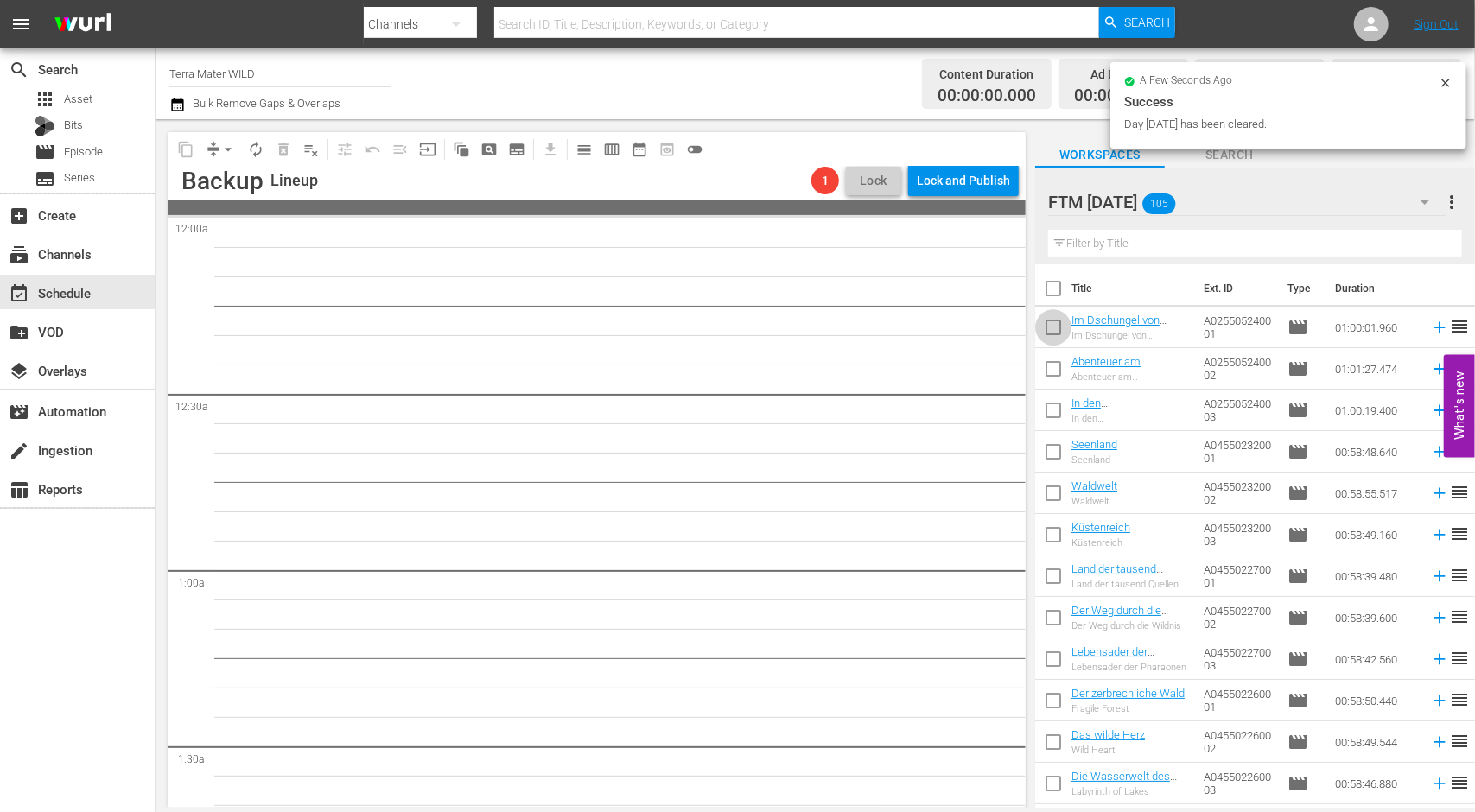
click at [1045, 323] on input "checkbox" at bounding box center [1052, 330] width 37 height 37
checkbox input "true"
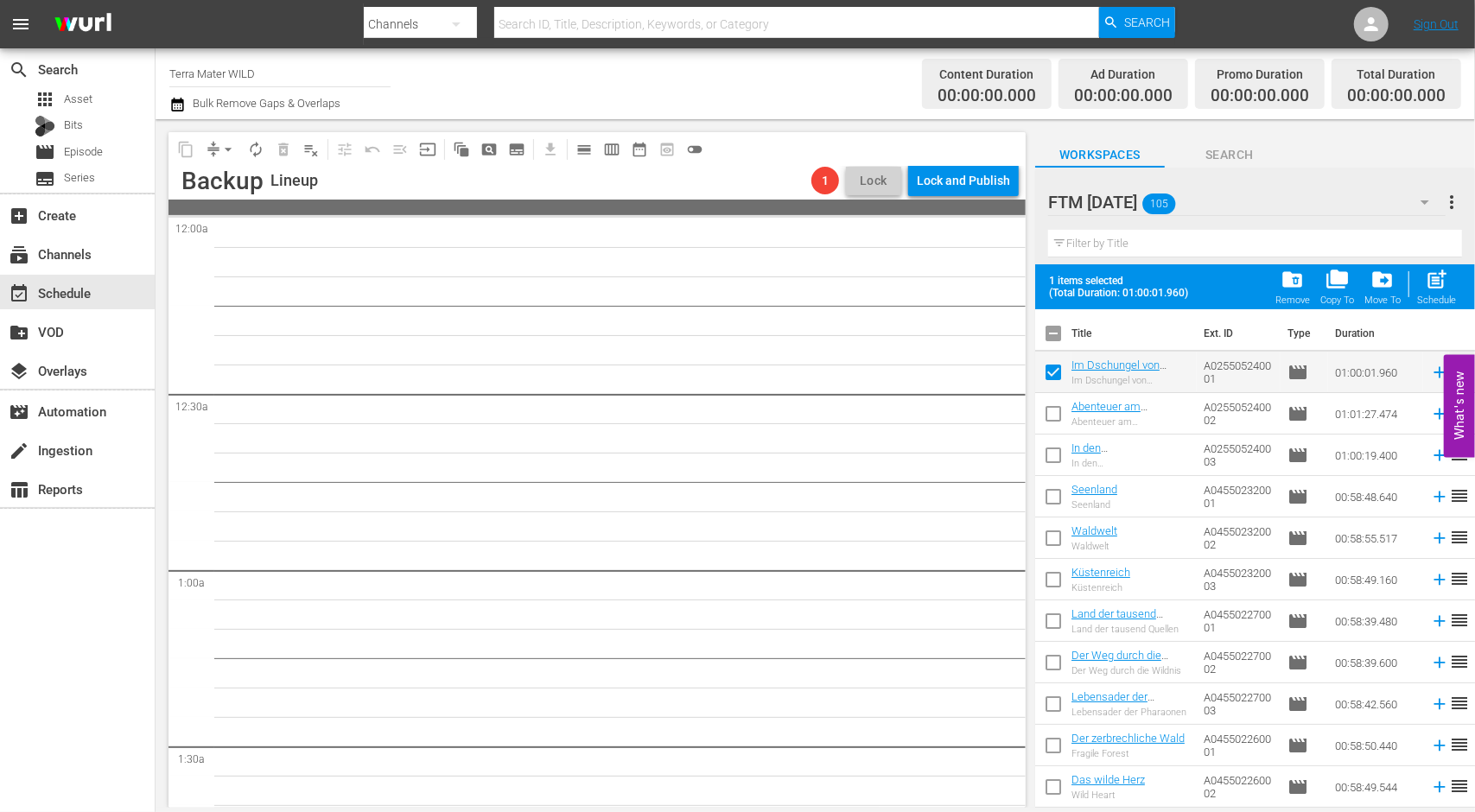
click at [1049, 411] on input "checkbox" at bounding box center [1052, 416] width 37 height 37
checkbox input "true"
click at [1054, 545] on input "checkbox" at bounding box center [1052, 541] width 37 height 37
checkbox input "true"
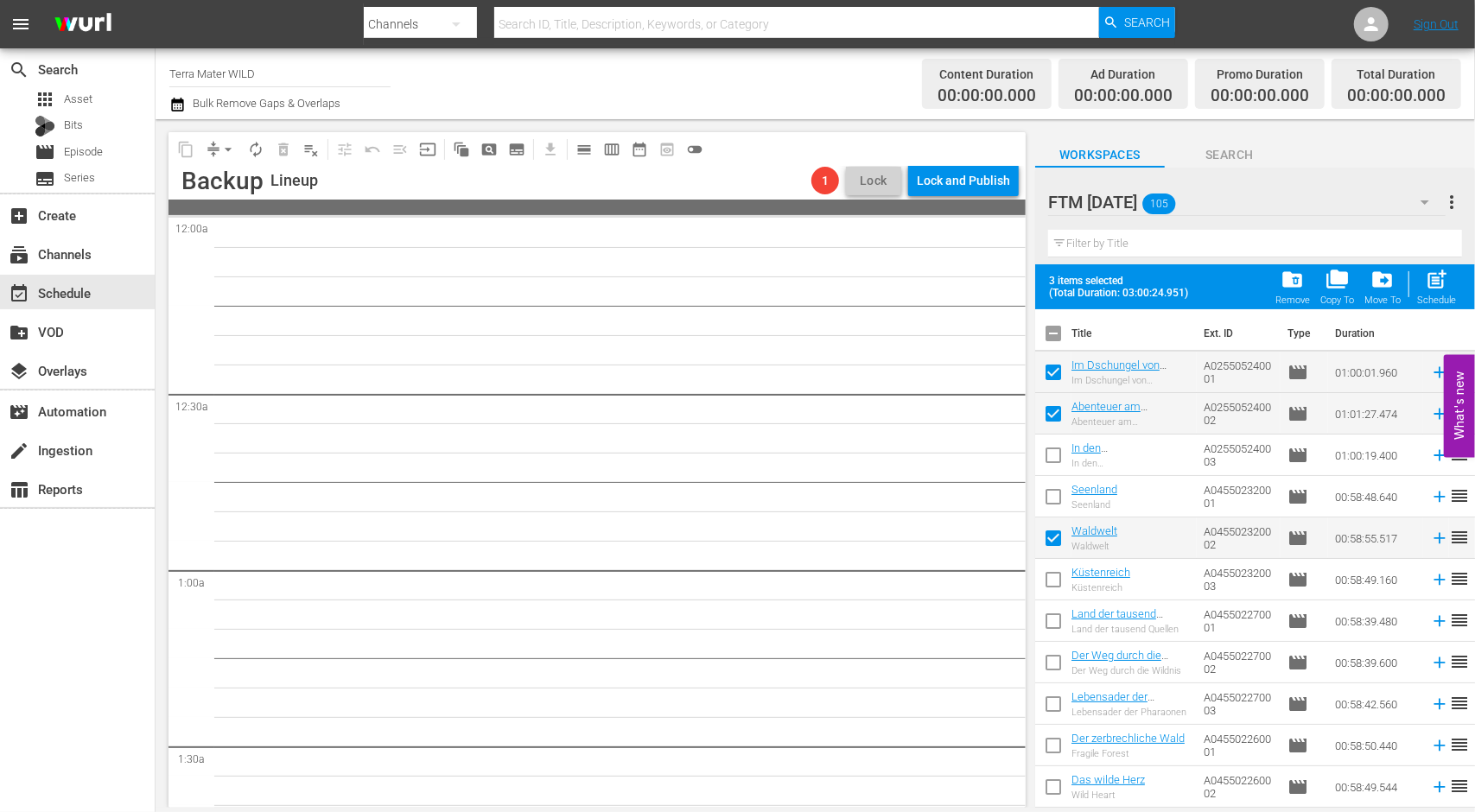
click at [1059, 781] on input "checkbox" at bounding box center [1052, 790] width 37 height 37
checkbox input "true"
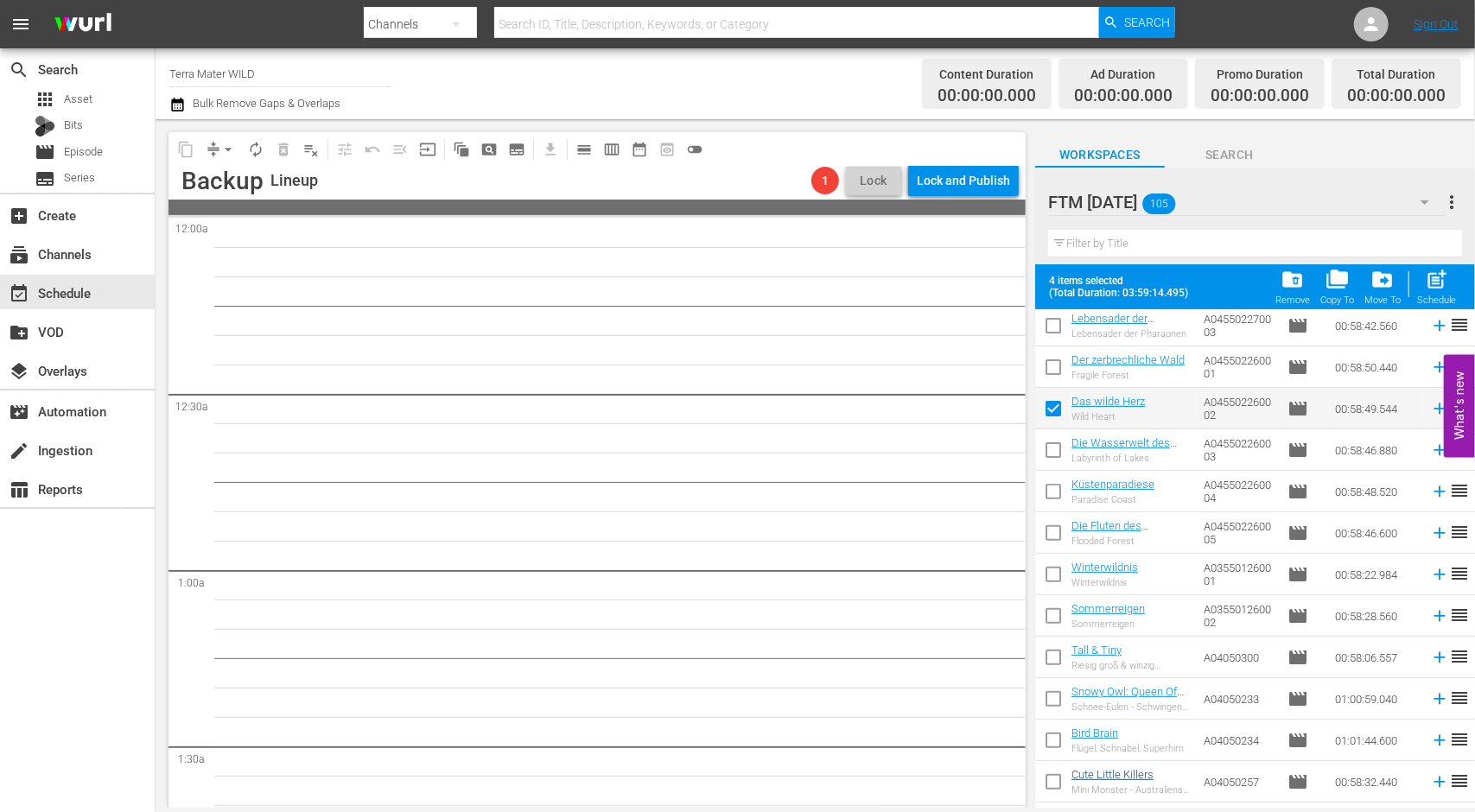
scroll to position [431, 0]
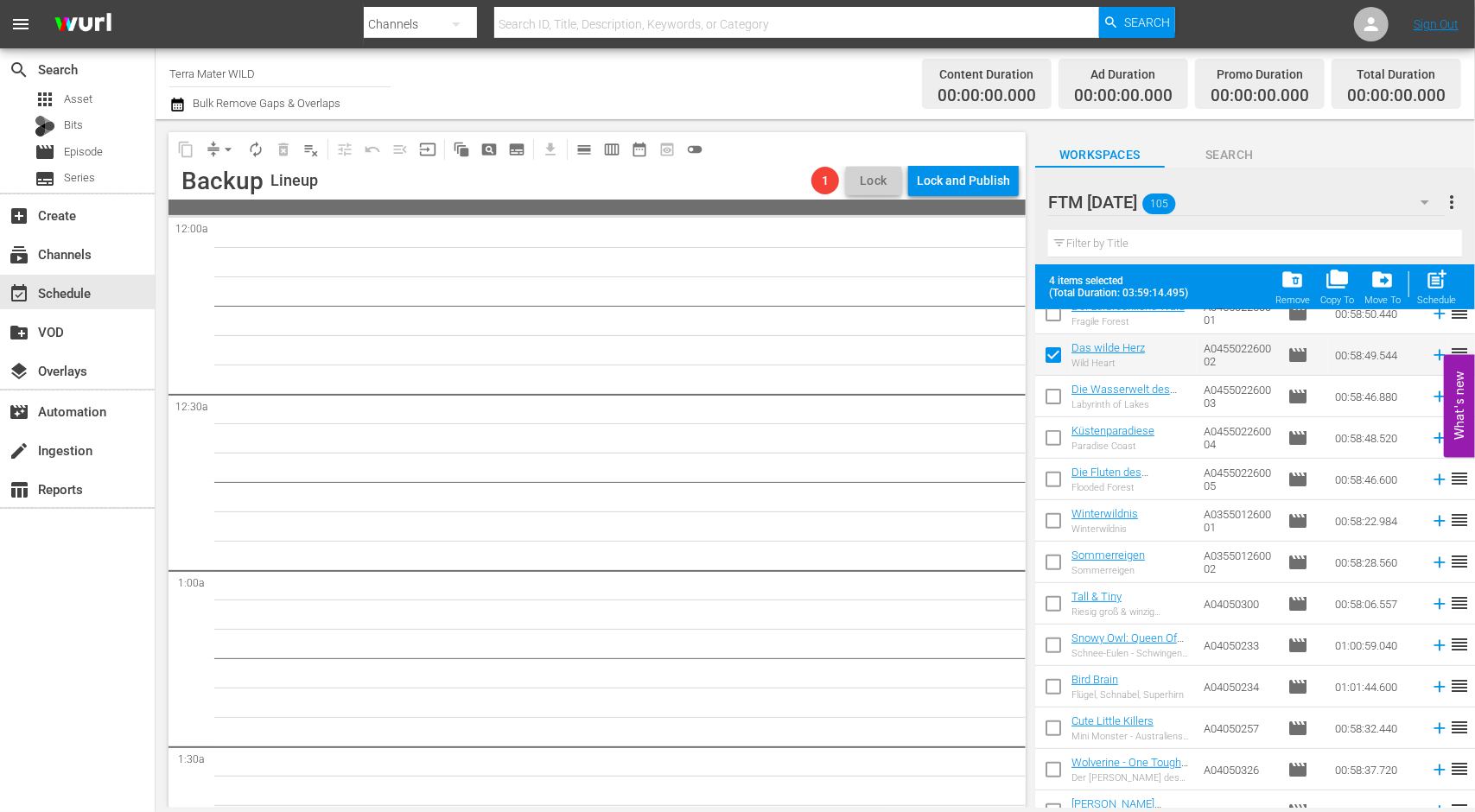
click at [1060, 404] on input "checkbox" at bounding box center [1052, 400] width 37 height 37
checkbox input "true"
click at [1057, 606] on input "checkbox" at bounding box center [1052, 607] width 37 height 37
checkbox input "true"
click at [1057, 649] on input "checkbox" at bounding box center [1052, 648] width 37 height 37
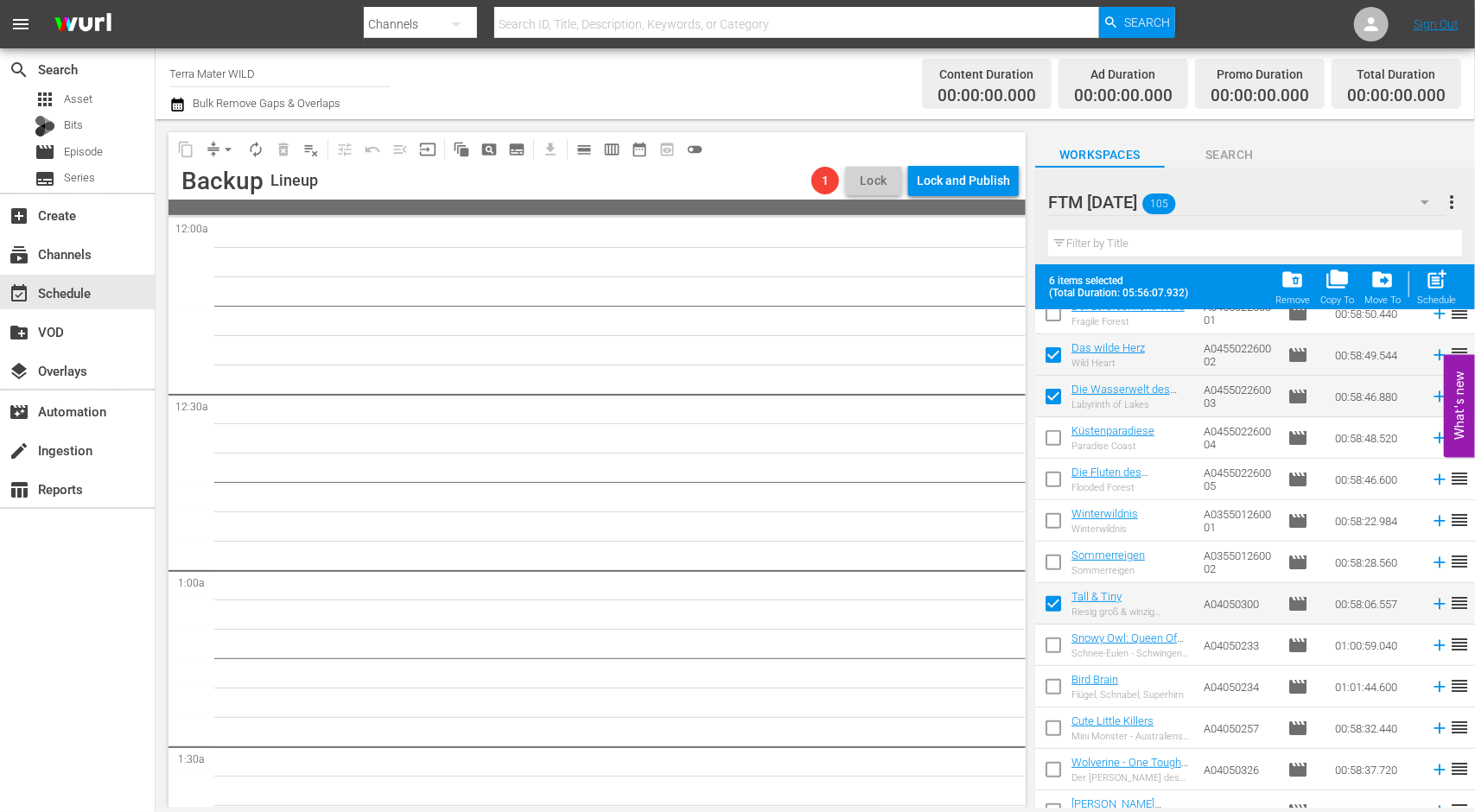
checkbox input "true"
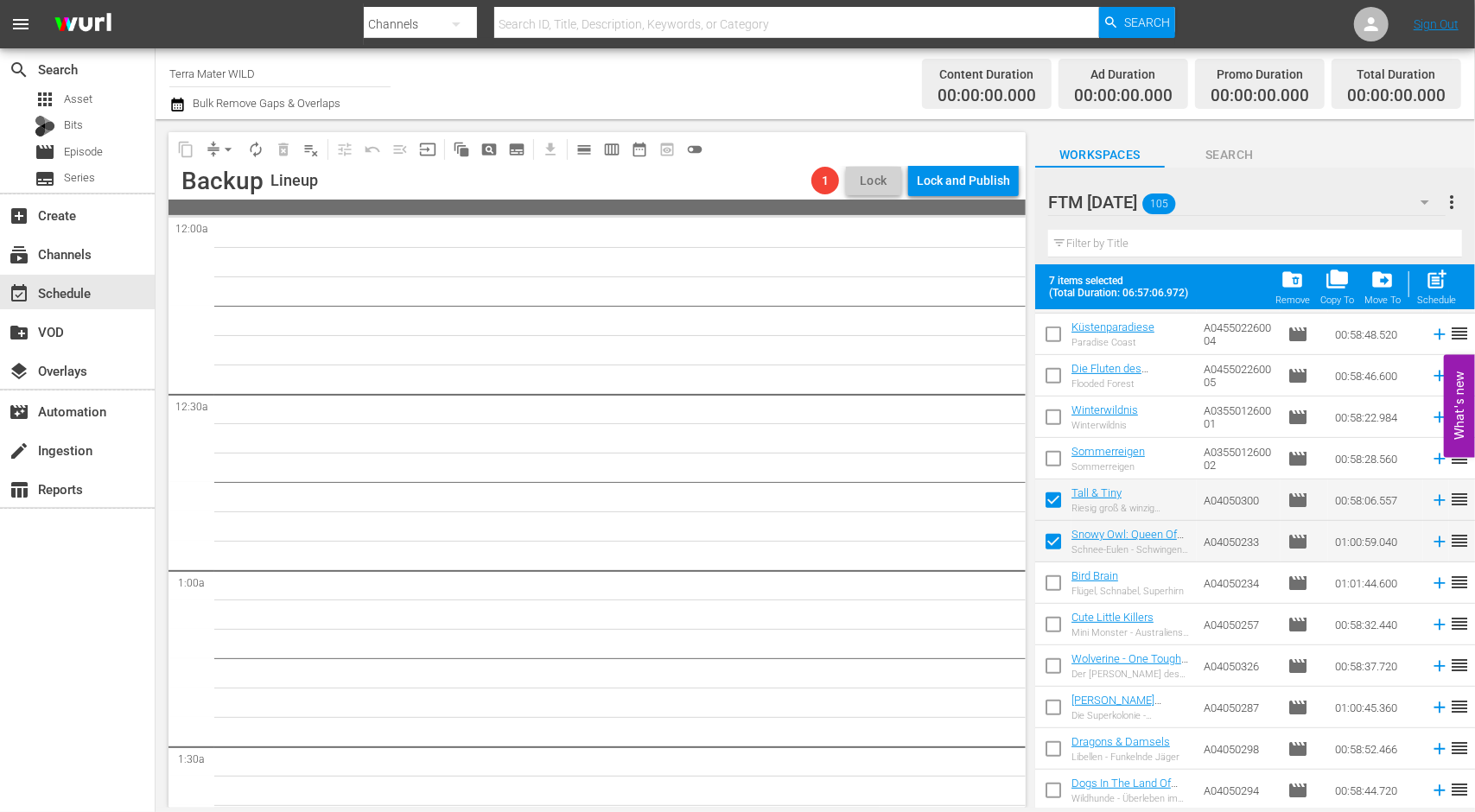
scroll to position [691, 0]
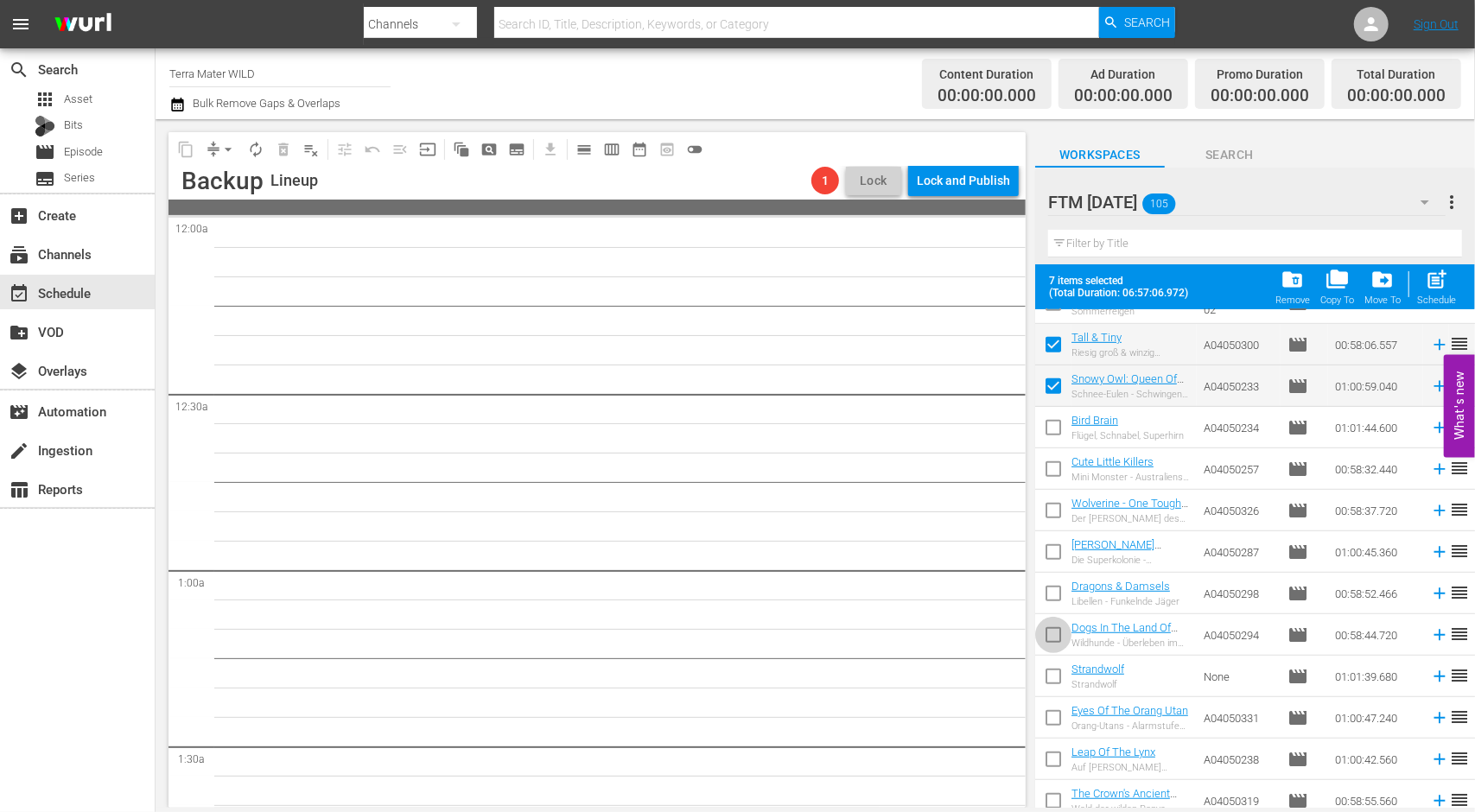
click at [1066, 640] on input "checkbox" at bounding box center [1052, 638] width 37 height 37
checkbox input "true"
click at [1062, 679] on input "checkbox" at bounding box center [1052, 679] width 37 height 37
checkbox input "true"
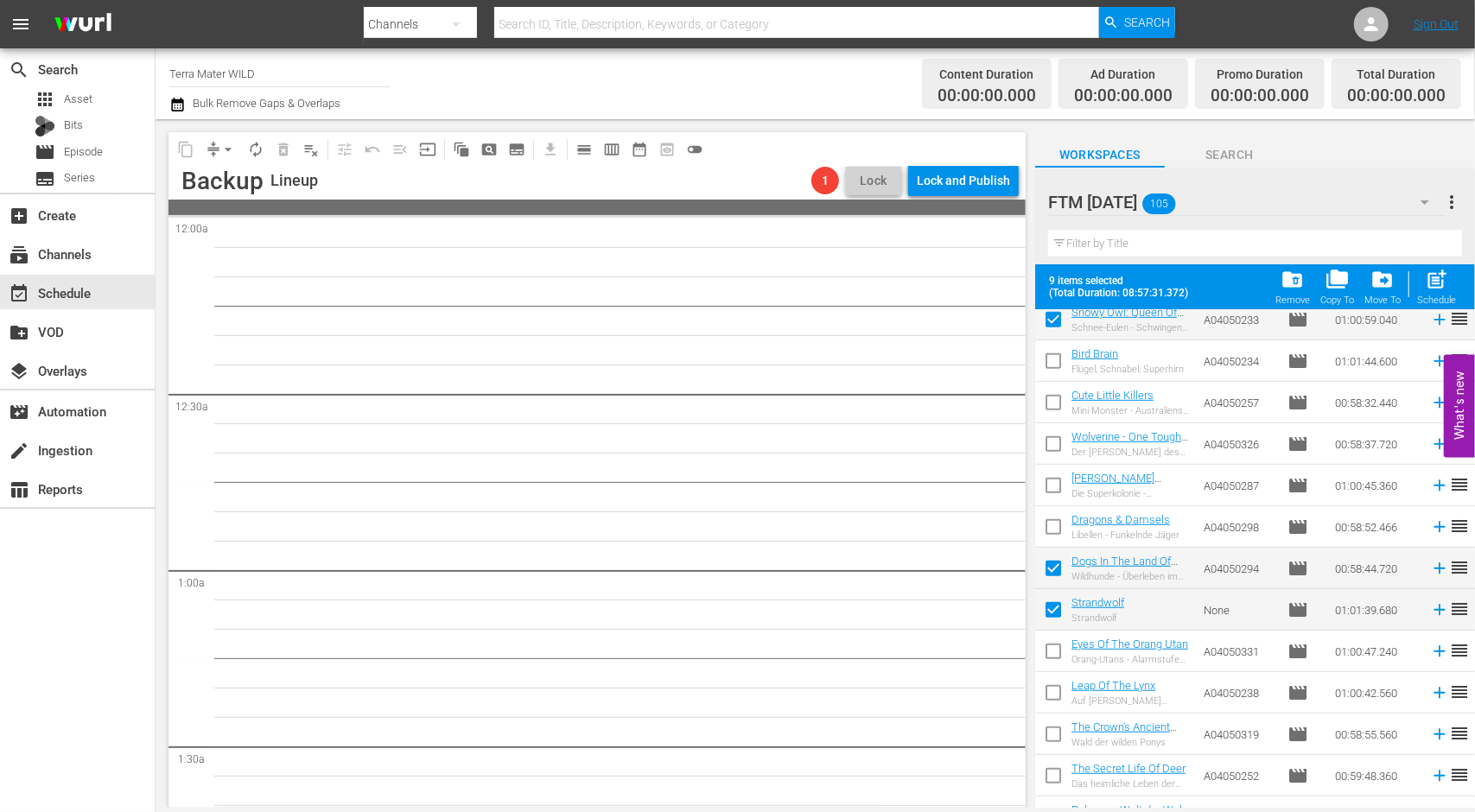
scroll to position [826, 0]
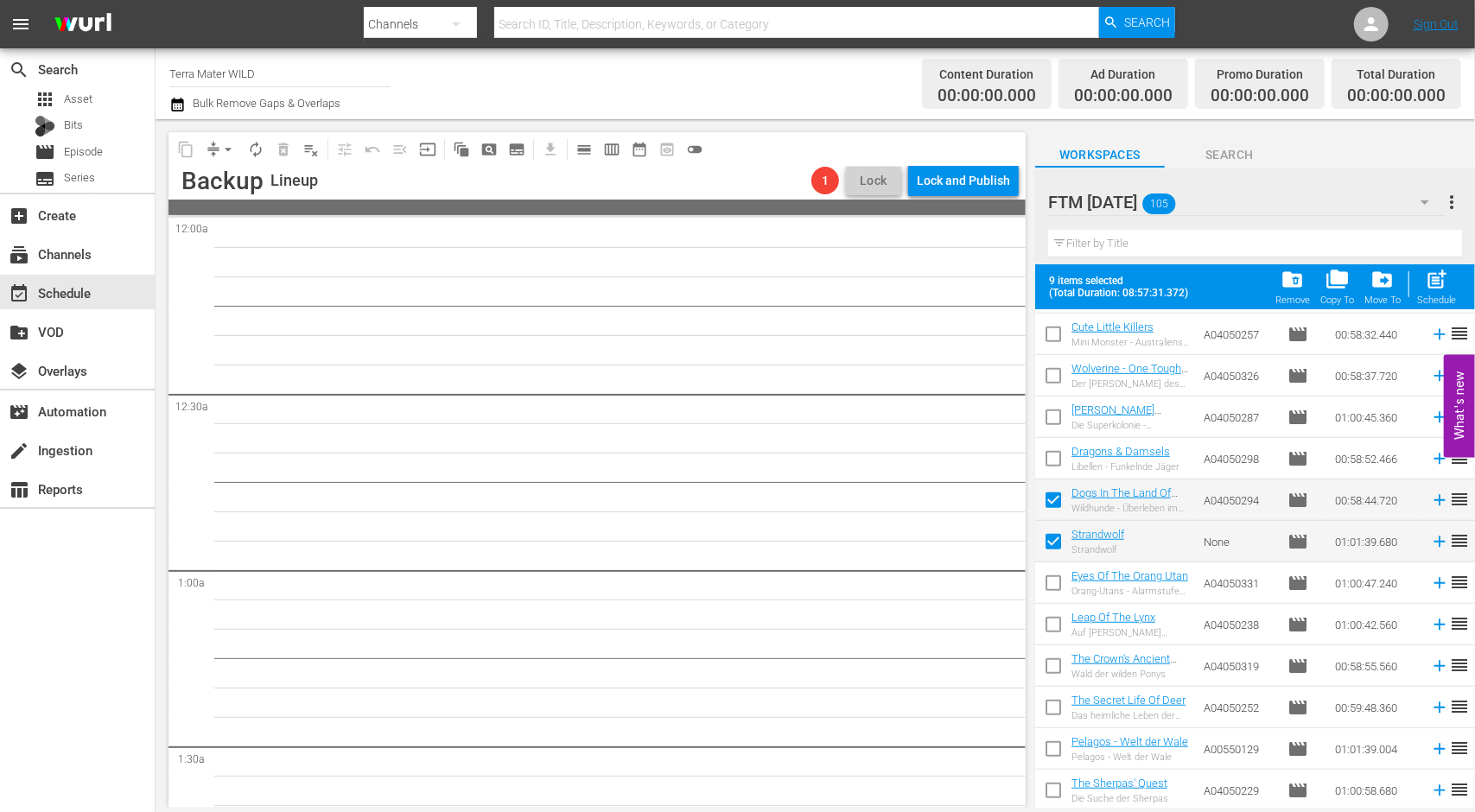
click at [1055, 706] on input "checkbox" at bounding box center [1052, 711] width 37 height 37
checkbox input "true"
click at [1060, 752] on input "checkbox" at bounding box center [1052, 752] width 37 height 37
checkbox input "true"
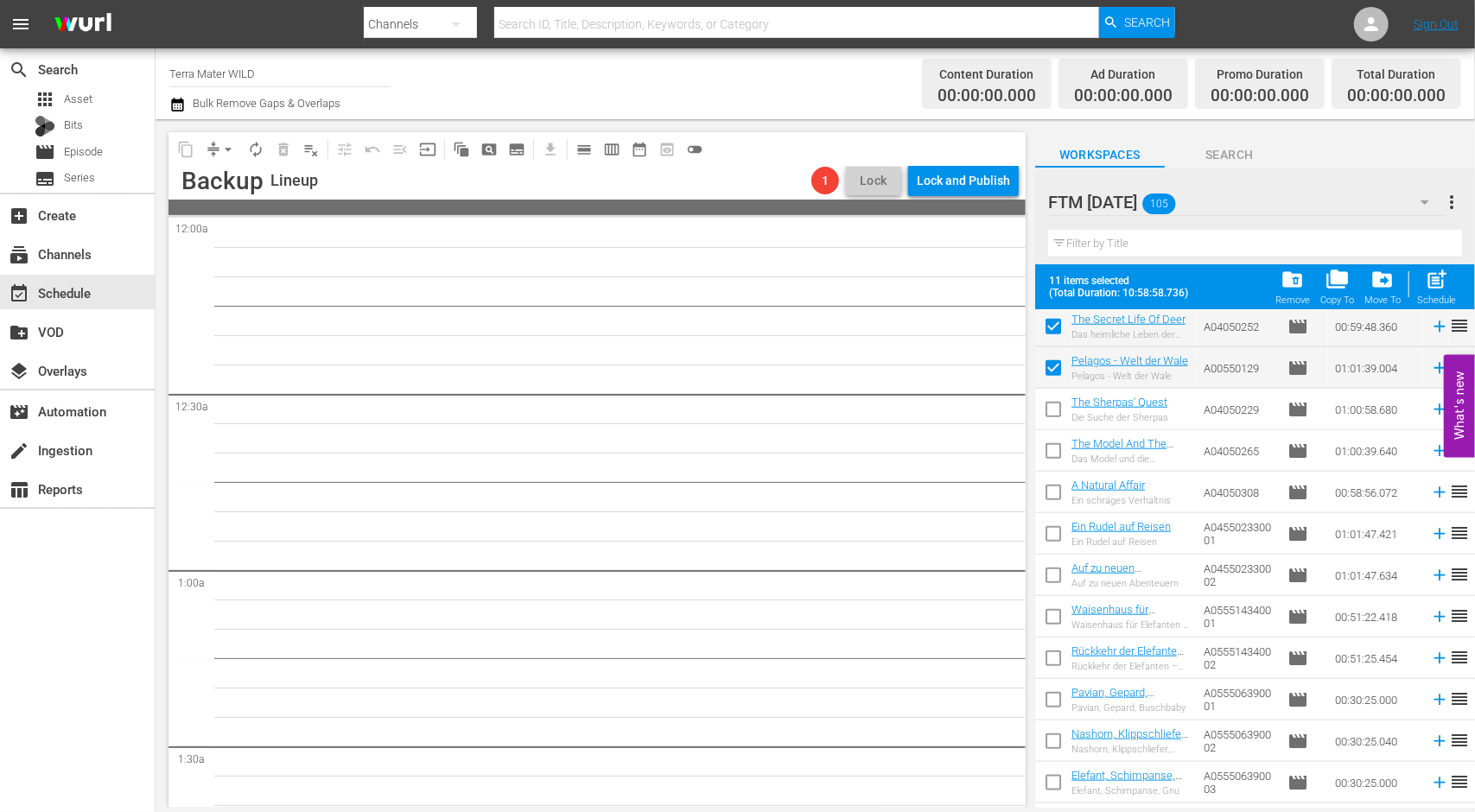
scroll to position [1257, 0]
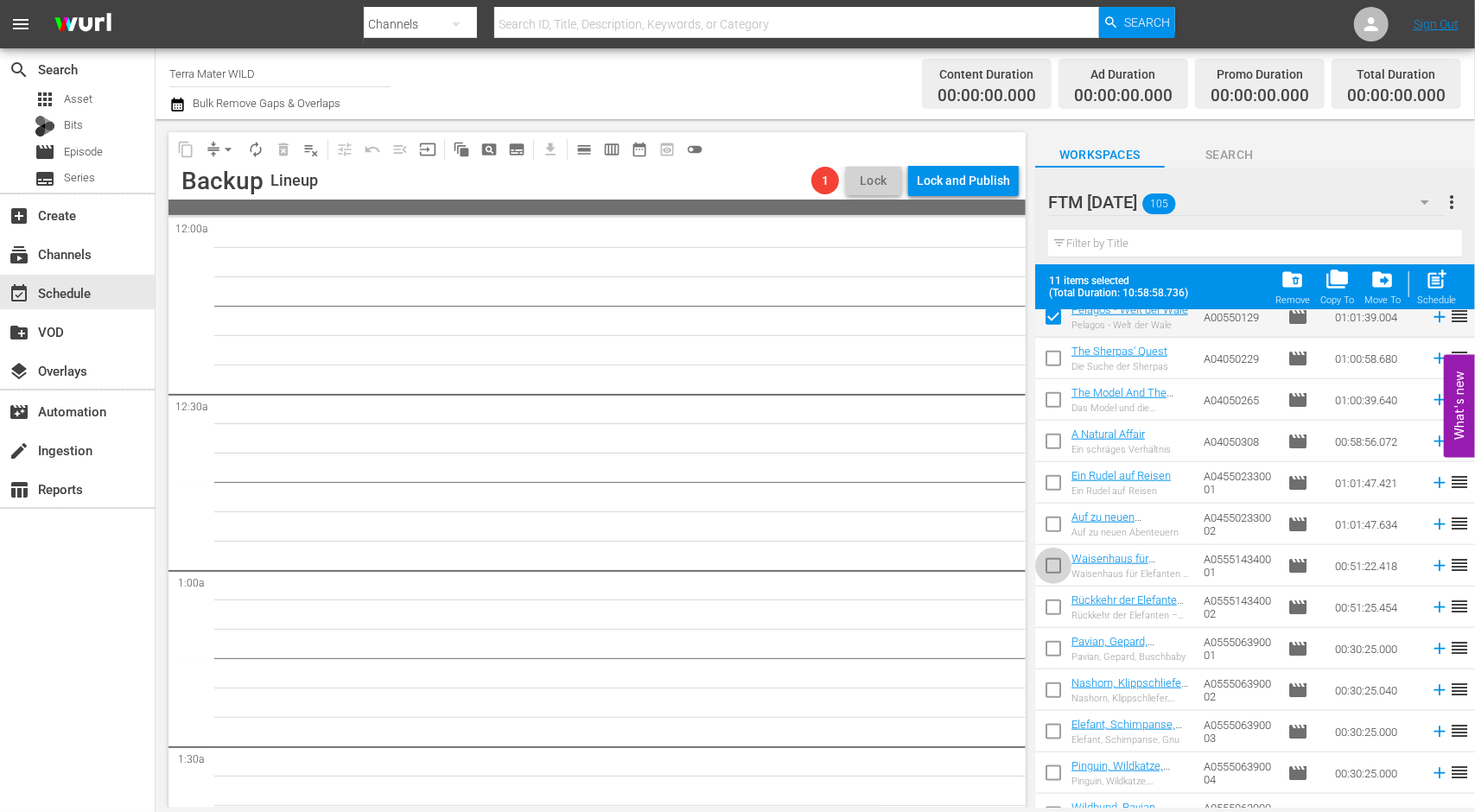
click at [1067, 579] on input "checkbox" at bounding box center [1052, 569] width 37 height 37
checkbox input "true"
drag, startPoint x: 1063, startPoint y: 606, endPoint x: 1061, endPoint y: 635, distance: 29.1
click at [1062, 606] on input "checkbox" at bounding box center [1052, 610] width 37 height 37
checkbox input "true"
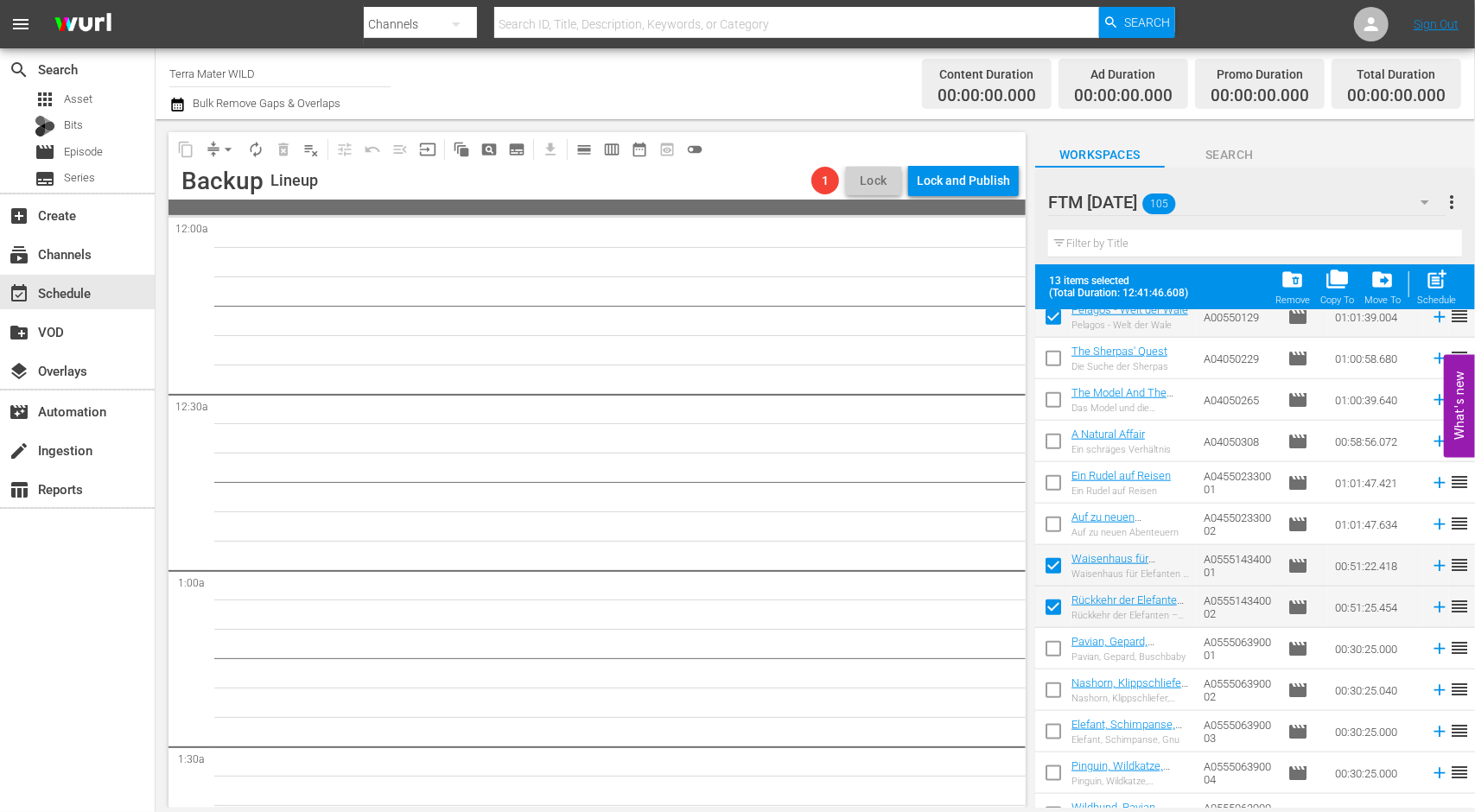
drag, startPoint x: 1056, startPoint y: 728, endPoint x: 1058, endPoint y: 754, distance: 26.1
click at [1056, 729] on input "checkbox" at bounding box center [1052, 735] width 37 height 37
checkbox input "true"
click at [1058, 773] on input "checkbox" at bounding box center [1052, 776] width 37 height 37
checkbox input "true"
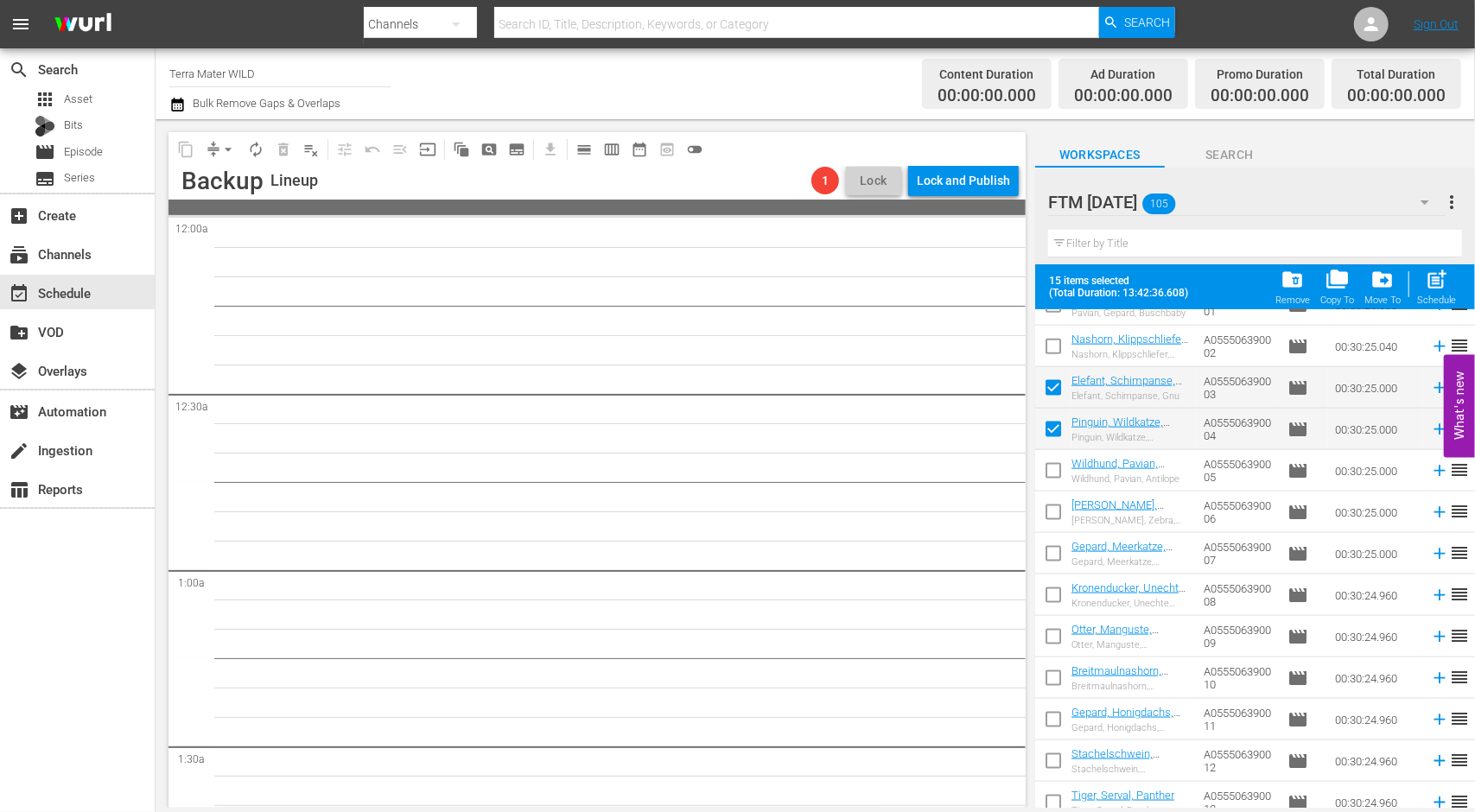
scroll to position [1603, 0]
click at [1054, 597] on input "checkbox" at bounding box center [1052, 597] width 37 height 37
checkbox input "true"
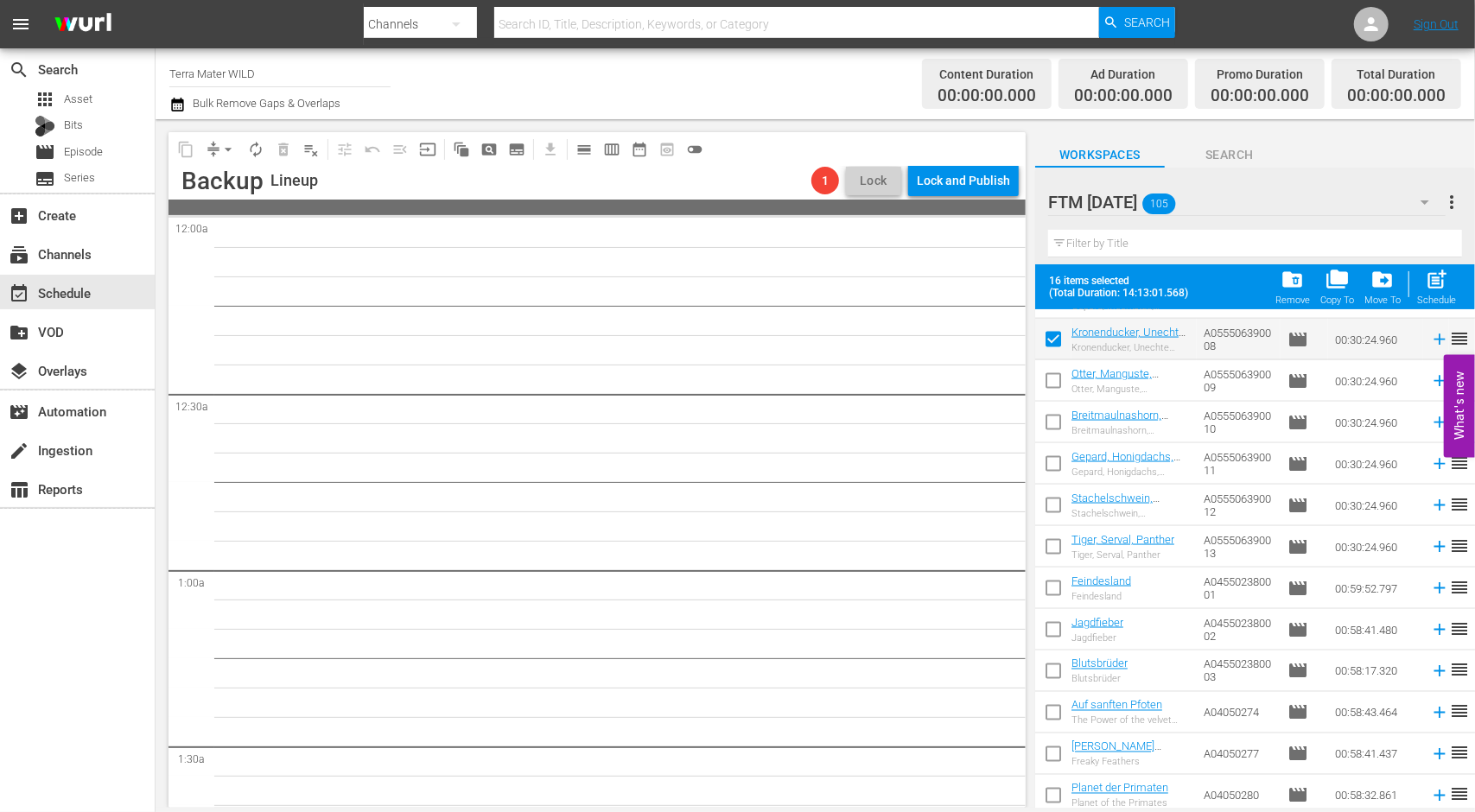
scroll to position [1948, 0]
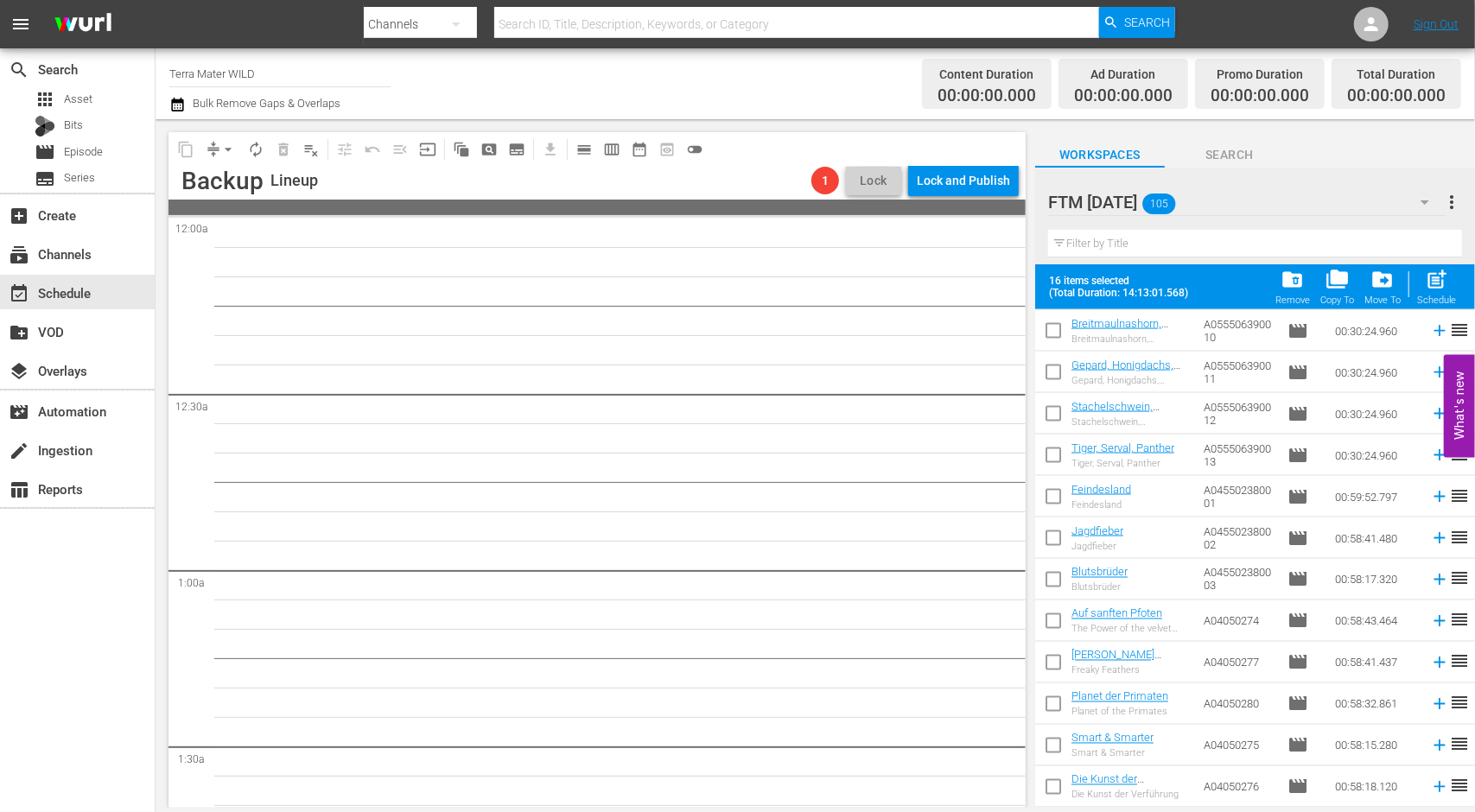
click at [1054, 664] on input "checkbox" at bounding box center [1052, 665] width 37 height 37
checkbox input "true"
click at [1054, 710] on input "checkbox" at bounding box center [1052, 707] width 37 height 37
checkbox input "true"
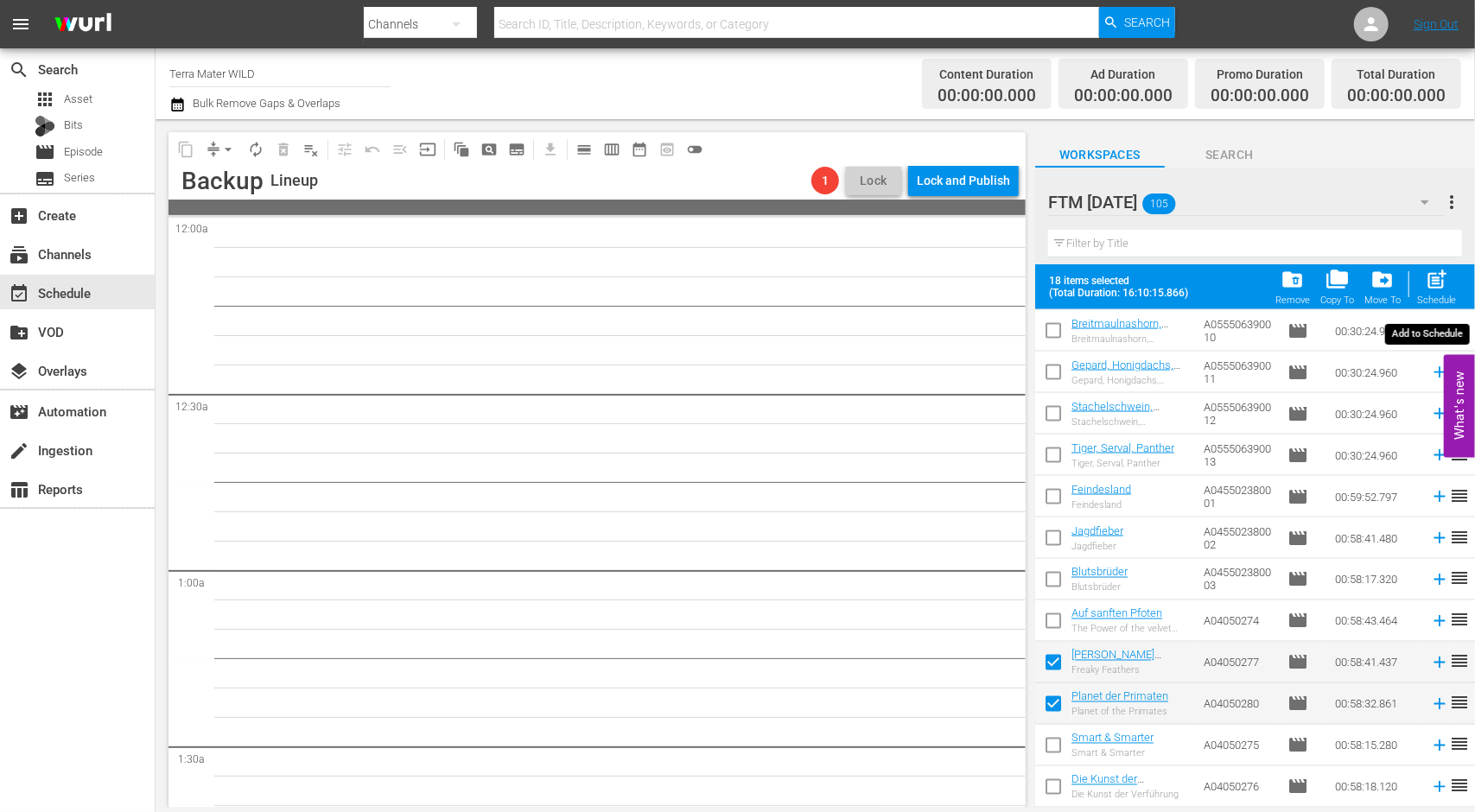
click at [1429, 288] on span "post_add" at bounding box center [1436, 280] width 24 height 24
checkbox input "false"
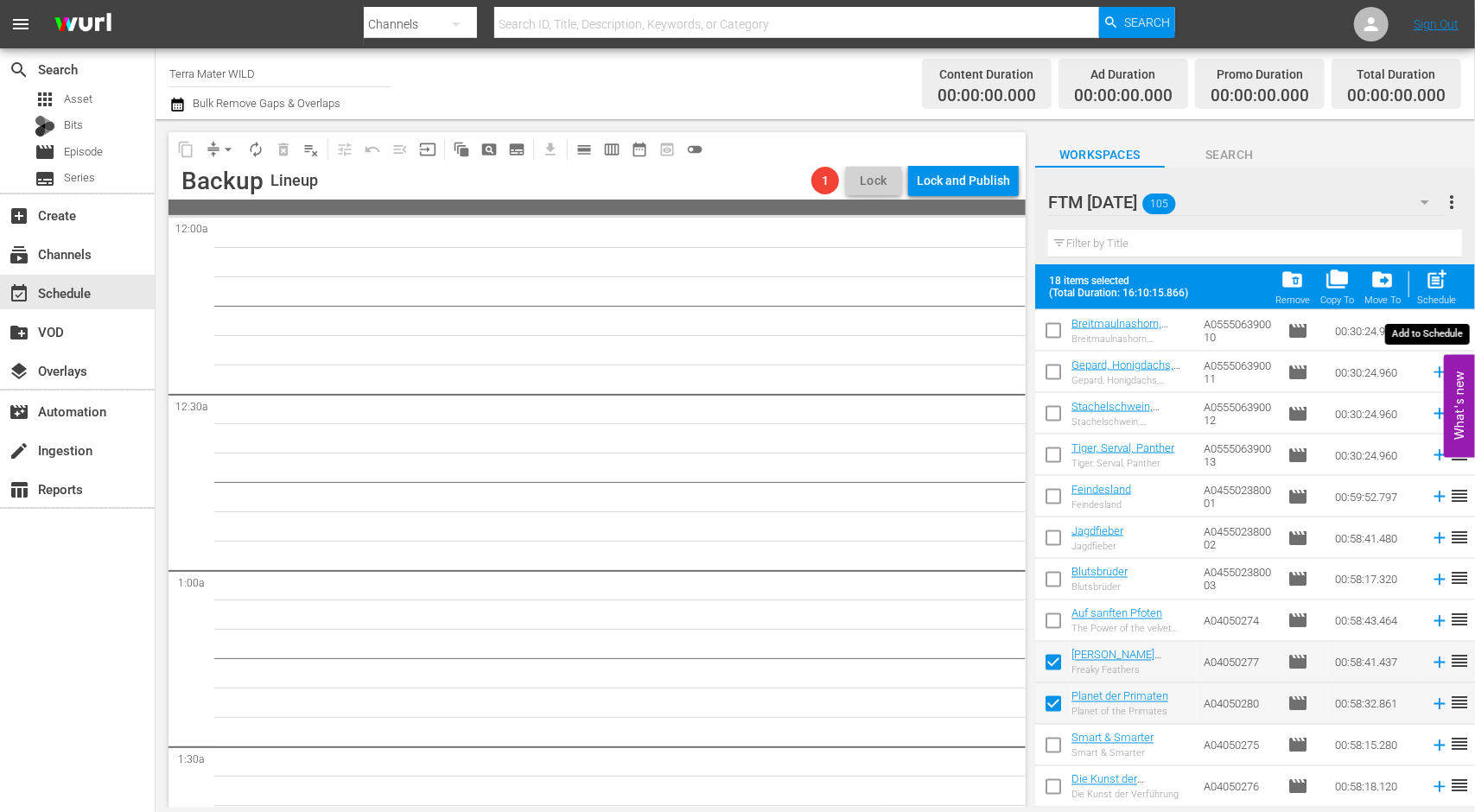
checkbox input "false"
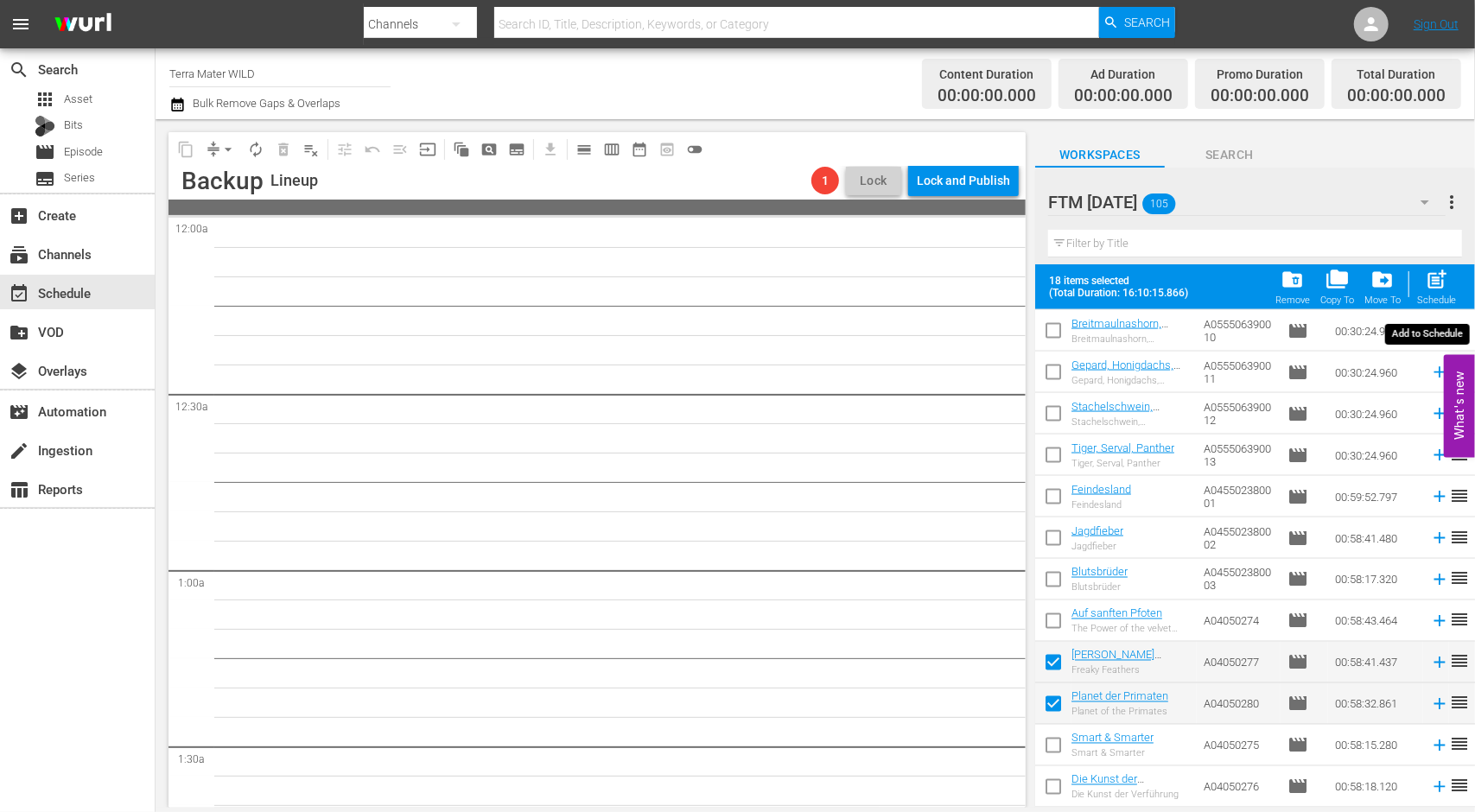
checkbox input "false"
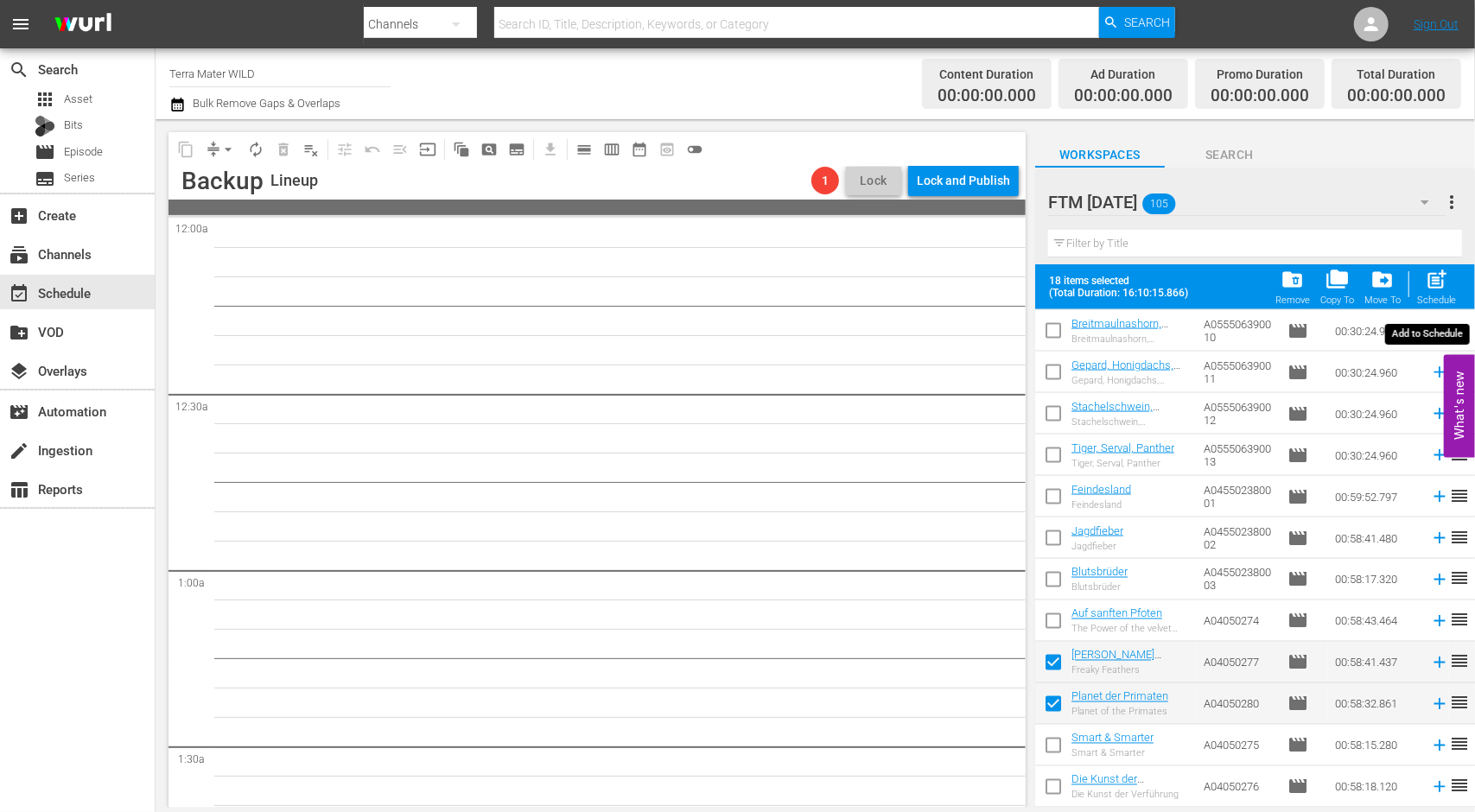
checkbox input "false"
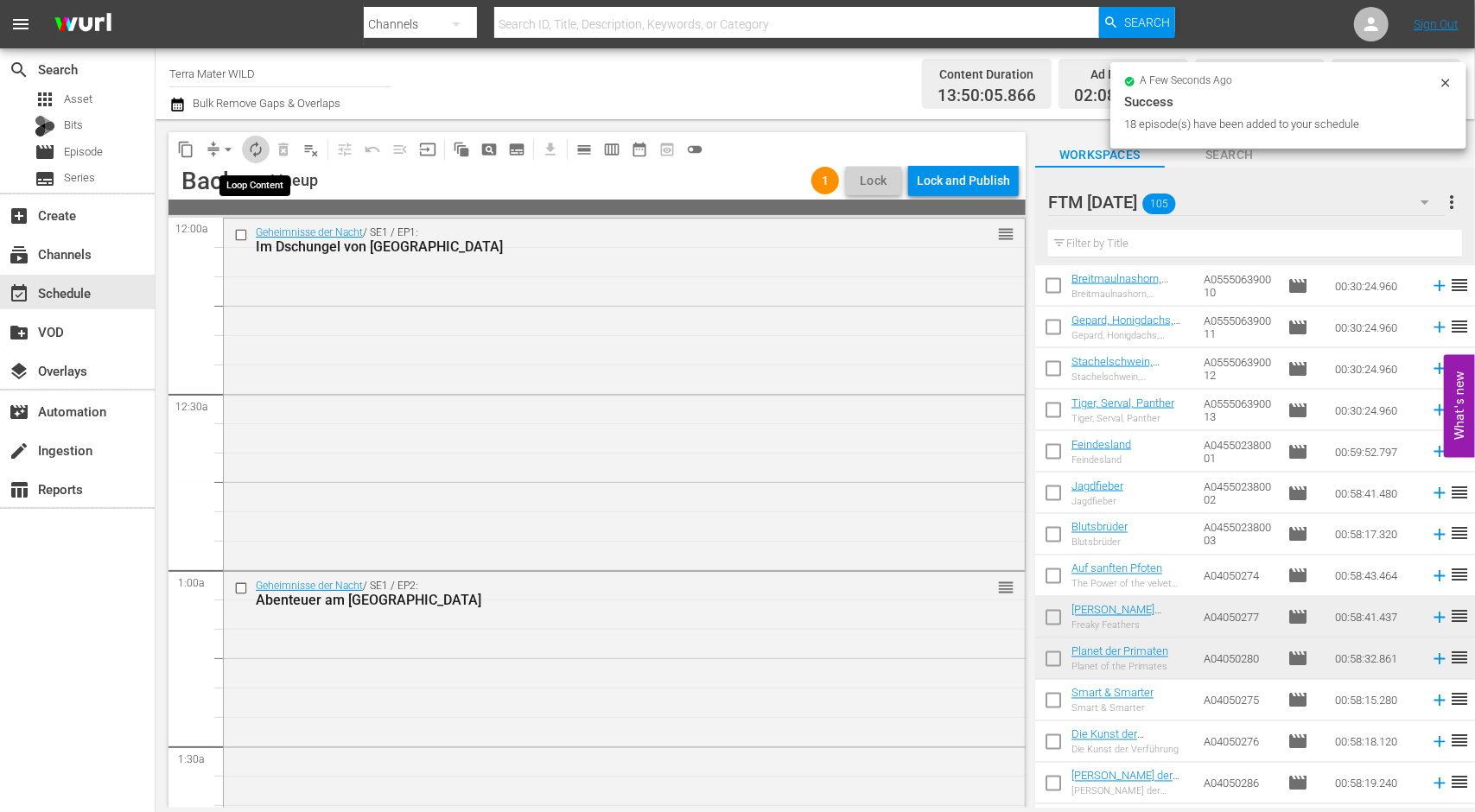
click at [254, 147] on span "autorenew_outlined" at bounding box center [255, 149] width 17 height 17
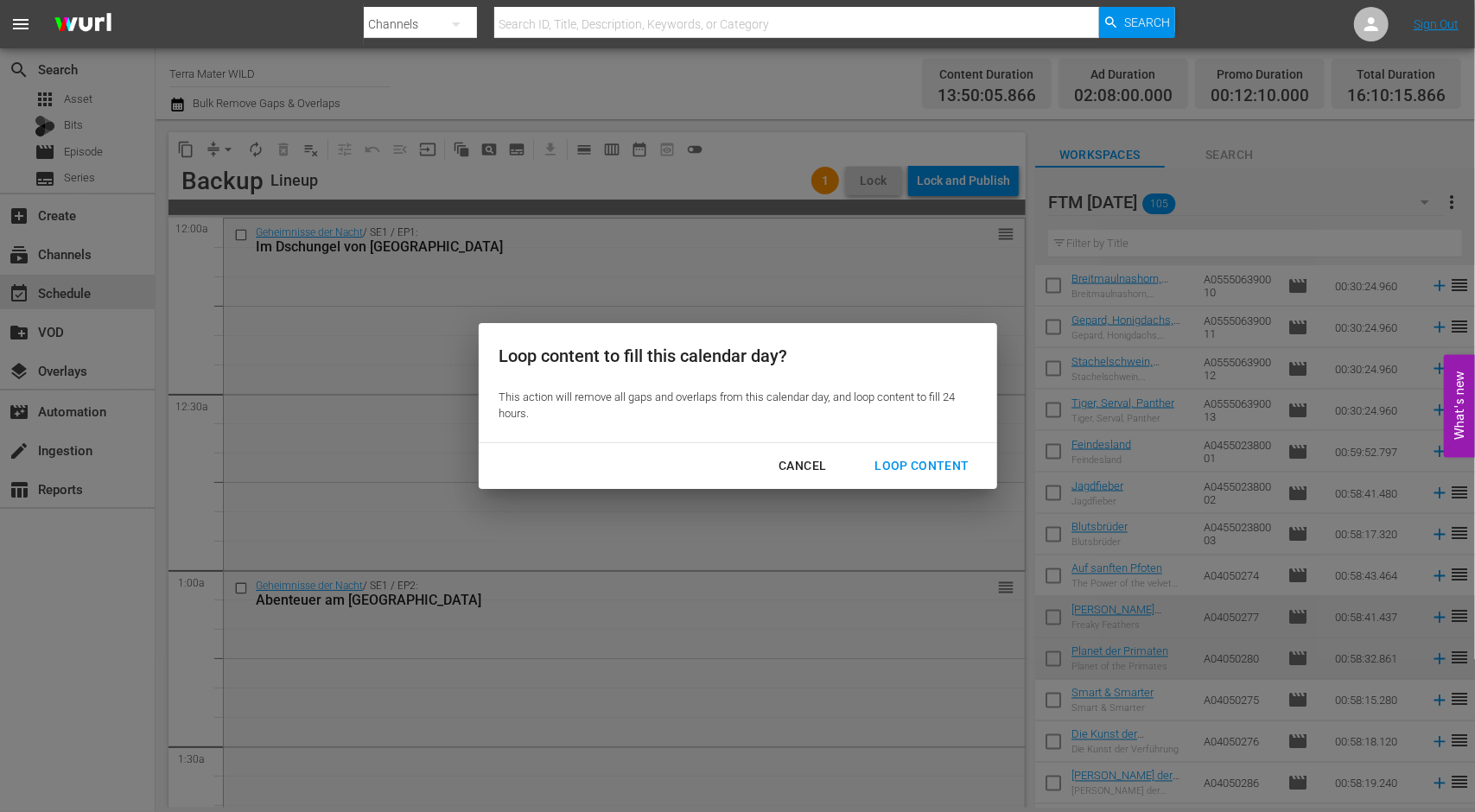
click at [934, 473] on div "Loop Content" at bounding box center [922, 466] width 122 height 22
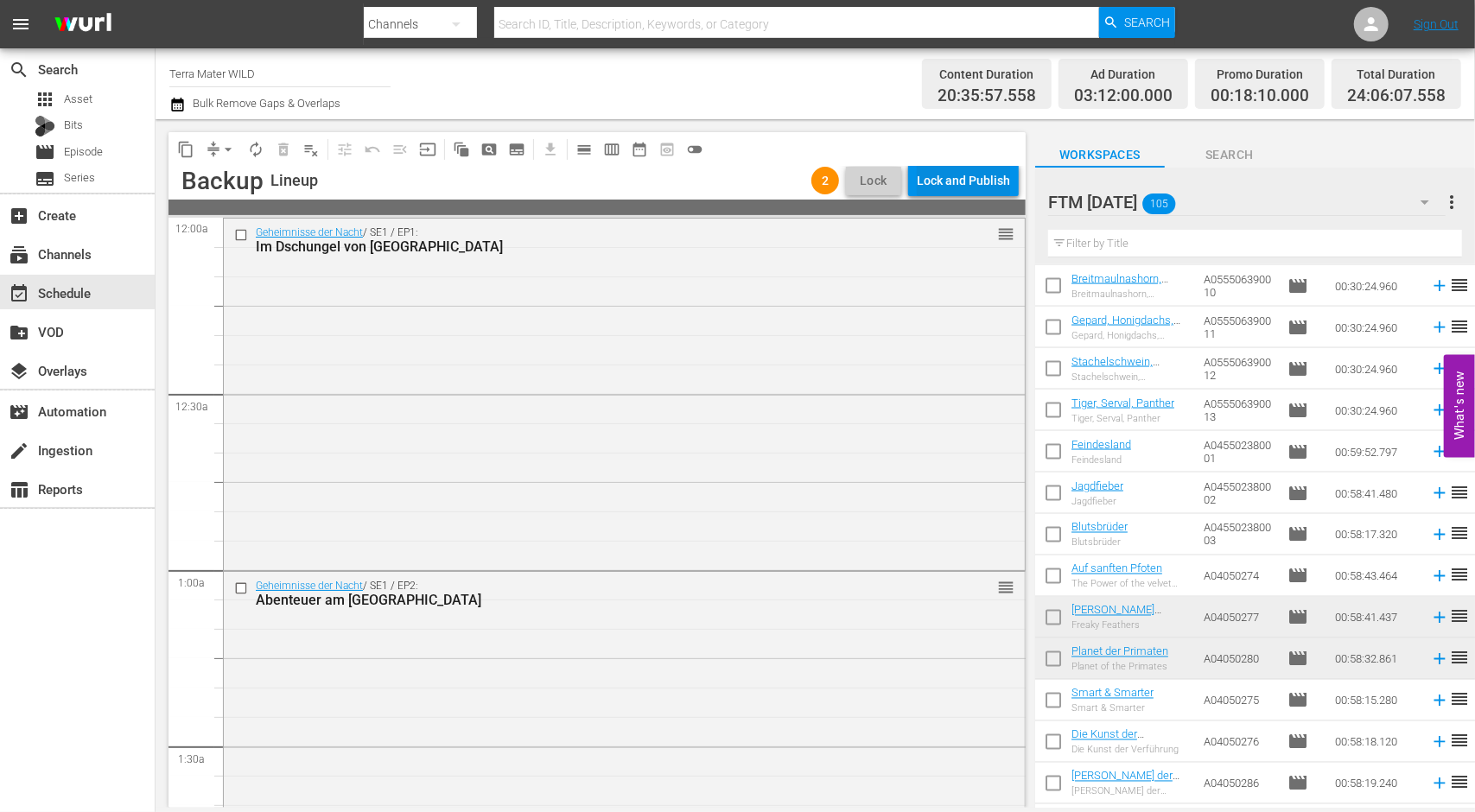
click at [974, 177] on div "Lock and Publish" at bounding box center [963, 179] width 93 height 31
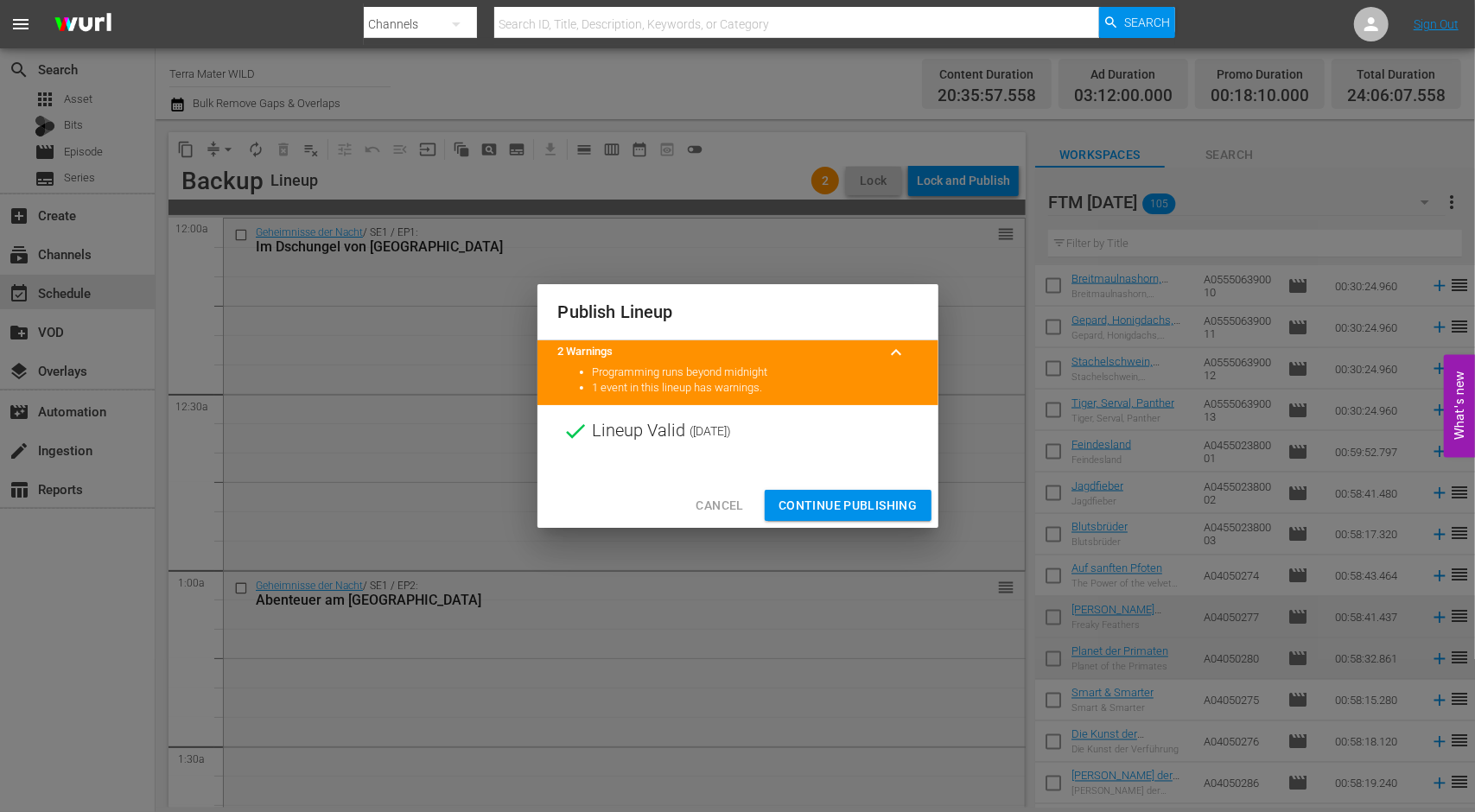
click at [810, 502] on span "Continue Publishing" at bounding box center [848, 506] width 139 height 22
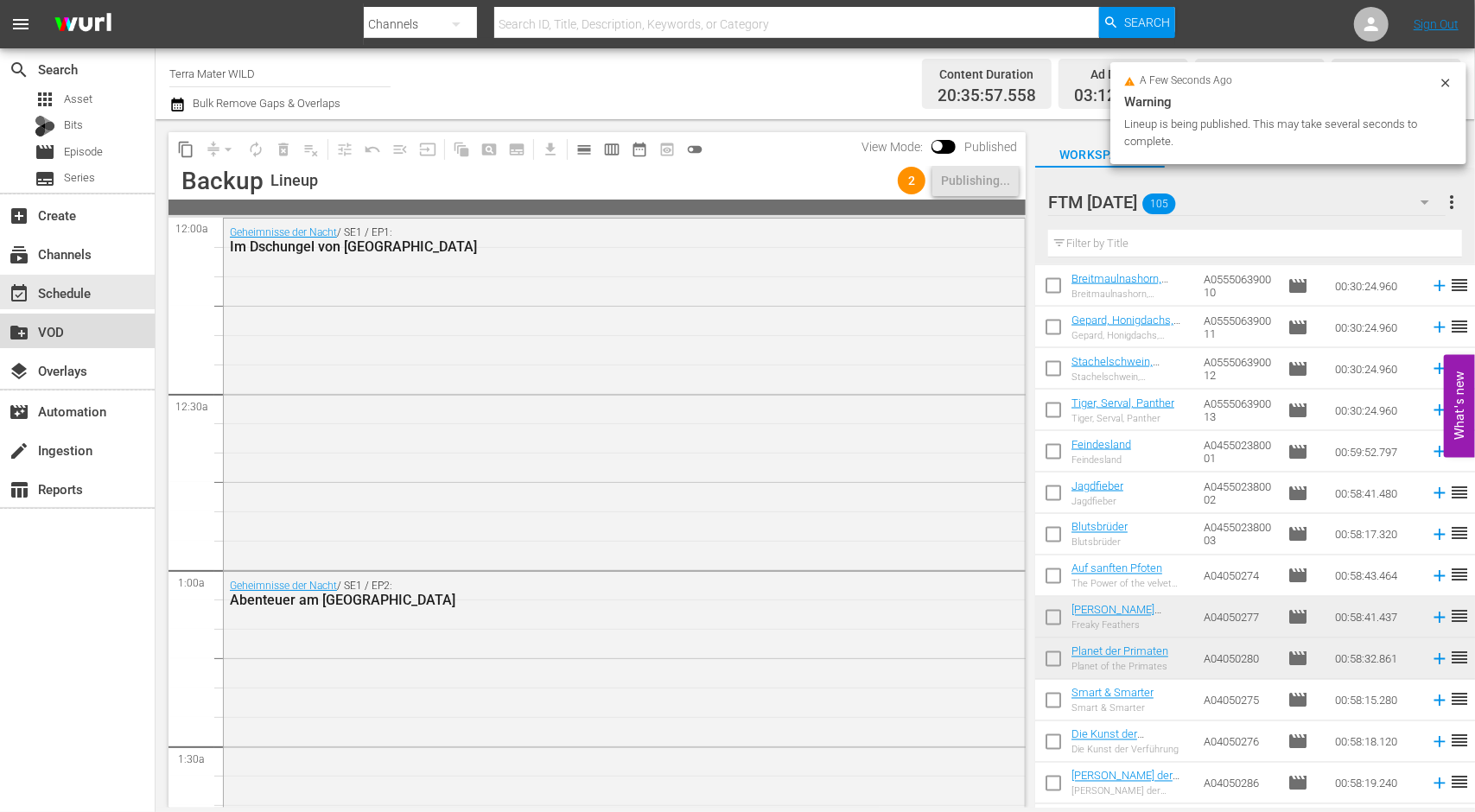
click at [90, 330] on div "create_new_folder VOD" at bounding box center [49, 329] width 97 height 16
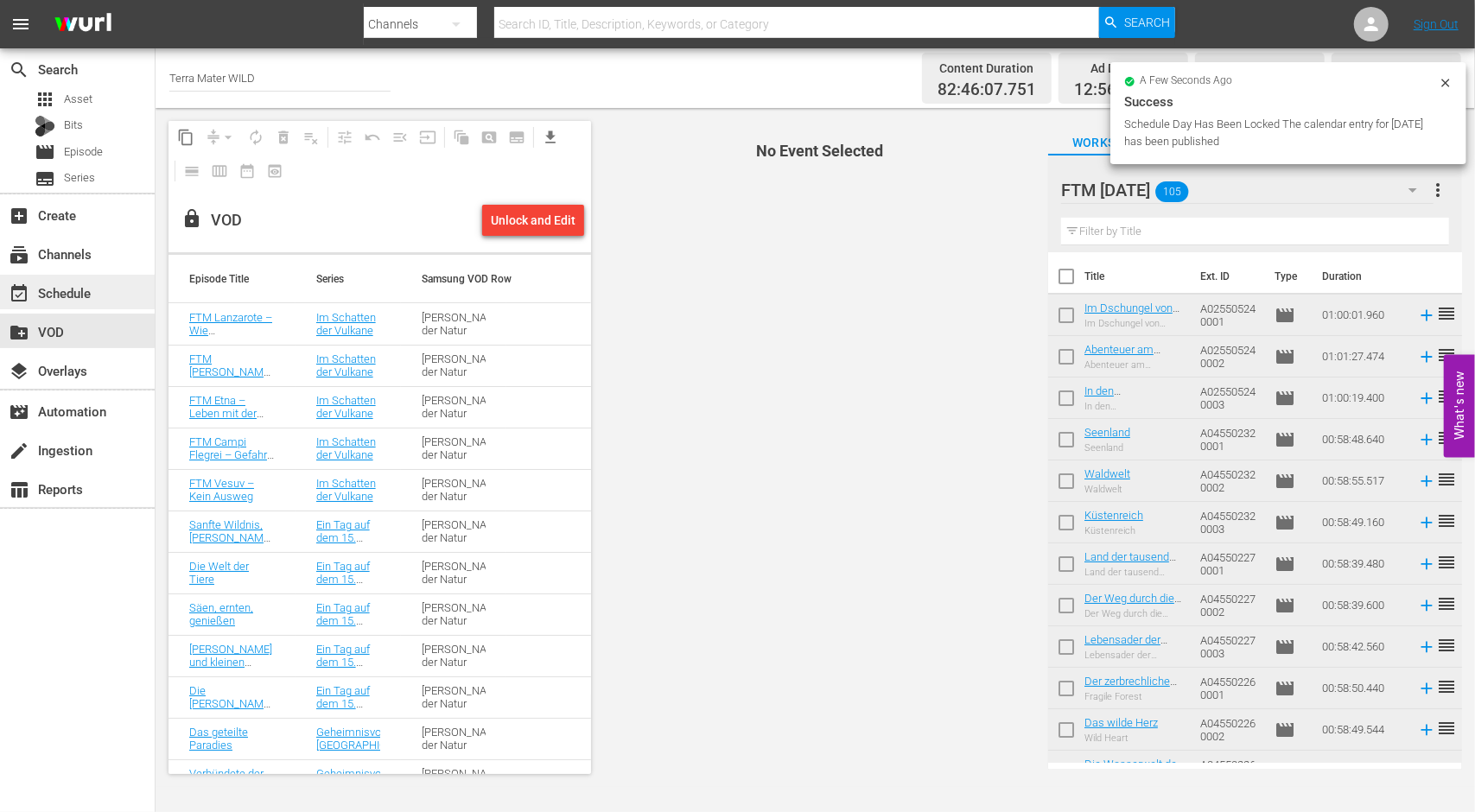
click at [95, 288] on div "event_available Schedule" at bounding box center [49, 290] width 97 height 16
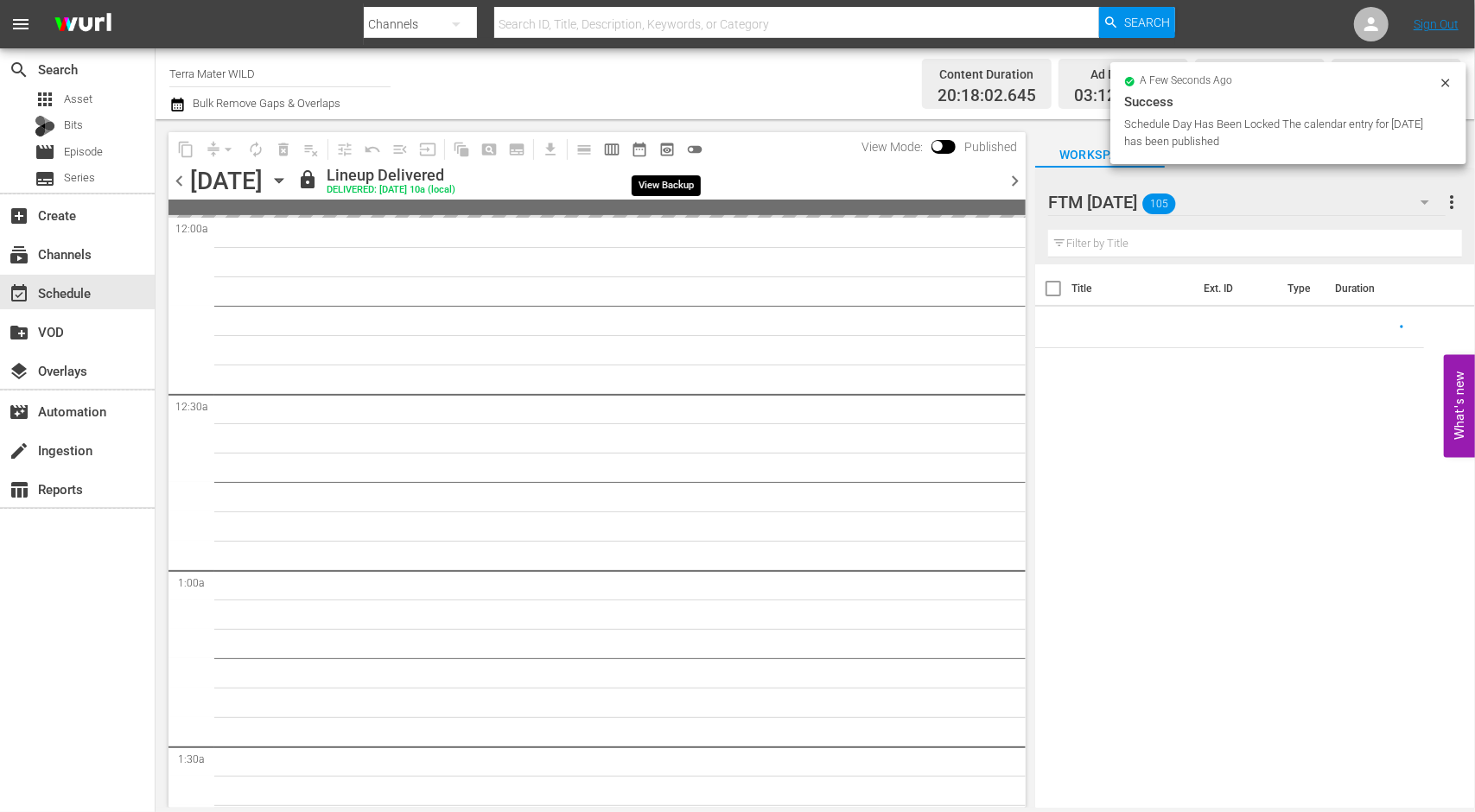
click at [667, 150] on span "preview_outlined" at bounding box center [667, 149] width 17 height 17
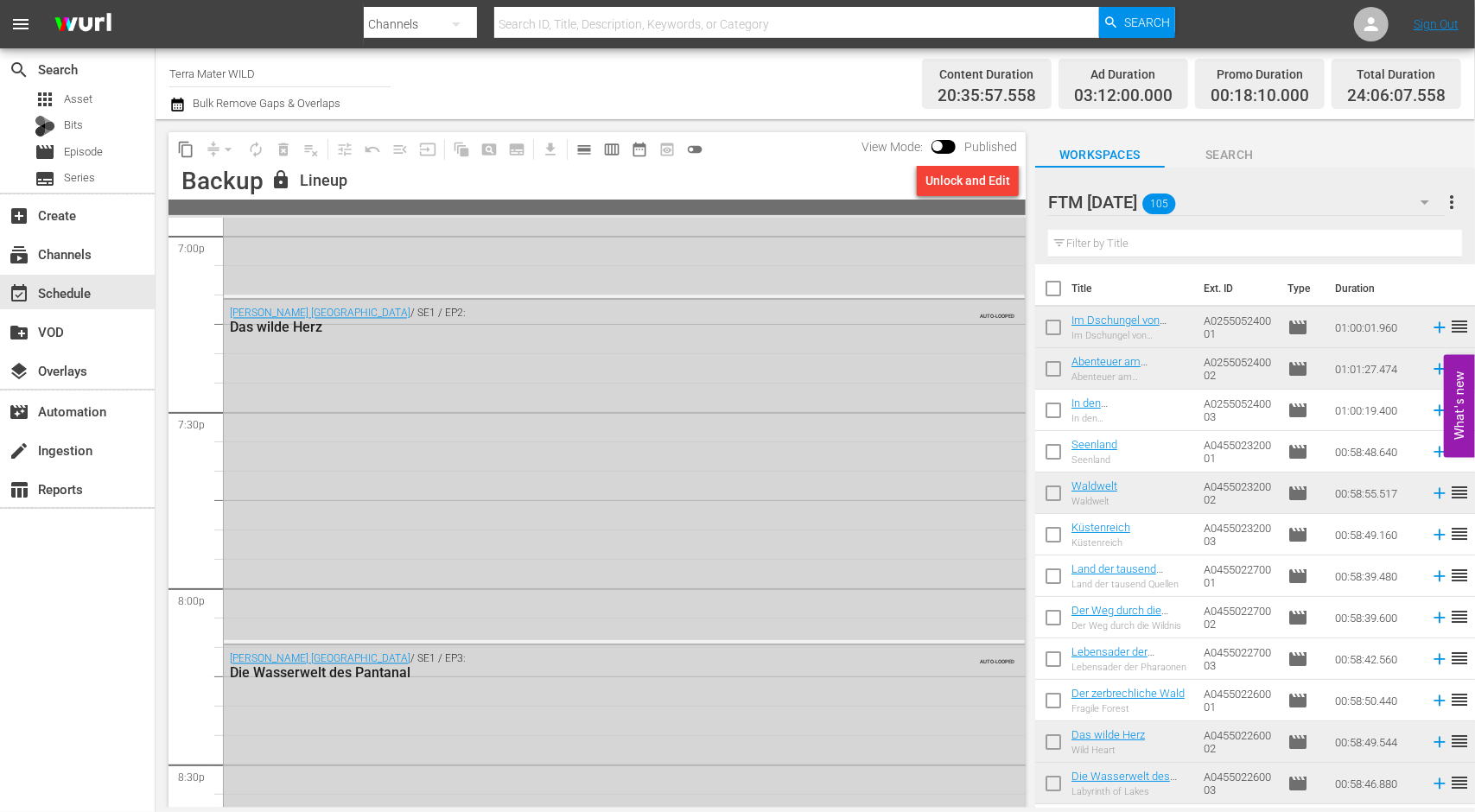
scroll to position [7167, 0]
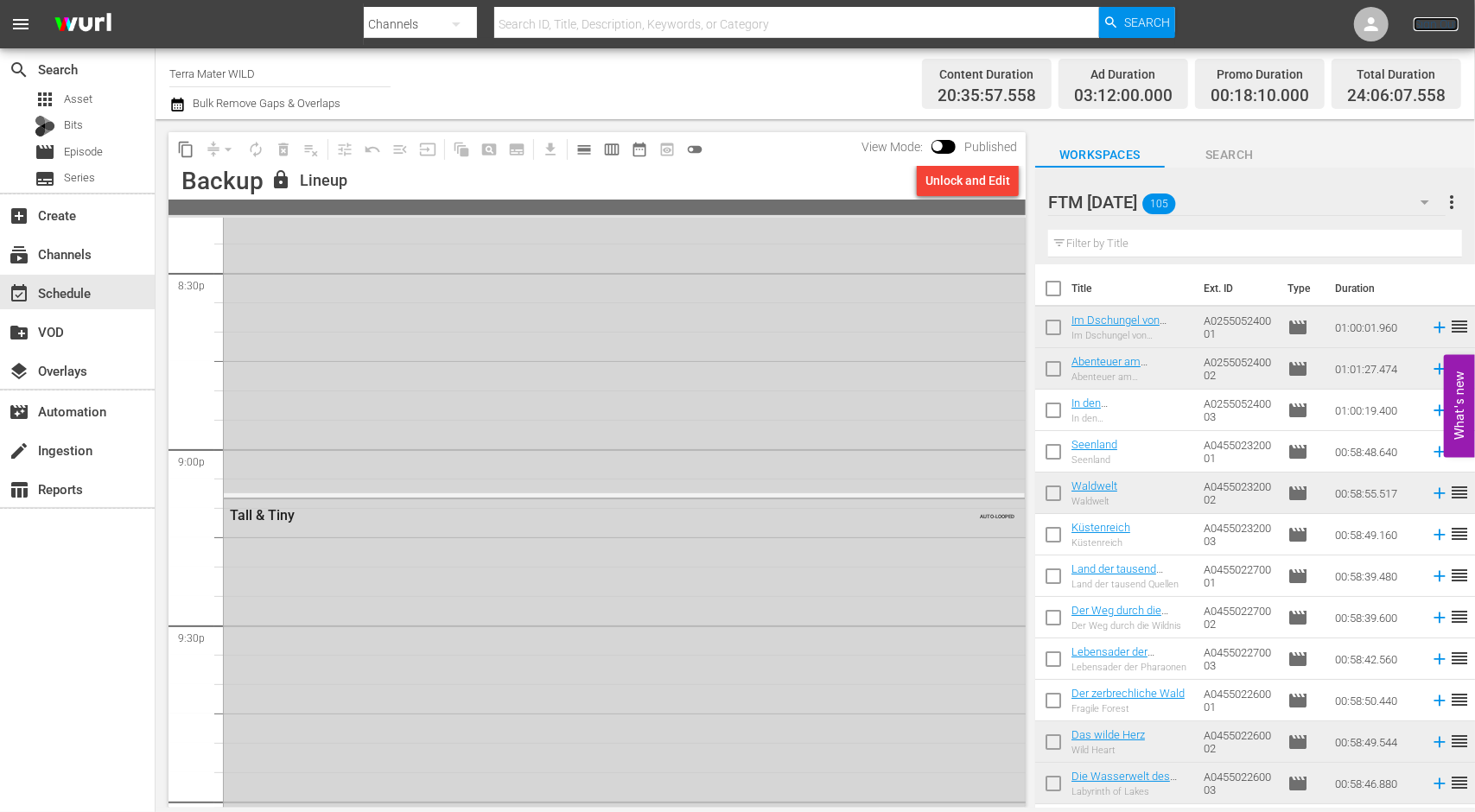
click at [1435, 30] on link "Sign Out" at bounding box center [1435, 24] width 45 height 14
